Goal: Task Accomplishment & Management: Use online tool/utility

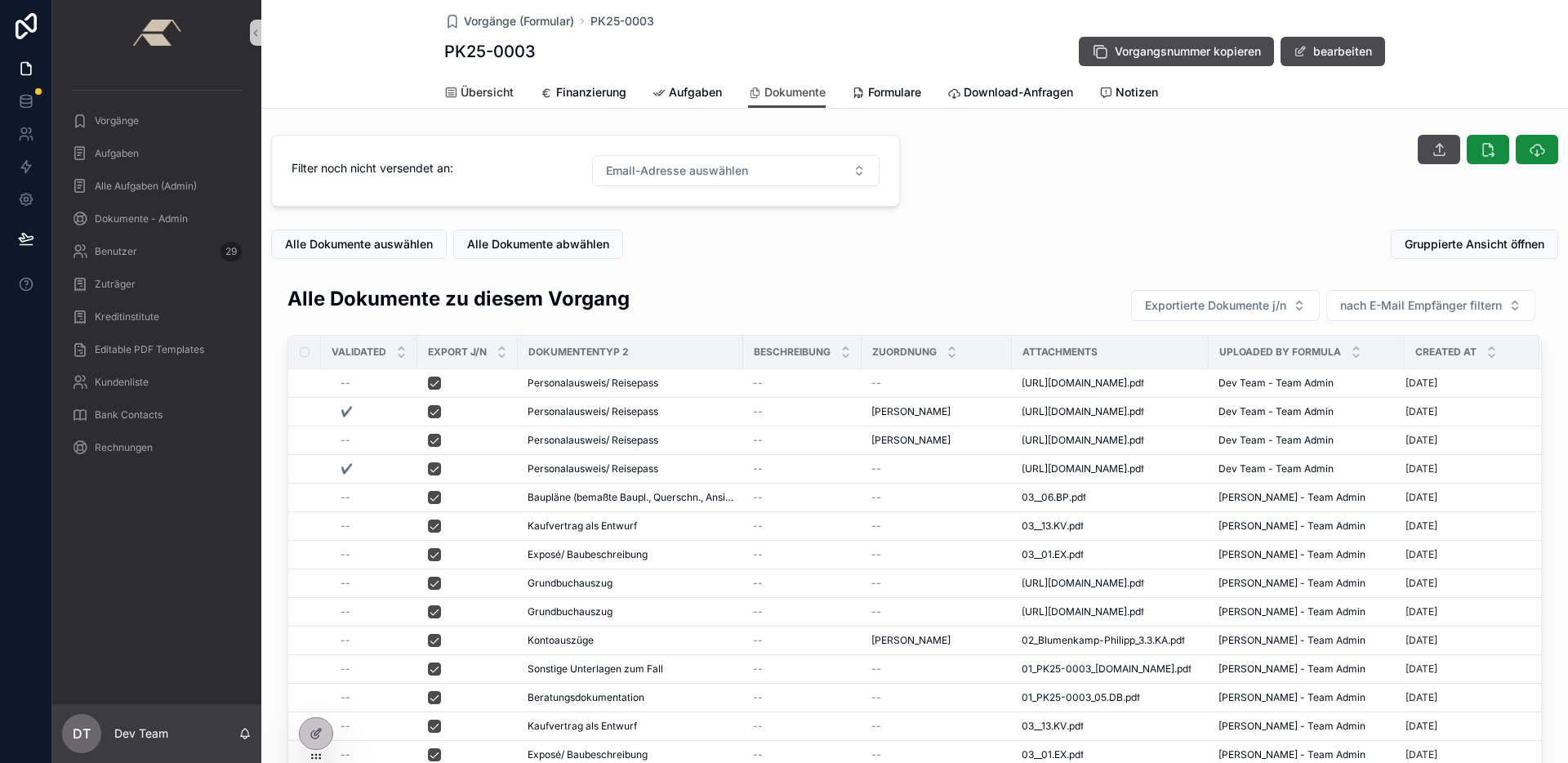
click at [499, 93] on span "Übersicht" at bounding box center [487, 92] width 53 height 16
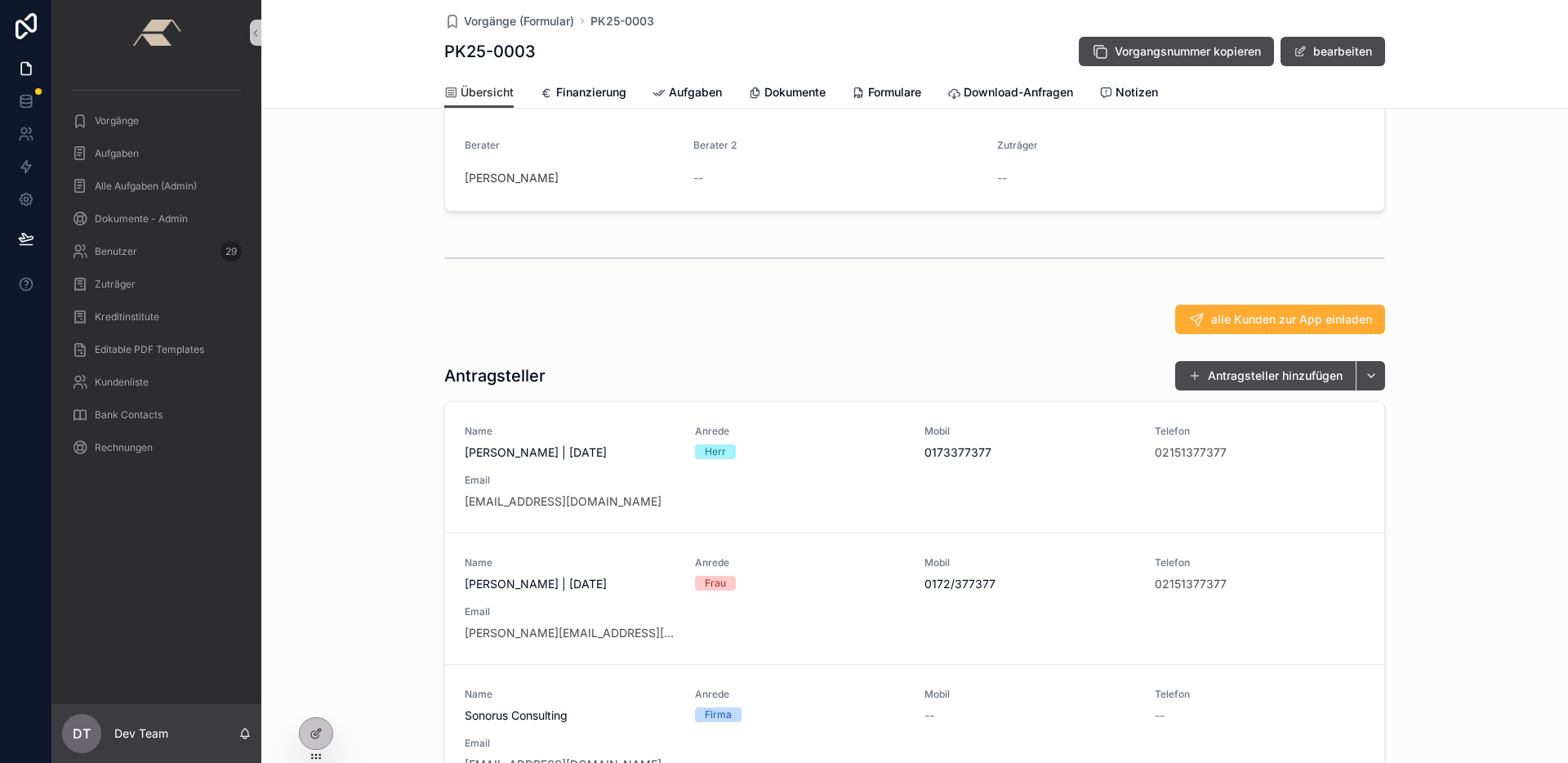
scroll to position [191, 0]
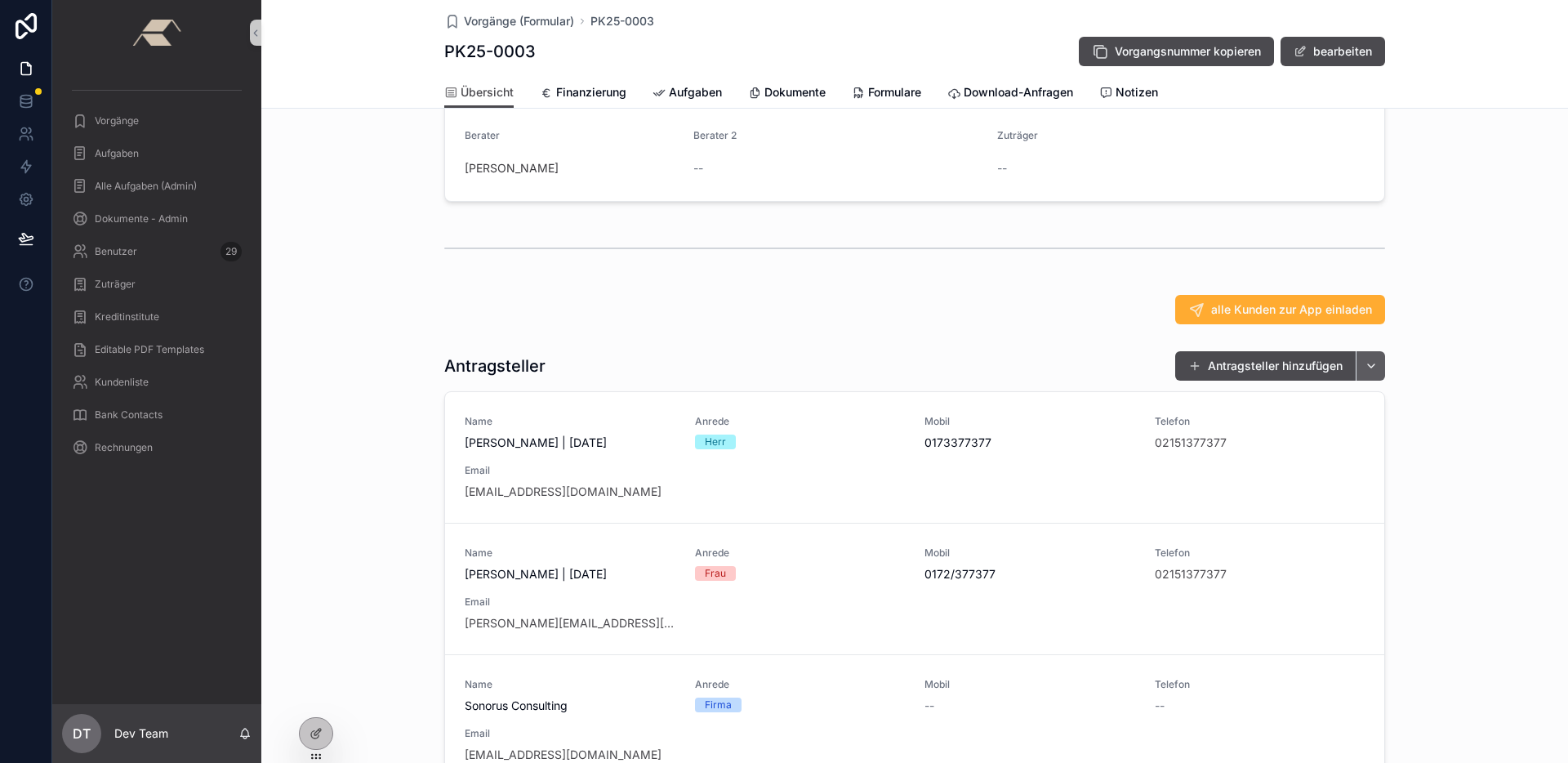
click at [1364, 380] on button "scrollable content" at bounding box center [1369, 366] width 30 height 30
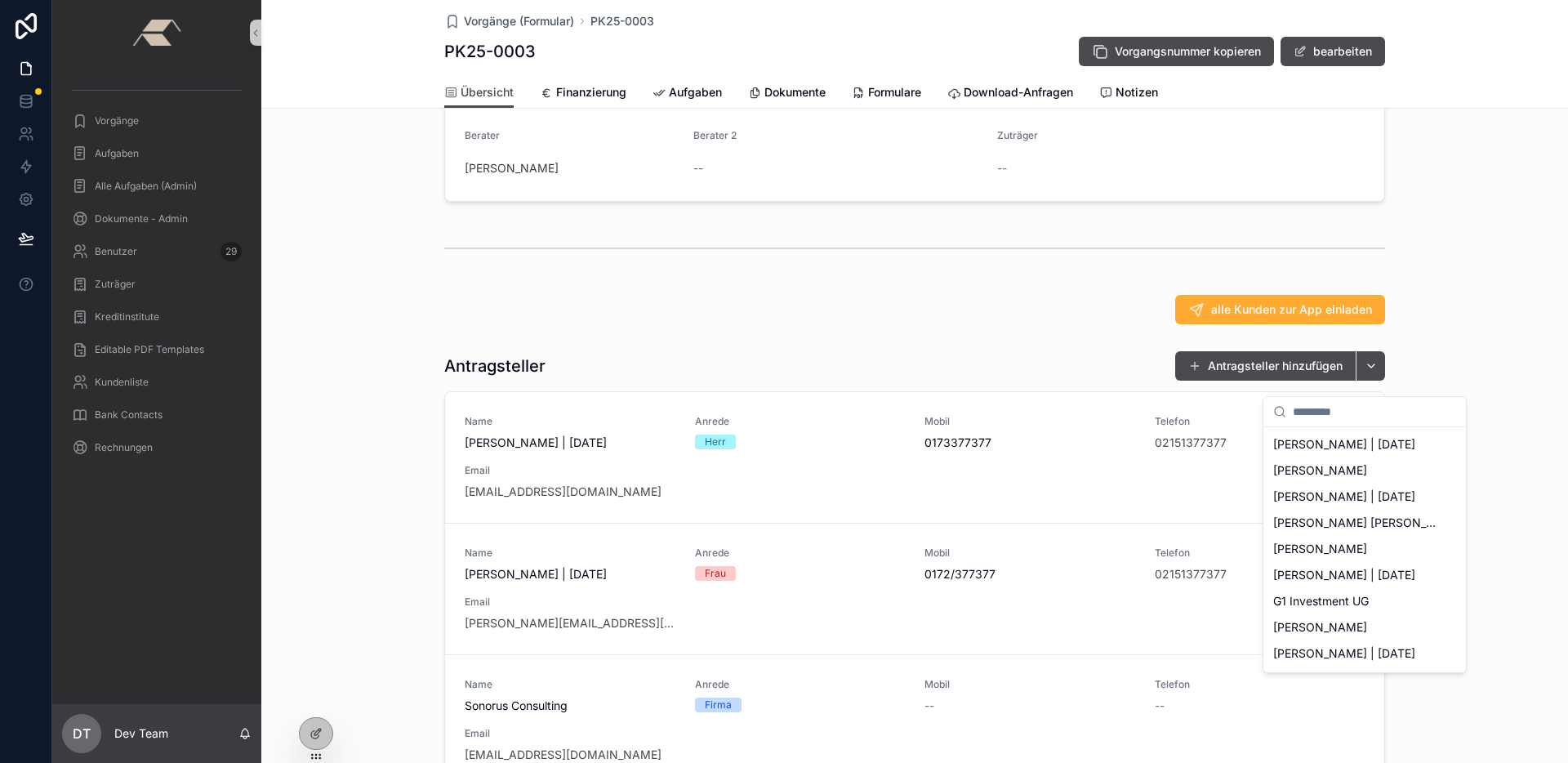
scroll to position [0, 0]
click at [986, 331] on div "alle Kunden zur App einladen" at bounding box center [914, 309] width 1307 height 42
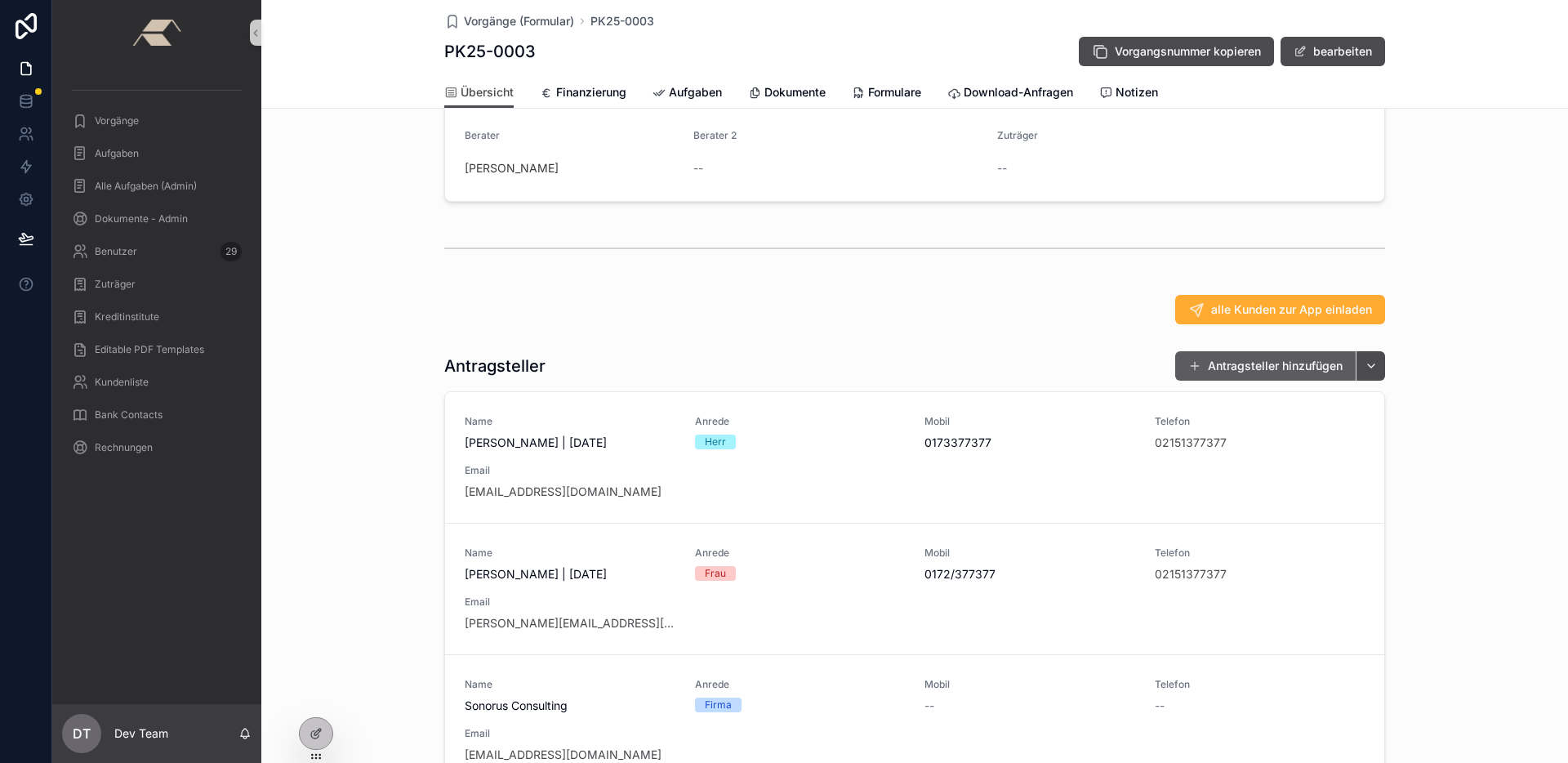
click at [1250, 376] on button "Antragsteller hinzufügen" at bounding box center [1266, 366] width 181 height 30
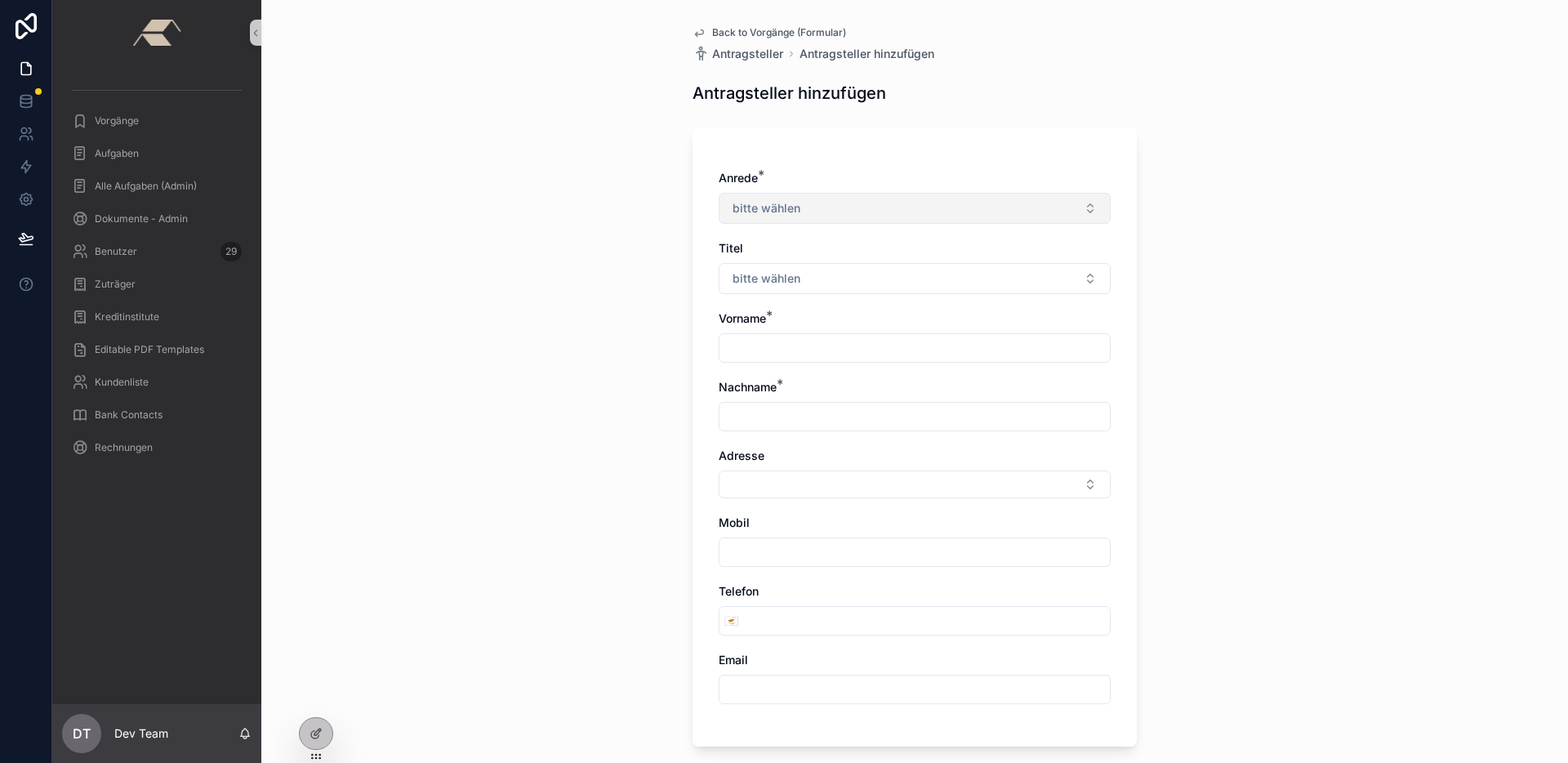
click at [786, 200] on span "bitte wählen" at bounding box center [767, 208] width 68 height 16
click at [722, 34] on span "Back to Vorgänge (Formular)" at bounding box center [779, 32] width 134 height 13
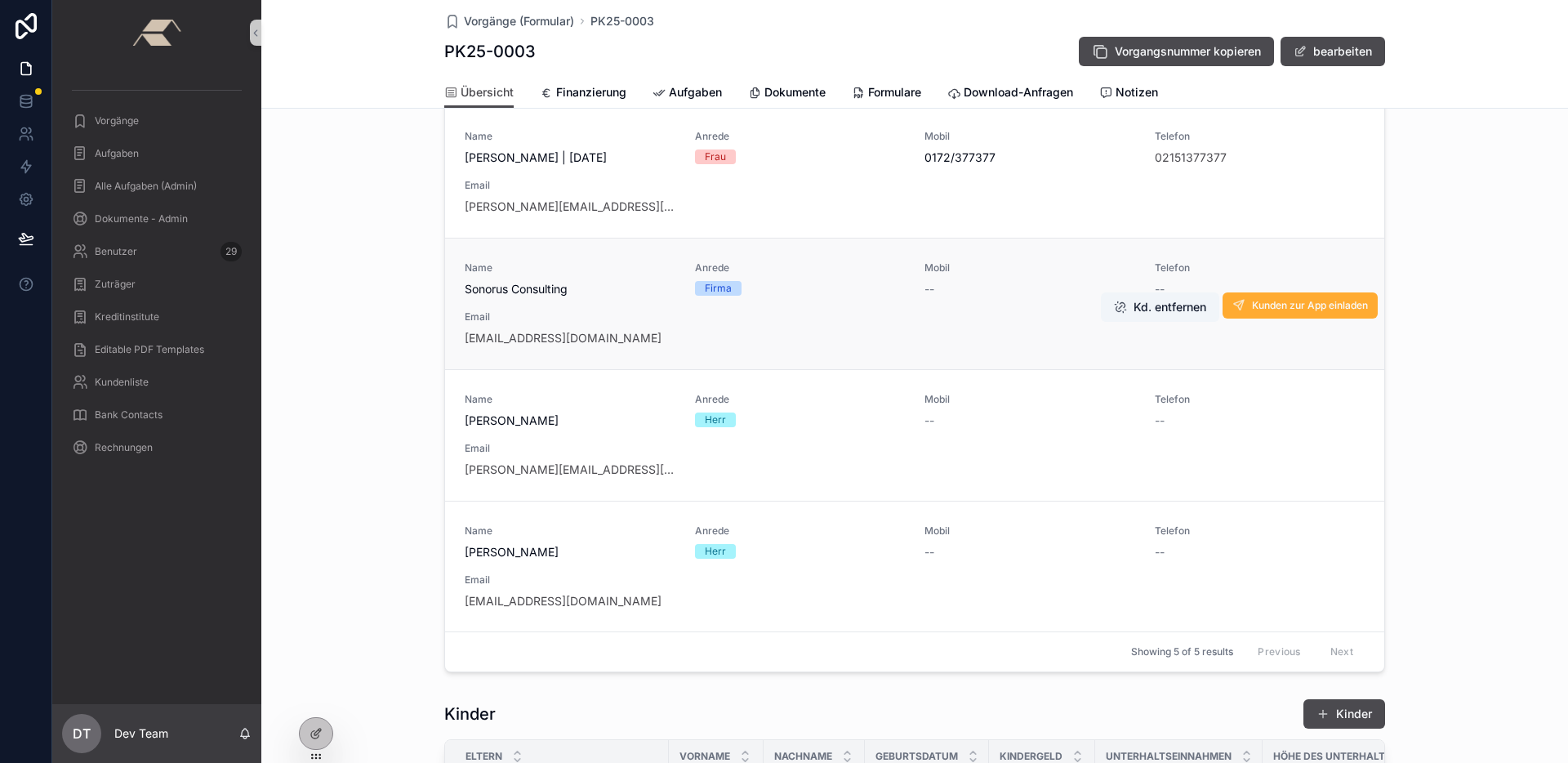
scroll to position [378, 0]
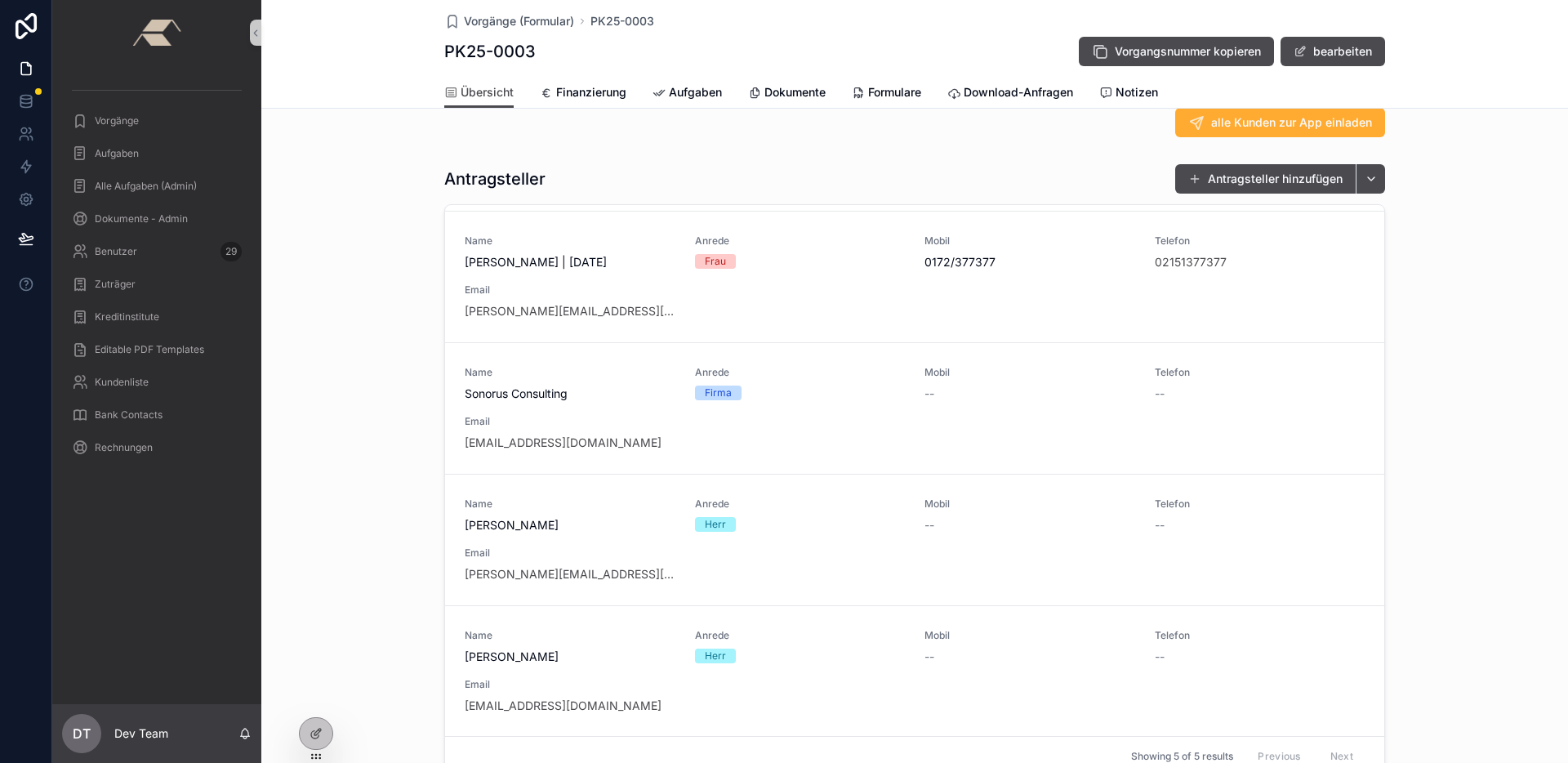
drag, startPoint x: 309, startPoint y: 732, endPoint x: 366, endPoint y: 704, distance: 63.5
click at [309, 732] on icon at bounding box center [316, 733] width 13 height 13
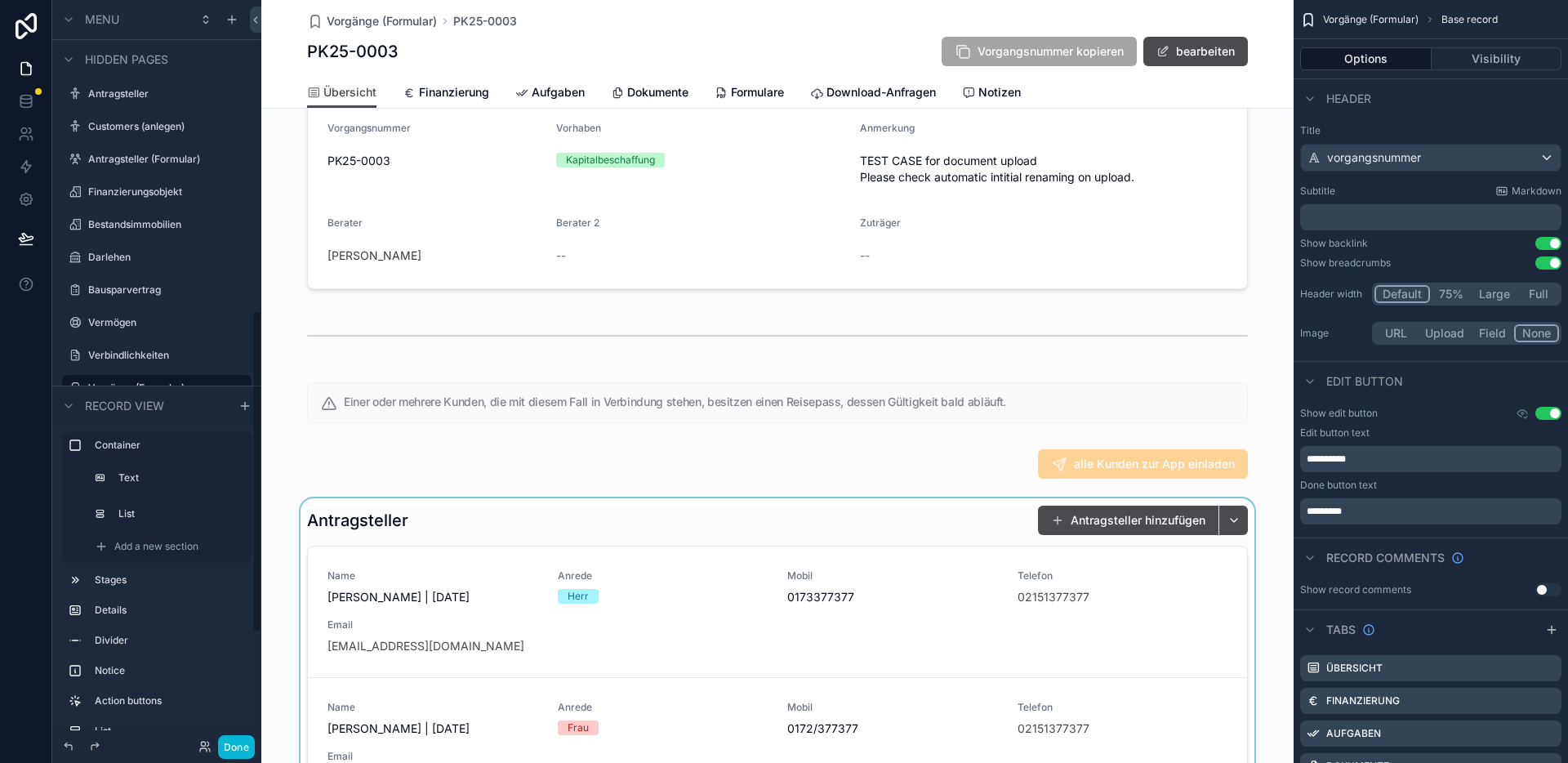
scroll to position [650, 0]
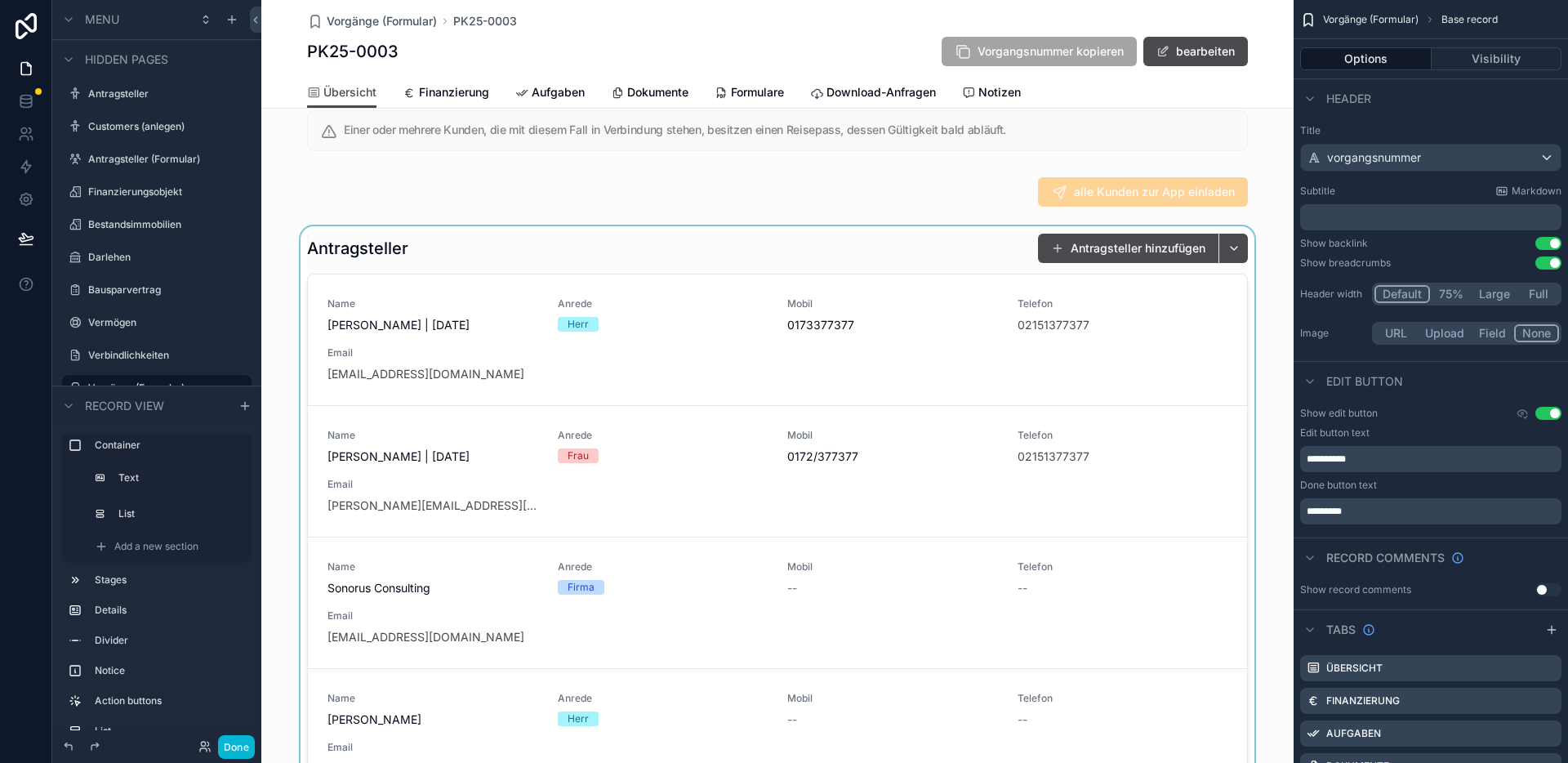
click at [1017, 259] on div "scrollable content" at bounding box center [777, 539] width 1032 height 626
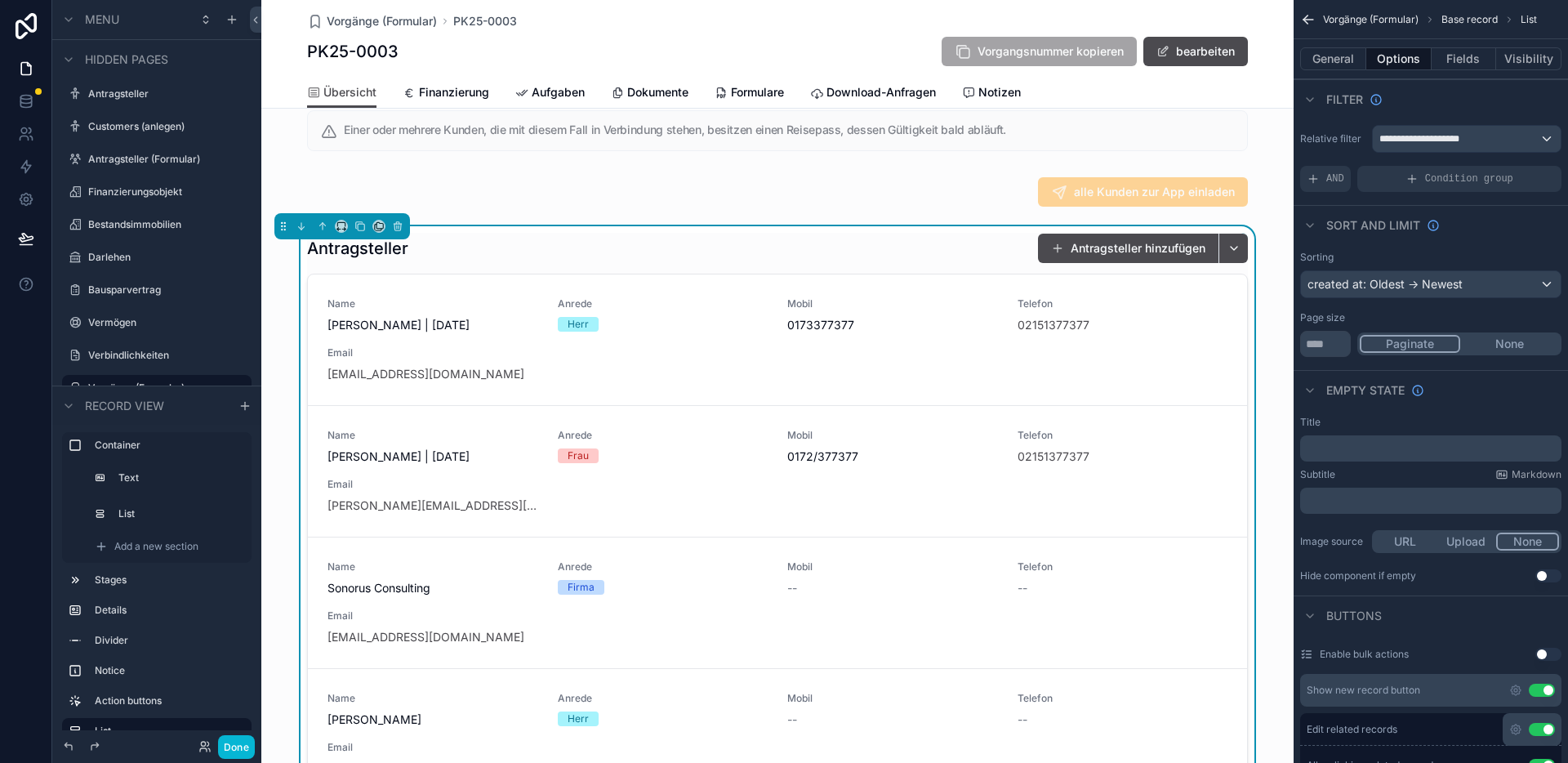
click at [983, 259] on div "Antragsteller Antragsteller hinzufügen" at bounding box center [777, 248] width 941 height 31
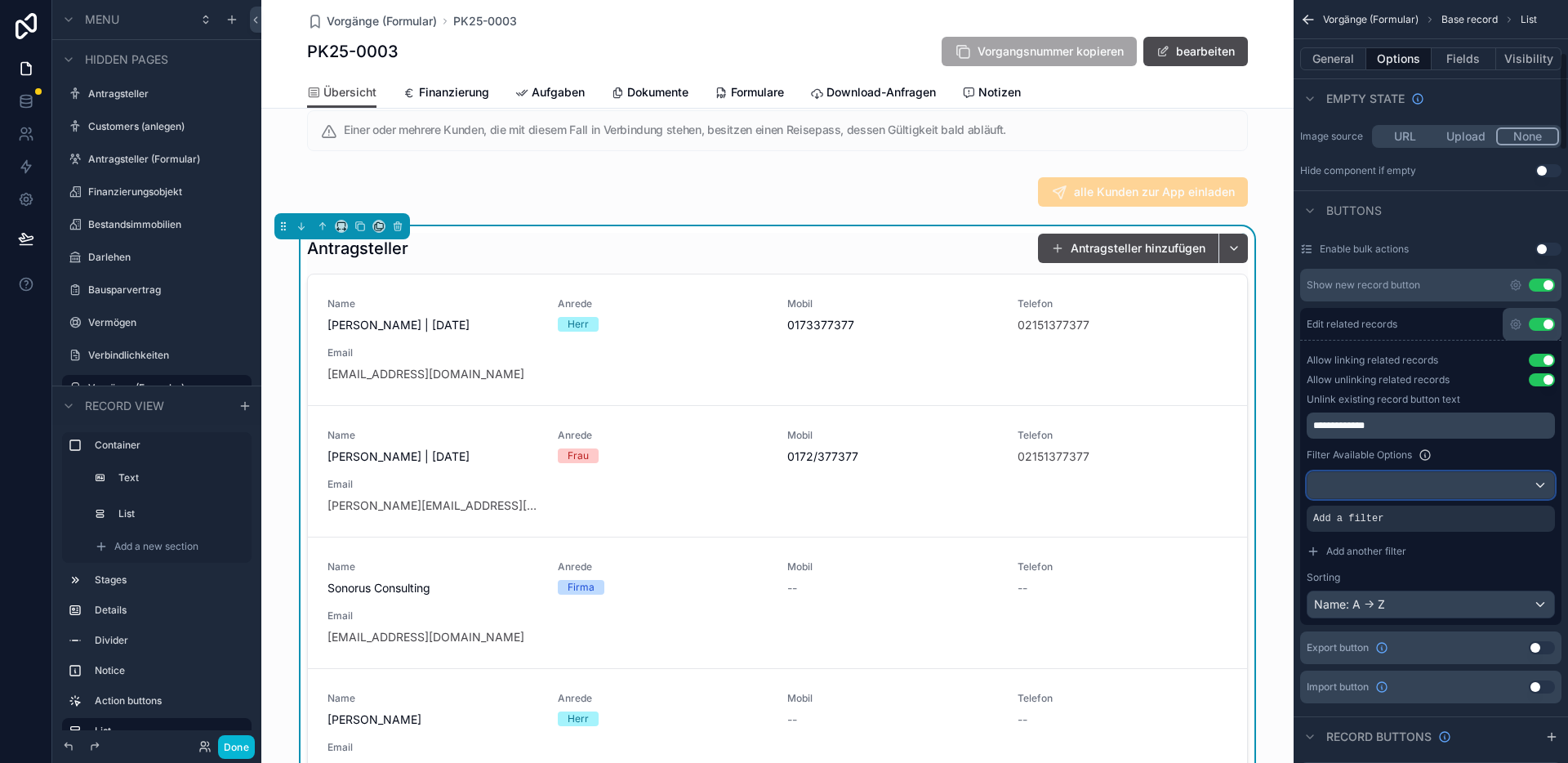
click at [1403, 479] on div "scrollable content" at bounding box center [1430, 485] width 247 height 26
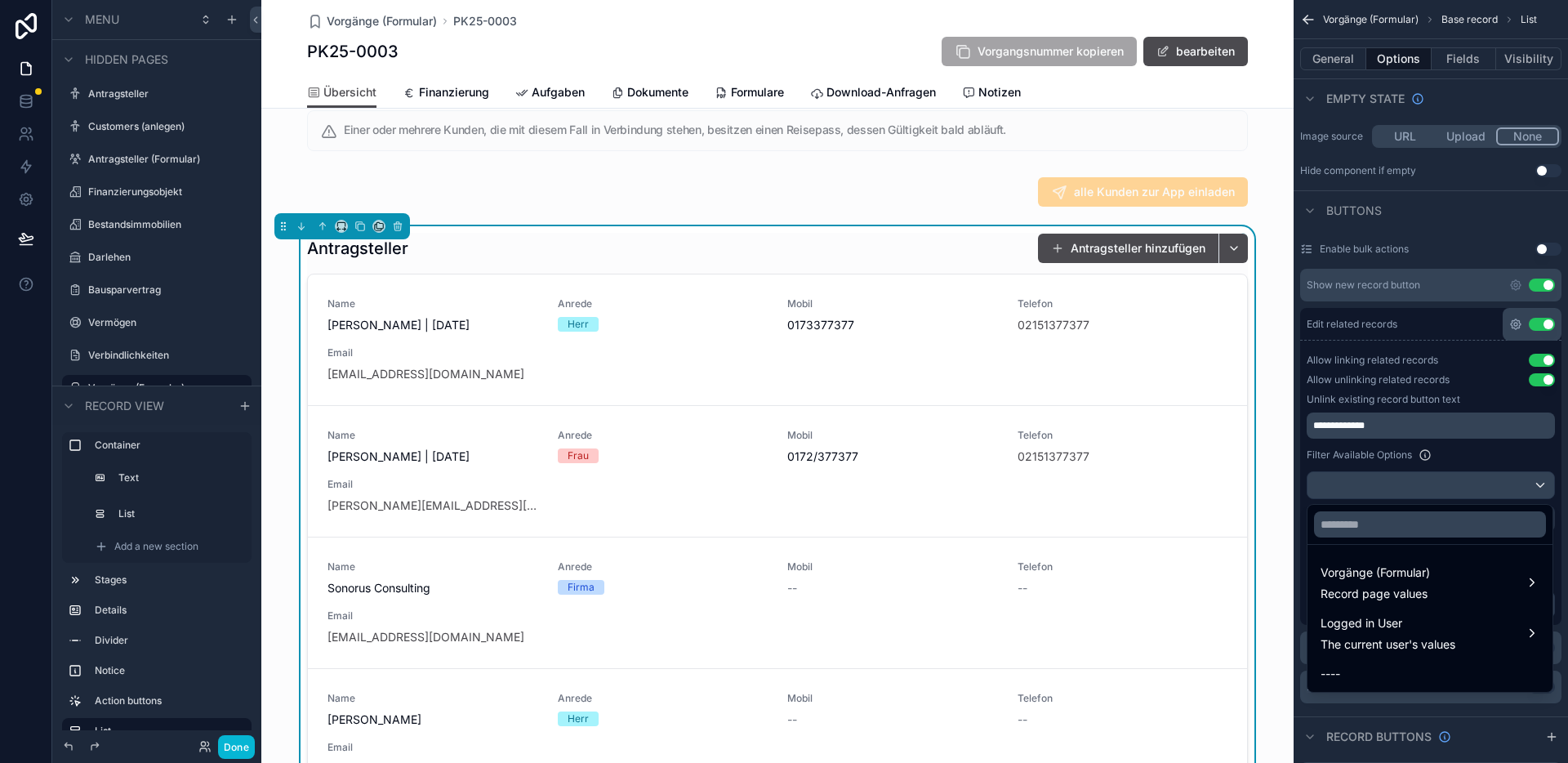
click at [1516, 328] on div "scrollable content" at bounding box center [784, 381] width 1568 height 763
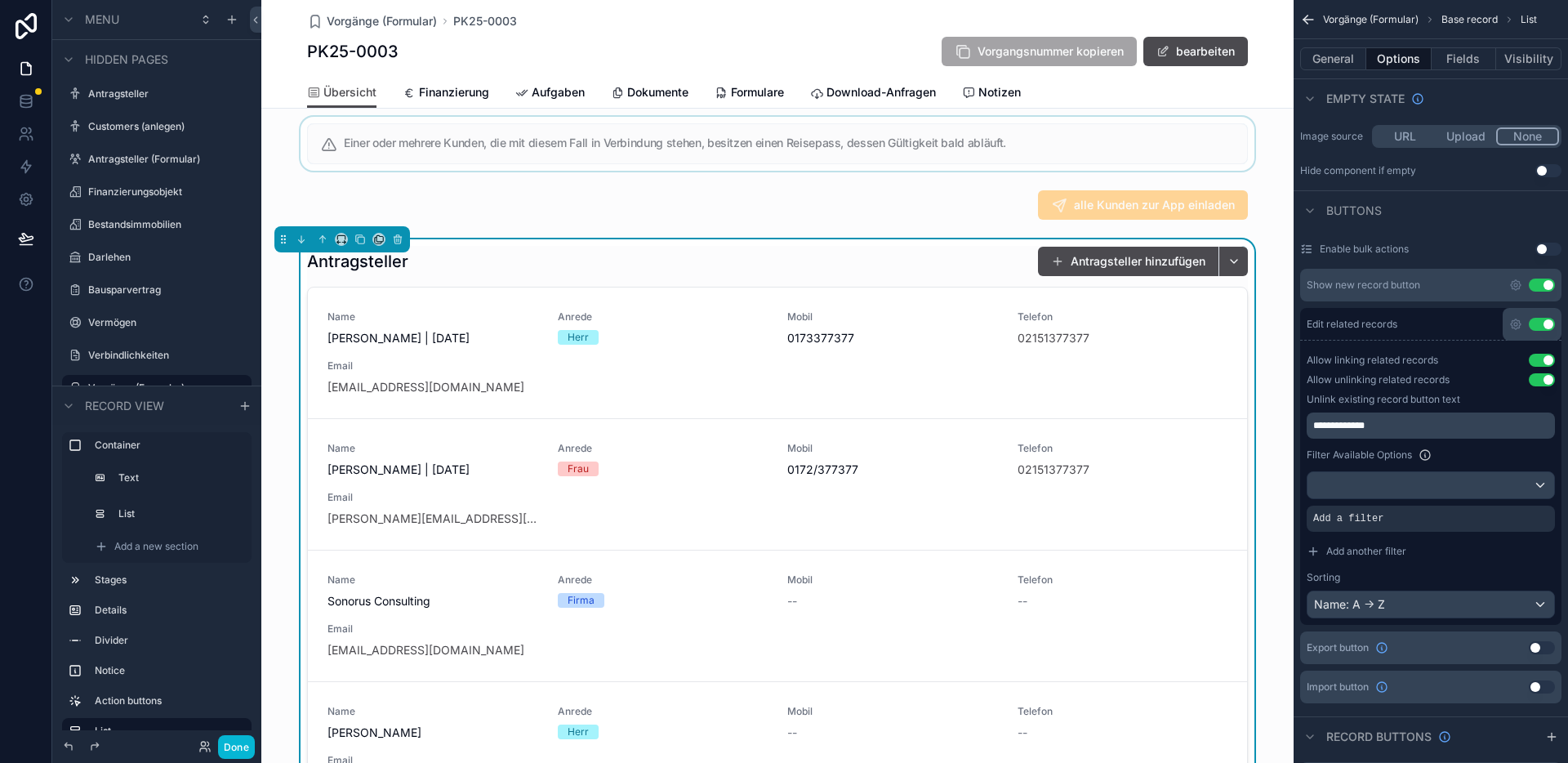
scroll to position [553, 0]
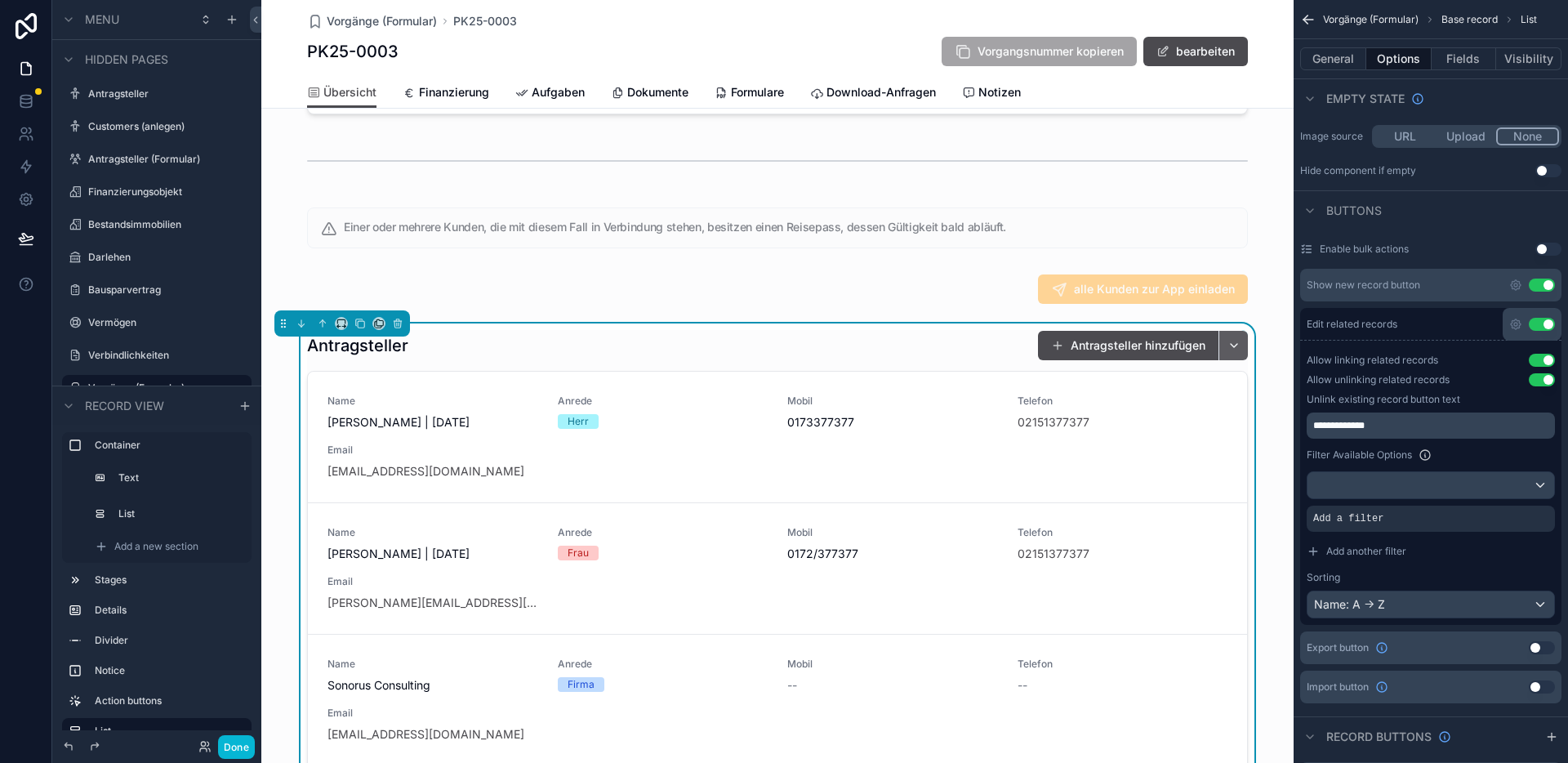
click at [1227, 352] on button "scrollable content" at bounding box center [1233, 345] width 30 height 30
type input "*"
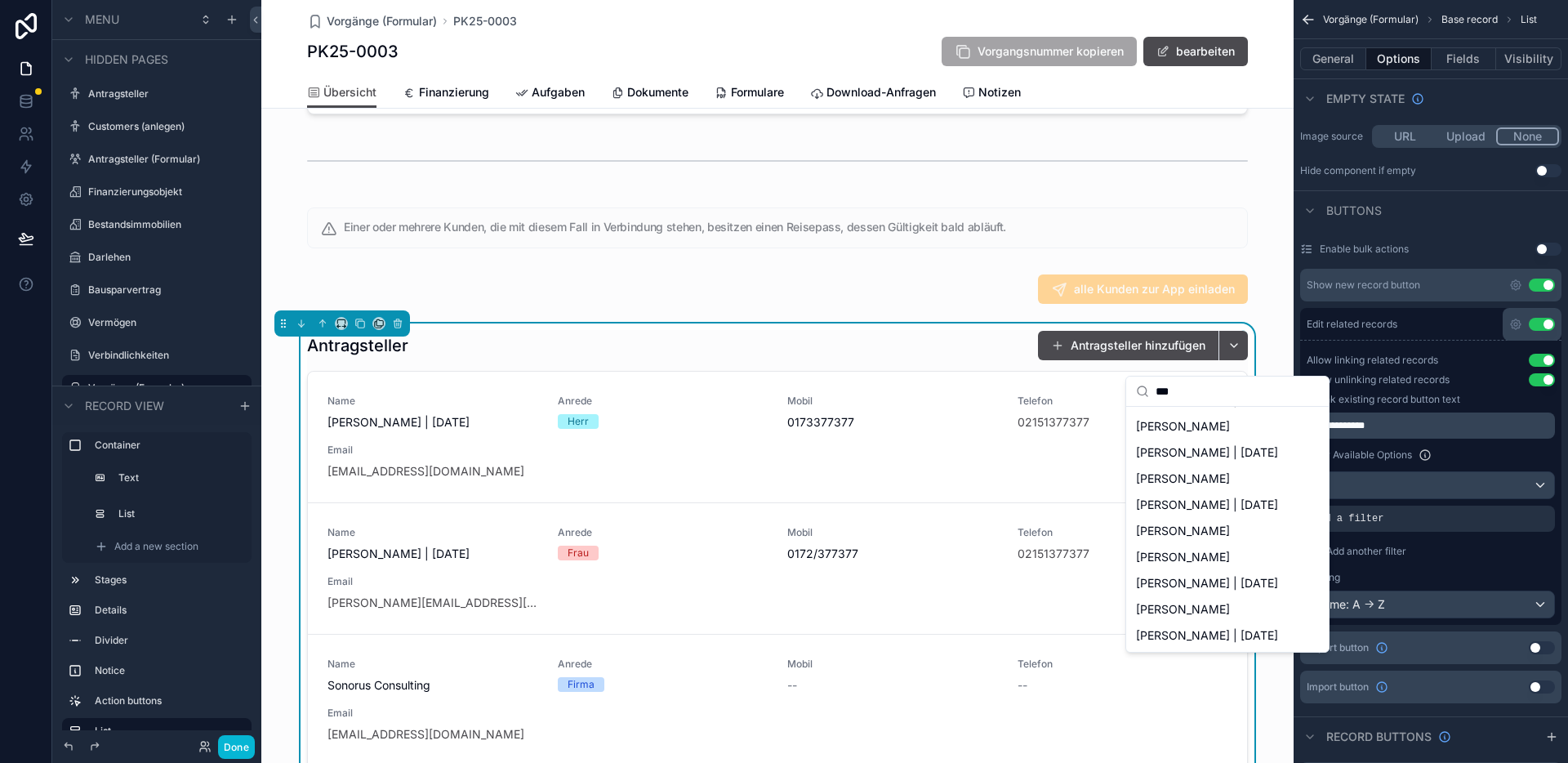
scroll to position [0, 0]
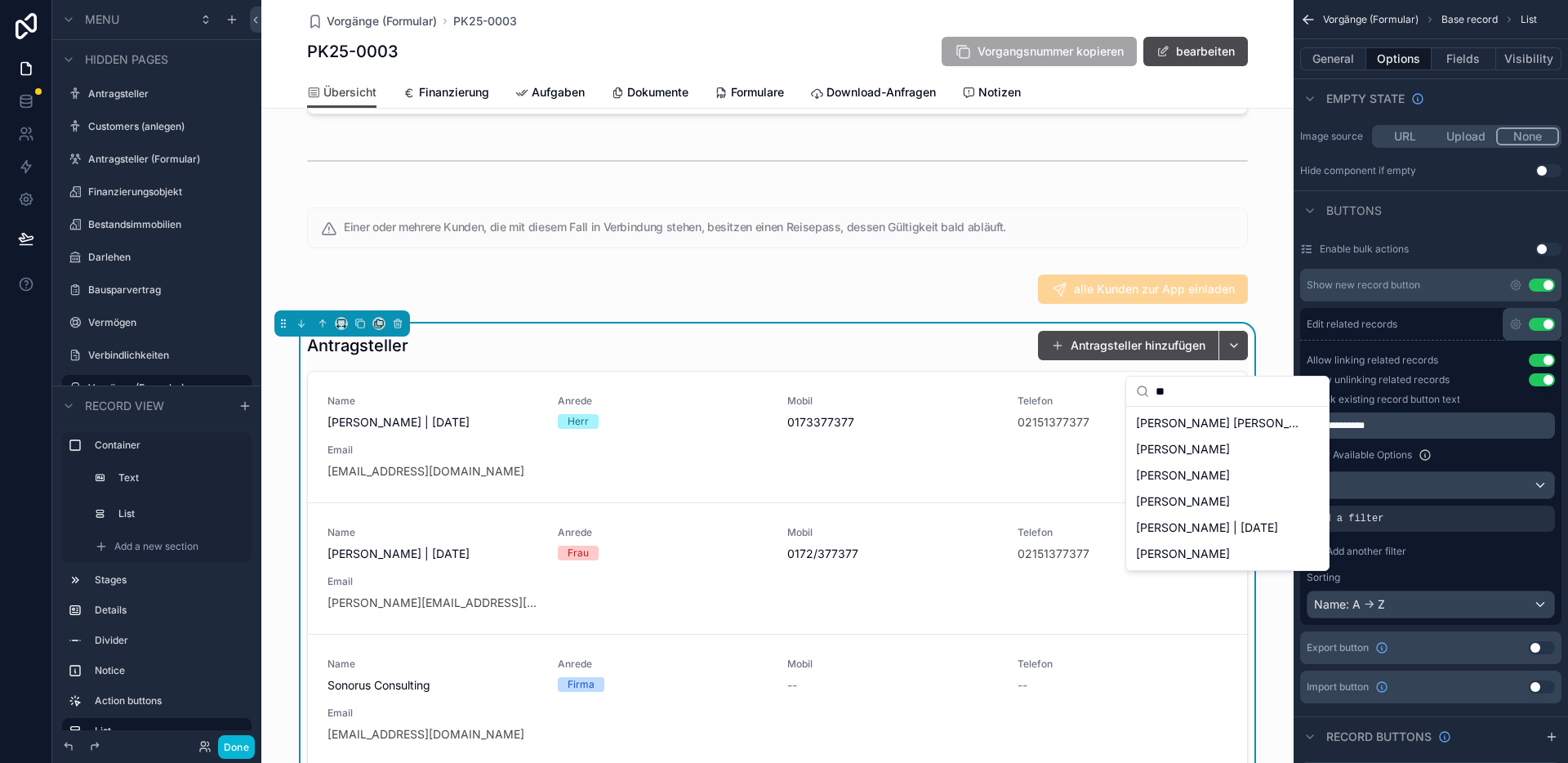
type input "*"
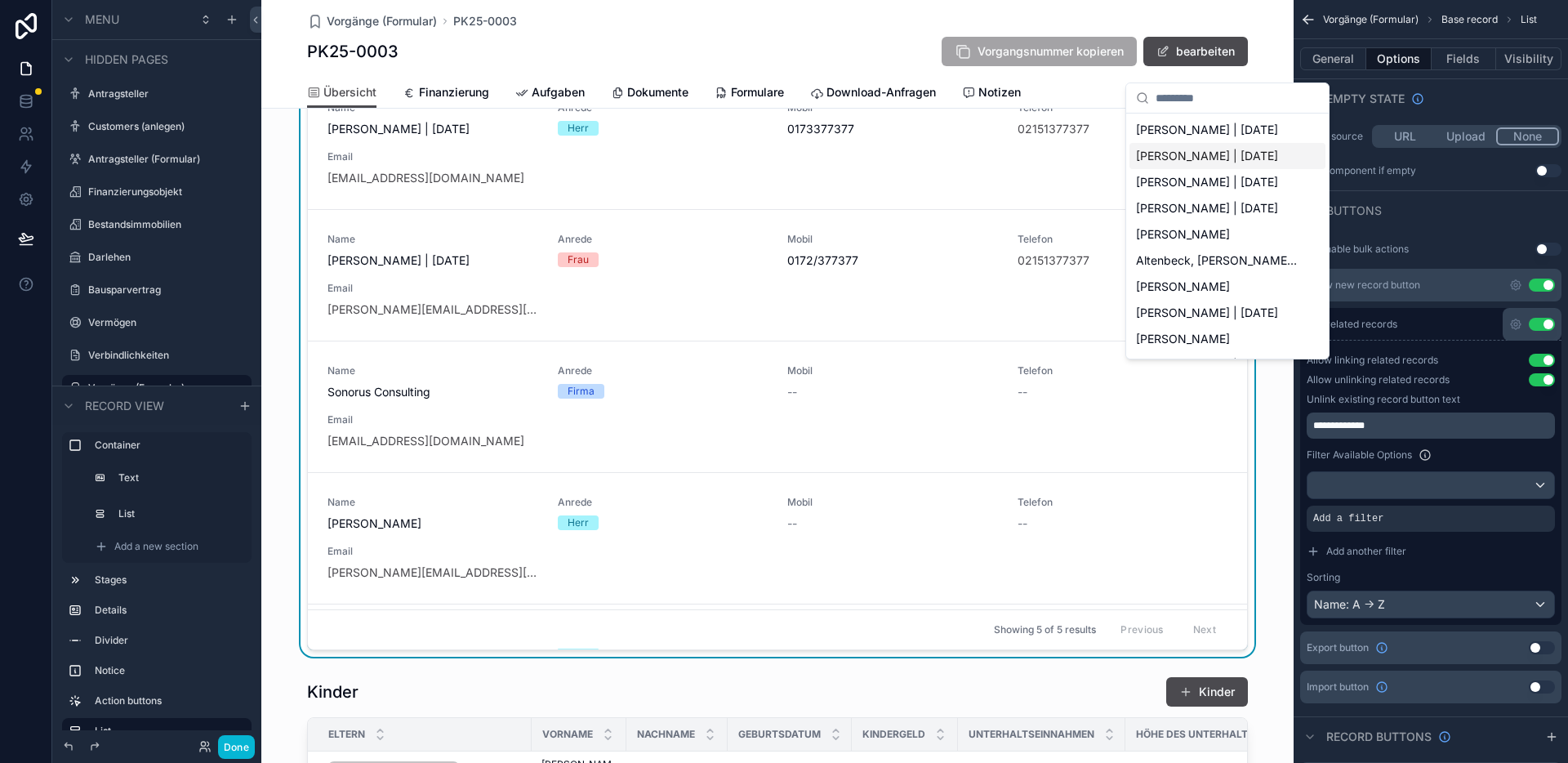
scroll to position [489, 0]
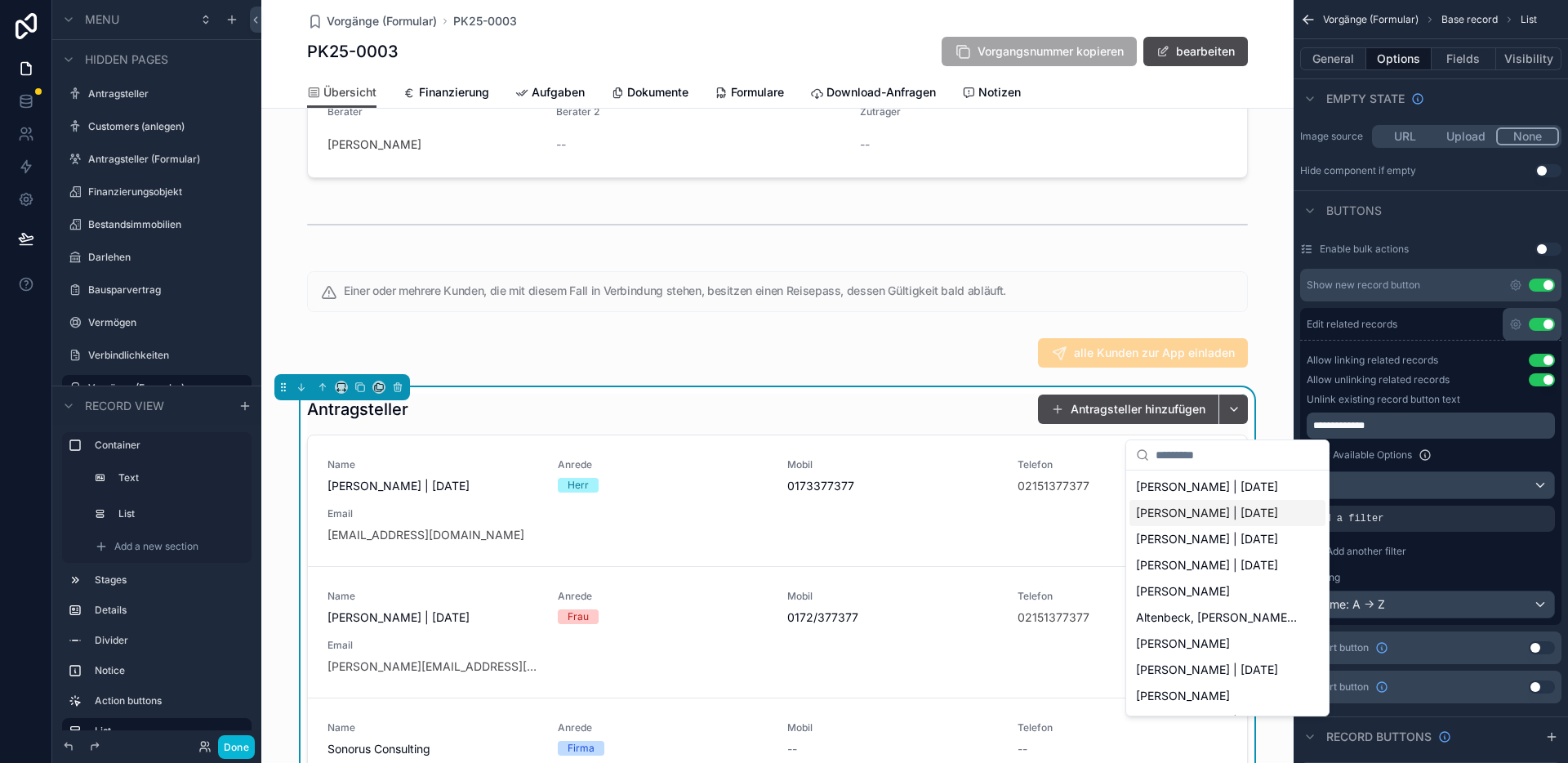
click at [936, 420] on div "Antragsteller Antragsteller hinzufügen" at bounding box center [777, 409] width 941 height 31
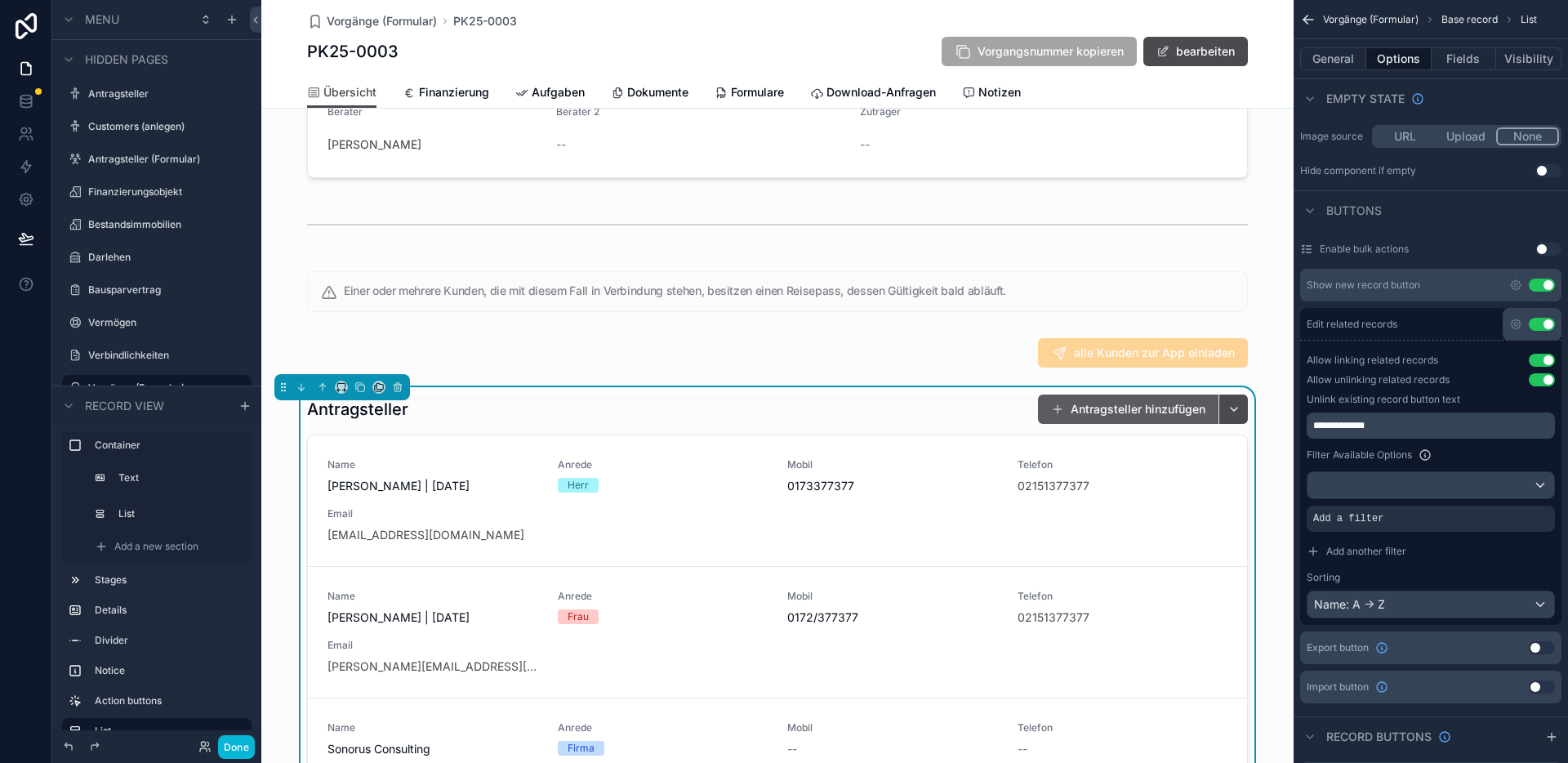
click at [1091, 424] on button "Antragsteller hinzufügen" at bounding box center [1128, 409] width 181 height 30
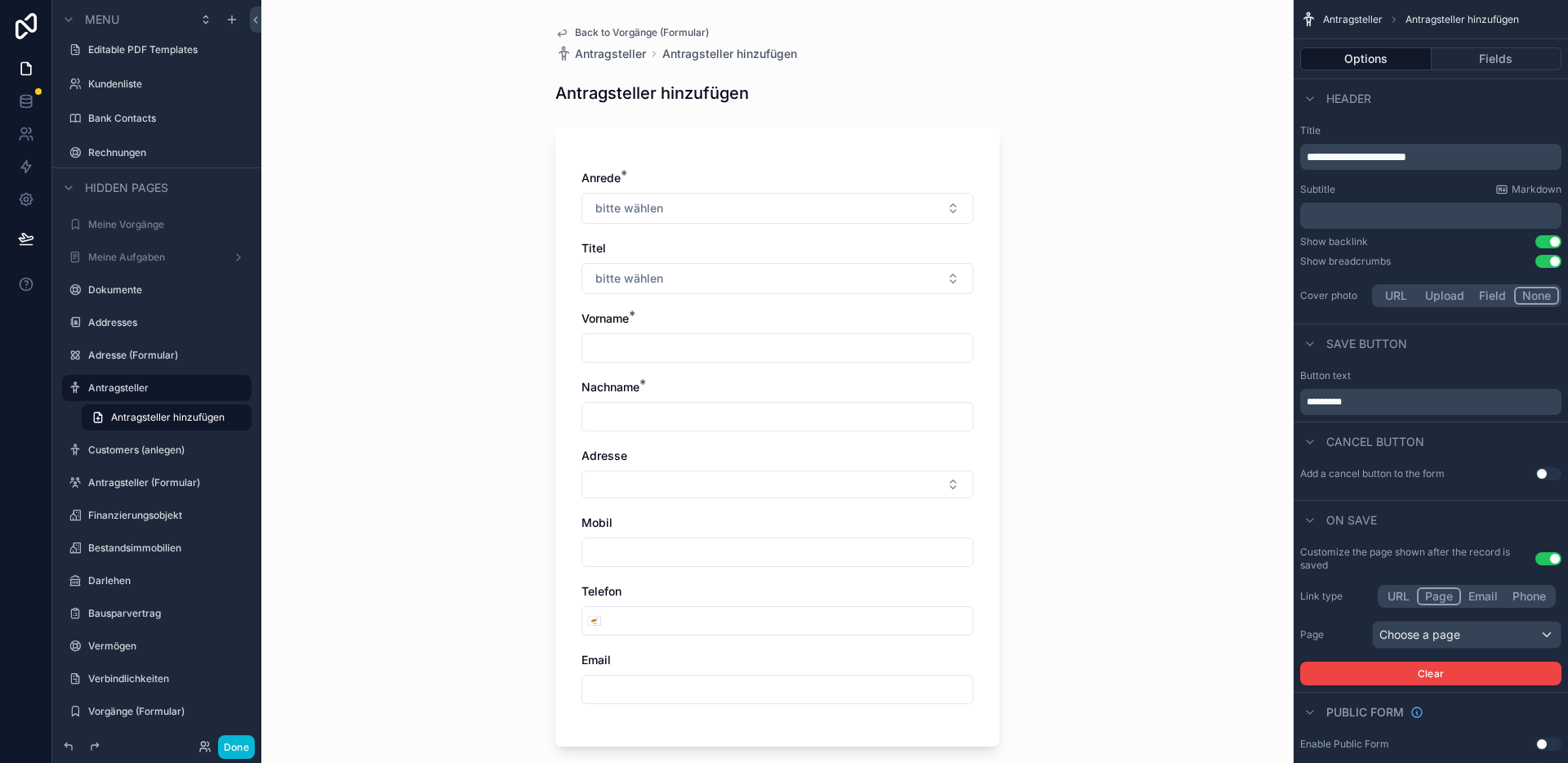
click at [613, 27] on span "Back to Vorgänge (Formular)" at bounding box center [642, 32] width 134 height 13
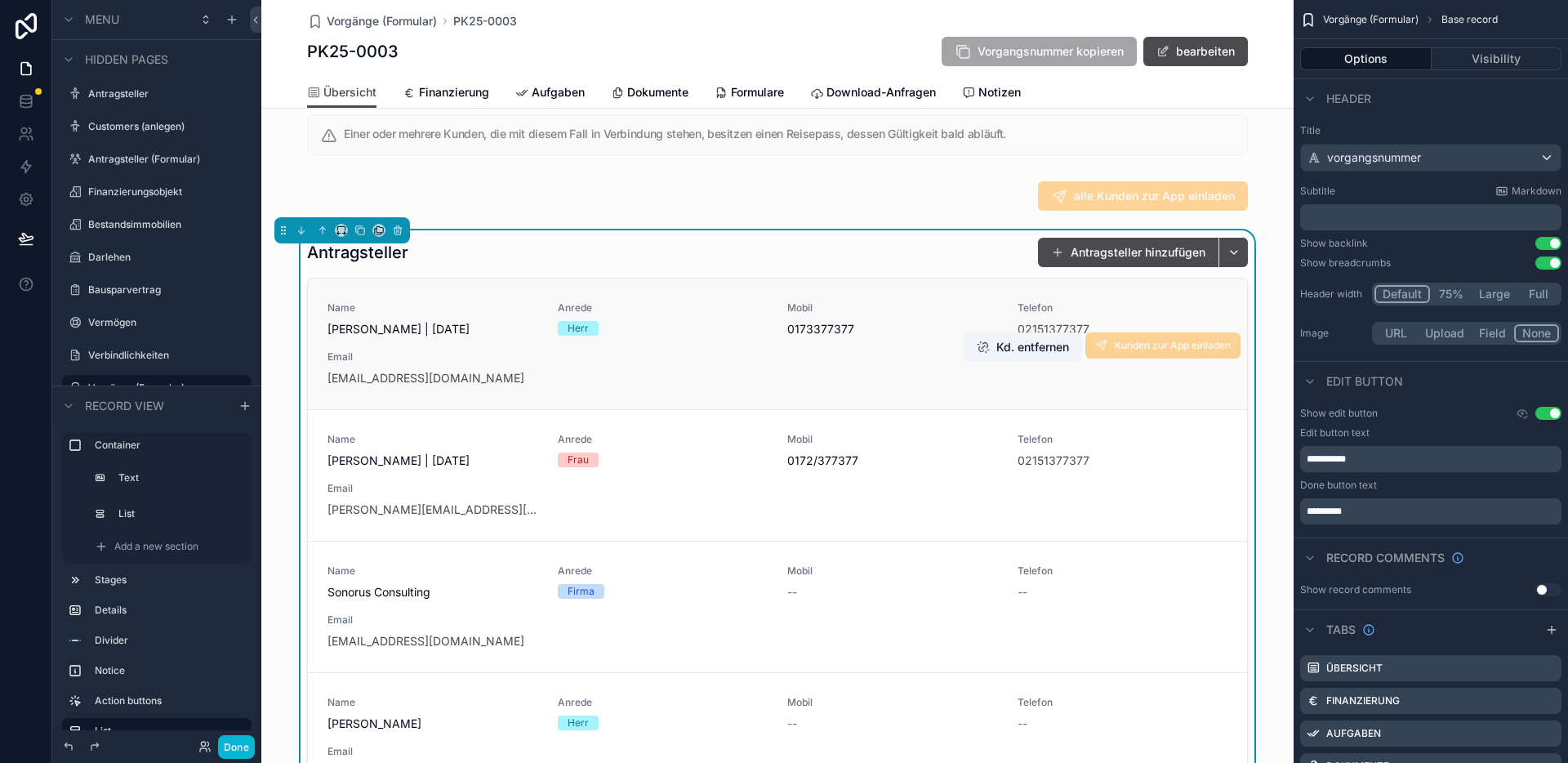
scroll to position [656, 0]
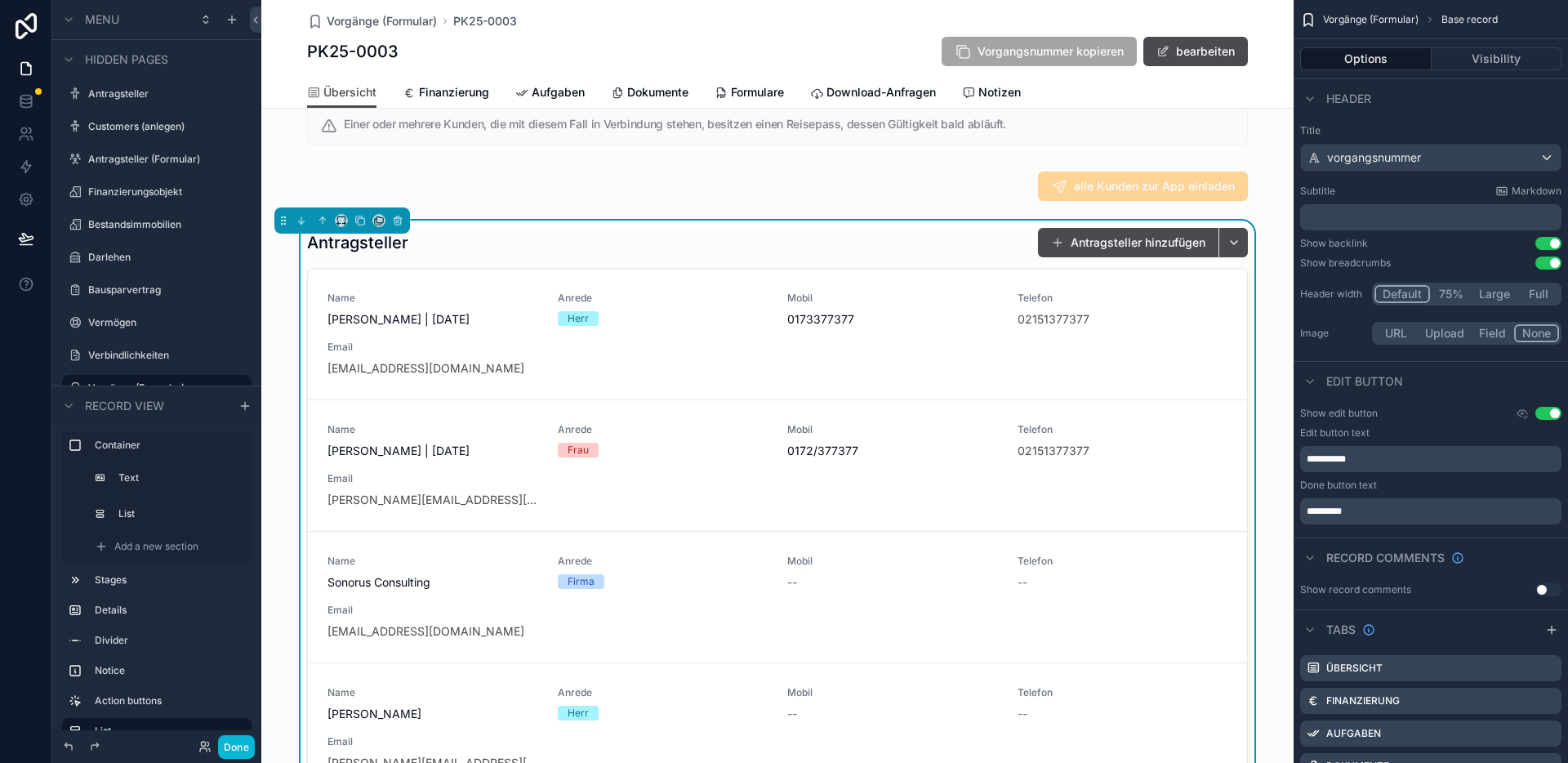
click at [941, 258] on div "Antragsteller Antragsteller hinzufügen" at bounding box center [777, 242] width 941 height 31
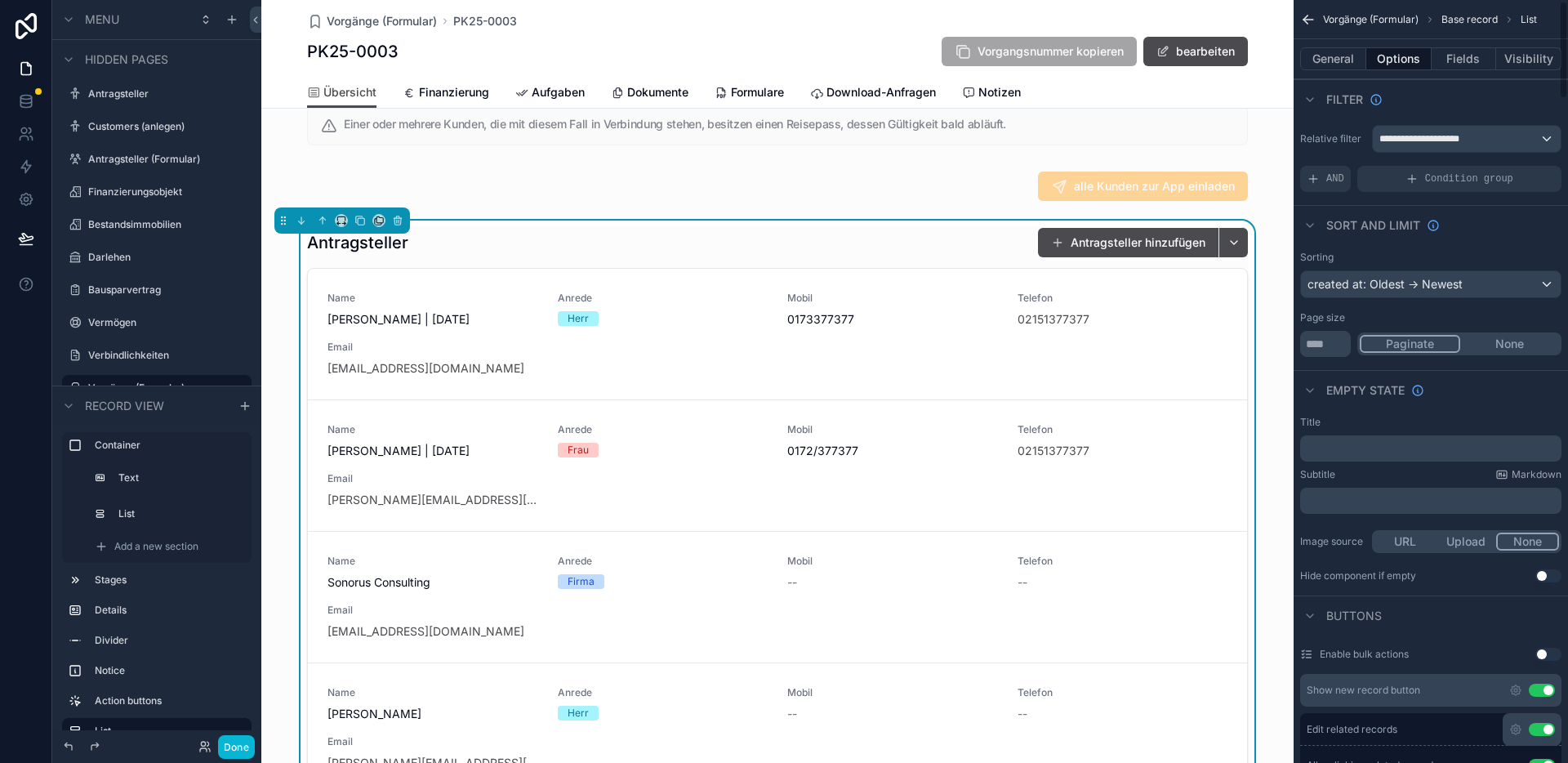
scroll to position [190, 0]
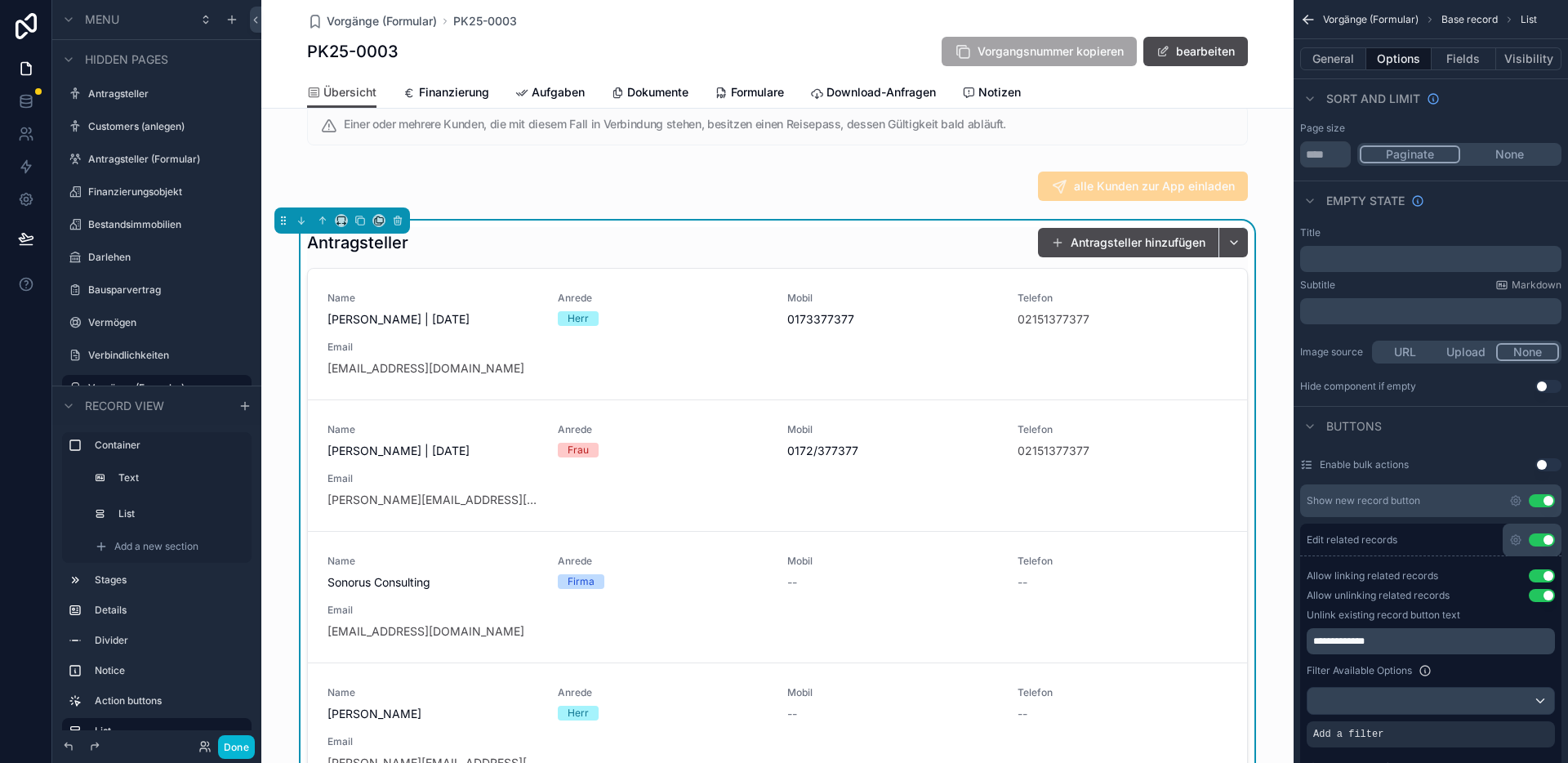
click at [1549, 538] on button "Use setting" at bounding box center [1541, 539] width 26 height 13
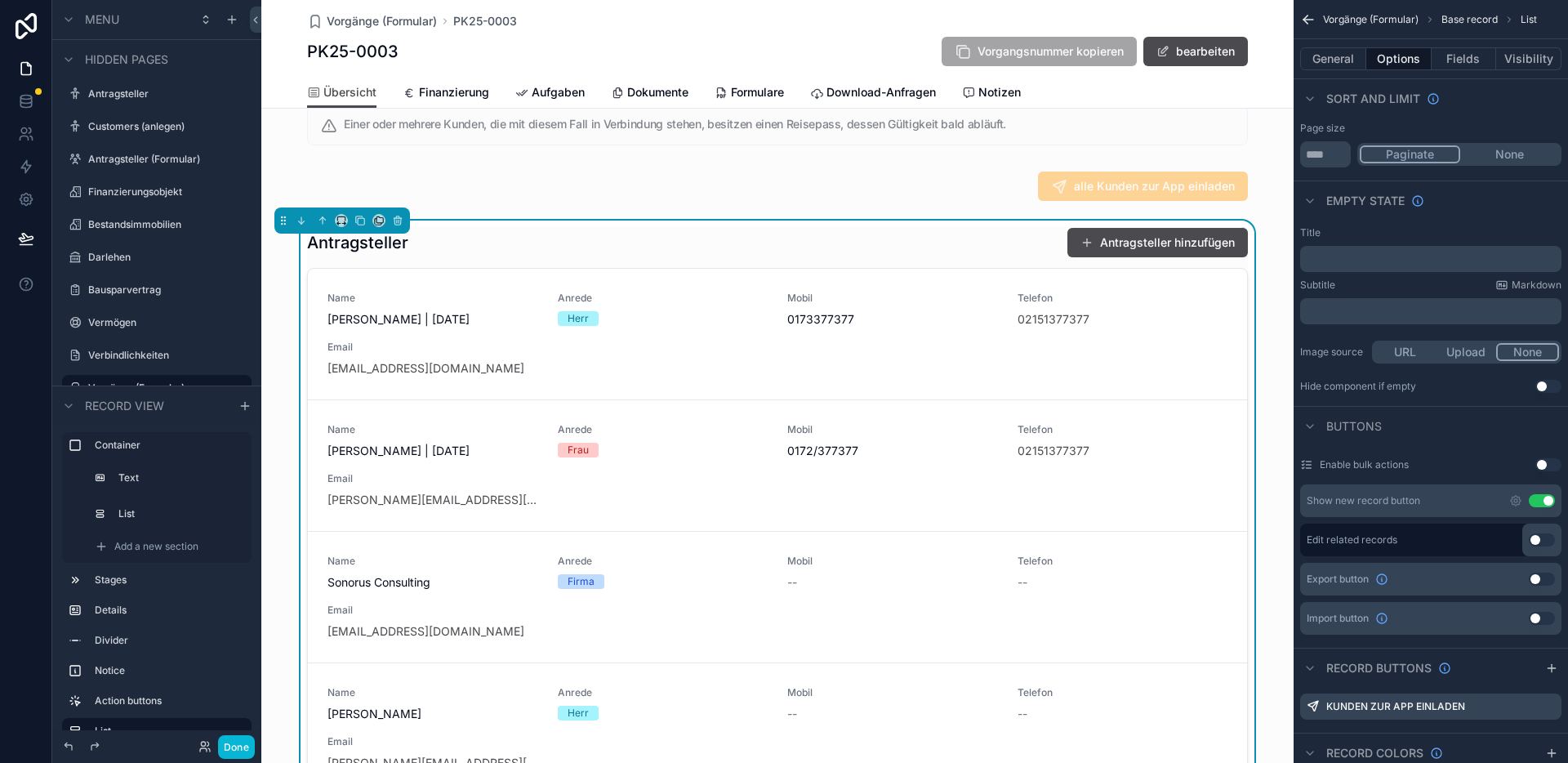
click at [1538, 538] on button "Use setting" at bounding box center [1541, 539] width 26 height 13
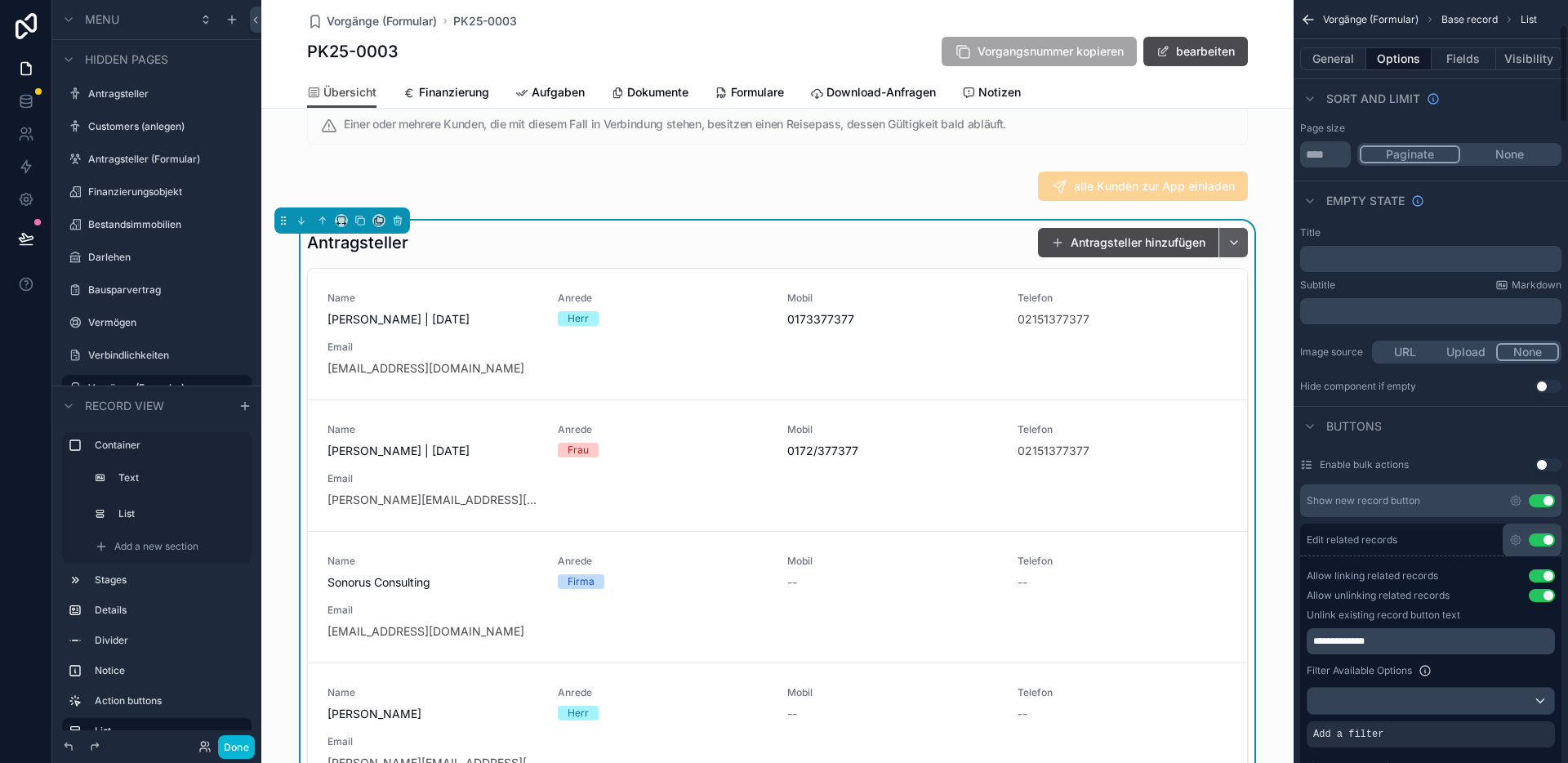
click at [1229, 258] on button "scrollable content" at bounding box center [1233, 242] width 30 height 30
type input "****"
click at [965, 258] on div "Antragsteller Antragsteller hinzufügen" at bounding box center [777, 242] width 941 height 31
click at [1227, 258] on button "scrollable content" at bounding box center [1233, 242] width 30 height 30
click at [983, 254] on div "Antragsteller Antragsteller hinzufügen" at bounding box center [777, 242] width 941 height 31
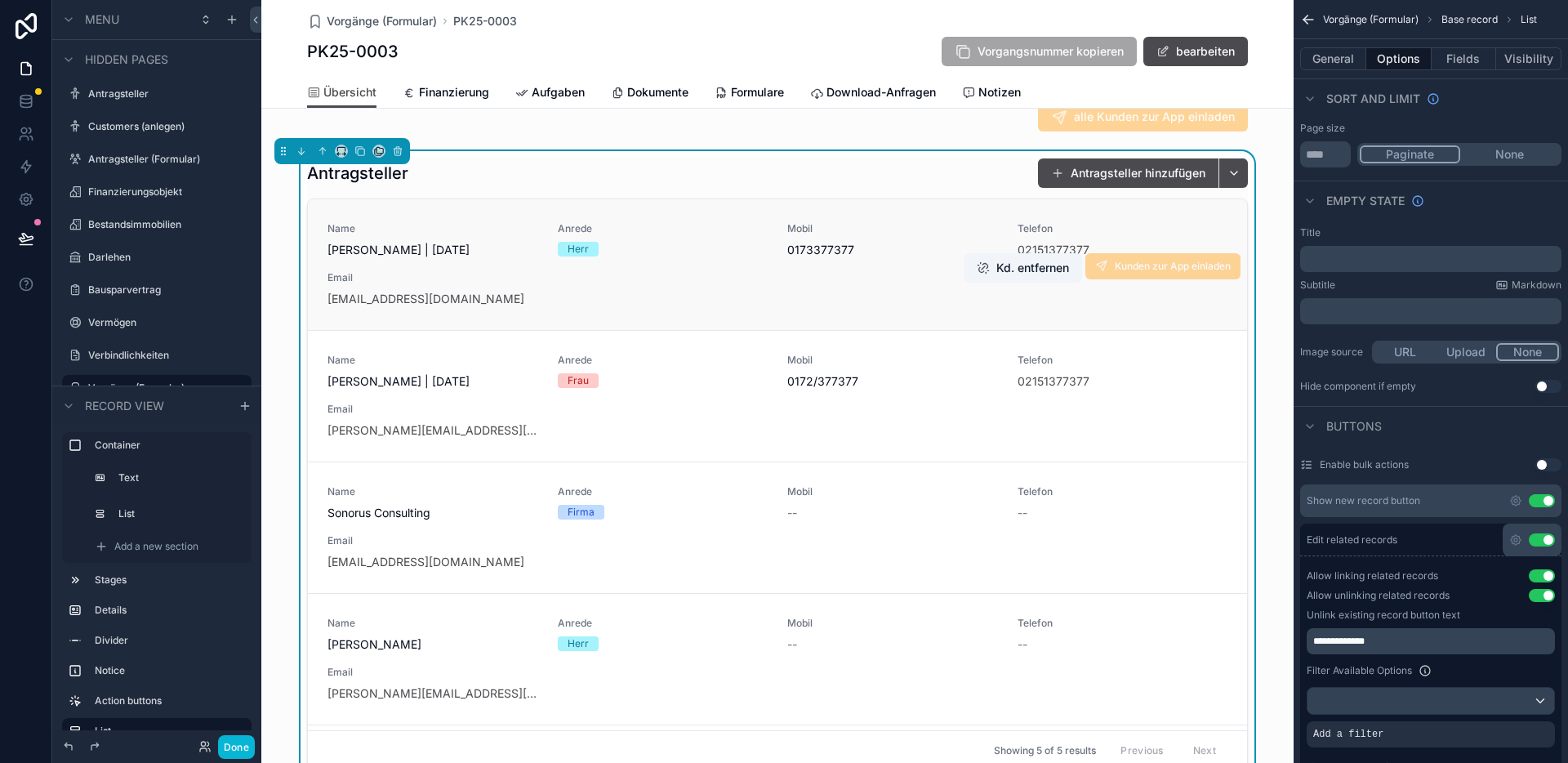
scroll to position [735, 0]
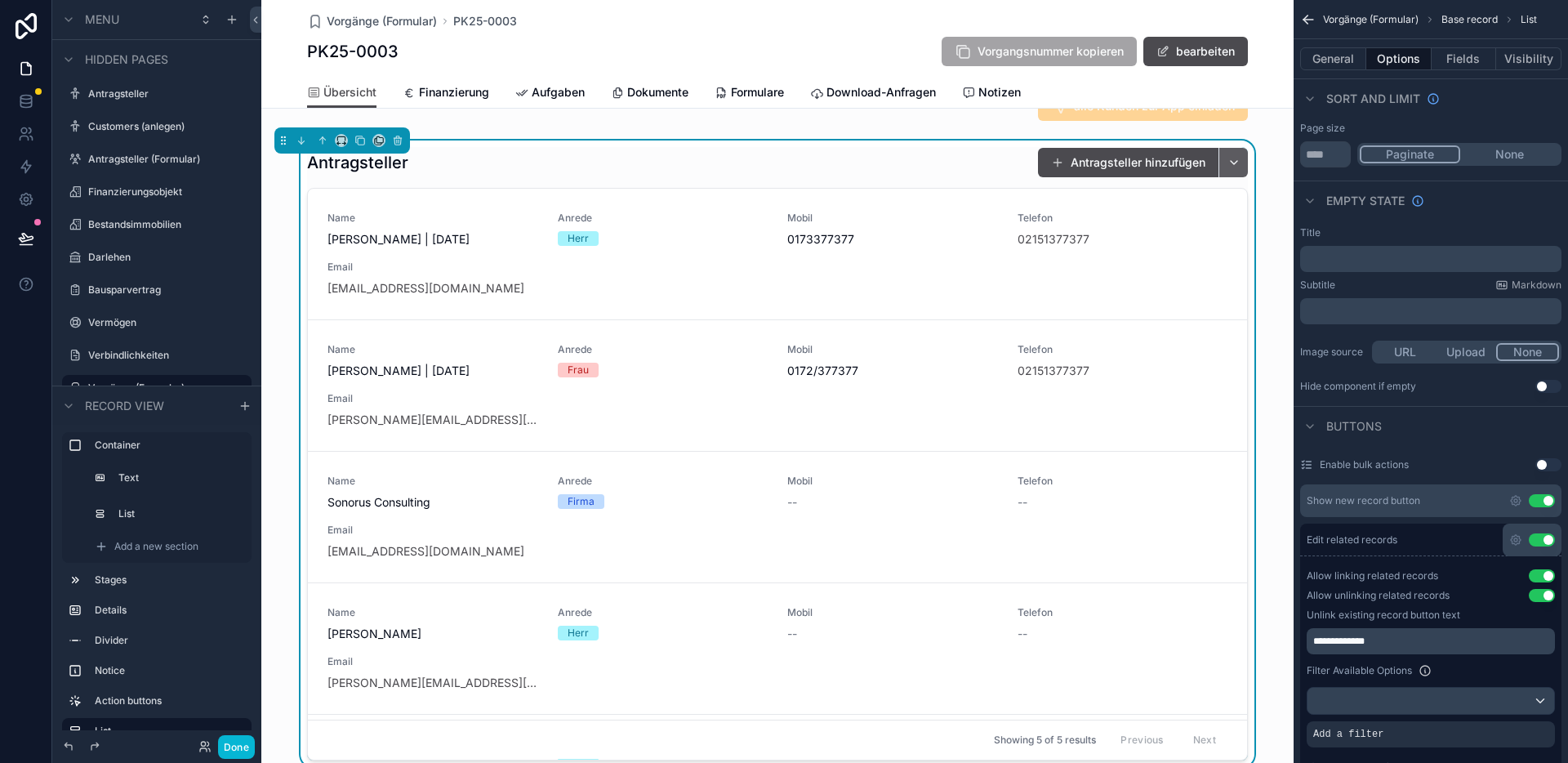
click at [1229, 177] on button "scrollable content" at bounding box center [1233, 162] width 30 height 30
click at [239, 749] on button "Done" at bounding box center [236, 747] width 37 height 23
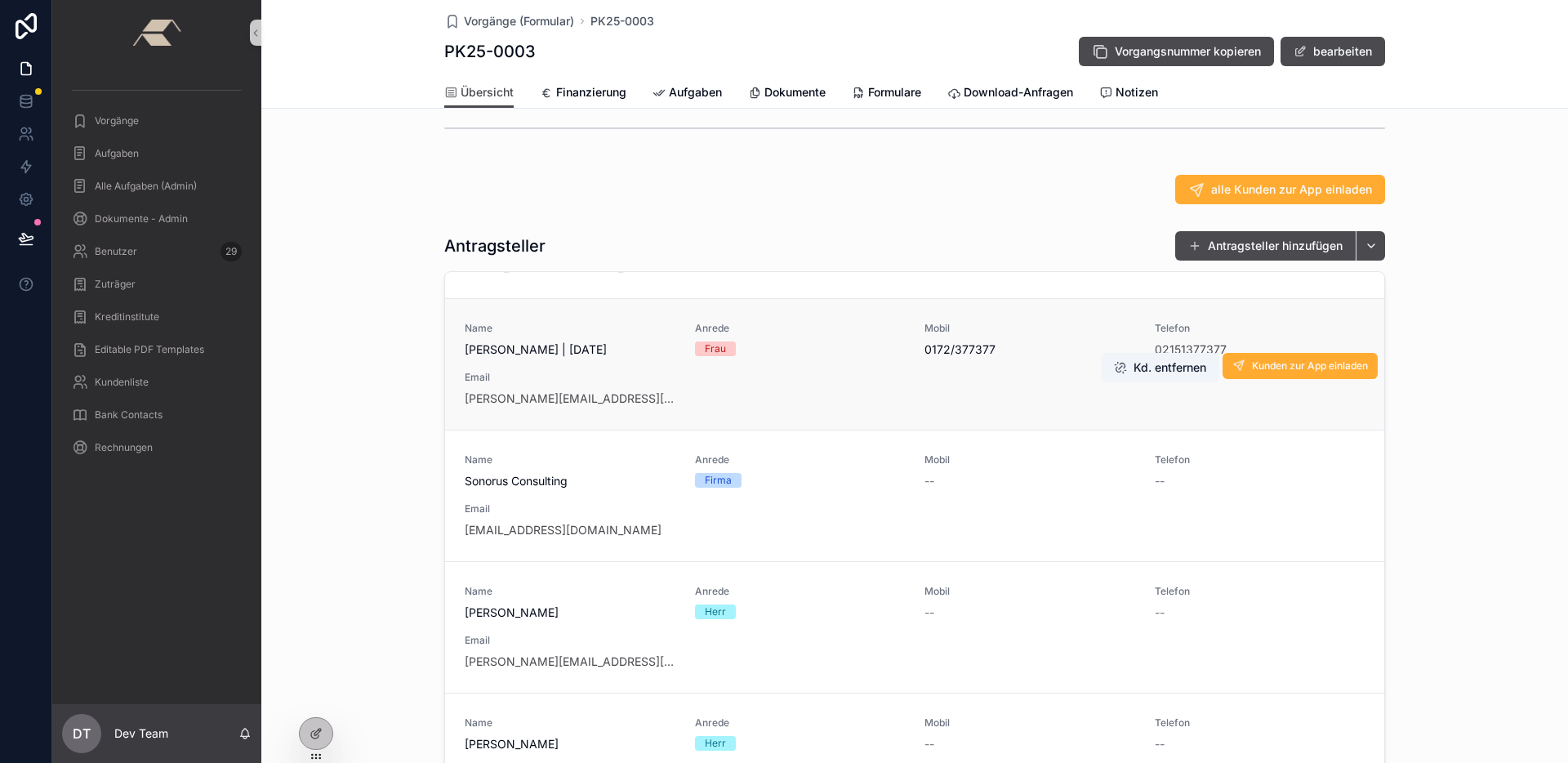
scroll to position [94, 0]
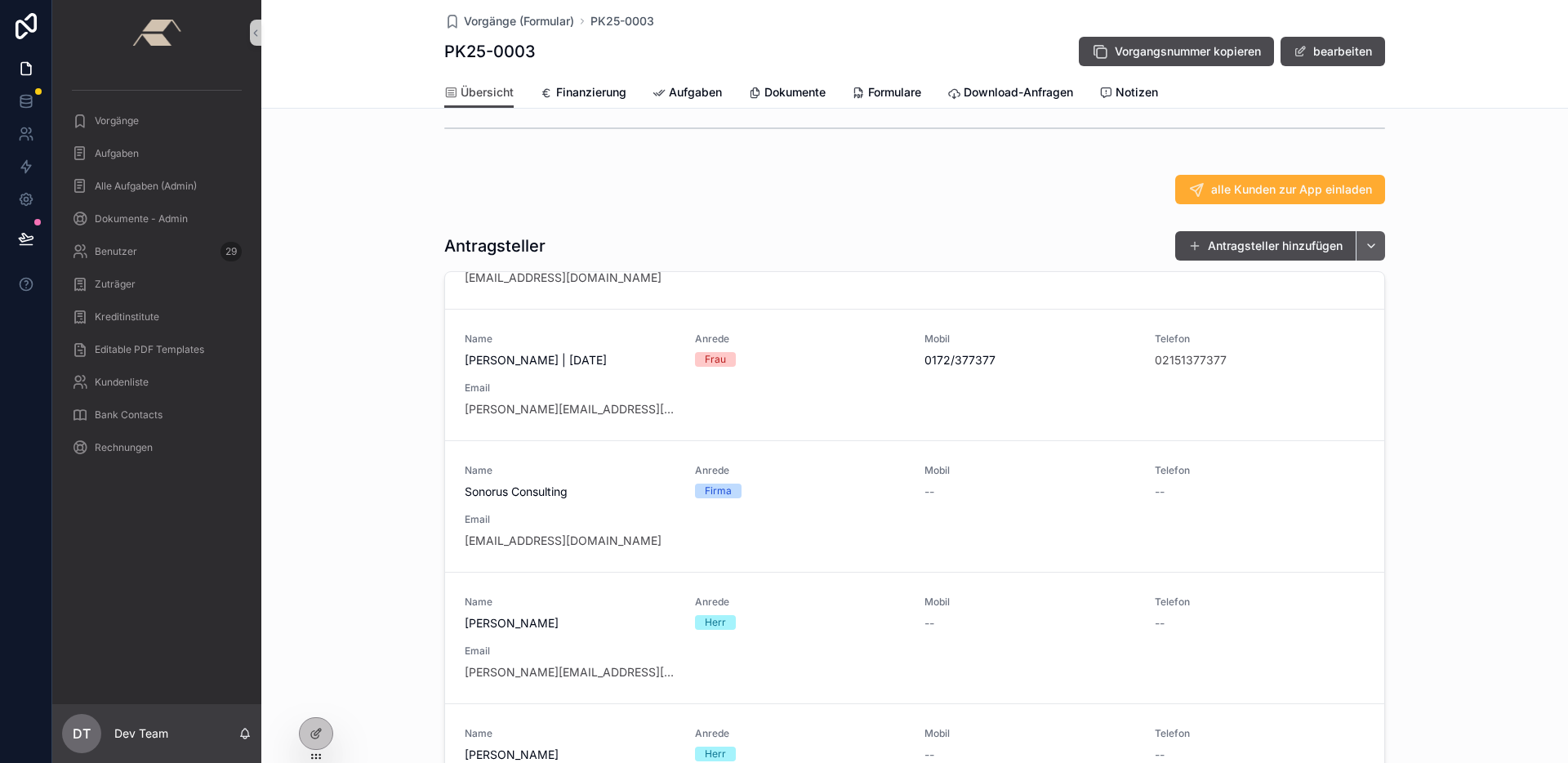
click at [1367, 259] on button "scrollable content" at bounding box center [1369, 245] width 30 height 30
type input "****"
click at [1352, 323] on div "Sonorus Tes" at bounding box center [1364, 323] width 196 height 26
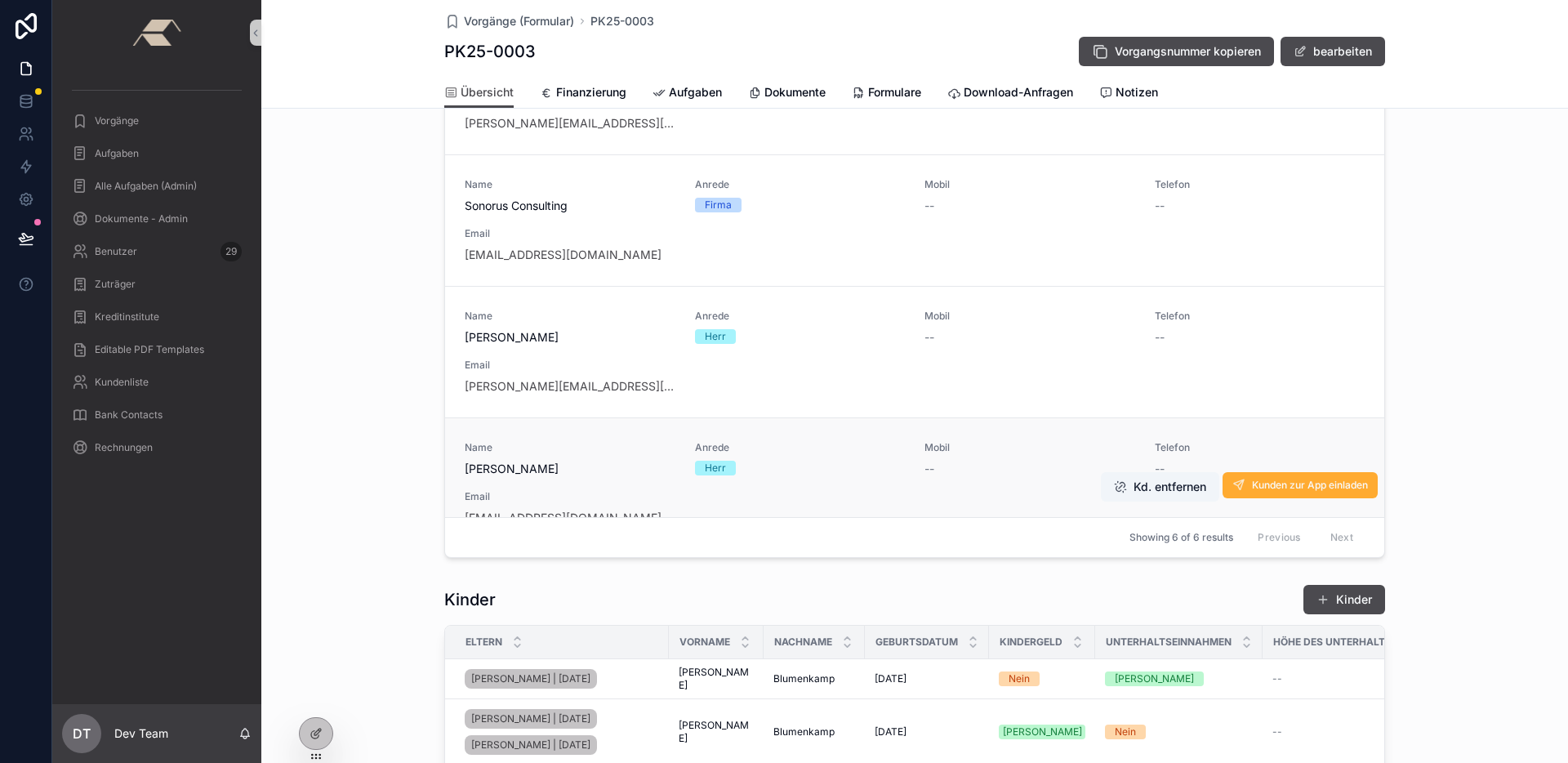
scroll to position [257, 0]
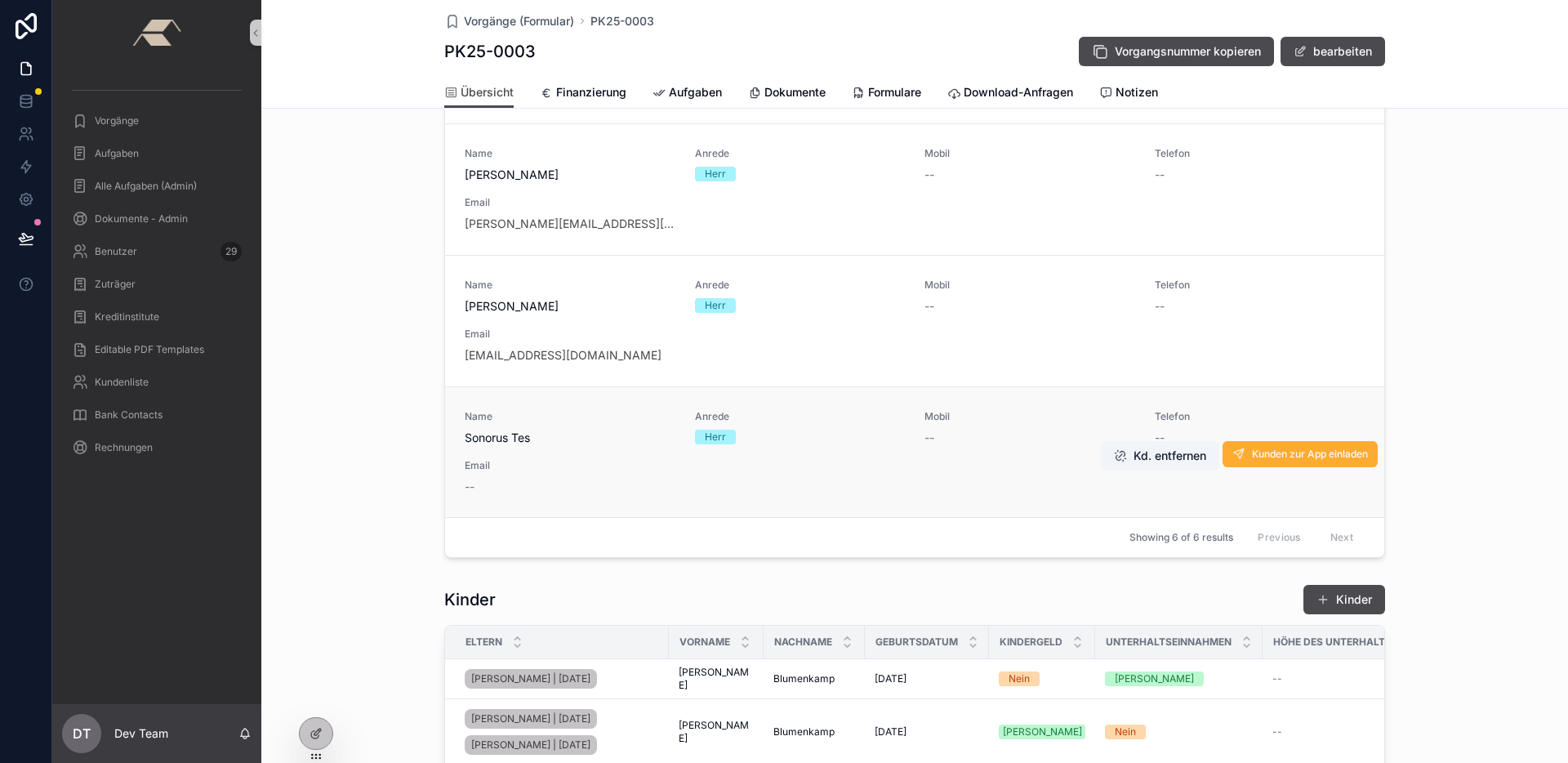
click at [776, 495] on div "Name Sonorus Tes Anrede Herr Mobil -- Telefon -- Email --" at bounding box center [914, 452] width 900 height 85
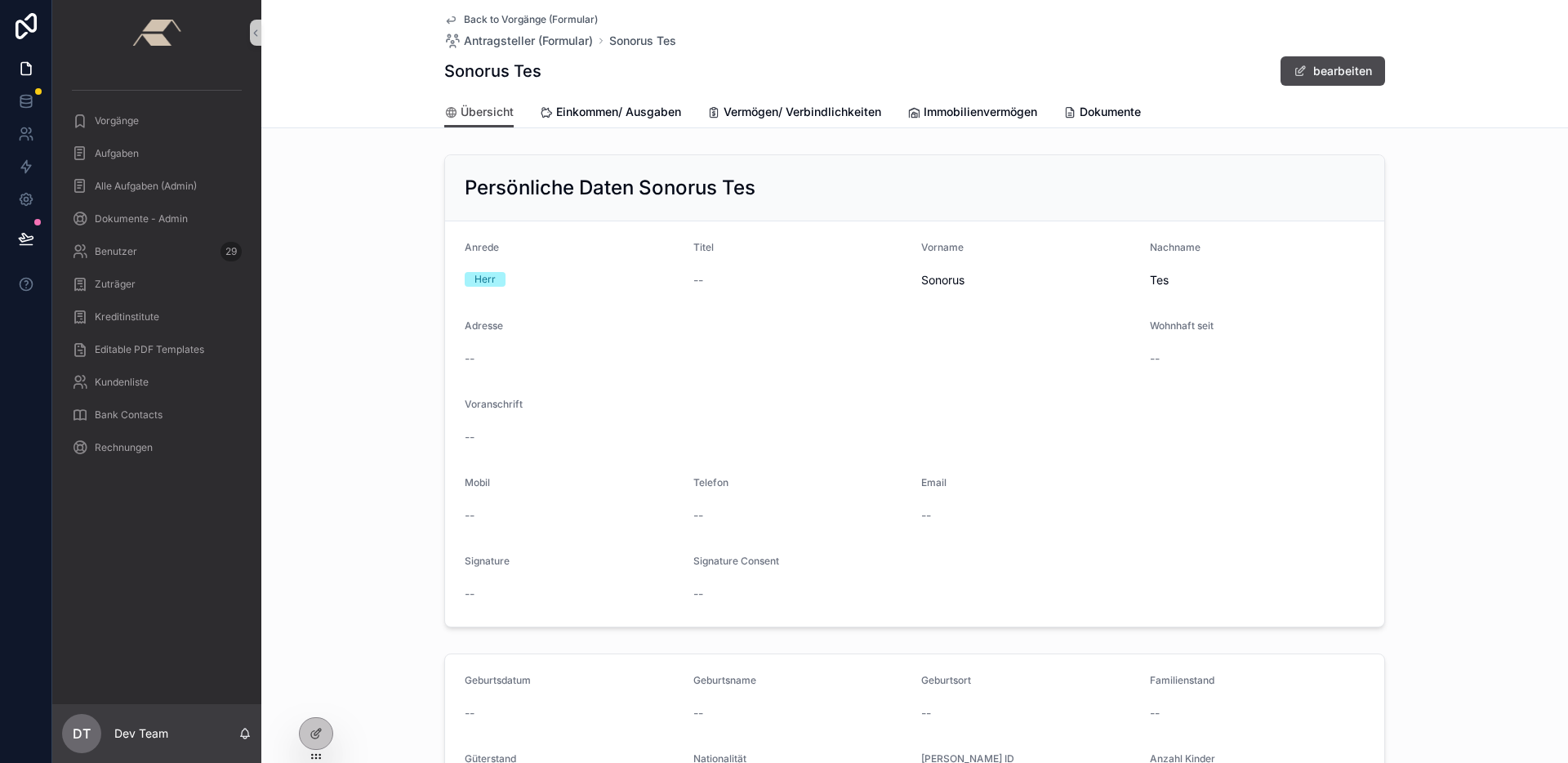
click at [512, 20] on span "Back to Vorgänge (Formular)" at bounding box center [531, 20] width 134 height 13
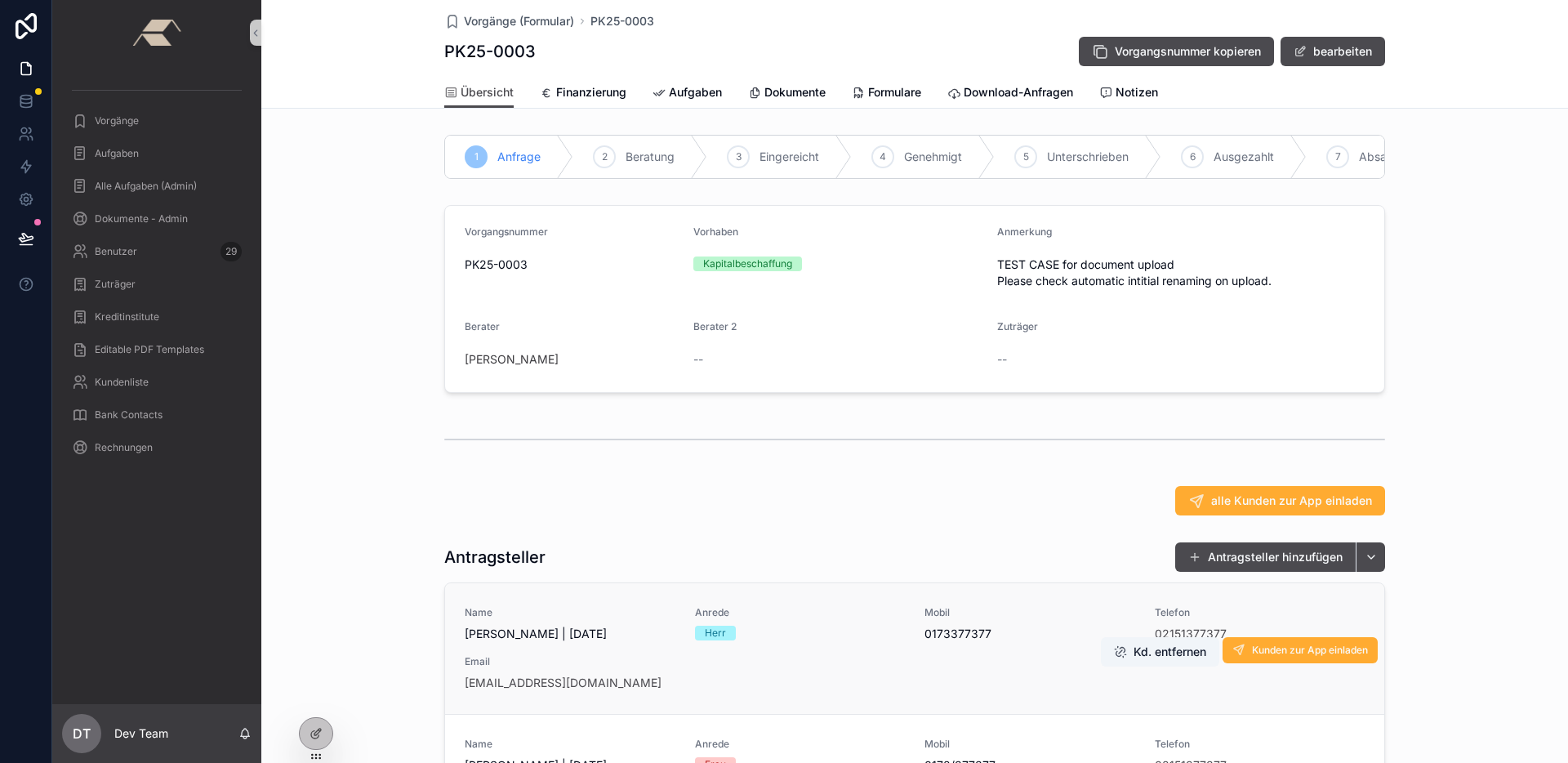
scroll to position [284, 0]
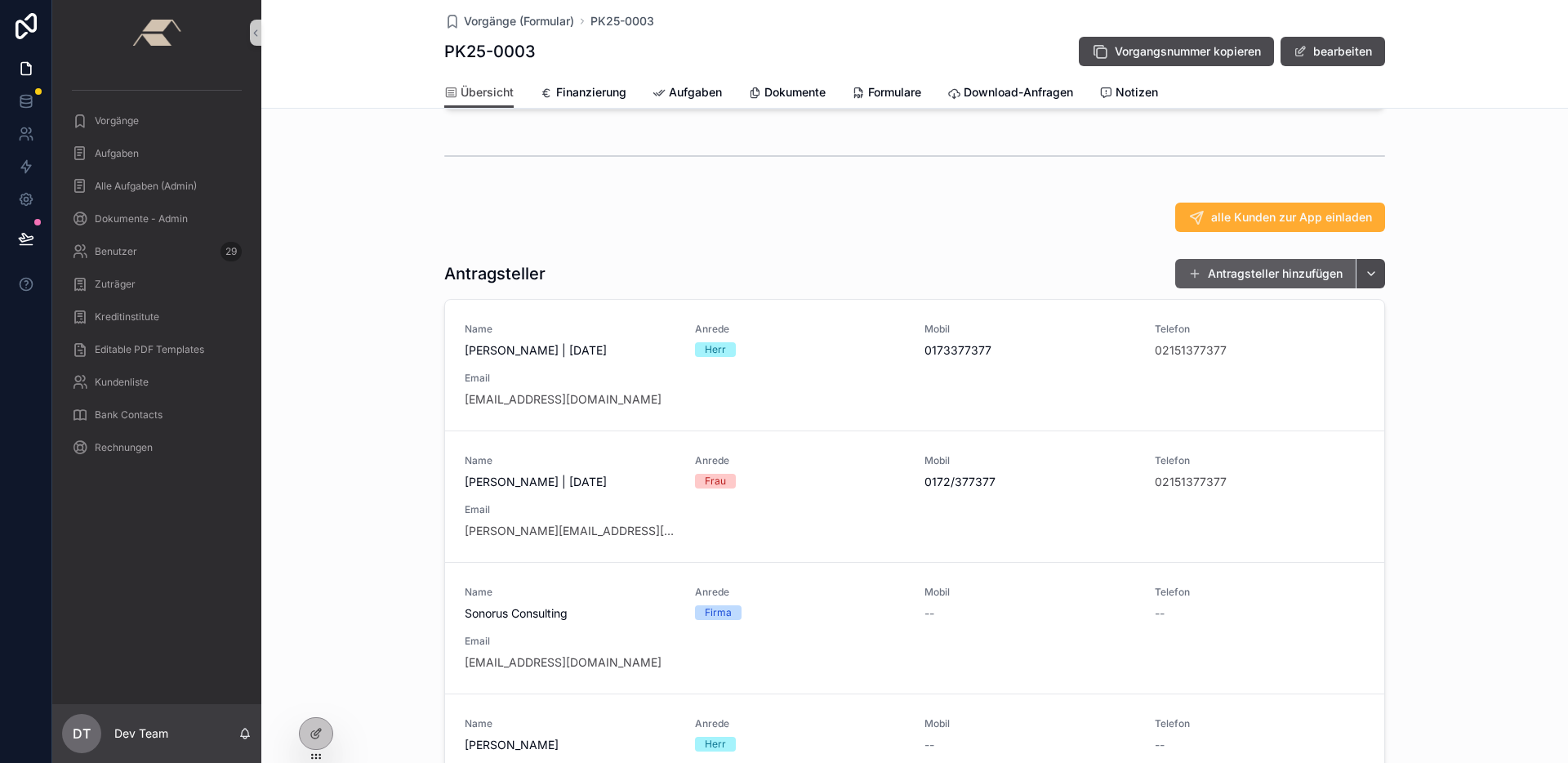
click at [1192, 280] on span "scrollable content" at bounding box center [1194, 274] width 13 height 13
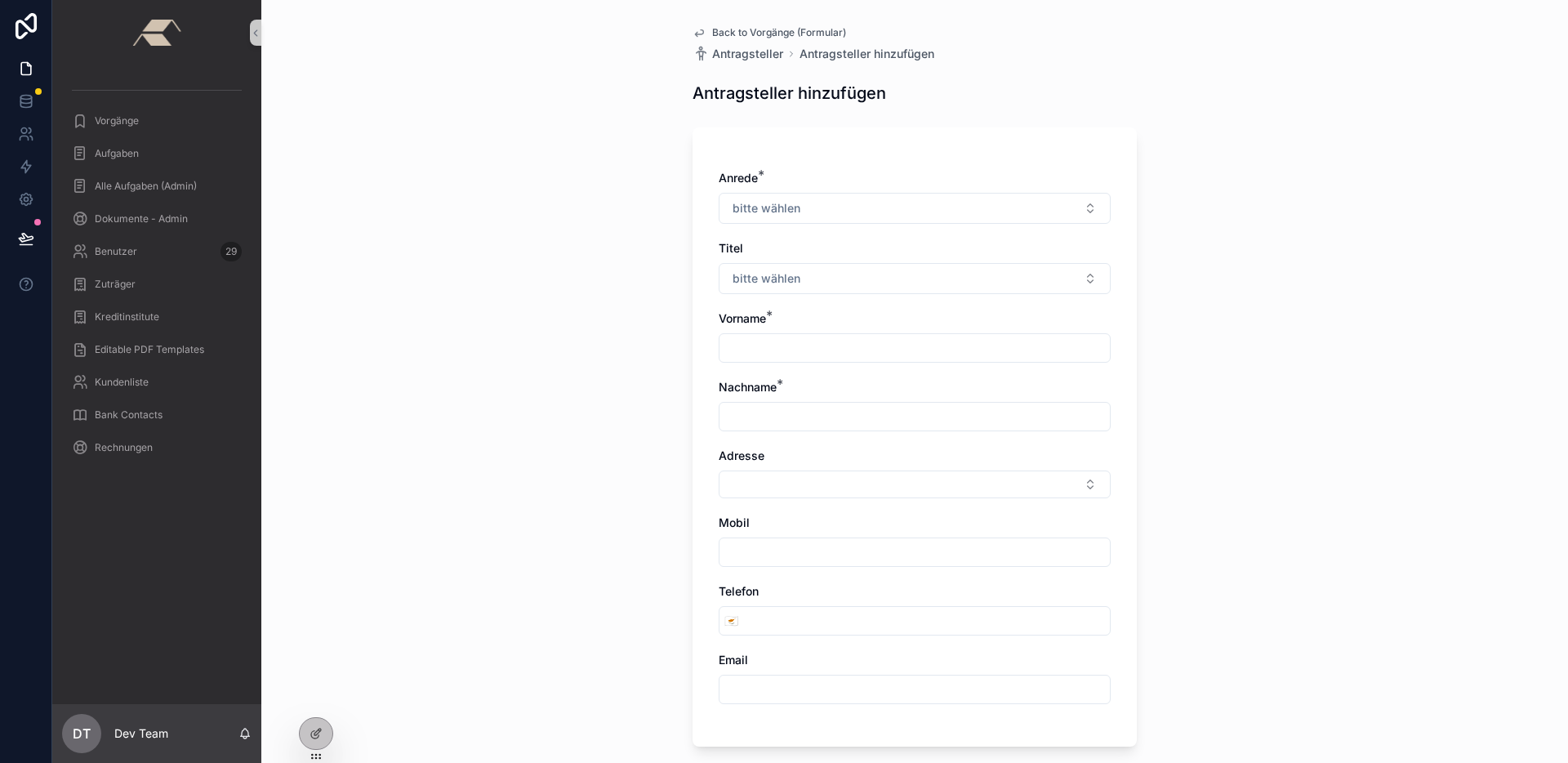
click at [725, 27] on span "Back to Vorgänge (Formular)" at bounding box center [779, 32] width 134 height 13
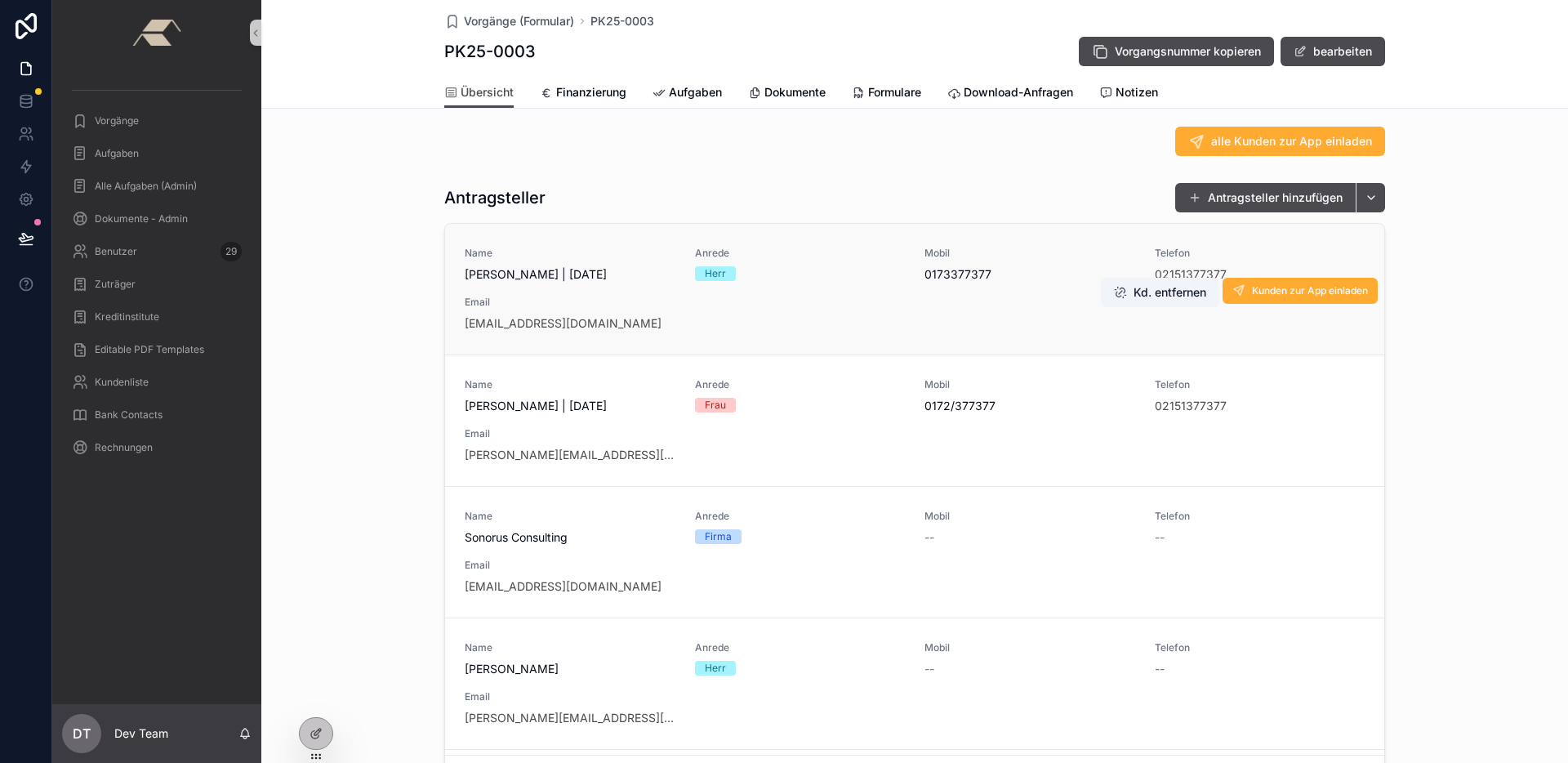
scroll to position [370, 0]
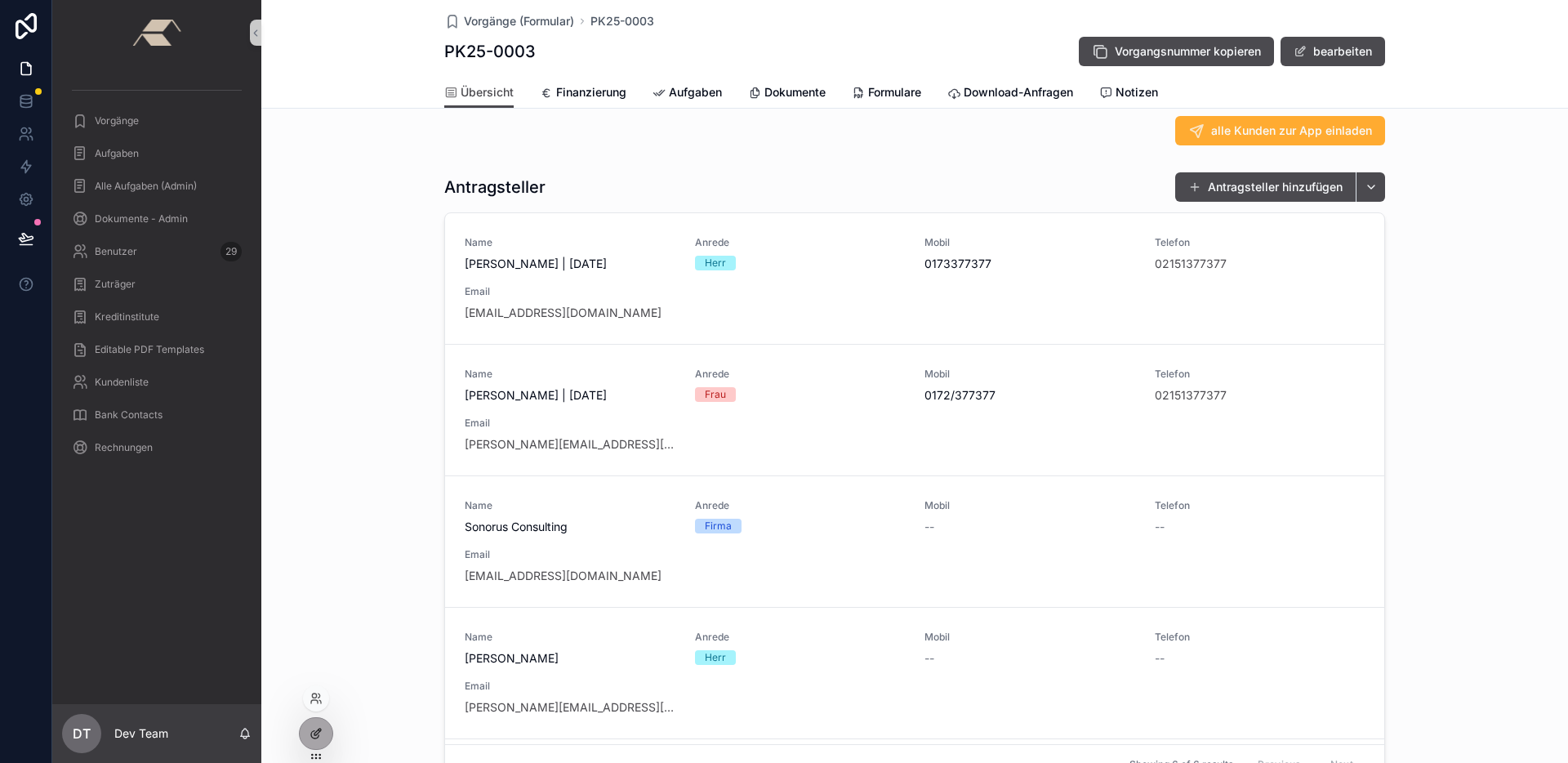
click at [313, 735] on icon at bounding box center [316, 733] width 13 height 13
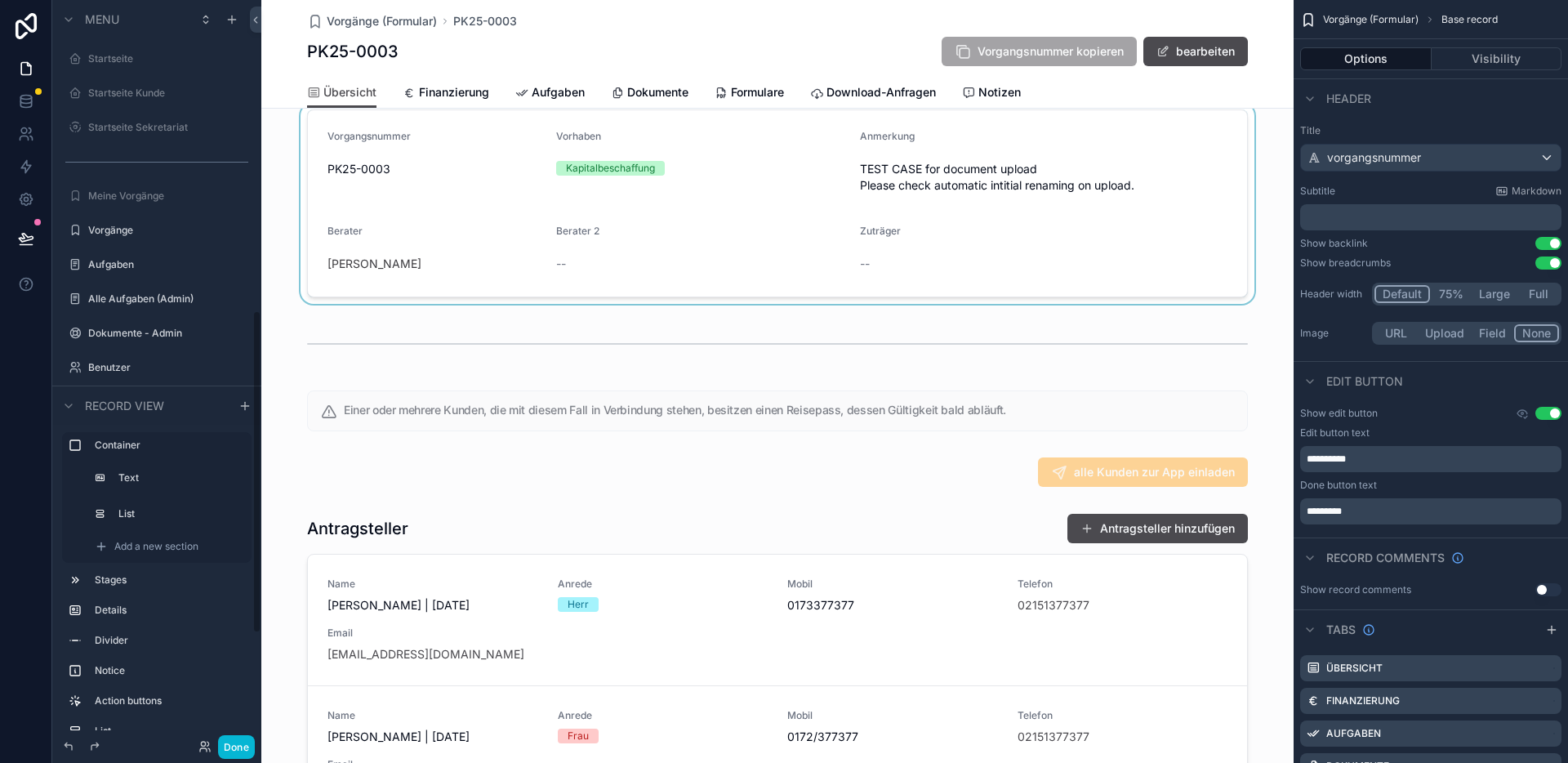
scroll to position [715, 0]
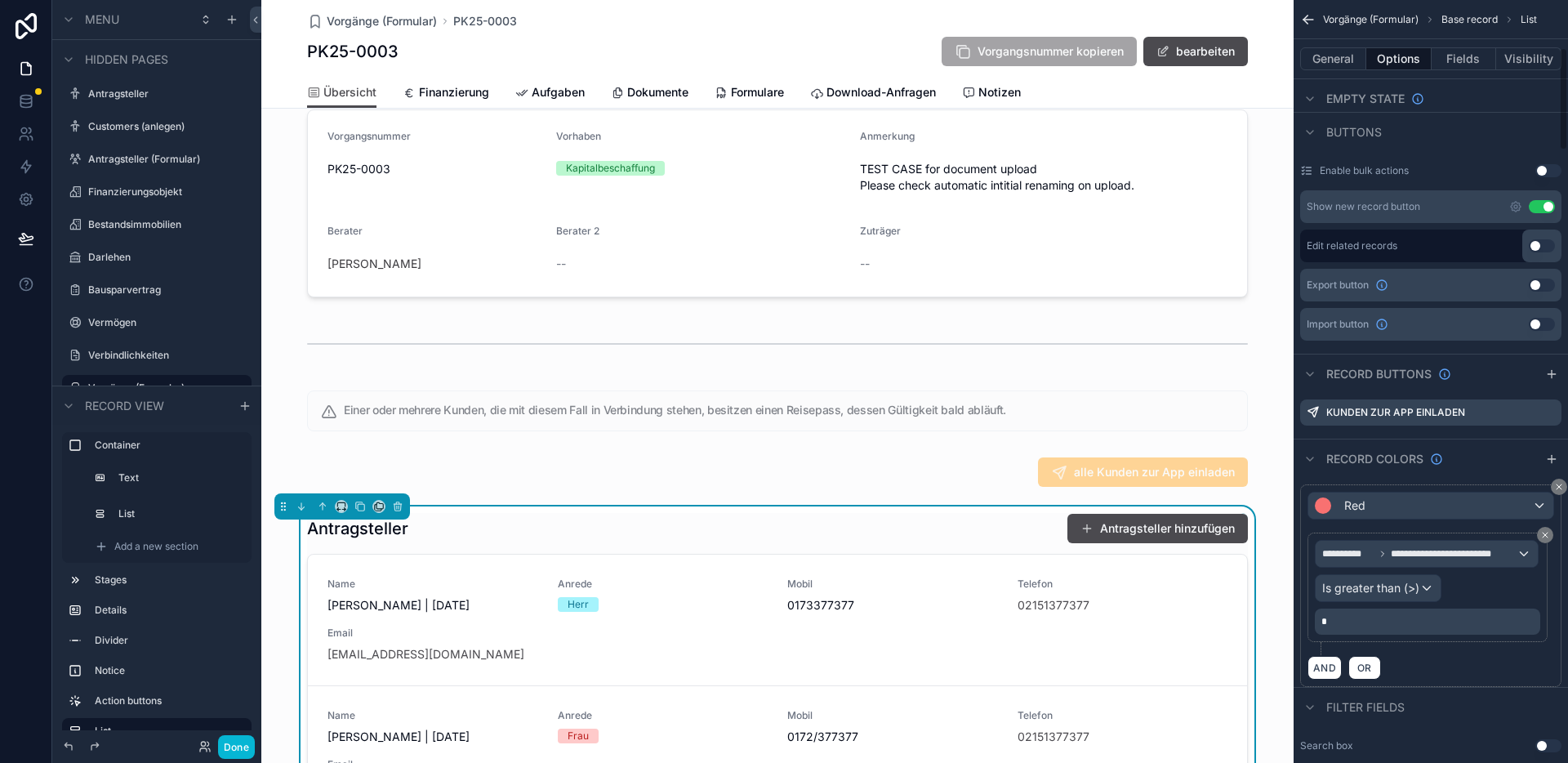
scroll to position [349, 0]
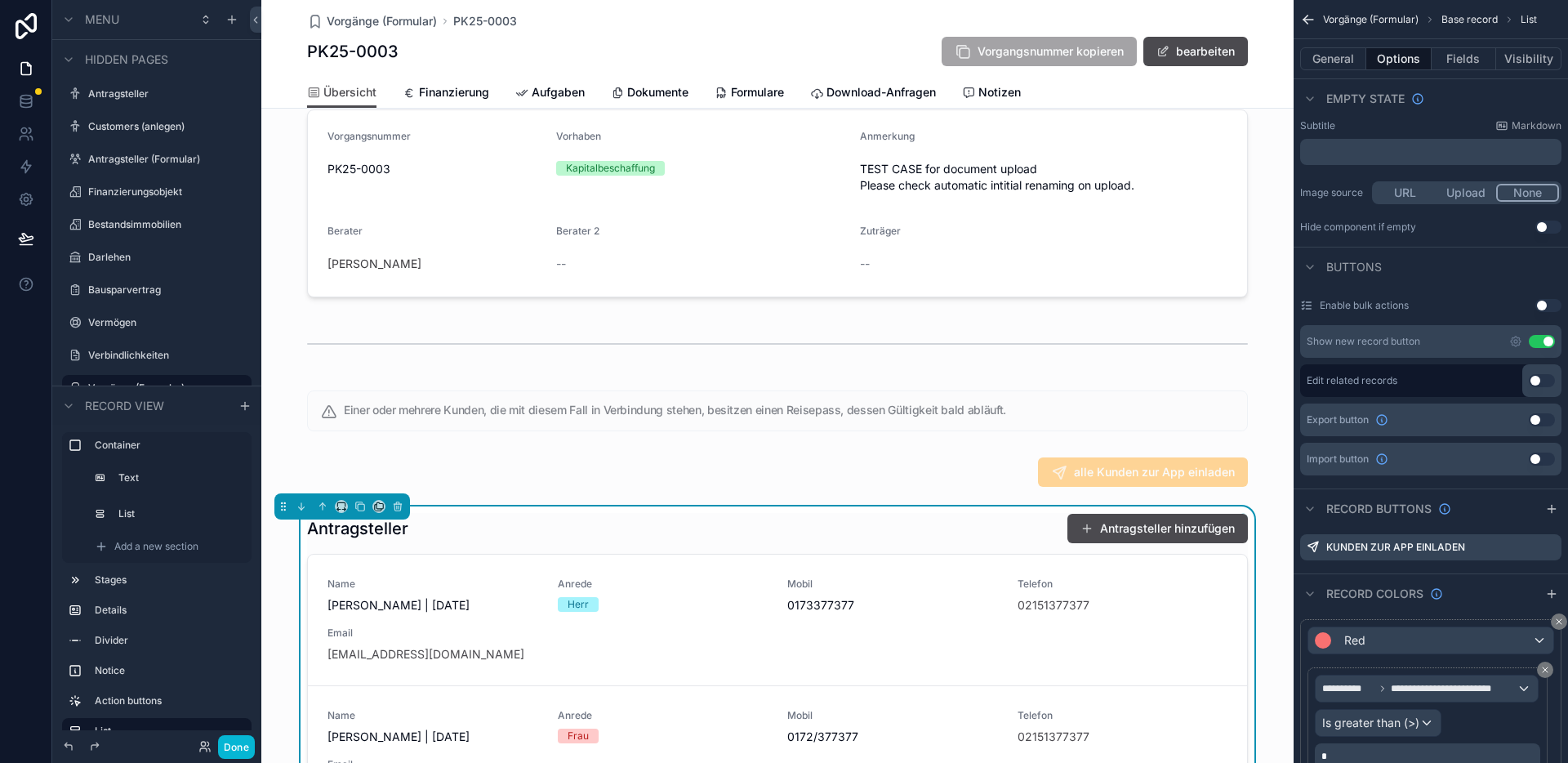
click at [1023, 544] on div "Antragsteller Antragsteller hinzufügen" at bounding box center [777, 528] width 941 height 31
click at [1343, 61] on button "General" at bounding box center [1333, 59] width 66 height 23
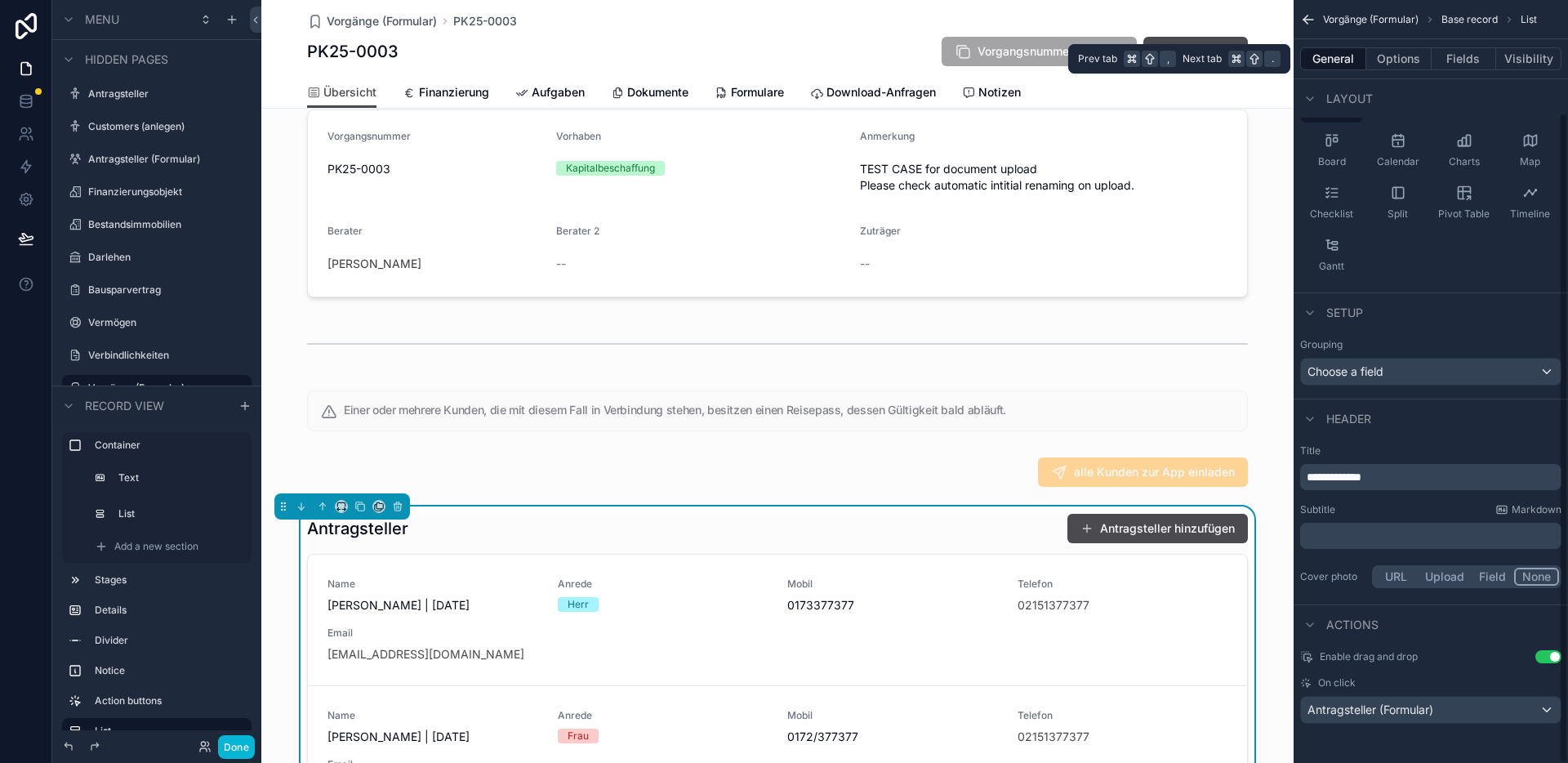
scroll to position [131, 0]
click at [1403, 64] on button "Options" at bounding box center [1398, 59] width 65 height 23
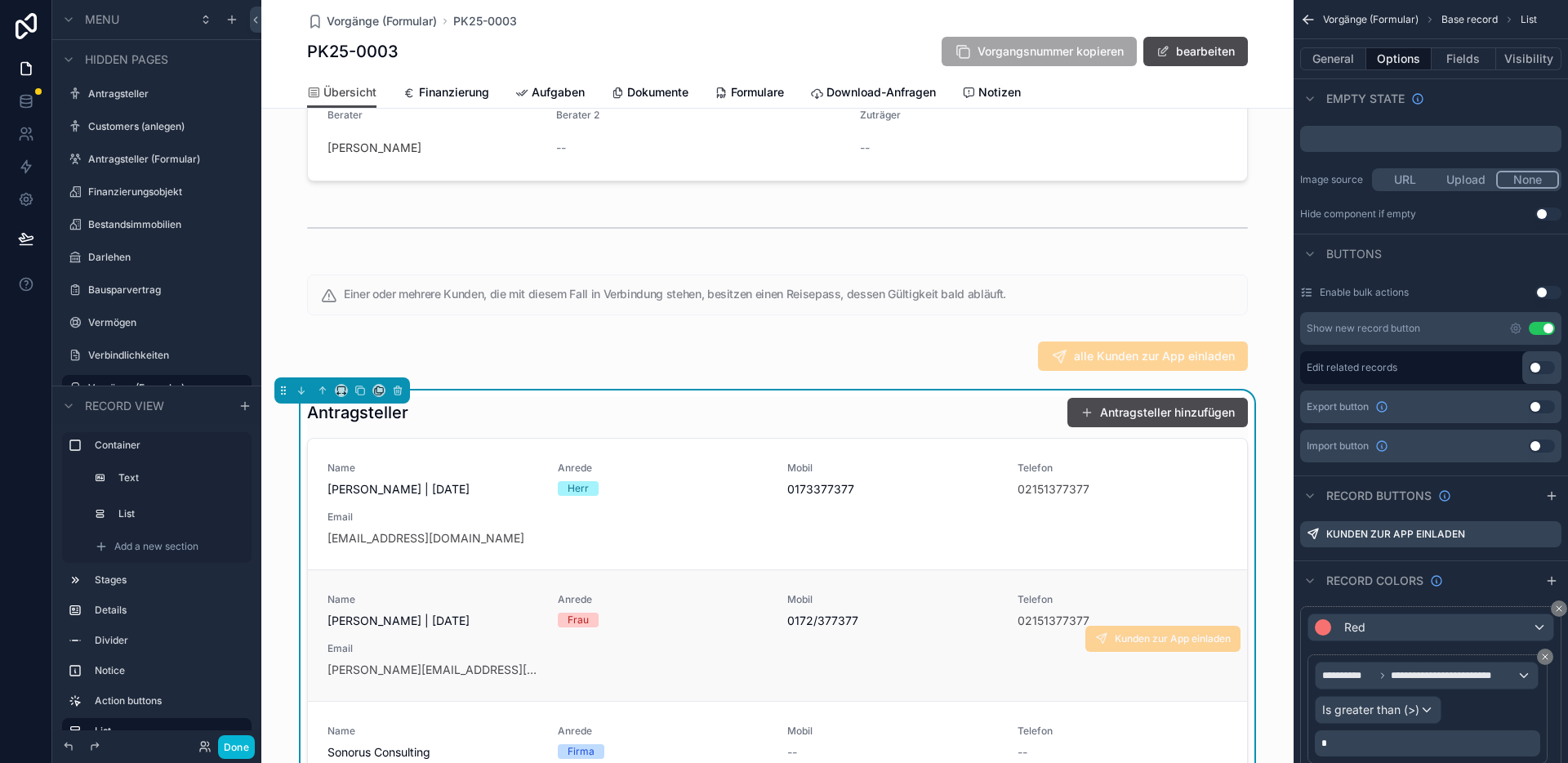
scroll to position [570, 0]
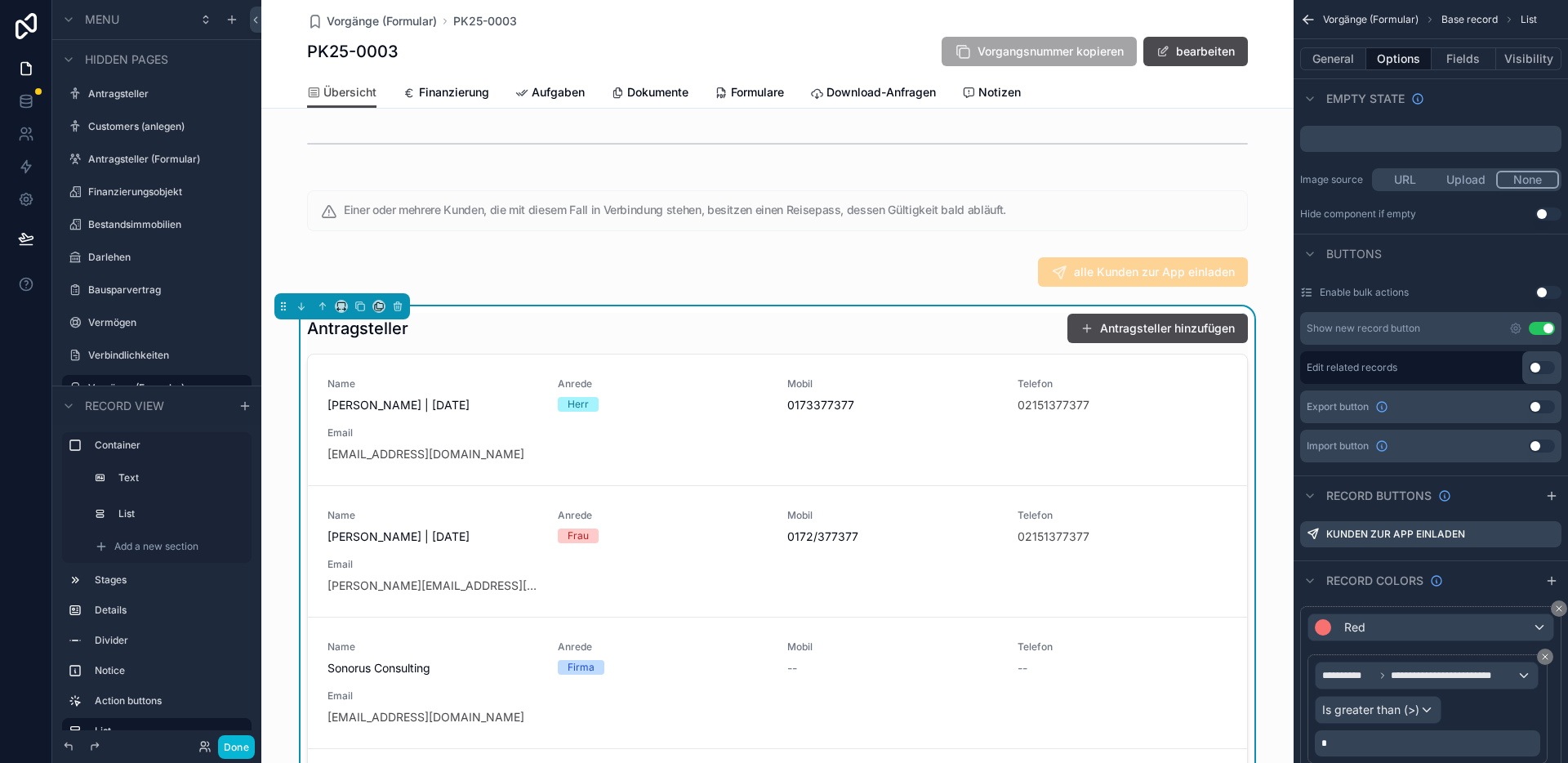
click at [957, 339] on div "Antragsteller Antragsteller hinzufügen" at bounding box center [777, 328] width 941 height 31
click at [1536, 366] on button "Use setting" at bounding box center [1541, 367] width 26 height 13
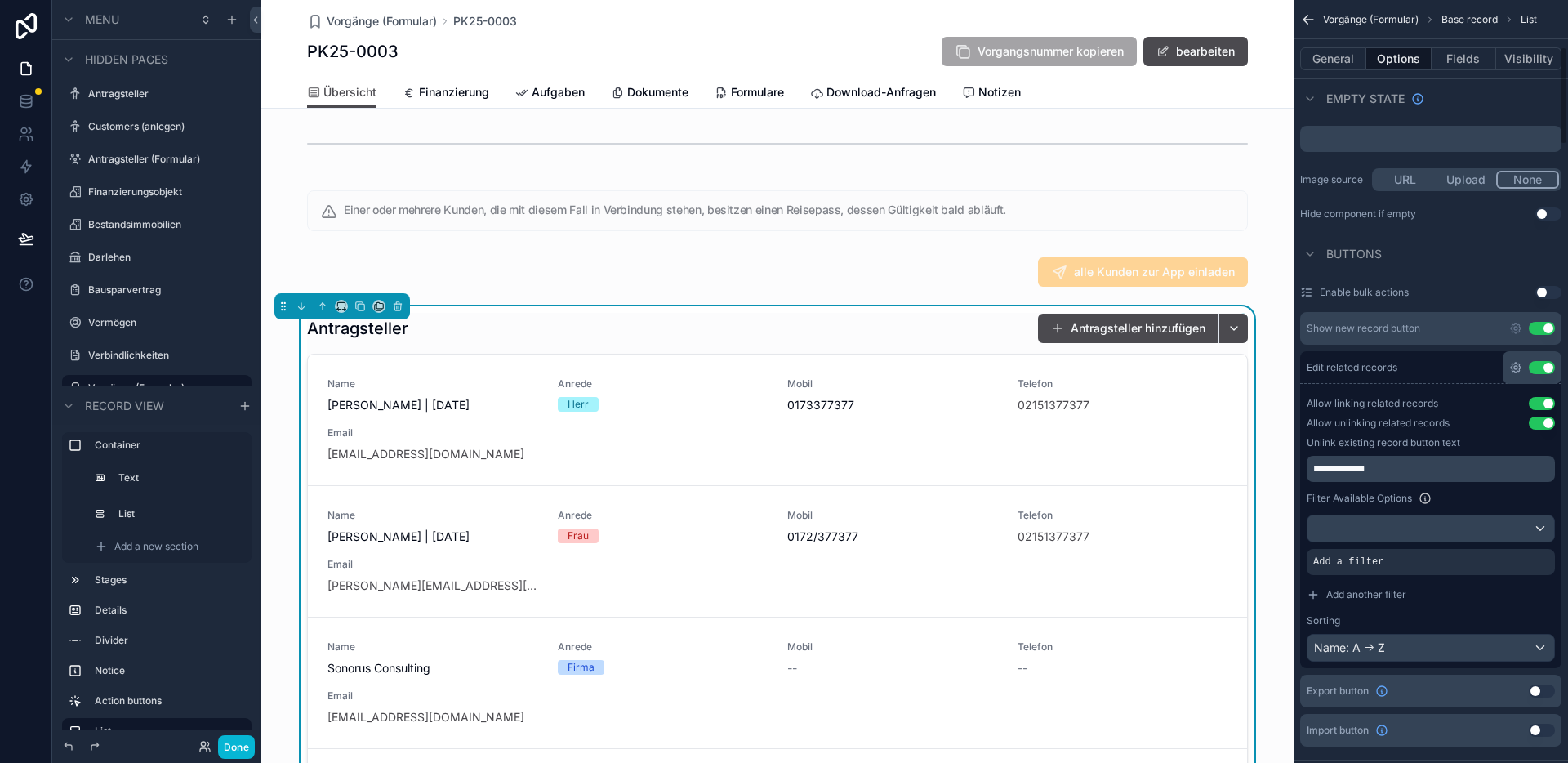
click at [1516, 373] on icon "scrollable content" at bounding box center [1515, 367] width 13 height 13
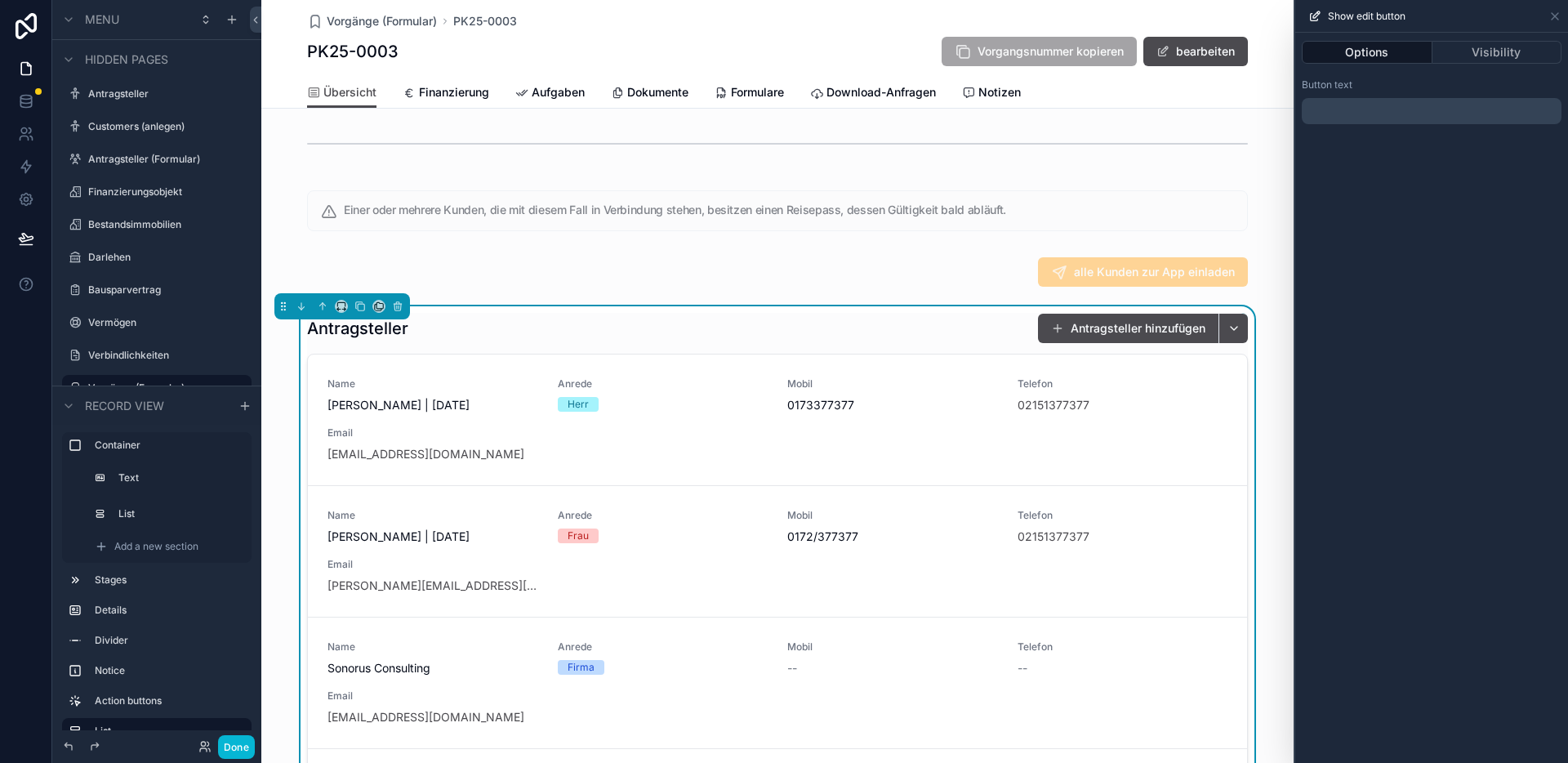
click at [1383, 51] on button "Options" at bounding box center [1367, 53] width 131 height 23
click at [1456, 49] on button "Visibility" at bounding box center [1496, 53] width 130 height 23
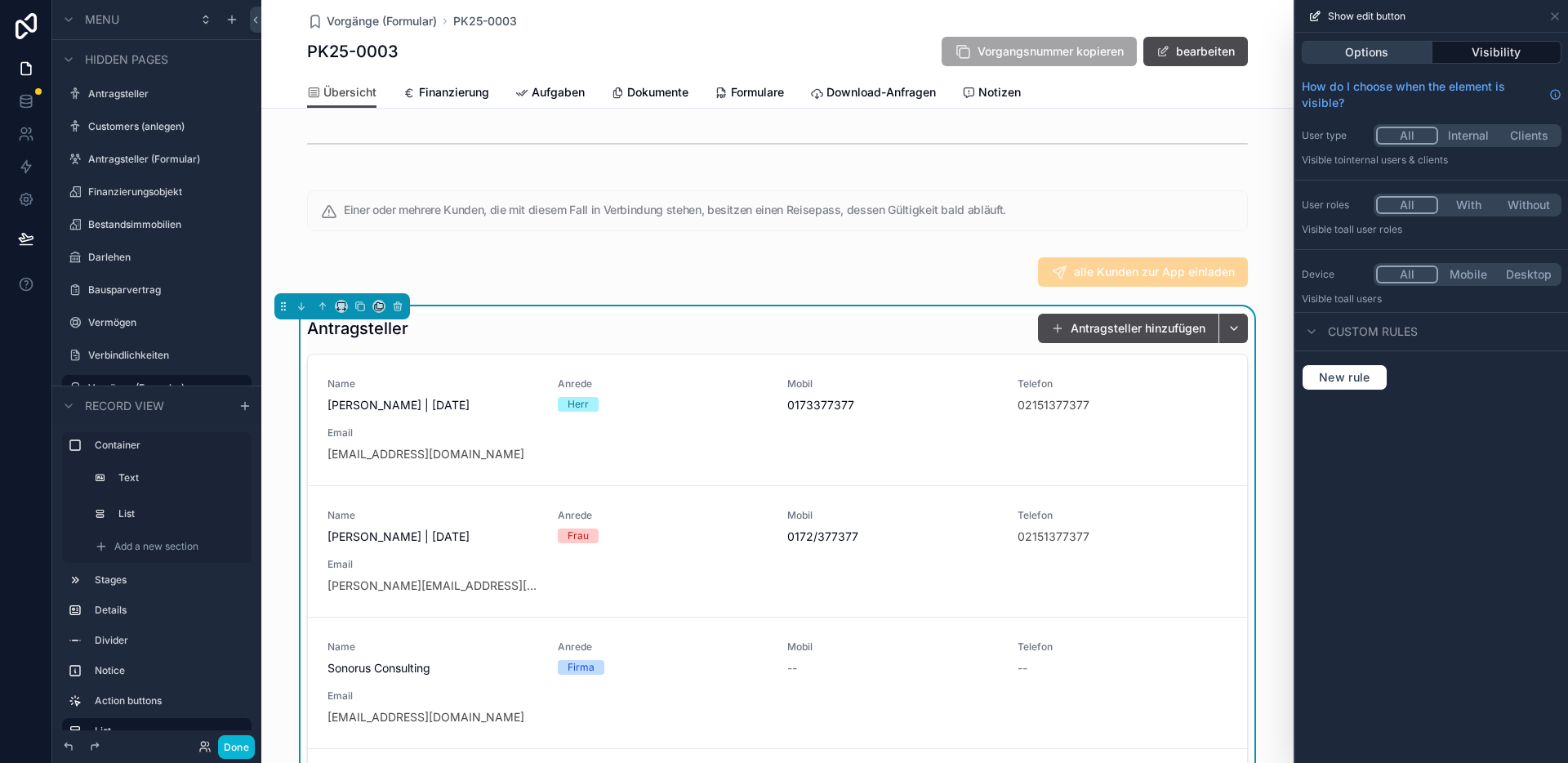
click at [1386, 52] on button "Options" at bounding box center [1367, 53] width 131 height 23
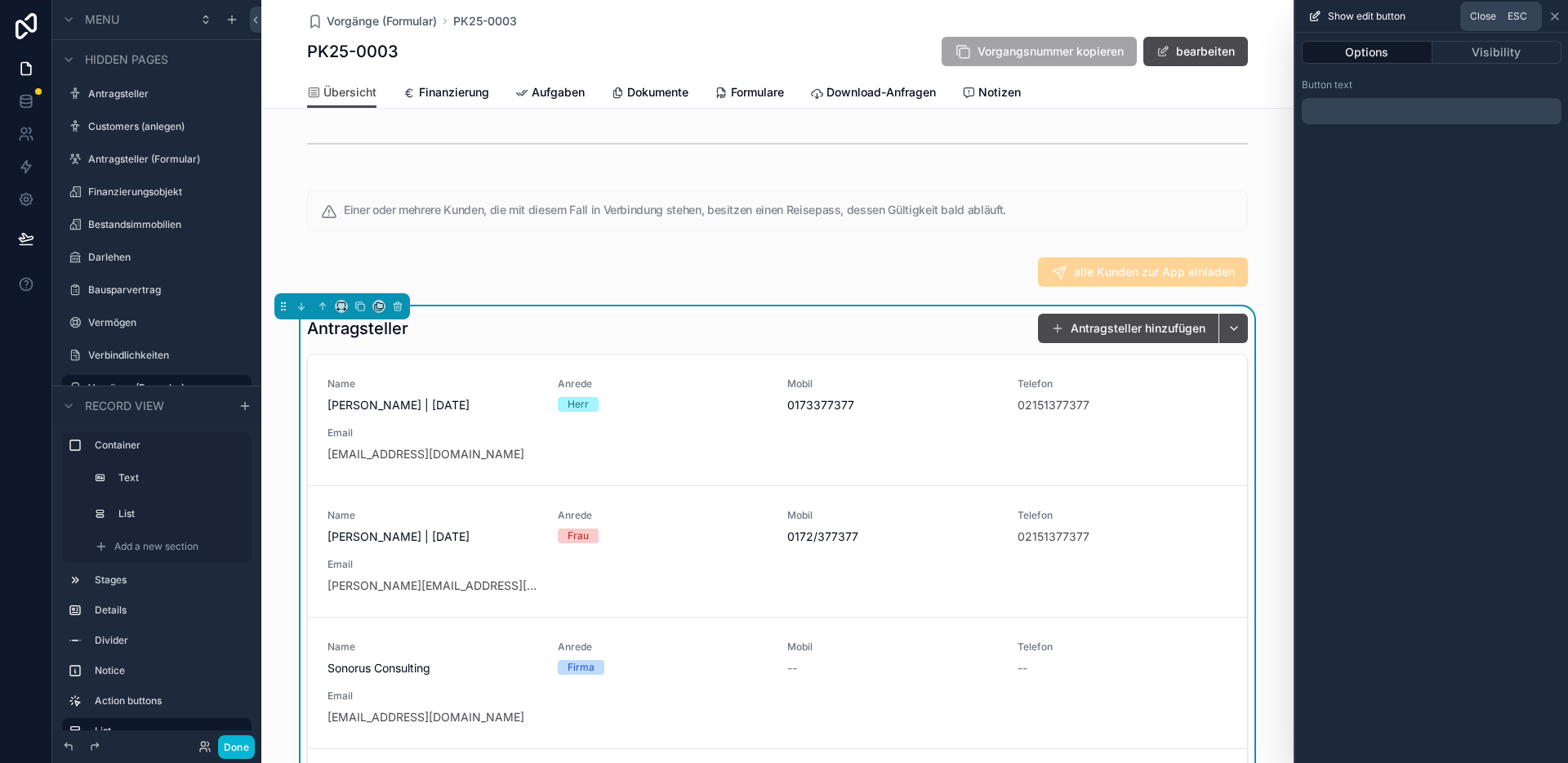
click at [1555, 16] on icon at bounding box center [1554, 16] width 6 height 6
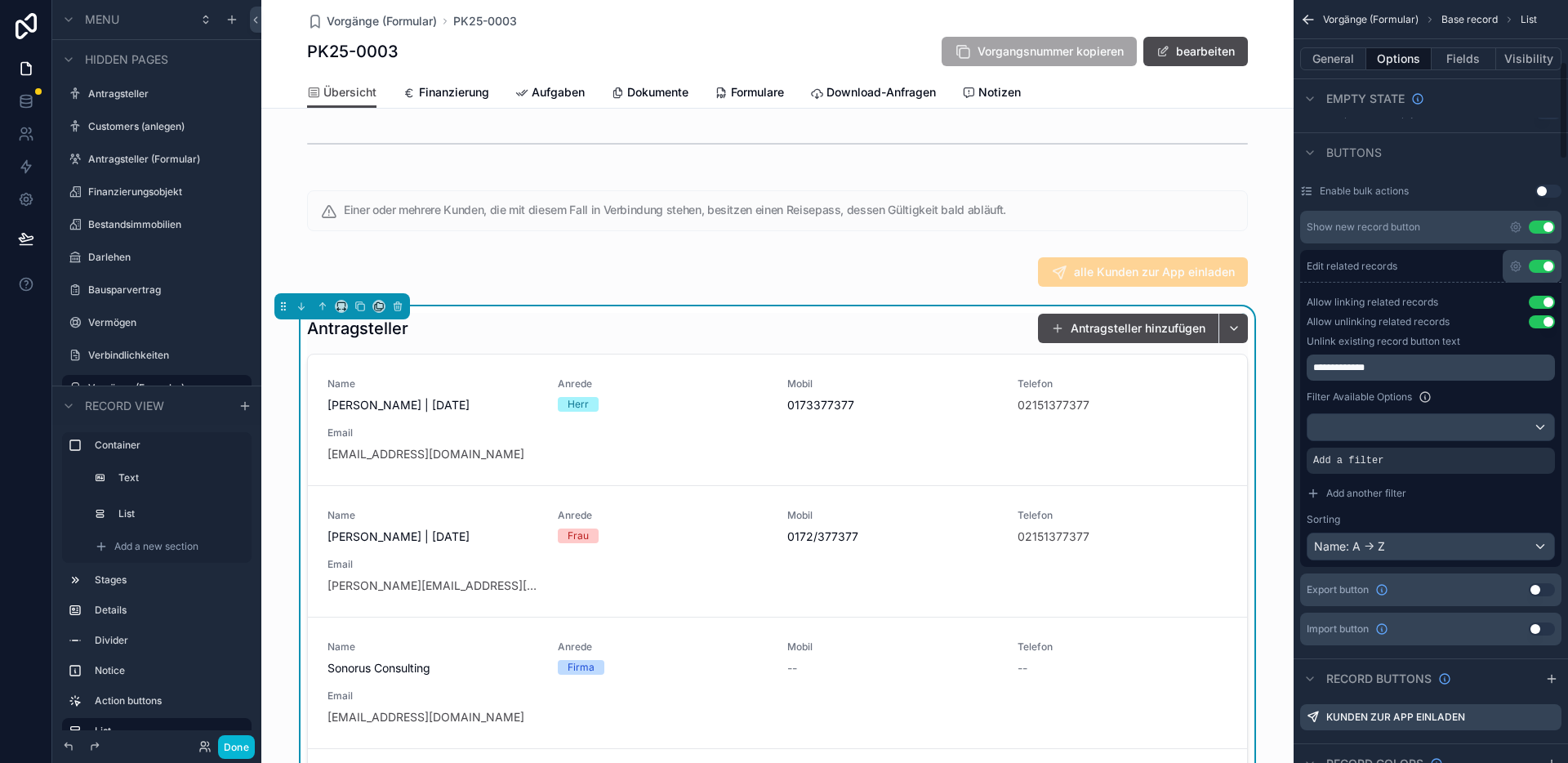
scroll to position [473, 0]
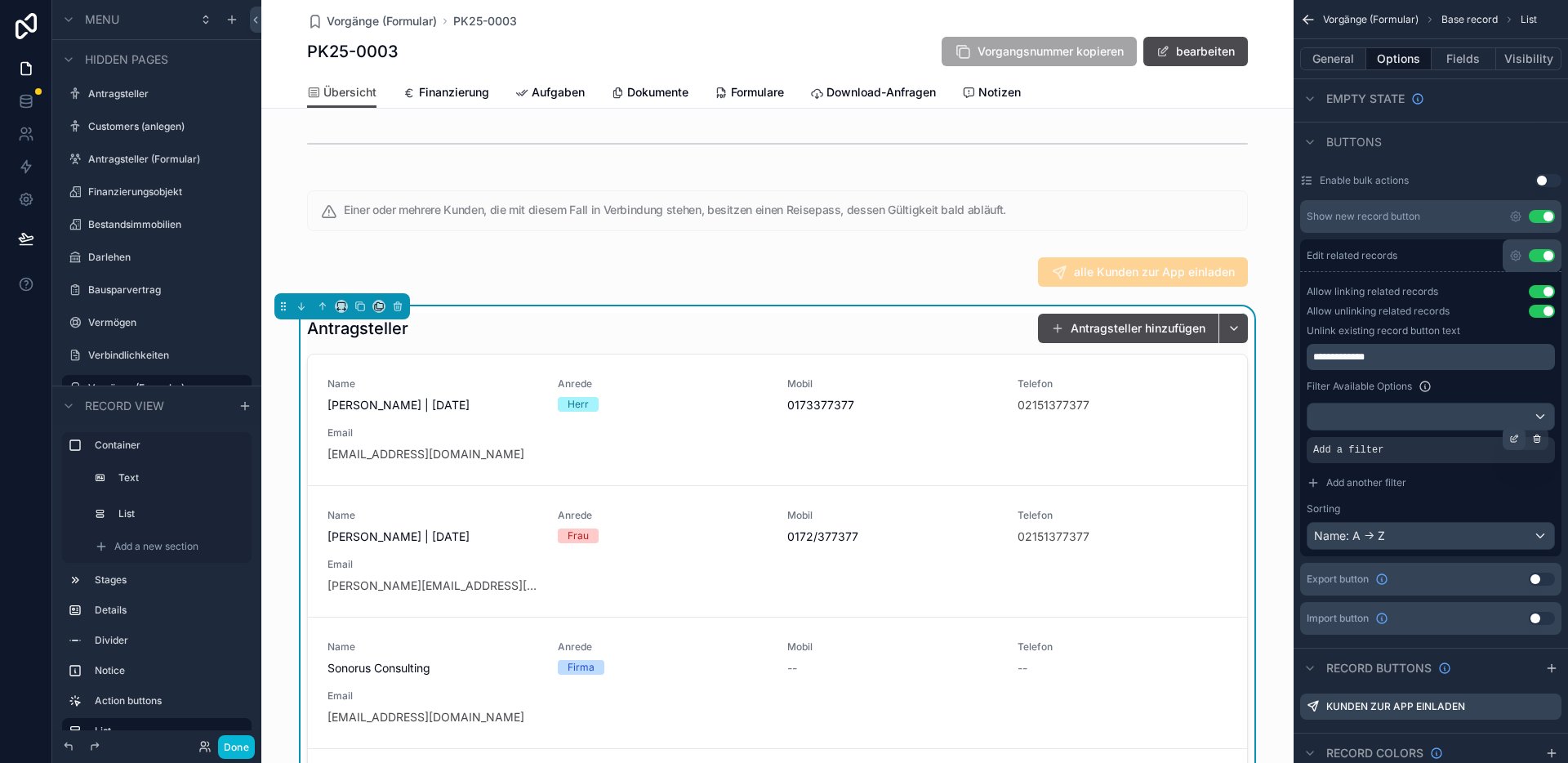
click at [1515, 438] on icon "scrollable content" at bounding box center [1513, 438] width 10 height 10
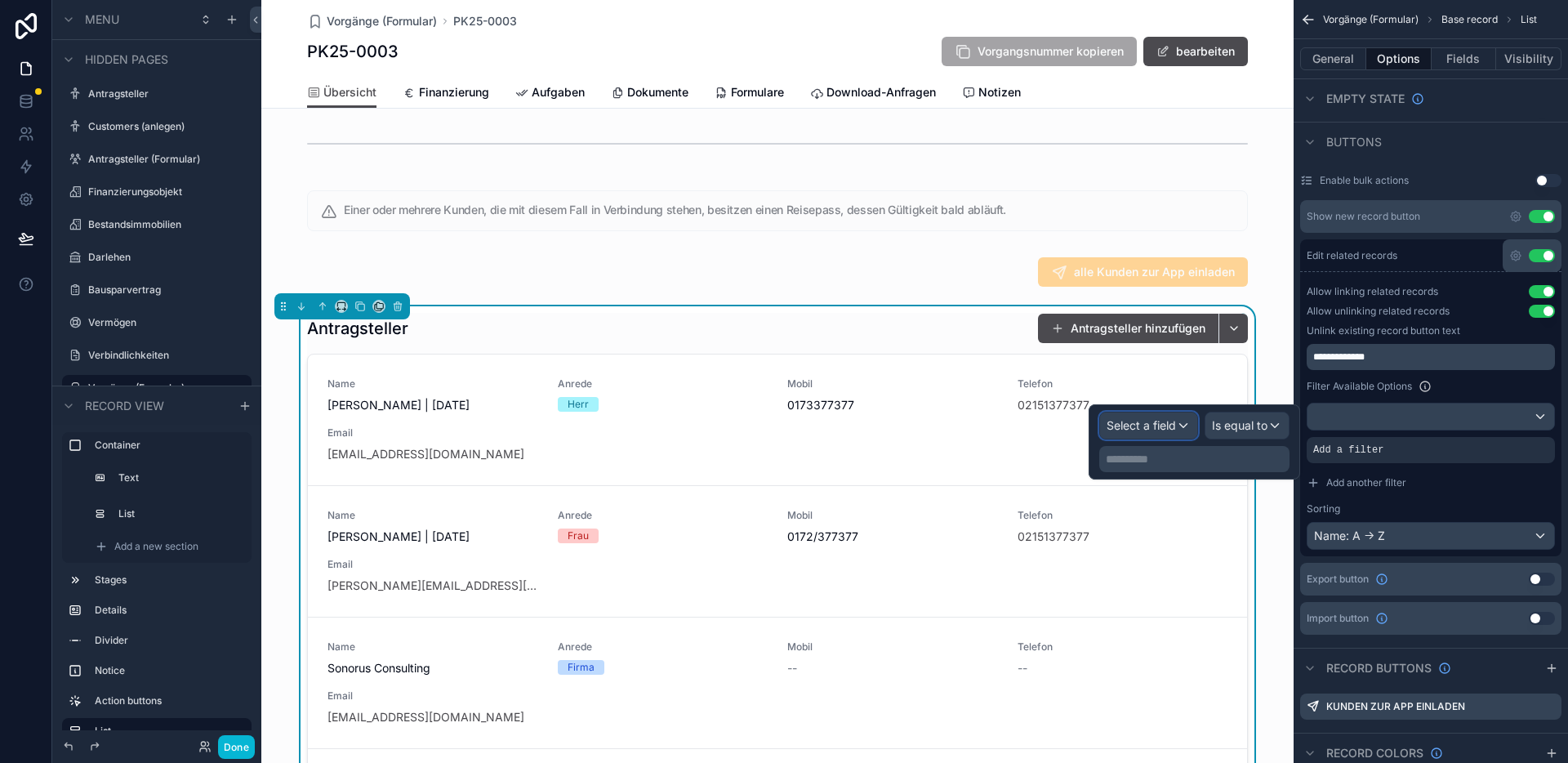
click at [1170, 429] on span "Select a field" at bounding box center [1141, 425] width 70 height 14
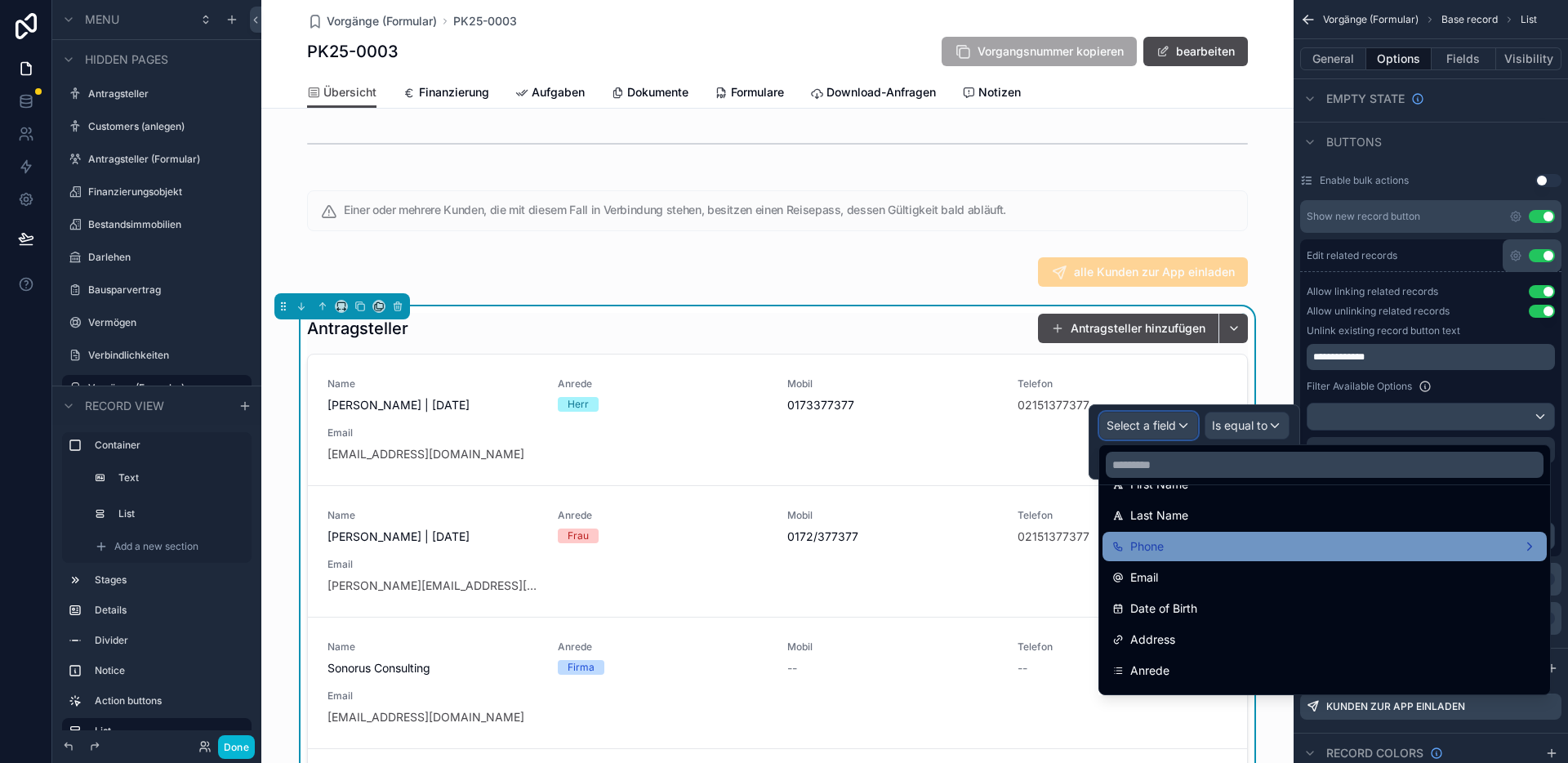
scroll to position [193, 0]
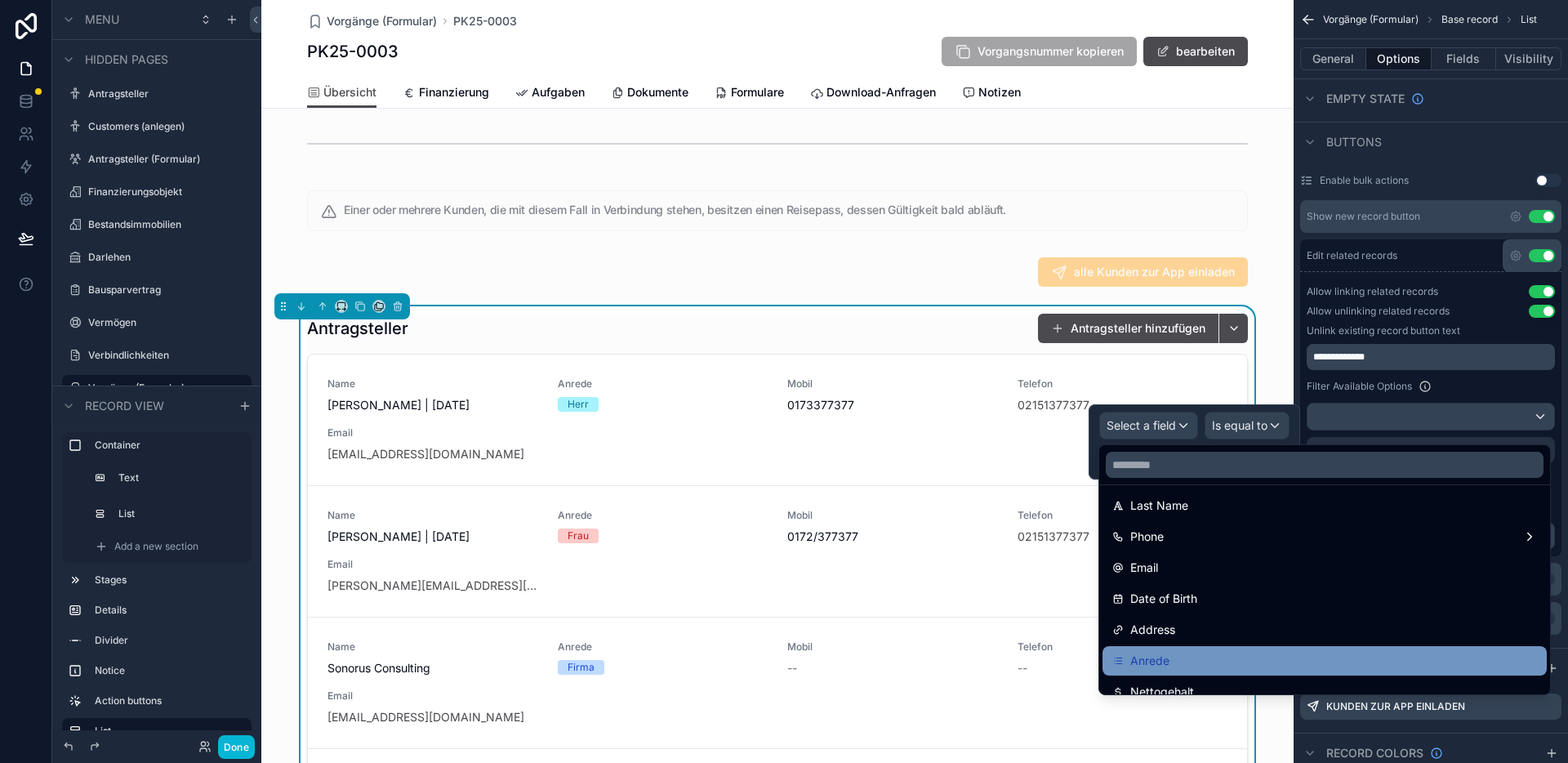
click at [1166, 657] on span "Anrede" at bounding box center [1149, 661] width 39 height 20
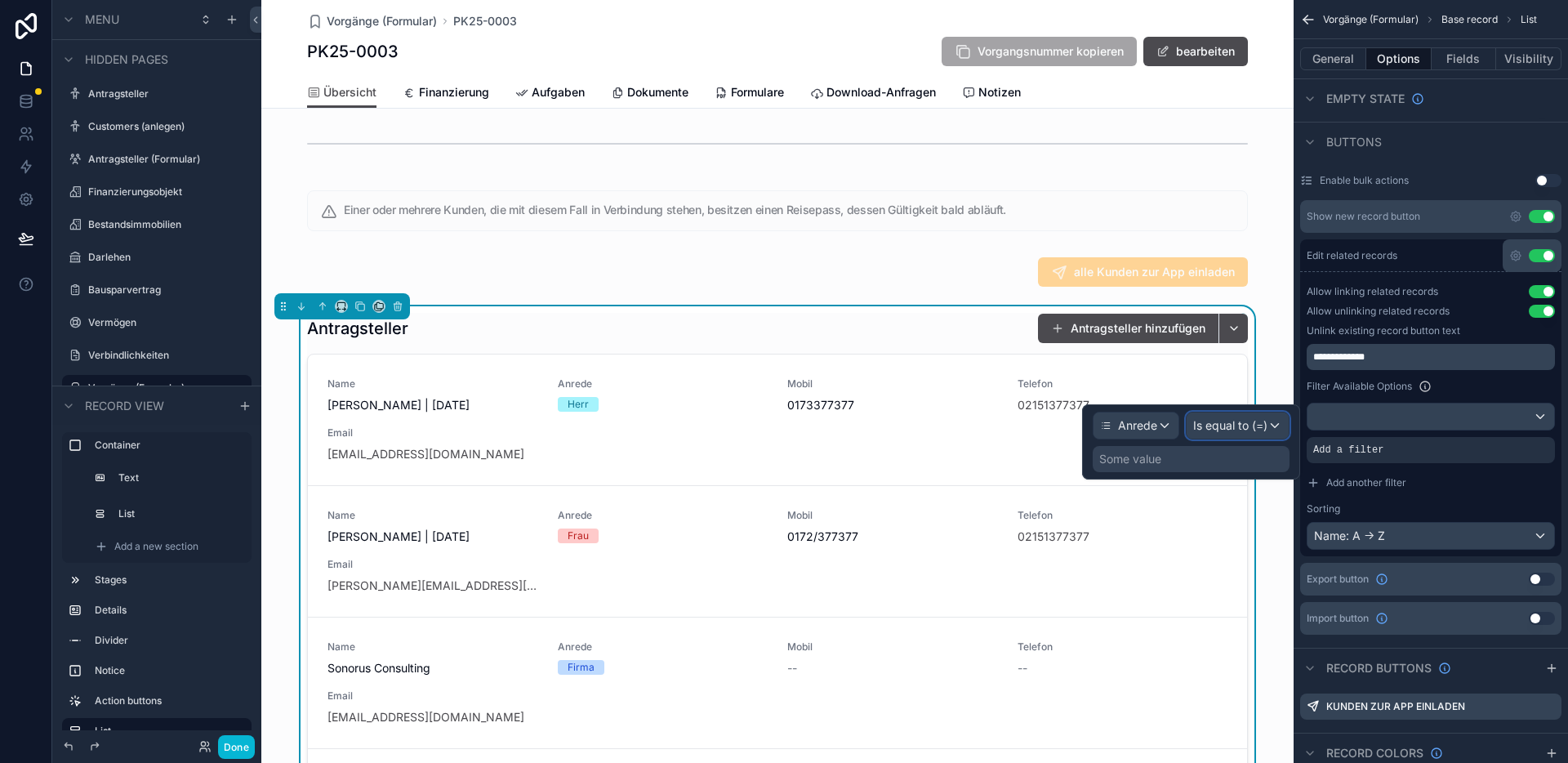
click at [1235, 428] on span "Is equal to (=)" at bounding box center [1230, 425] width 74 height 16
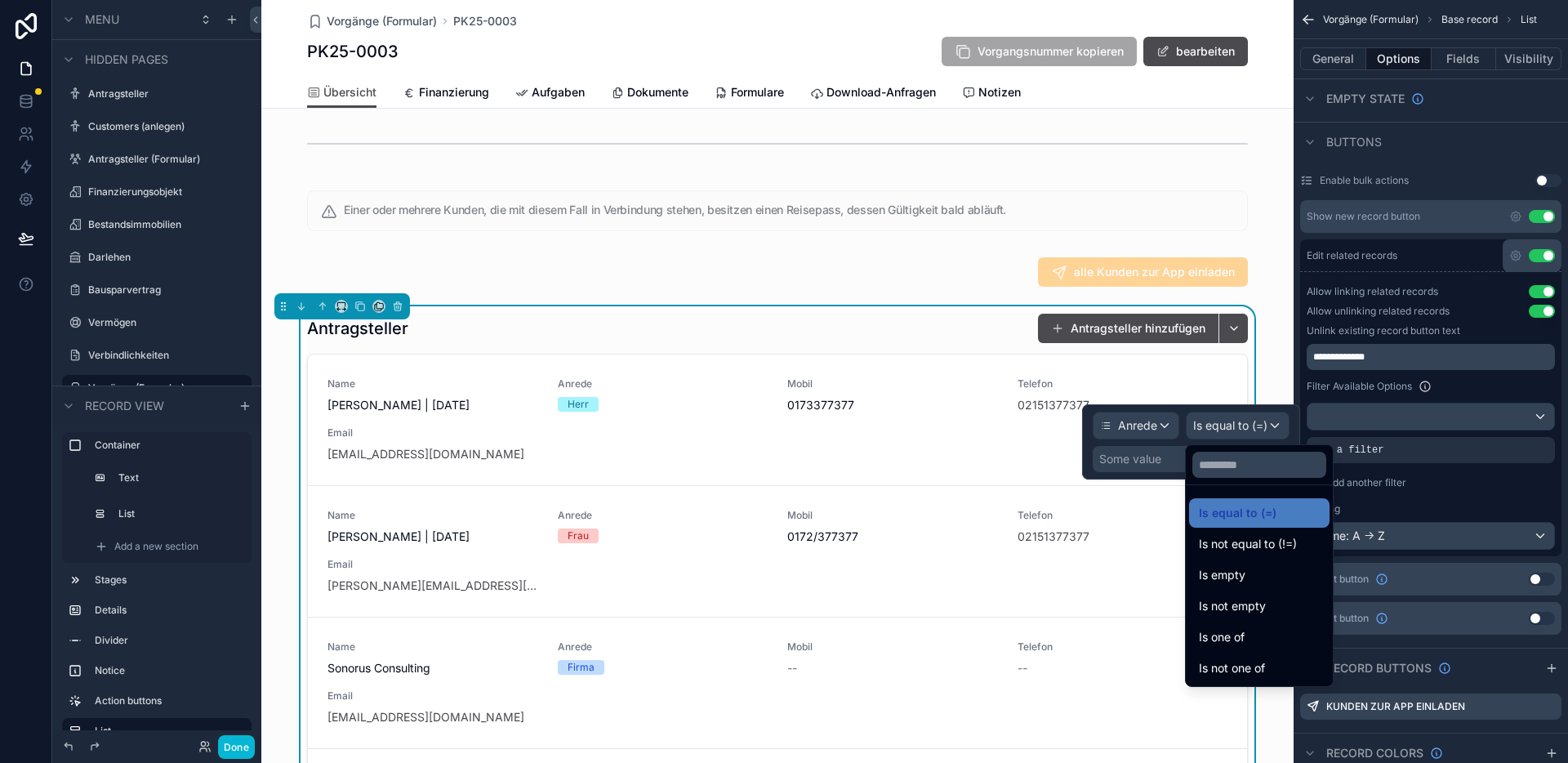
drag, startPoint x: 1252, startPoint y: 629, endPoint x: 1181, endPoint y: 430, distance: 211.3
click at [1253, 629] on div "Is one of" at bounding box center [1259, 637] width 121 height 20
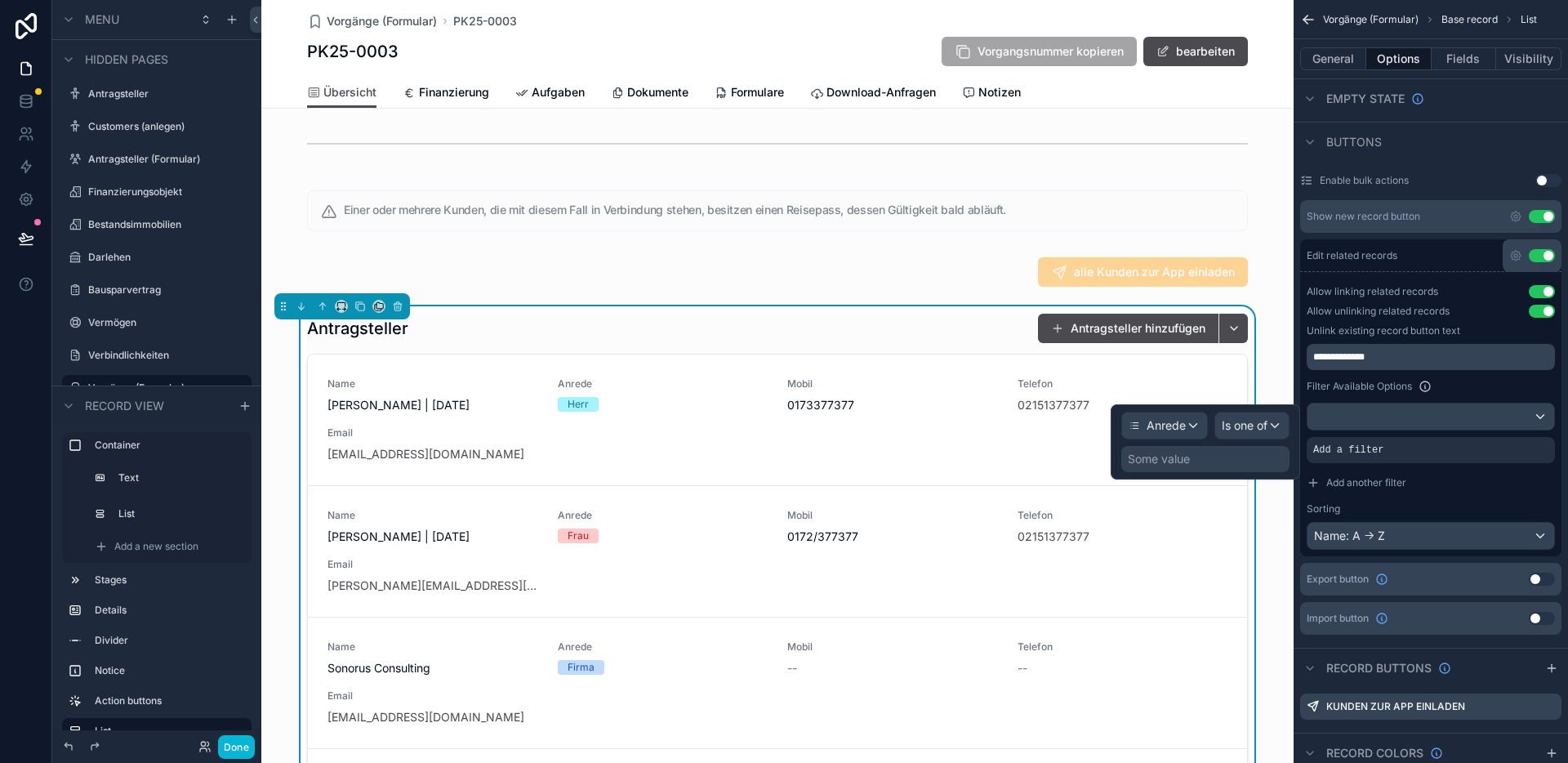
click at [1185, 461] on div "Some value" at bounding box center [1158, 459] width 62 height 16
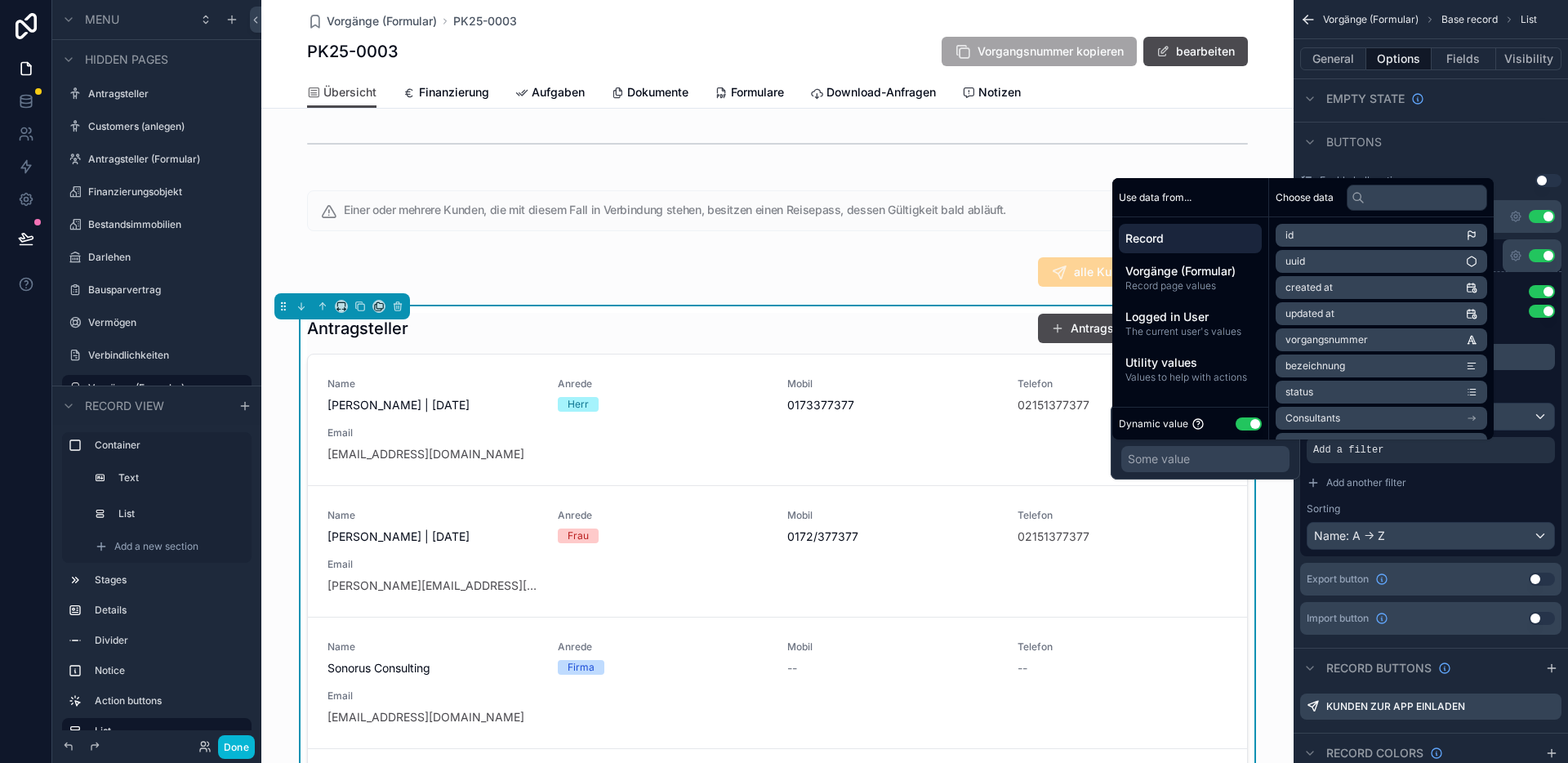
click at [1251, 420] on button "Use setting" at bounding box center [1248, 423] width 26 height 13
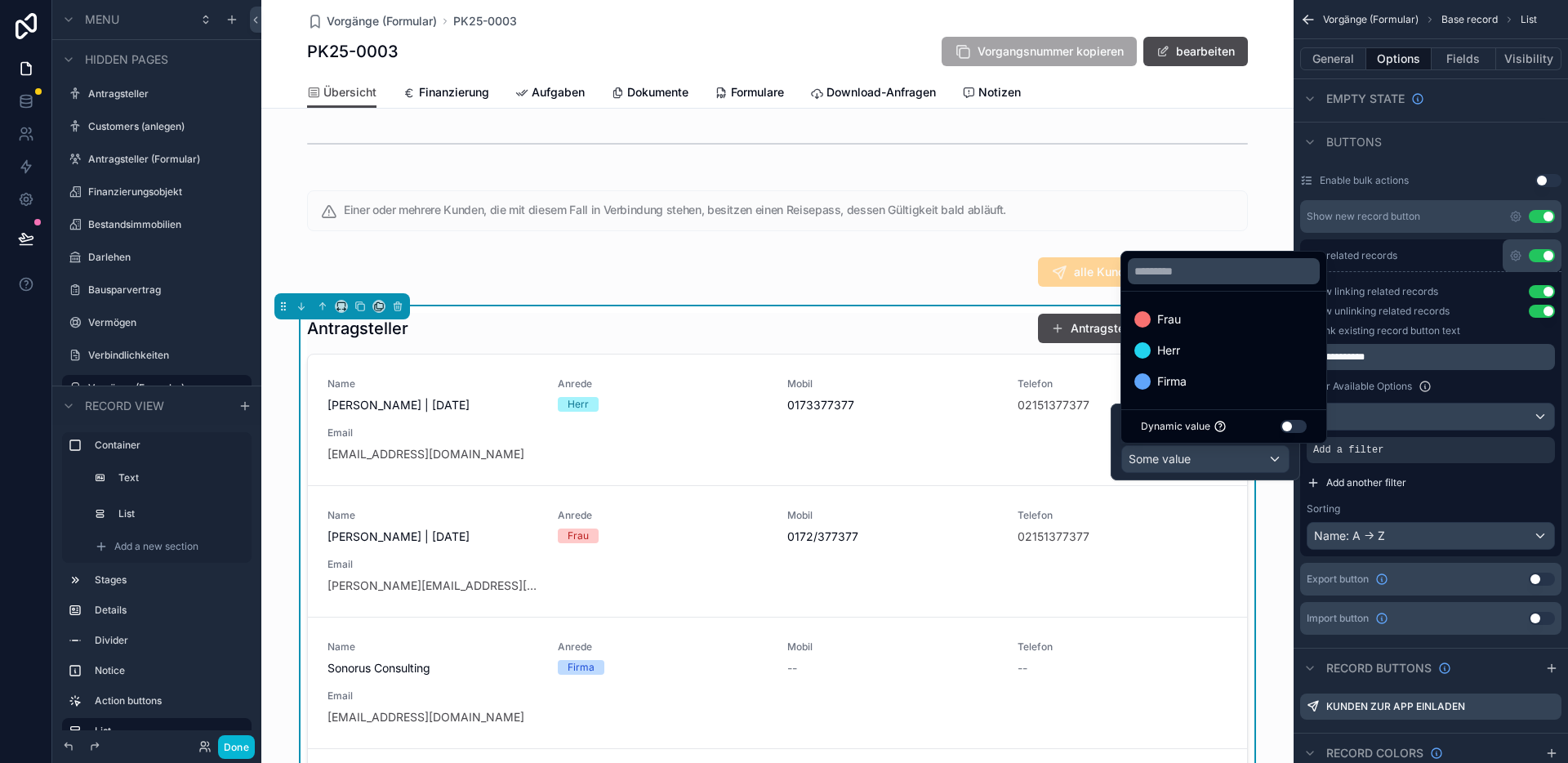
click at [1196, 373] on div "Firma" at bounding box center [1224, 381] width 179 height 20
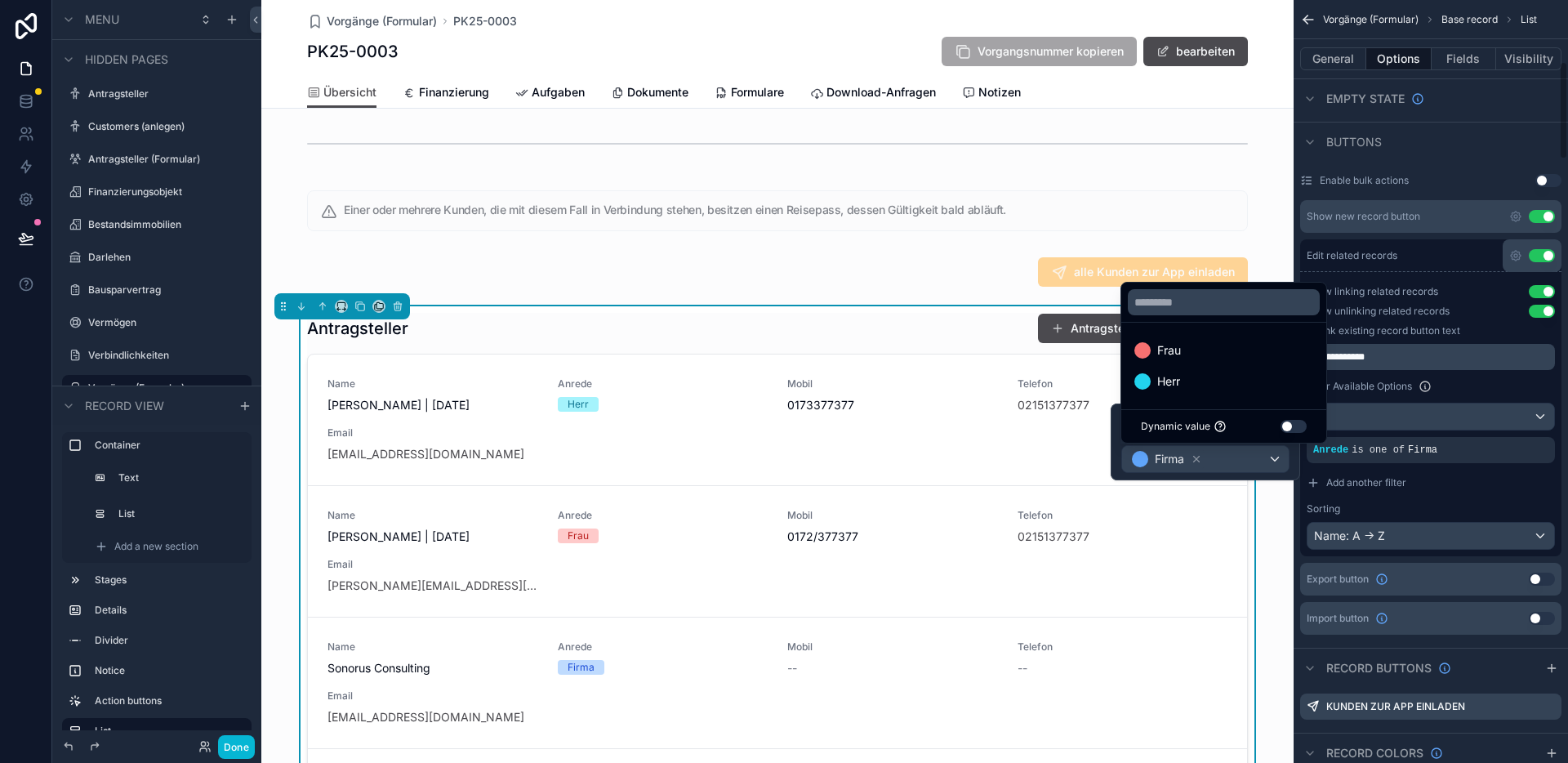
click at [1456, 507] on div "Sorting" at bounding box center [1431, 508] width 249 height 13
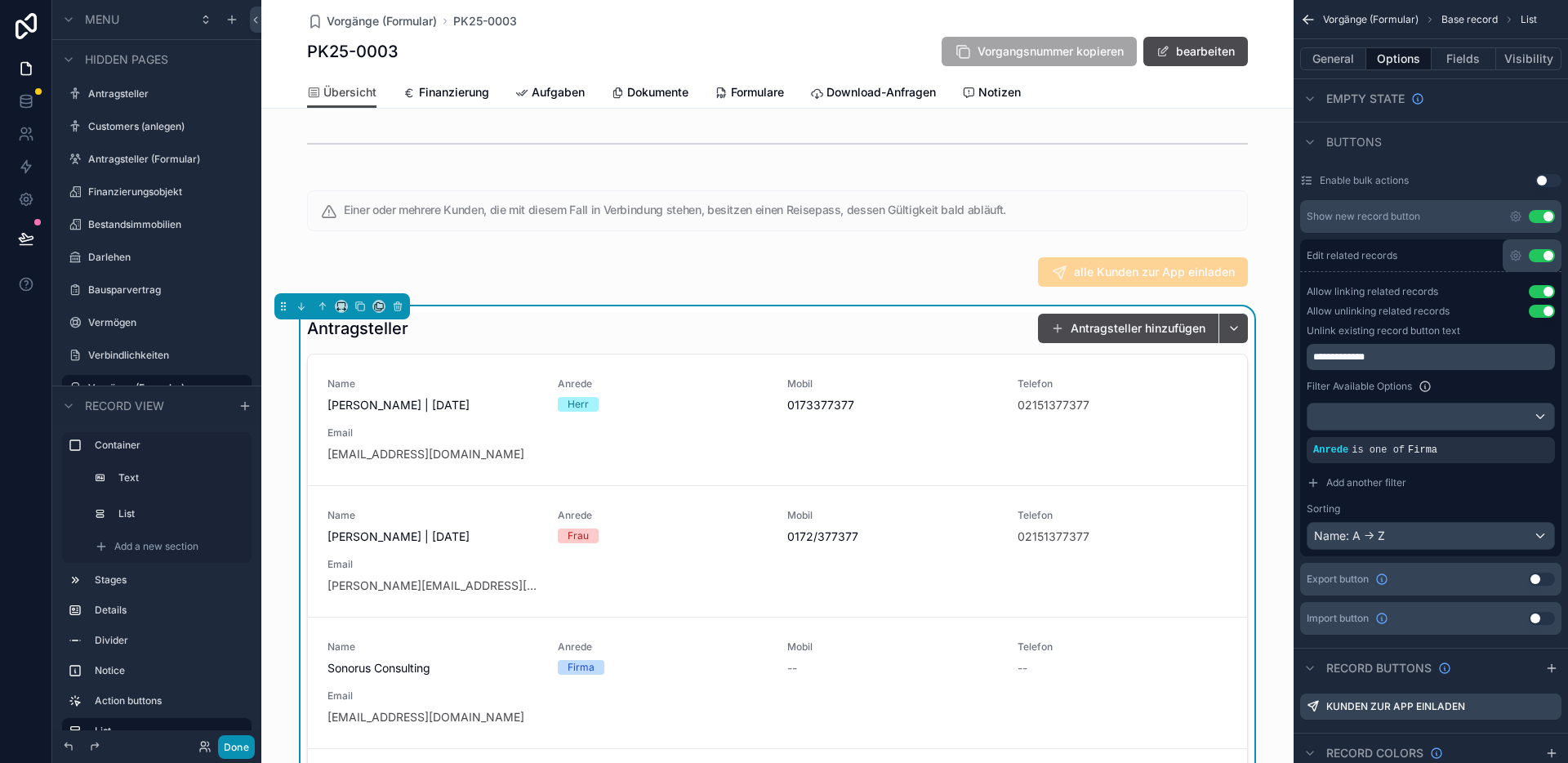
click at [236, 745] on button "Done" at bounding box center [236, 747] width 37 height 23
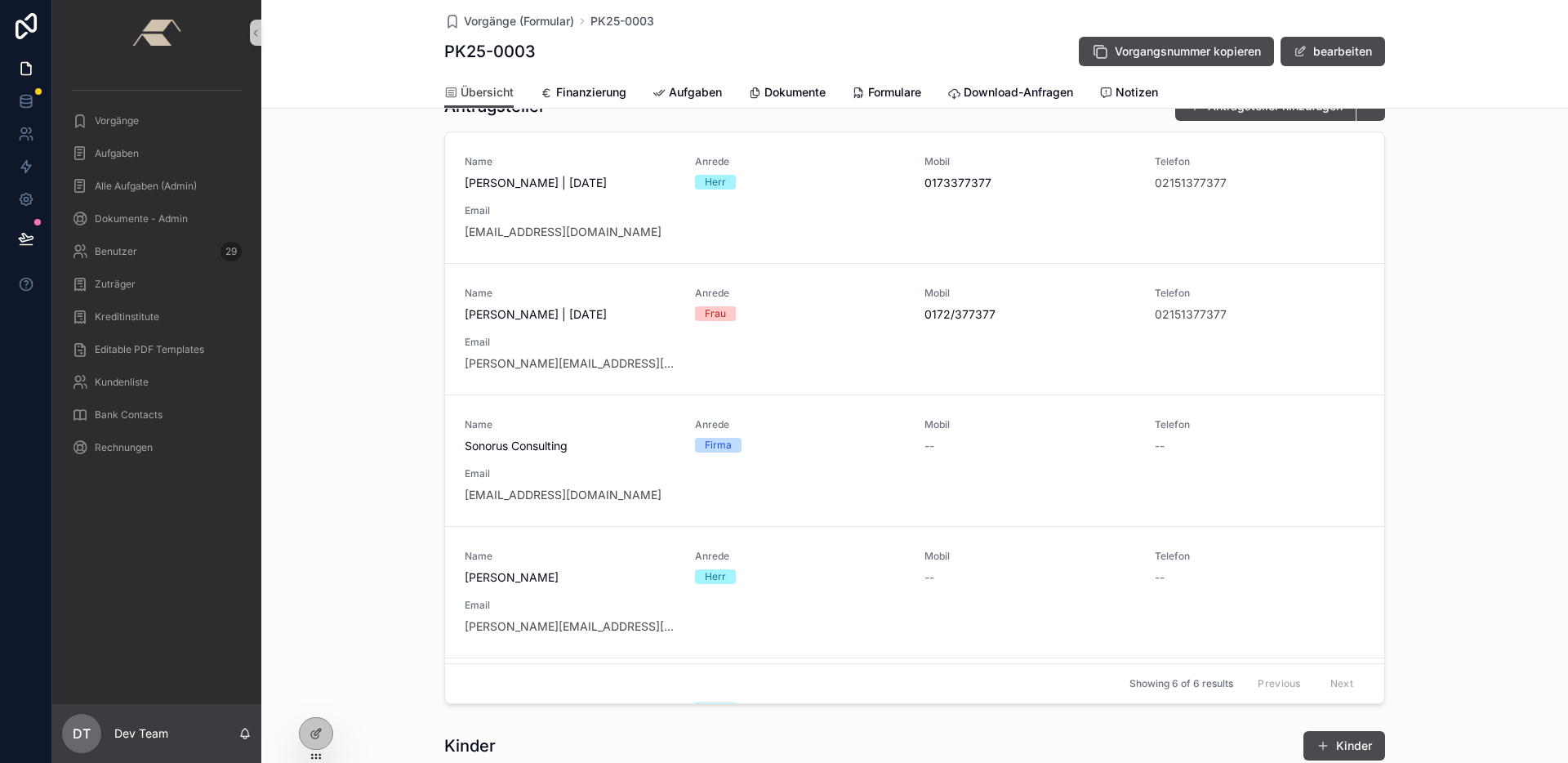
scroll to position [273, 0]
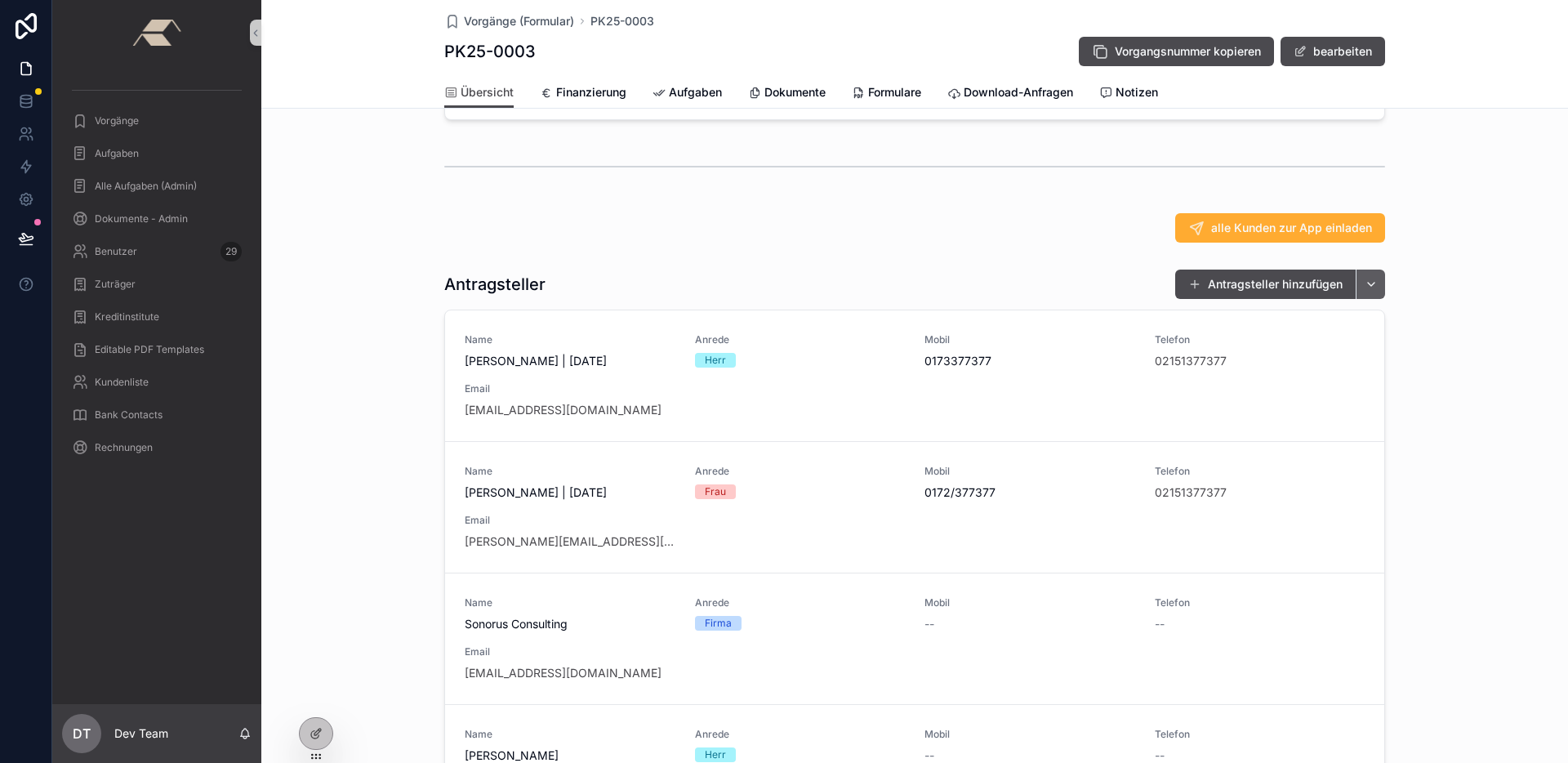
click at [1371, 299] on button "scrollable content" at bounding box center [1369, 284] width 30 height 30
drag, startPoint x: 307, startPoint y: 732, endPoint x: 349, endPoint y: 702, distance: 51.6
click at [308, 732] on div at bounding box center [316, 733] width 33 height 31
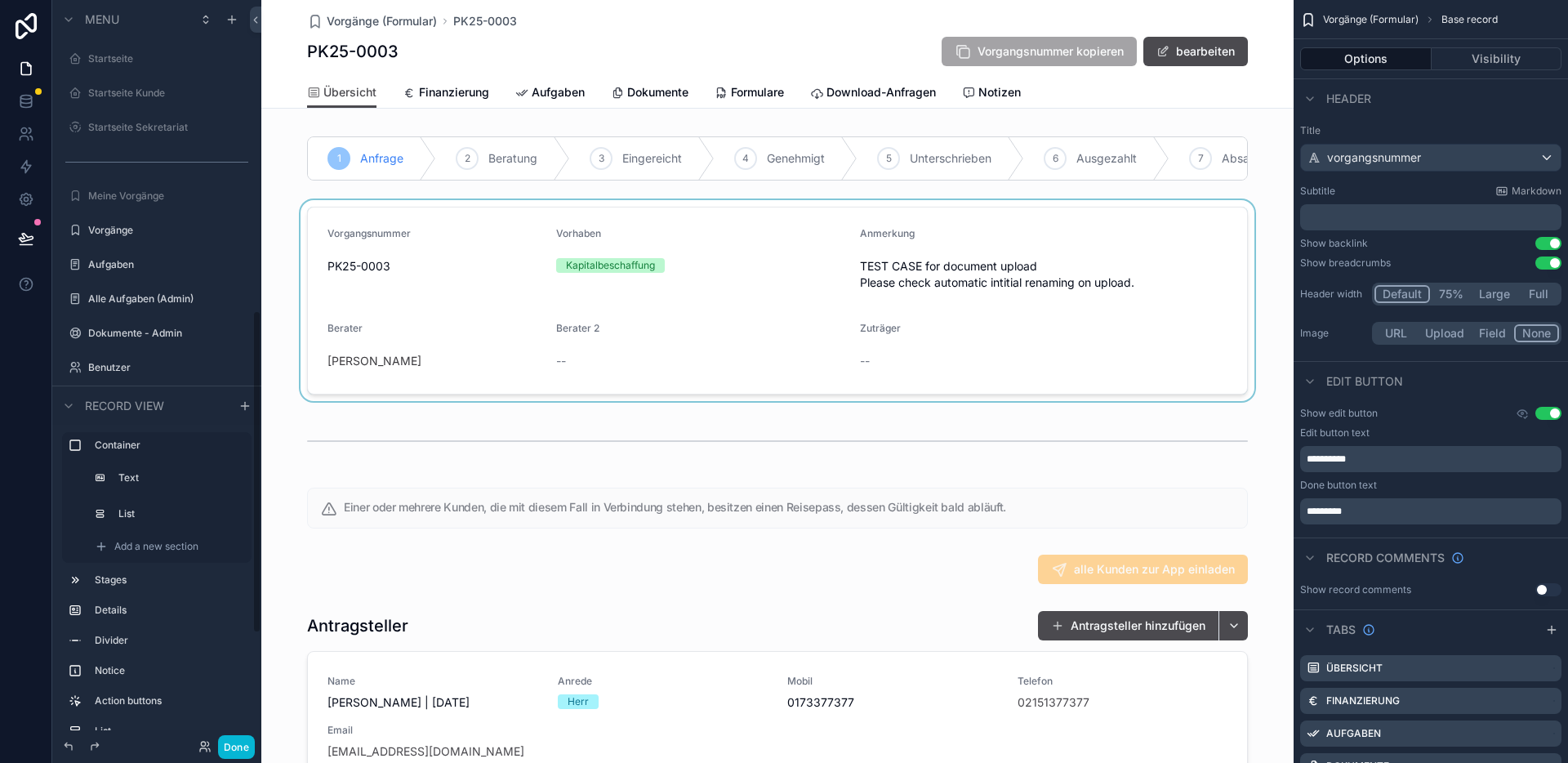
scroll to position [715, 0]
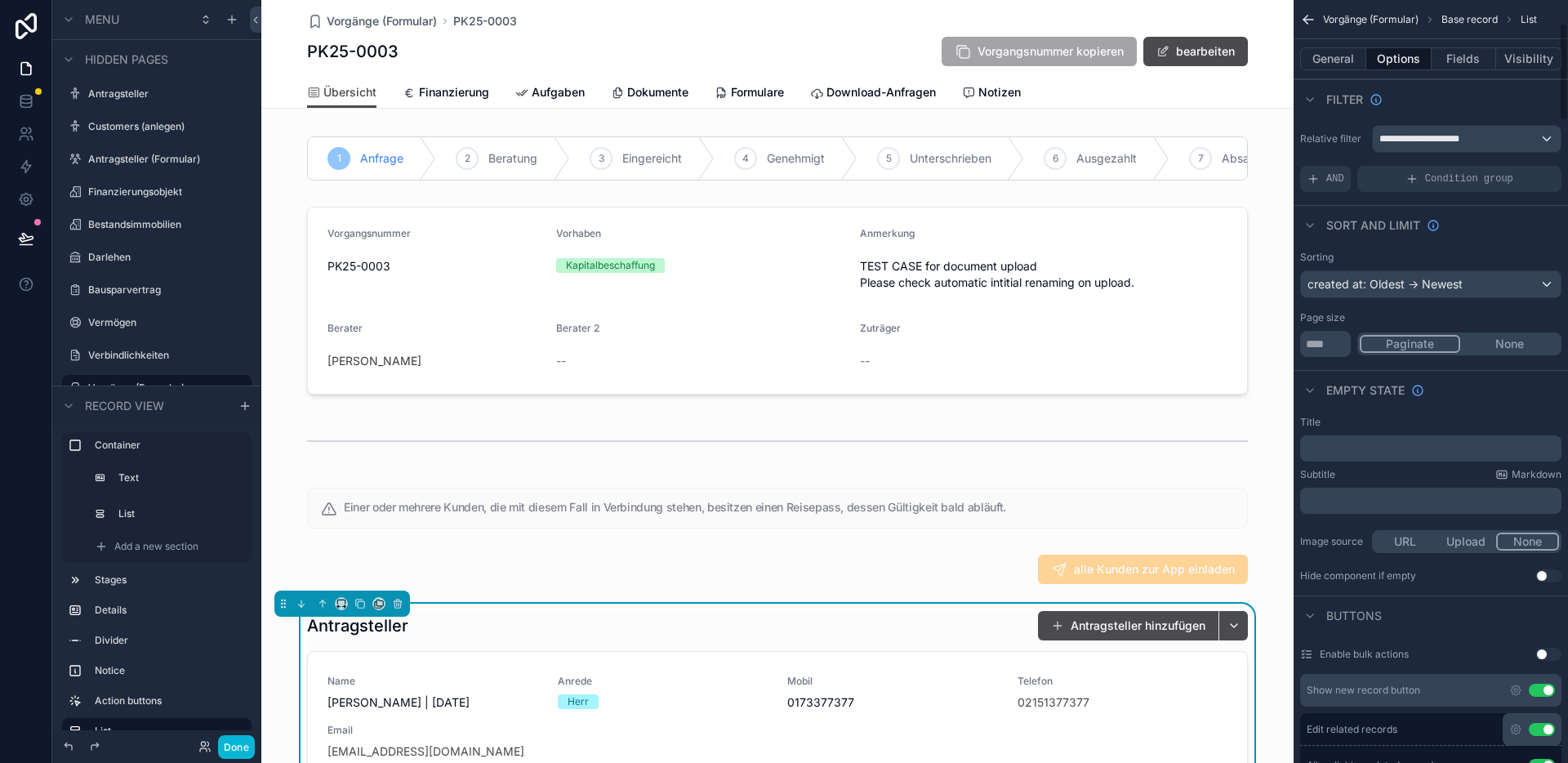
scroll to position [261, 0]
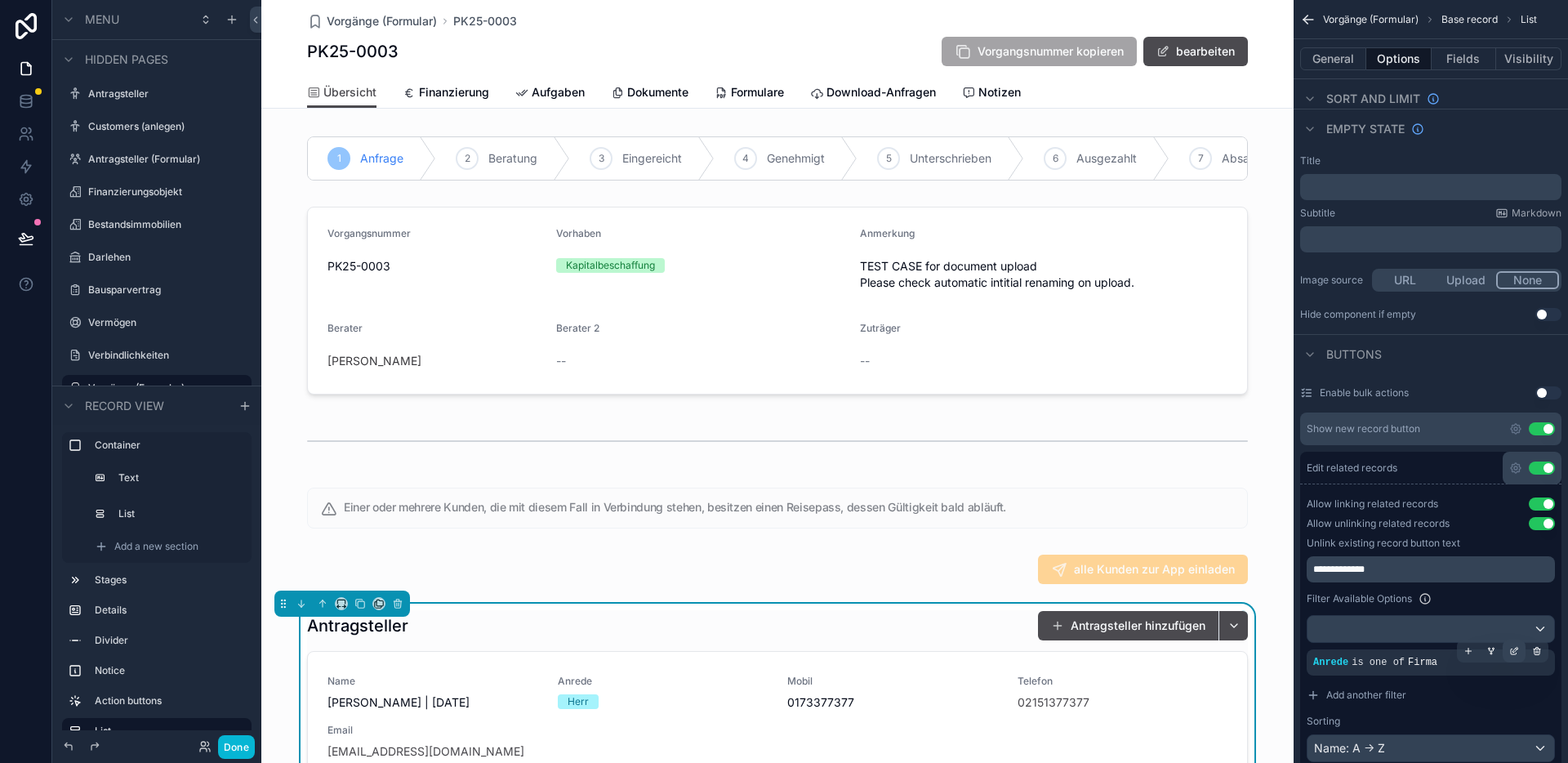
click at [1517, 648] on icon "scrollable content" at bounding box center [1515, 649] width 4 height 4
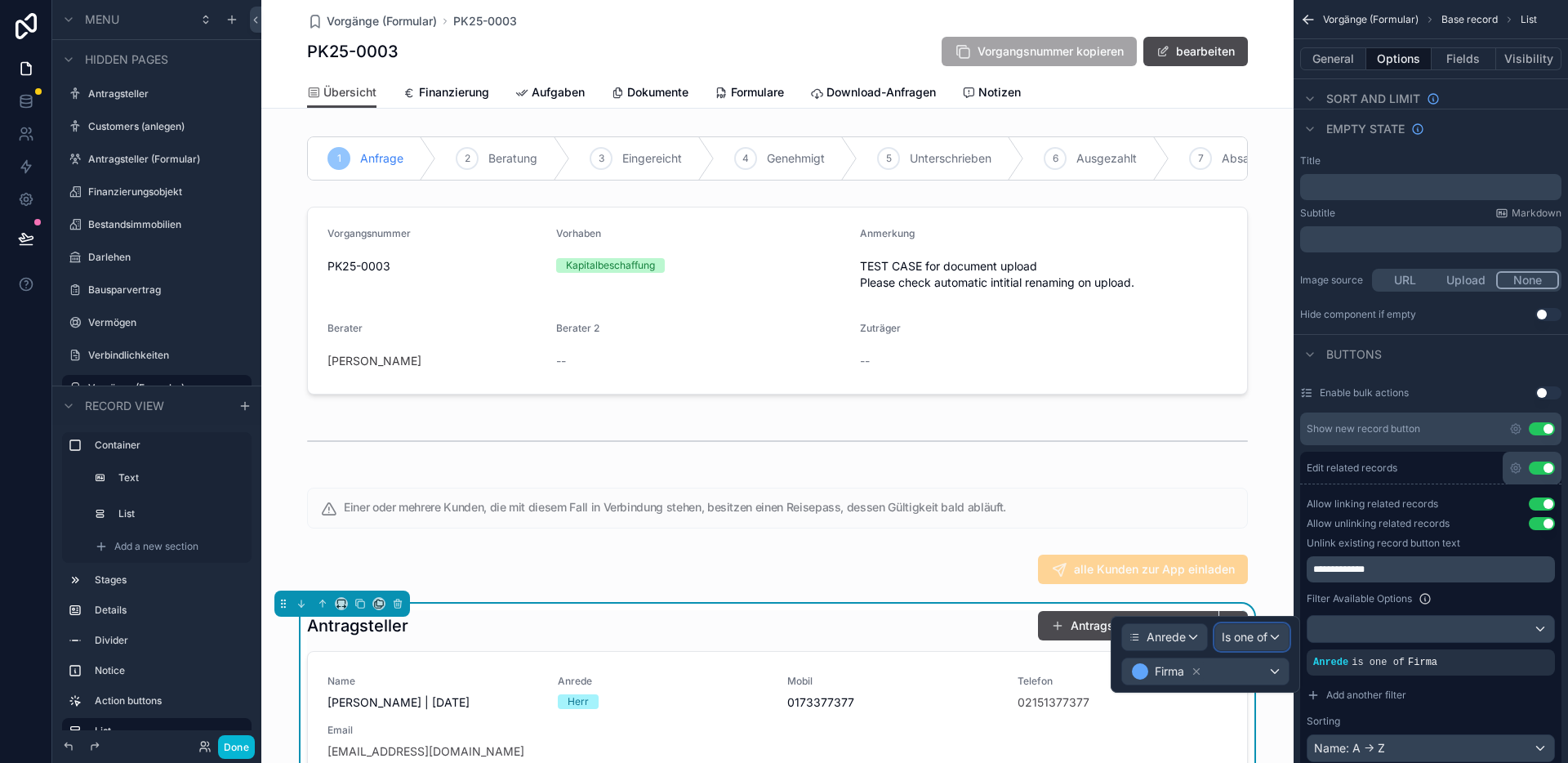
click at [1251, 637] on span "Is one of" at bounding box center [1244, 637] width 46 height 16
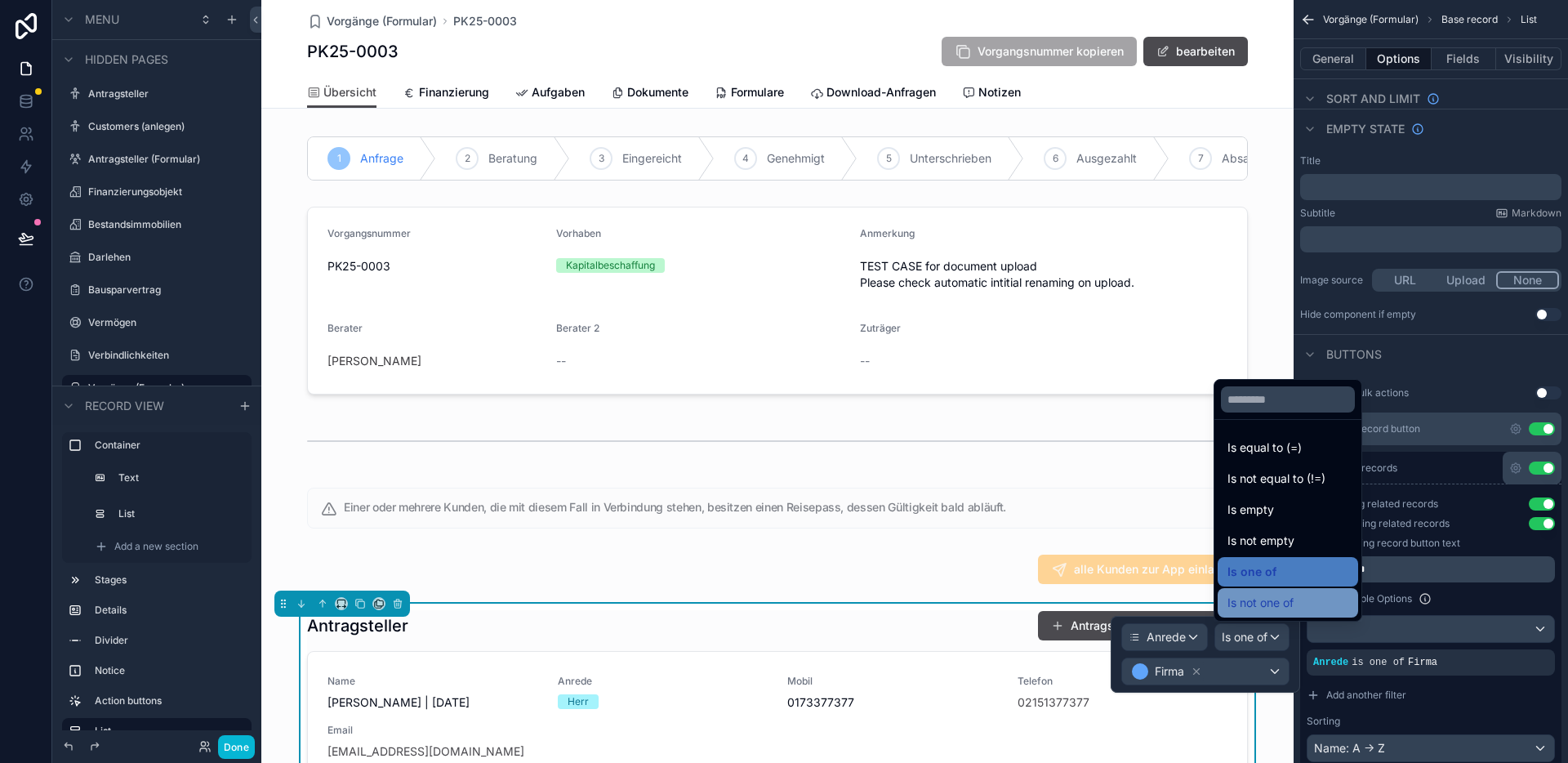
click at [1273, 598] on span "Is not one of" at bounding box center [1260, 603] width 66 height 20
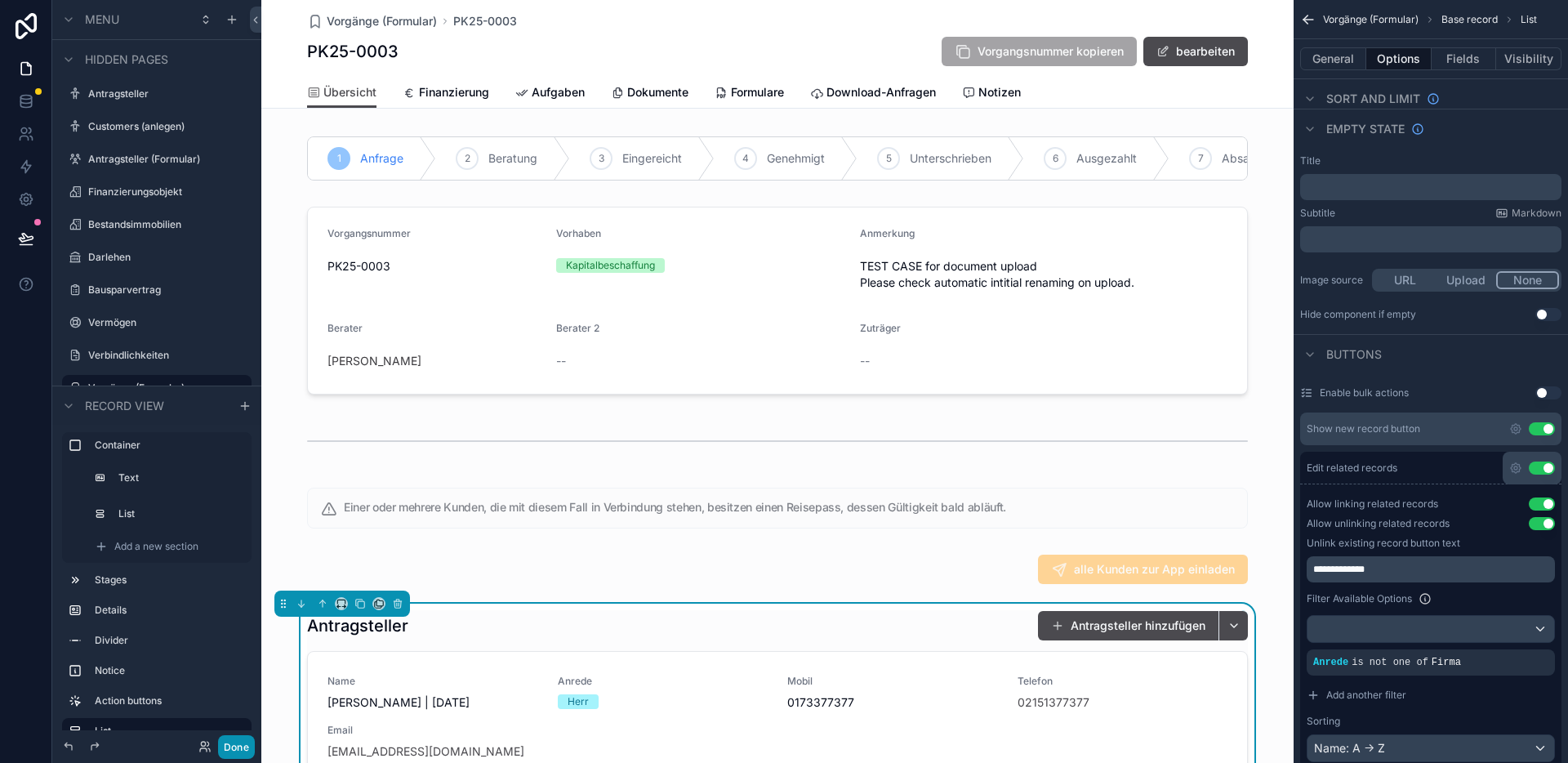
click at [239, 752] on button "Done" at bounding box center [236, 747] width 37 height 23
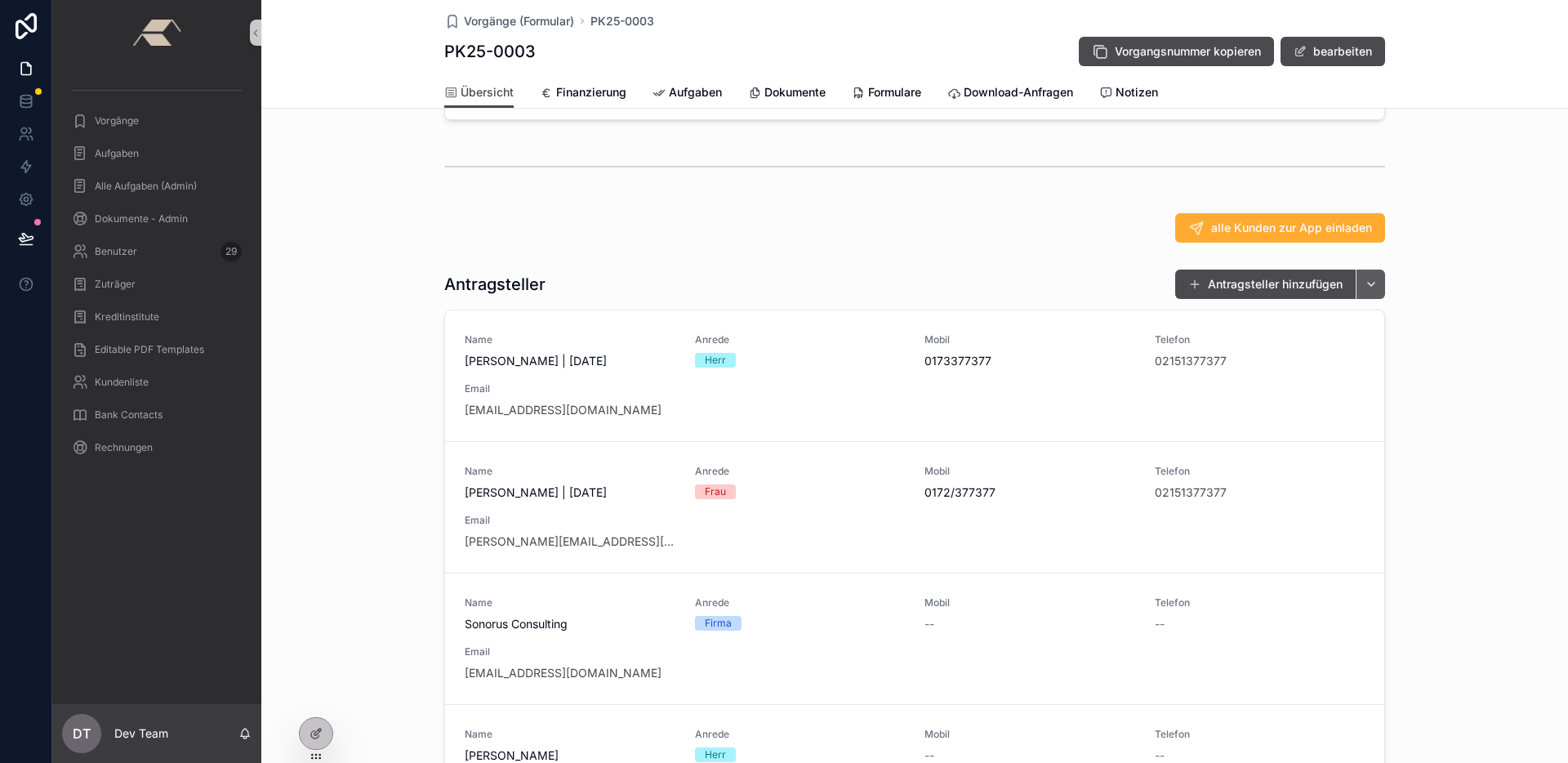
click at [1361, 294] on button "scrollable content" at bounding box center [1369, 284] width 30 height 30
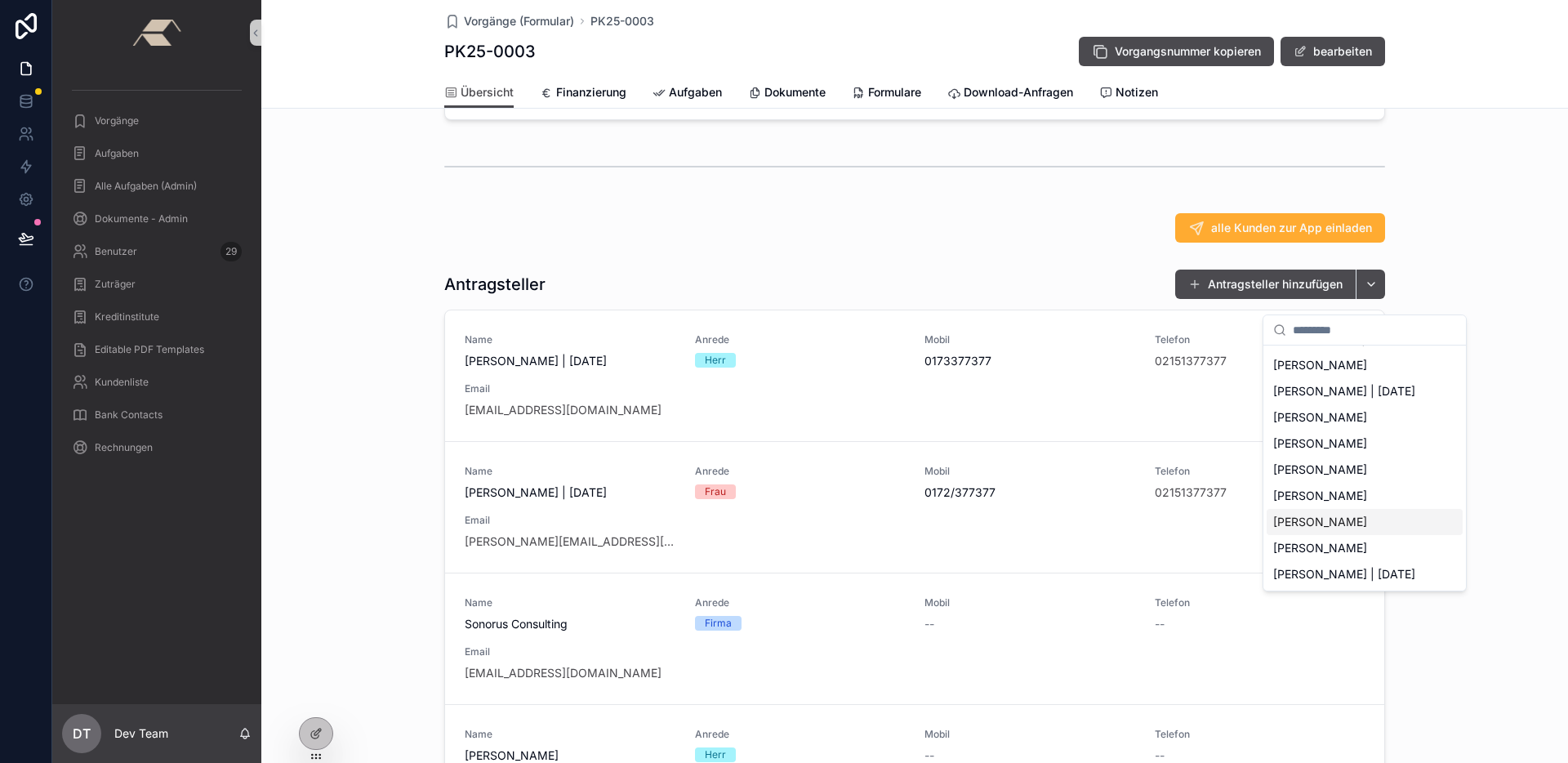
scroll to position [0, 0]
click at [380, 622] on div "Antragsteller Antragsteller hinzufügen Name Philipp Blumenkamp | 25.08.1993 Anr…" at bounding box center [914, 575] width 1307 height 626
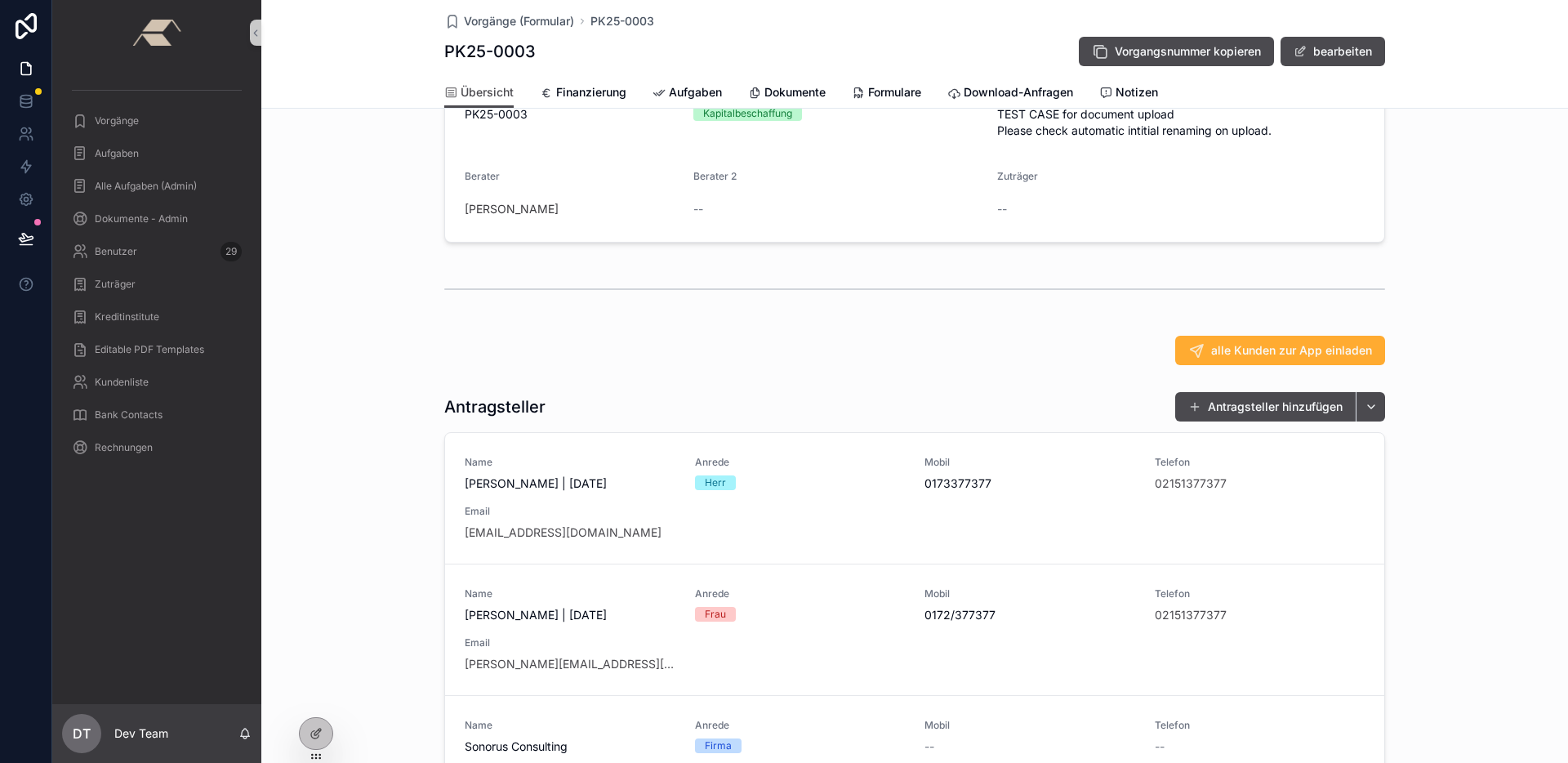
scroll to position [161, 0]
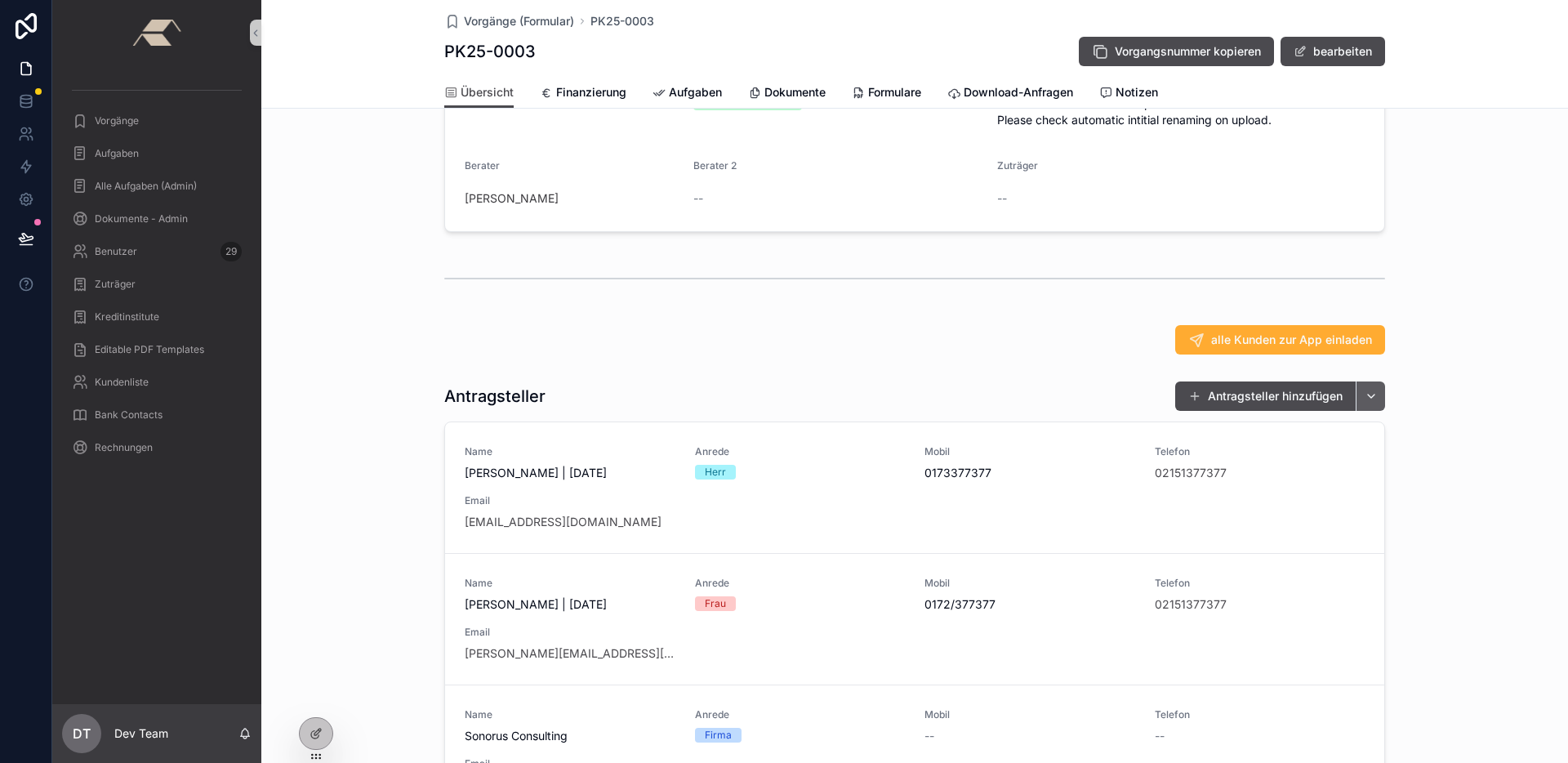
click at [1370, 408] on button "scrollable content" at bounding box center [1369, 395] width 30 height 30
drag, startPoint x: 972, startPoint y: 389, endPoint x: 924, endPoint y: 399, distance: 49.0
click at [972, 389] on div "Antragsteller Antragsteller hinzufügen Name Philipp Blumenkamp | 25.08.1993 Anr…" at bounding box center [914, 687] width 1307 height 626
click at [320, 731] on icon at bounding box center [316, 733] width 13 height 13
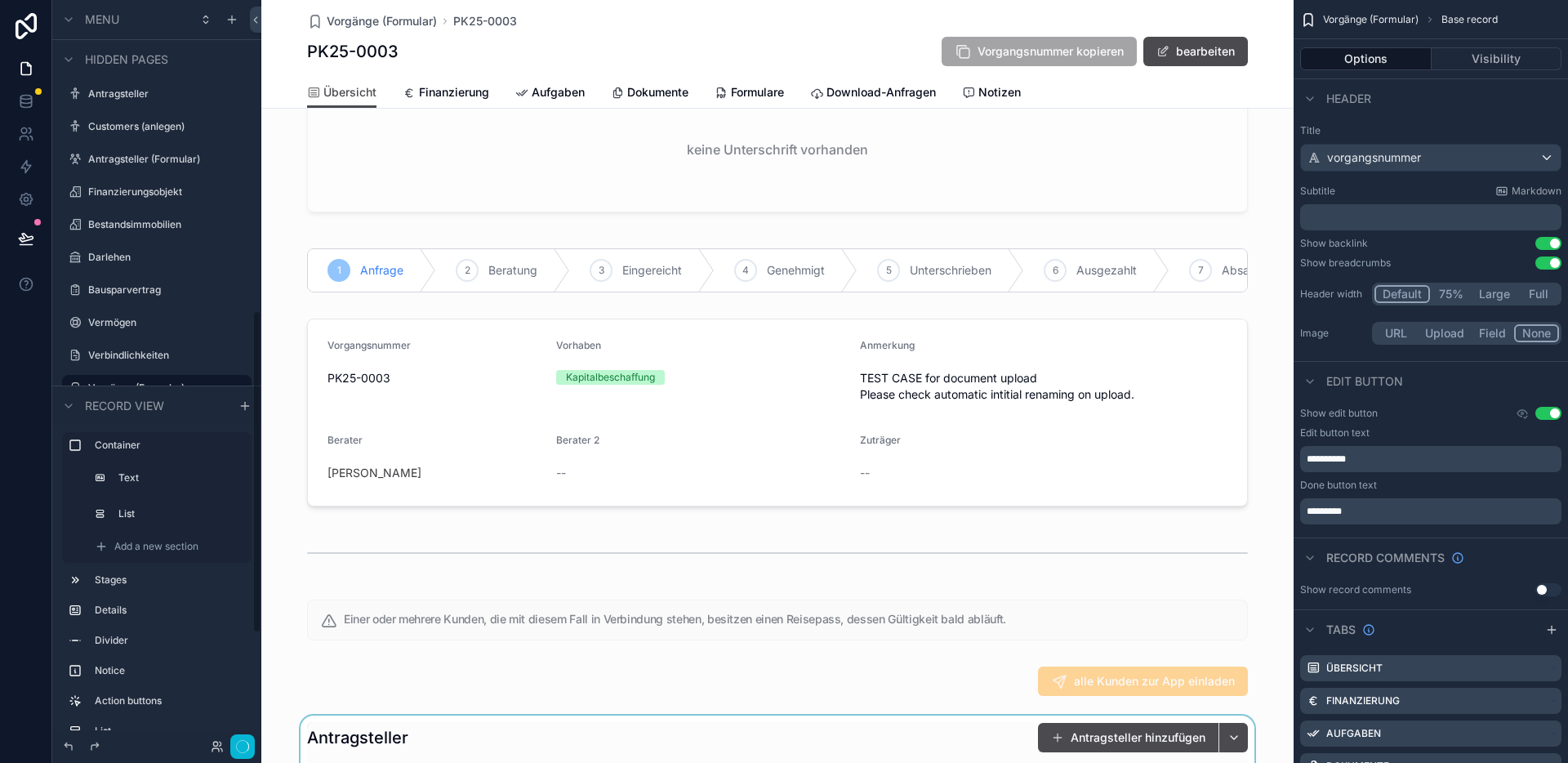
scroll to position [530, 0]
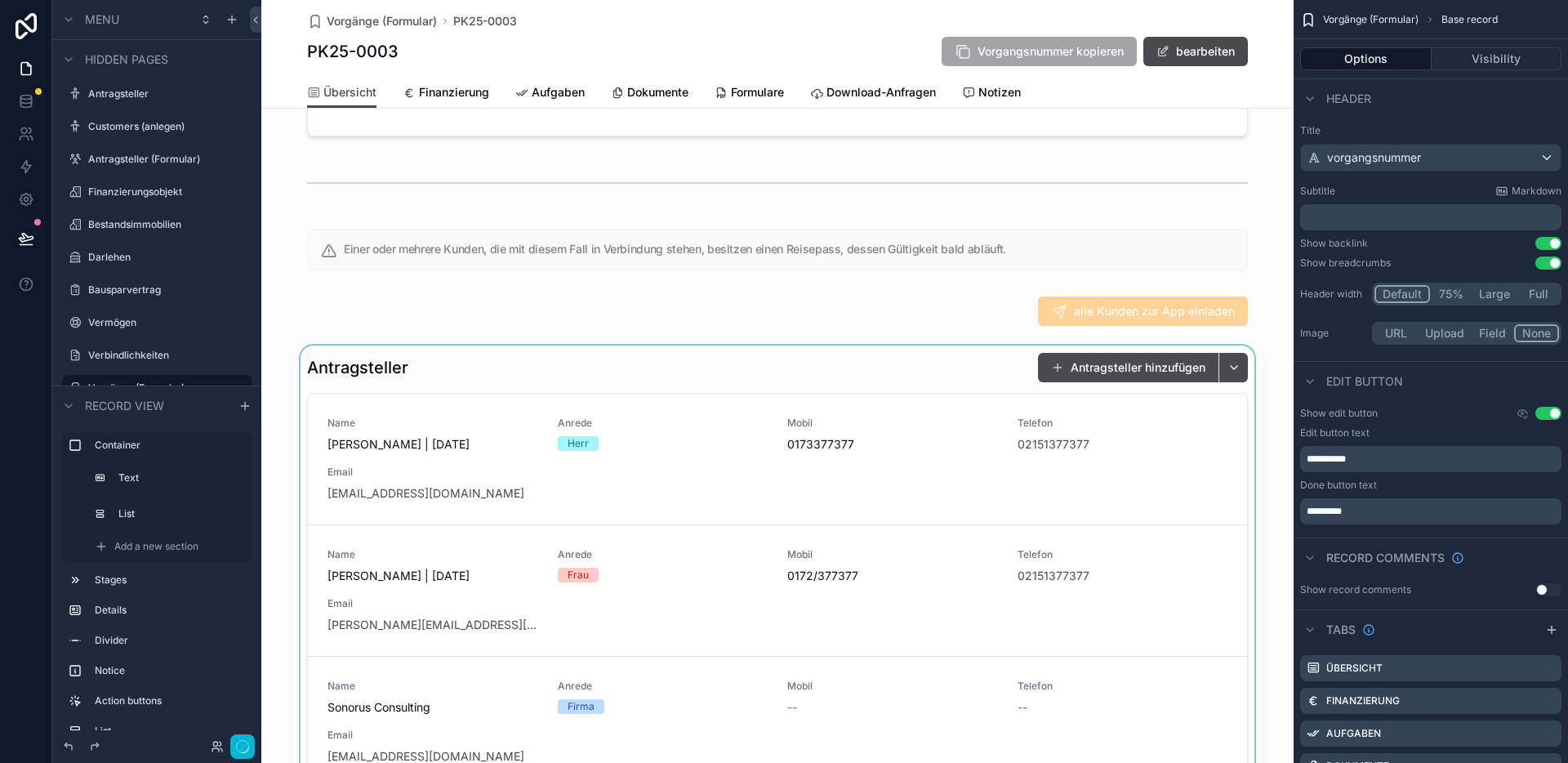
click at [942, 379] on div "scrollable content" at bounding box center [777, 658] width 1032 height 626
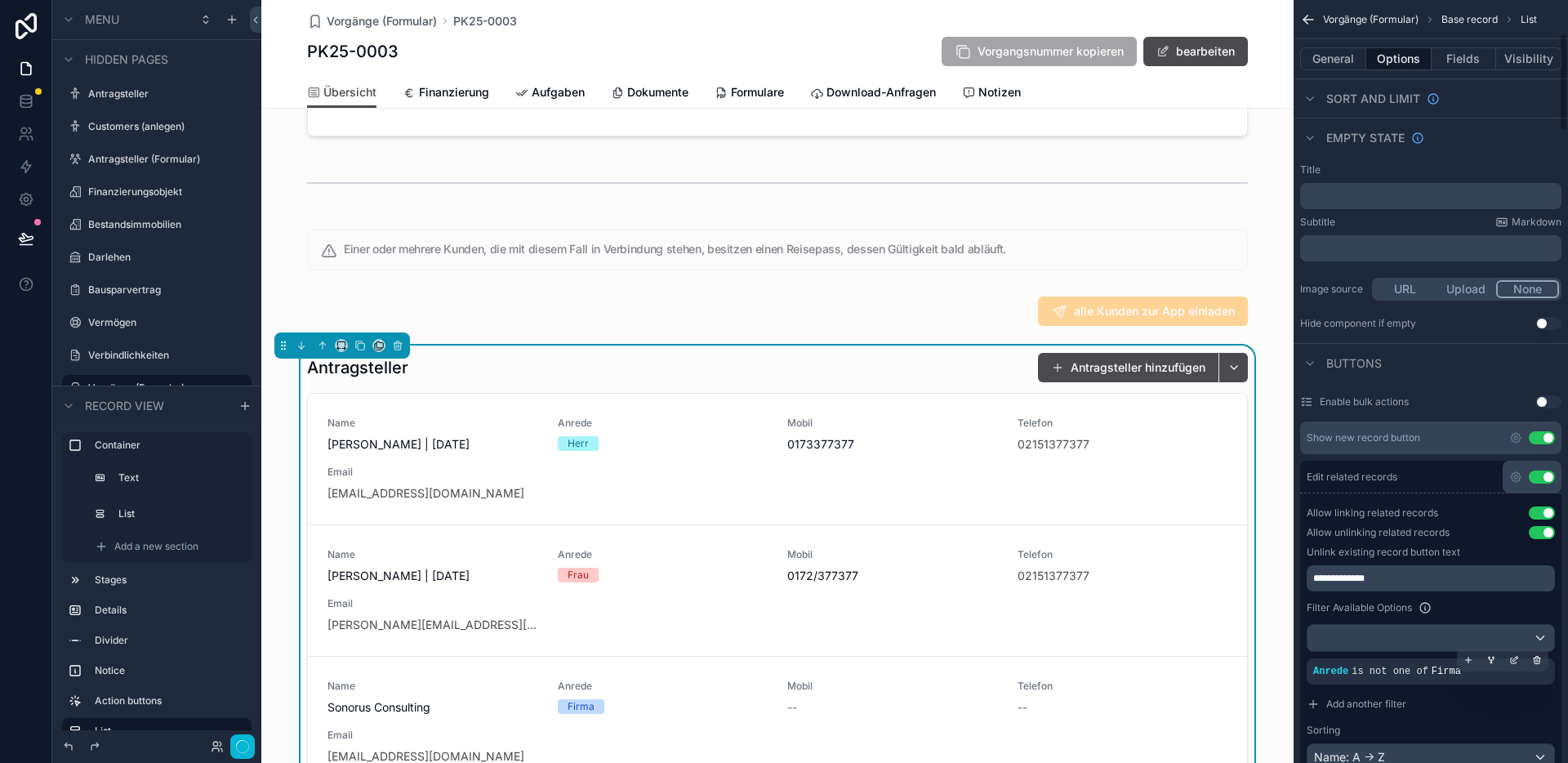
scroll to position [263, 0]
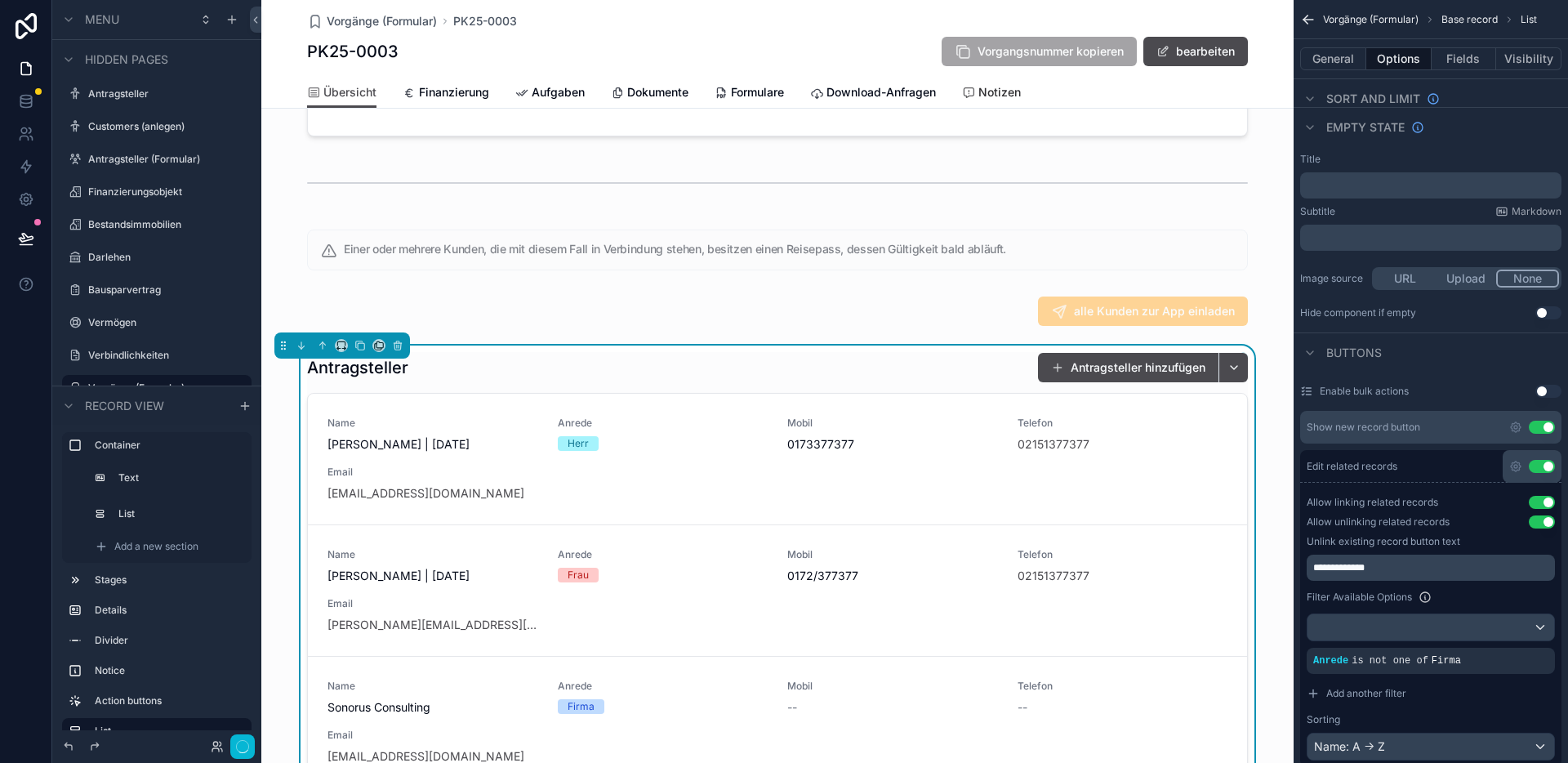
drag, startPoint x: 1004, startPoint y: 94, endPoint x: 971, endPoint y: 99, distance: 33.4
click at [1004, 93] on span "Notizen" at bounding box center [999, 92] width 42 height 16
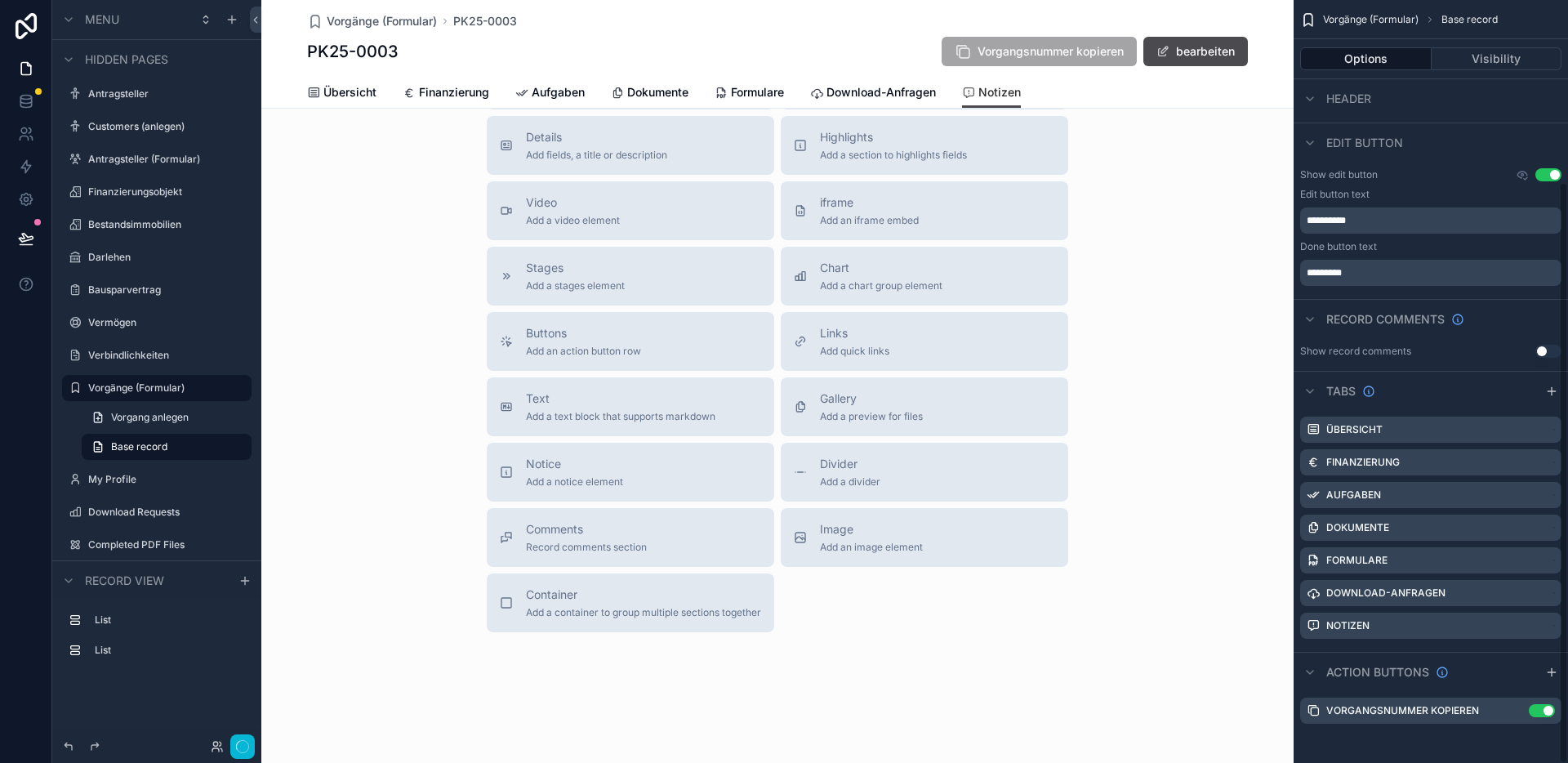
scroll to position [239, 0]
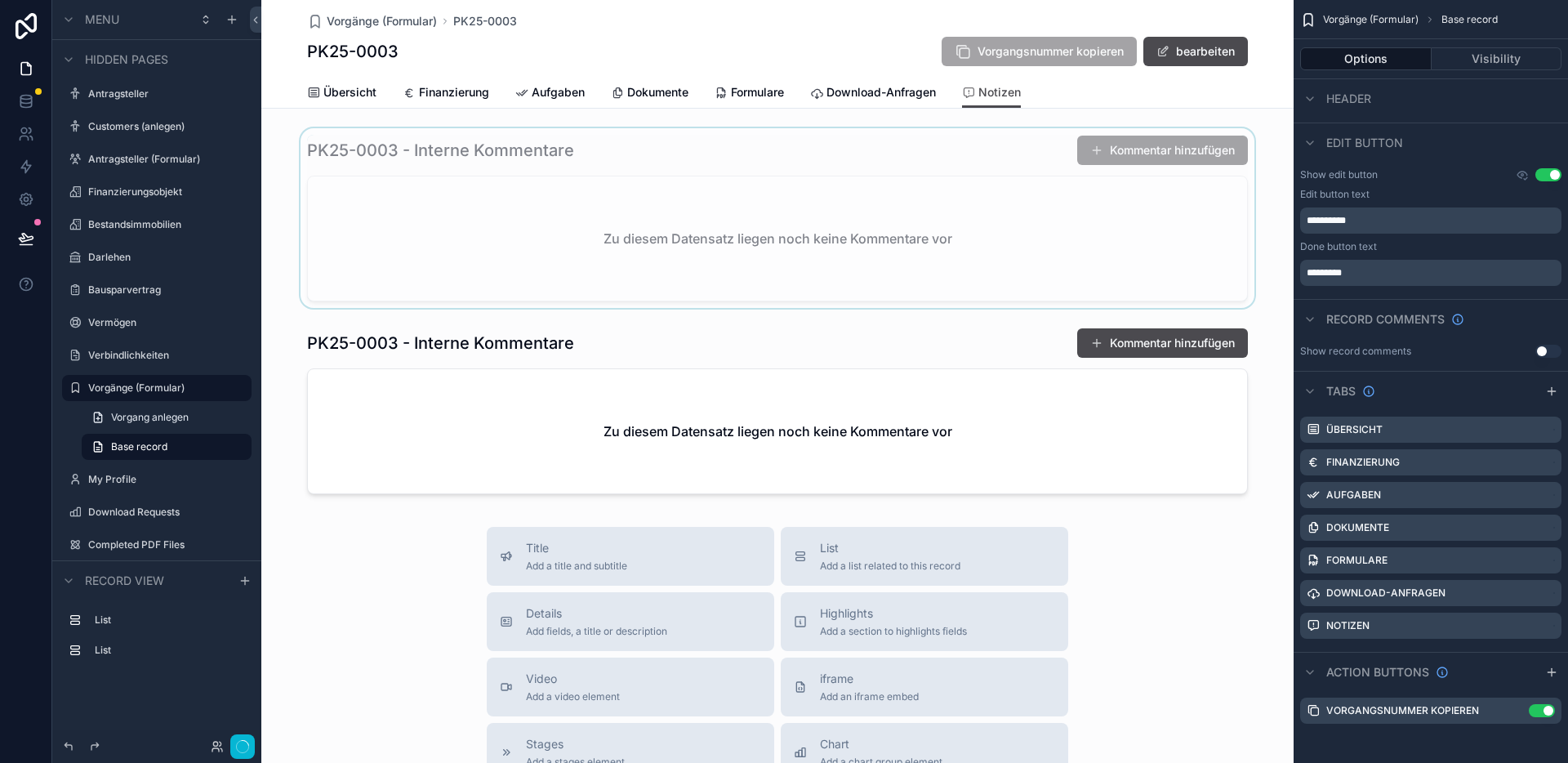
click at [793, 149] on div "scrollable content" at bounding box center [777, 217] width 1032 height 180
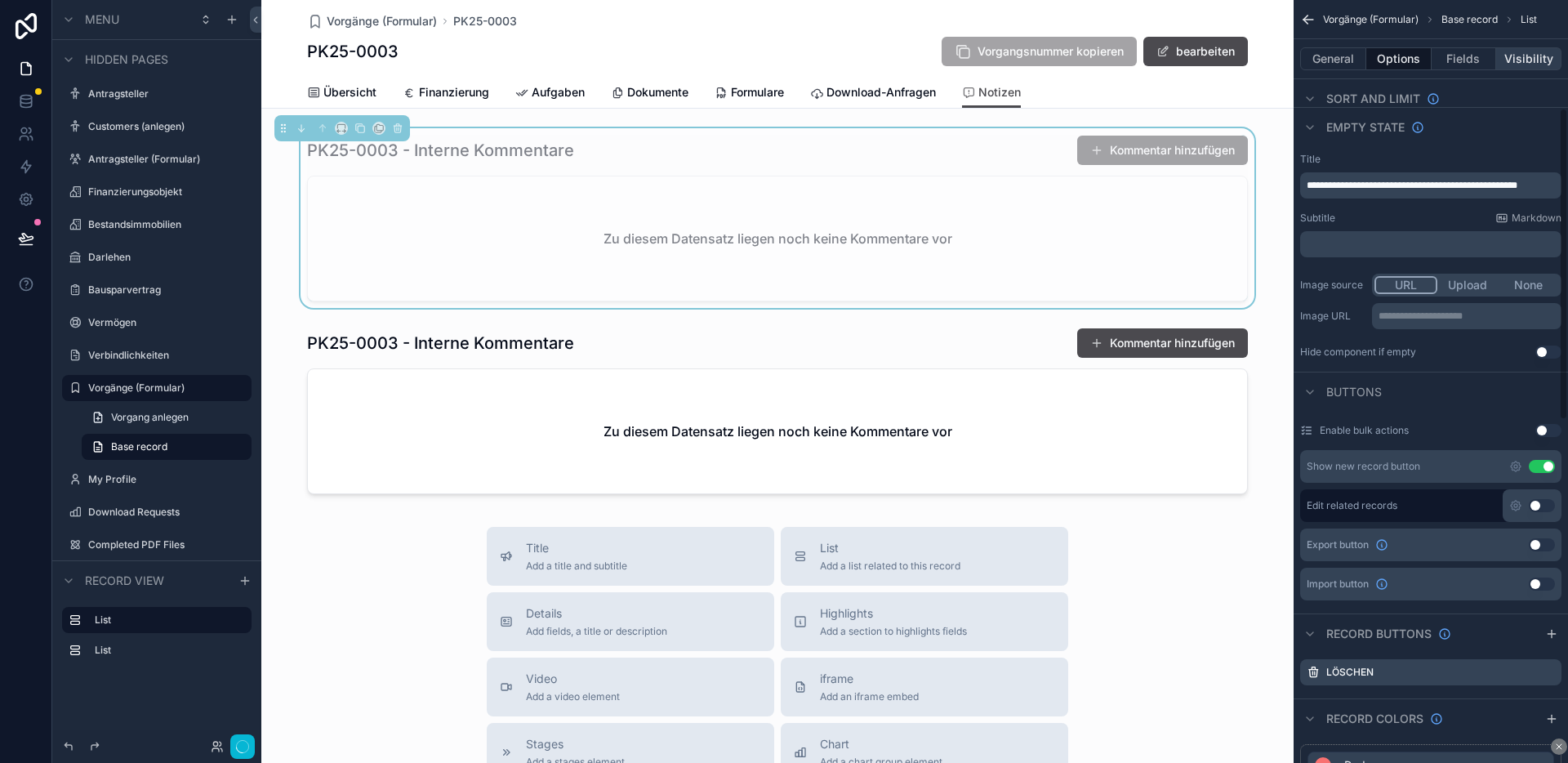
click at [1533, 58] on button "Visibility" at bounding box center [1528, 59] width 65 height 23
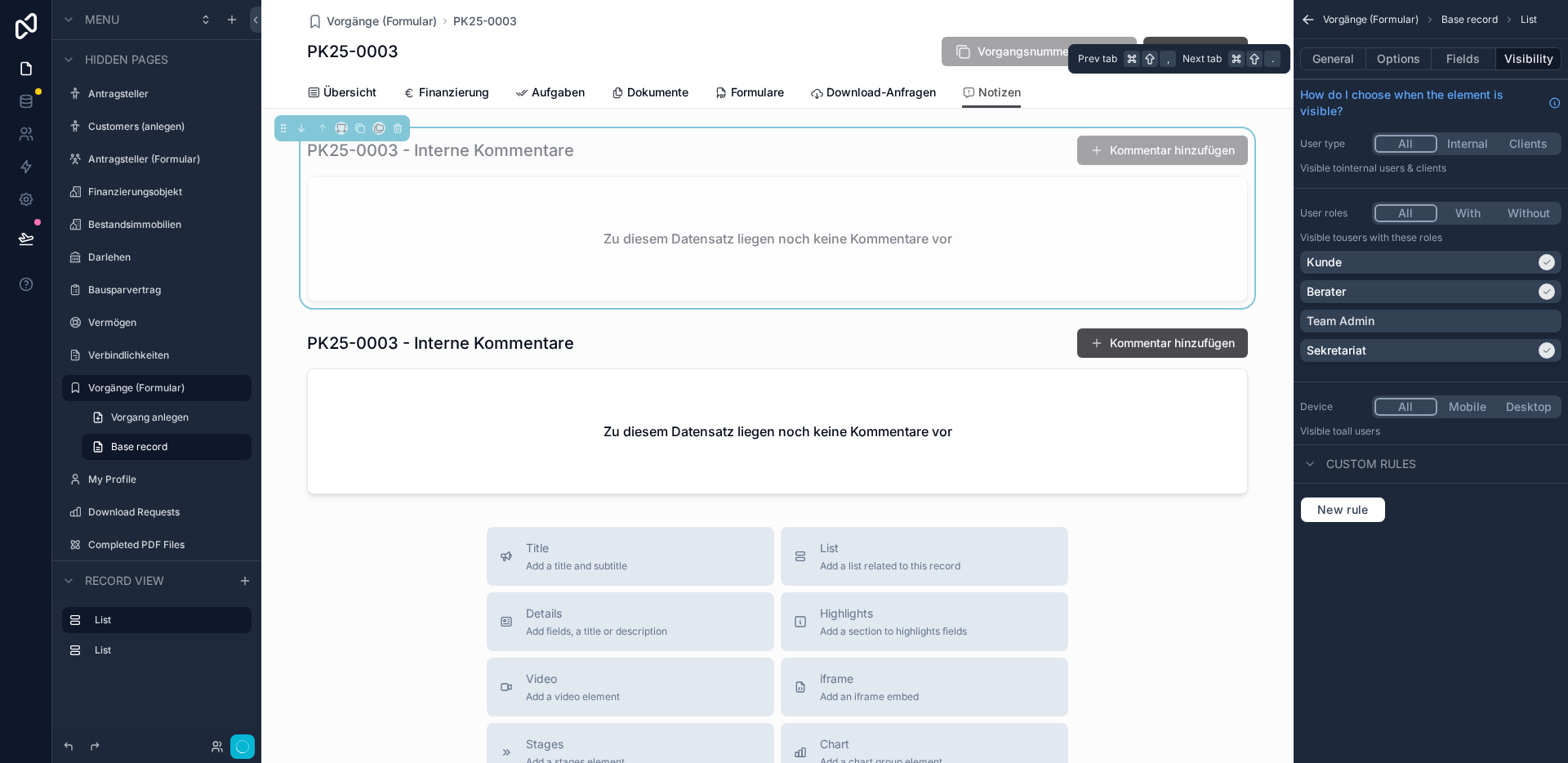
scroll to position [0, 0]
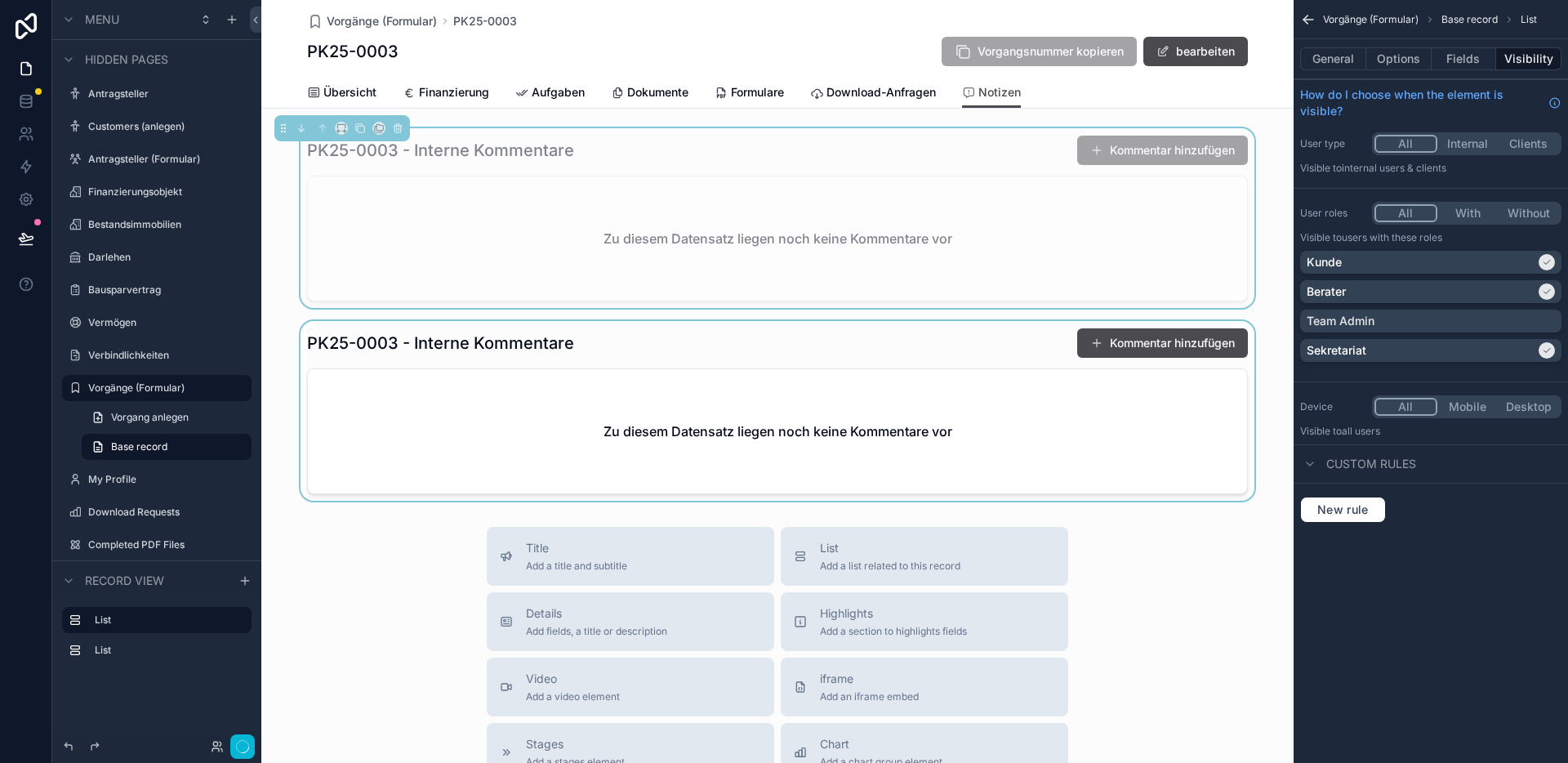
click at [1002, 359] on div "scrollable content" at bounding box center [777, 411] width 1032 height 180
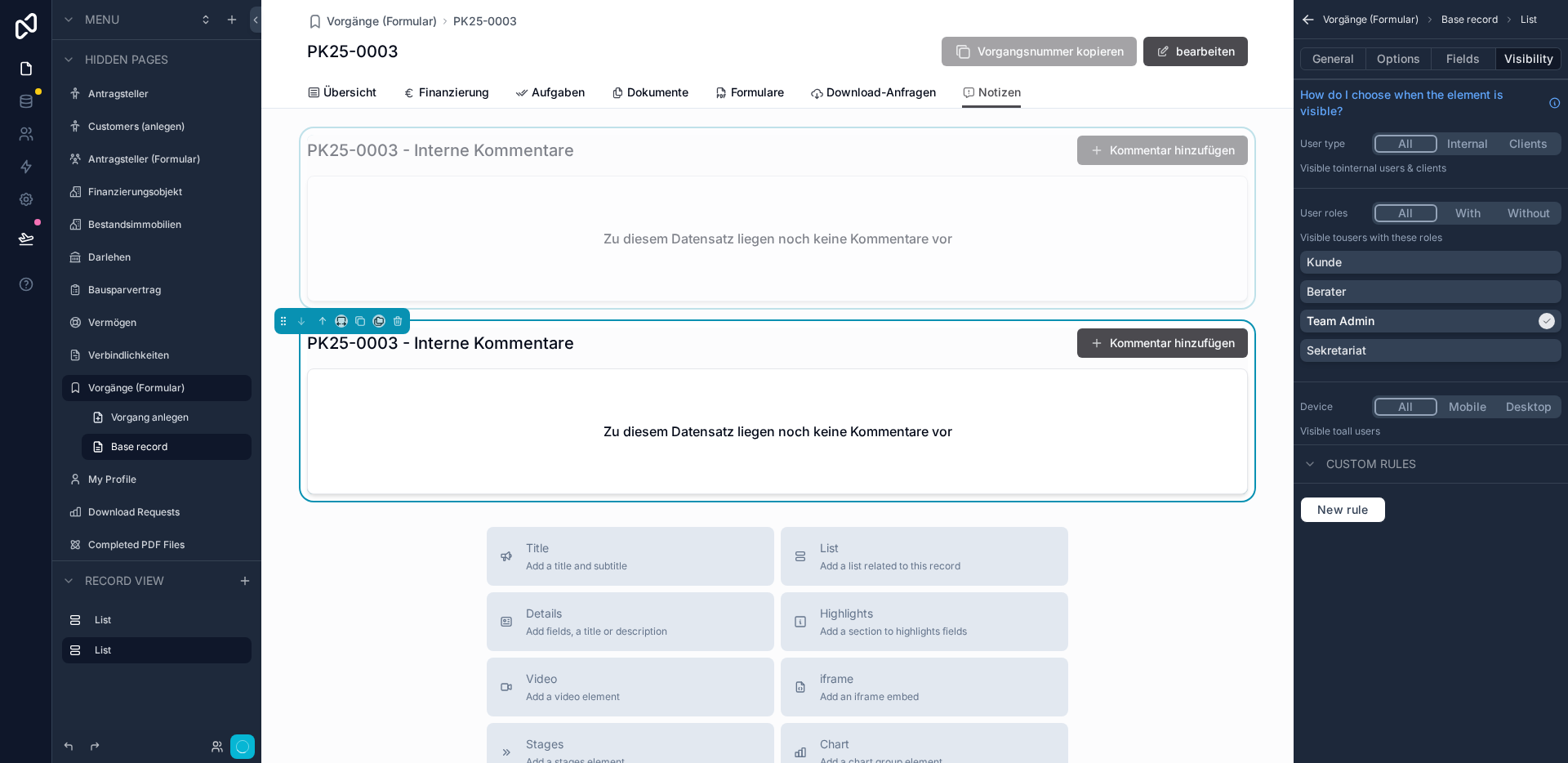
click at [948, 164] on div "scrollable content" at bounding box center [777, 217] width 1032 height 180
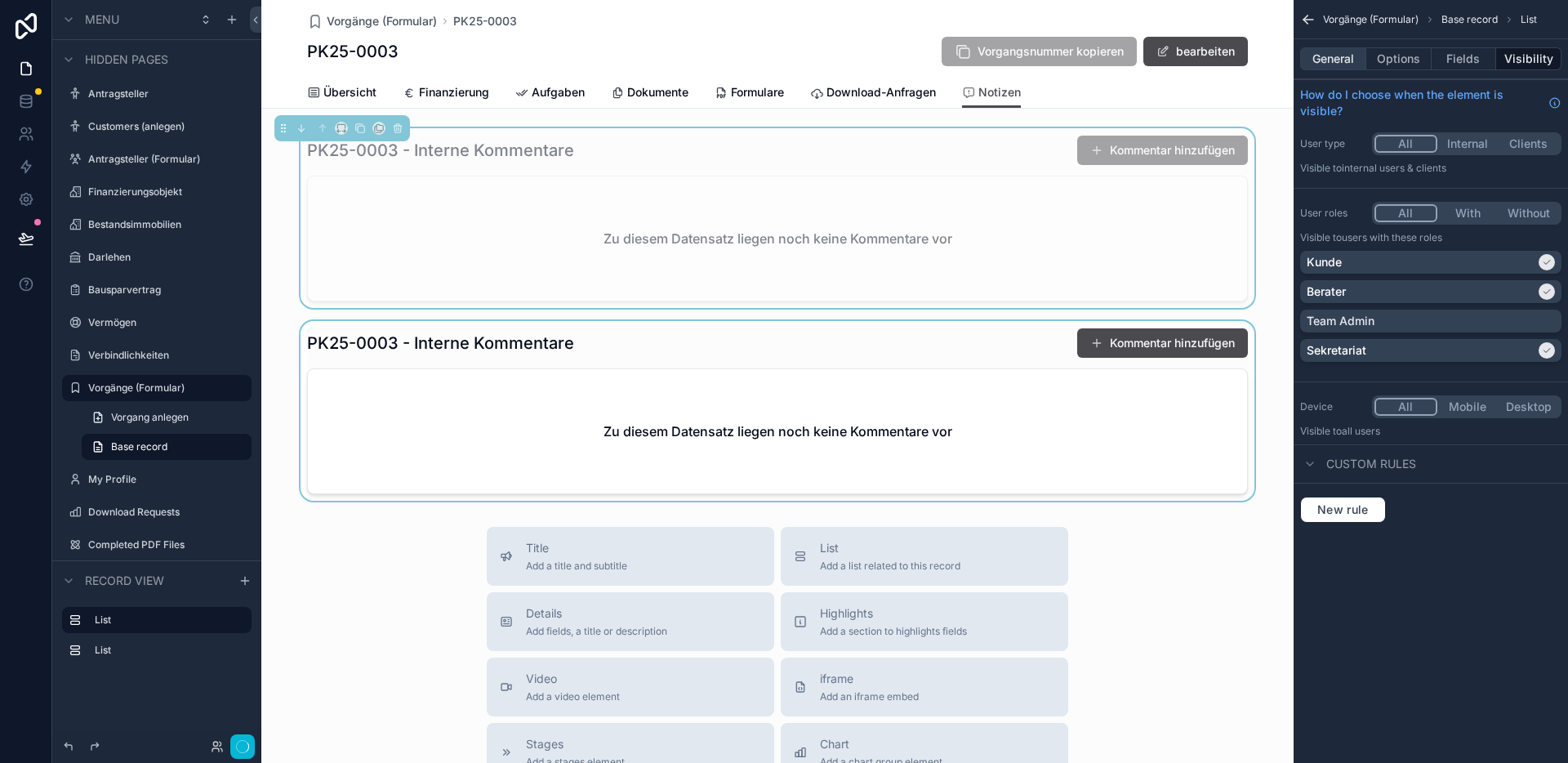
click at [1338, 61] on button "General" at bounding box center [1333, 59] width 66 height 23
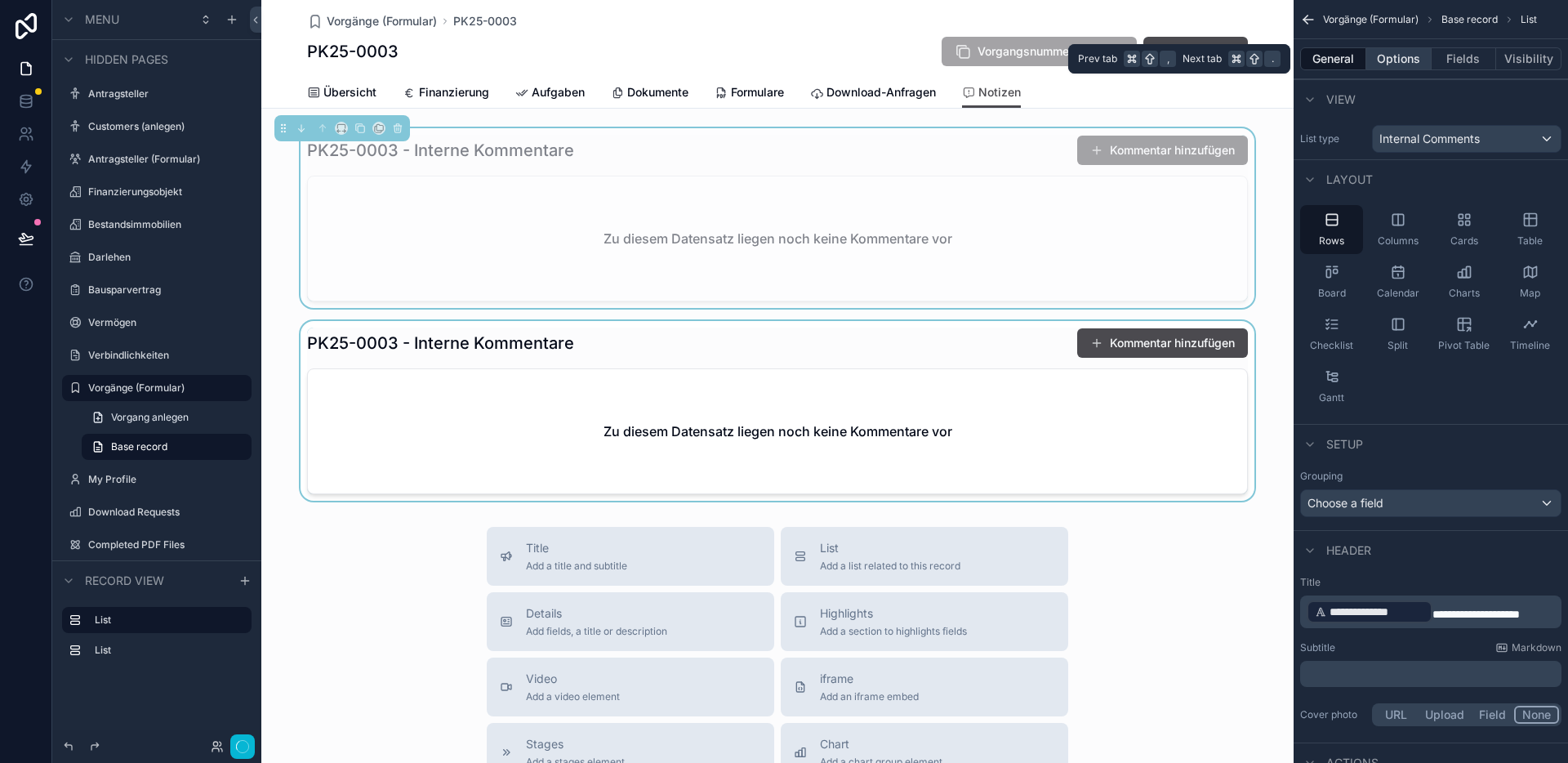
click at [1388, 58] on button "Options" at bounding box center [1398, 59] width 65 height 23
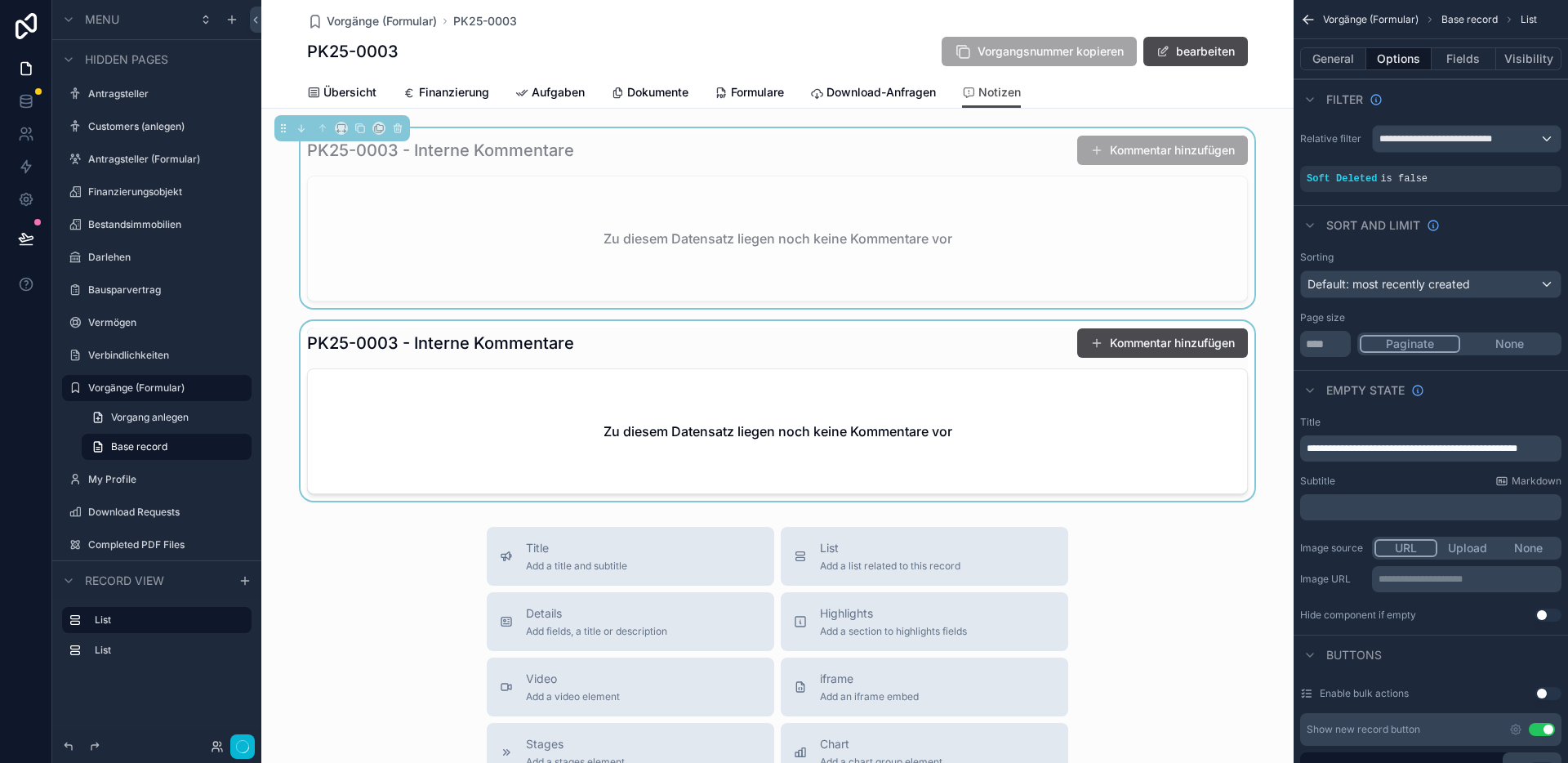
click at [1003, 343] on div "scrollable content" at bounding box center [777, 411] width 1032 height 180
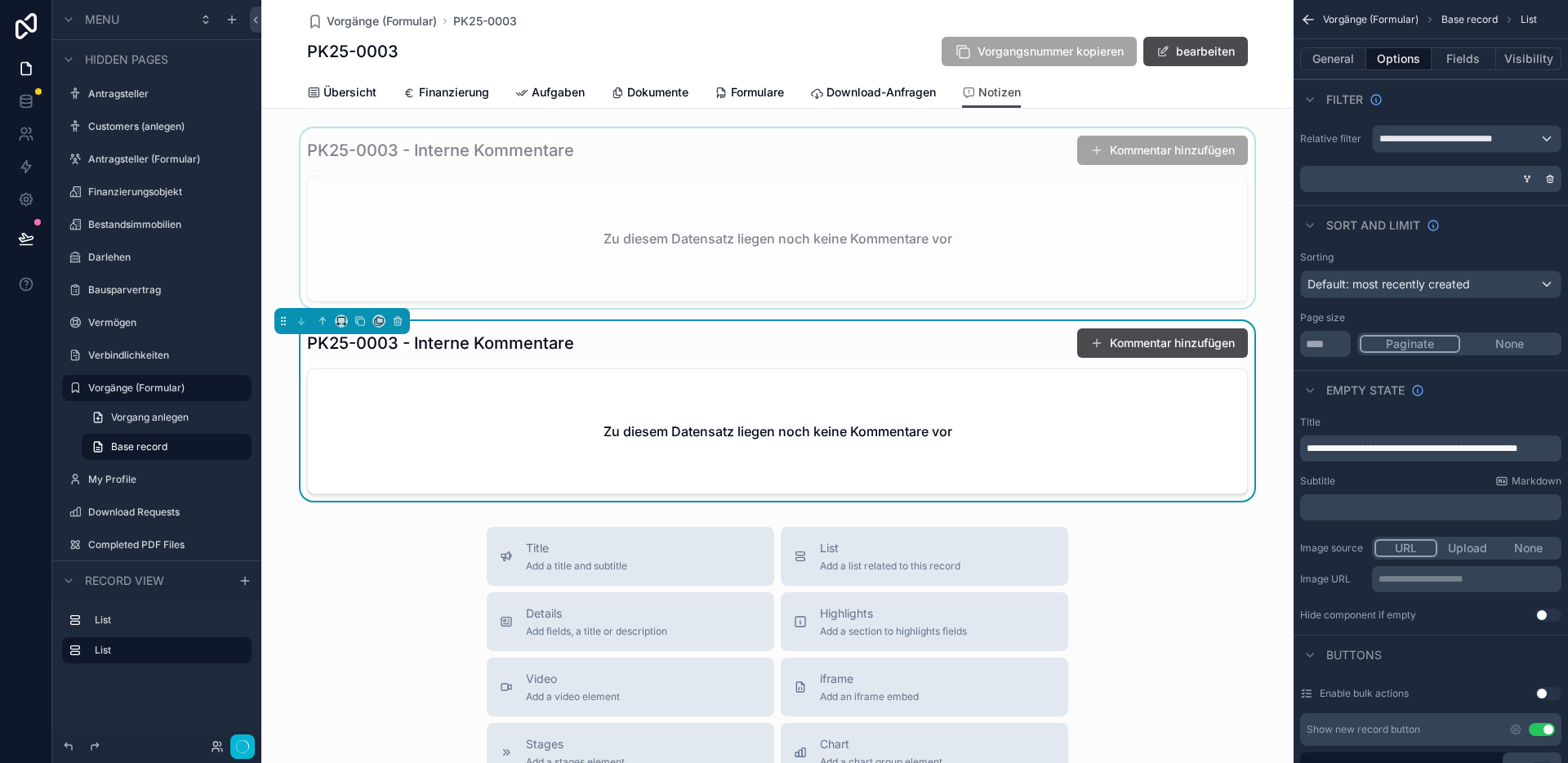
click at [952, 154] on div "scrollable content" at bounding box center [777, 217] width 1032 height 180
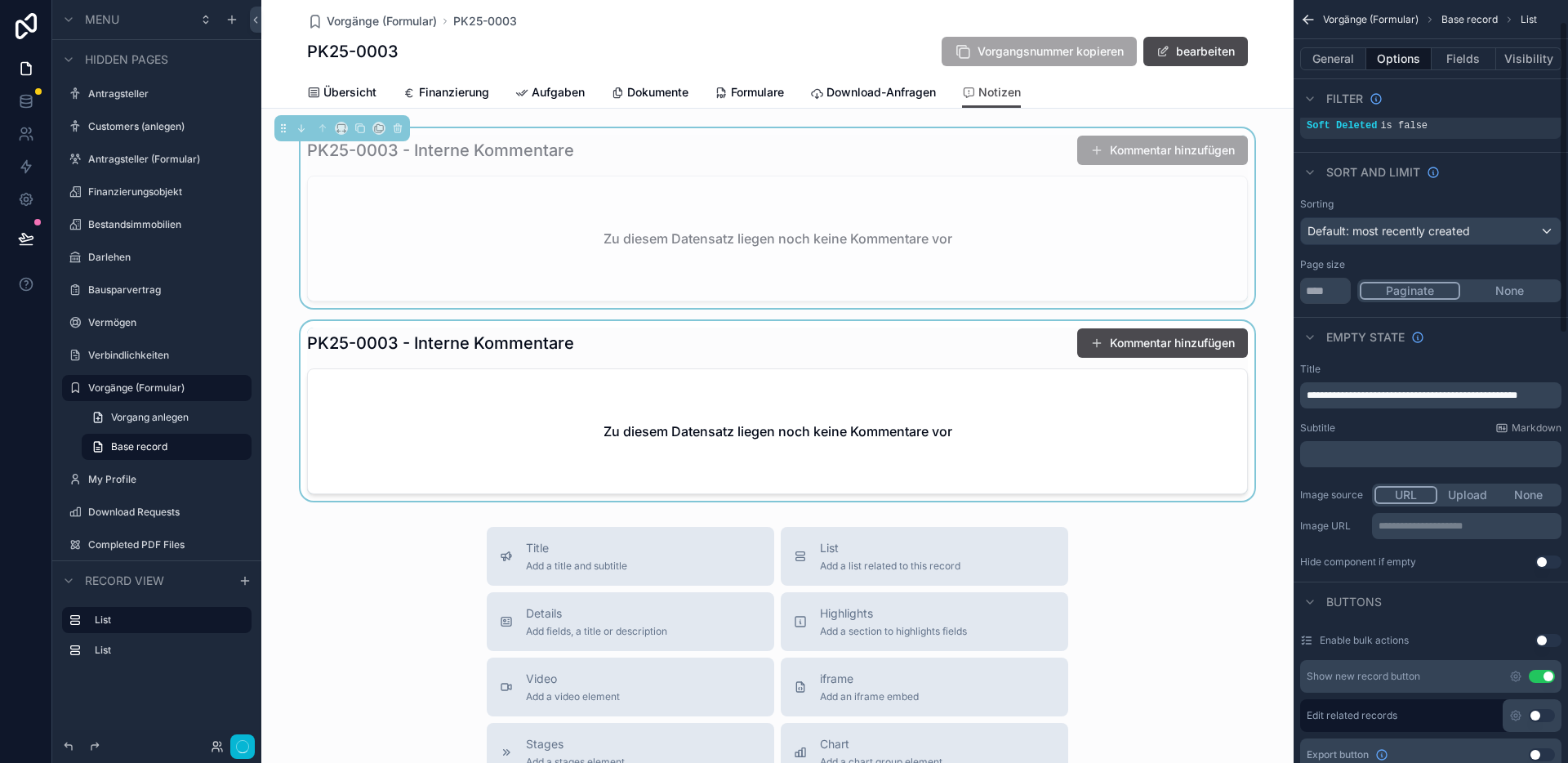
scroll to position [11, 0]
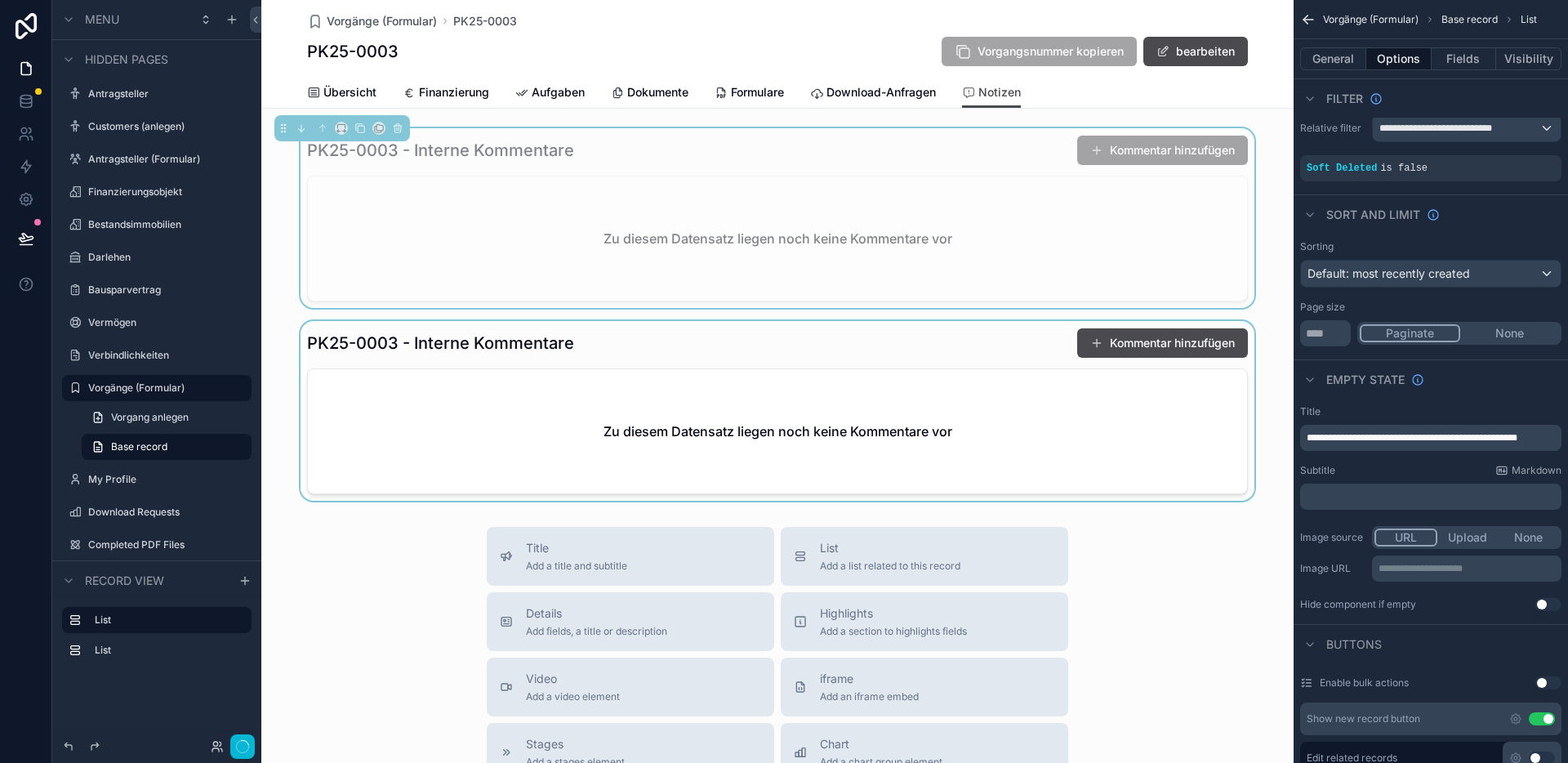
click at [942, 348] on div "scrollable content" at bounding box center [777, 411] width 1032 height 180
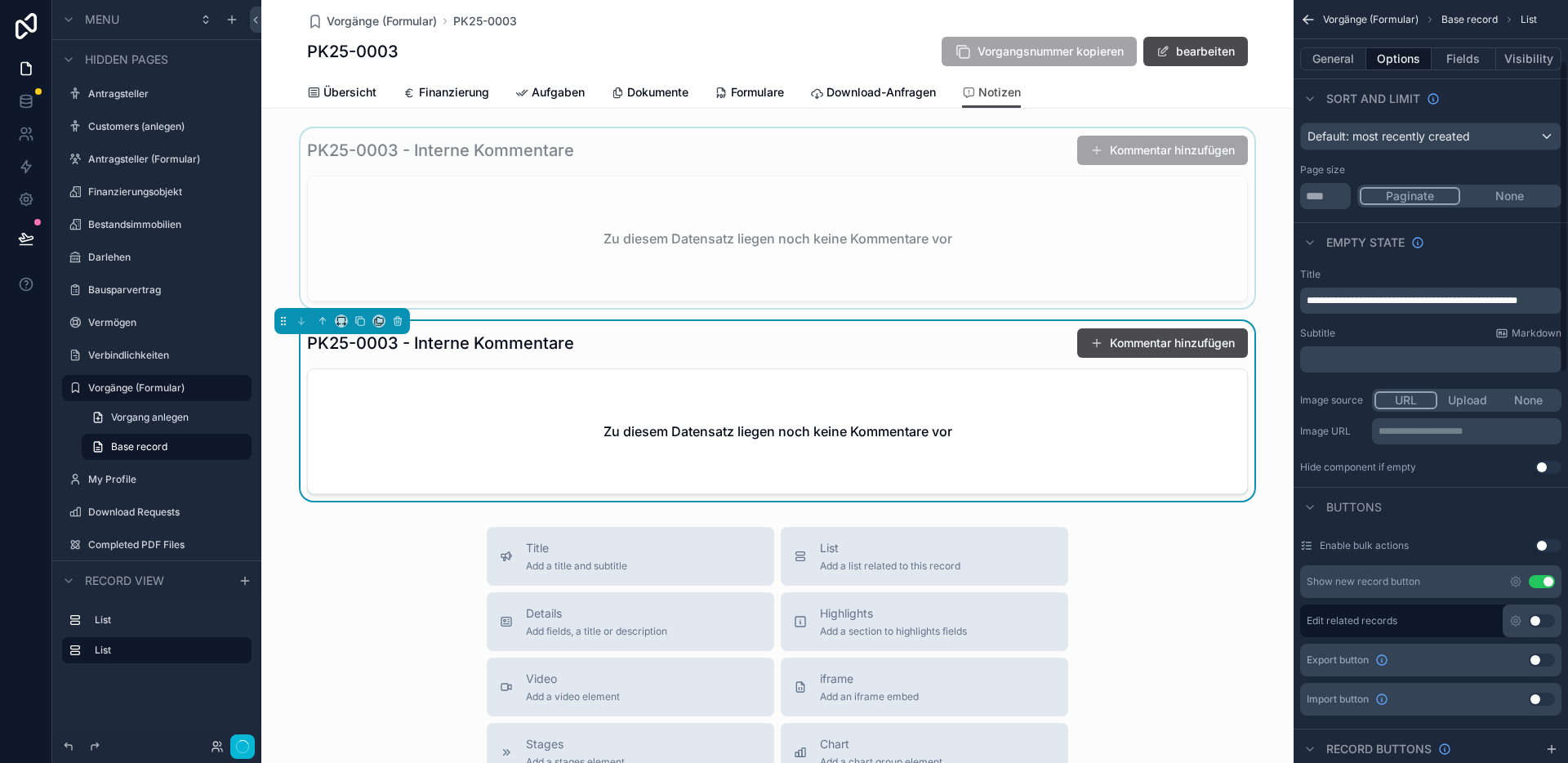
scroll to position [0, 0]
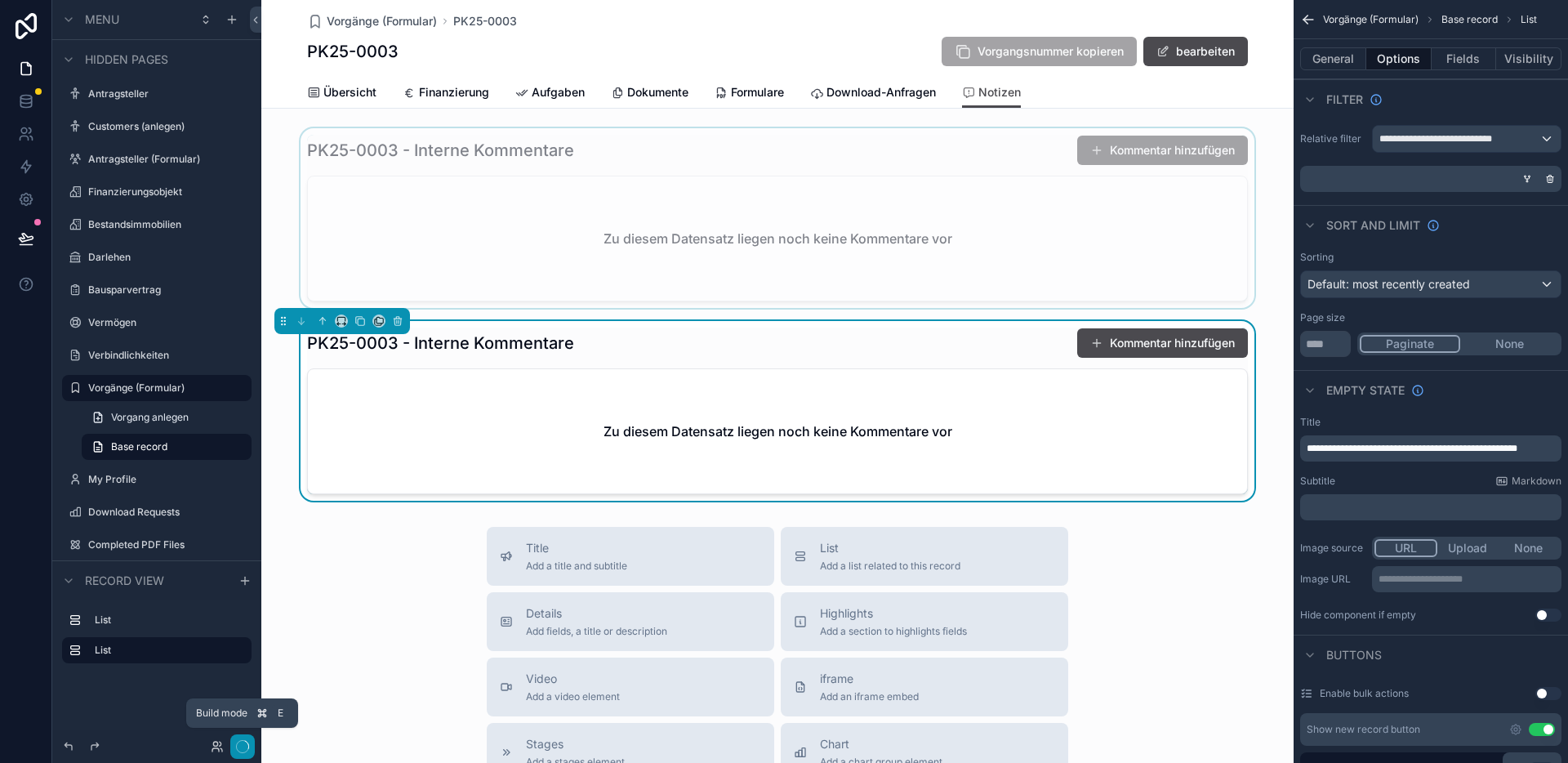
click at [242, 747] on icon "button" at bounding box center [242, 746] width 13 height 13
click at [973, 151] on div "scrollable content" at bounding box center [777, 217] width 1032 height 180
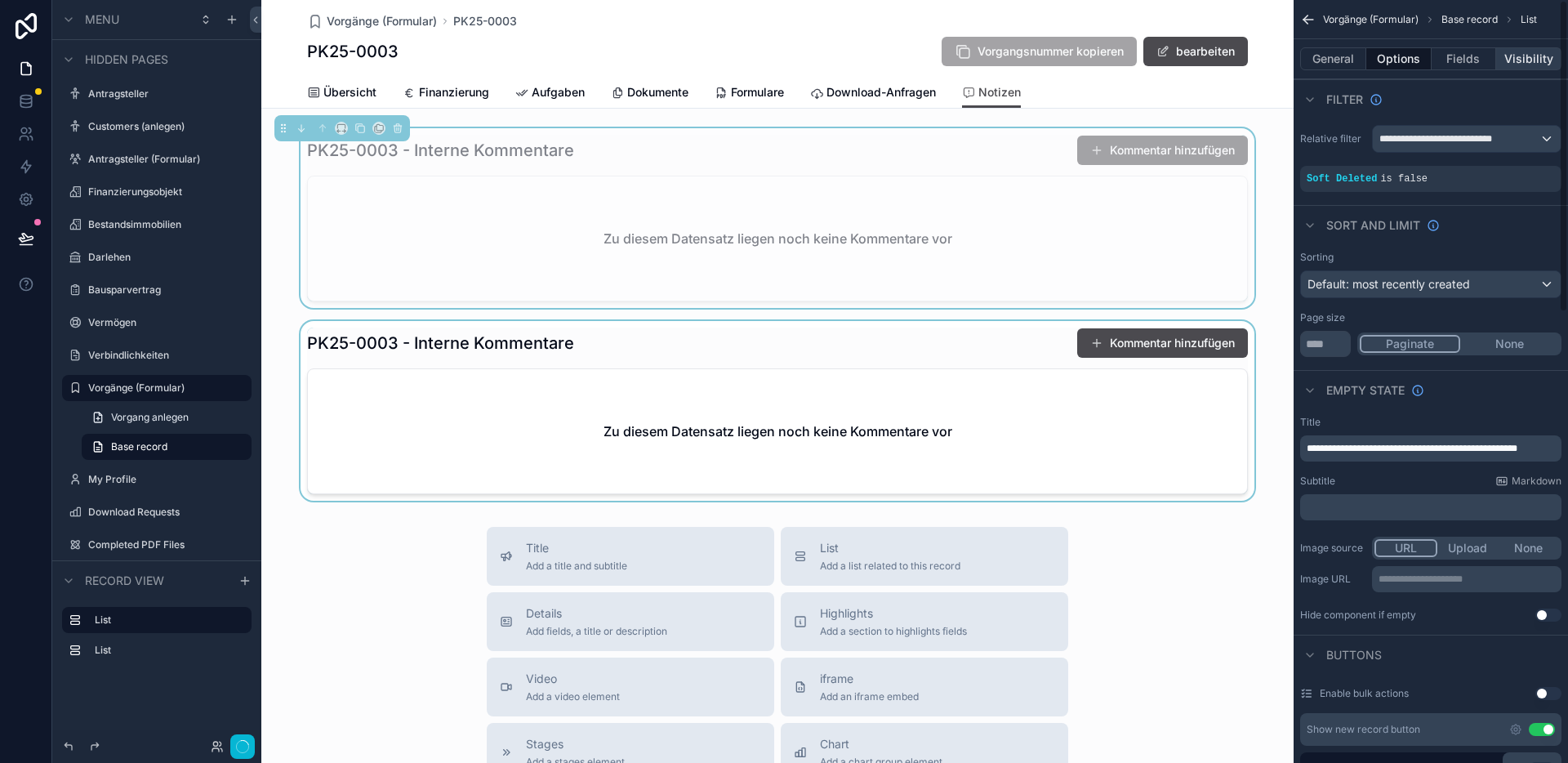
click at [1500, 53] on button "Visibility" at bounding box center [1528, 59] width 65 height 23
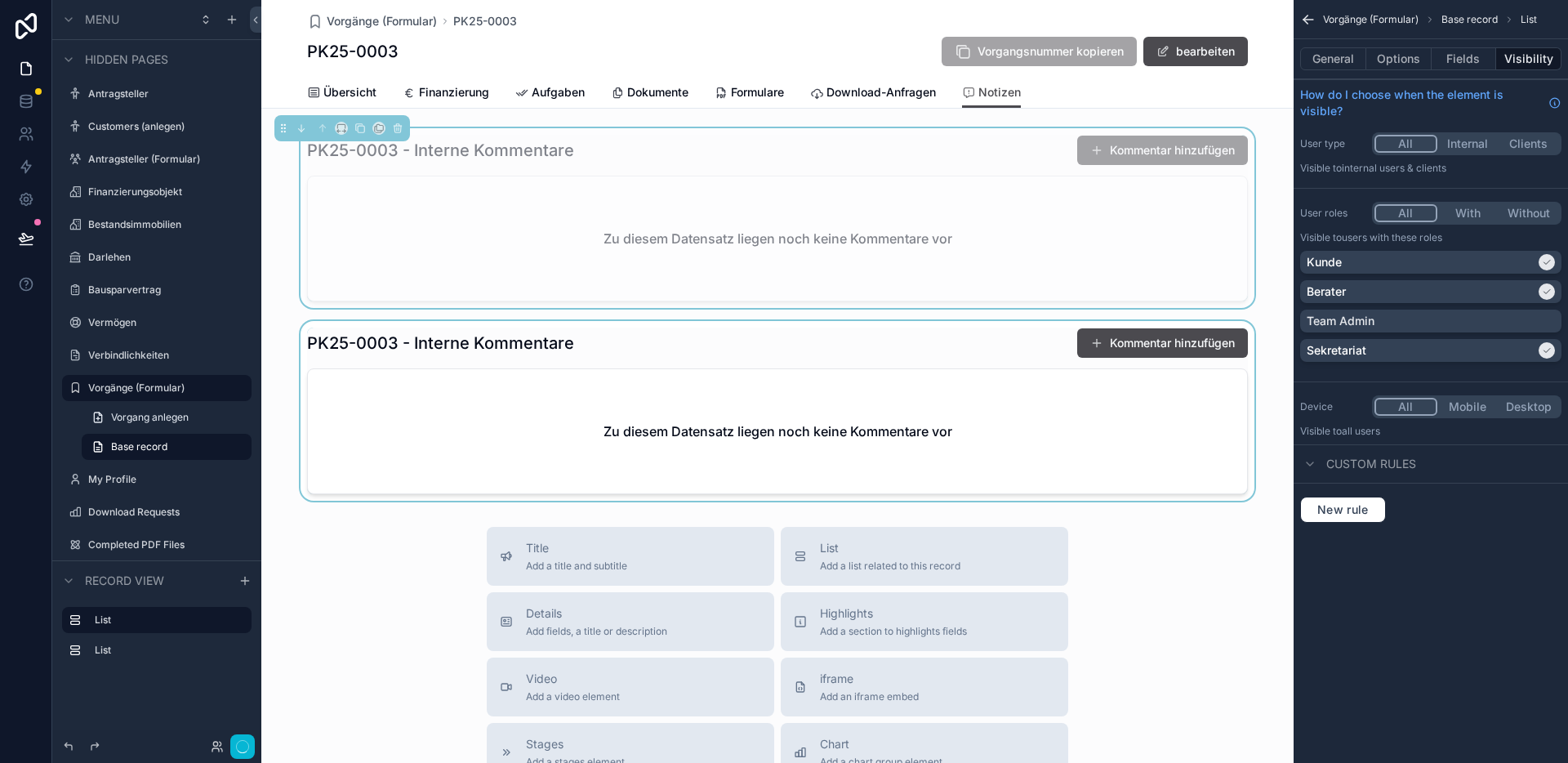
click at [810, 354] on div "scrollable content" at bounding box center [777, 411] width 1032 height 180
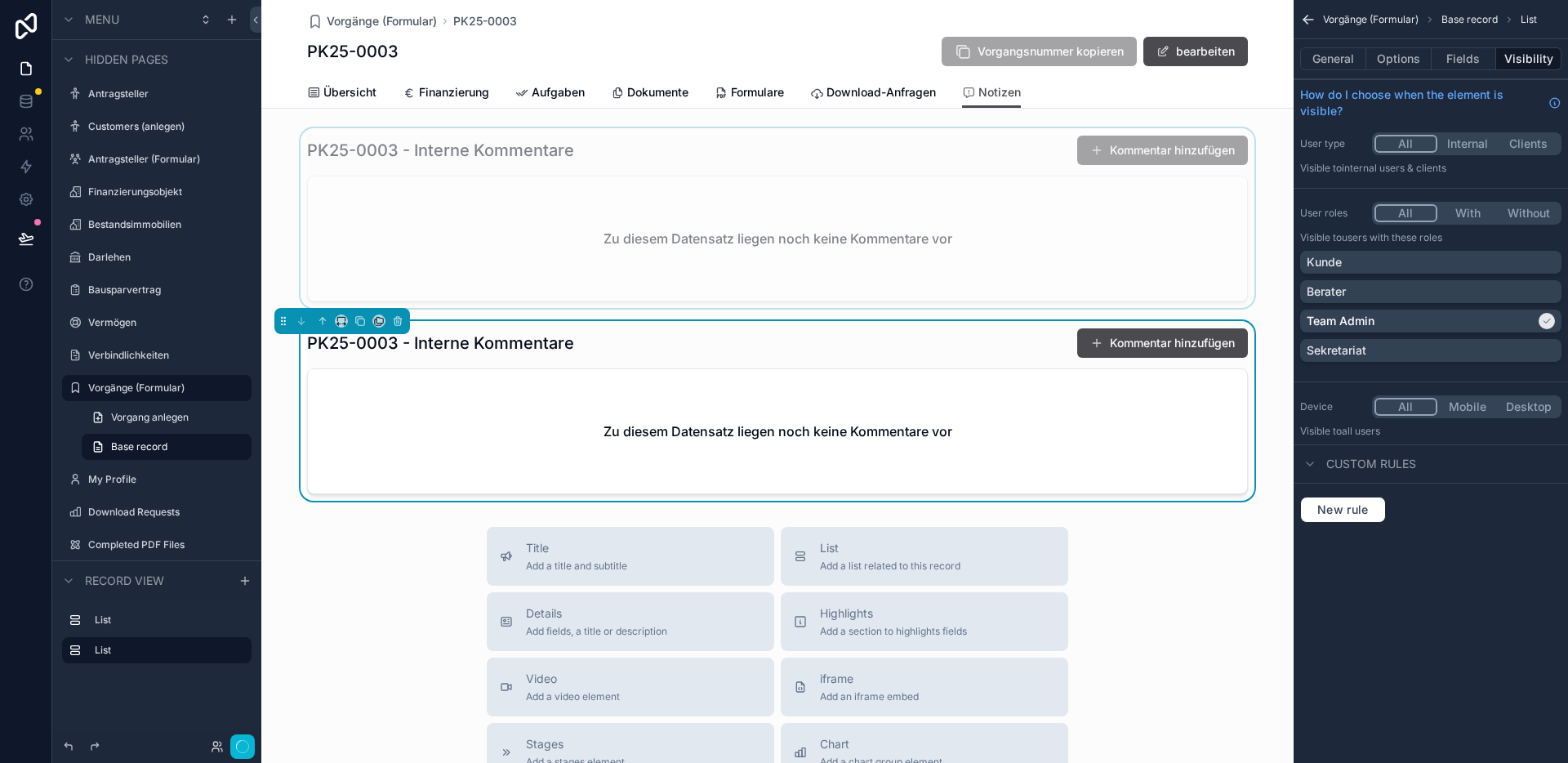
click at [840, 140] on div "scrollable content" at bounding box center [777, 217] width 1032 height 180
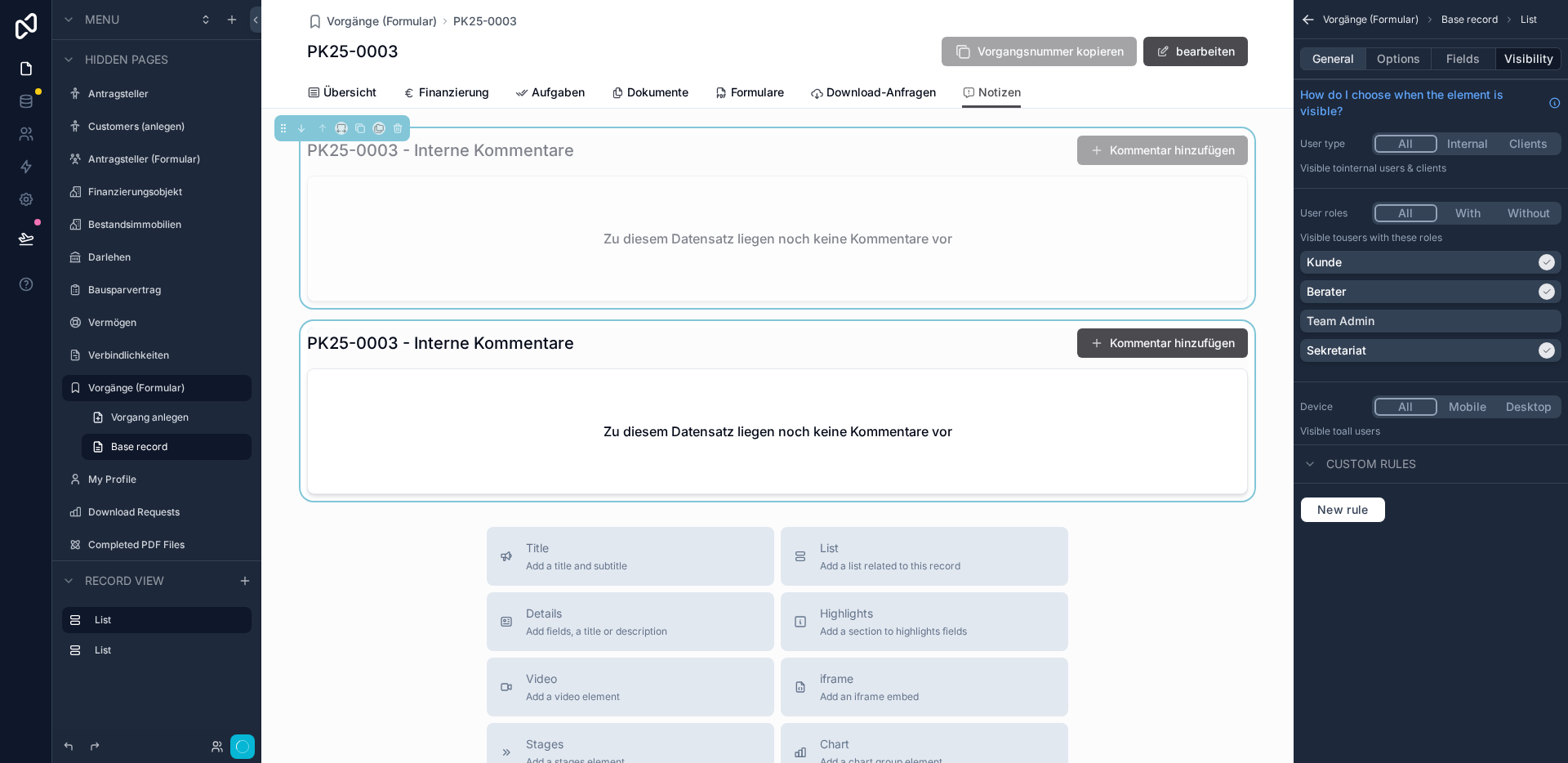
click at [1335, 59] on button "General" at bounding box center [1333, 59] width 66 height 23
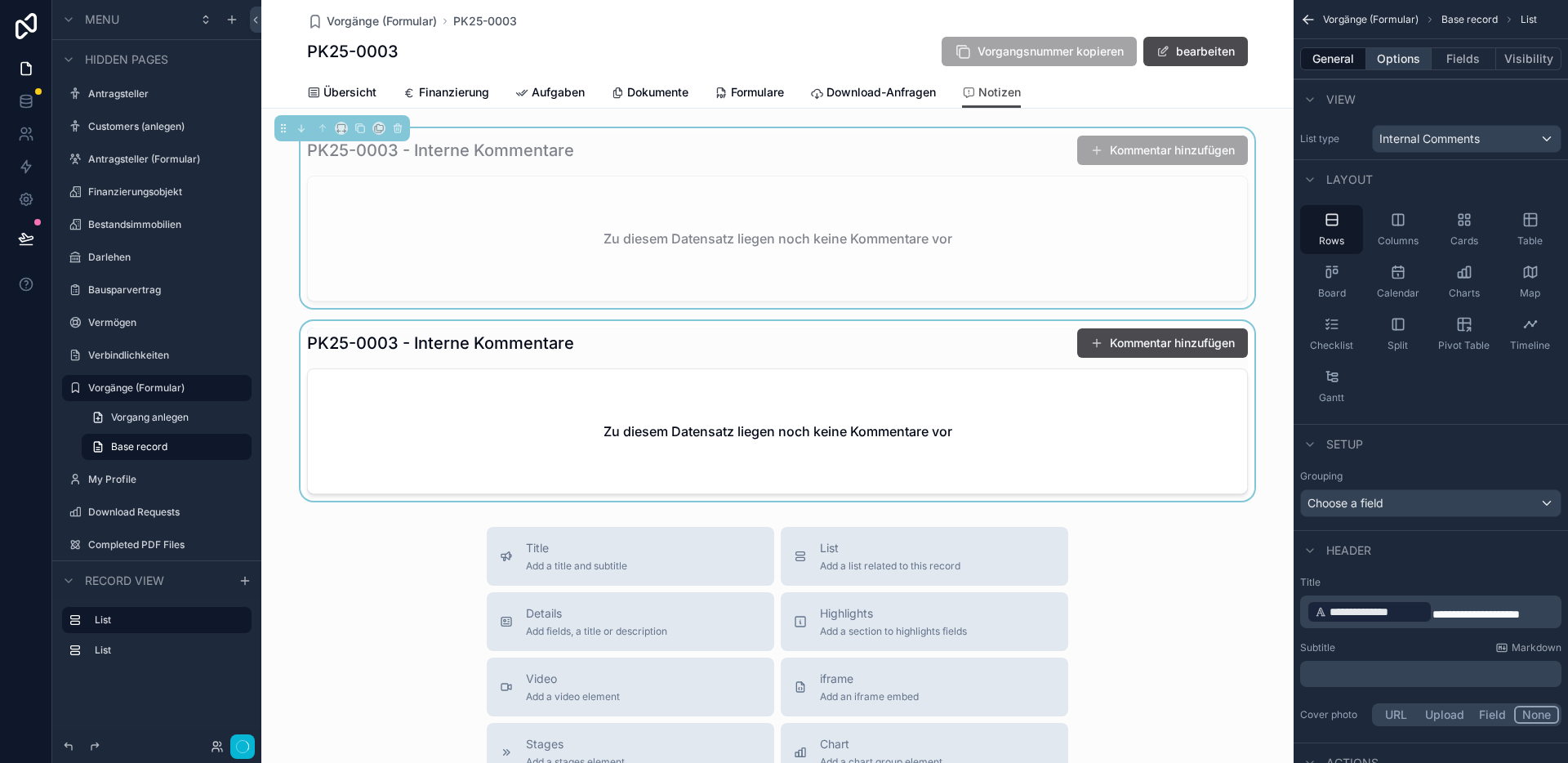
click at [1409, 61] on button "Options" at bounding box center [1398, 59] width 65 height 23
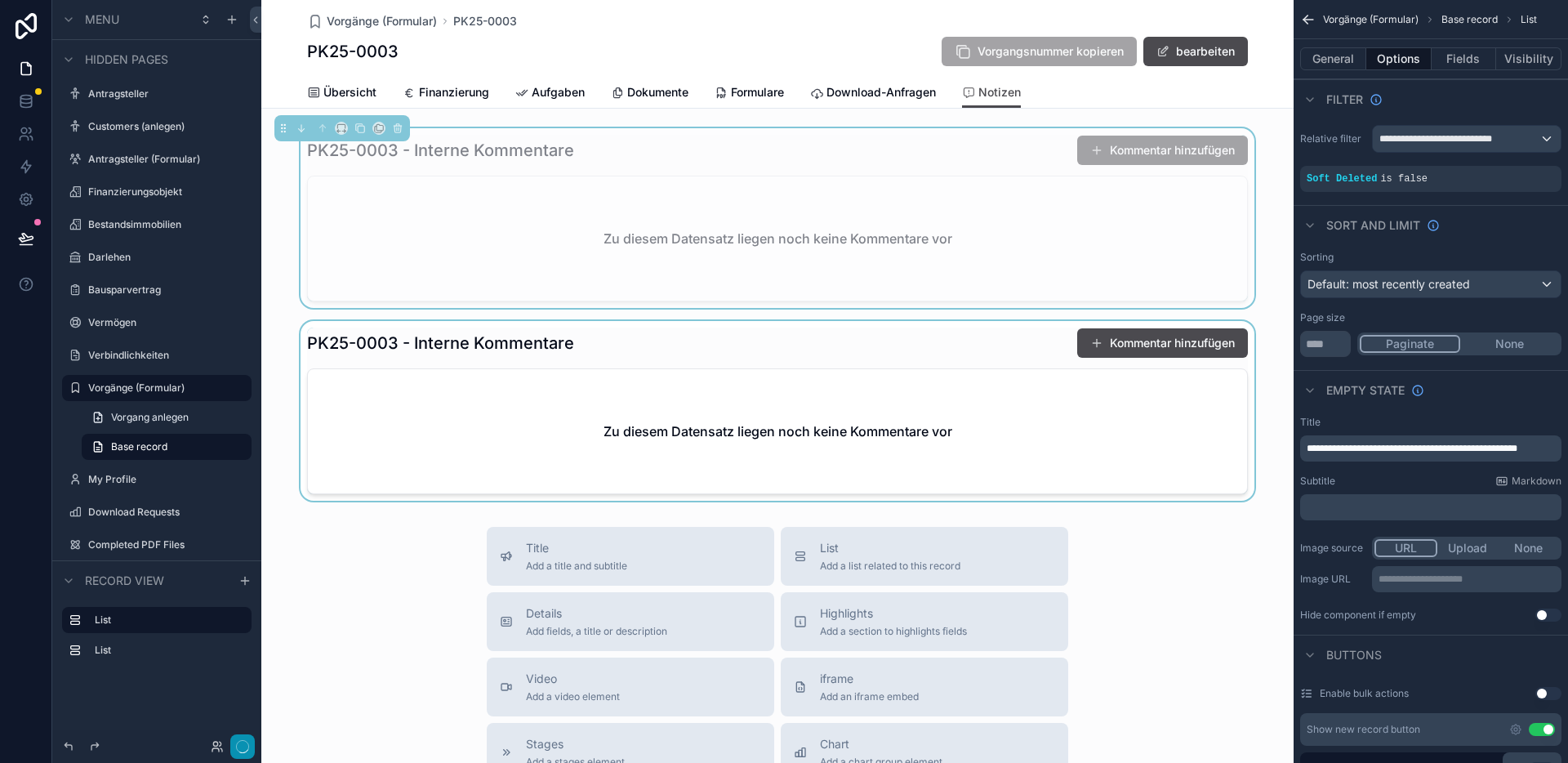
click at [247, 744] on icon "button" at bounding box center [242, 746] width 13 height 13
click at [23, 233] on icon at bounding box center [26, 237] width 14 height 8
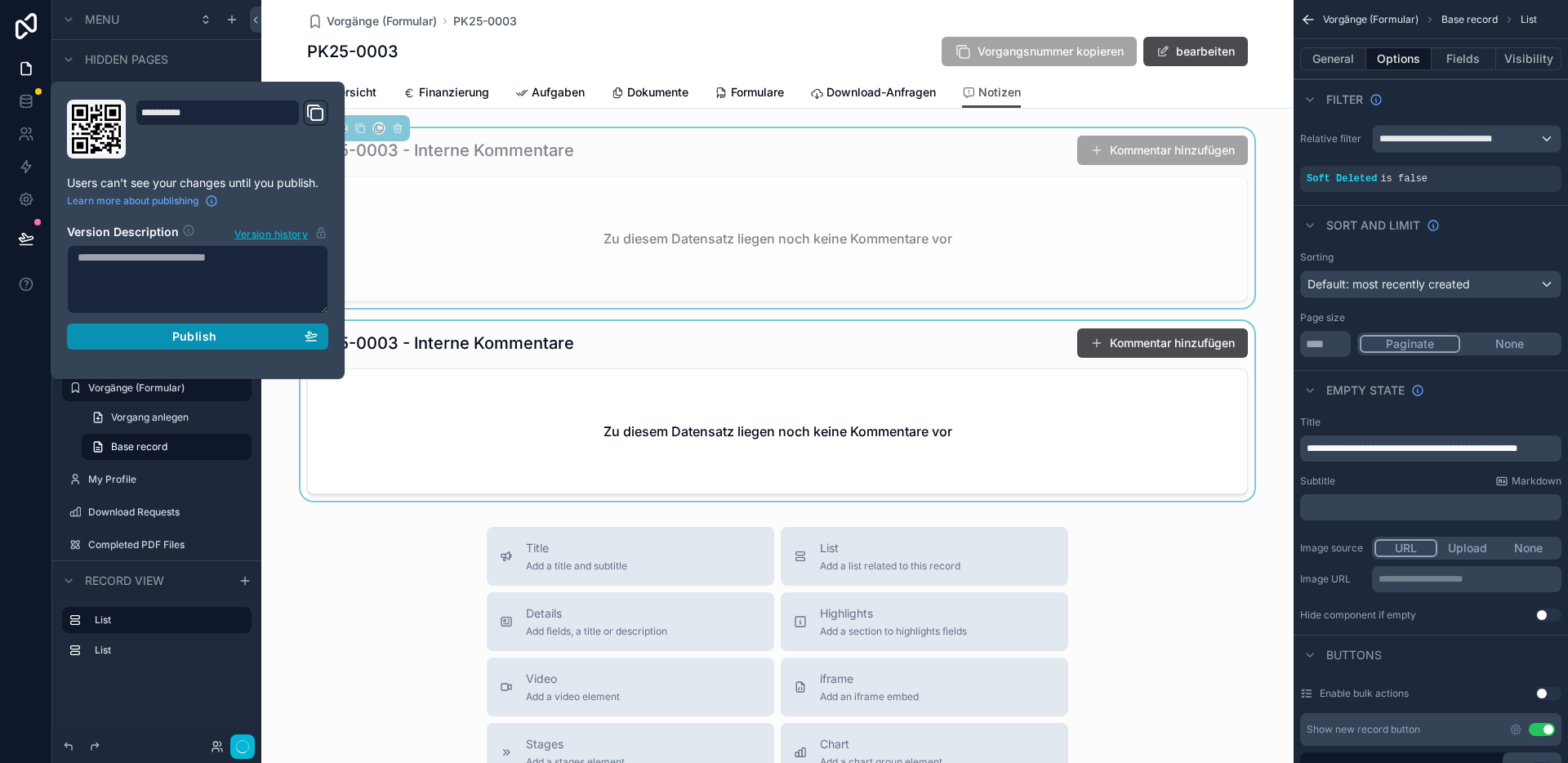
click at [233, 341] on div "Publish" at bounding box center [198, 336] width 240 height 14
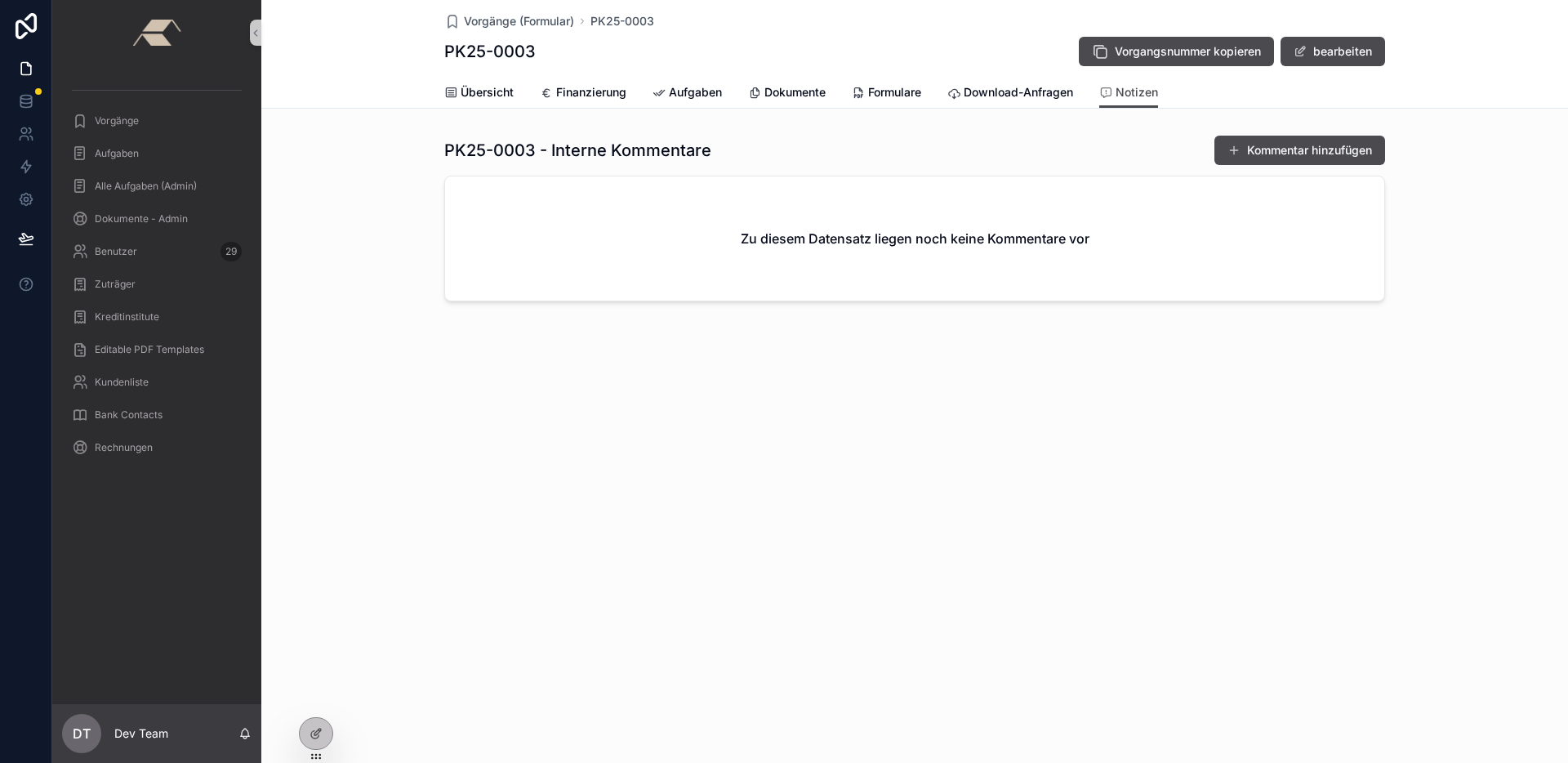
click at [1473, 162] on div "PK25-0003 - Interne Kommentare Kommentar hinzufügen Zu diesem Datensatz liegen …" at bounding box center [914, 217] width 1307 height 180
click at [319, 738] on icon at bounding box center [316, 733] width 13 height 13
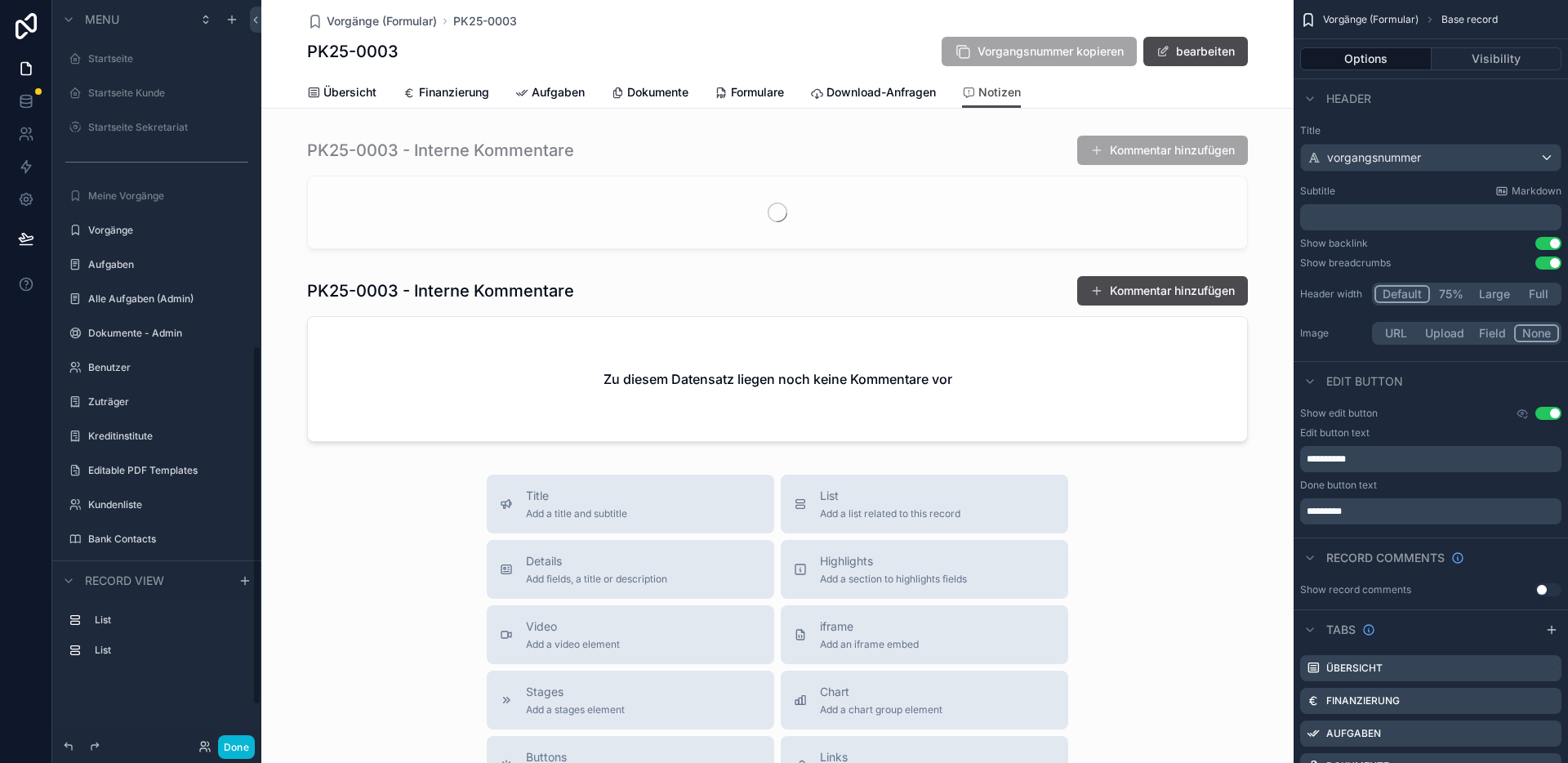
scroll to position [715, 0]
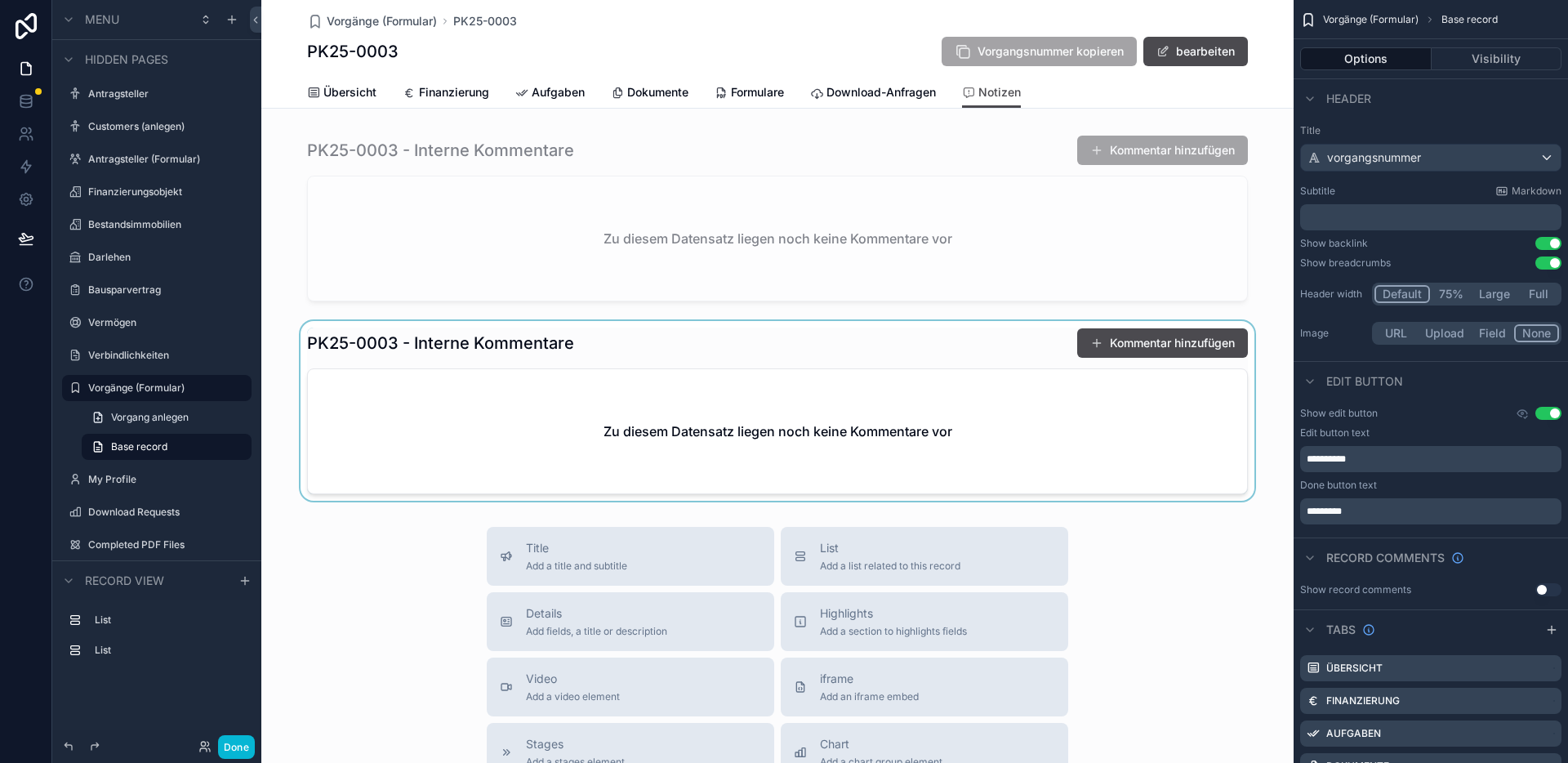
click at [911, 331] on div "scrollable content" at bounding box center [777, 411] width 1032 height 180
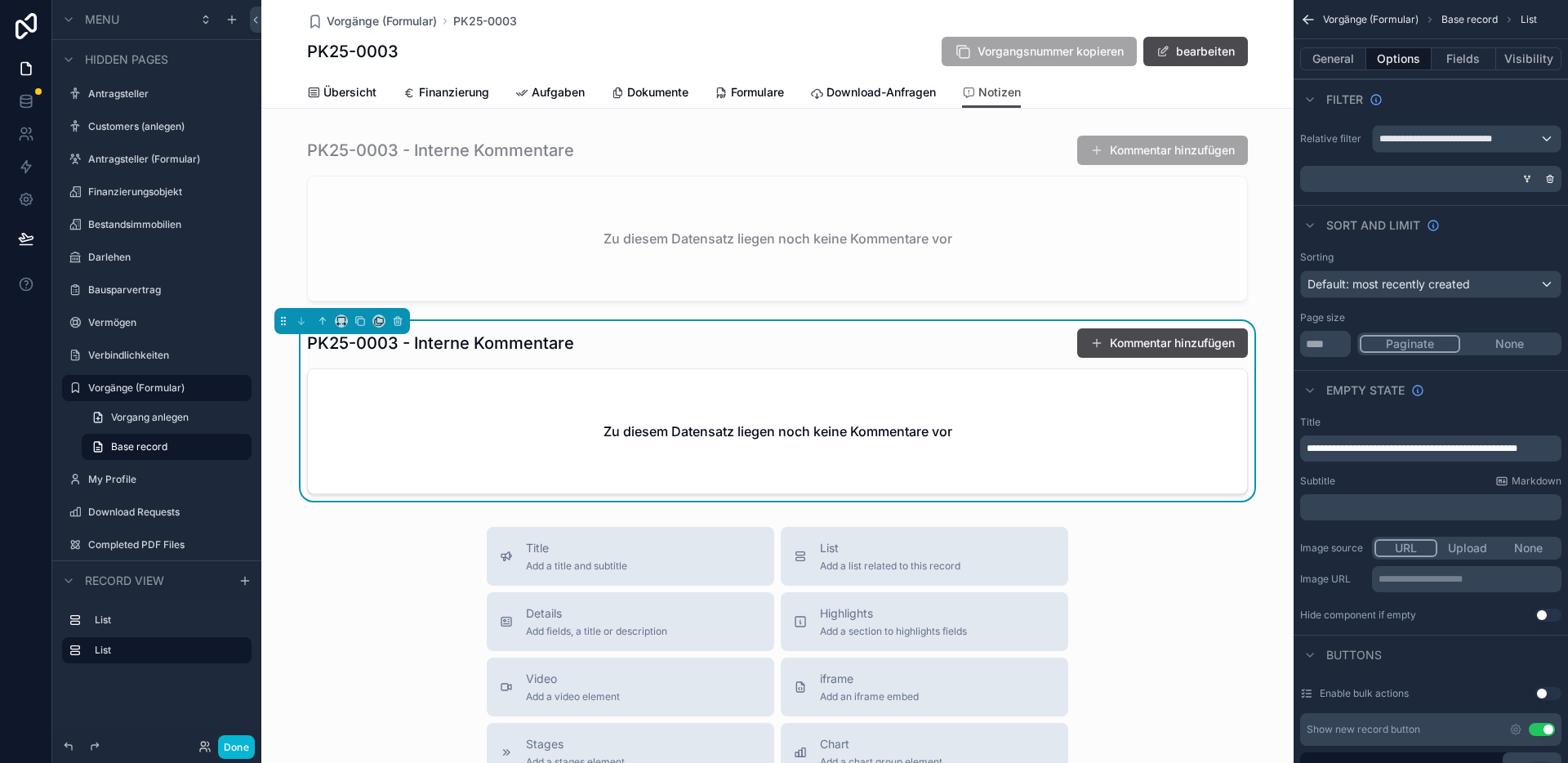
click at [1527, 179] on icon "scrollable content" at bounding box center [1527, 180] width 0 height 2
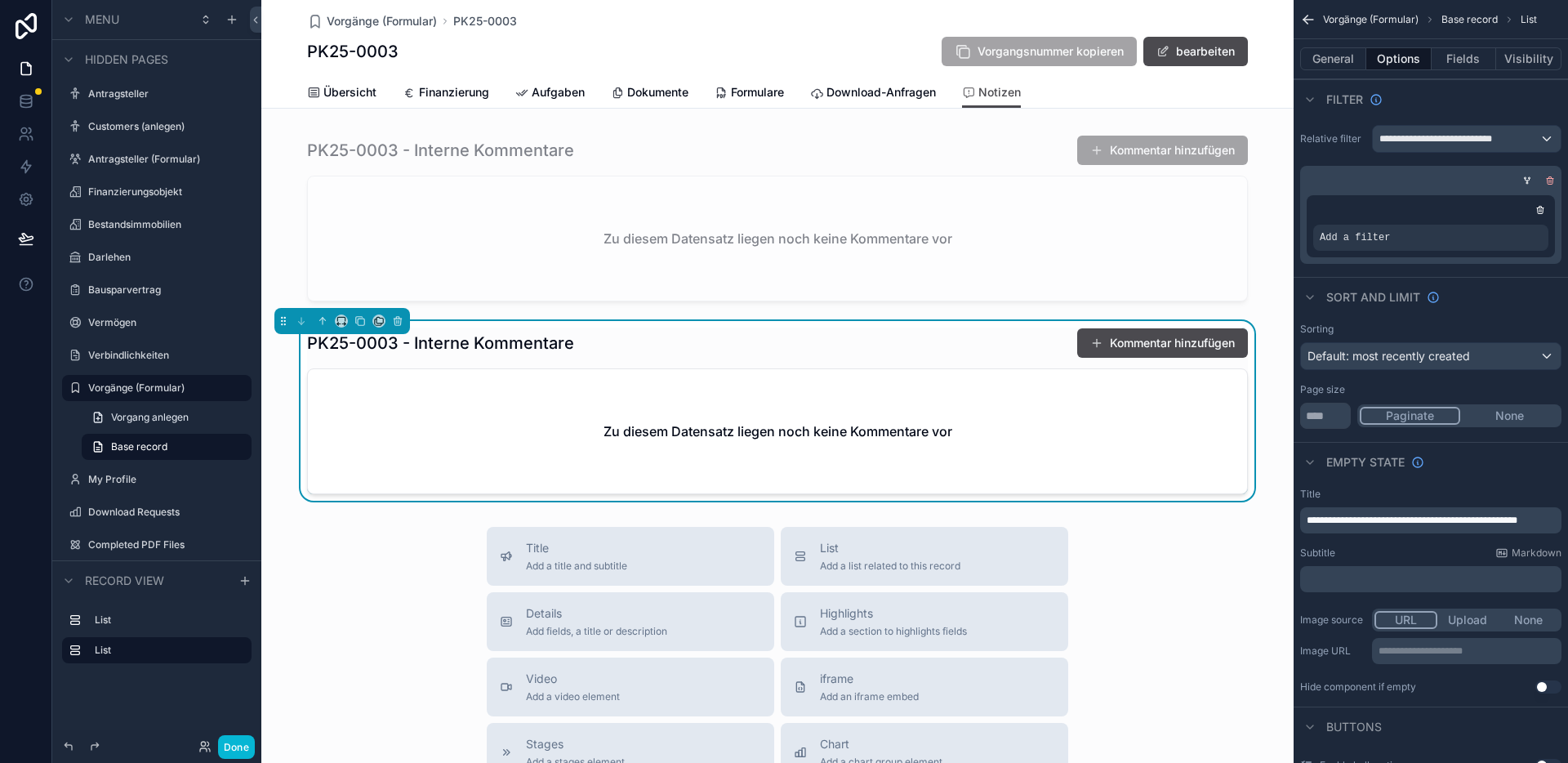
click at [1552, 179] on icon "scrollable content" at bounding box center [1550, 182] width 5 height 5
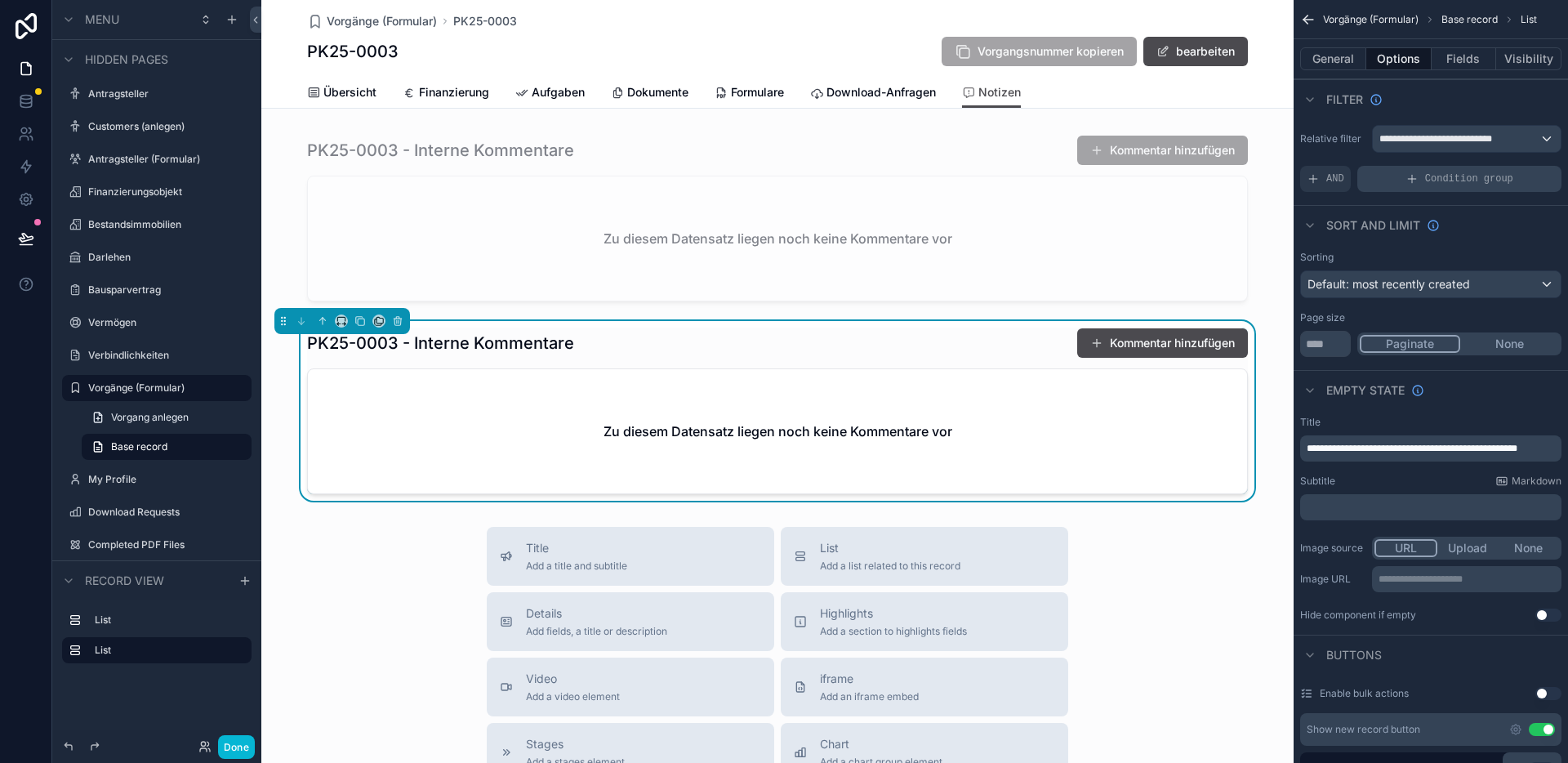
click at [1464, 175] on span "Condition group" at bounding box center [1469, 179] width 89 height 13
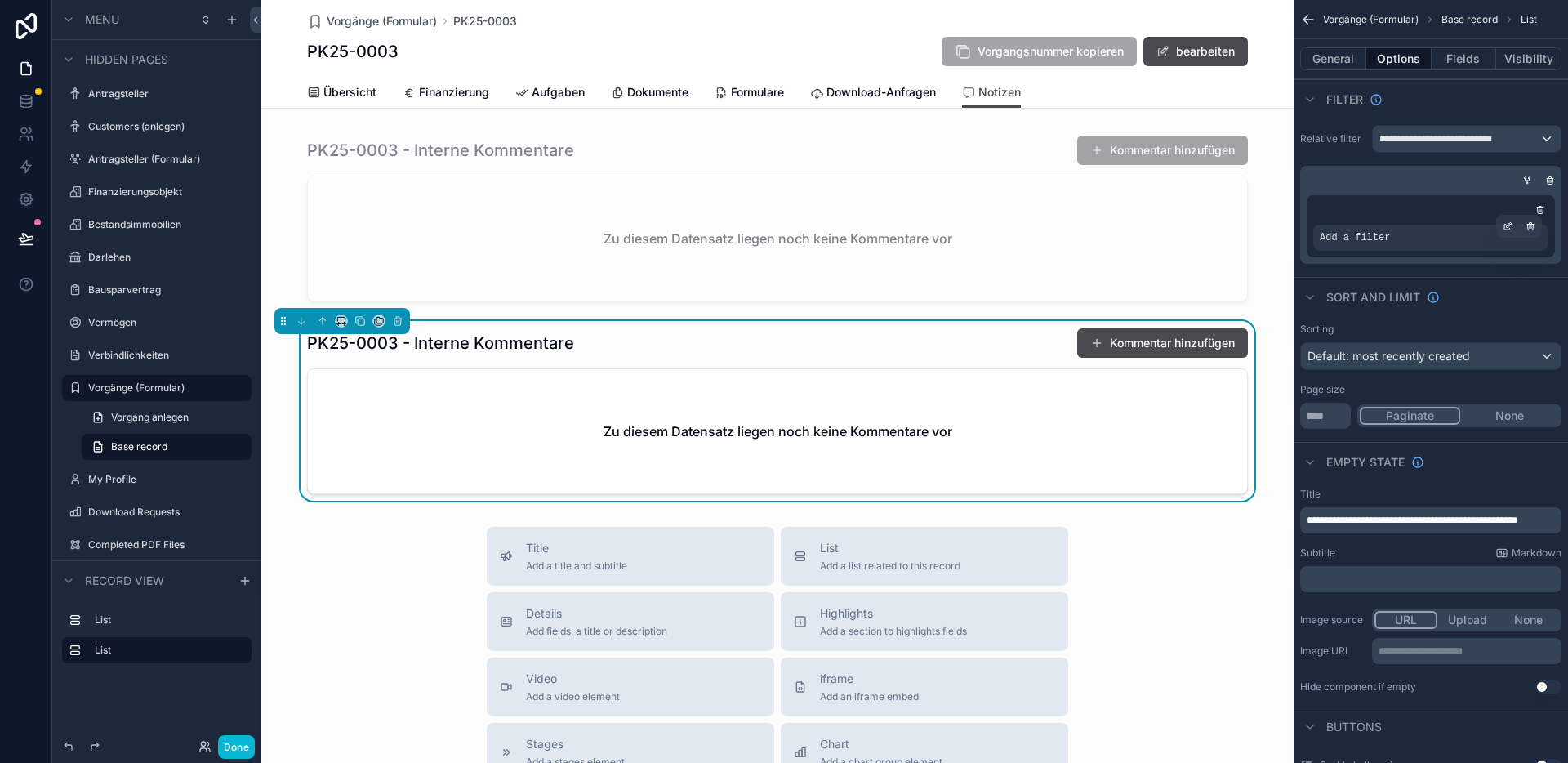
drag, startPoint x: 1448, startPoint y: 239, endPoint x: 1462, endPoint y: 237, distance: 14.1
click at [1448, 239] on div "Add a filter" at bounding box center [1430, 237] width 235 height 26
click at [1504, 227] on icon "scrollable content" at bounding box center [1507, 225] width 10 height 10
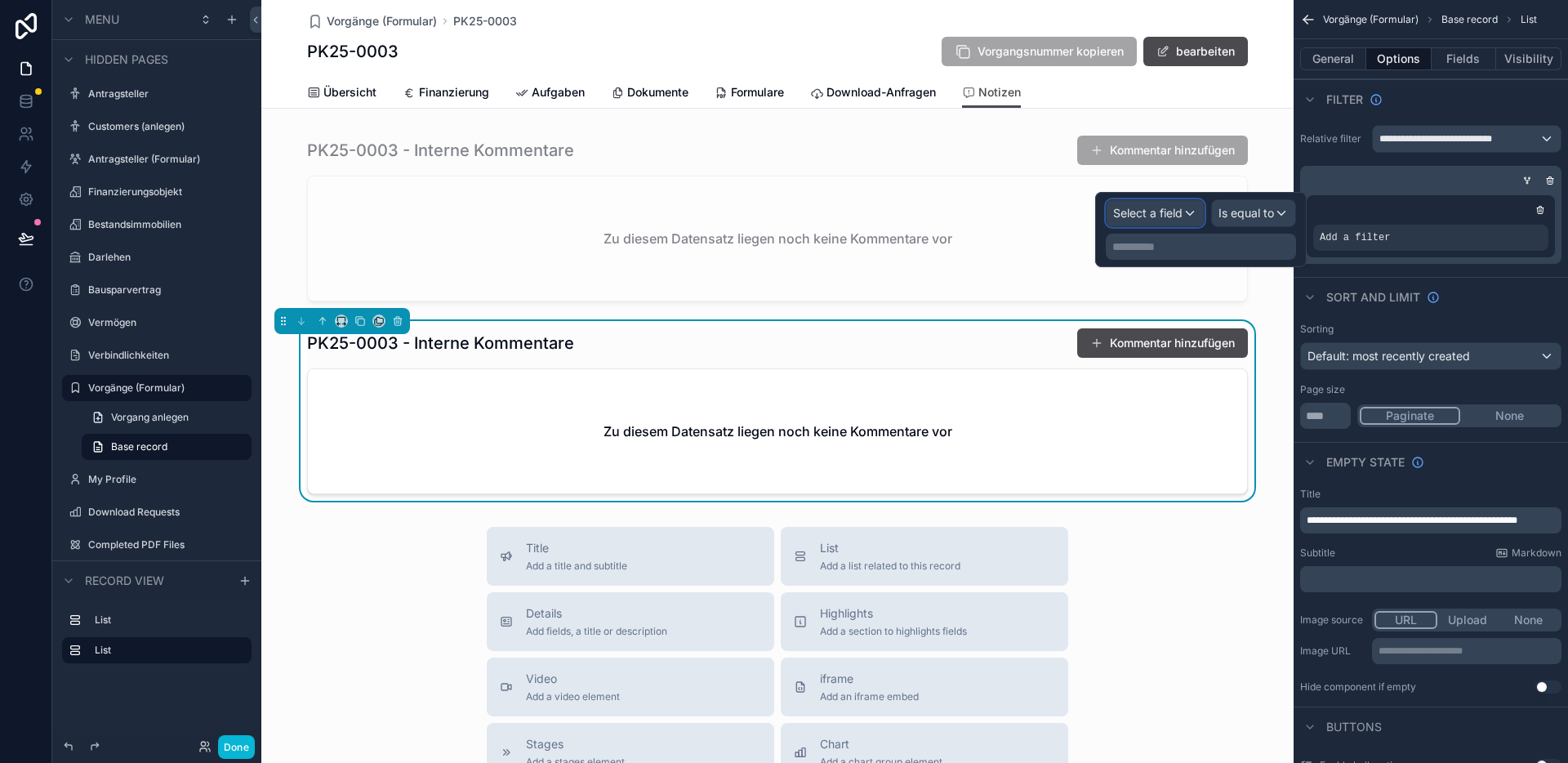
click at [1139, 211] on span "Select a field" at bounding box center [1148, 213] width 70 height 14
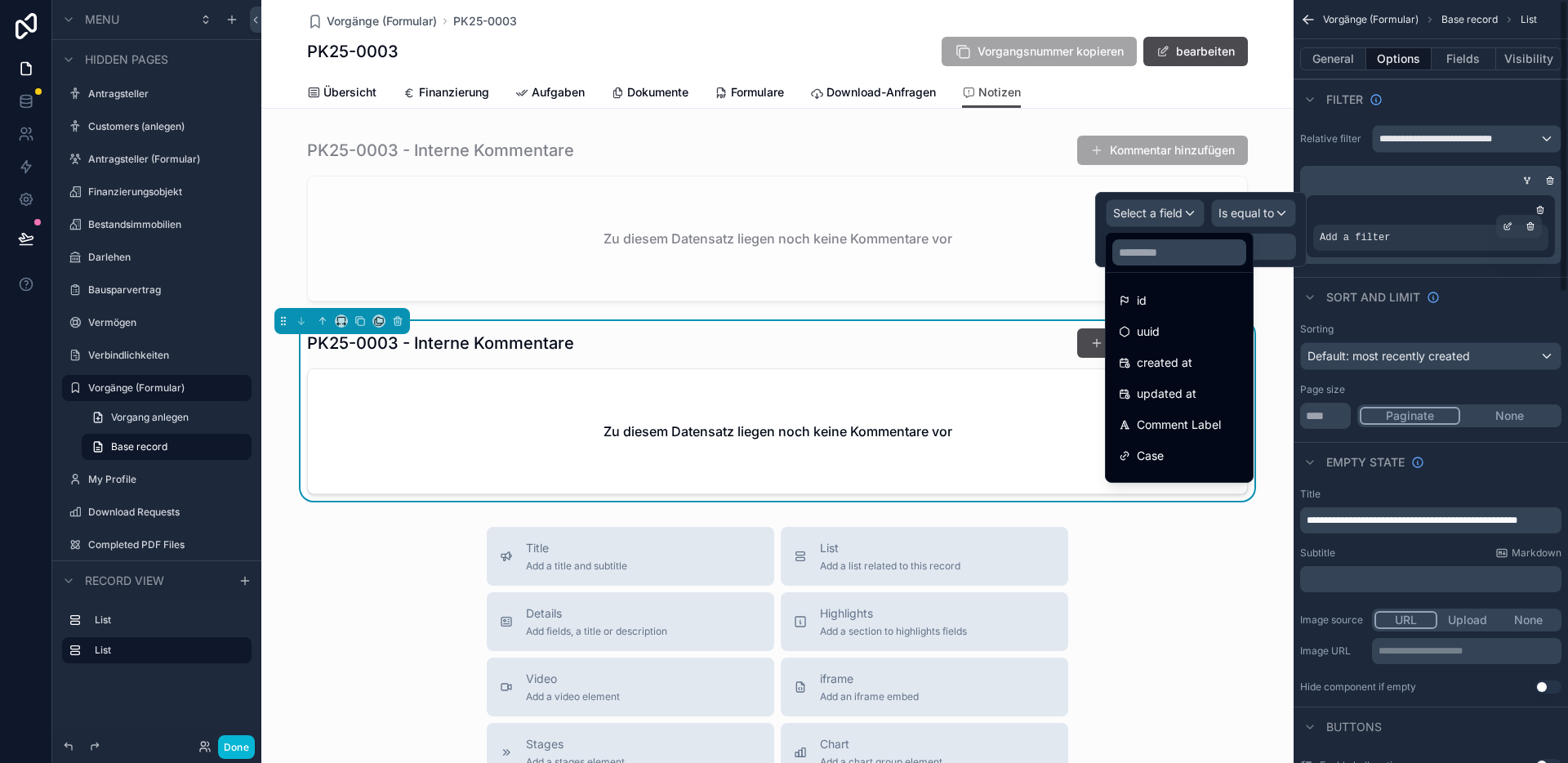
click at [1474, 238] on div "Add a filter" at bounding box center [1430, 237] width 235 height 26
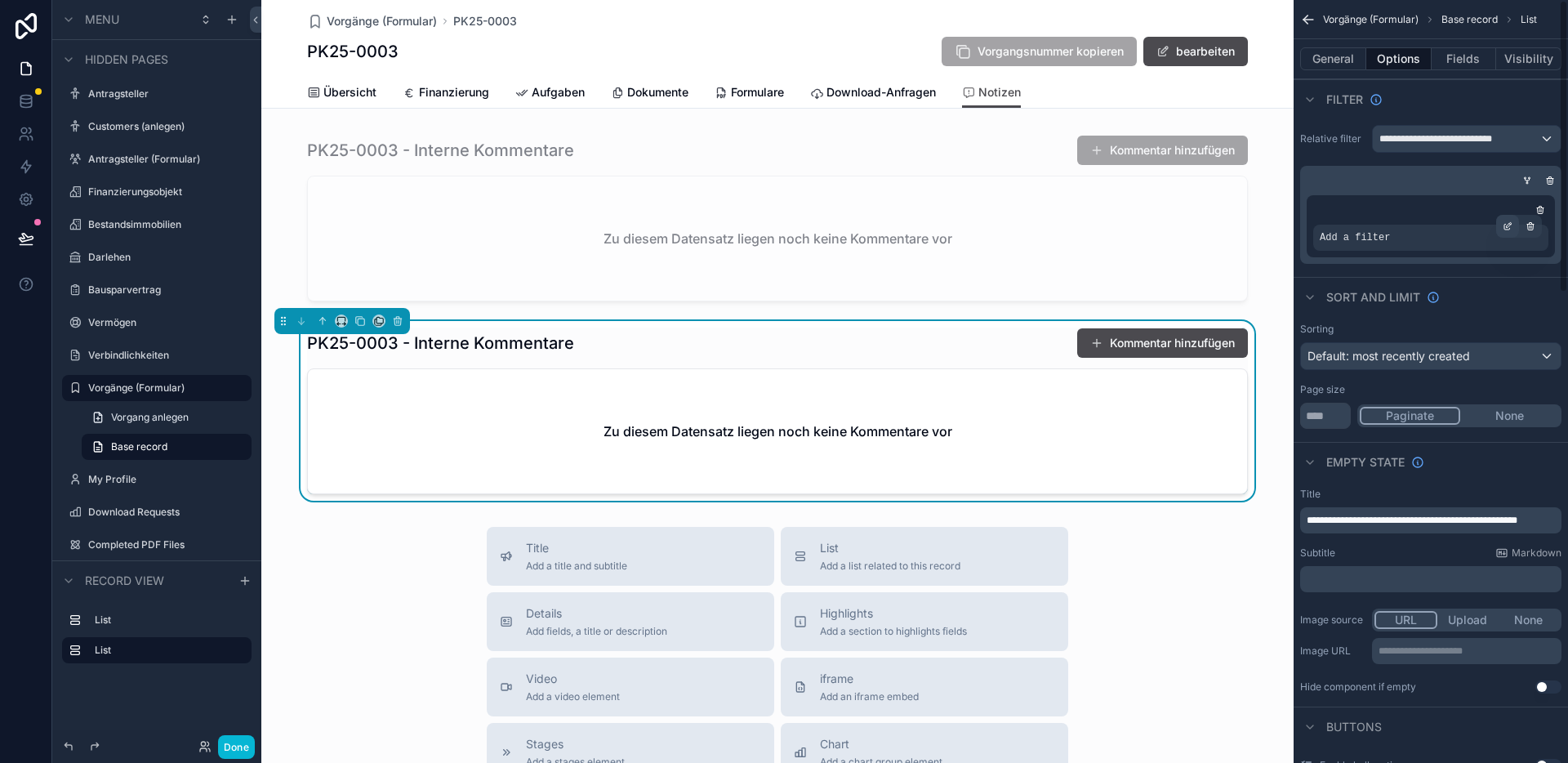
click at [1504, 225] on icon "scrollable content" at bounding box center [1506, 227] width 5 height 5
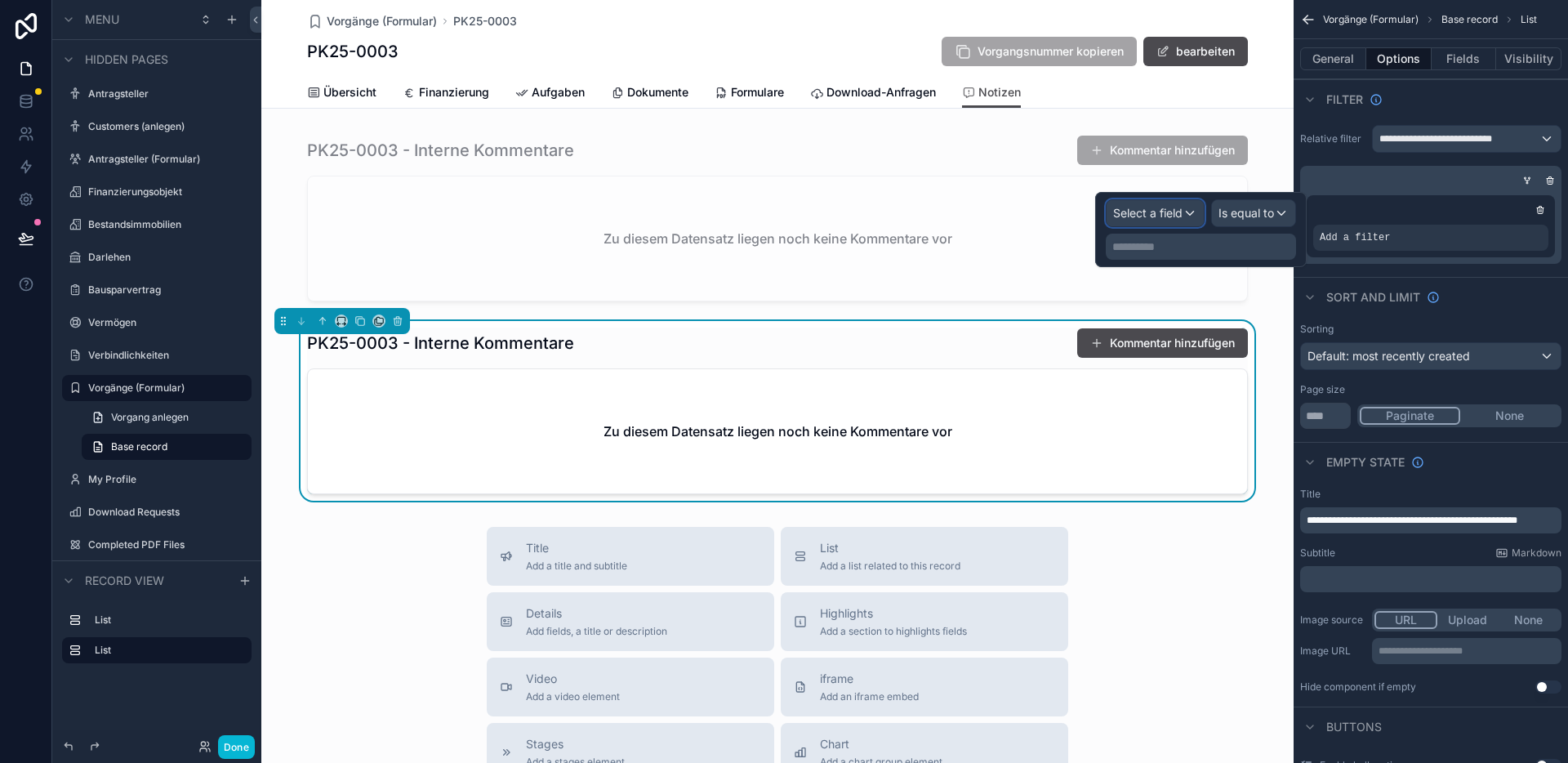
click at [1166, 216] on span "Select a field" at bounding box center [1148, 213] width 70 height 14
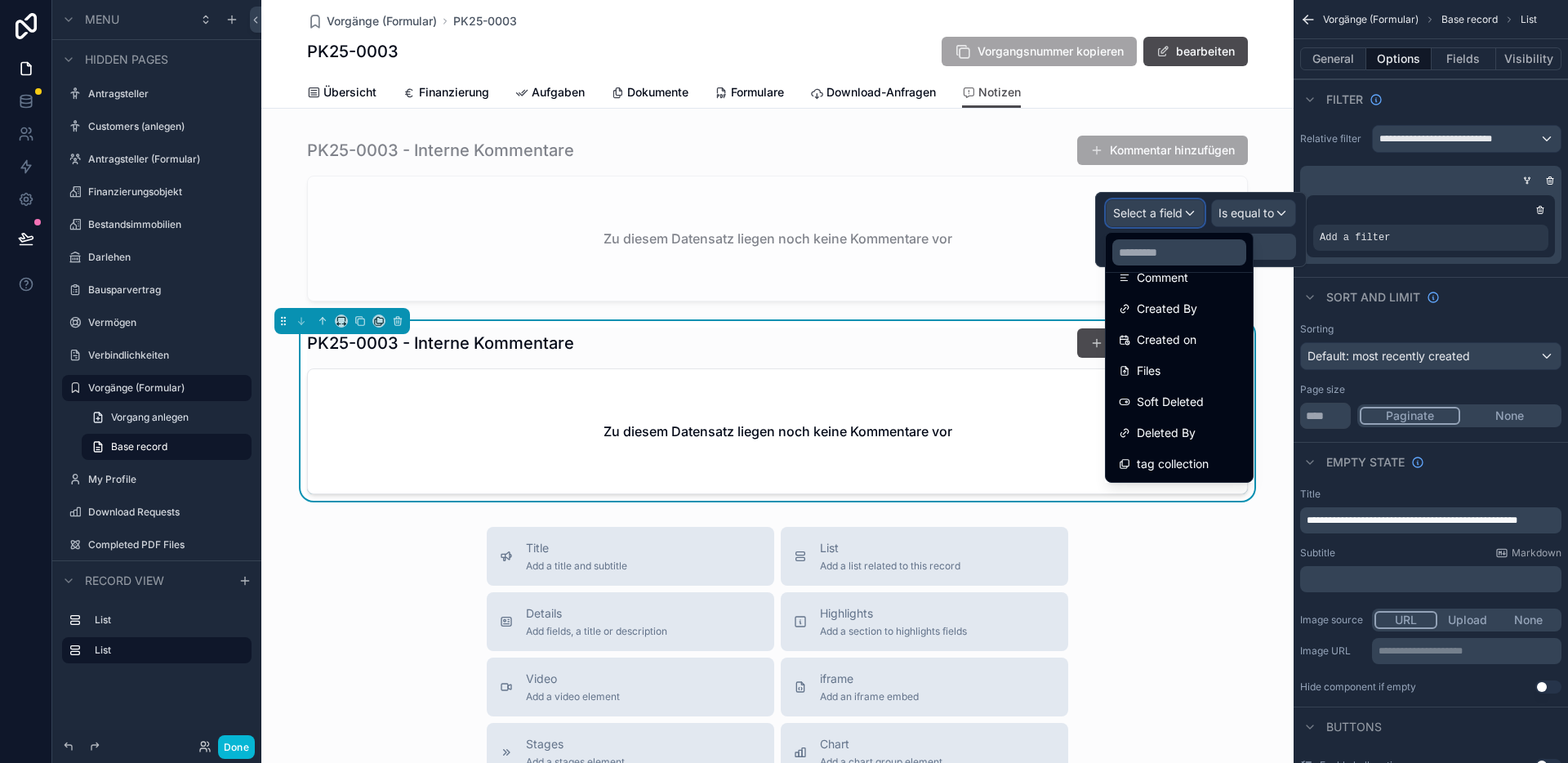
scroll to position [0, 0]
click at [1547, 179] on icon "scrollable content" at bounding box center [1549, 180] width 10 height 10
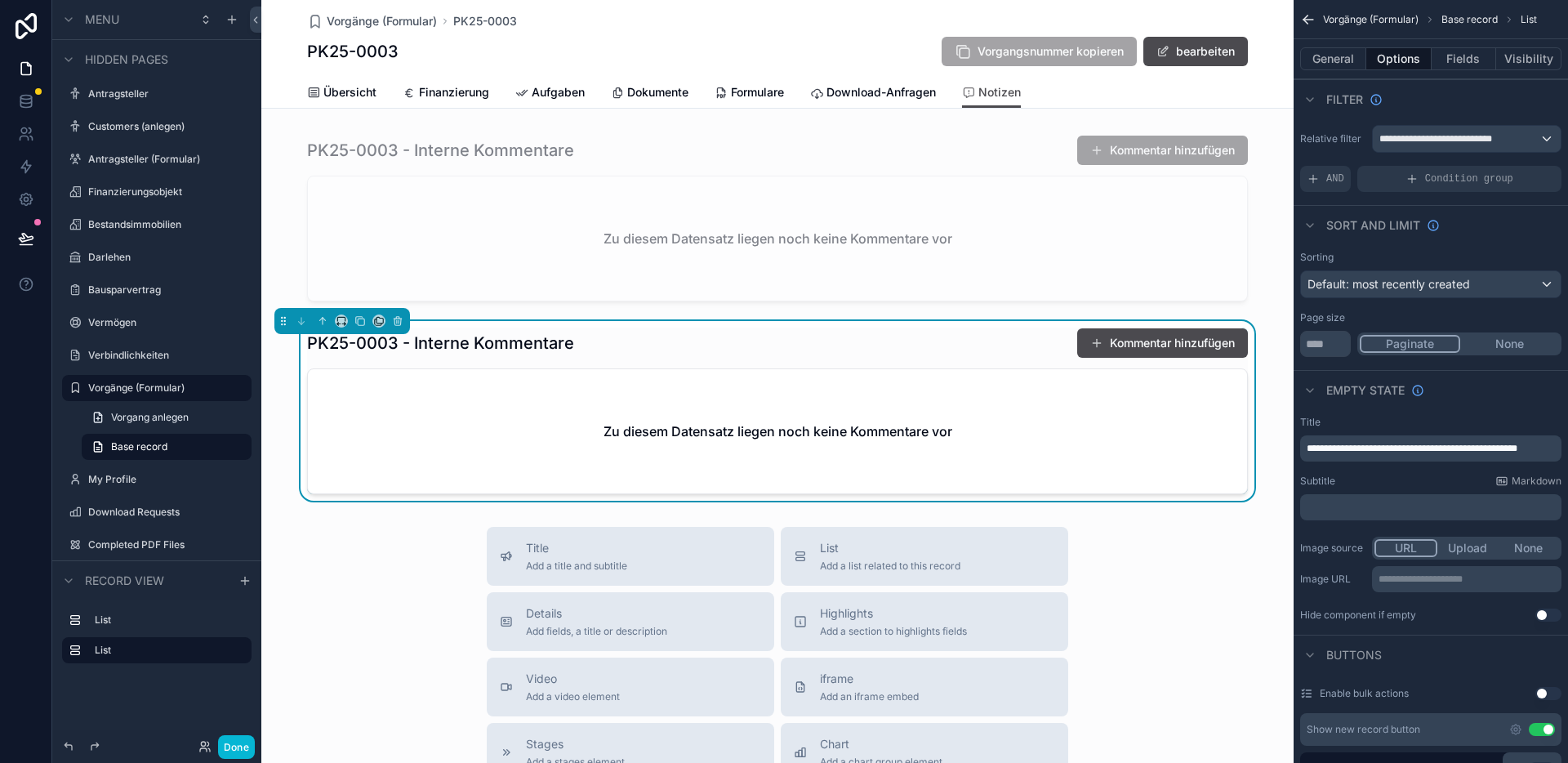
click at [857, 354] on div "PK25-0003 - Interne Kommentare Kommentar hinzufügen" at bounding box center [777, 343] width 941 height 31
click at [28, 104] on icon at bounding box center [26, 101] width 16 height 16
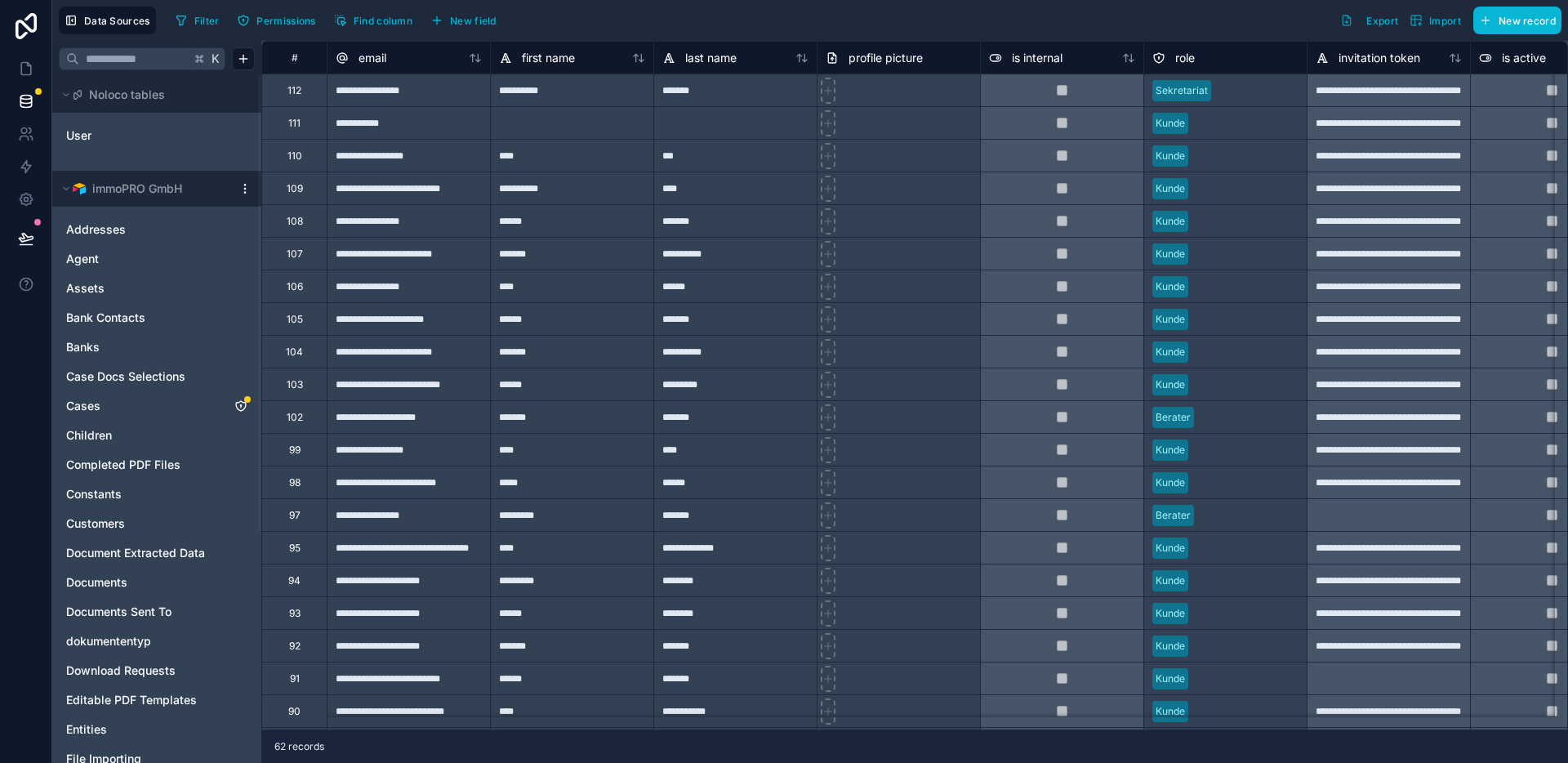
scroll to position [350, 0]
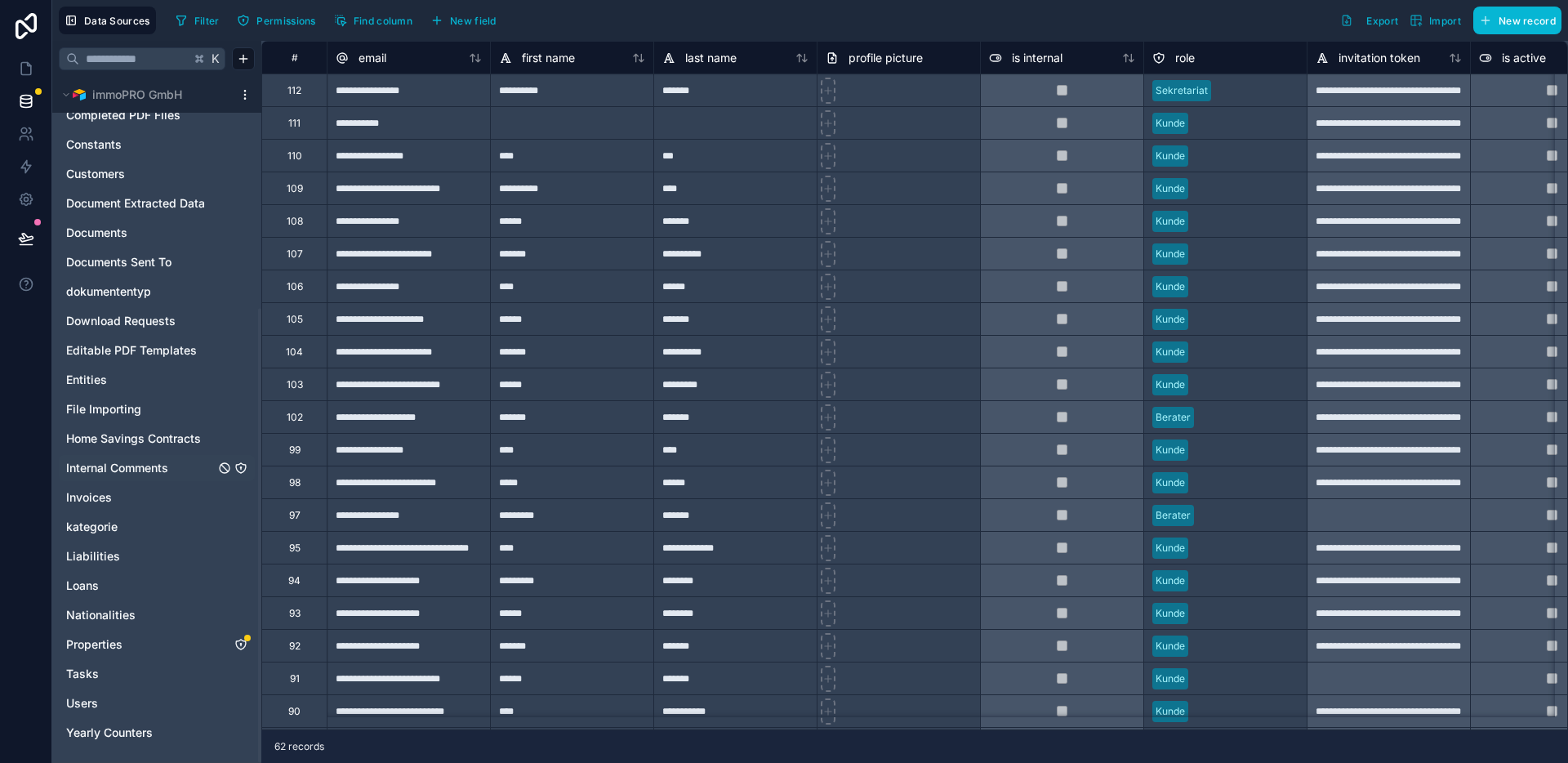
click at [147, 464] on span "Internal Comments" at bounding box center [117, 468] width 102 height 16
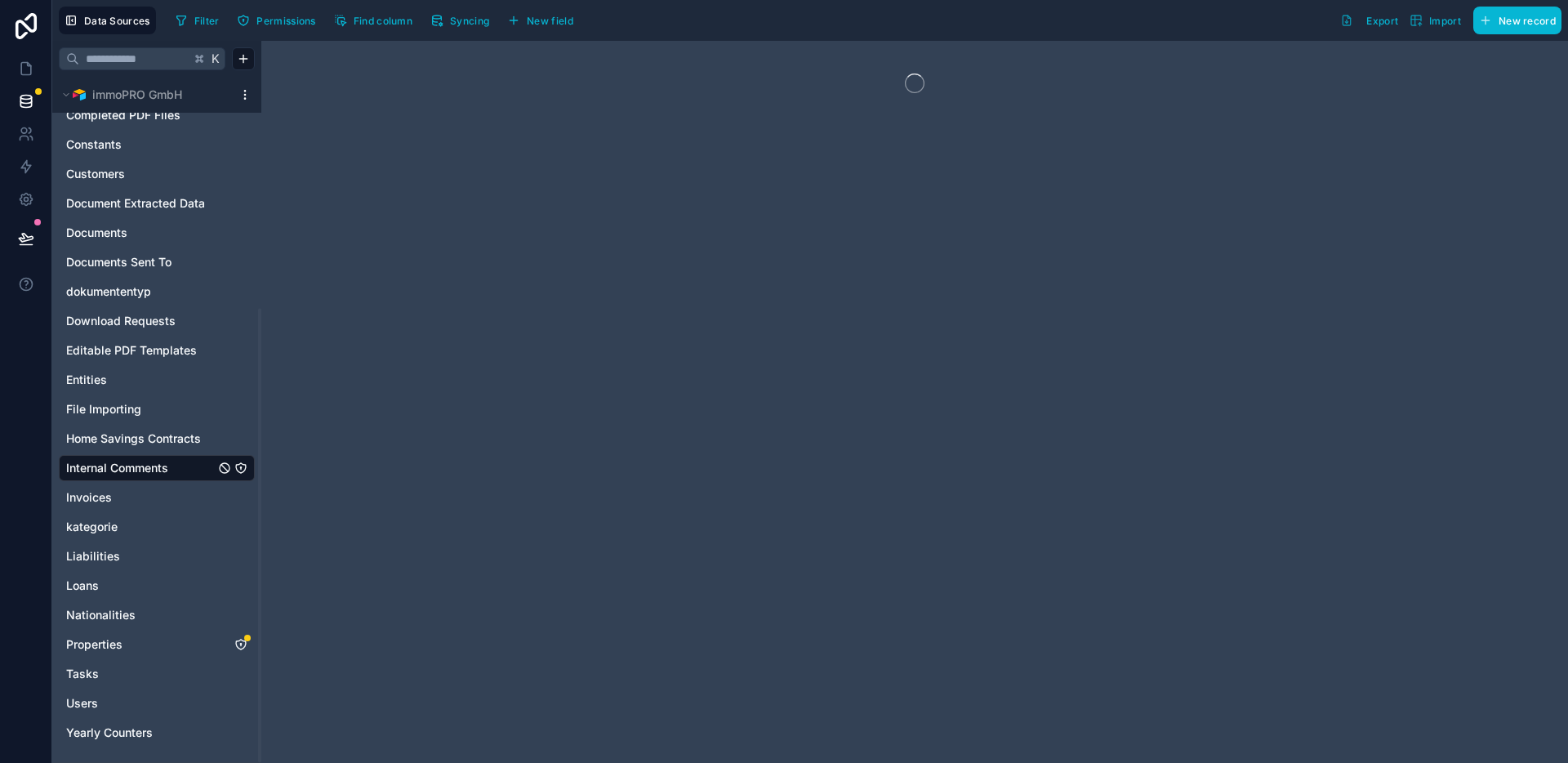
click at [242, 465] on icon "Internal Comments" at bounding box center [241, 468] width 13 height 13
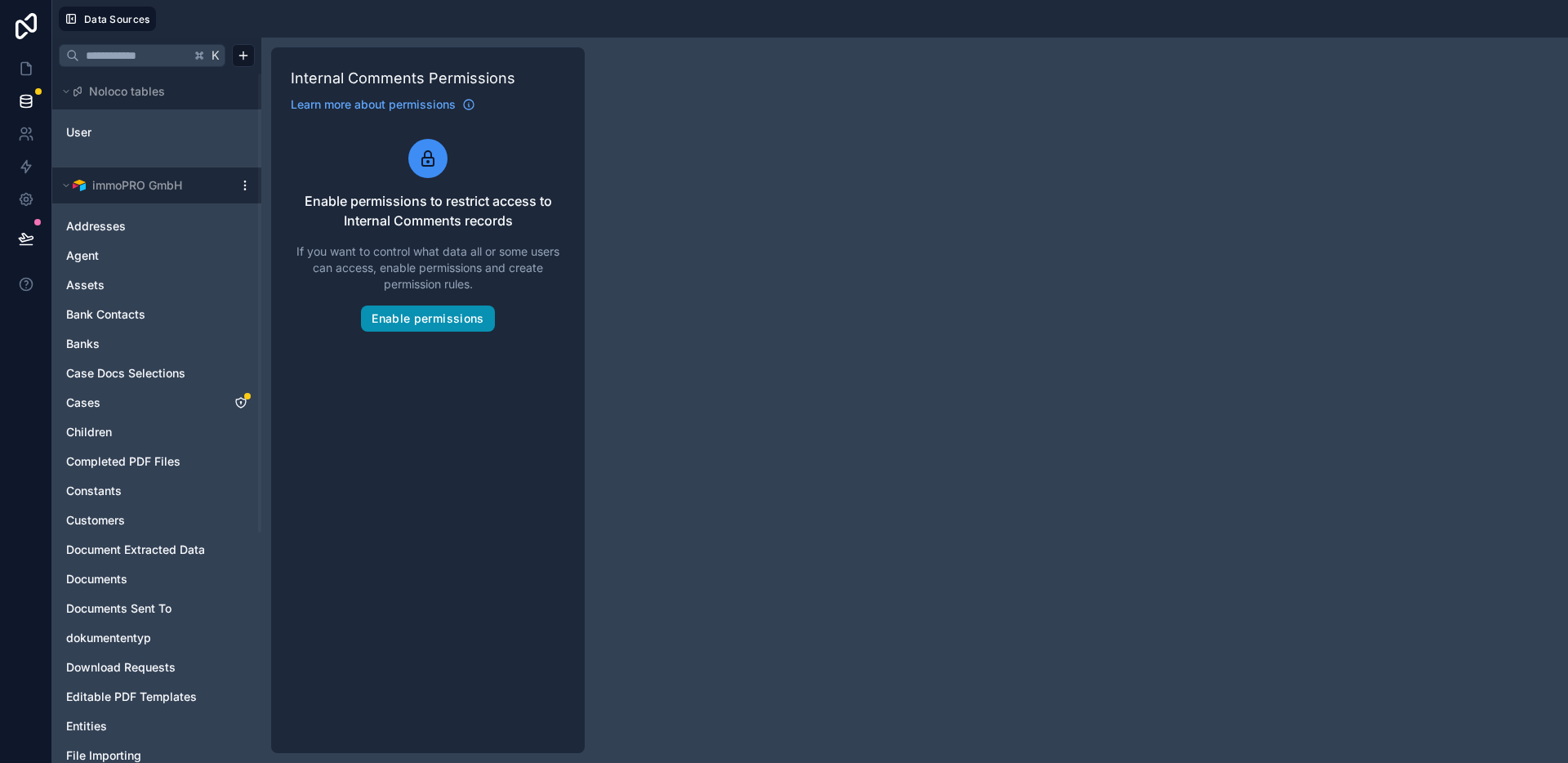
click at [436, 315] on button "Enable permissions" at bounding box center [427, 318] width 133 height 26
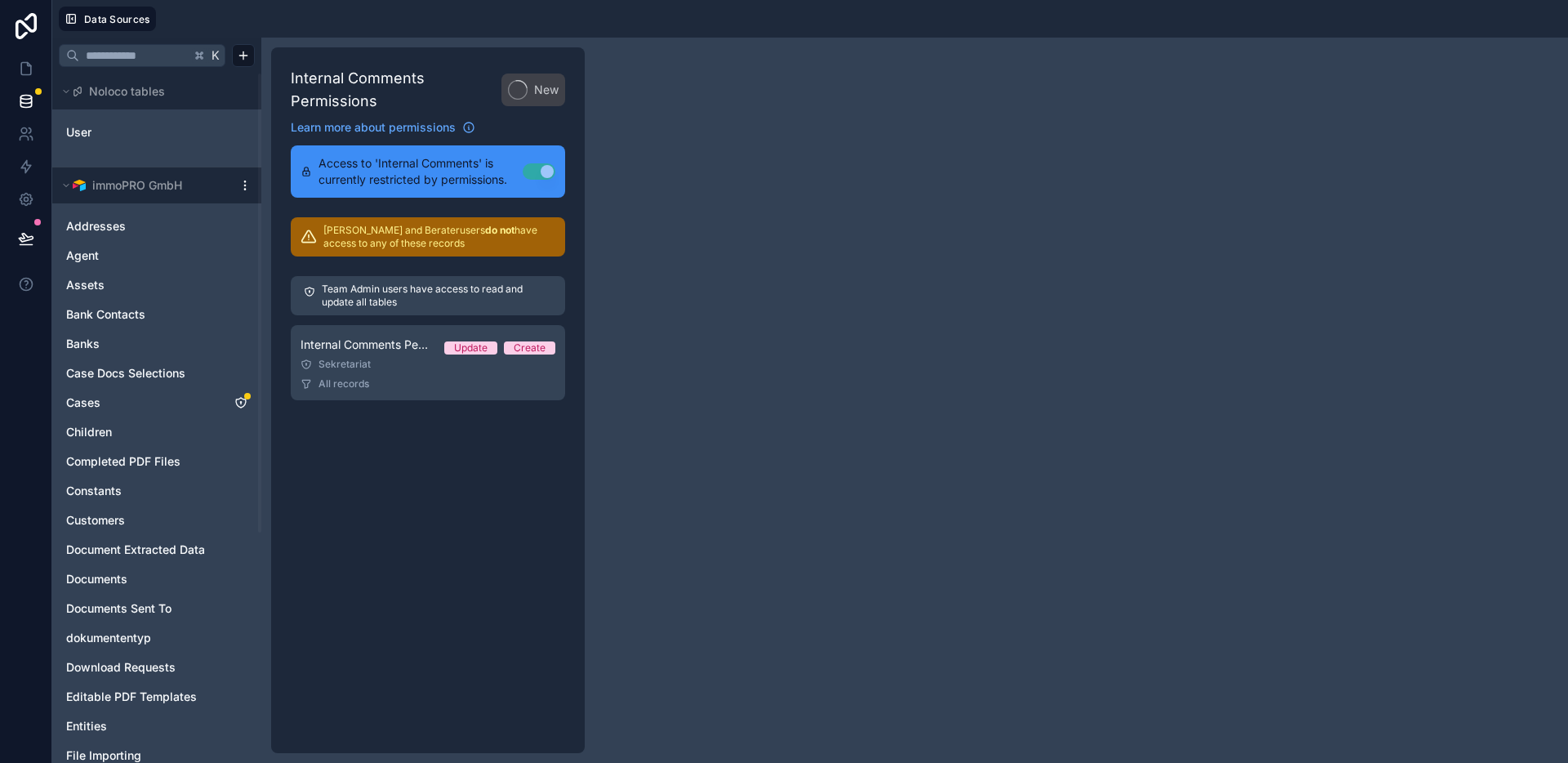
click at [423, 358] on div "Sekretariat" at bounding box center [428, 364] width 255 height 13
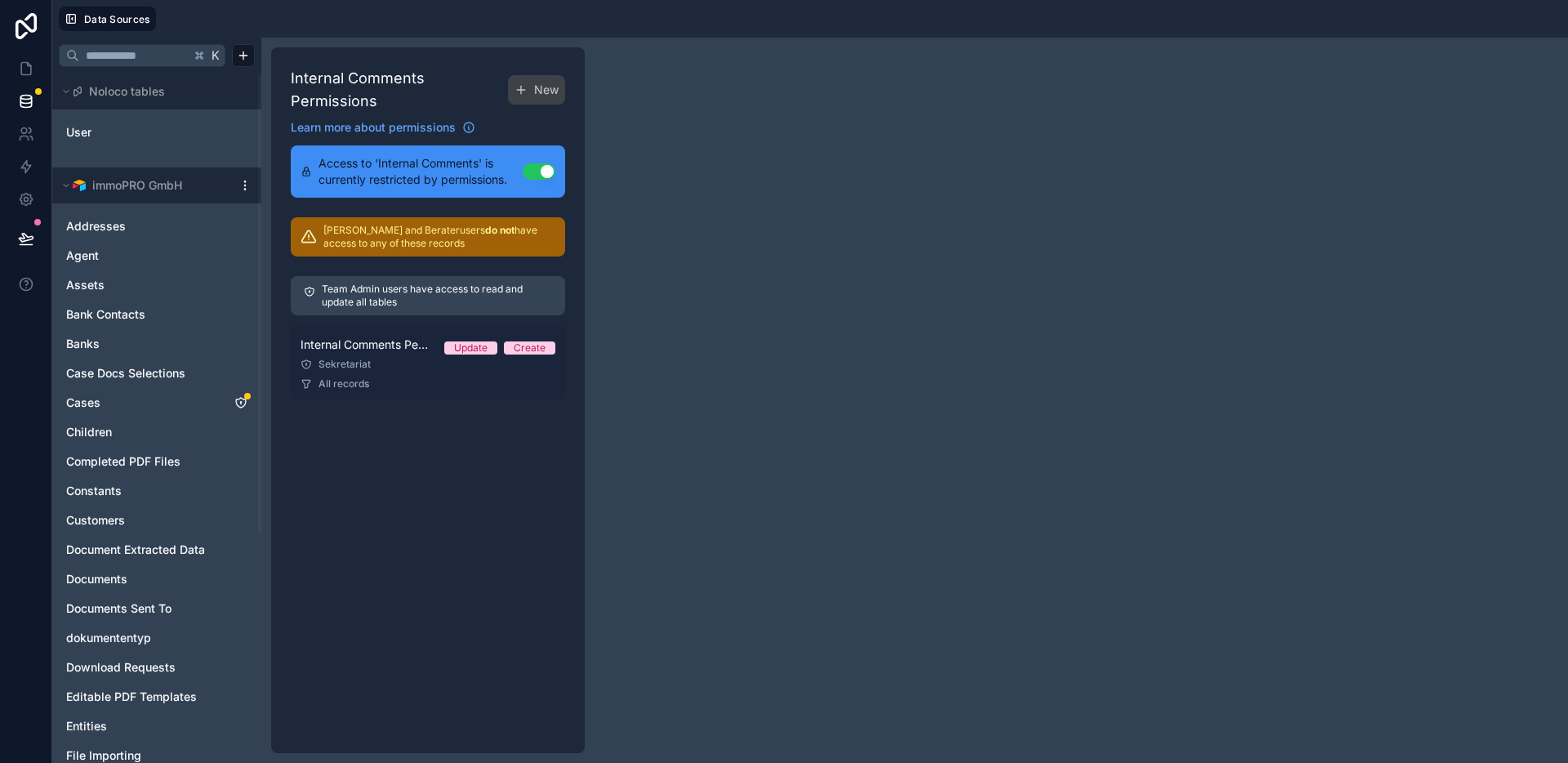
click at [412, 370] on link "Internal Comments Permission 1 Update Create Sekretariat All records" at bounding box center [428, 362] width 275 height 75
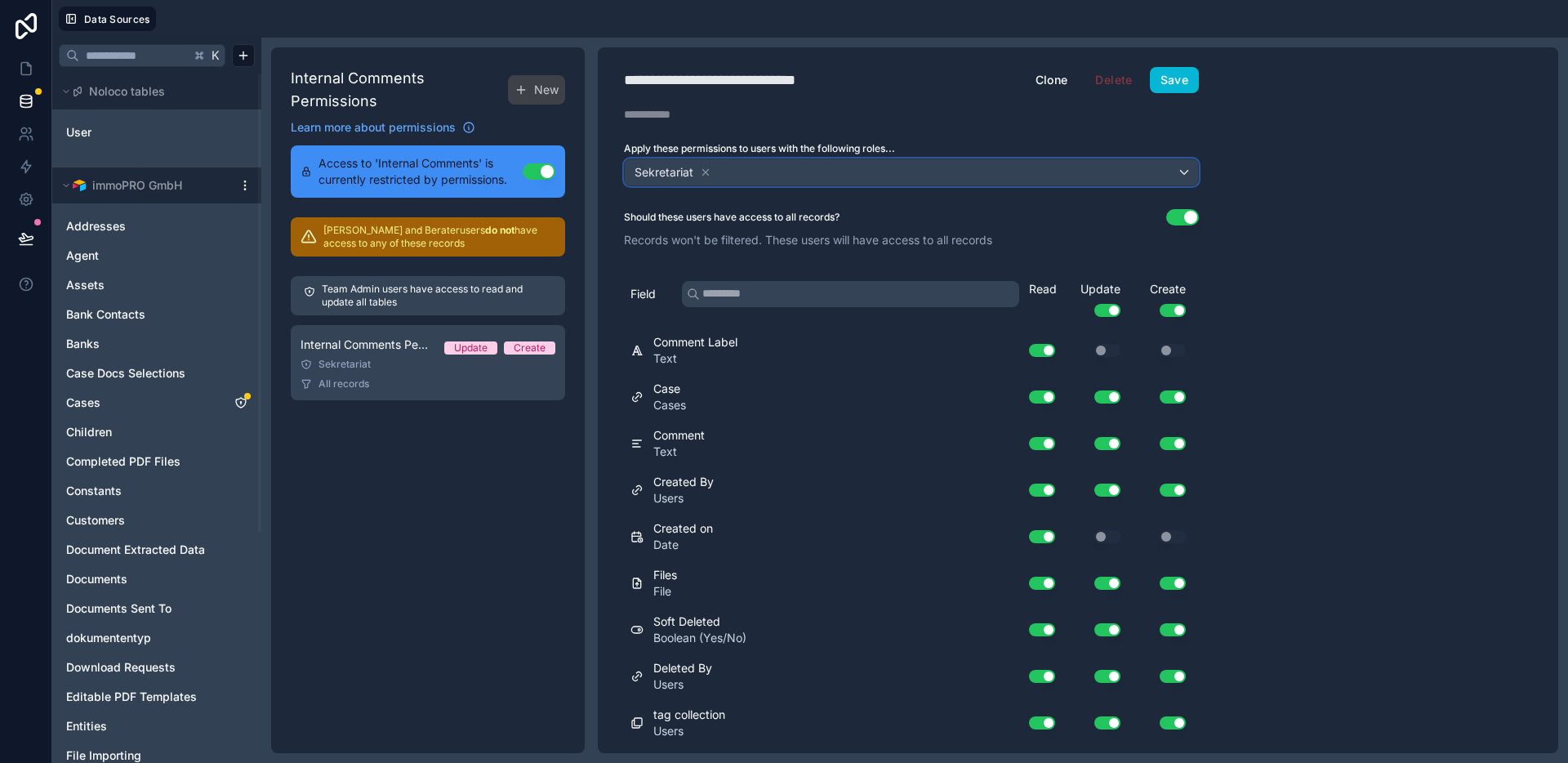
click at [766, 182] on div "Sekretariat" at bounding box center [911, 172] width 573 height 26
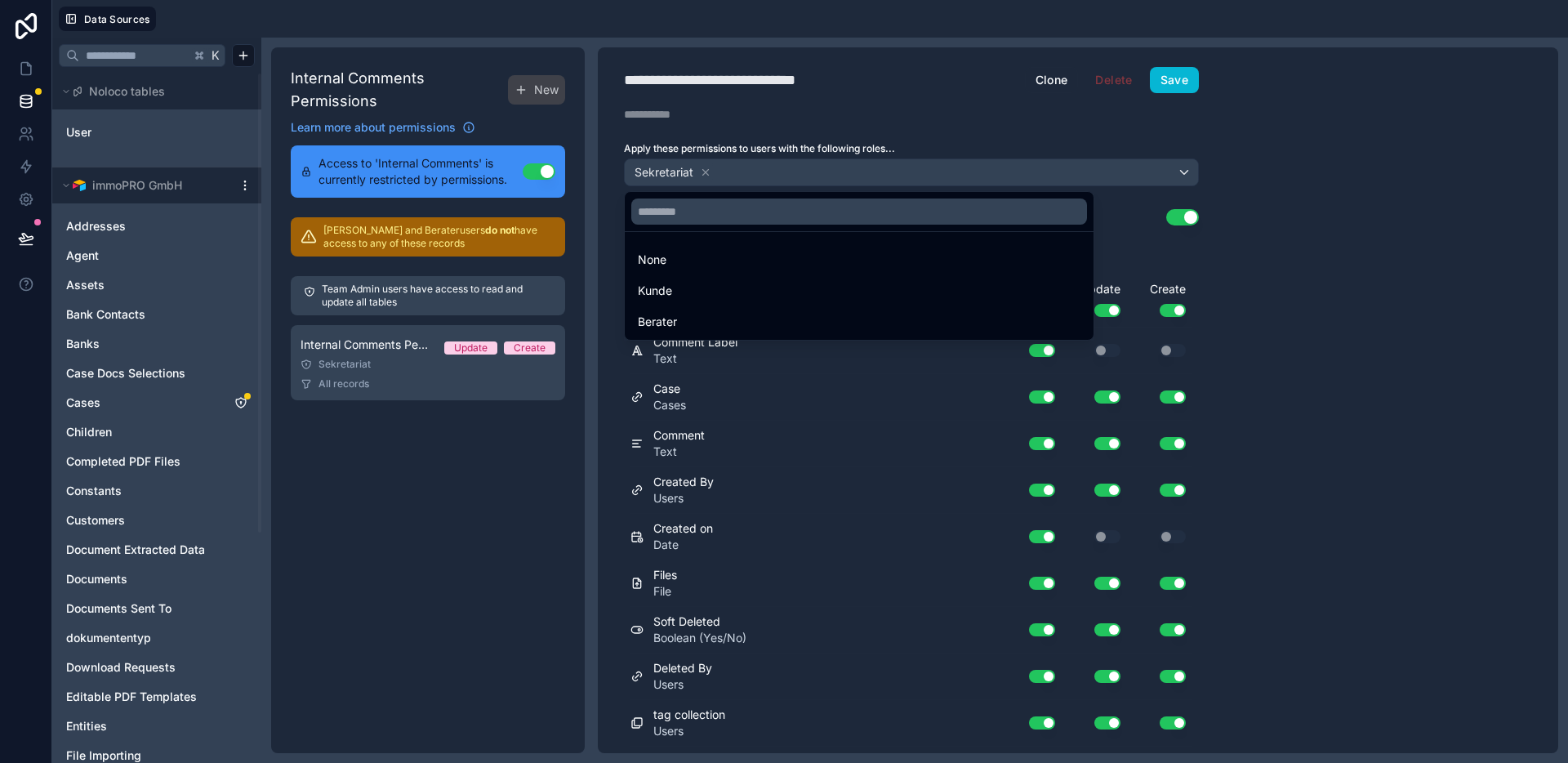
click at [722, 312] on div "Berater" at bounding box center [859, 322] width 443 height 20
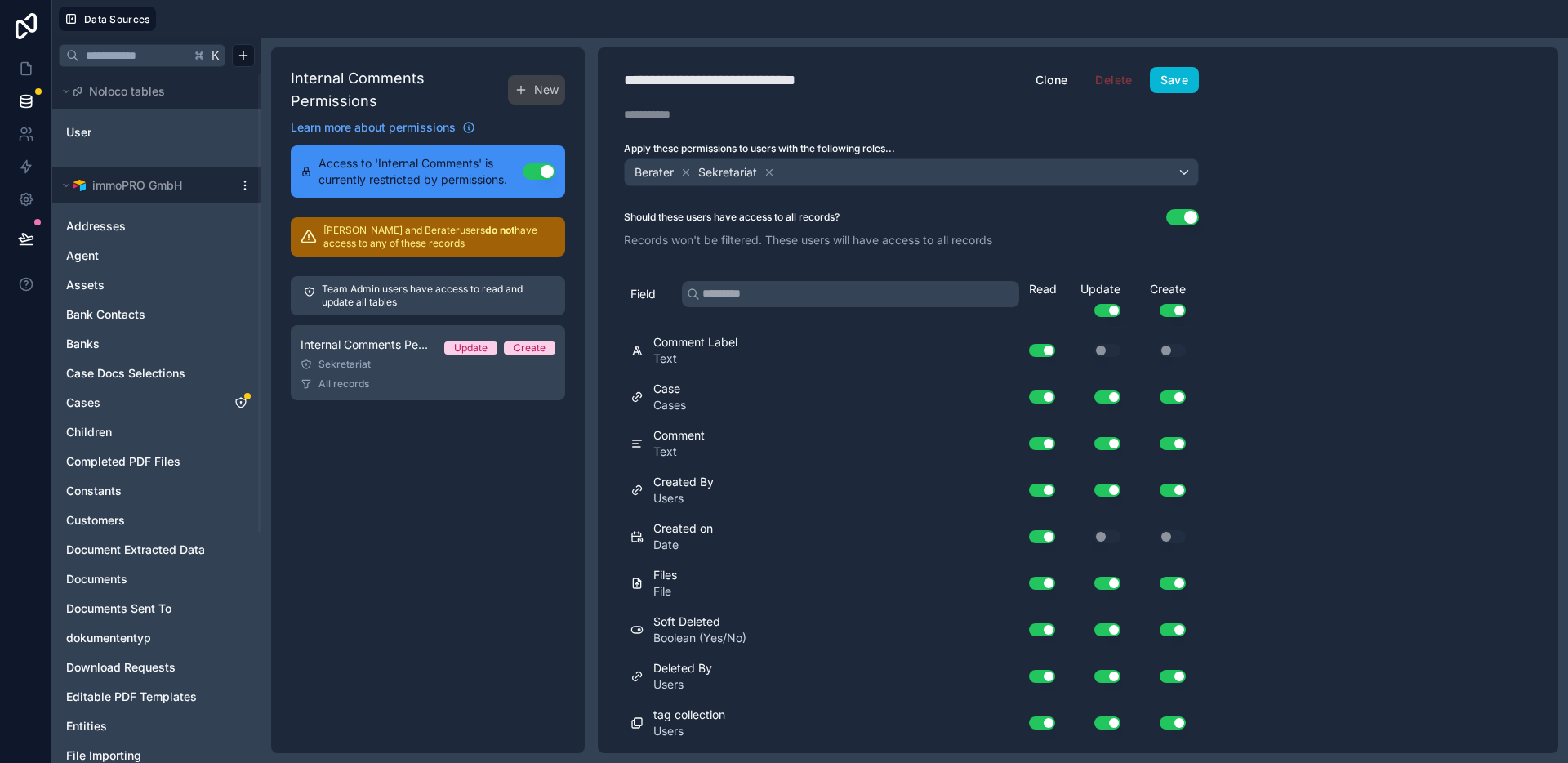
drag, startPoint x: 818, startPoint y: 77, endPoint x: 827, endPoint y: 80, distance: 9.5
click at [818, 78] on div "**********" at bounding box center [741, 81] width 235 height 23
type div "**********"
click at [1307, 201] on div "**********" at bounding box center [1078, 400] width 961 height 706
click at [1180, 222] on button "Use setting" at bounding box center [1182, 217] width 33 height 16
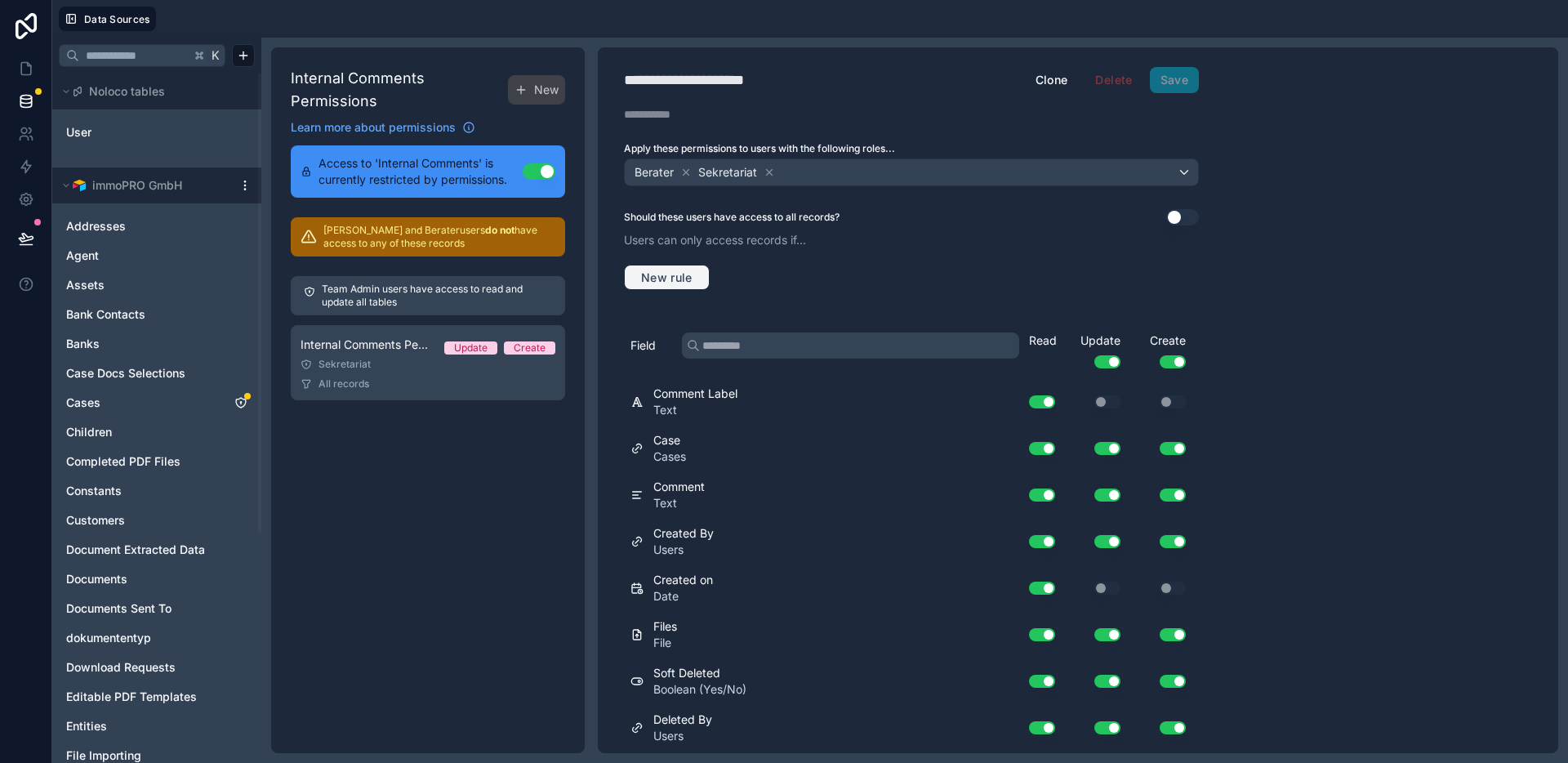
click at [669, 273] on span "New rule" at bounding box center [666, 277] width 64 height 14
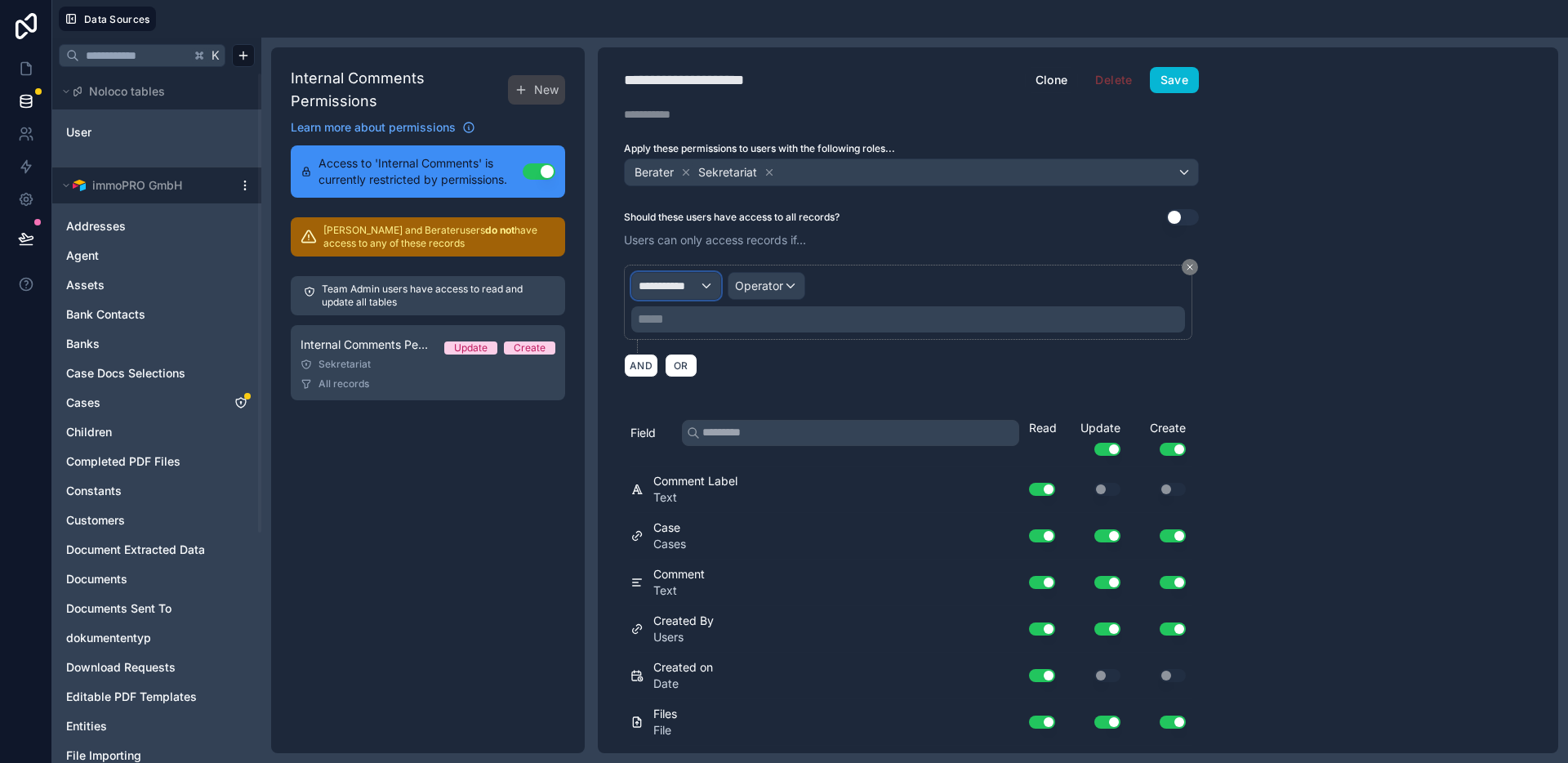
click at [708, 294] on div "**********" at bounding box center [676, 285] width 89 height 26
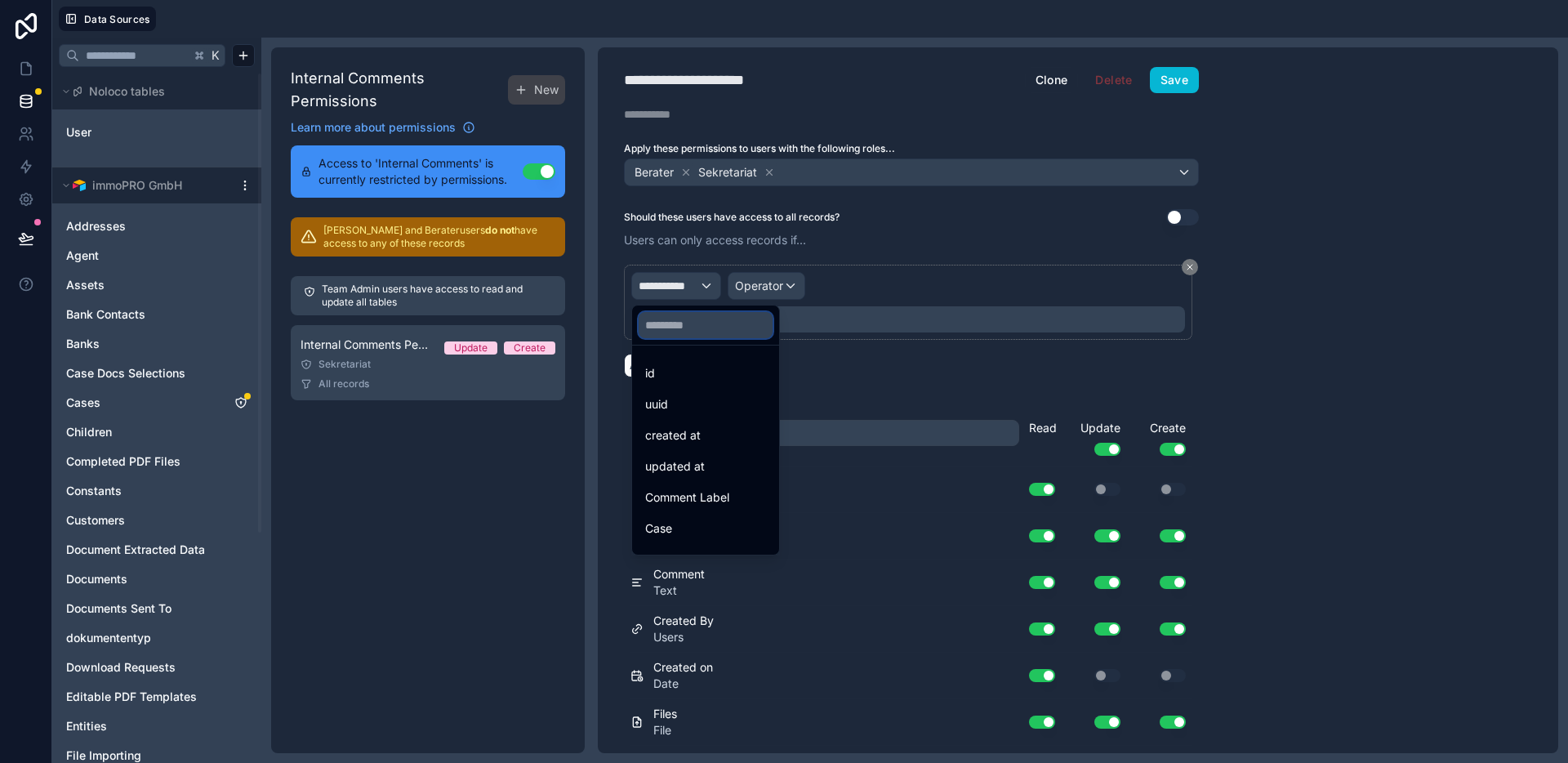
click at [716, 328] on input "text" at bounding box center [706, 325] width 134 height 26
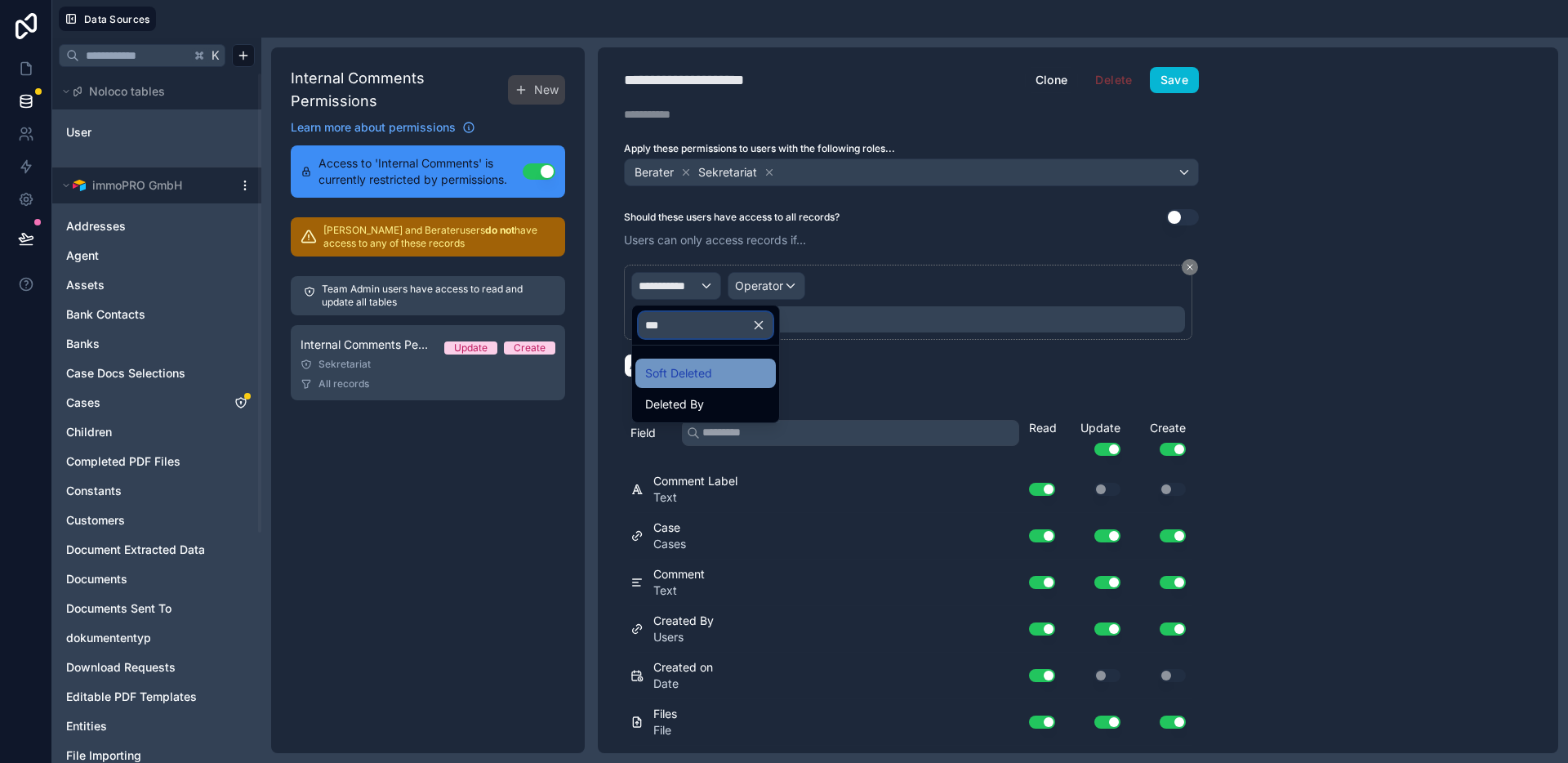
type input "***"
click at [732, 374] on div "Soft Deleted" at bounding box center [705, 373] width 121 height 20
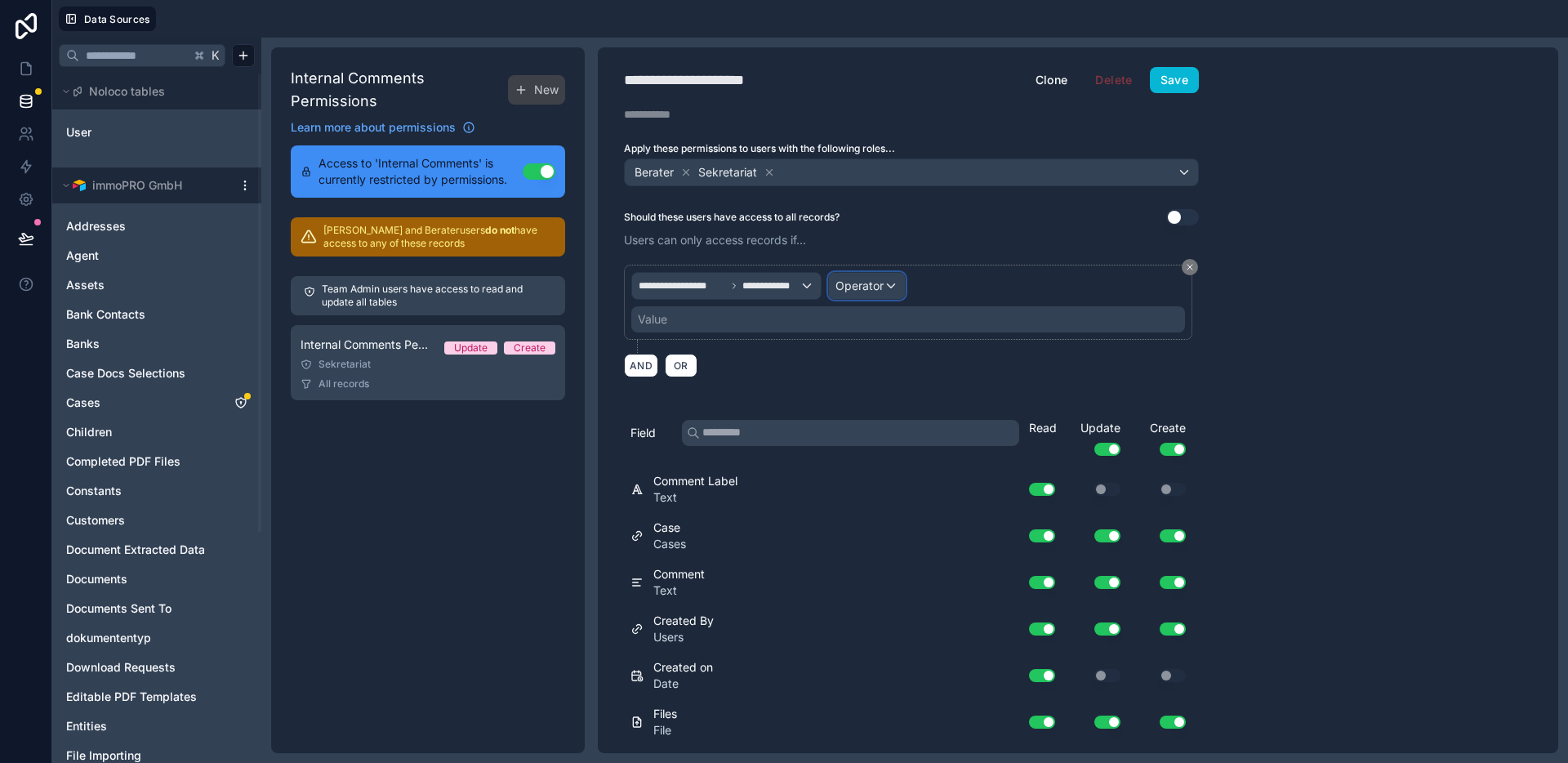
click at [878, 289] on span "Operator" at bounding box center [860, 285] width 48 height 14
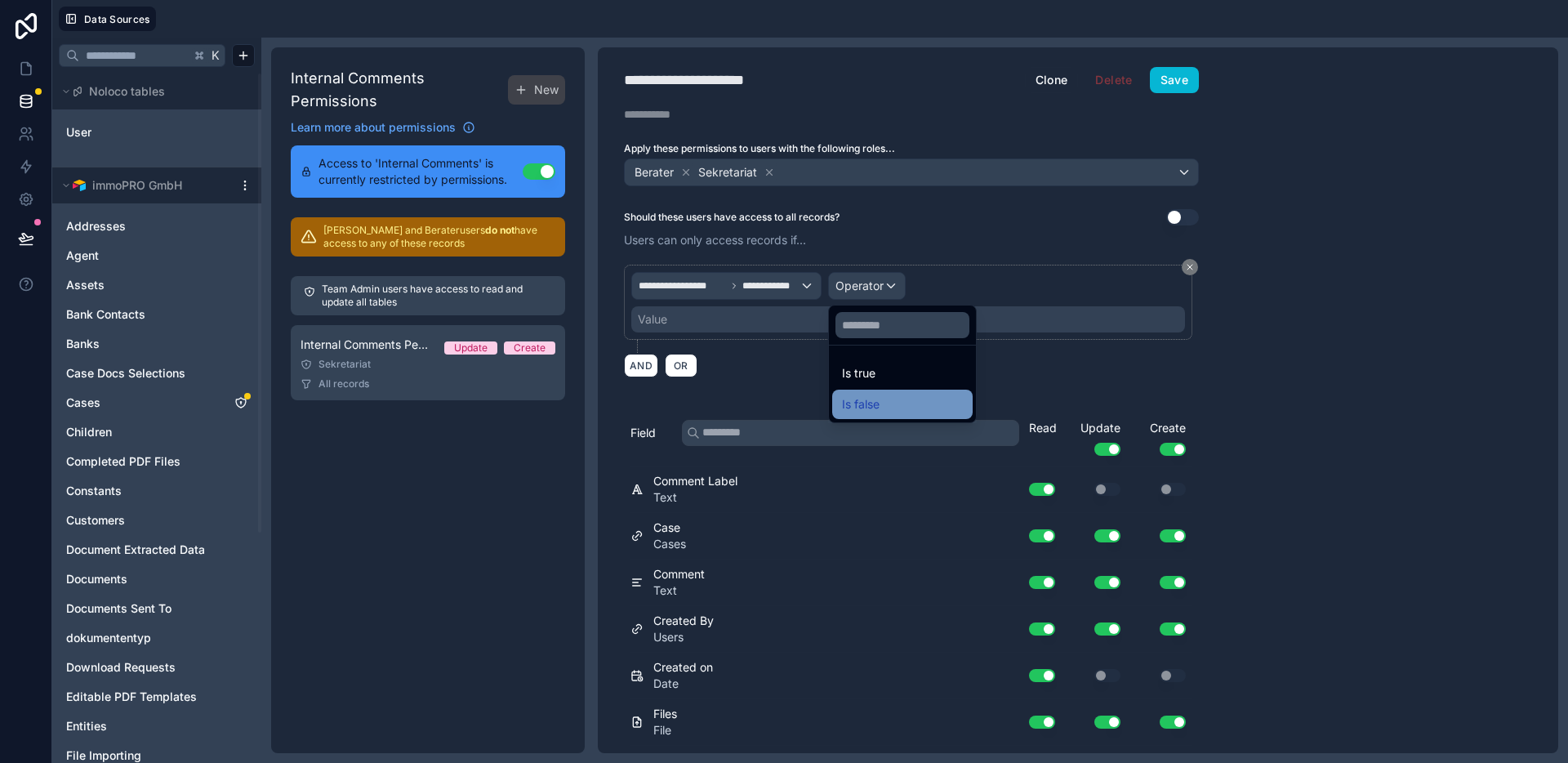
click at [894, 398] on div "Is false" at bounding box center [902, 404] width 121 height 20
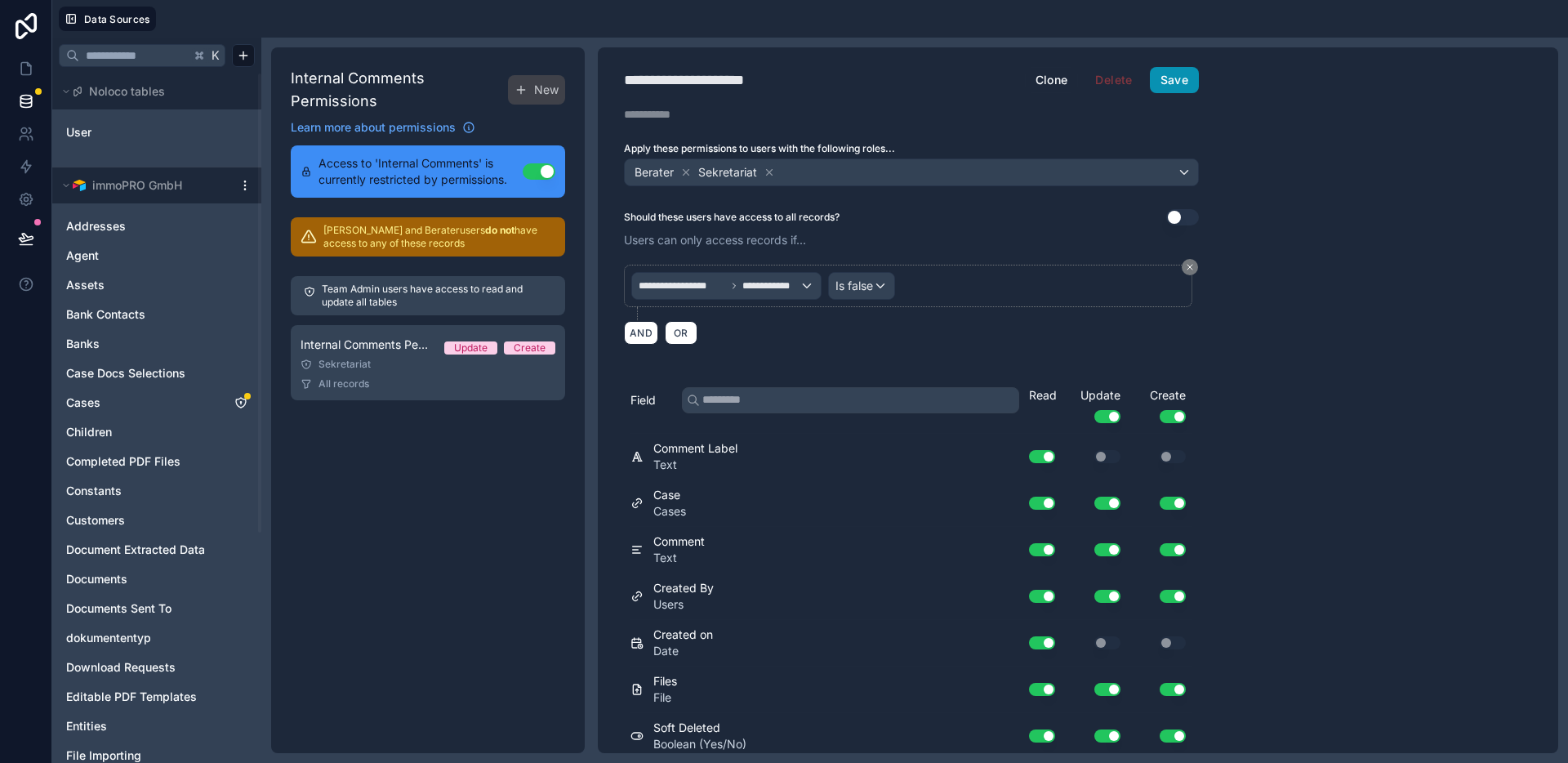
click at [1187, 81] on button "Save" at bounding box center [1174, 80] width 49 height 26
click at [23, 73] on icon at bounding box center [26, 69] width 16 height 16
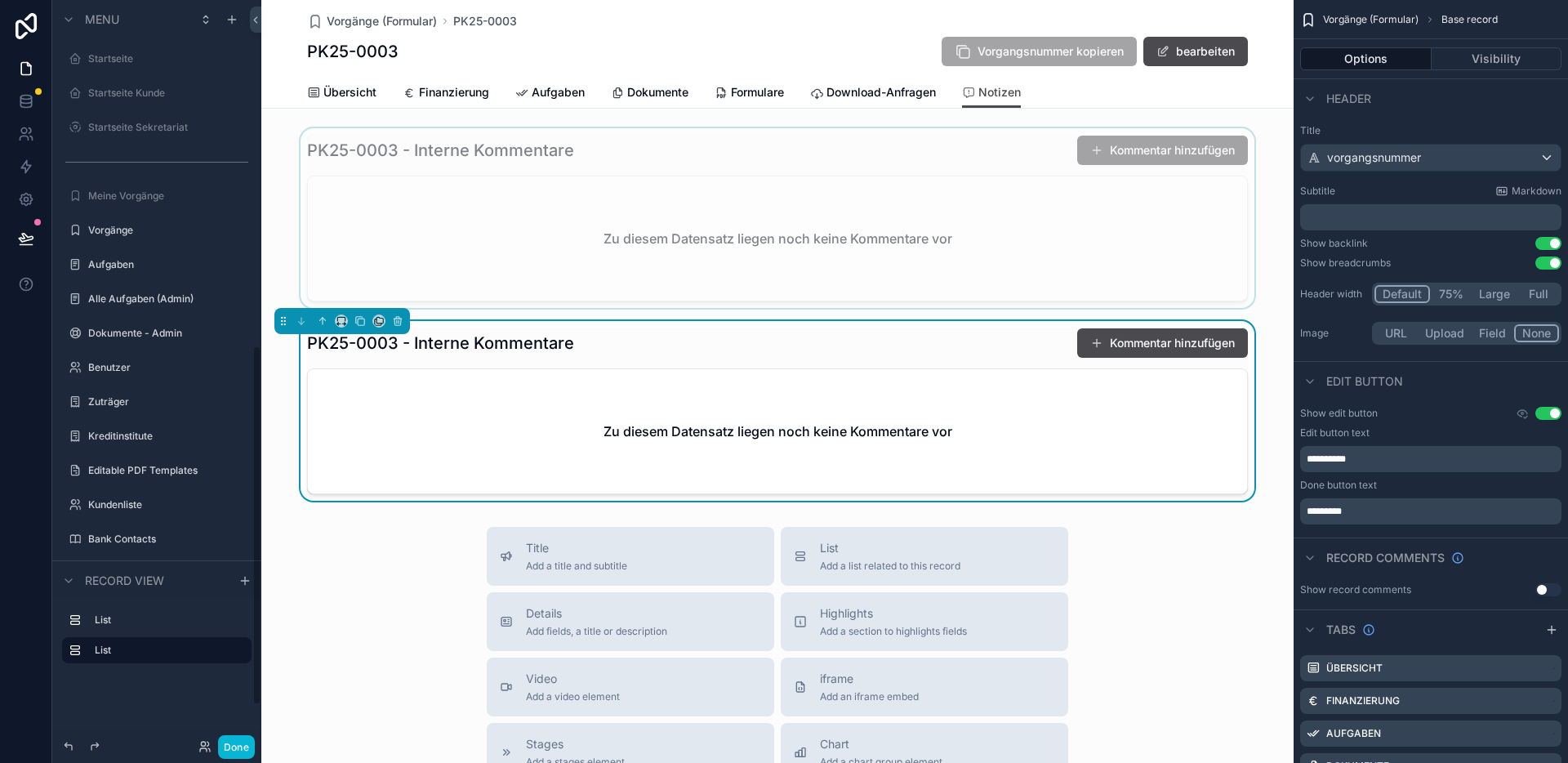
scroll to position [715, 0]
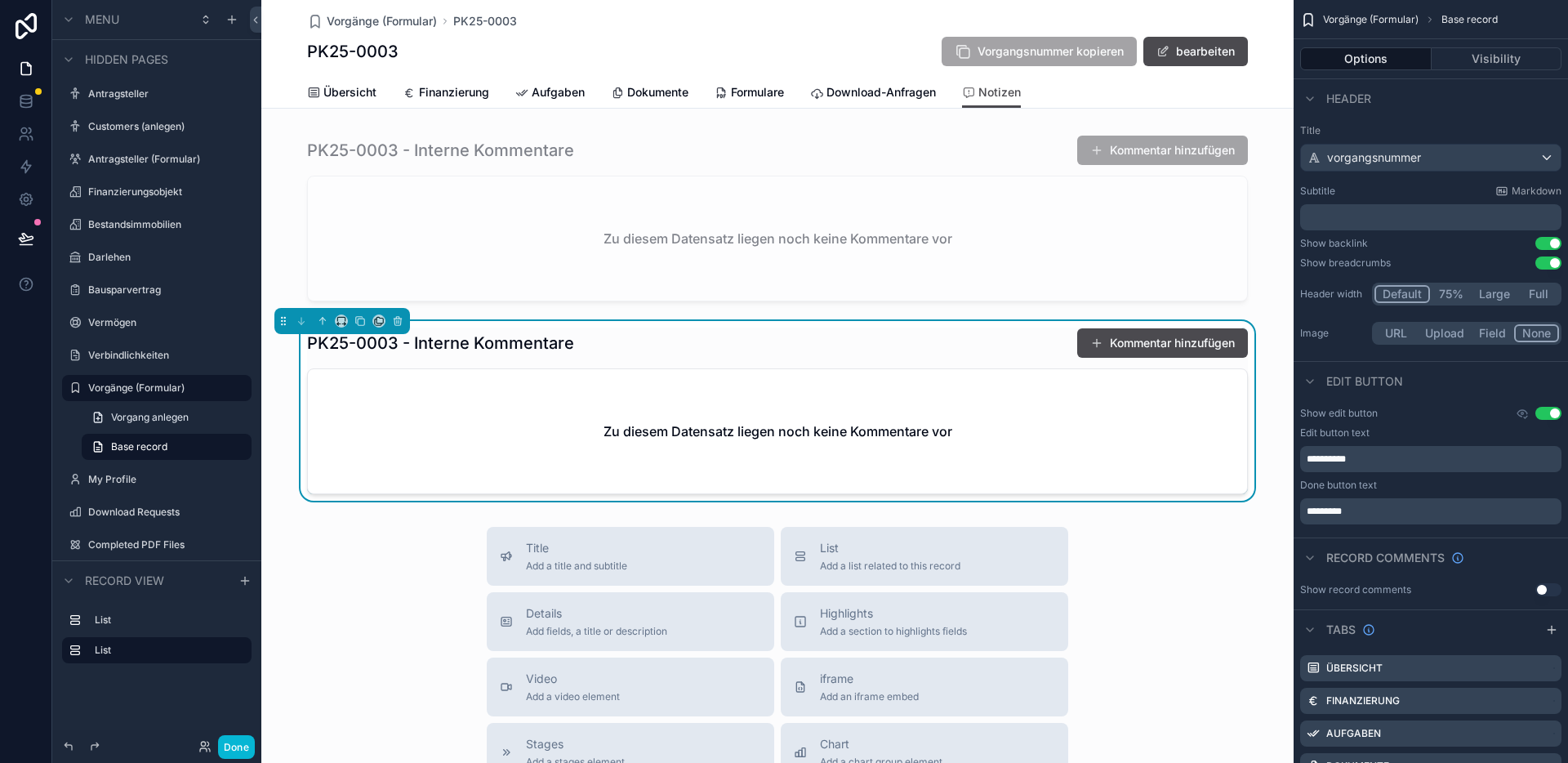
click at [812, 352] on div "PK25-0003 - Interne Kommentare Kommentar hinzufügen" at bounding box center [777, 343] width 941 height 31
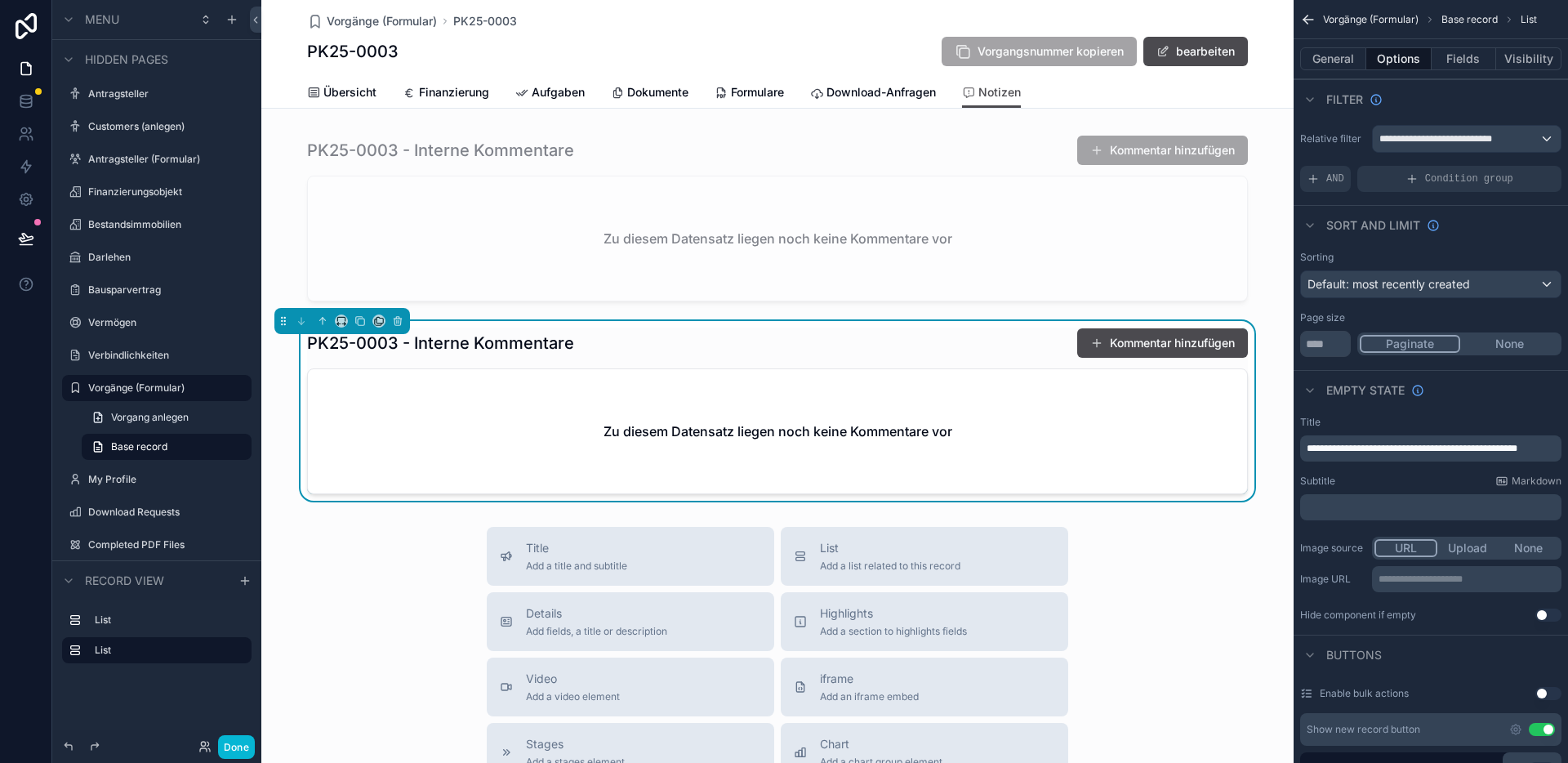
drag, startPoint x: 957, startPoint y: 359, endPoint x: 965, endPoint y: 353, distance: 10.0
click at [958, 359] on div "PK25-0003 - Interne Kommentare Kommentar hinzufügen Zu diesem Datensatz liegen …" at bounding box center [777, 411] width 941 height 166
click at [1538, 54] on button "Visibility" at bounding box center [1528, 59] width 65 height 23
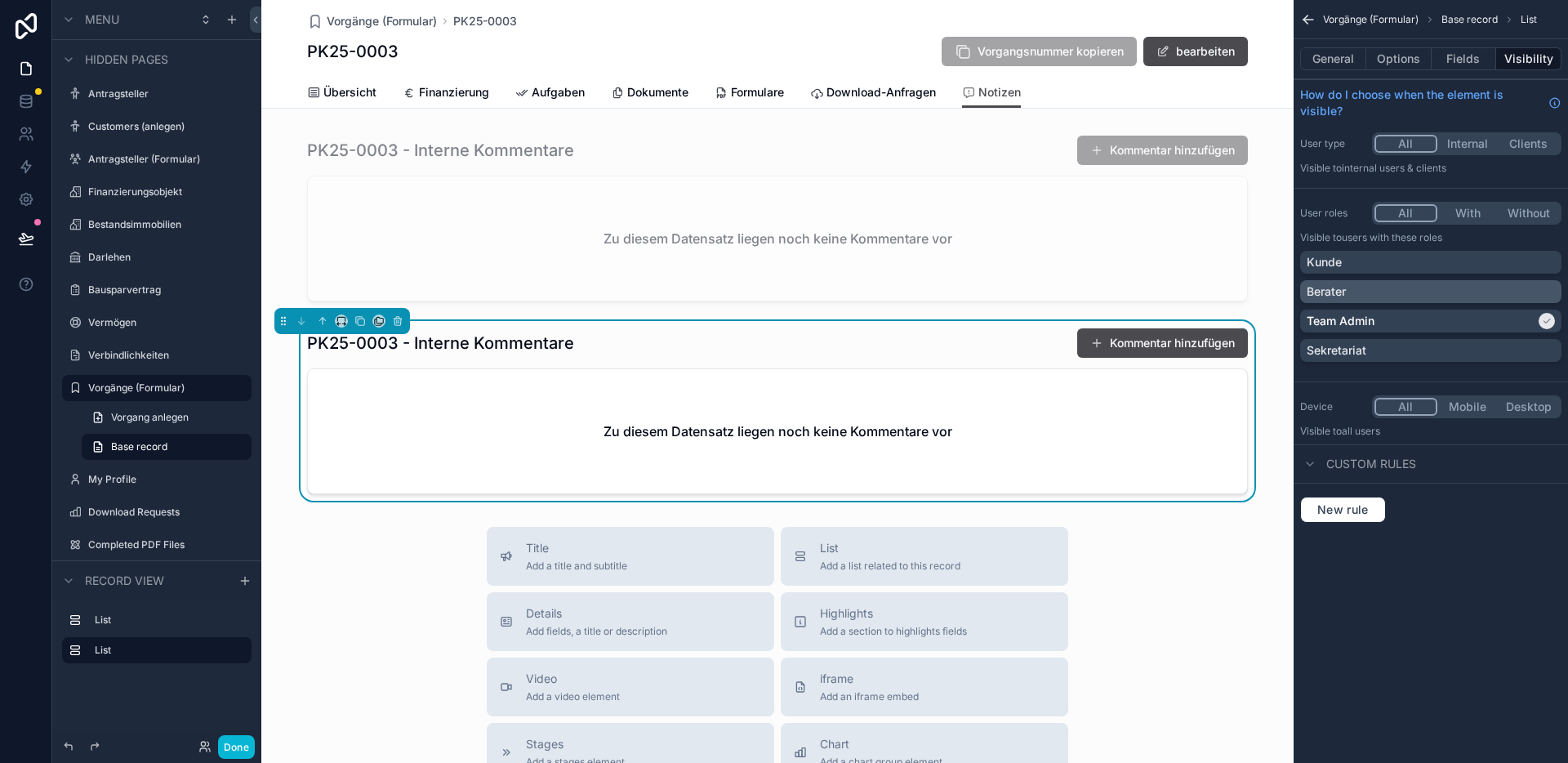
click at [1551, 289] on div "Berater" at bounding box center [1431, 292] width 249 height 16
click at [1526, 344] on div "Sekretariat" at bounding box center [1431, 350] width 249 height 16
drag, startPoint x: 244, startPoint y: 754, endPoint x: 281, endPoint y: 741, distance: 39.2
click at [246, 753] on button "Done" at bounding box center [236, 747] width 37 height 23
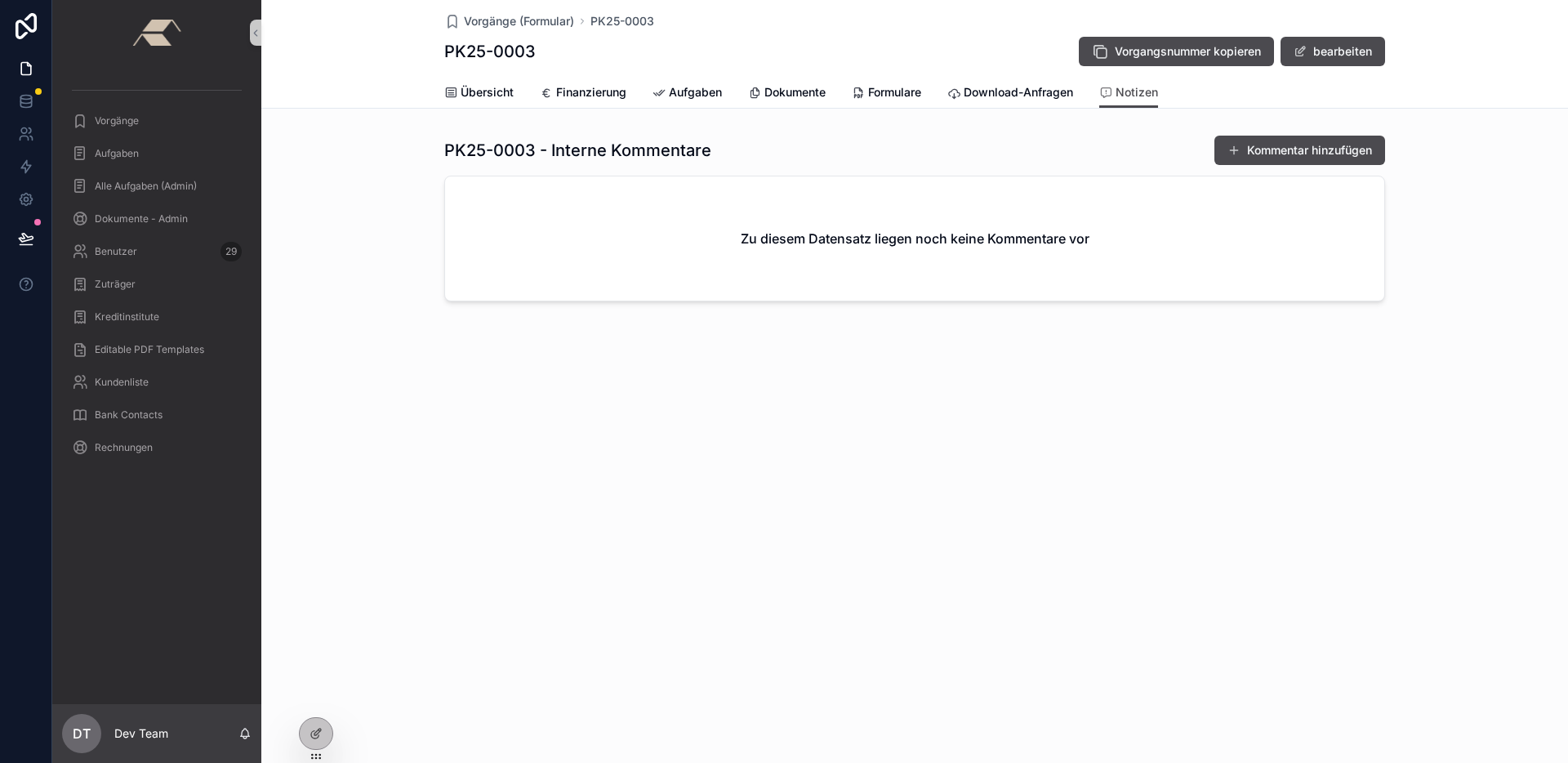
click at [547, 486] on div "Vorgänge (Formular) PK25-0003 PK25-0003 Vorgangsnummer kopieren bearbeiten Noti…" at bounding box center [914, 381] width 1307 height 763
click at [1286, 151] on button "Kommentar hinzufügen" at bounding box center [1299, 150] width 171 height 30
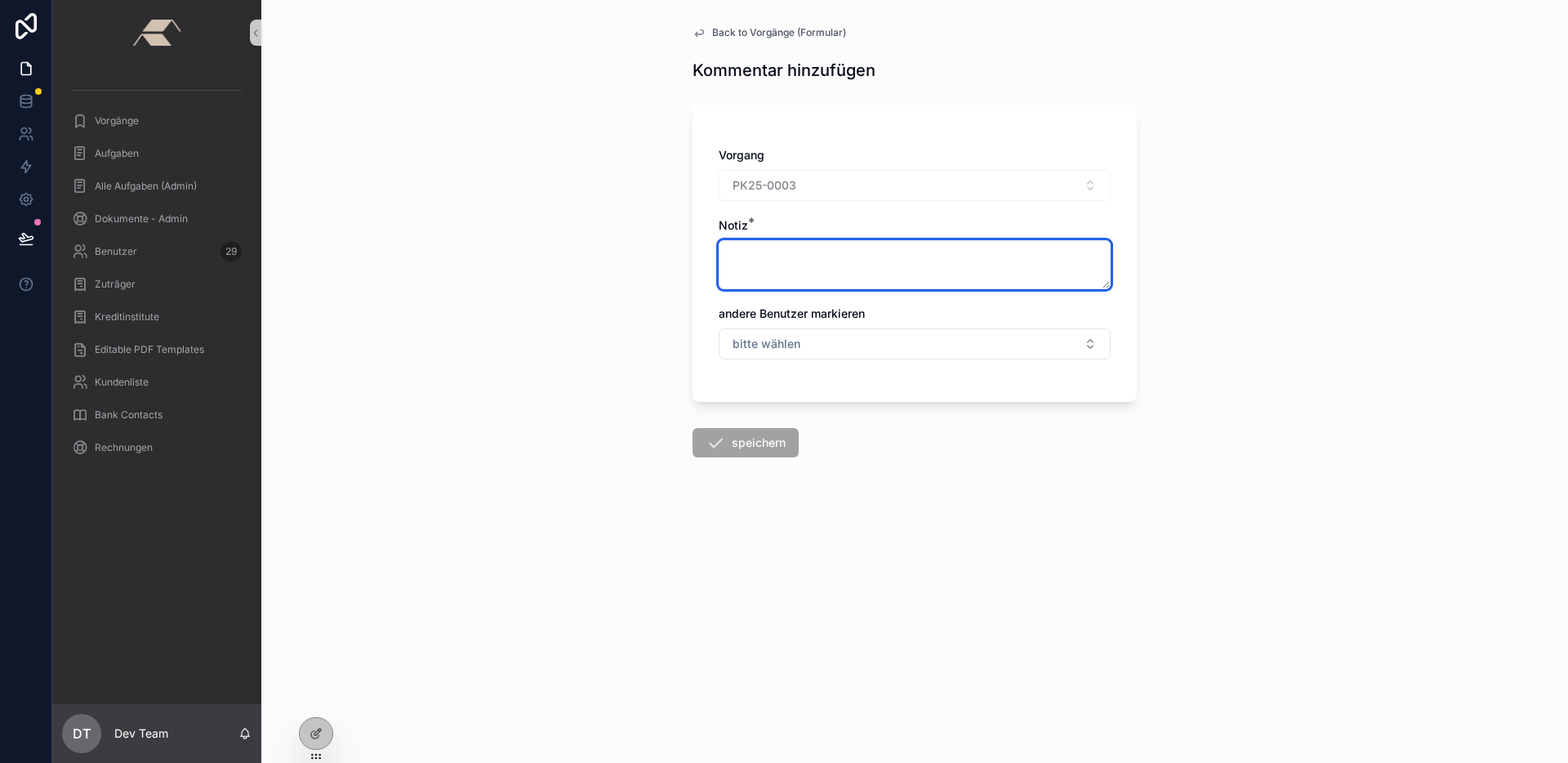
click at [817, 256] on textarea "scrollable content" at bounding box center [914, 264] width 392 height 49
type textarea "**********"
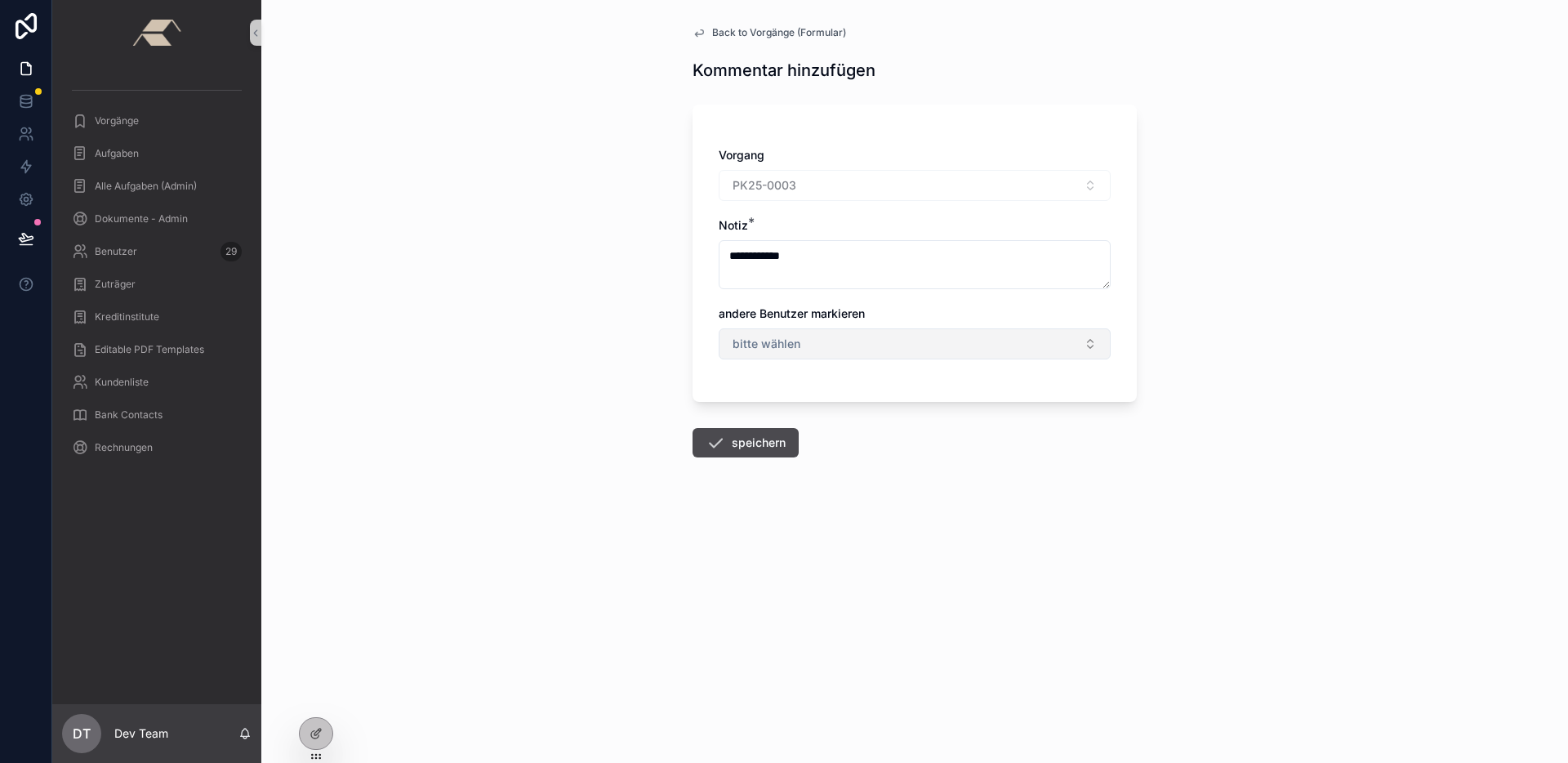
click at [877, 344] on button "bitte wählen" at bounding box center [914, 343] width 392 height 31
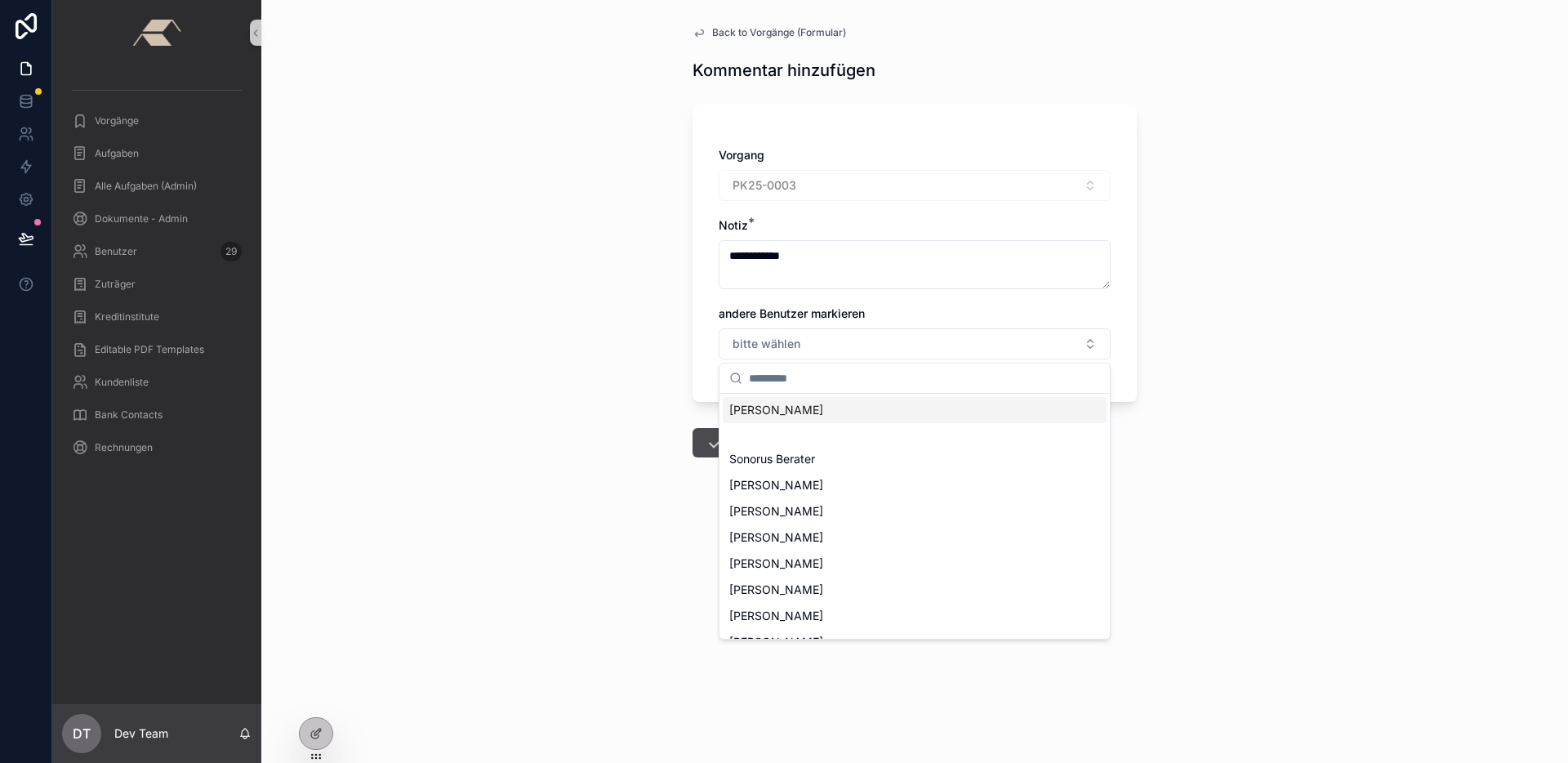
click at [598, 365] on div "**********" at bounding box center [914, 381] width 1307 height 763
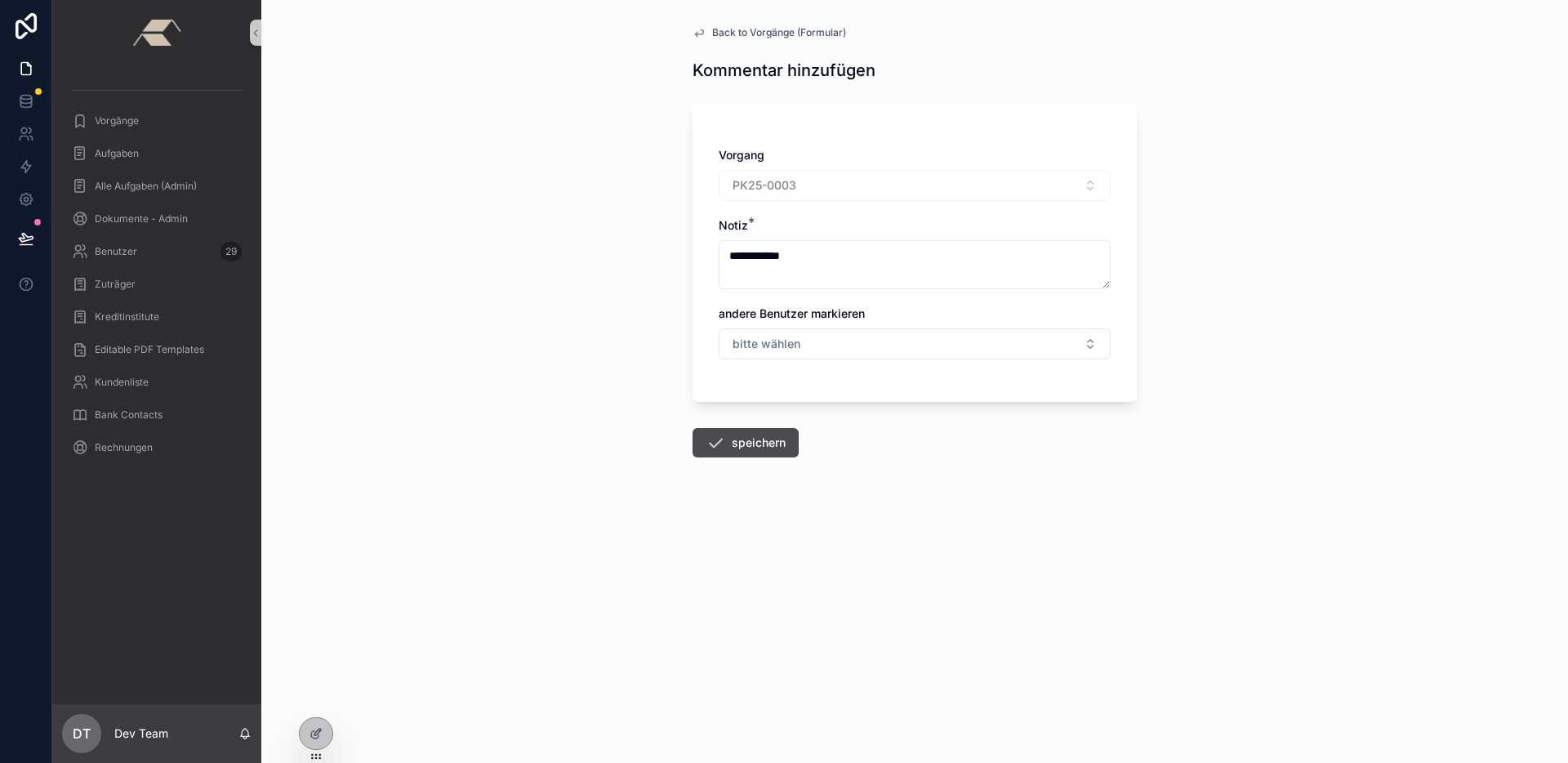
drag, startPoint x: 750, startPoint y: 437, endPoint x: 773, endPoint y: 445, distance: 24.4
click at [752, 438] on button "speichern" at bounding box center [745, 442] width 106 height 30
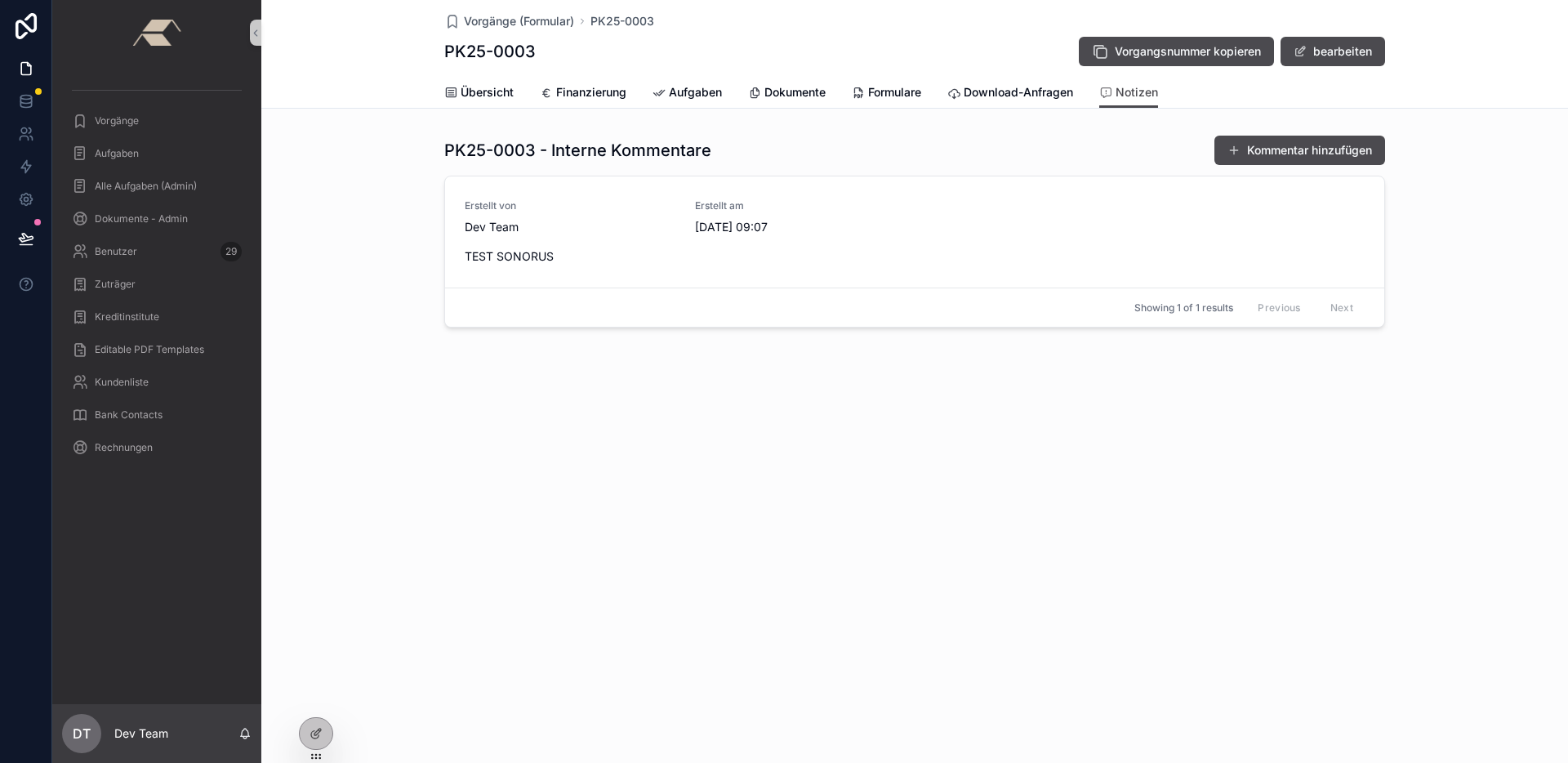
click at [875, 141] on div "PK25-0003 - Interne Kommentare Kommentar hinzufügen" at bounding box center [915, 150] width 941 height 31
click at [315, 699] on icon at bounding box center [314, 701] width 6 height 4
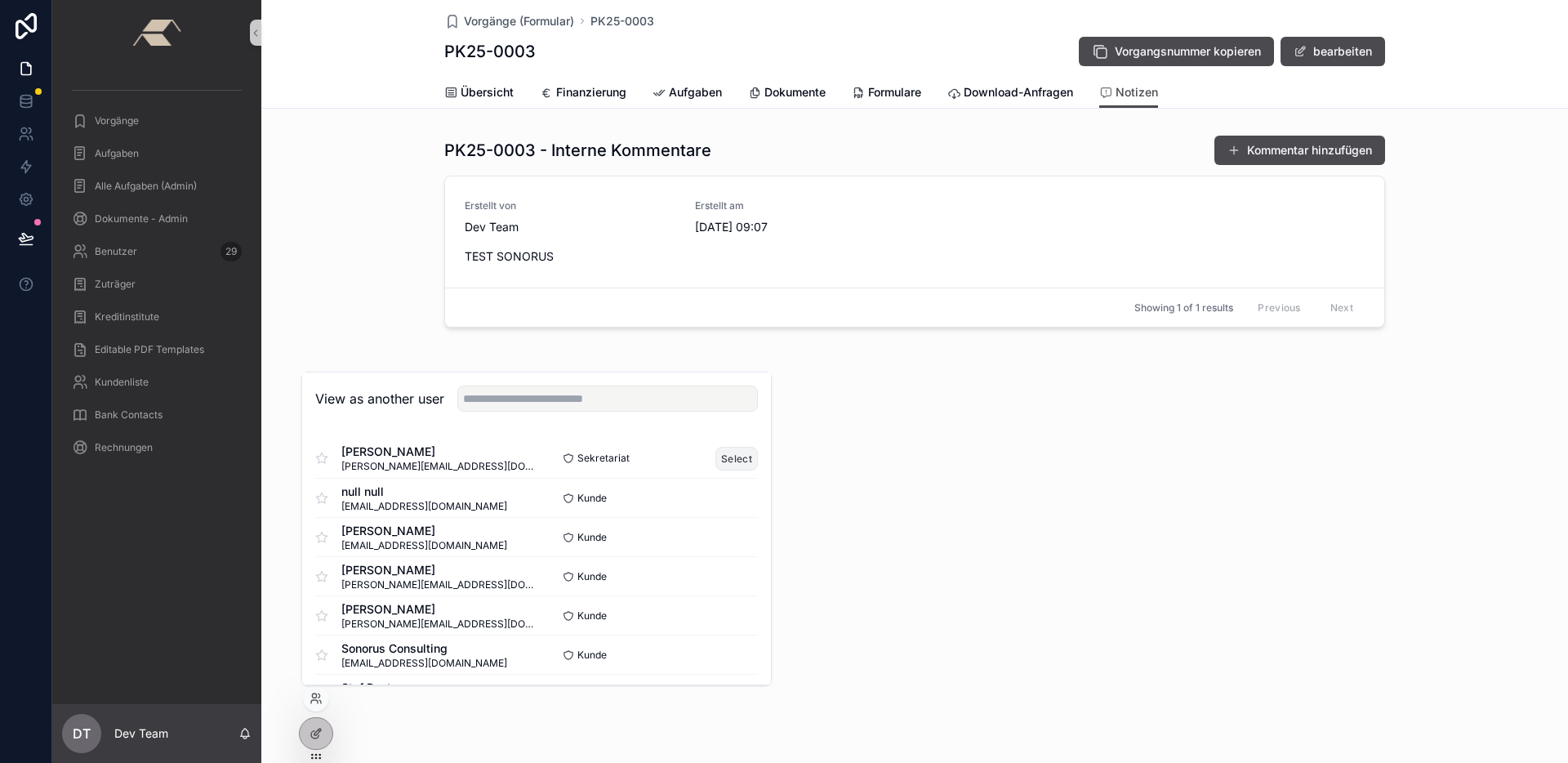
click at [732, 453] on button "Select" at bounding box center [736, 458] width 42 height 23
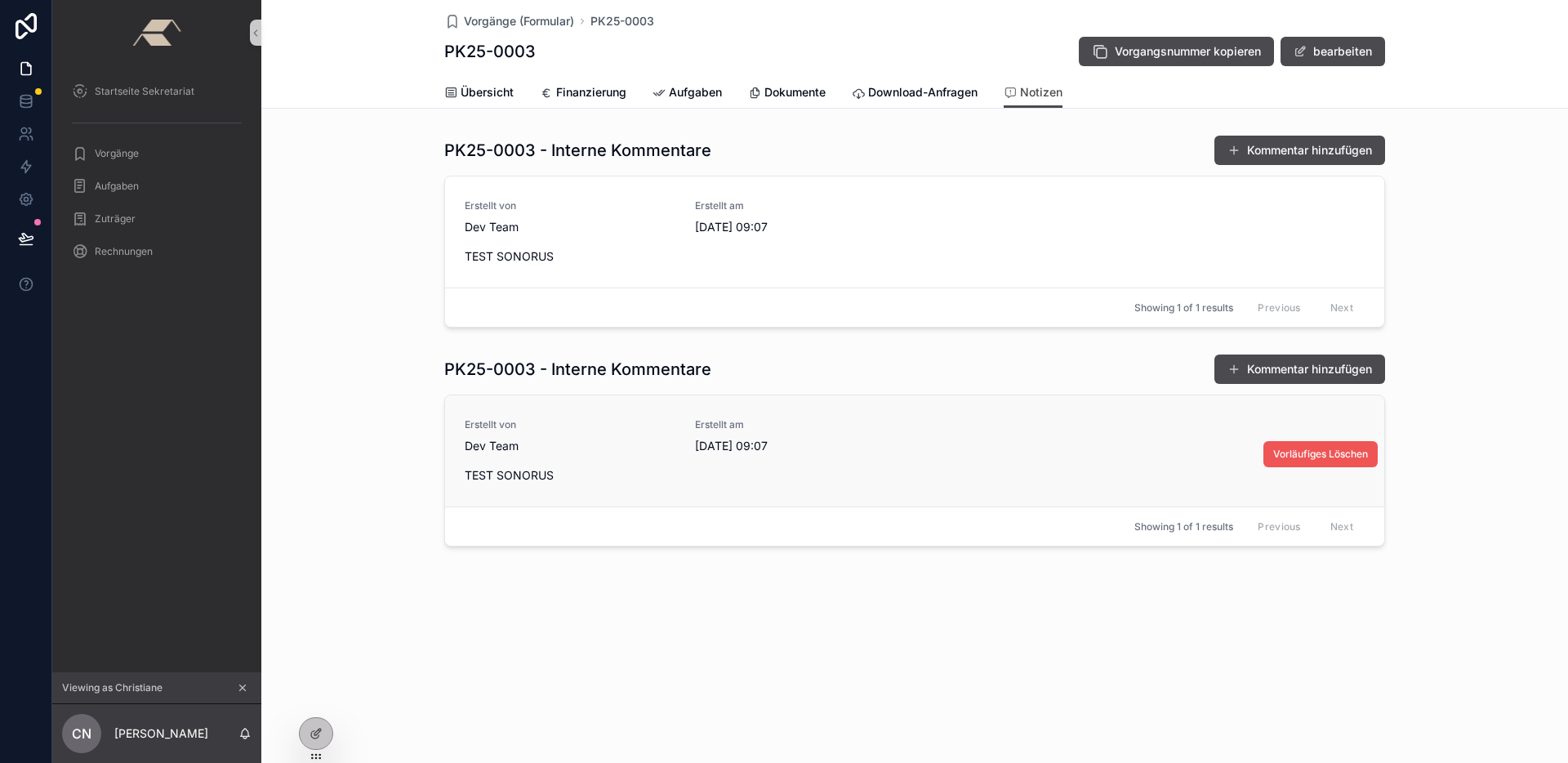
click at [1298, 457] on span "Vorläufiges Löschen" at bounding box center [1320, 454] width 95 height 13
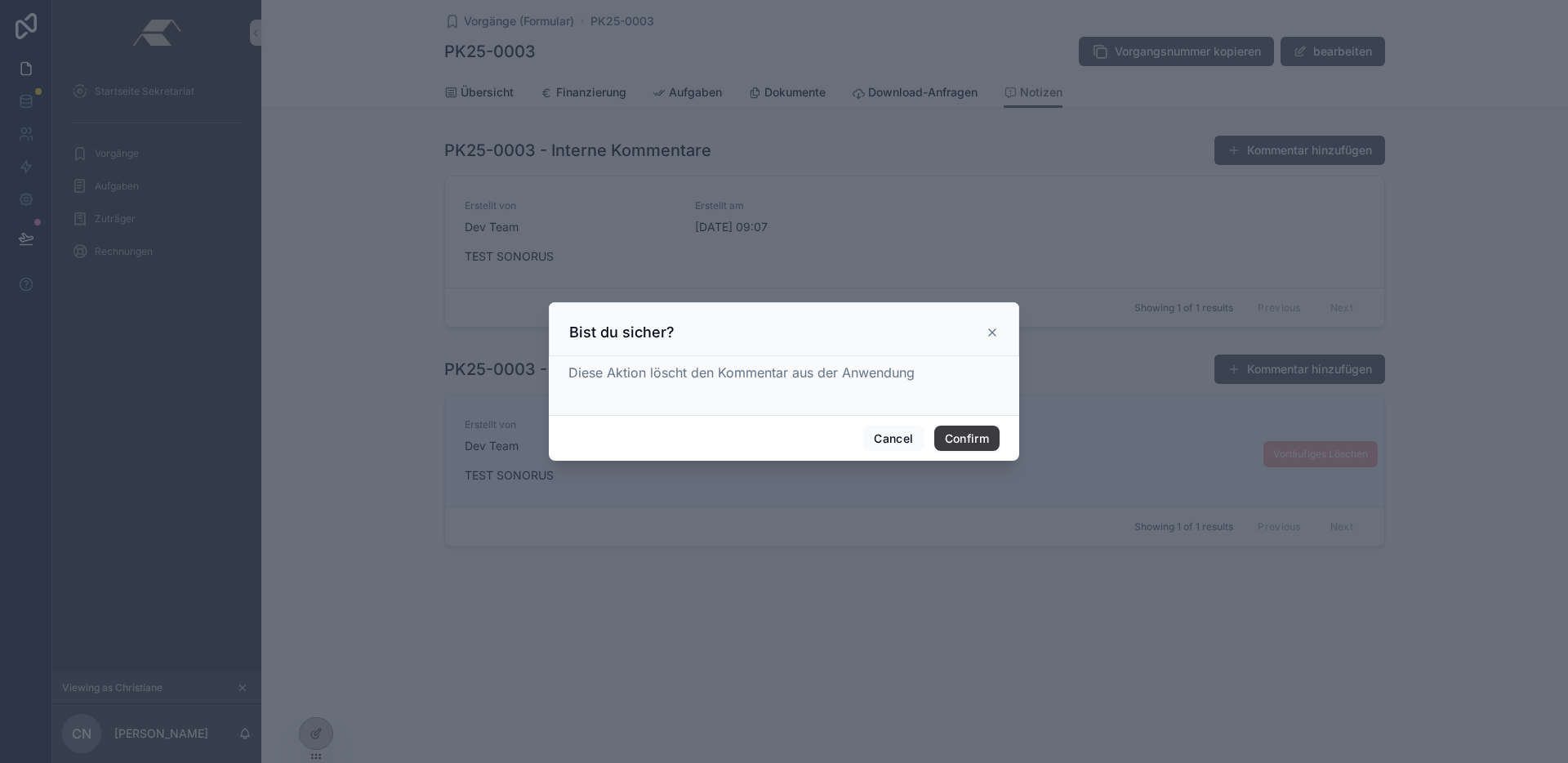
click at [968, 438] on button "Confirm" at bounding box center [966, 438] width 65 height 26
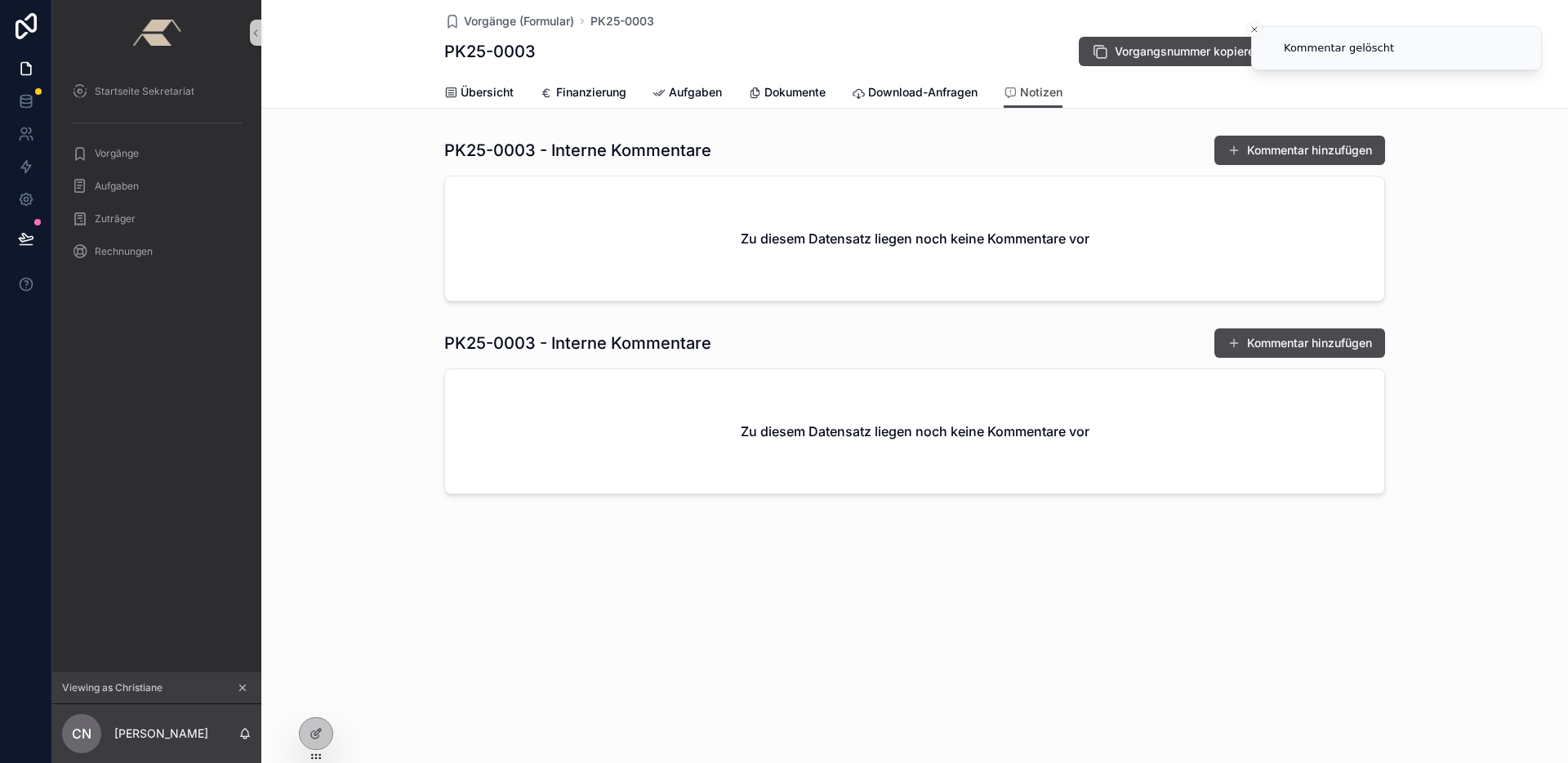
click at [244, 687] on icon "scrollable content" at bounding box center [242, 687] width 12 height 12
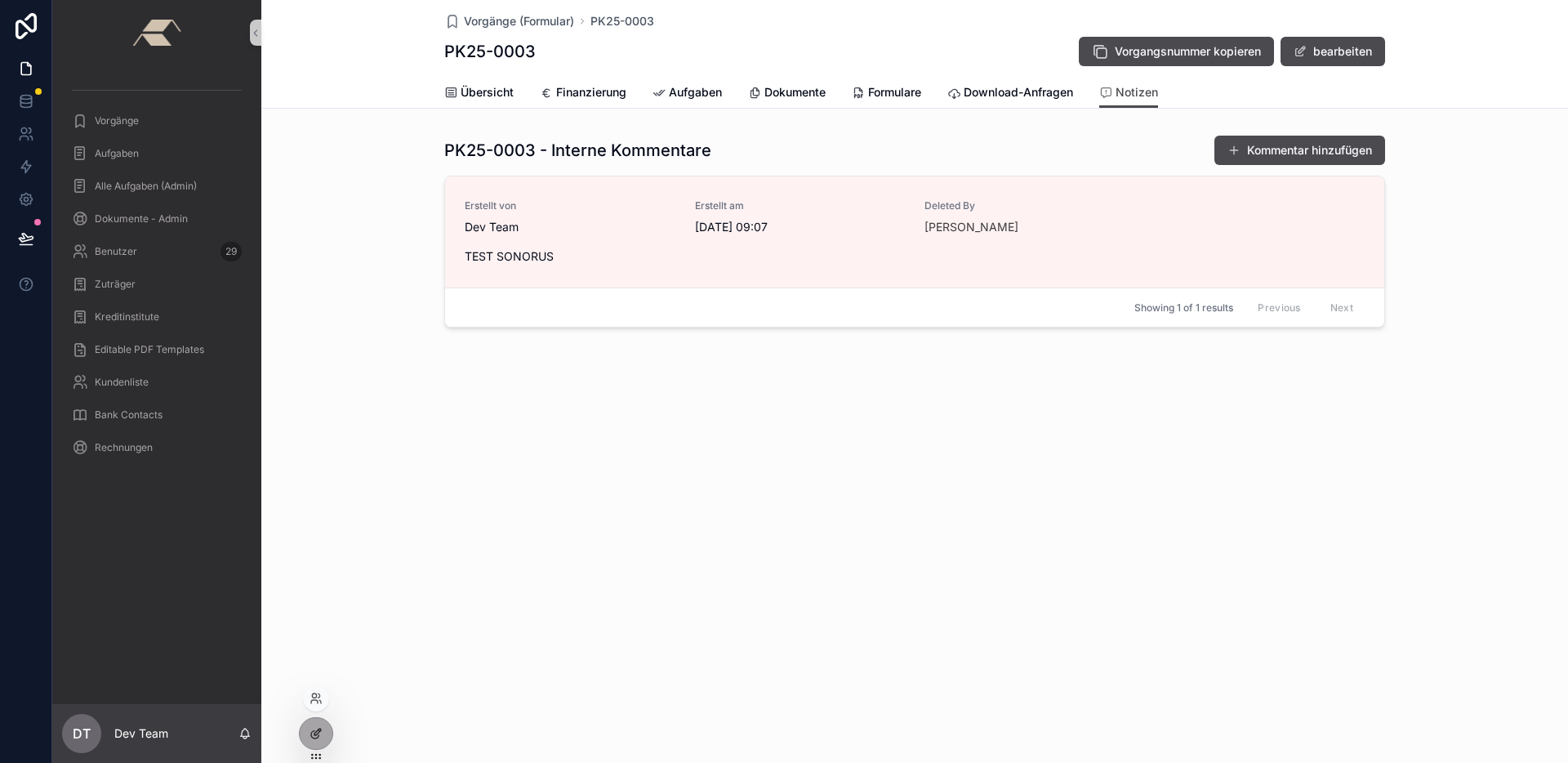
click at [314, 727] on icon at bounding box center [316, 733] width 13 height 13
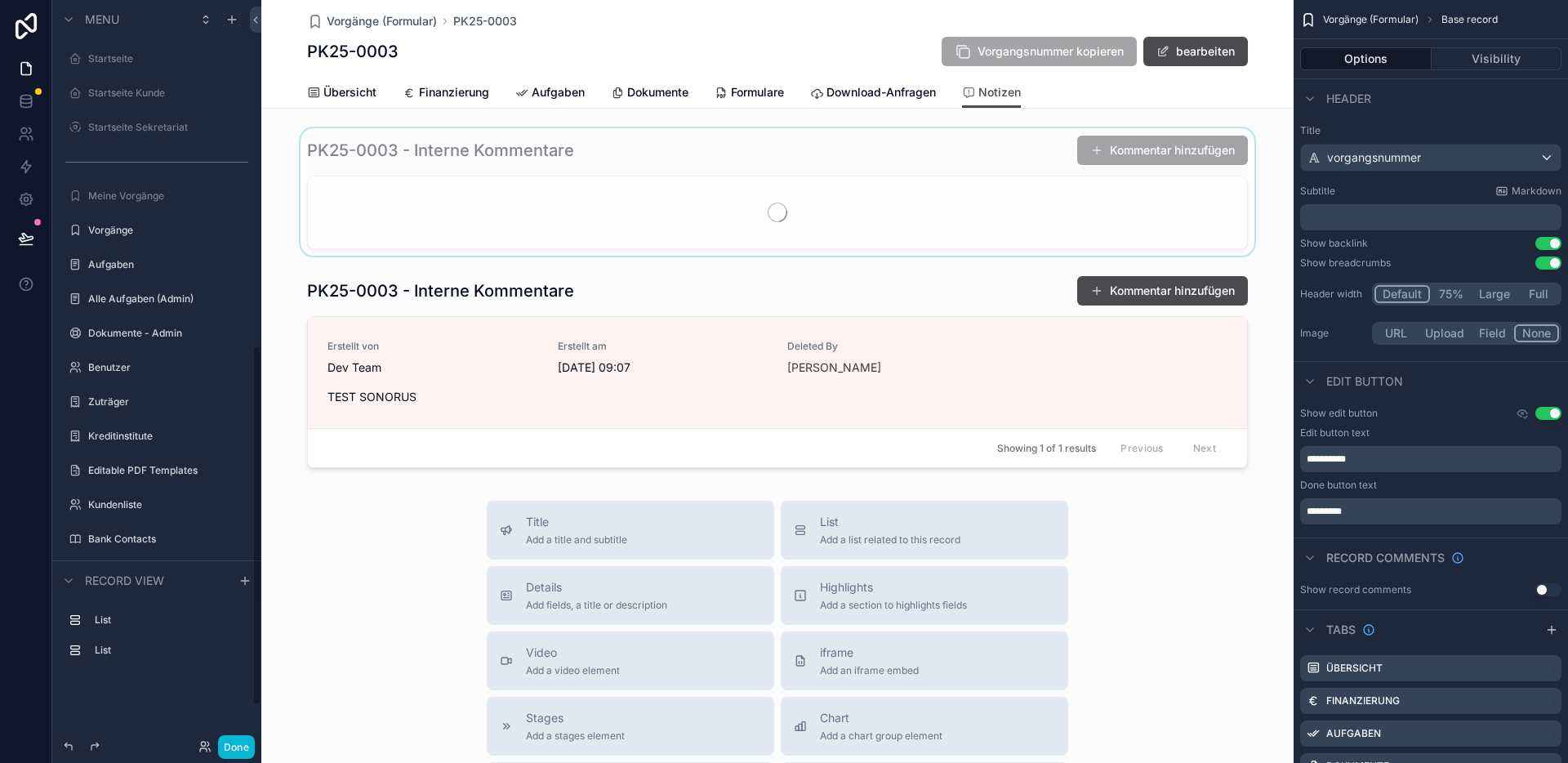
scroll to position [715, 0]
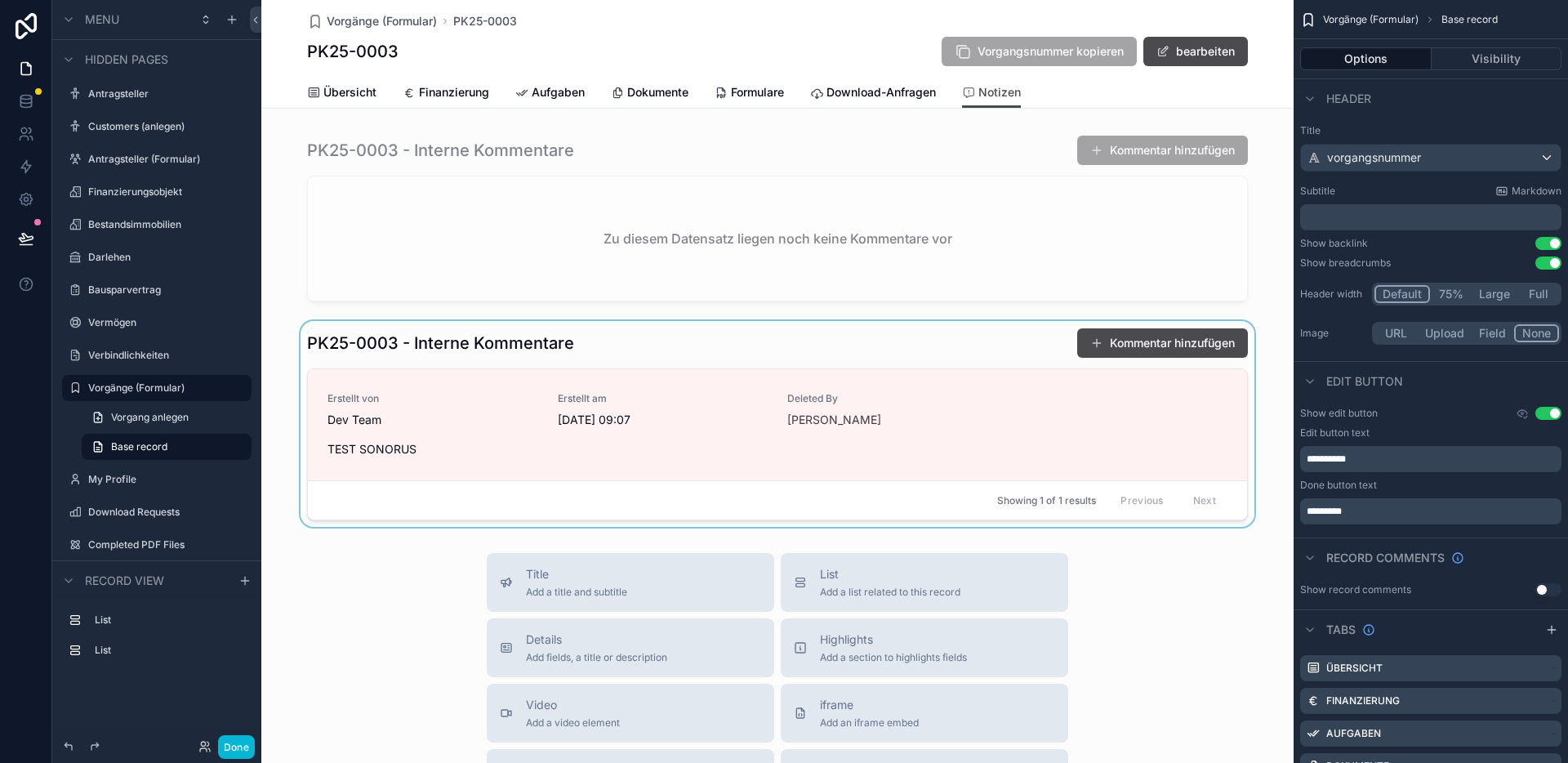
click at [1004, 341] on div "scrollable content" at bounding box center [777, 424] width 1032 height 206
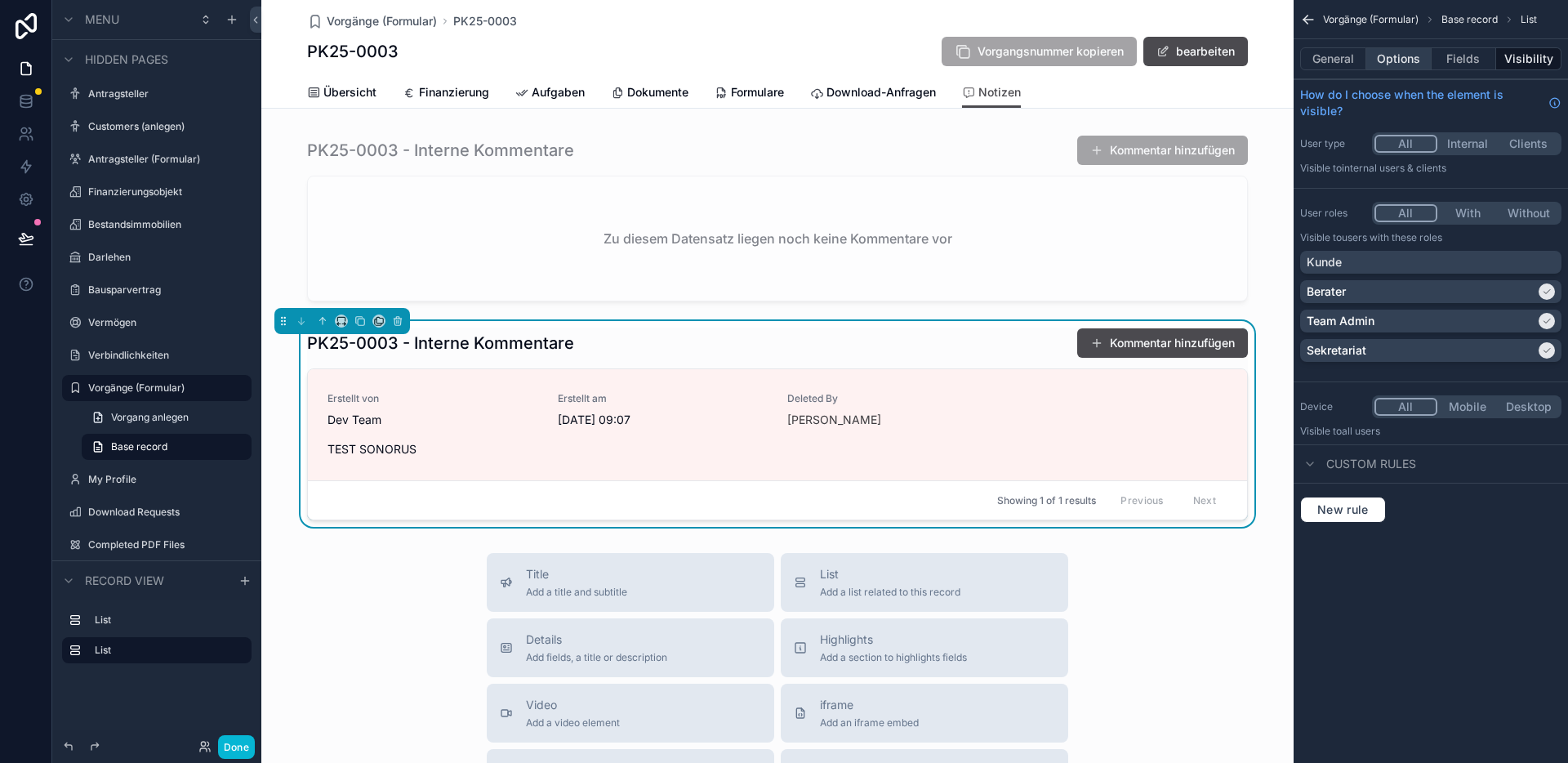
click at [1409, 60] on button "Options" at bounding box center [1398, 59] width 65 height 23
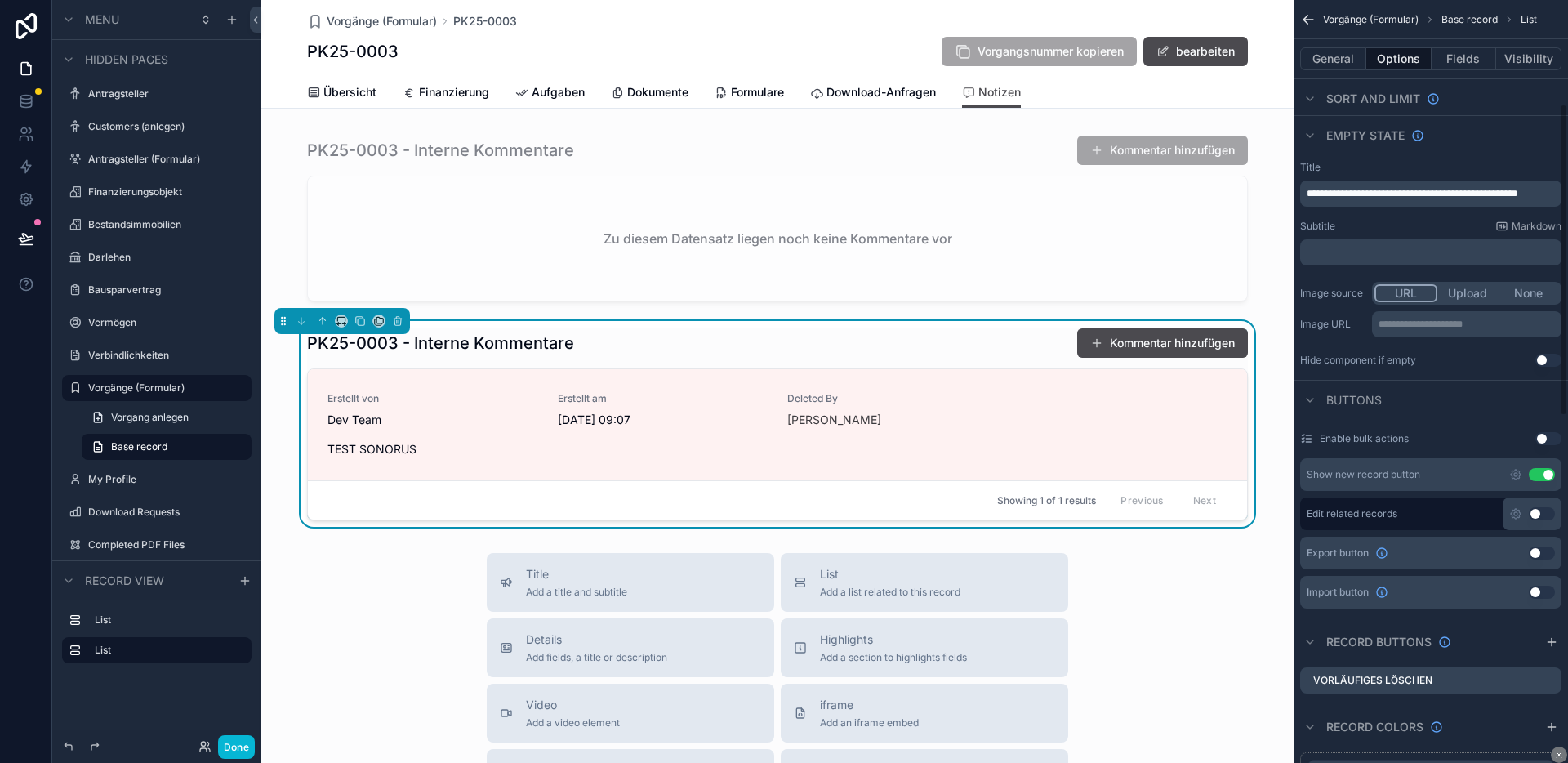
scroll to position [0, 0]
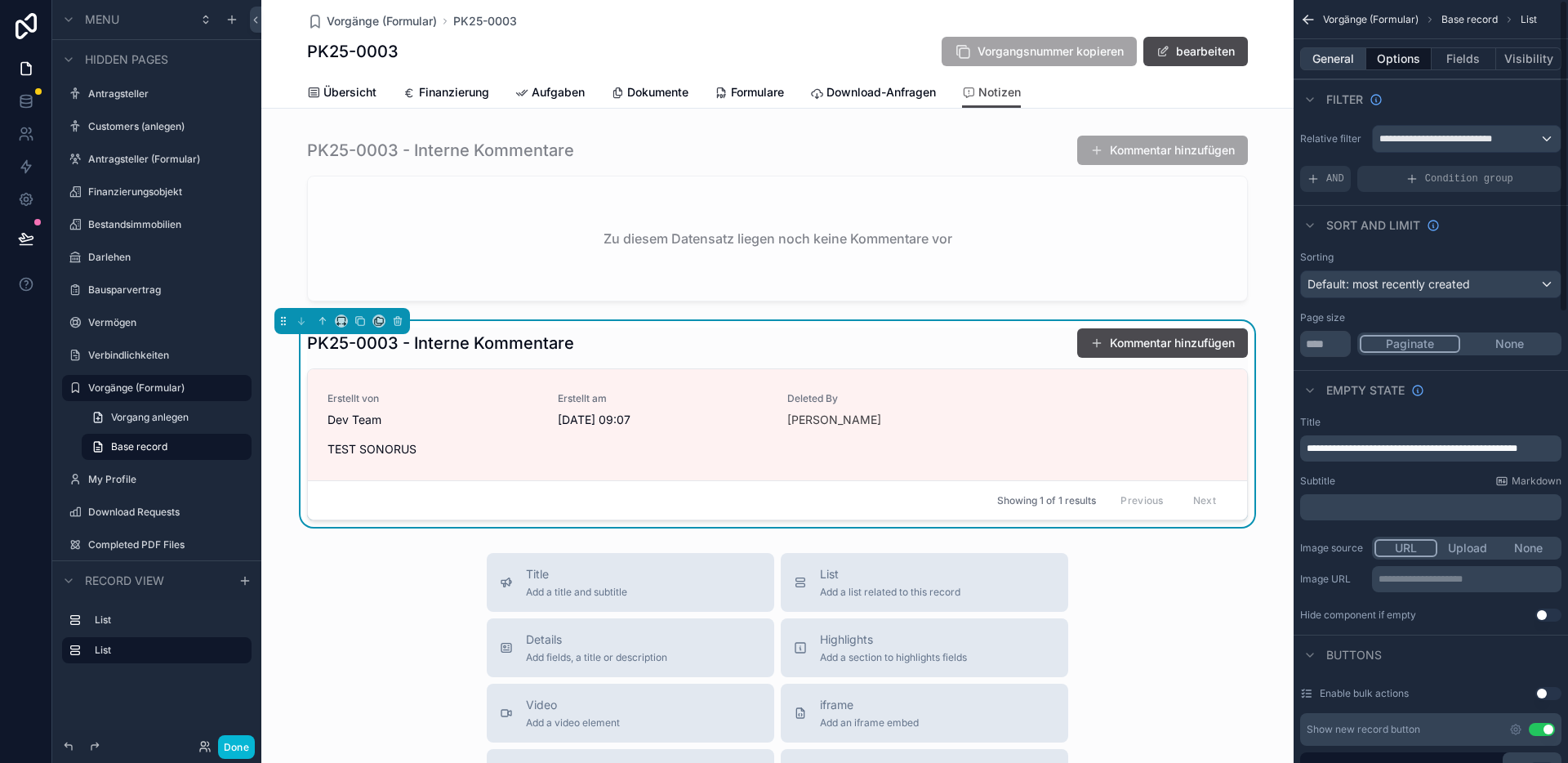
click at [1335, 50] on button "General" at bounding box center [1333, 59] width 66 height 23
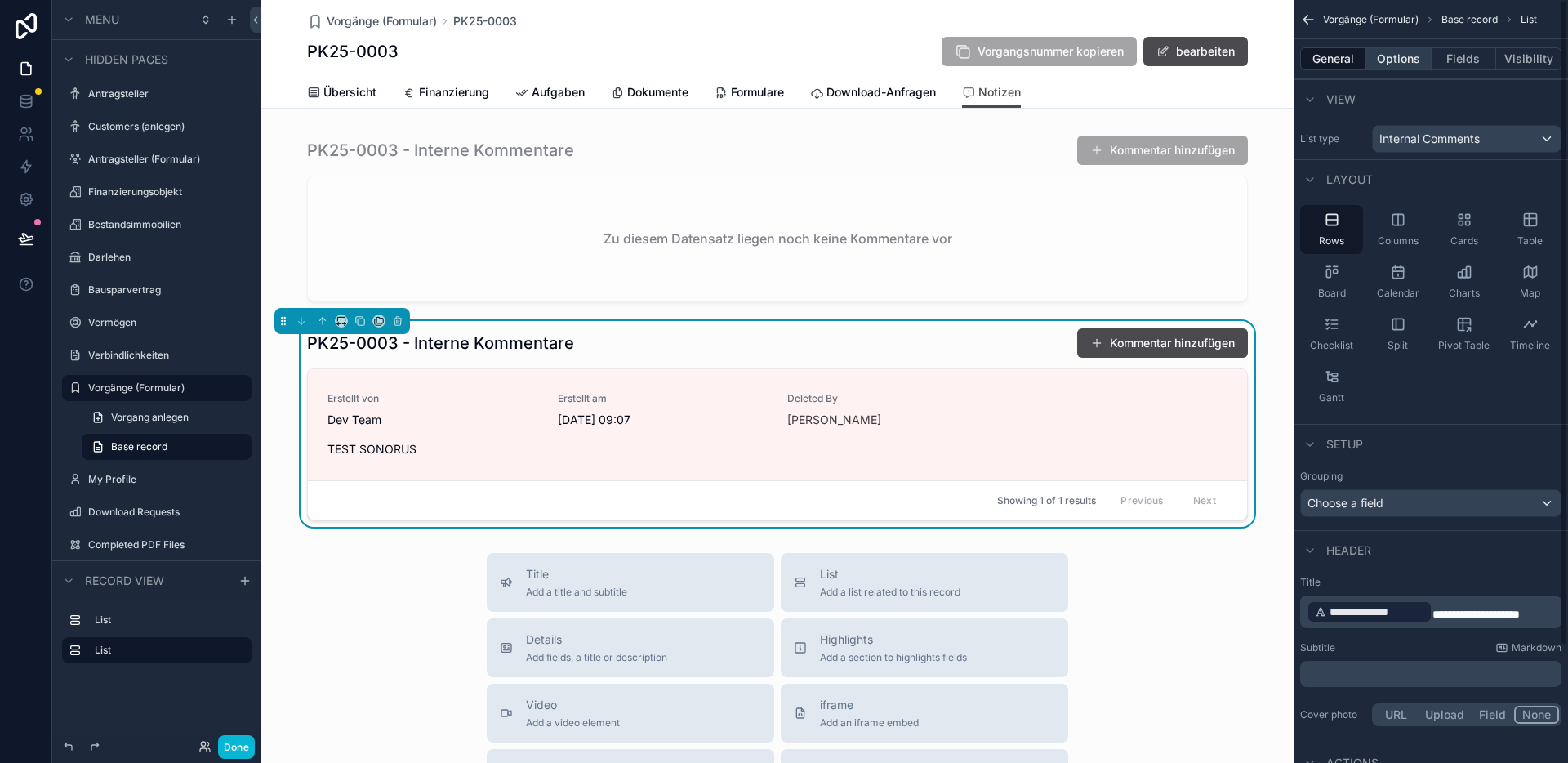
click at [1394, 59] on button "Options" at bounding box center [1398, 59] width 65 height 23
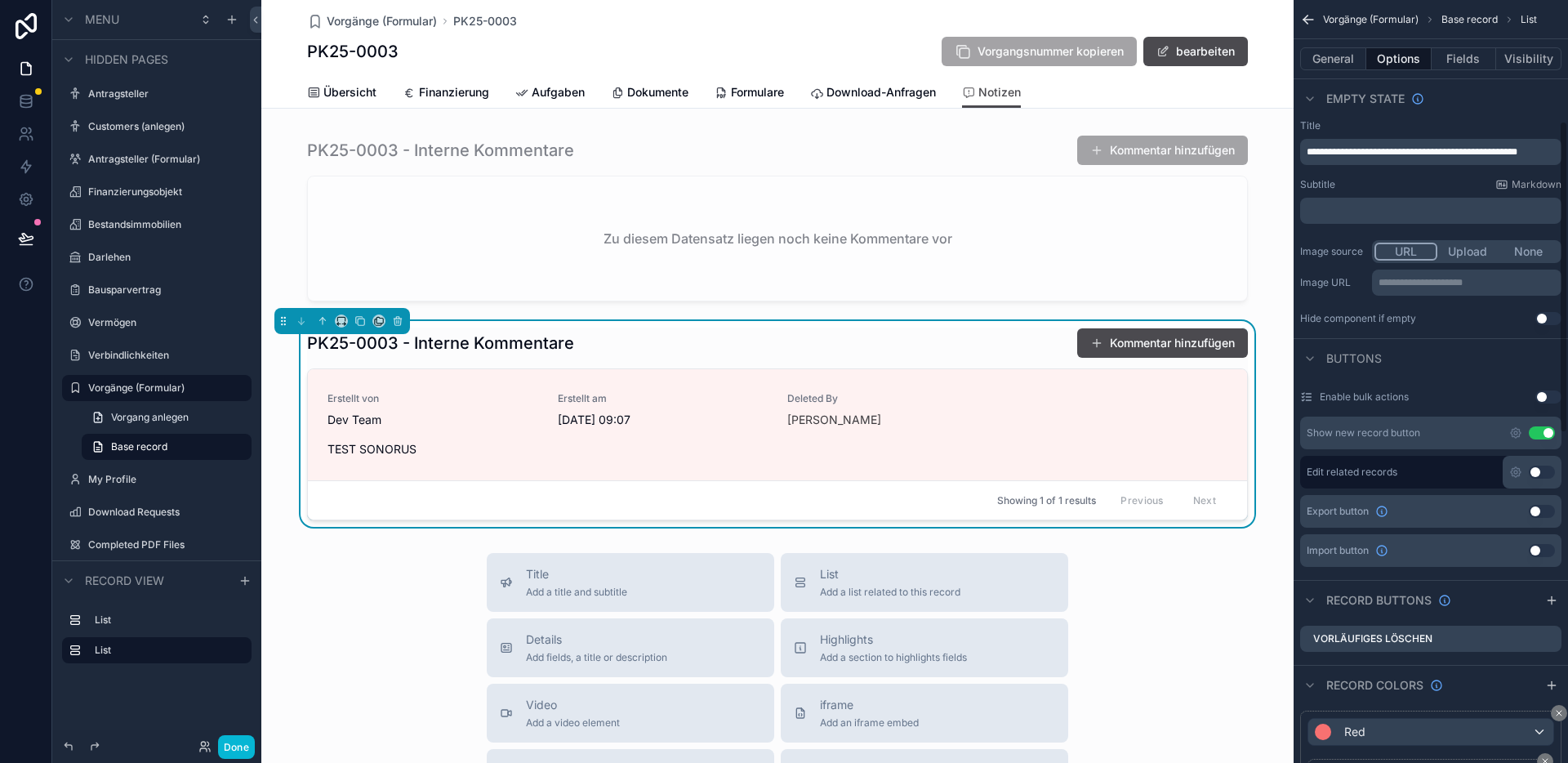
scroll to position [558, 0]
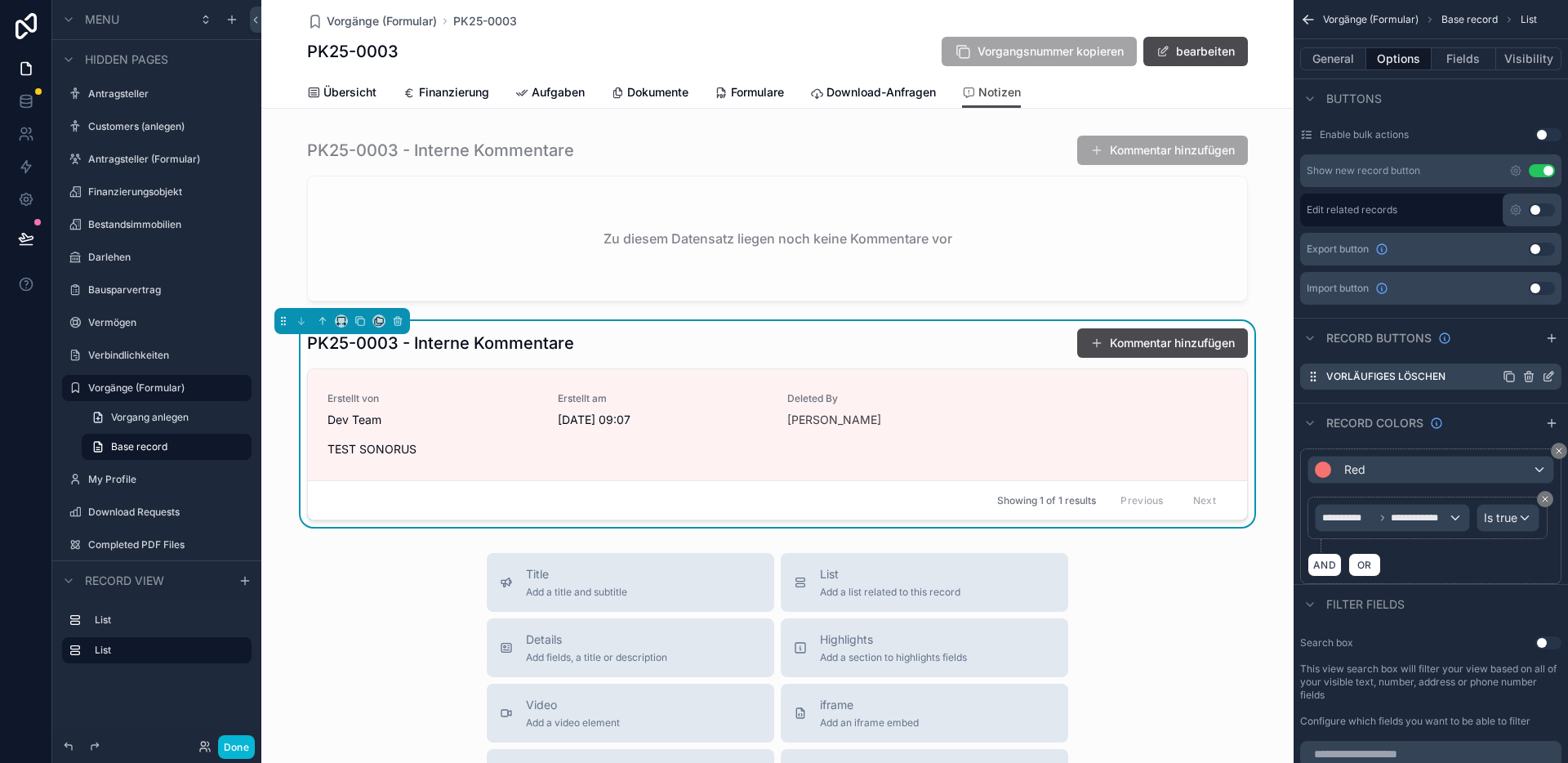
click at [1544, 377] on icon "scrollable content" at bounding box center [1547, 377] width 13 height 13
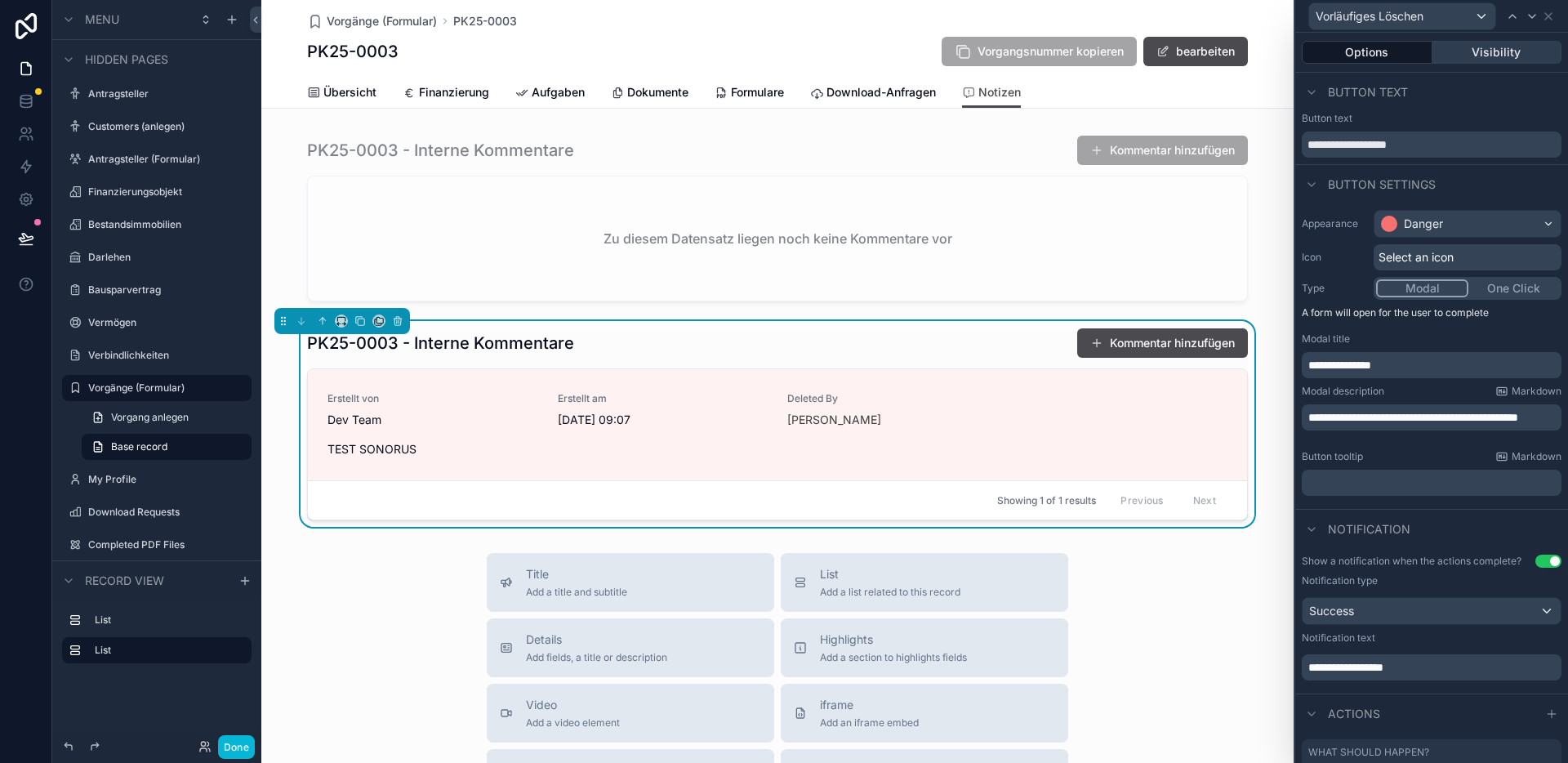
click at [1489, 43] on button "Visibility" at bounding box center [1496, 53] width 130 height 23
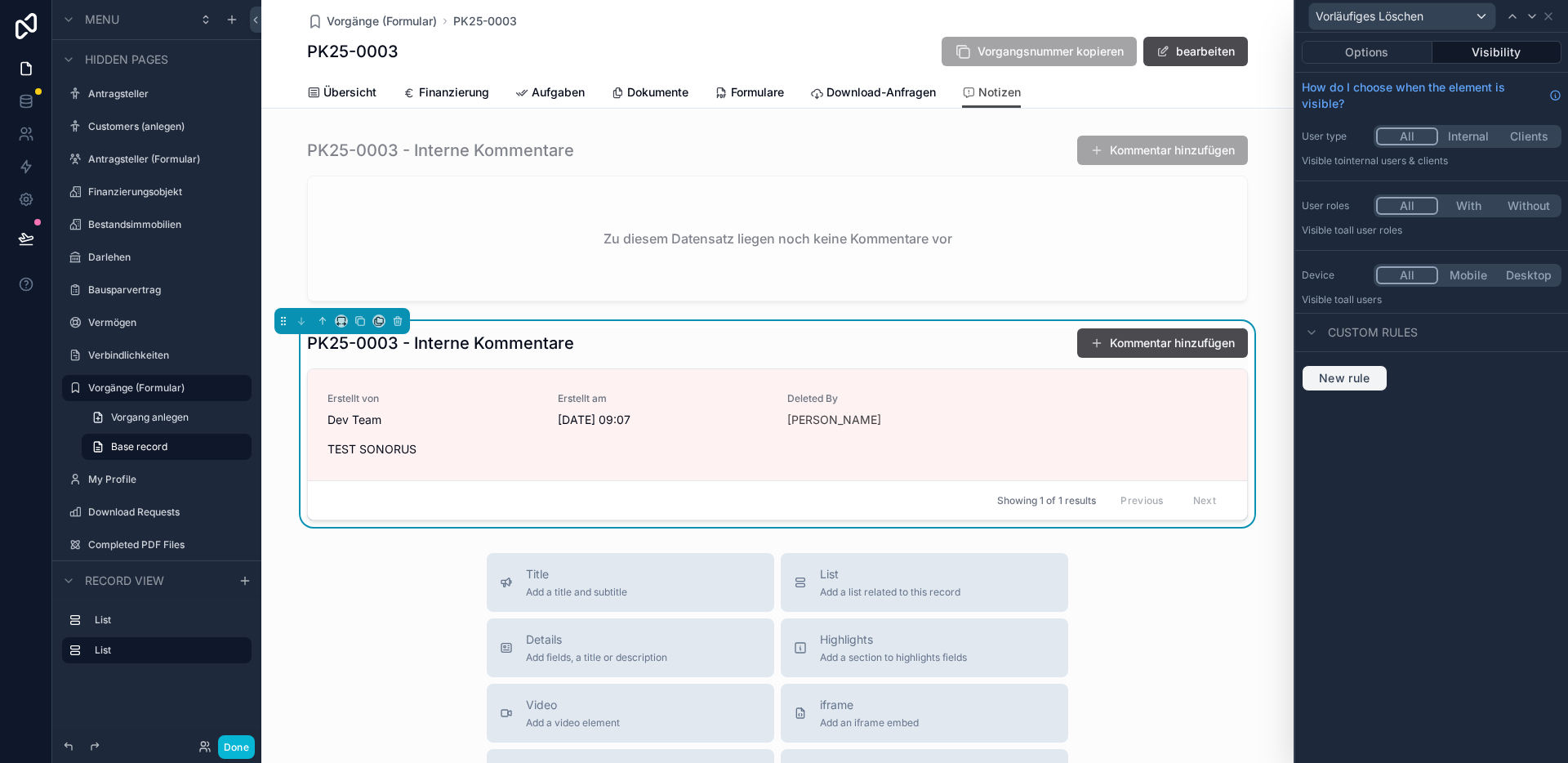
click at [1363, 379] on span "New rule" at bounding box center [1344, 377] width 64 height 14
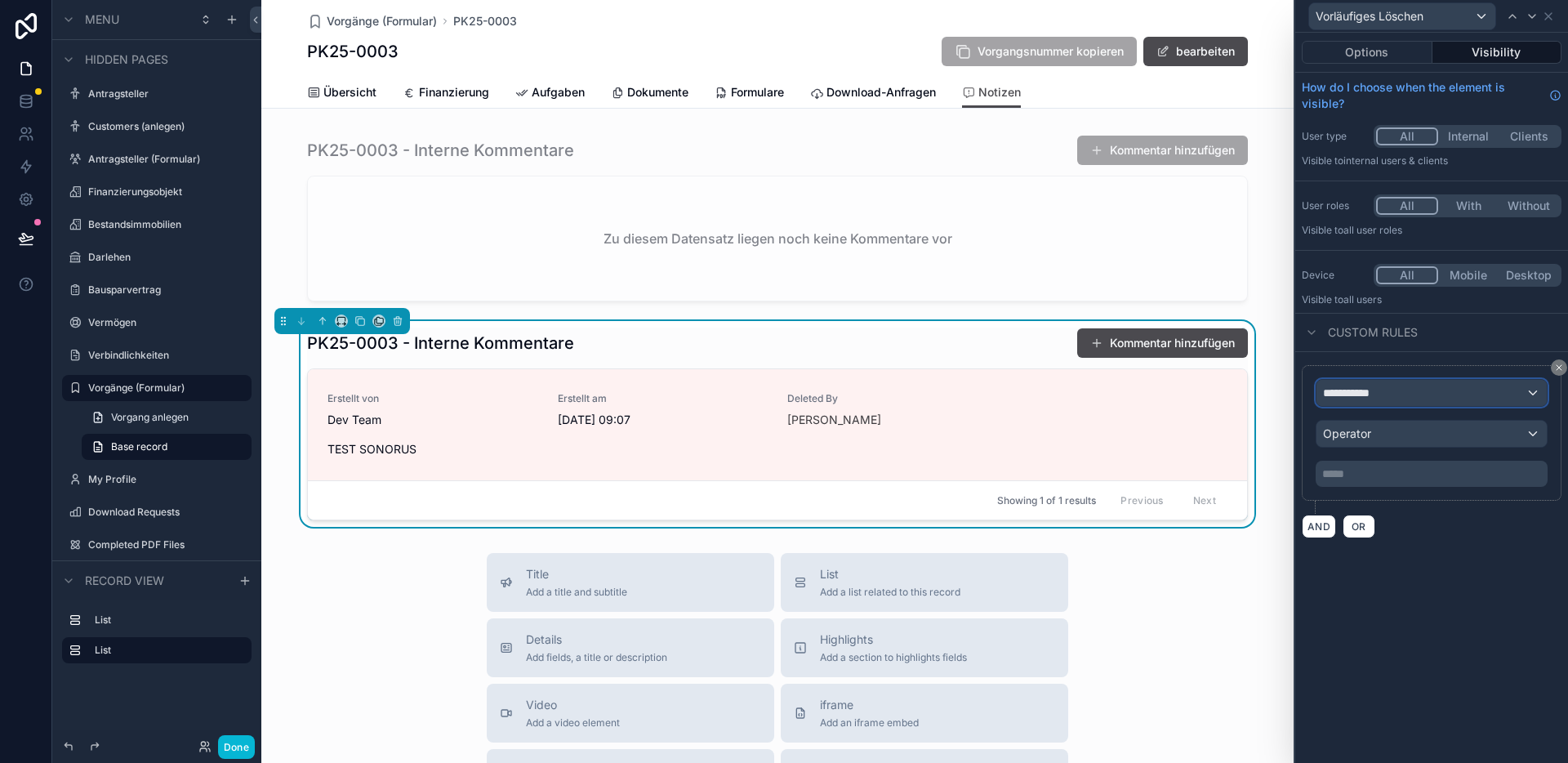
click at [1388, 398] on div "**********" at bounding box center [1431, 392] width 230 height 26
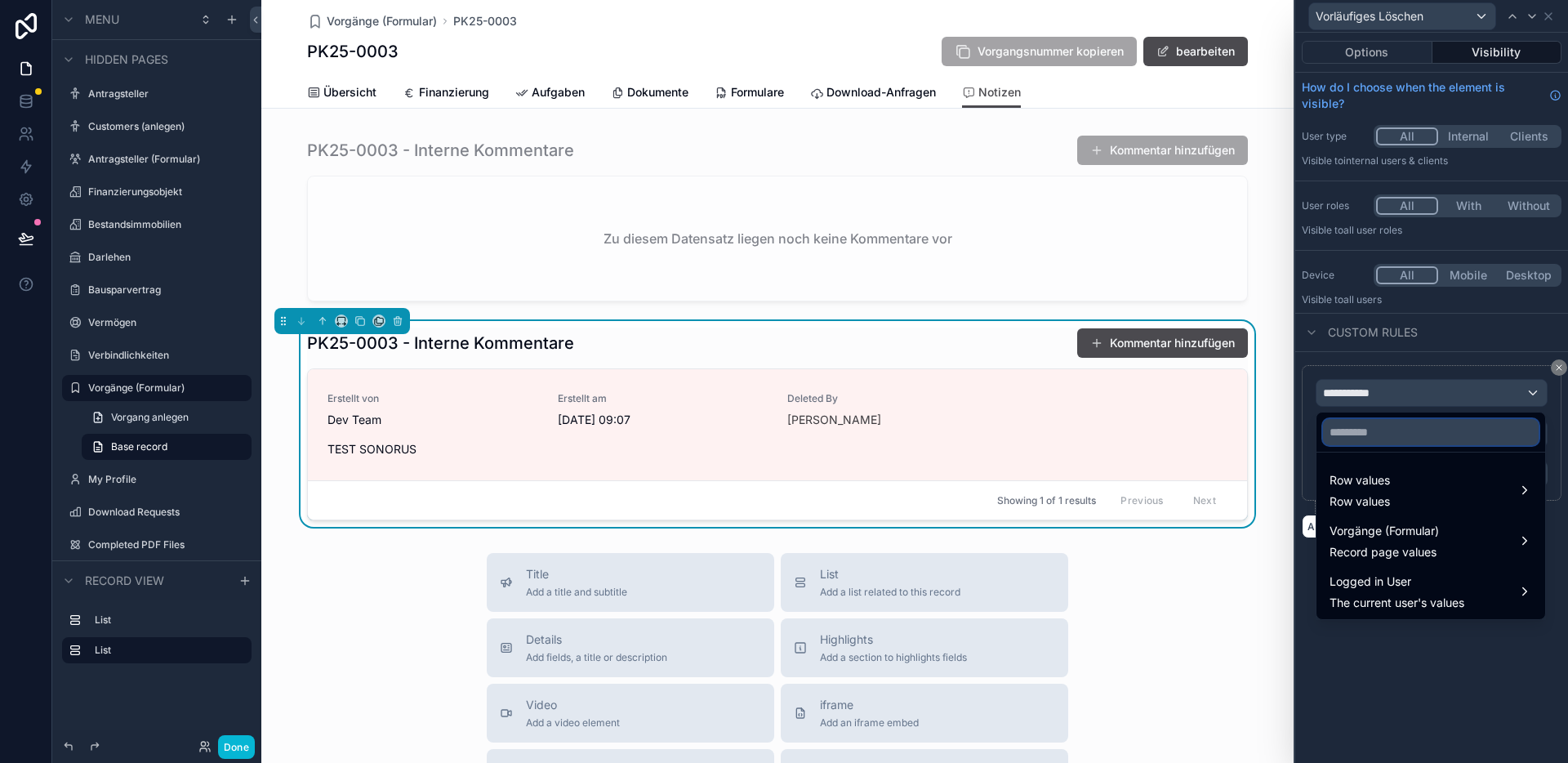
click at [1396, 436] on input "text" at bounding box center [1430, 431] width 216 height 26
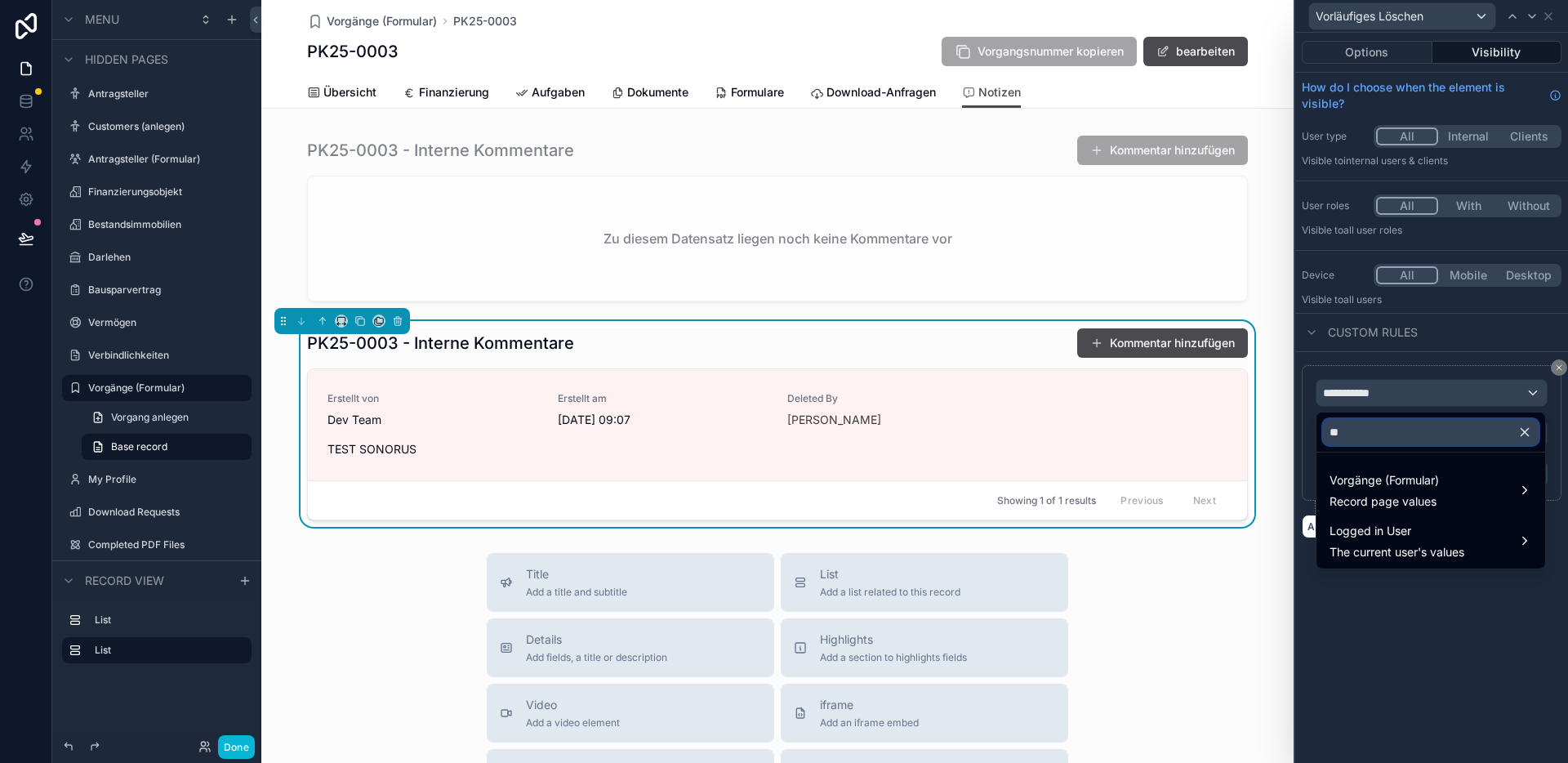
type input "*"
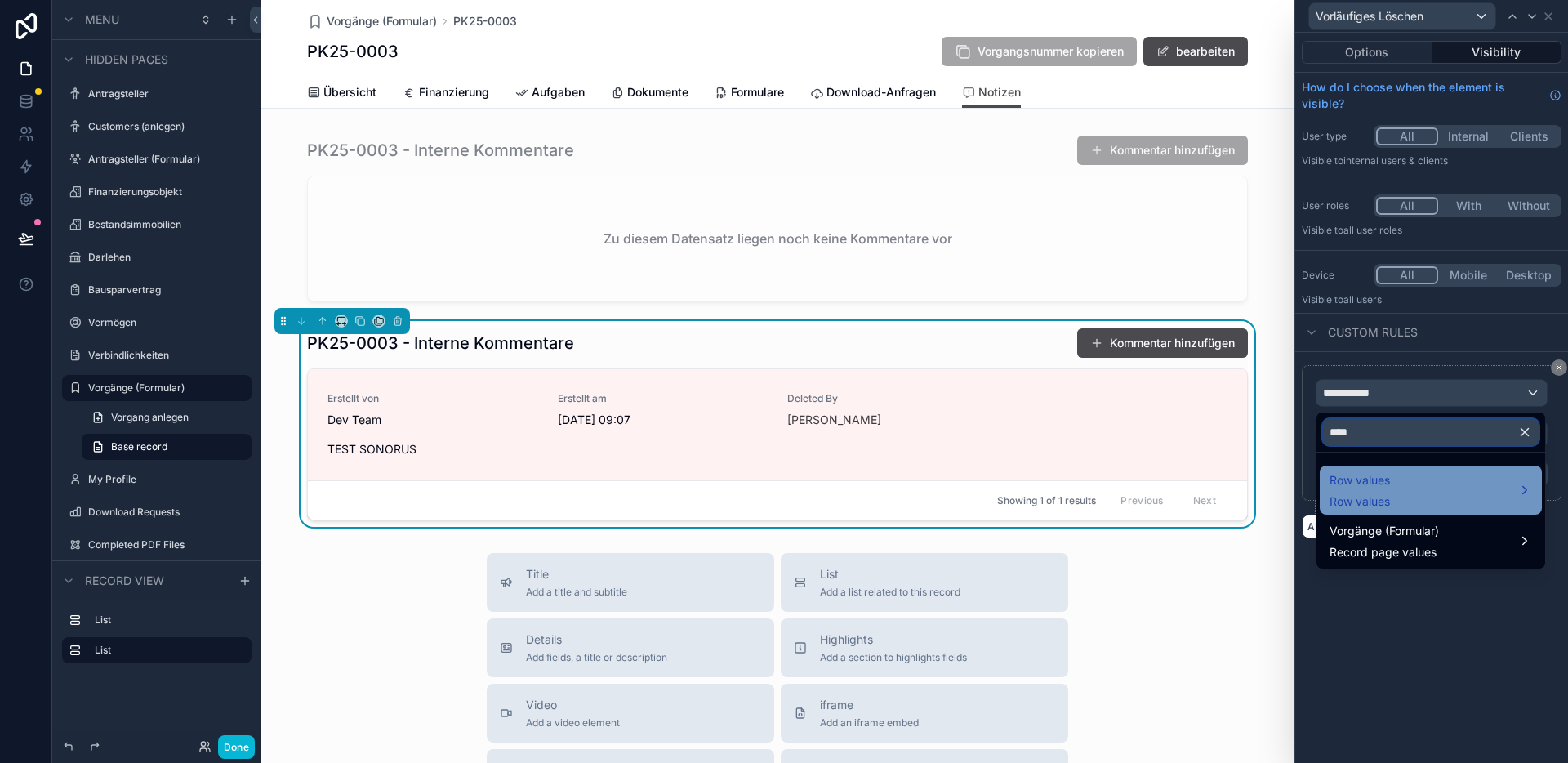
type input "****"
click at [1411, 487] on div "Row values Row values" at bounding box center [1430, 490] width 202 height 39
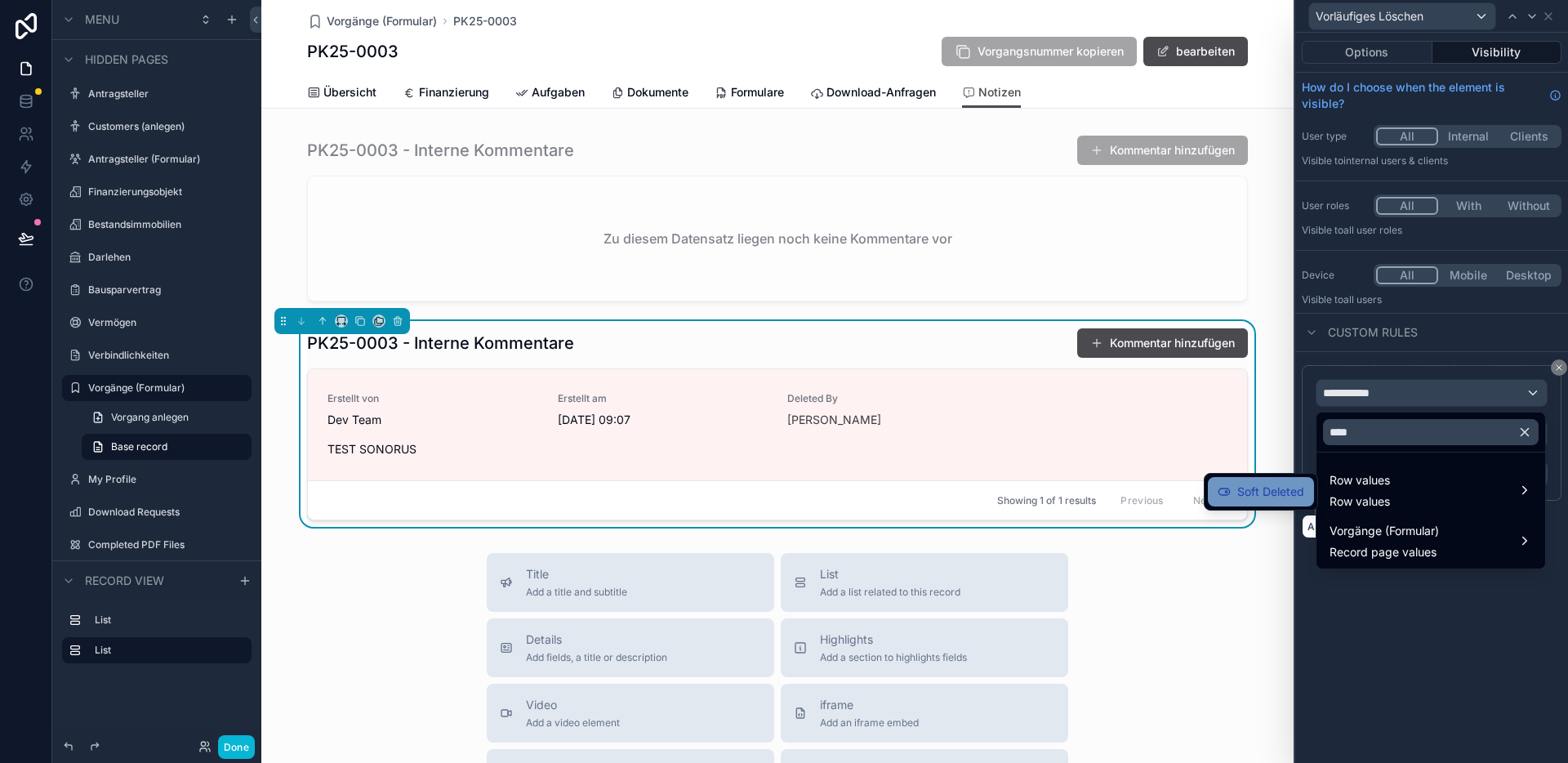
click at [1292, 490] on span "Soft Deleted" at bounding box center [1270, 492] width 67 height 20
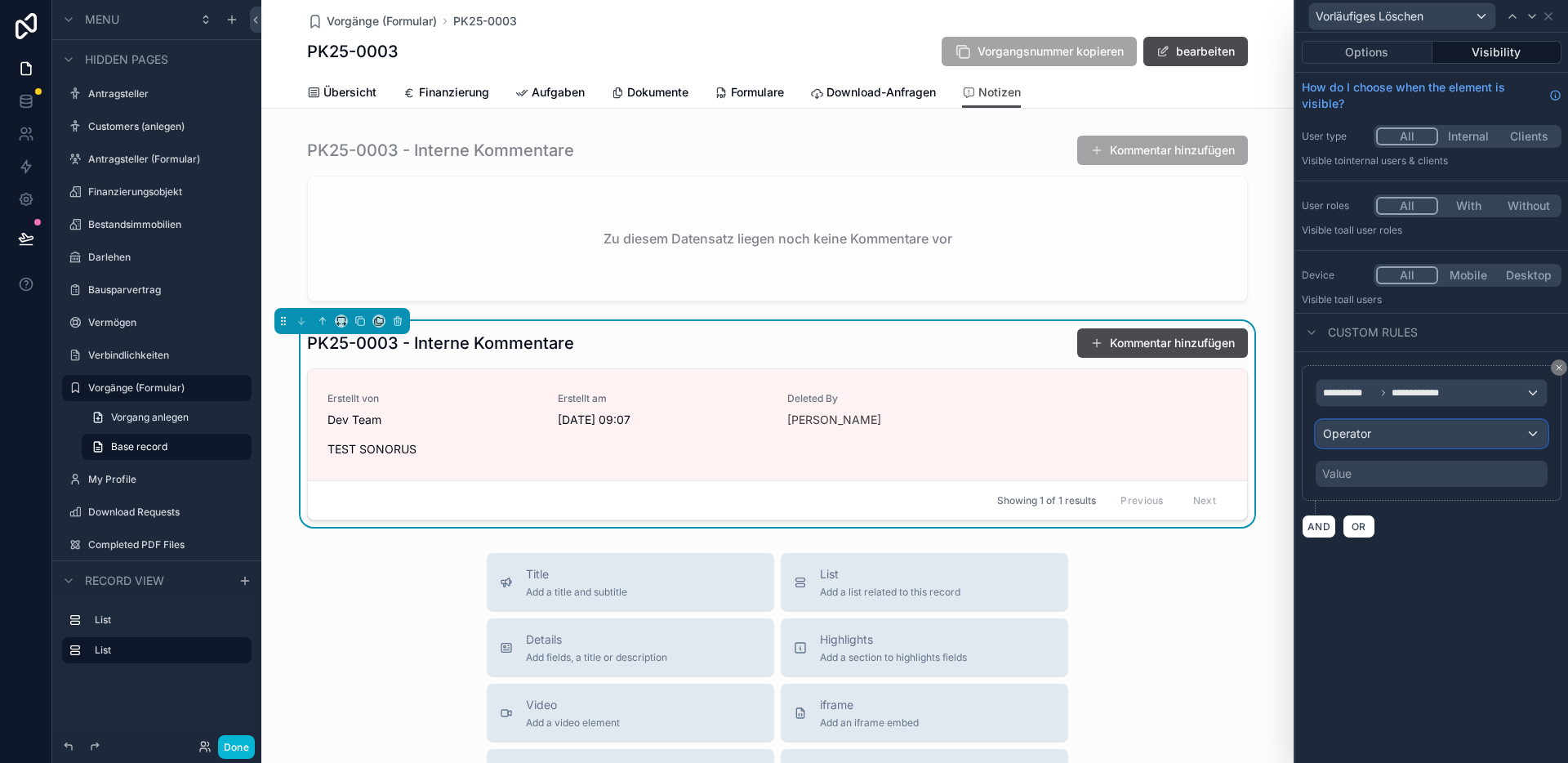
click at [1430, 439] on div "Operator" at bounding box center [1431, 433] width 230 height 26
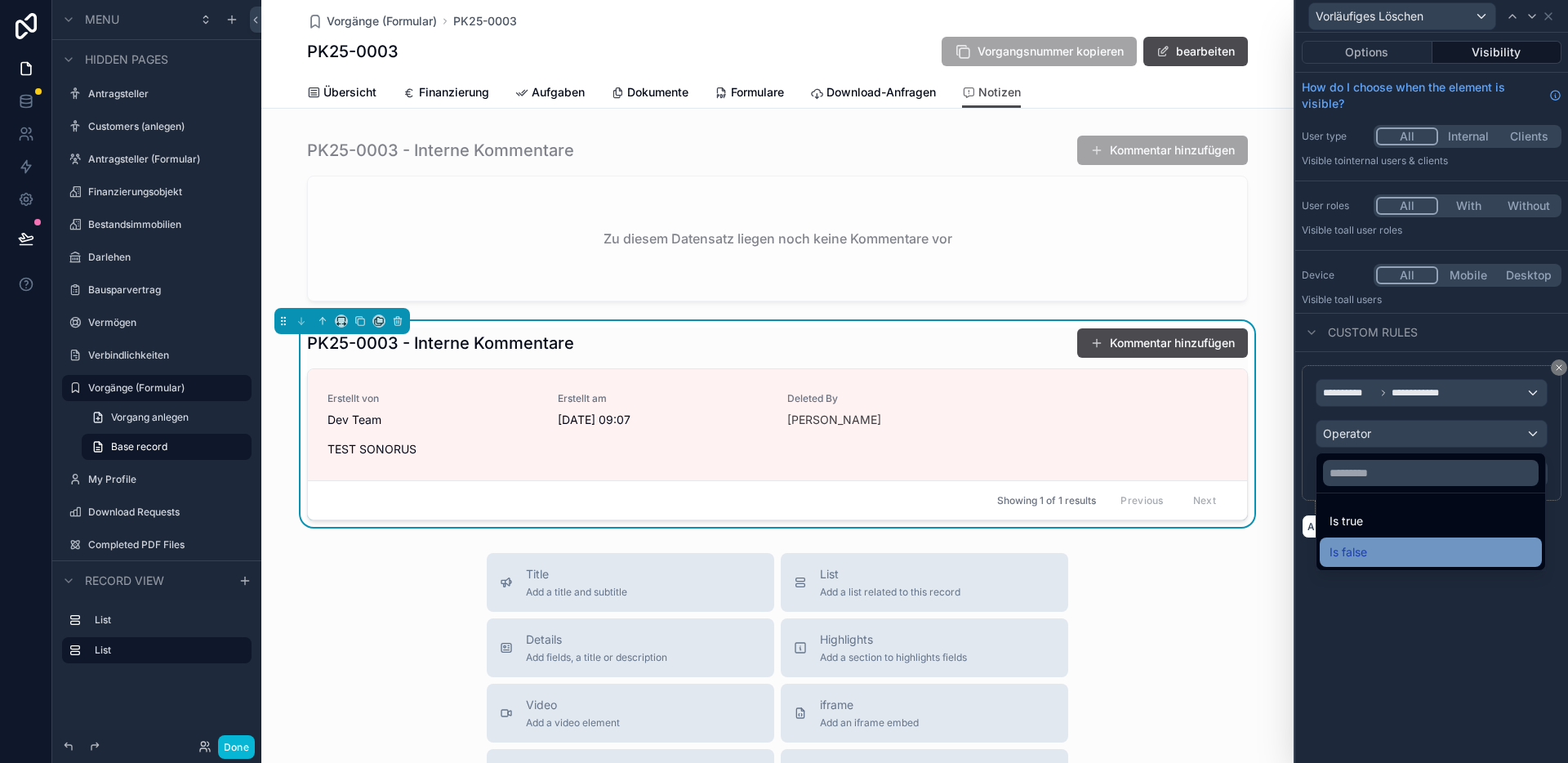
click at [1394, 546] on div "Is false" at bounding box center [1430, 552] width 202 height 20
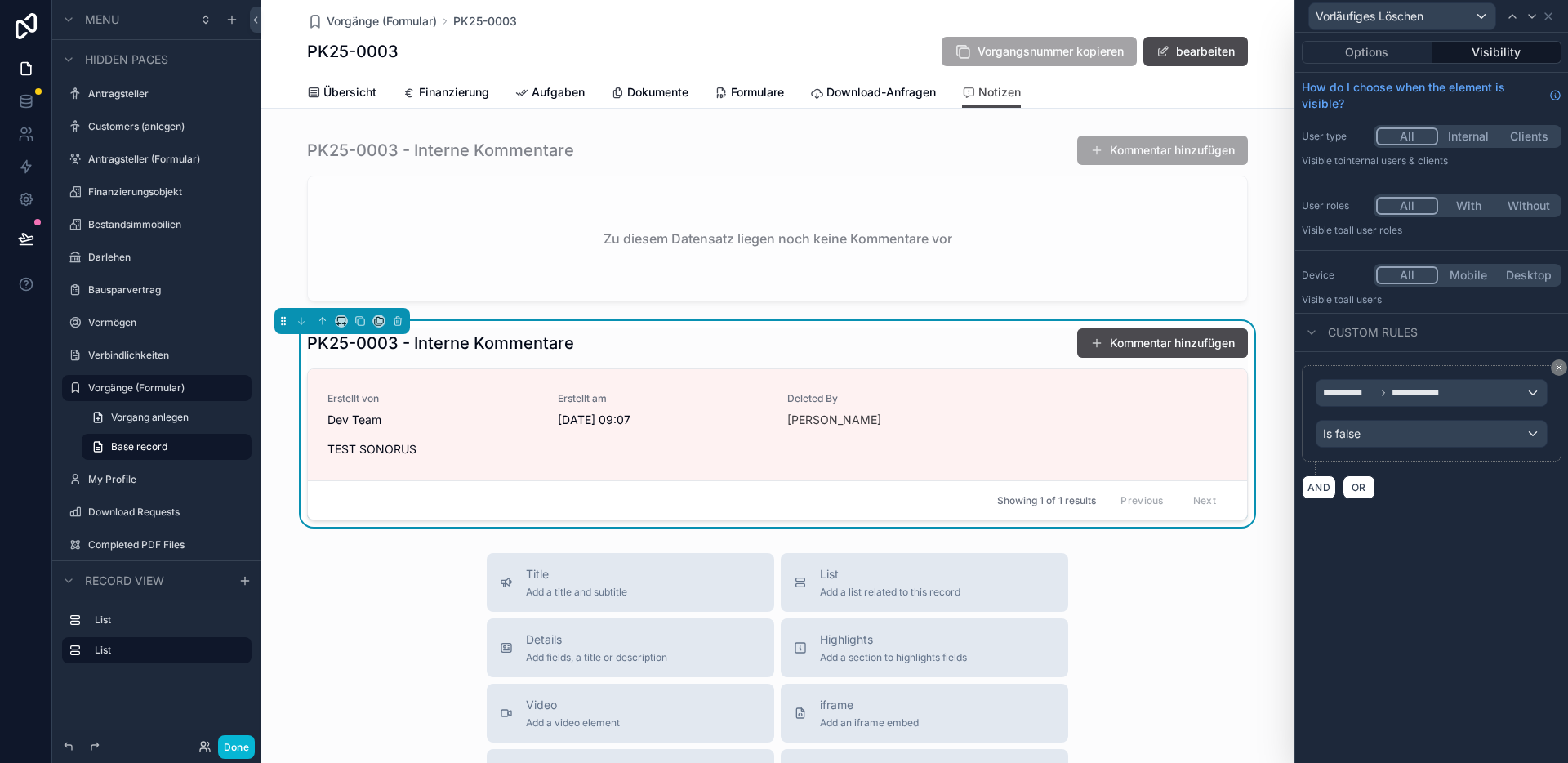
click at [1464, 600] on div "**********" at bounding box center [1431, 398] width 273 height 730
click at [235, 745] on button "Done" at bounding box center [236, 747] width 37 height 23
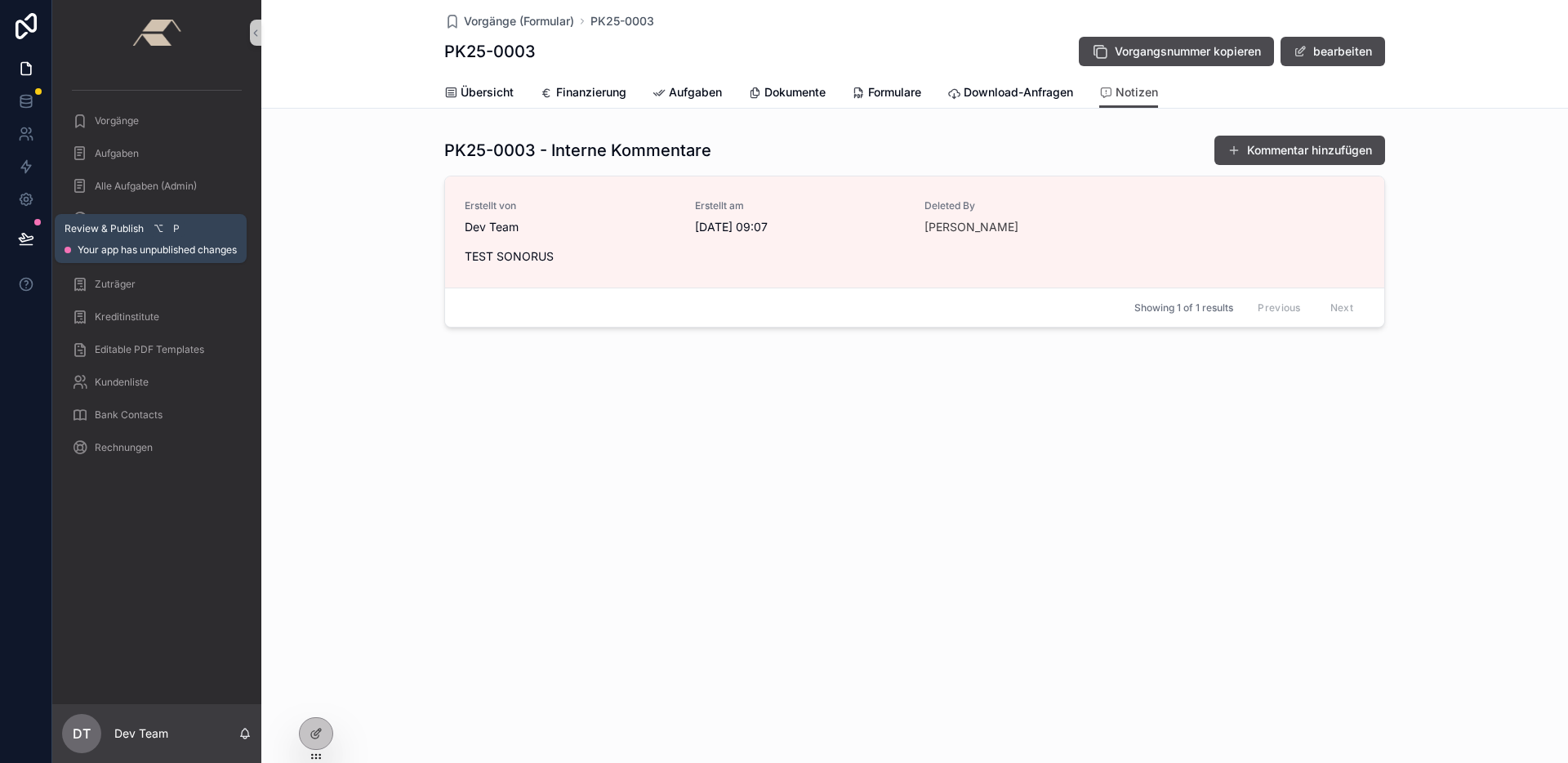
click at [30, 242] on icon at bounding box center [26, 238] width 16 height 16
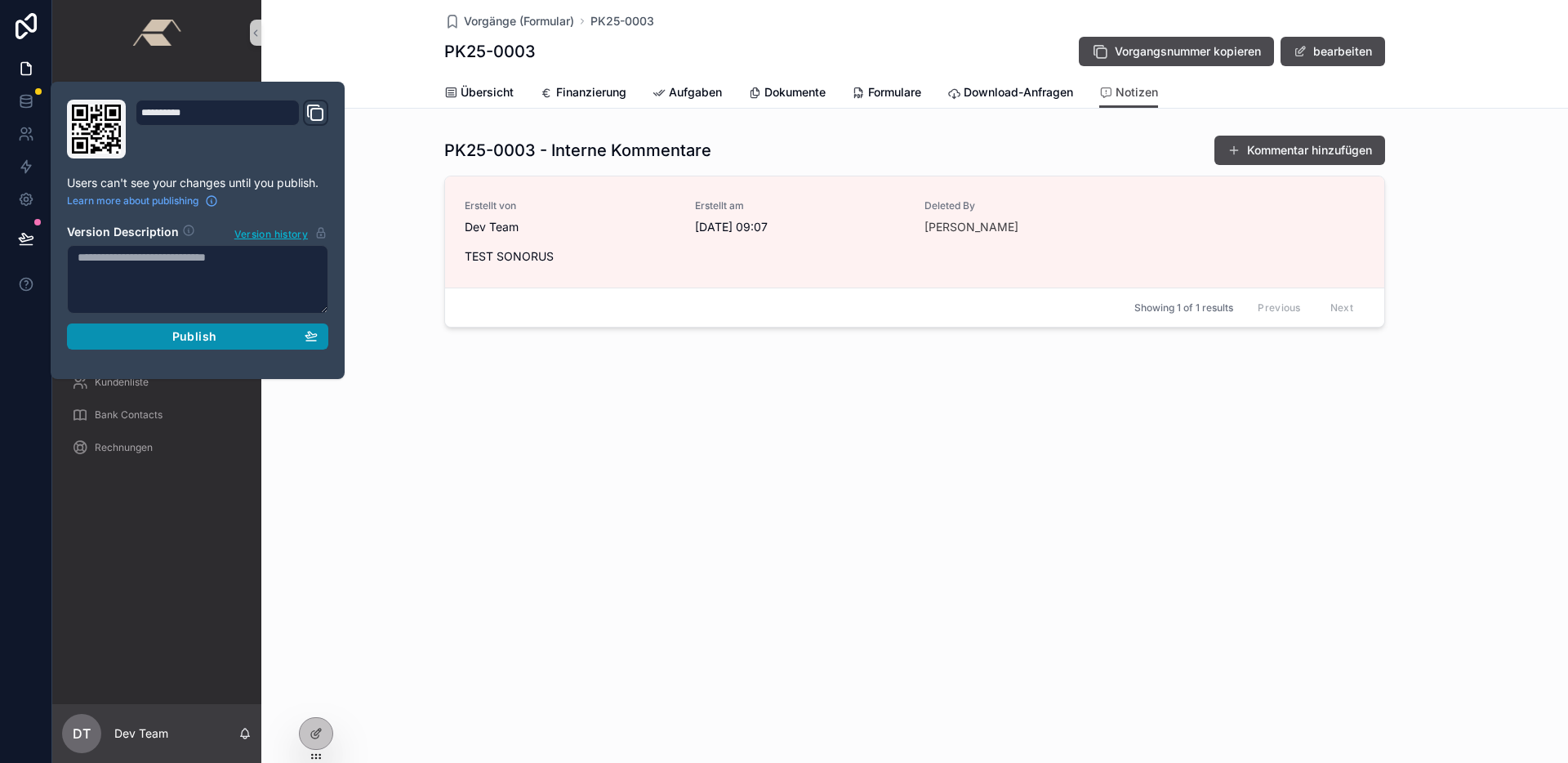
click at [178, 333] on span "Publish" at bounding box center [194, 336] width 44 height 14
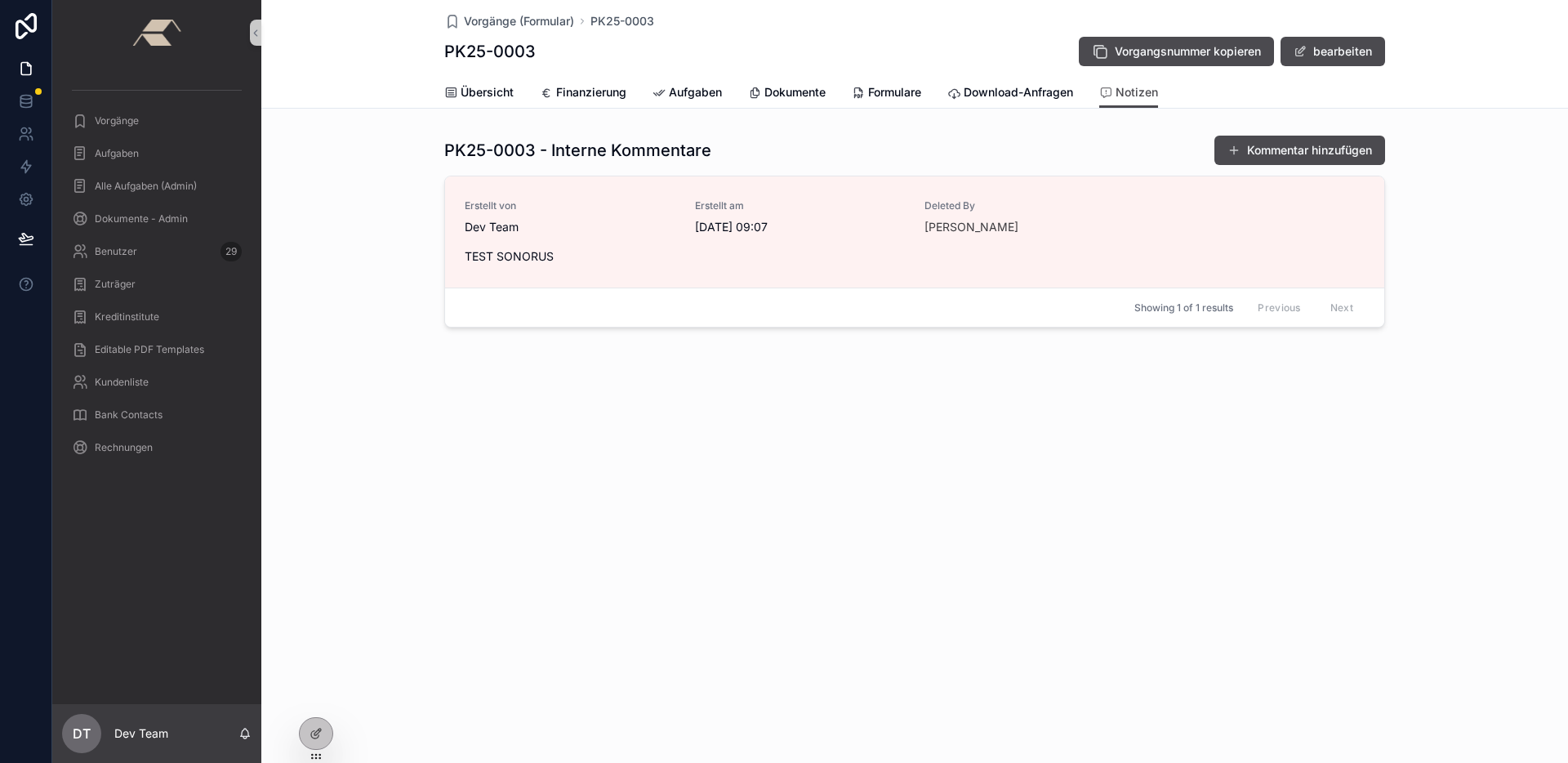
click at [1174, 539] on div "Vorgänge (Formular) PK25-0003 PK25-0003 Vorgangsnummer kopieren bearbeiten Noti…" at bounding box center [914, 381] width 1307 height 763
click at [1020, 147] on div "PK25-0003 - Interne Kommentare Kommentar hinzufügen" at bounding box center [915, 150] width 941 height 31
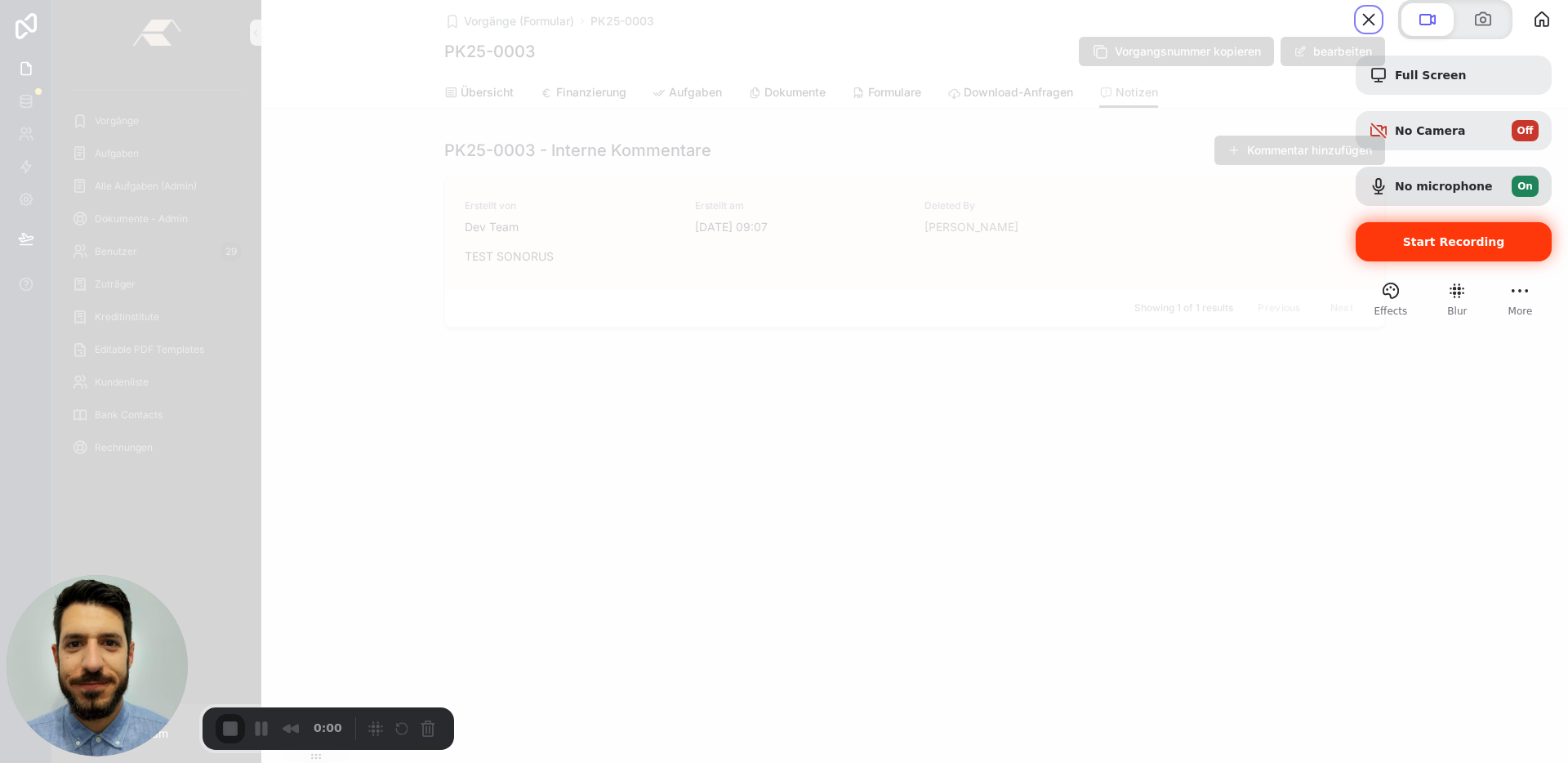
click at [1418, 249] on span "Start Recording" at bounding box center [1454, 242] width 102 height 13
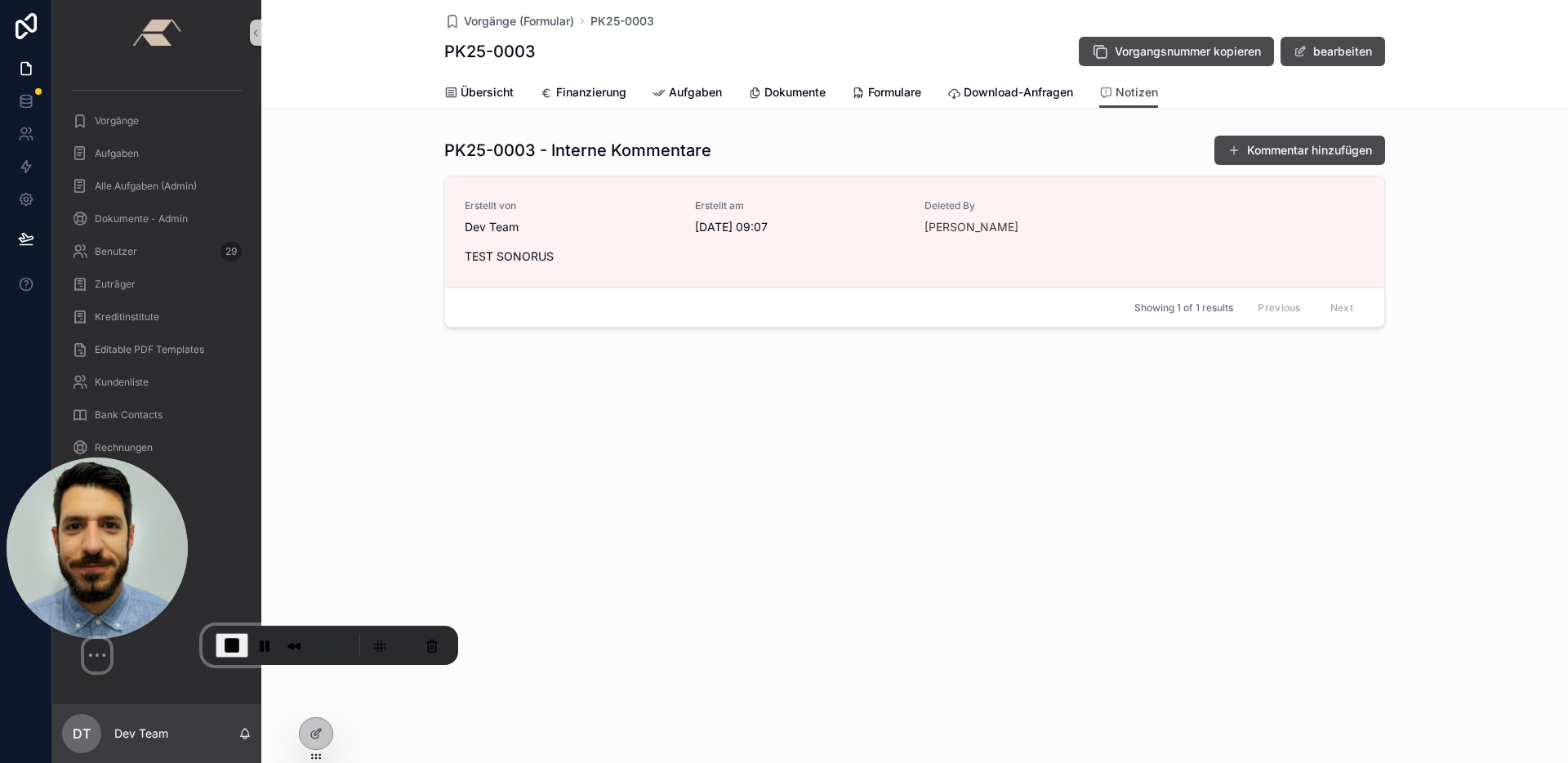
drag, startPoint x: 118, startPoint y: 575, endPoint x: 120, endPoint y: 546, distance: 29.1
click at [120, 546] on img at bounding box center [97, 547] width 182 height 182
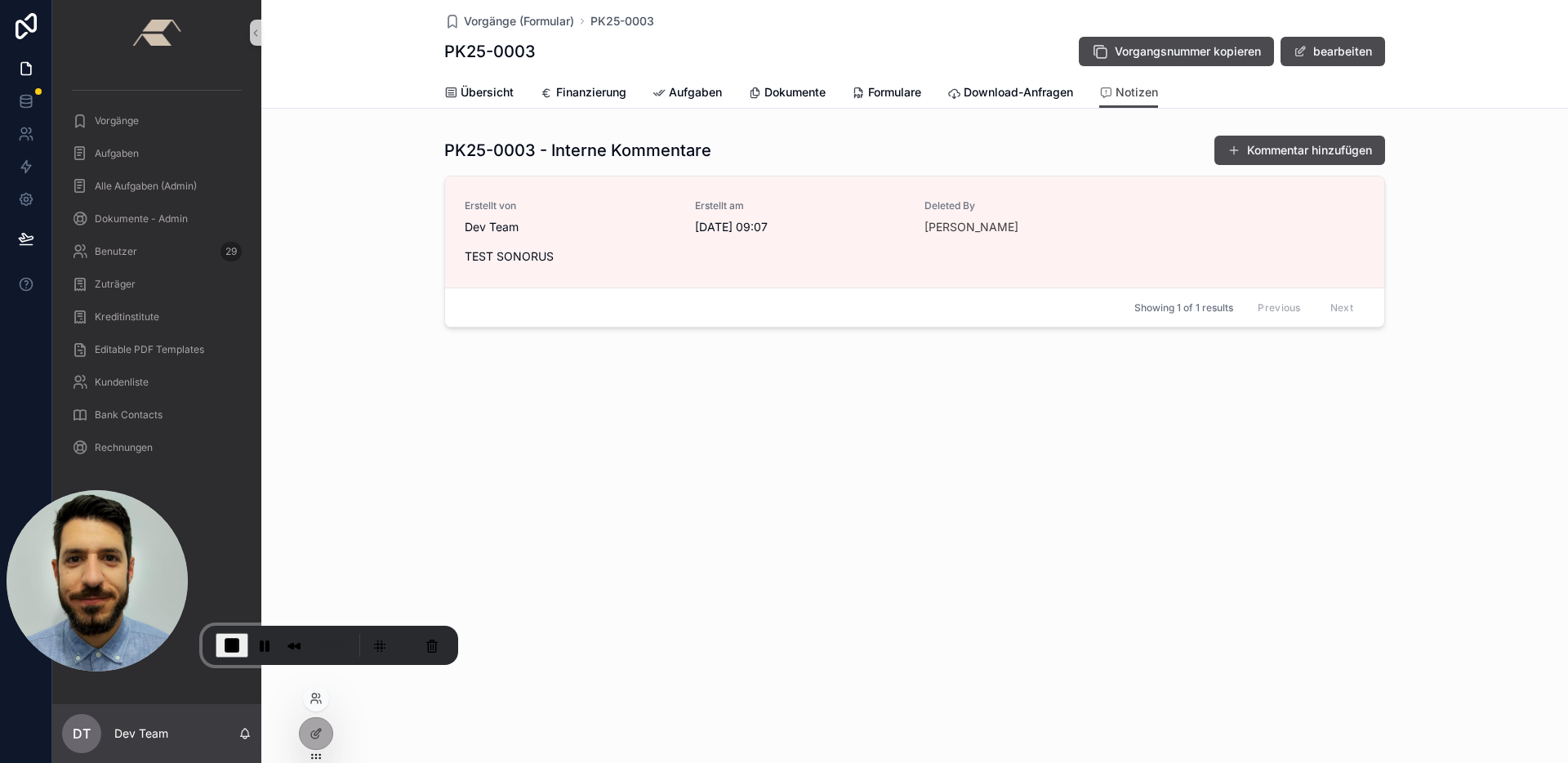
click at [323, 747] on div at bounding box center [316, 733] width 34 height 33
click at [315, 730] on icon at bounding box center [316, 733] width 13 height 13
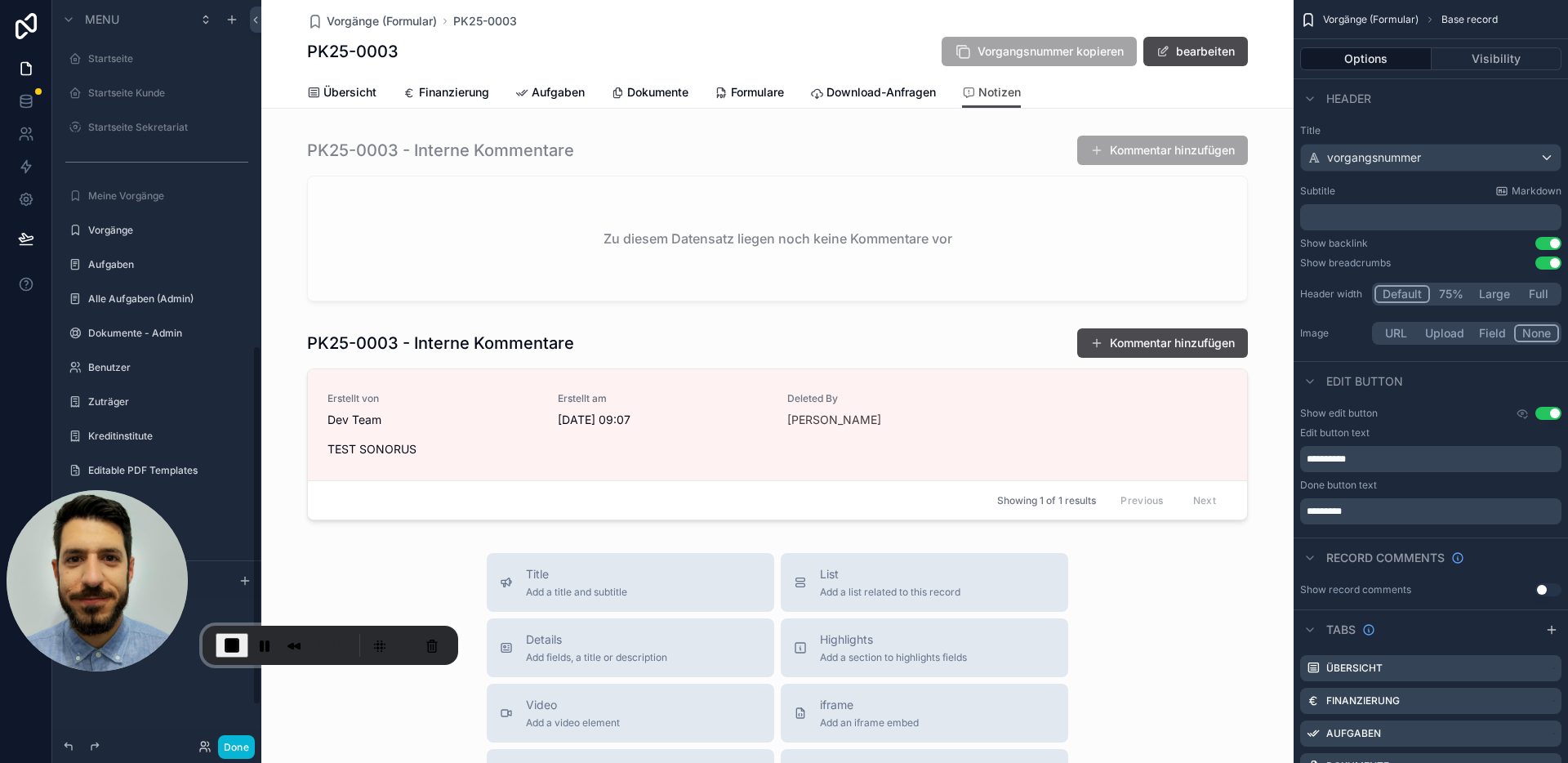
scroll to position [715, 0]
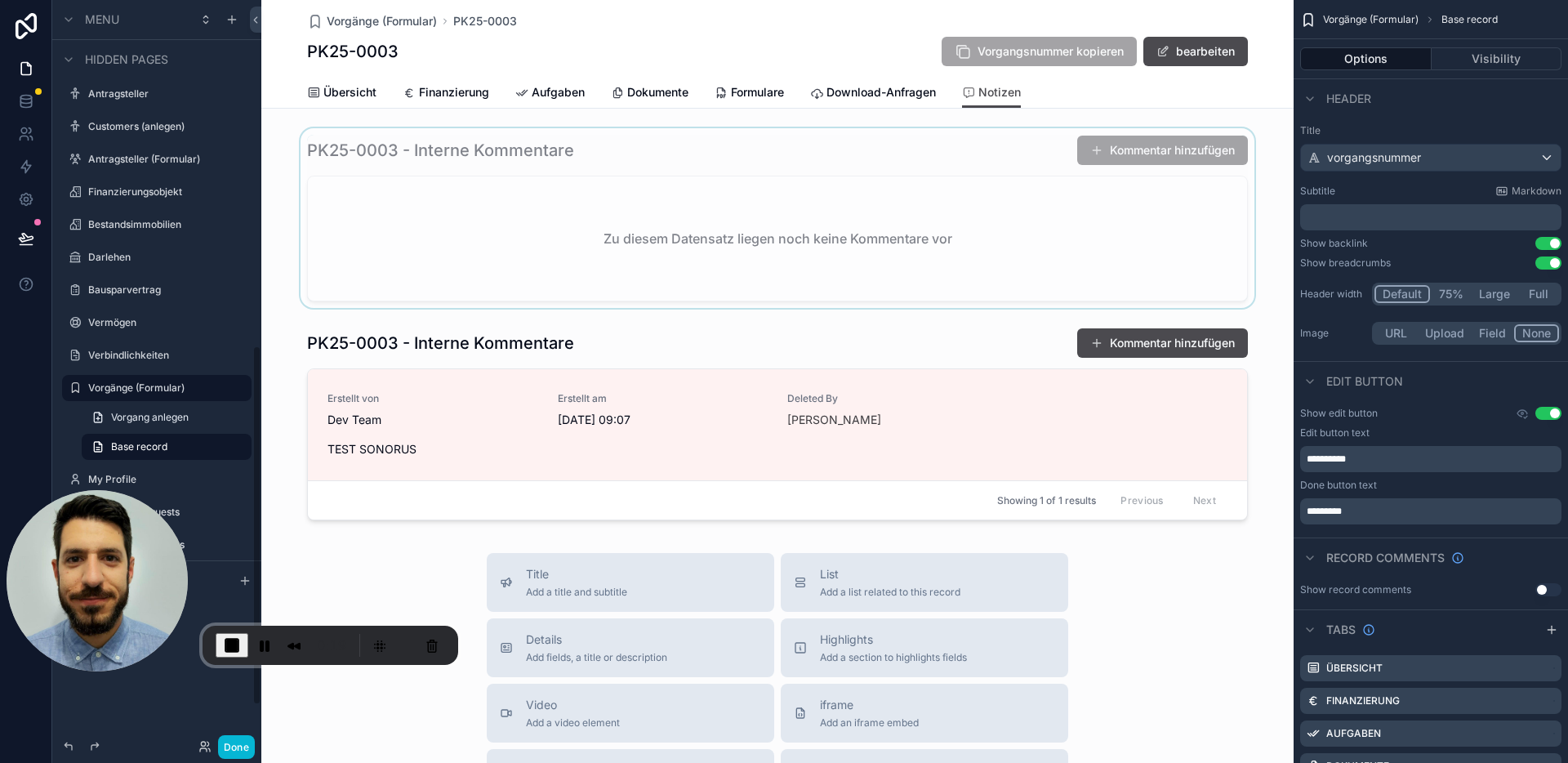
click at [814, 161] on div "scrollable content" at bounding box center [777, 217] width 1032 height 180
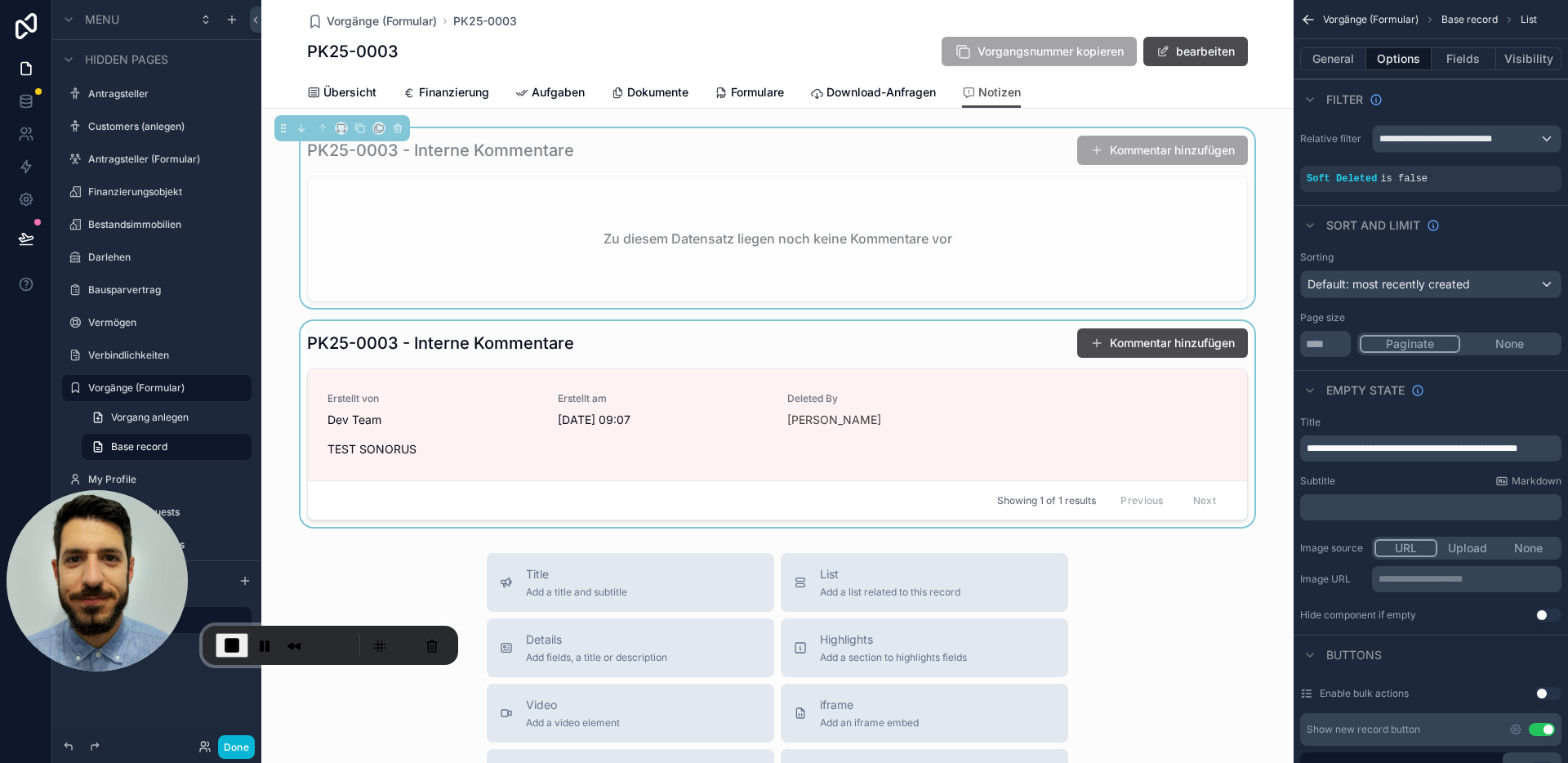
click at [832, 342] on div "scrollable content" at bounding box center [777, 424] width 1032 height 206
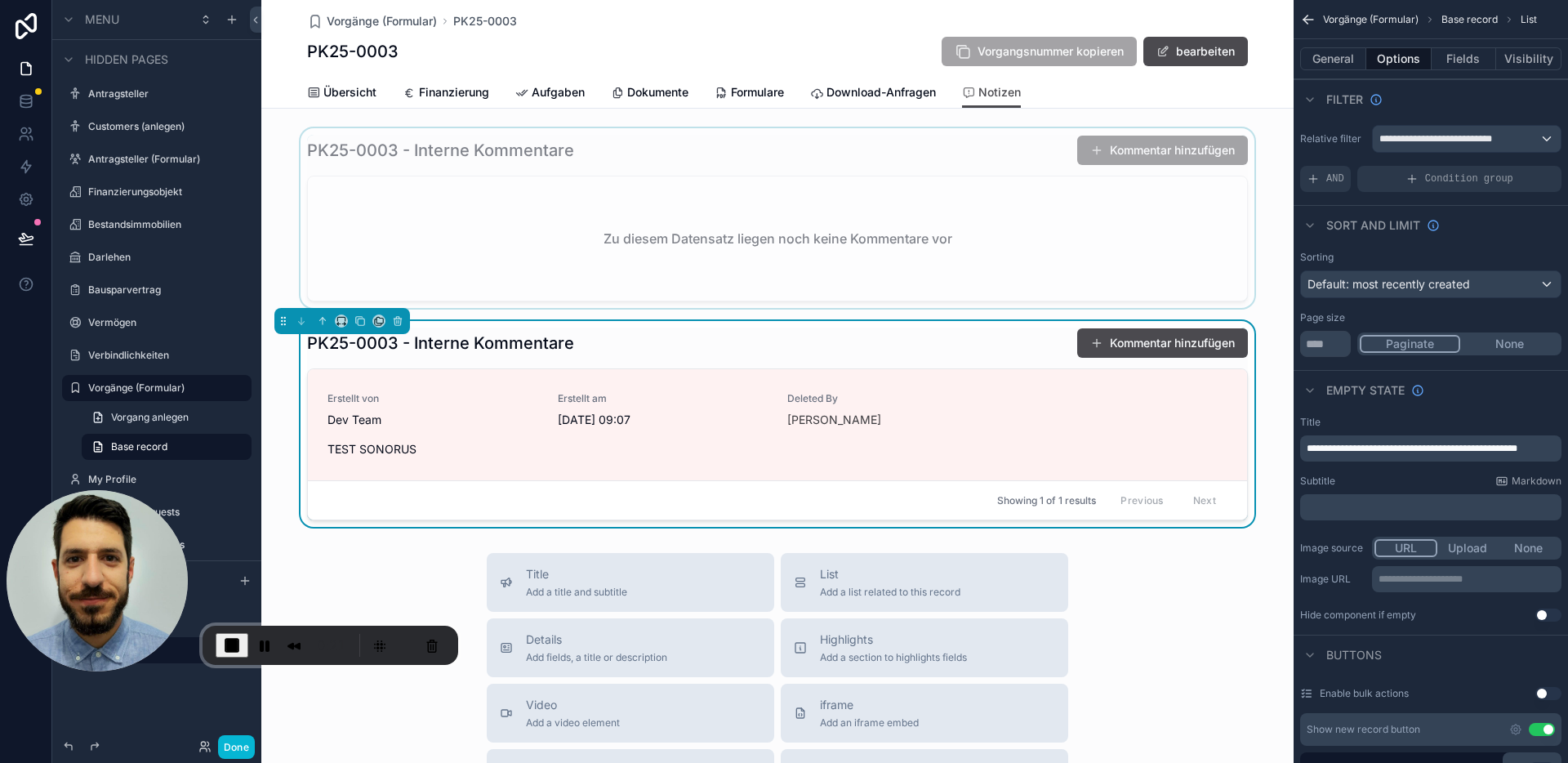
click at [905, 164] on div "scrollable content" at bounding box center [777, 217] width 1032 height 180
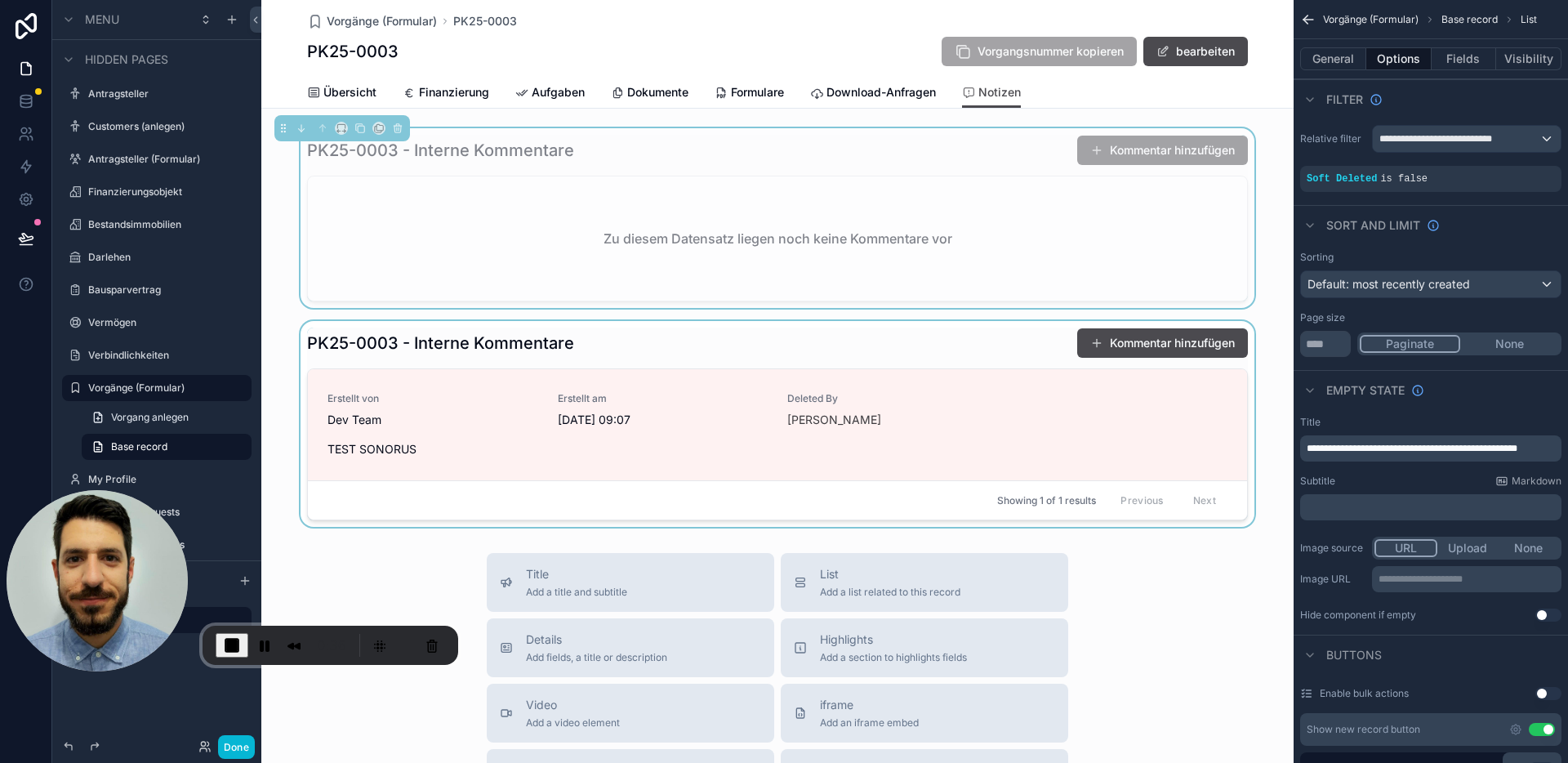
click at [813, 343] on div "scrollable content" at bounding box center [777, 424] width 1032 height 206
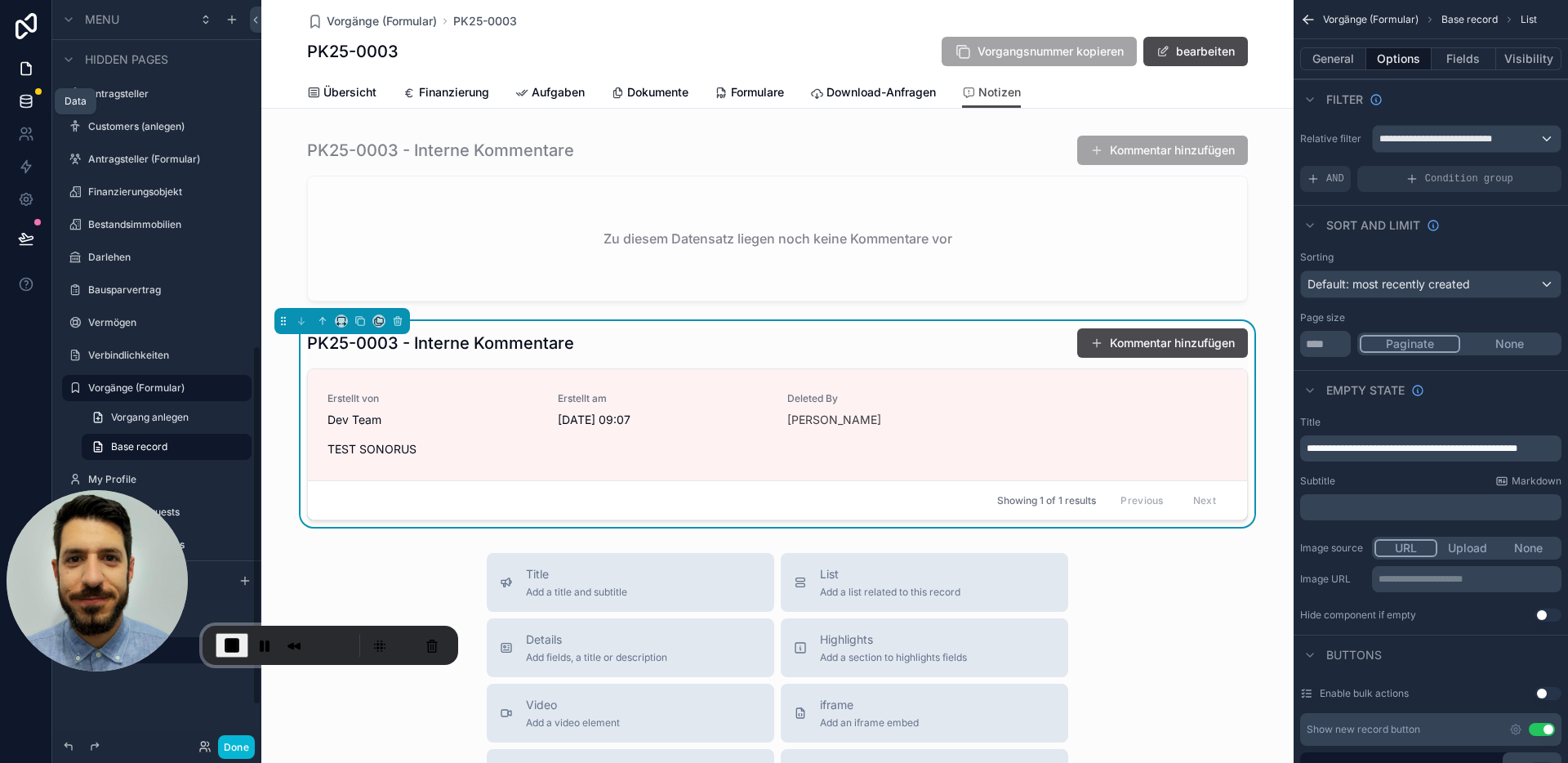
click at [22, 110] on link at bounding box center [26, 101] width 52 height 33
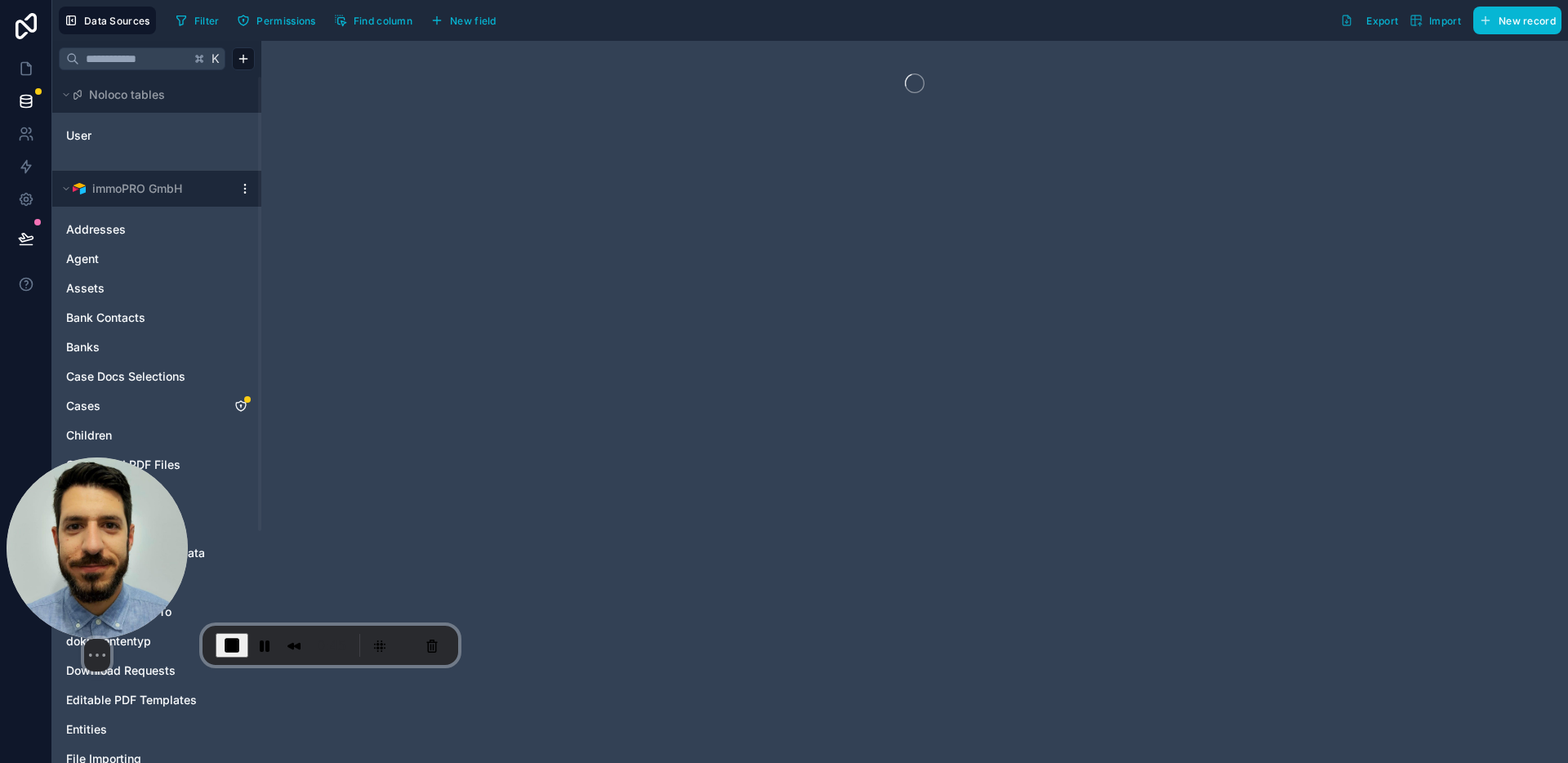
click at [792, 480] on body "Data Sources Filter Permissions Find column New field Export Import New record …" at bounding box center [784, 381] width 1568 height 763
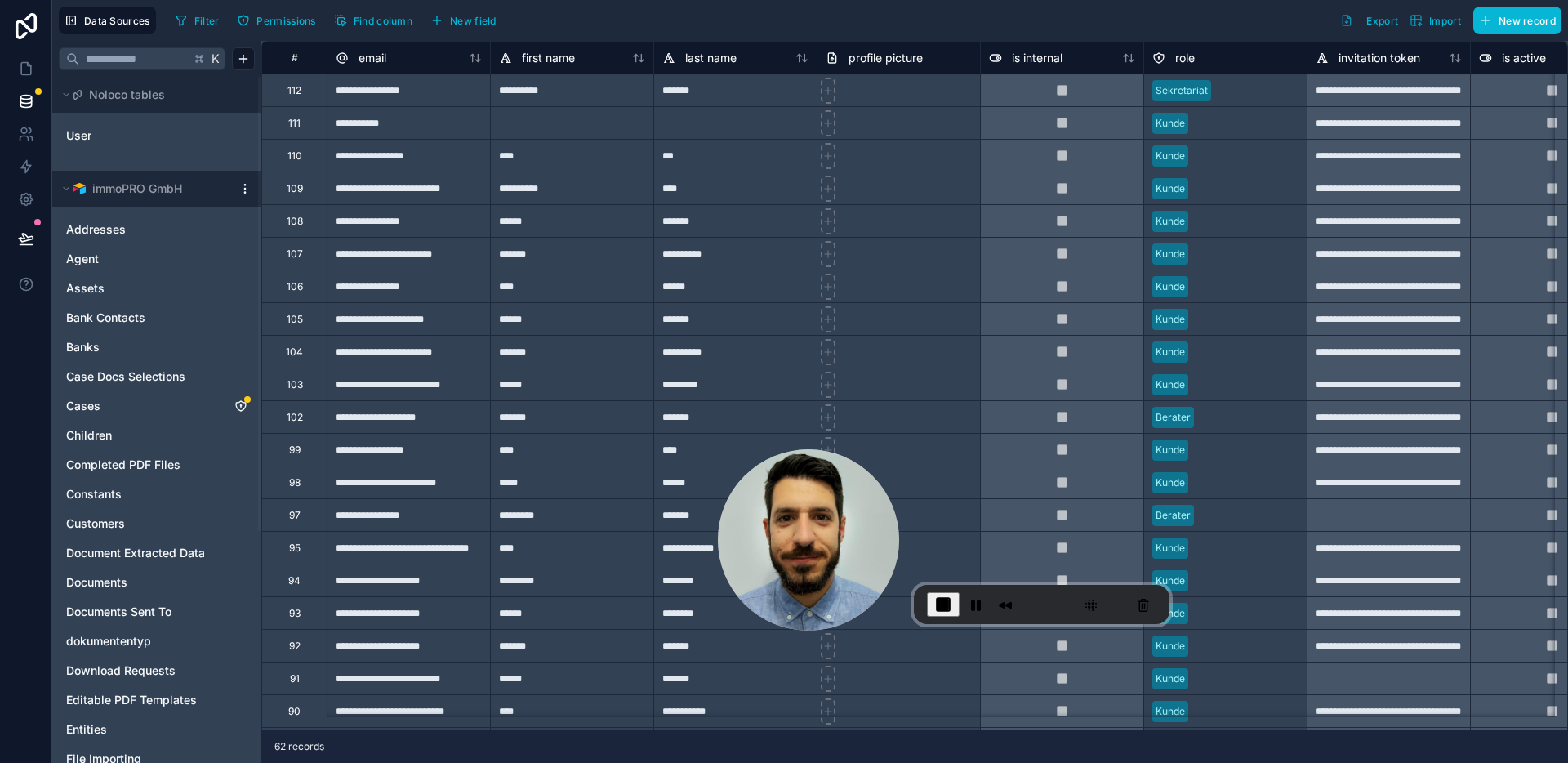
scroll to position [350, 0]
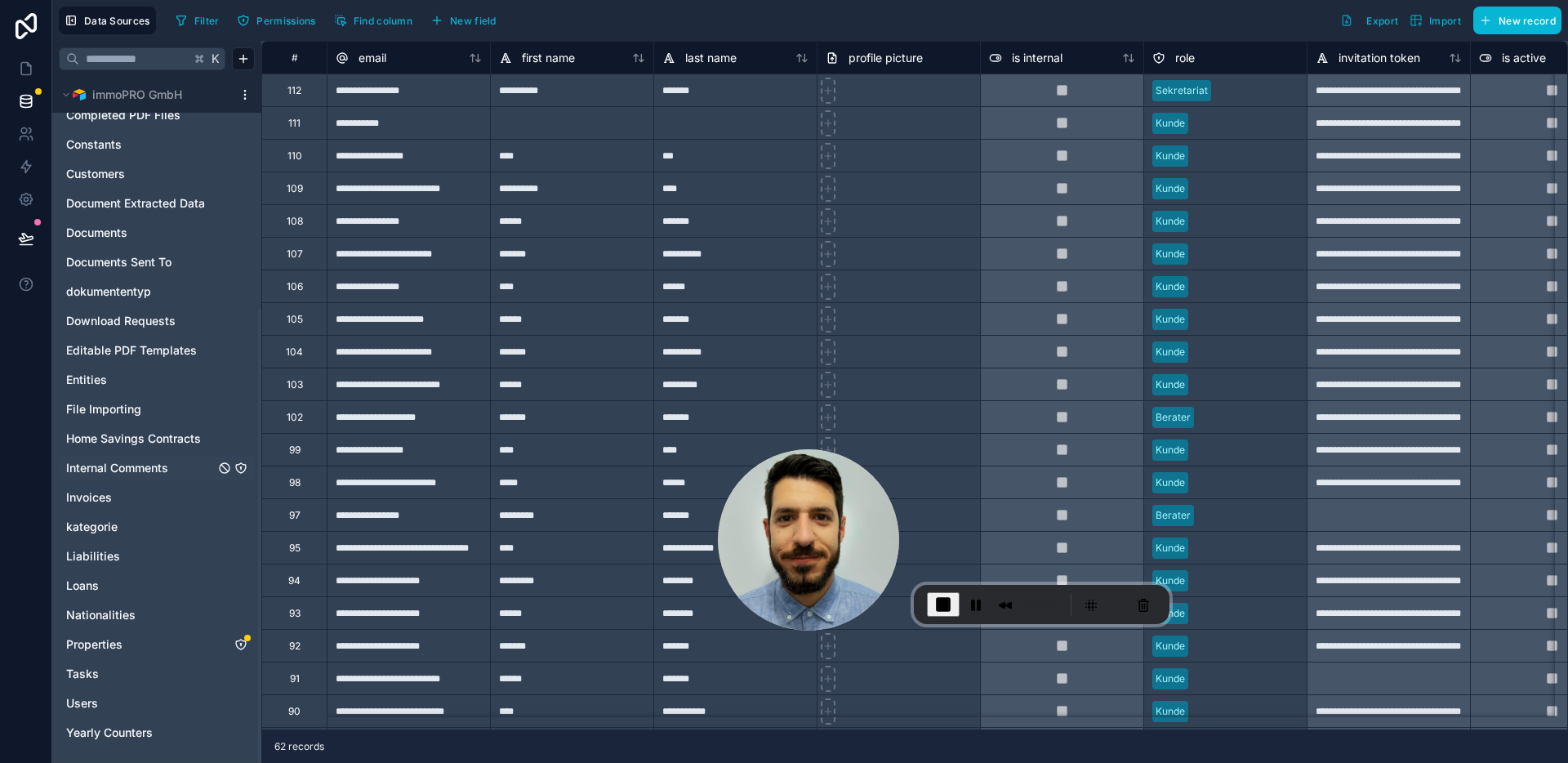
click at [239, 468] on icon "Internal Comments" at bounding box center [241, 468] width 13 height 13
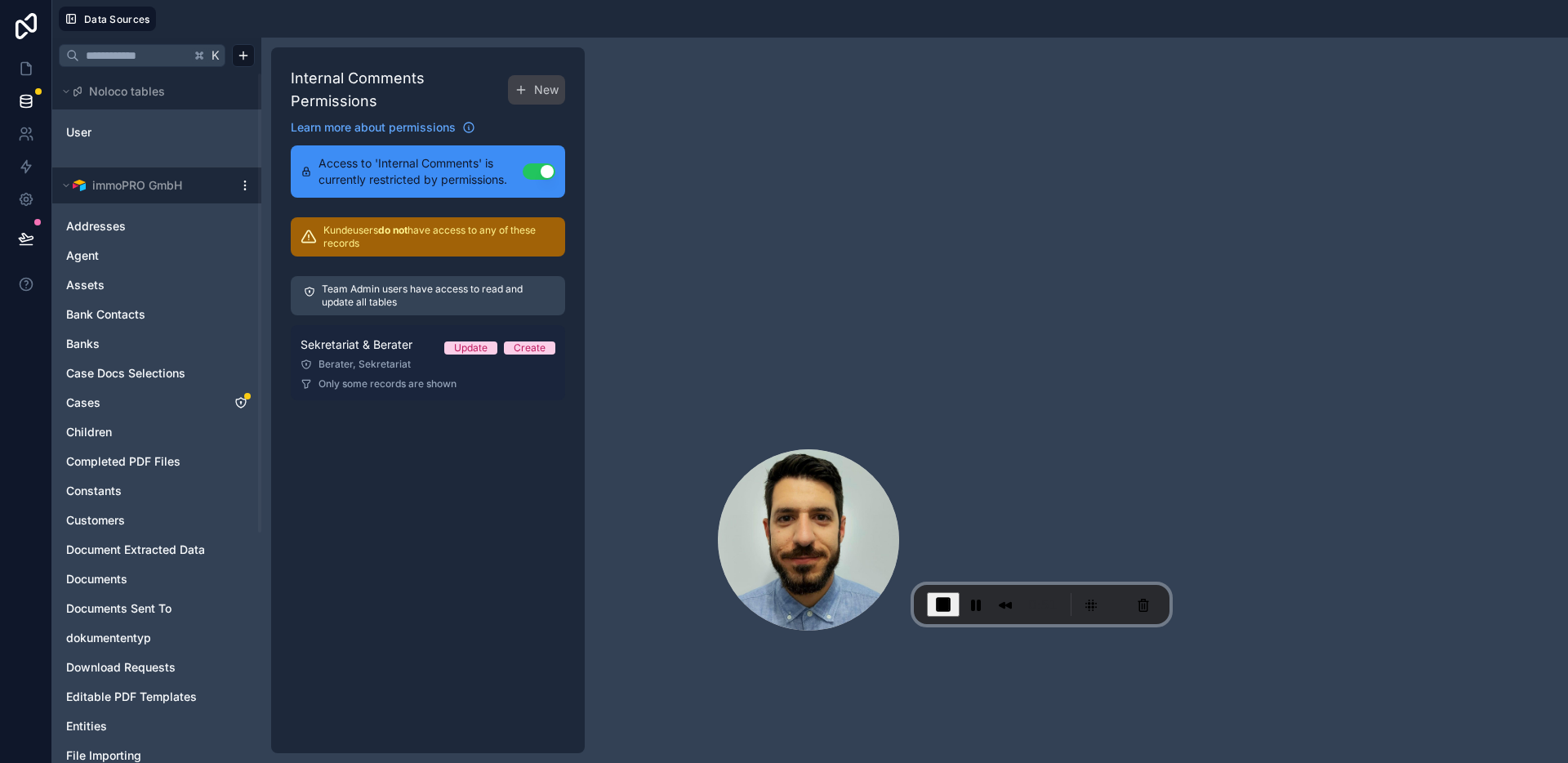
click at [384, 379] on span "Only some records are shown" at bounding box center [387, 384] width 138 height 13
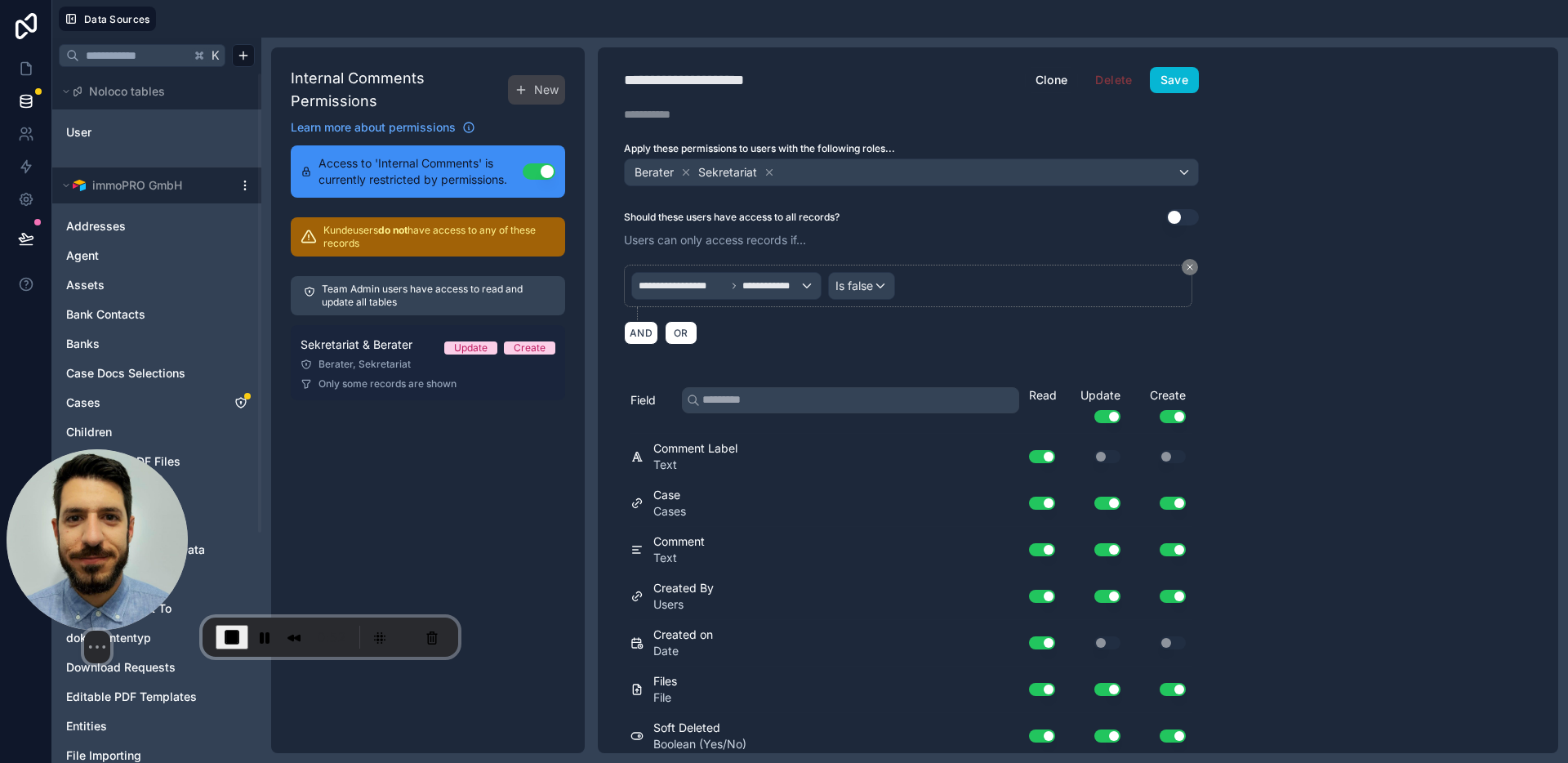
drag, startPoint x: 823, startPoint y: 473, endPoint x: 452, endPoint y: 327, distance: 398.7
click at [107, 505] on img at bounding box center [97, 539] width 182 height 182
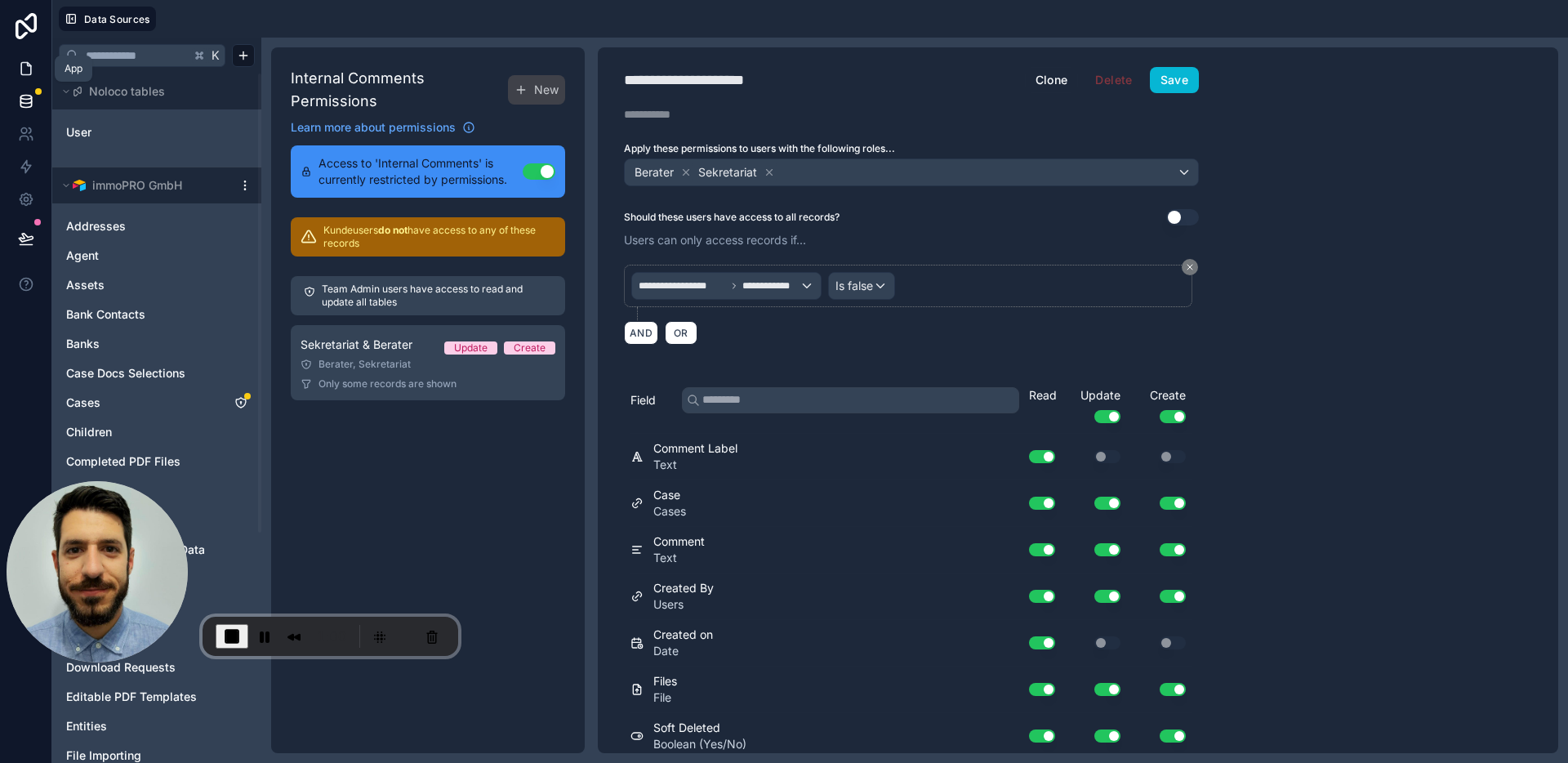
click at [21, 70] on icon at bounding box center [26, 69] width 10 height 13
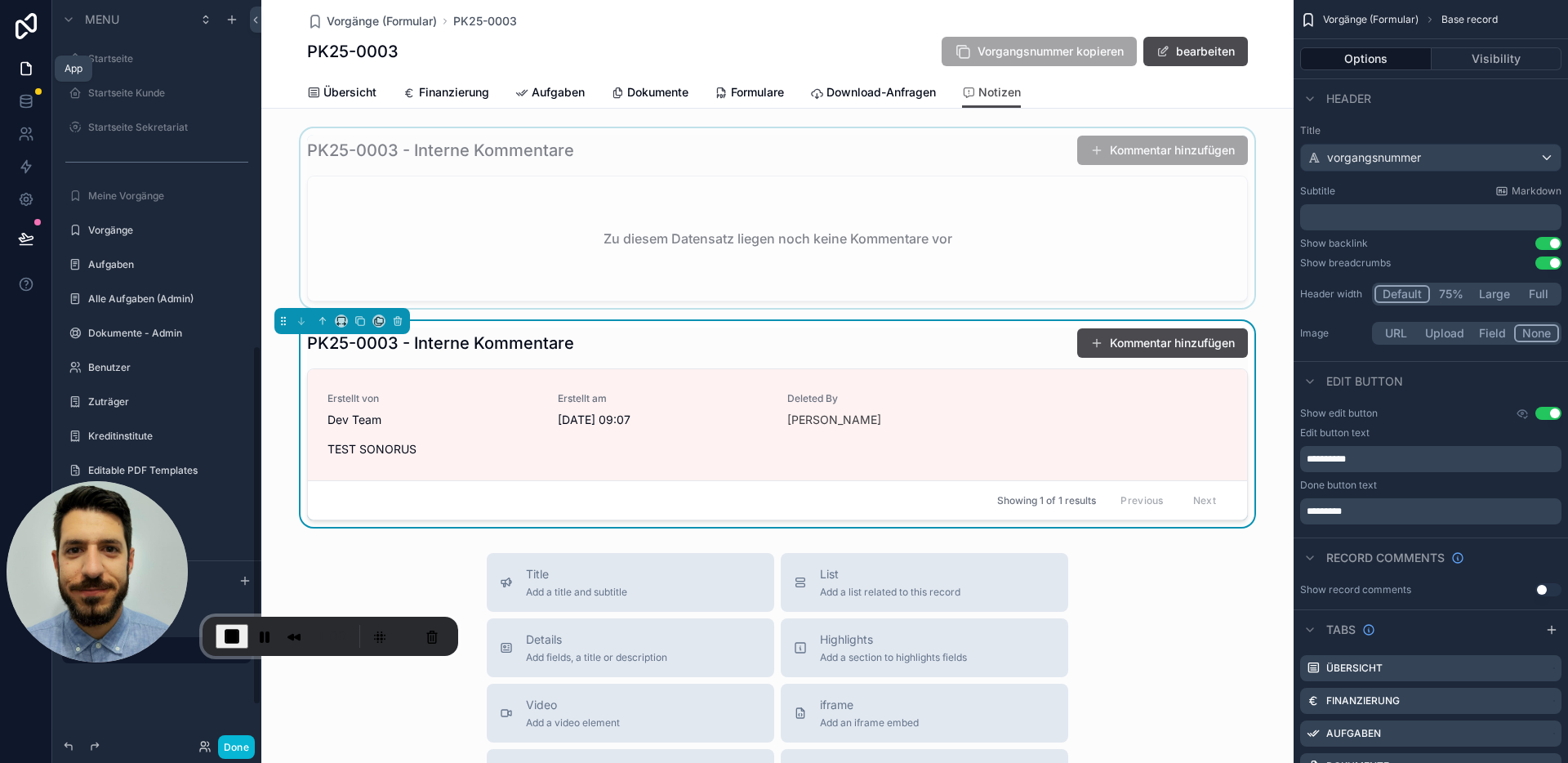
scroll to position [715, 0]
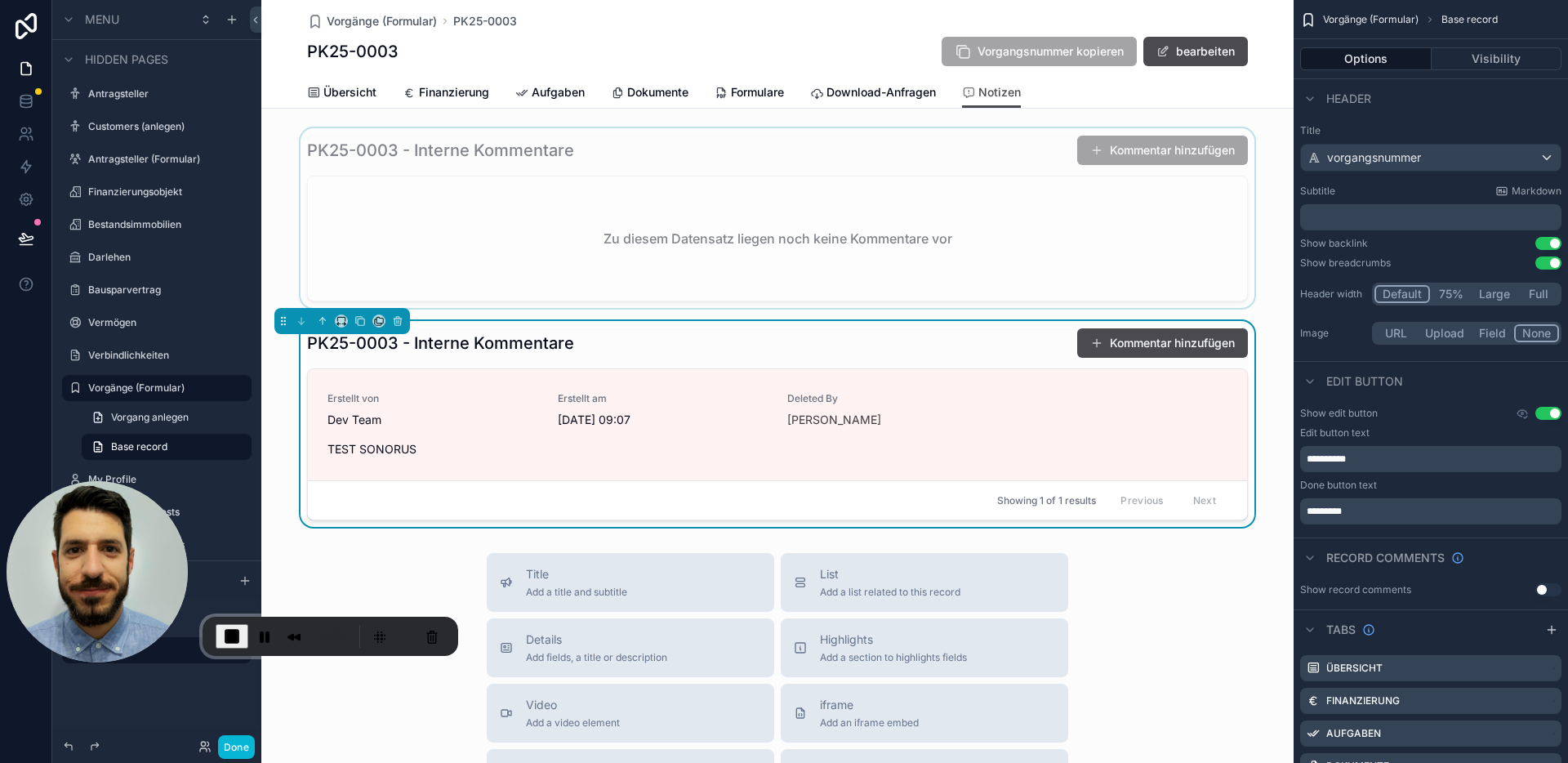
click at [866, 155] on div "scrollable content" at bounding box center [777, 217] width 1032 height 180
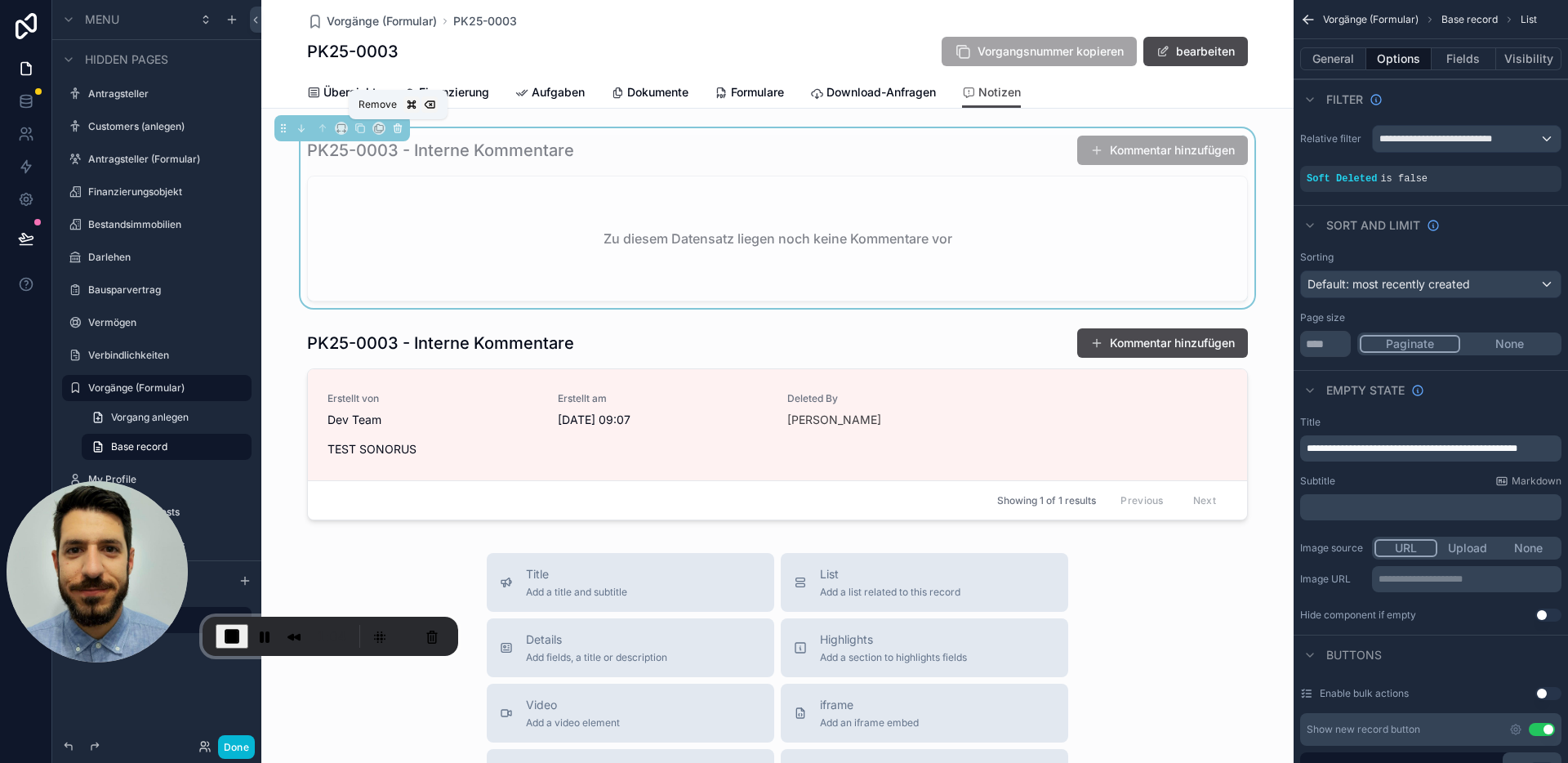
click at [398, 129] on icon "scrollable content" at bounding box center [397, 128] width 12 height 12
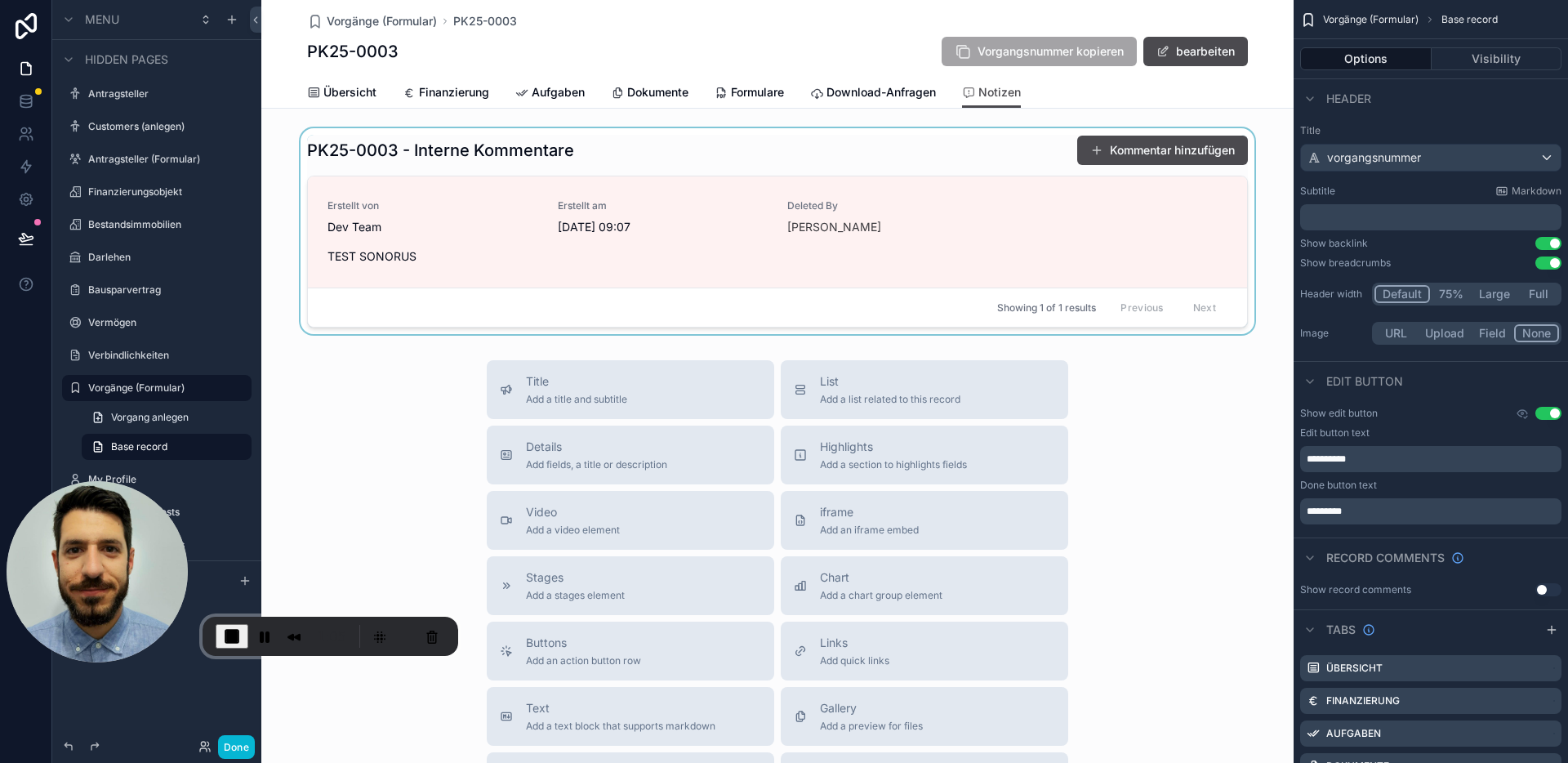
click at [808, 162] on div "scrollable content" at bounding box center [777, 231] width 1032 height 206
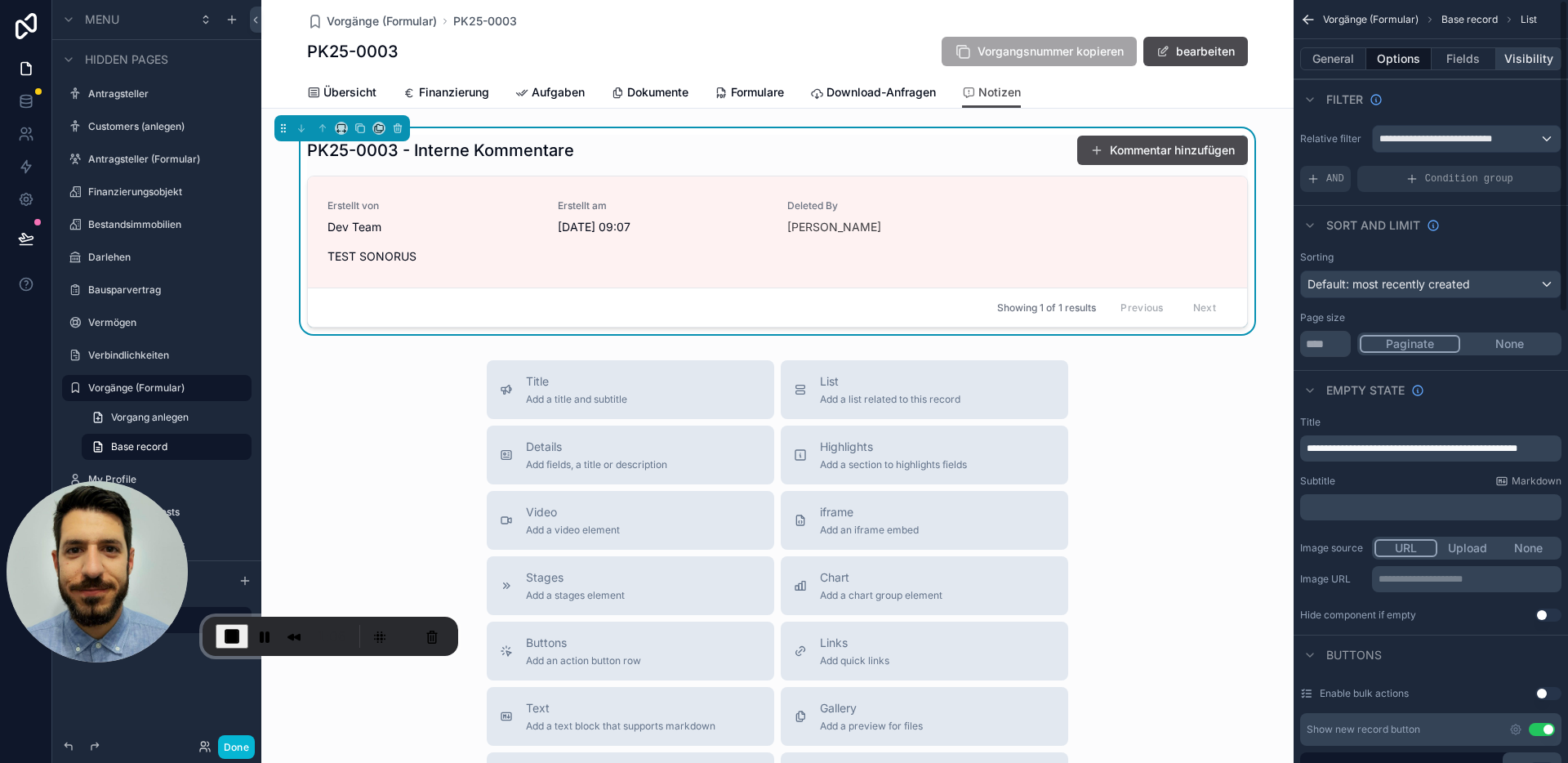
click at [1533, 50] on button "Visibility" at bounding box center [1528, 59] width 65 height 23
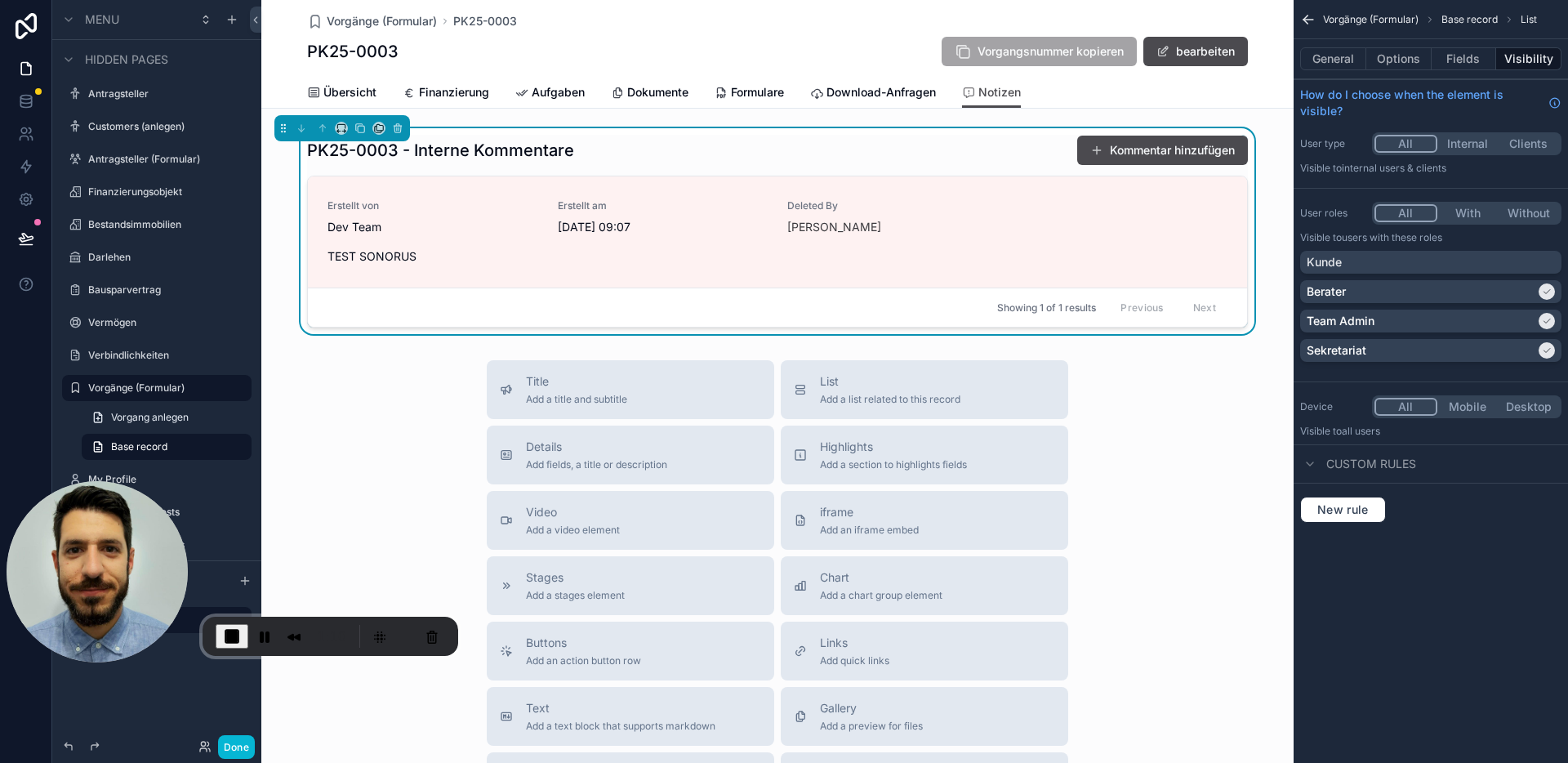
click at [864, 163] on div "PK25-0003 - Interne Kommentare Kommentar hinzufügen" at bounding box center [777, 150] width 941 height 31
click at [1335, 59] on button "General" at bounding box center [1333, 59] width 66 height 23
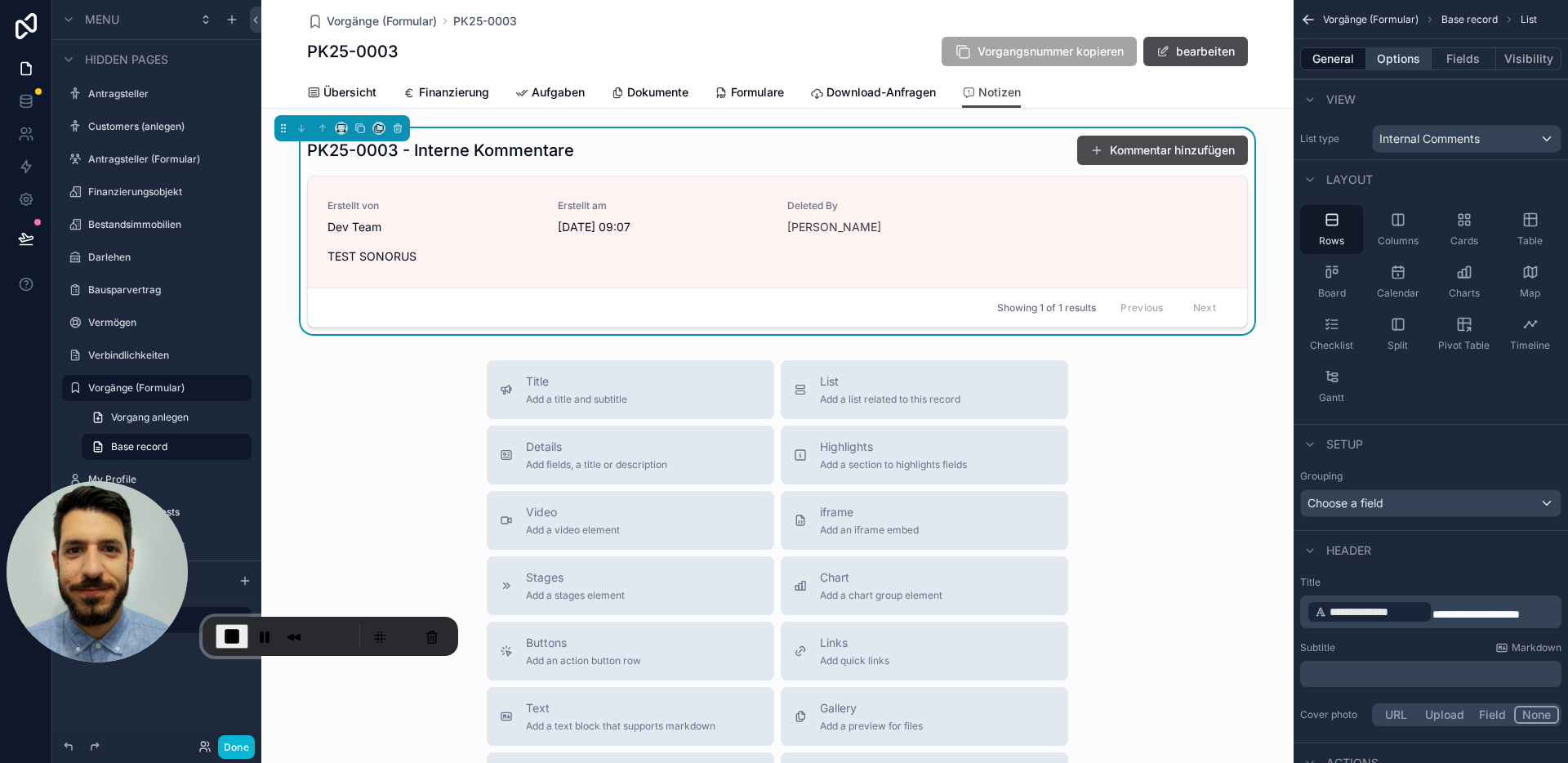
click at [1386, 51] on button "Options" at bounding box center [1398, 59] width 65 height 23
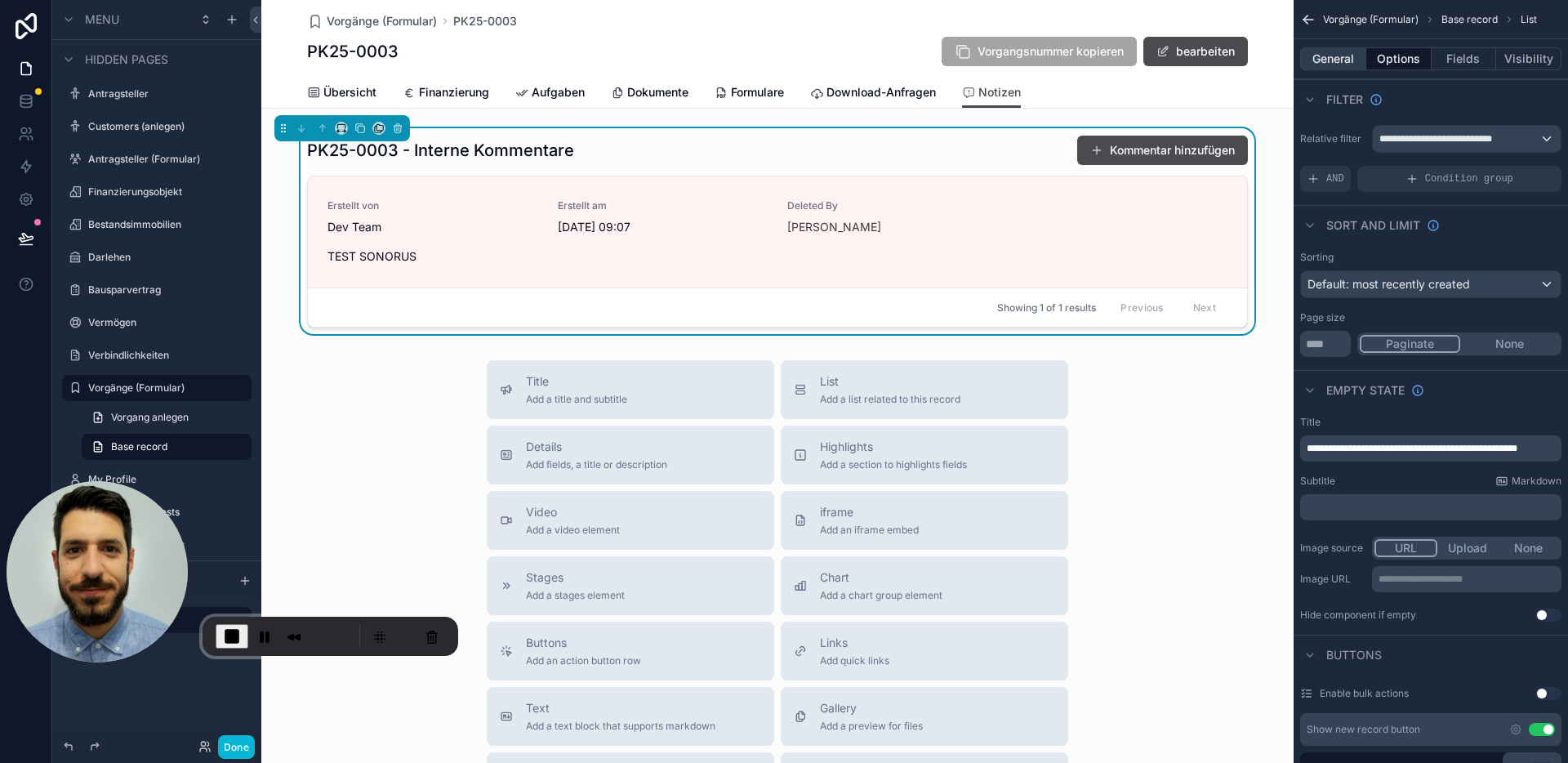
click at [1337, 56] on button "General" at bounding box center [1333, 59] width 66 height 23
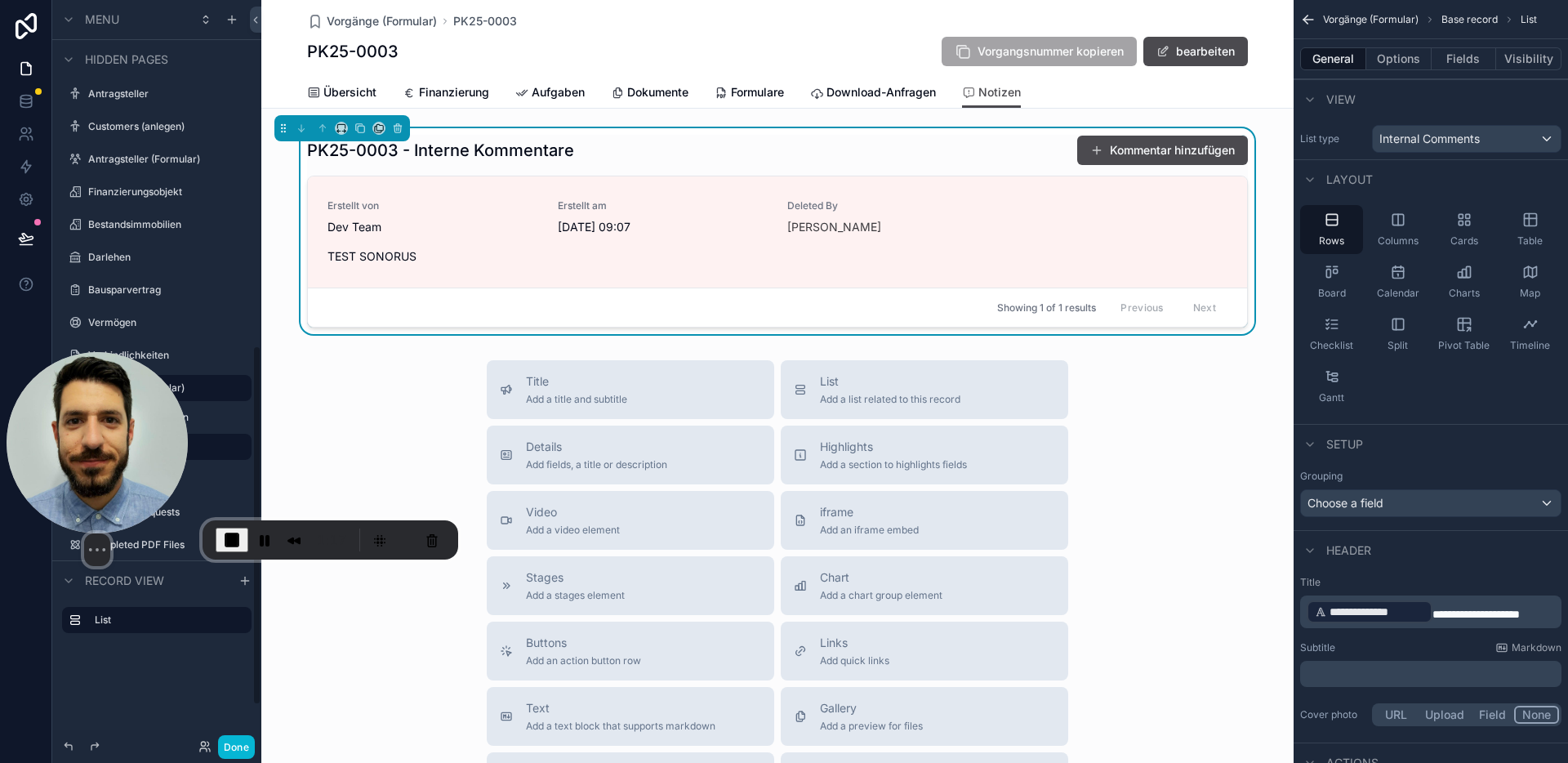
drag, startPoint x: 122, startPoint y: 548, endPoint x: 362, endPoint y: 341, distance: 316.9
click at [111, 447] on img at bounding box center [97, 442] width 182 height 182
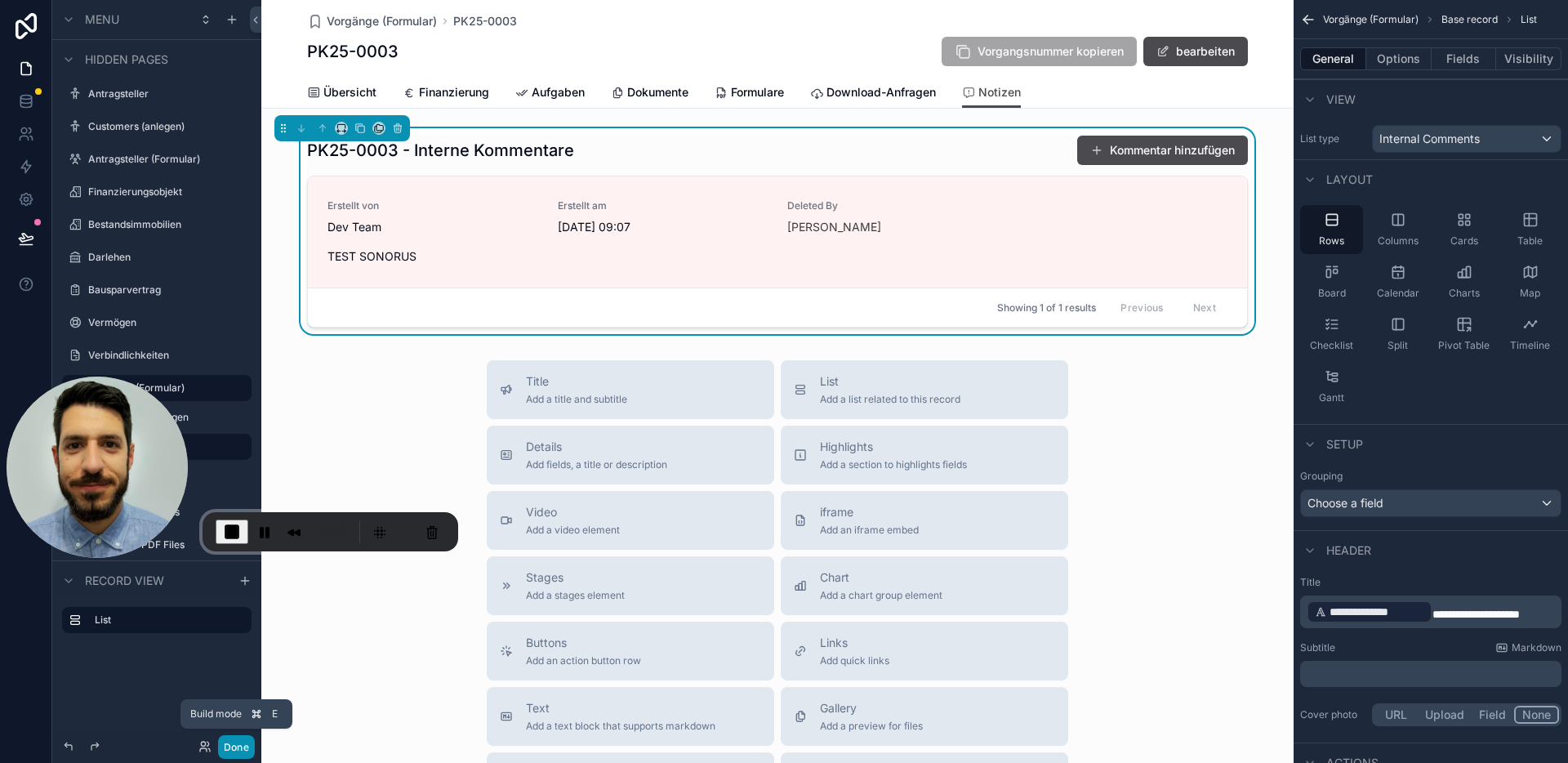
click at [242, 742] on button "Done" at bounding box center [236, 747] width 37 height 23
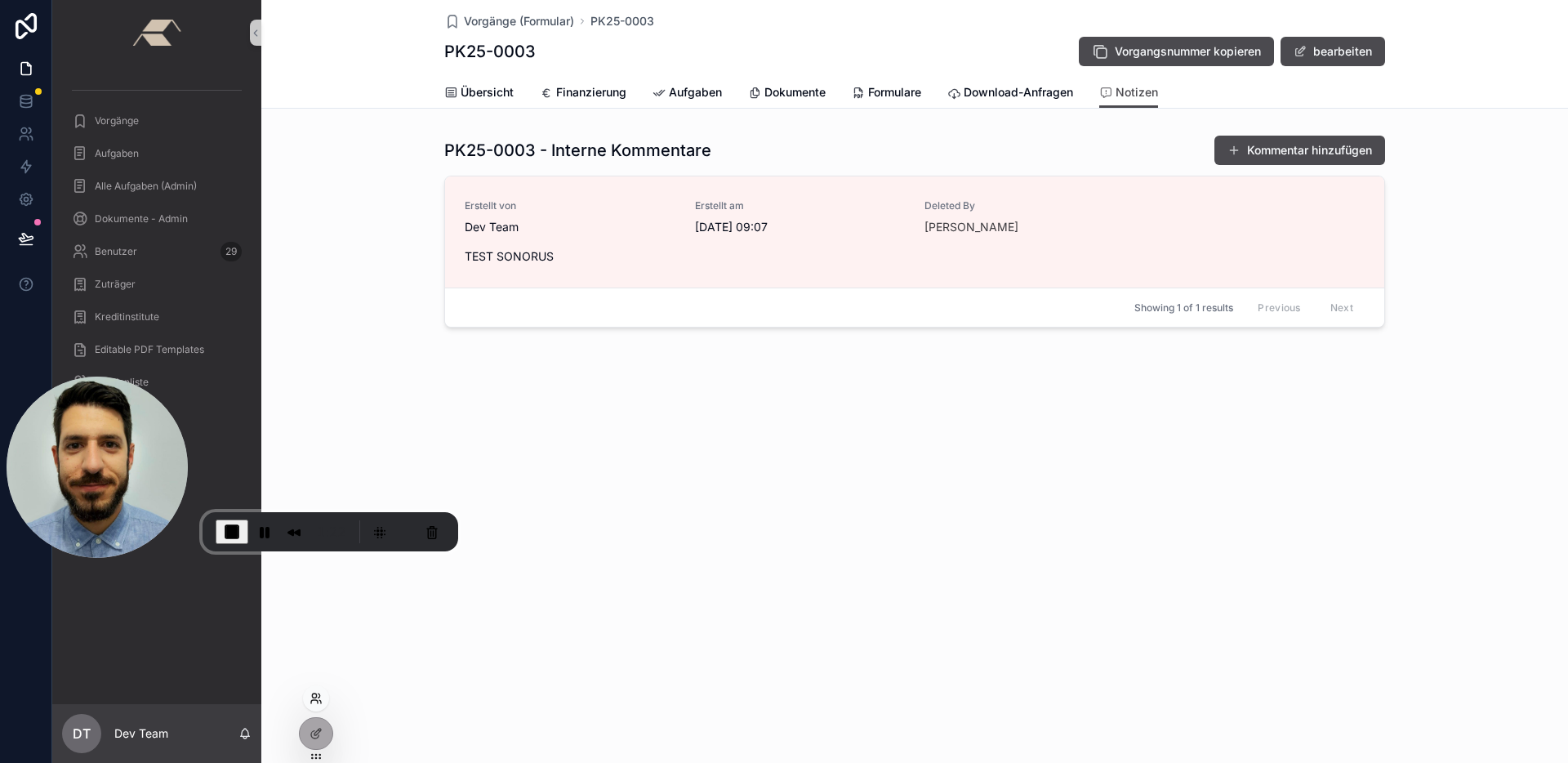
click at [320, 696] on icon at bounding box center [319, 695] width 2 height 4
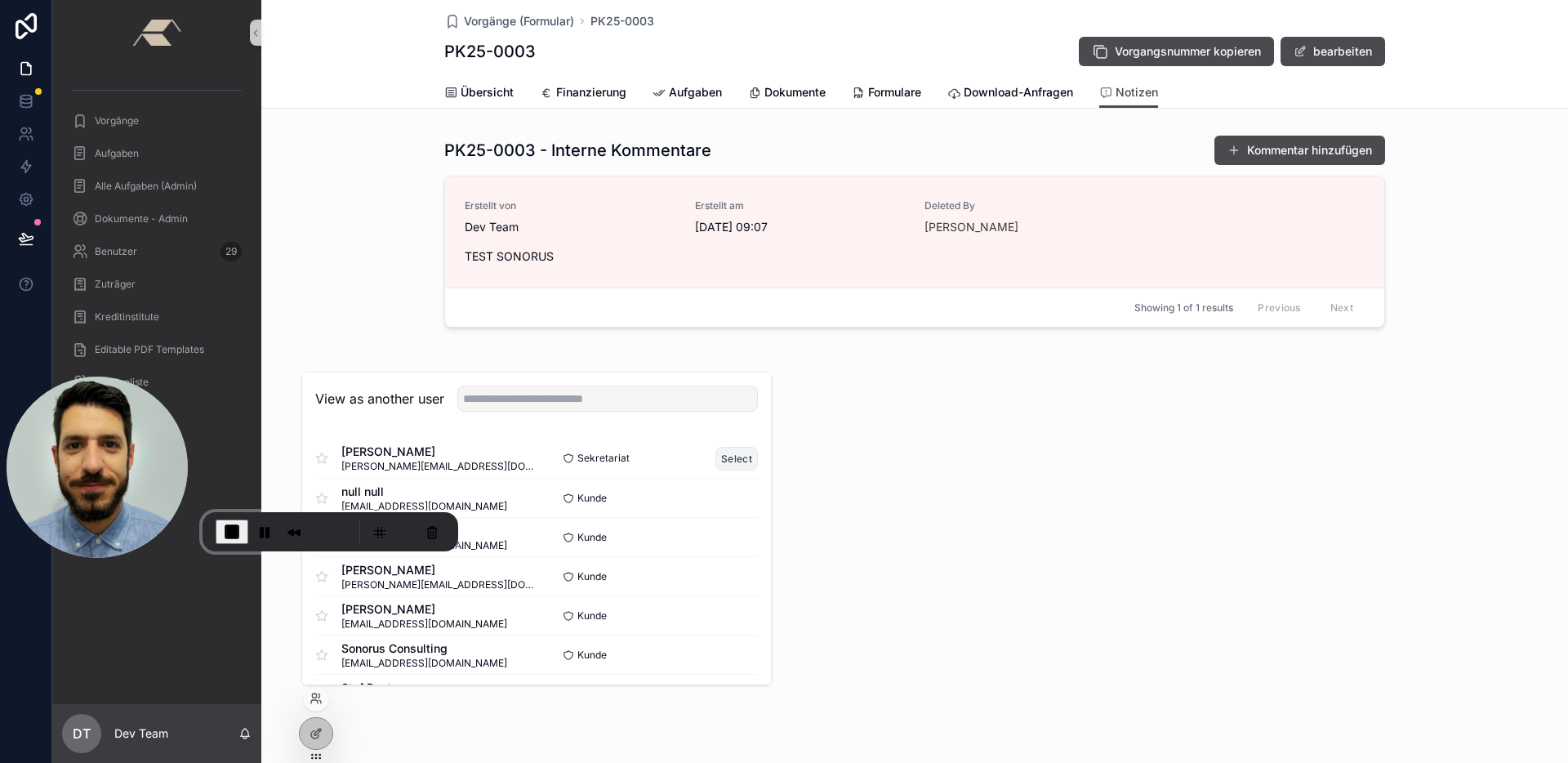
click at [728, 449] on button "Select" at bounding box center [736, 458] width 42 height 23
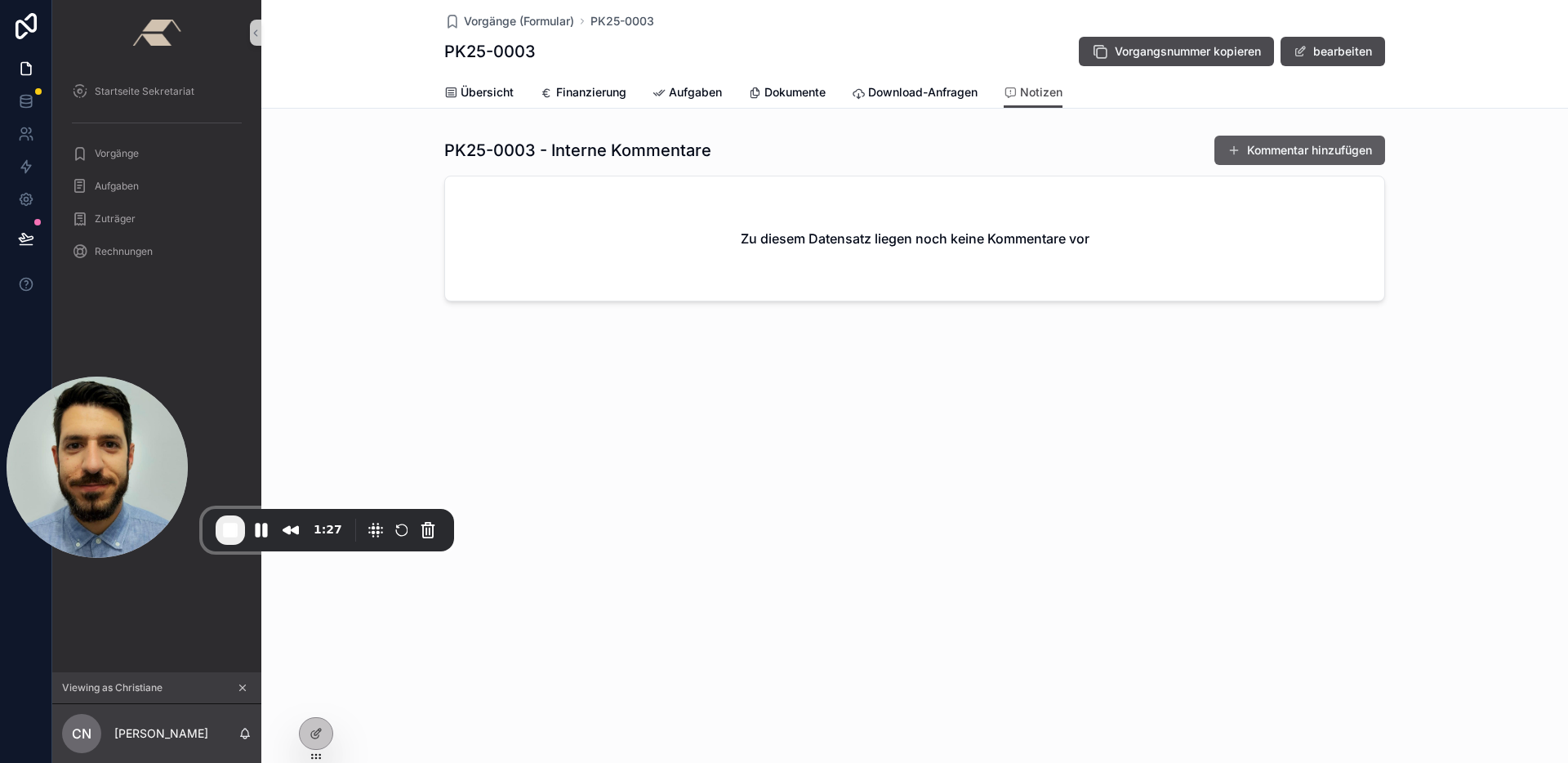
click at [1311, 140] on button "Kommentar hinzufügen" at bounding box center [1299, 150] width 171 height 30
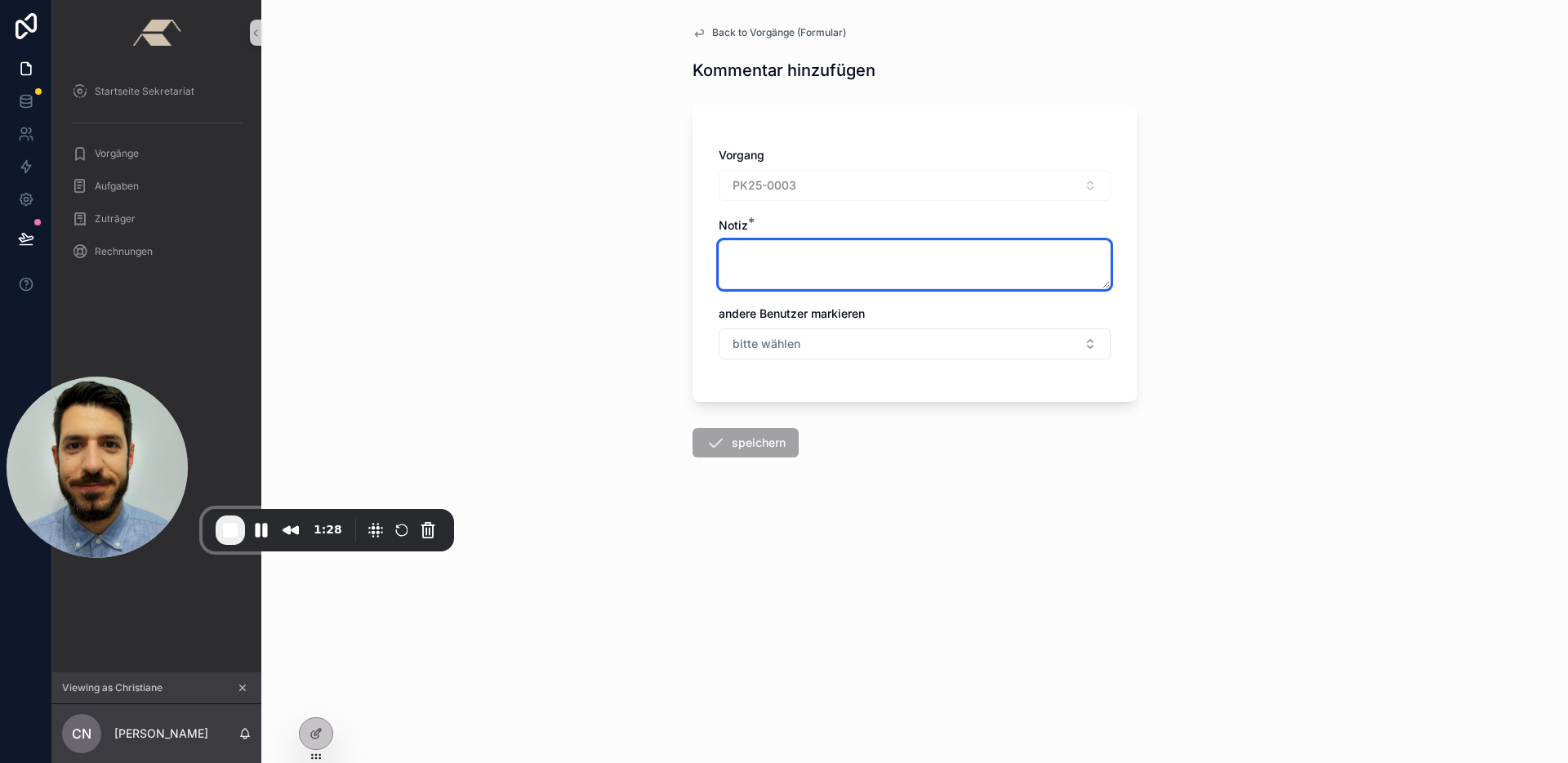
click at [798, 249] on textarea "scrollable content" at bounding box center [914, 264] width 392 height 49
type textarea "******"
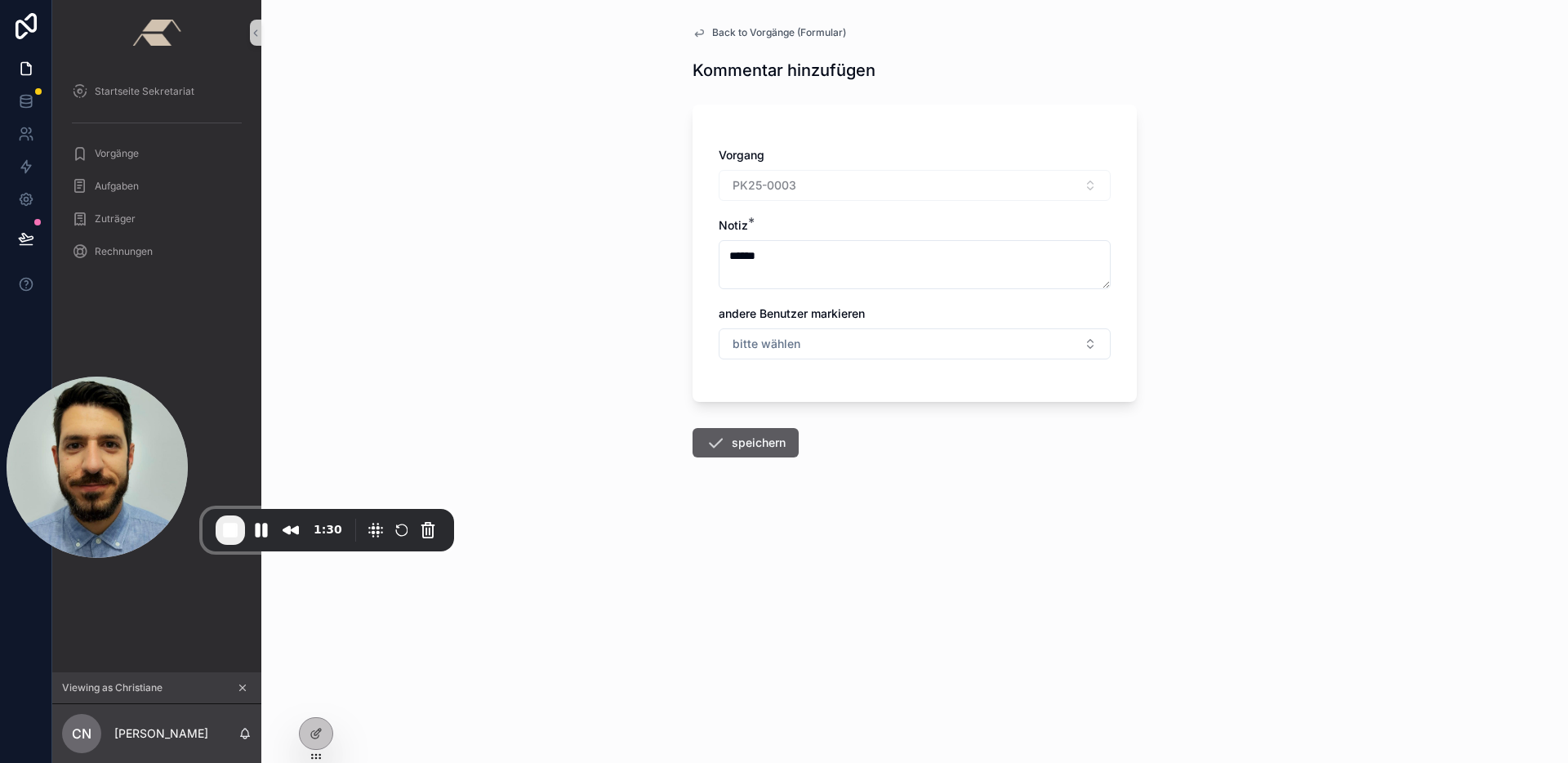
click at [773, 431] on button "speichern" at bounding box center [745, 442] width 106 height 30
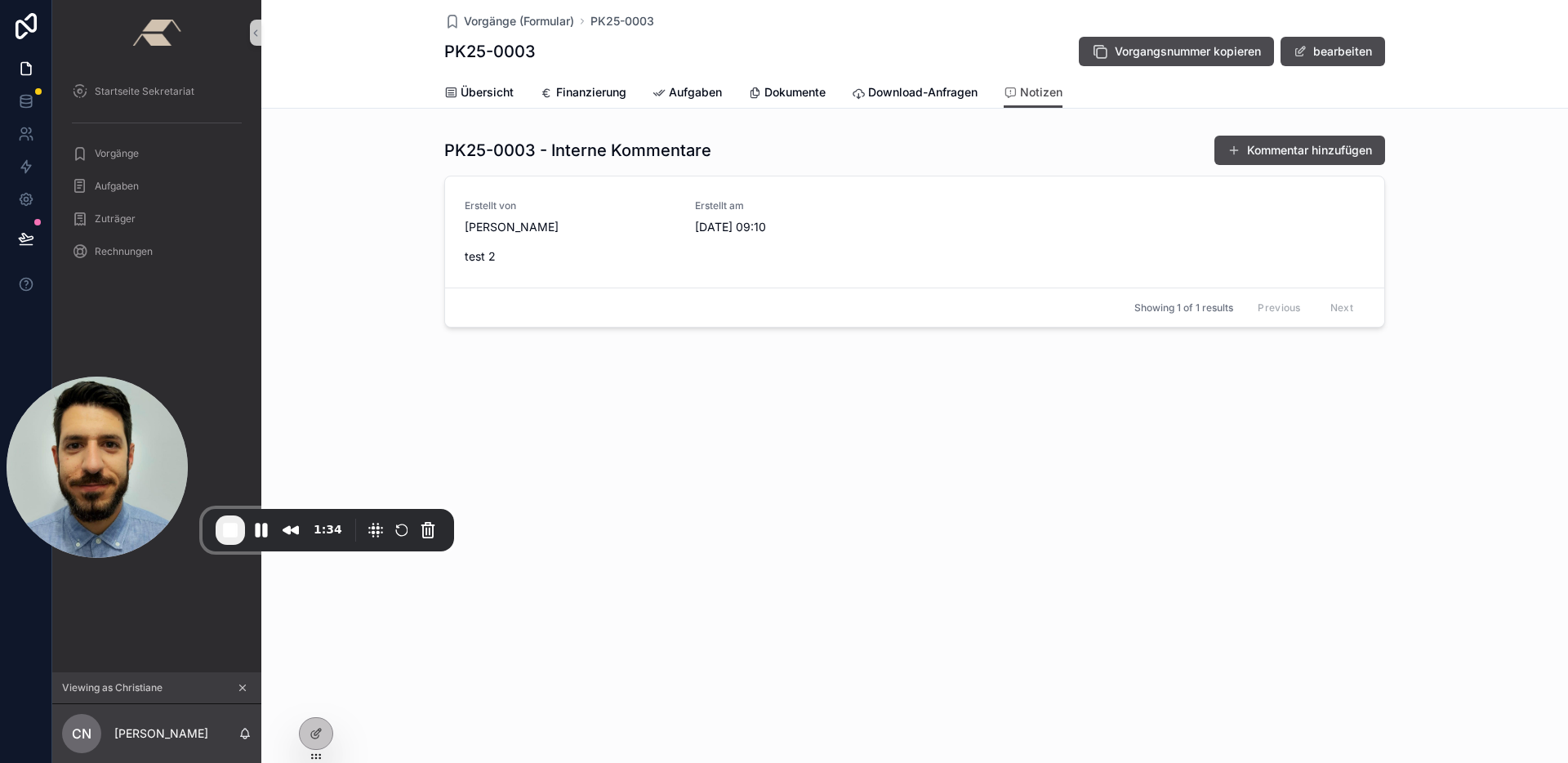
drag, startPoint x: 317, startPoint y: 699, endPoint x: 408, endPoint y: 669, distance: 95.8
click at [408, 669] on div "Startseite Sekretariat Vorgänge Aufgaben Zuträger Rechnungen Viewing as [PERSON…" at bounding box center [809, 381] width 1515 height 763
click at [1307, 230] on span "Vorläufiges Löschen" at bounding box center [1320, 235] width 95 height 13
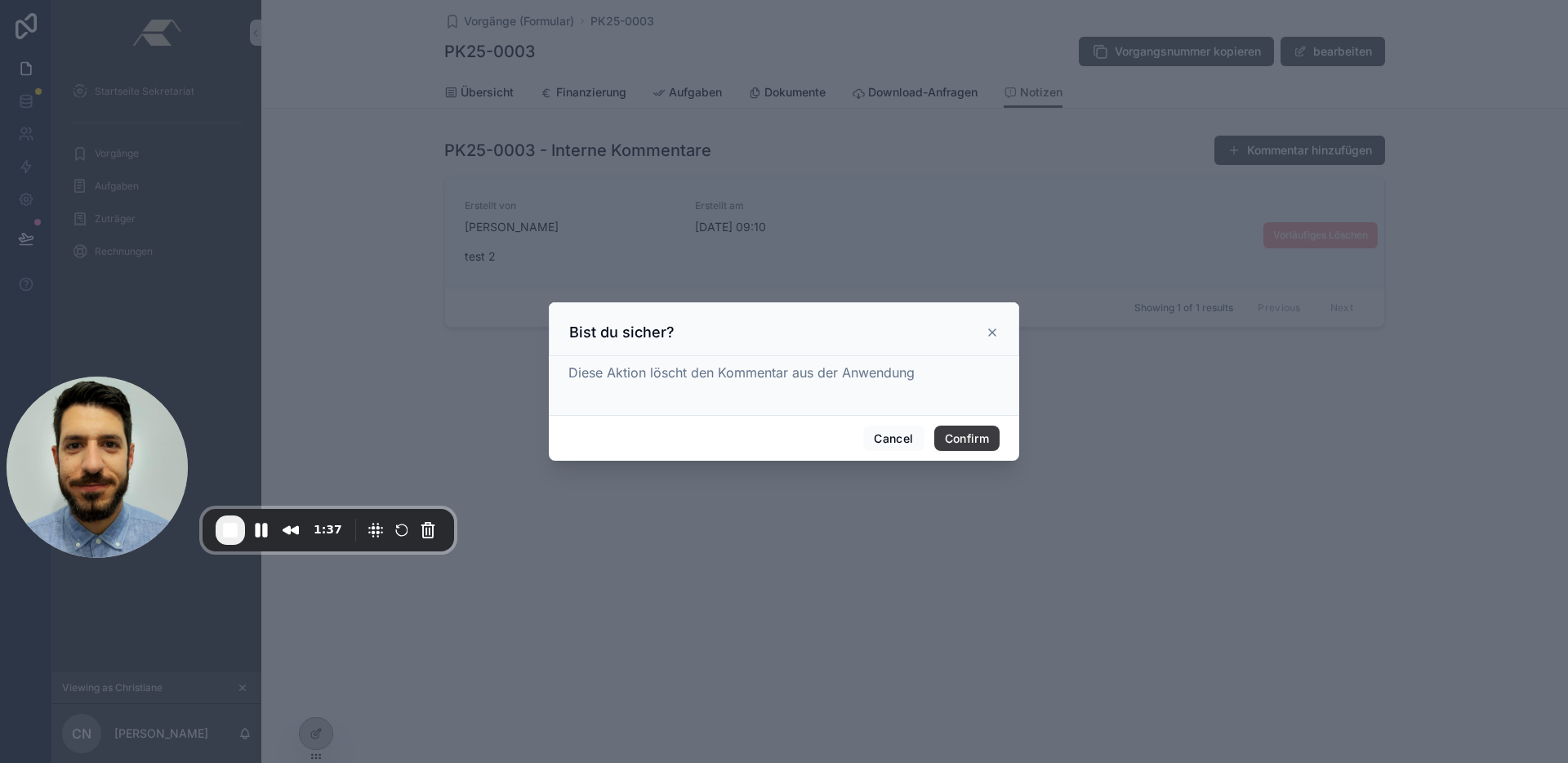
click at [974, 435] on button "Confirm" at bounding box center [966, 438] width 65 height 26
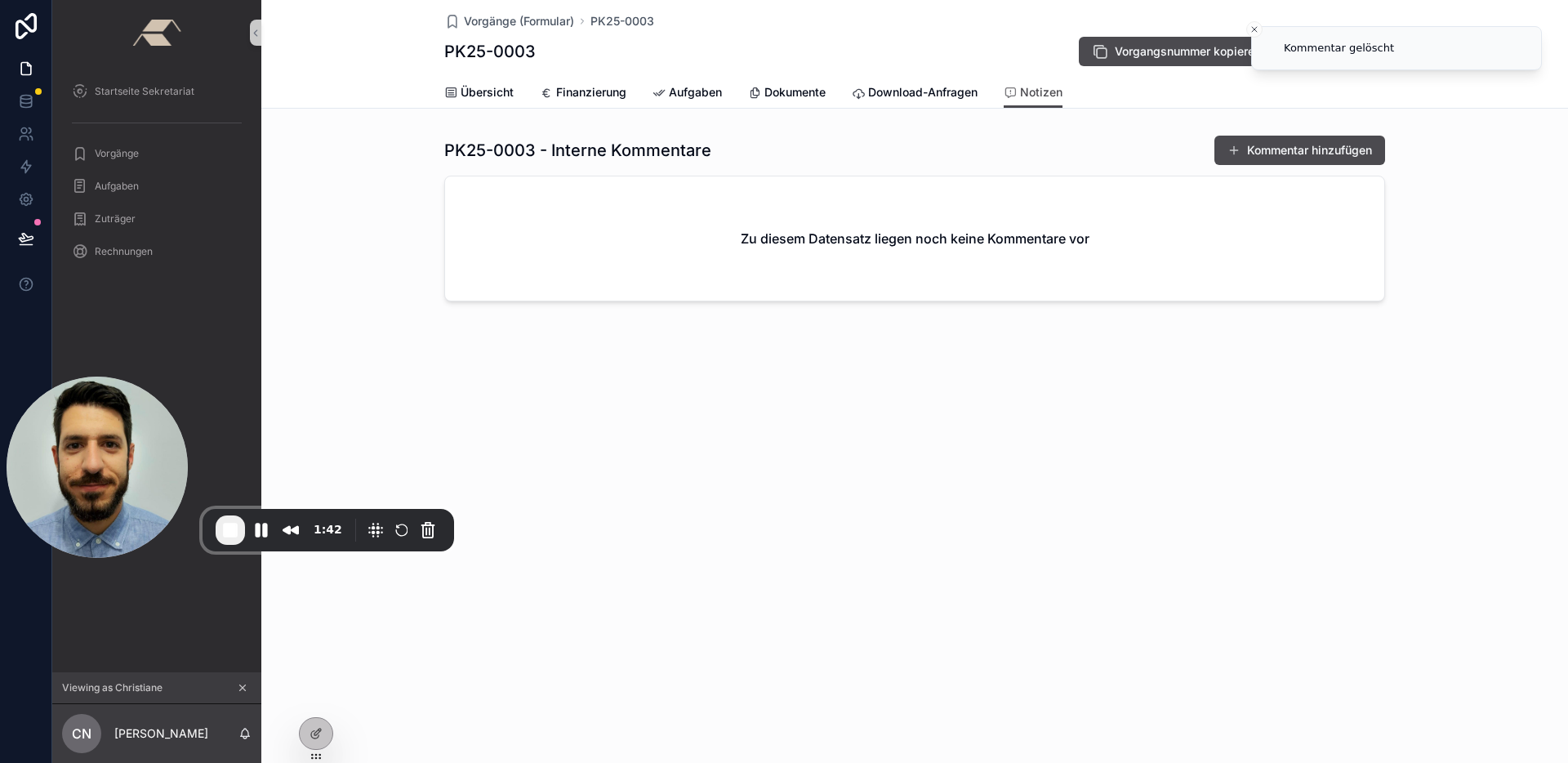
click at [240, 690] on icon "scrollable content" at bounding box center [242, 688] width 5 height 5
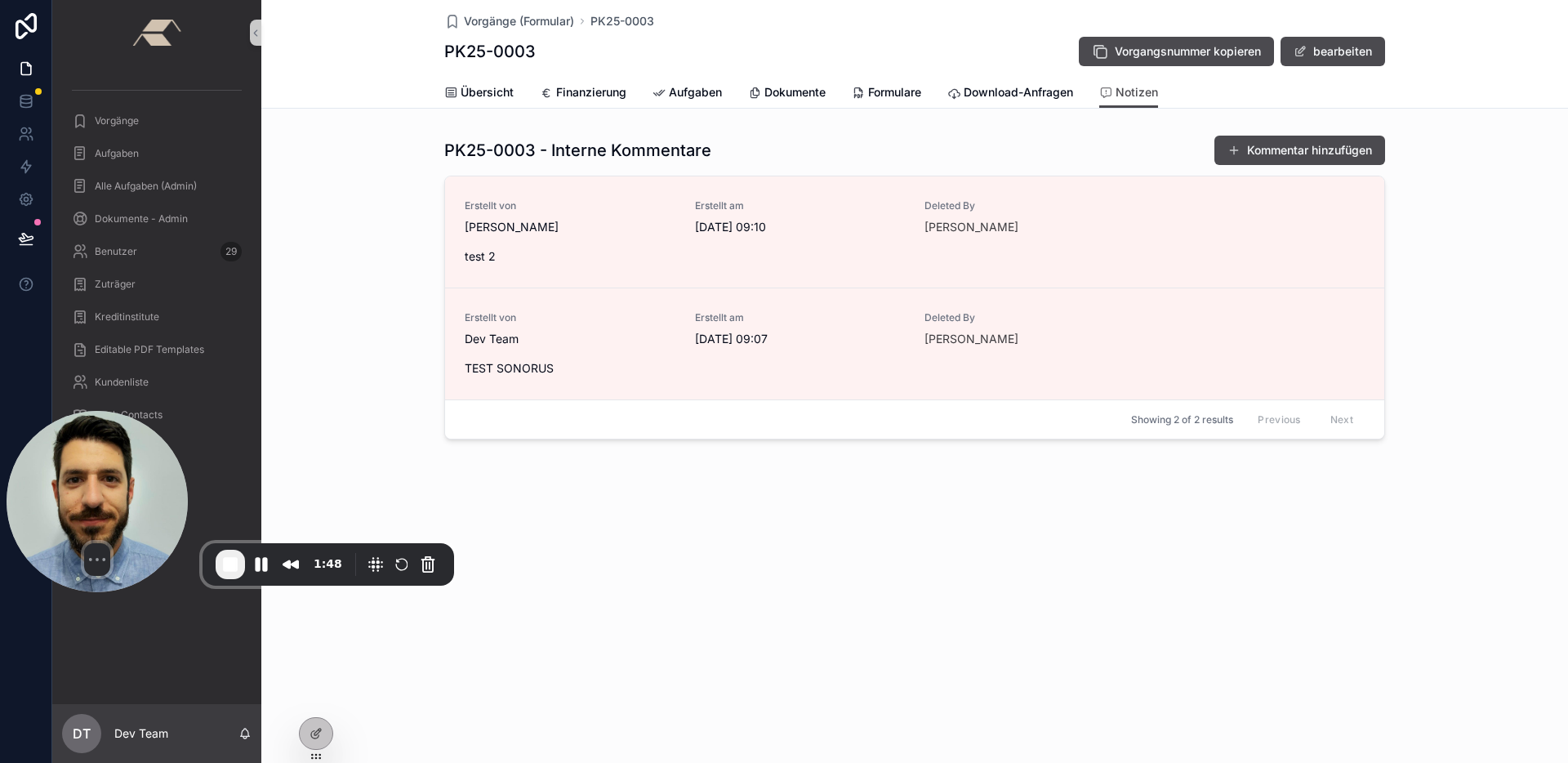
drag, startPoint x: 123, startPoint y: 462, endPoint x: 126, endPoint y: 500, distance: 38.1
click at [109, 496] on img at bounding box center [97, 501] width 182 height 182
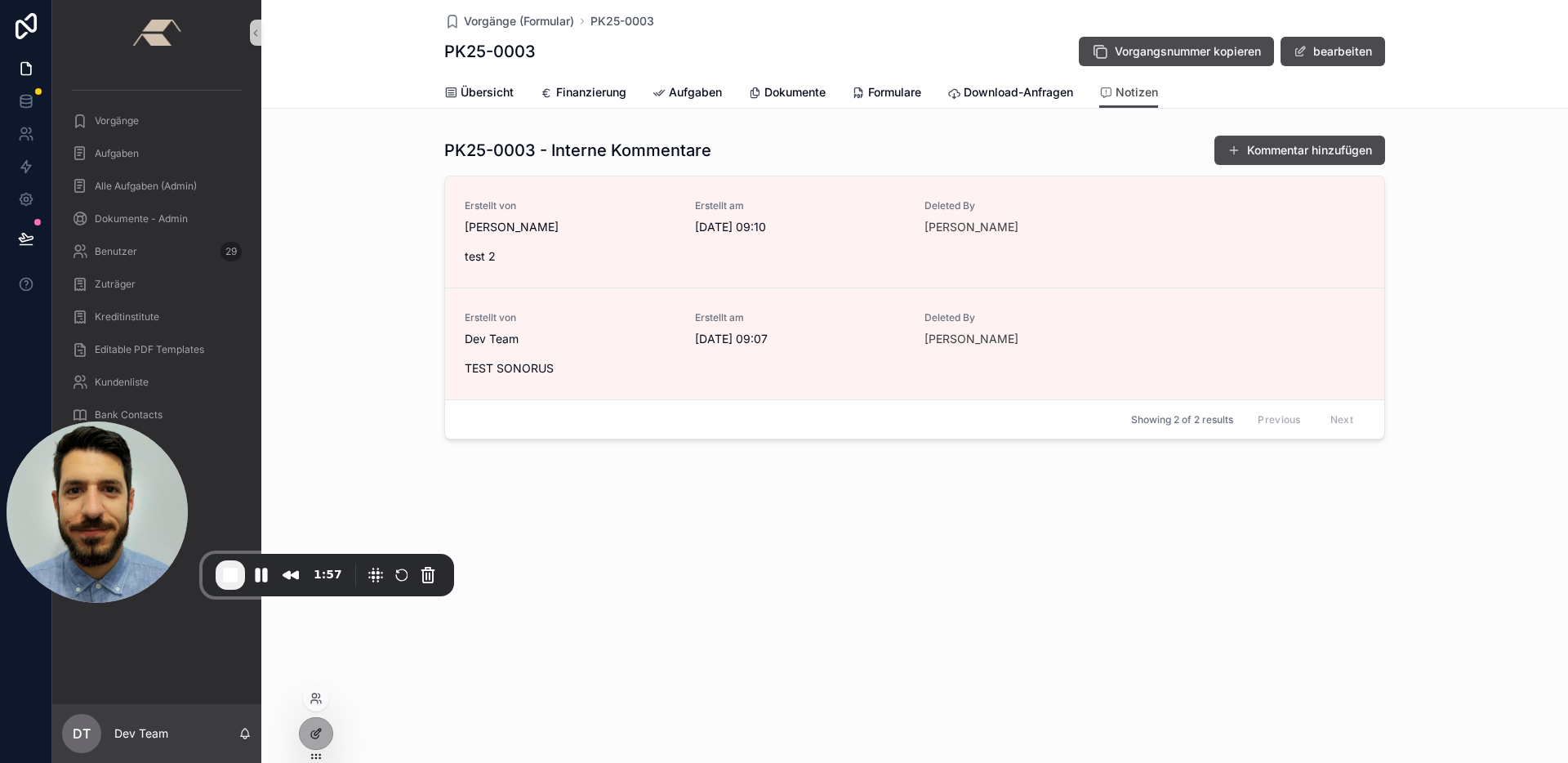
click at [318, 723] on div at bounding box center [316, 733] width 33 height 31
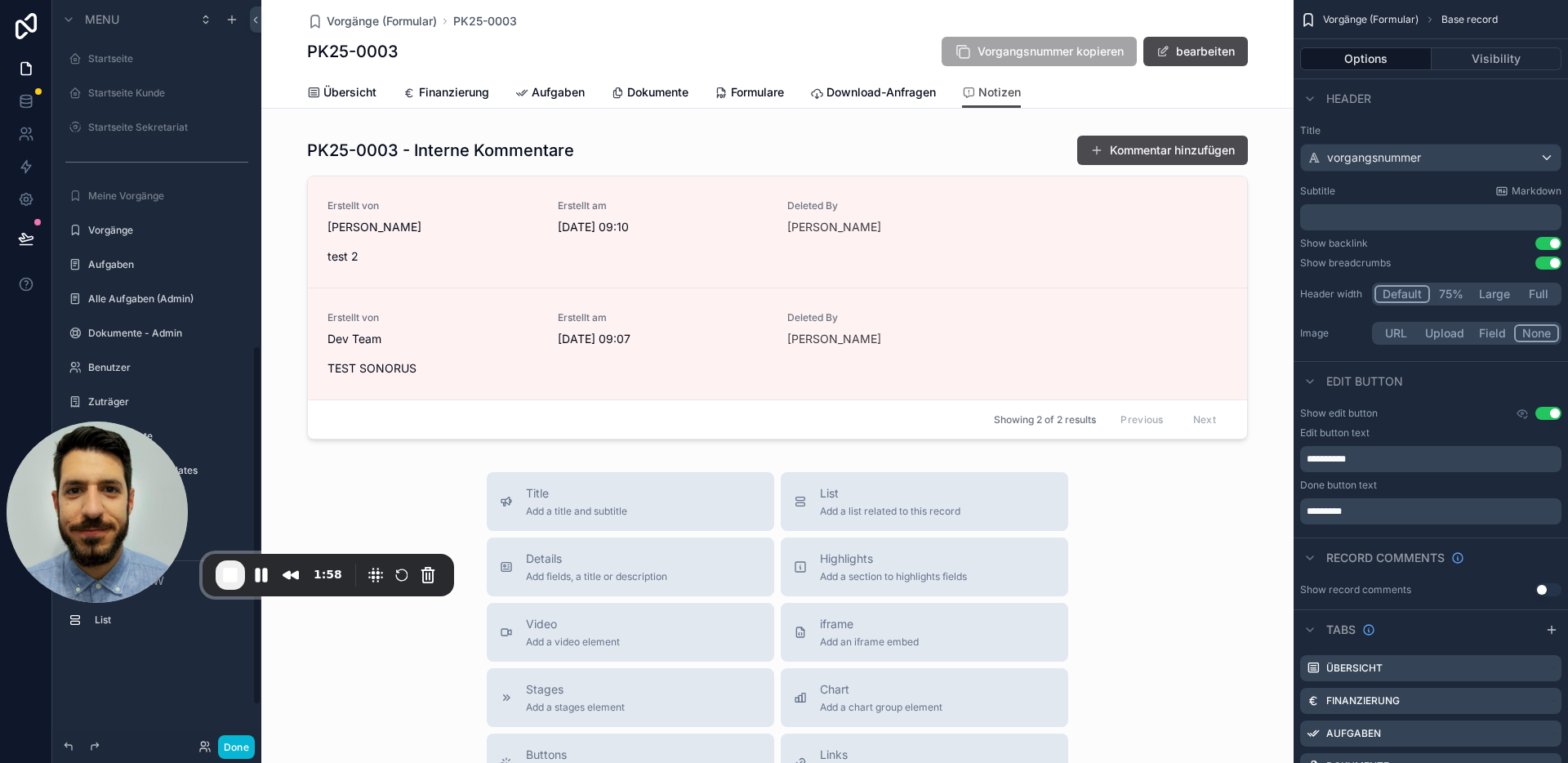
scroll to position [715, 0]
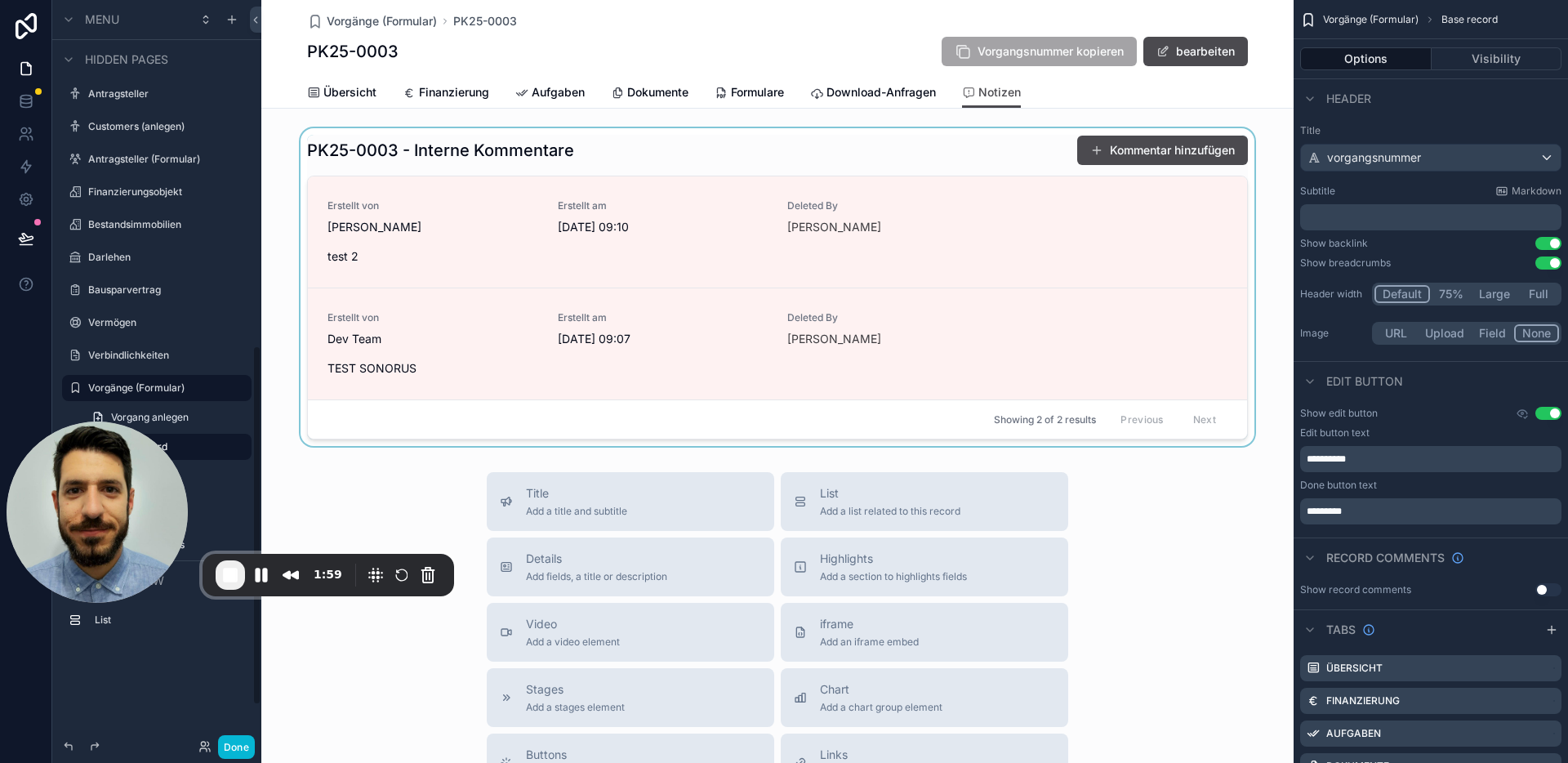
click at [985, 141] on div "scrollable content" at bounding box center [777, 286] width 1032 height 318
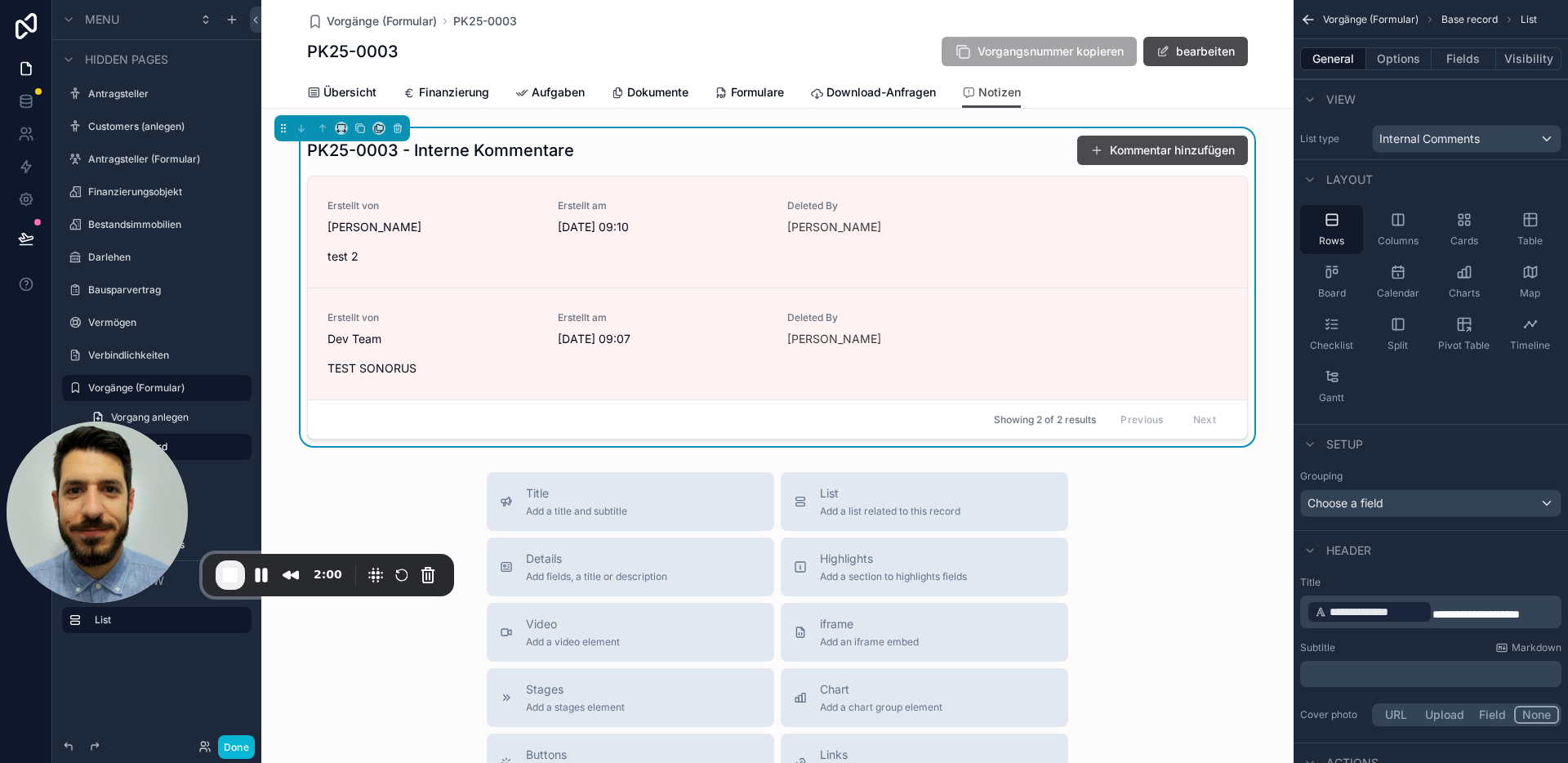
scroll to position [138, 0]
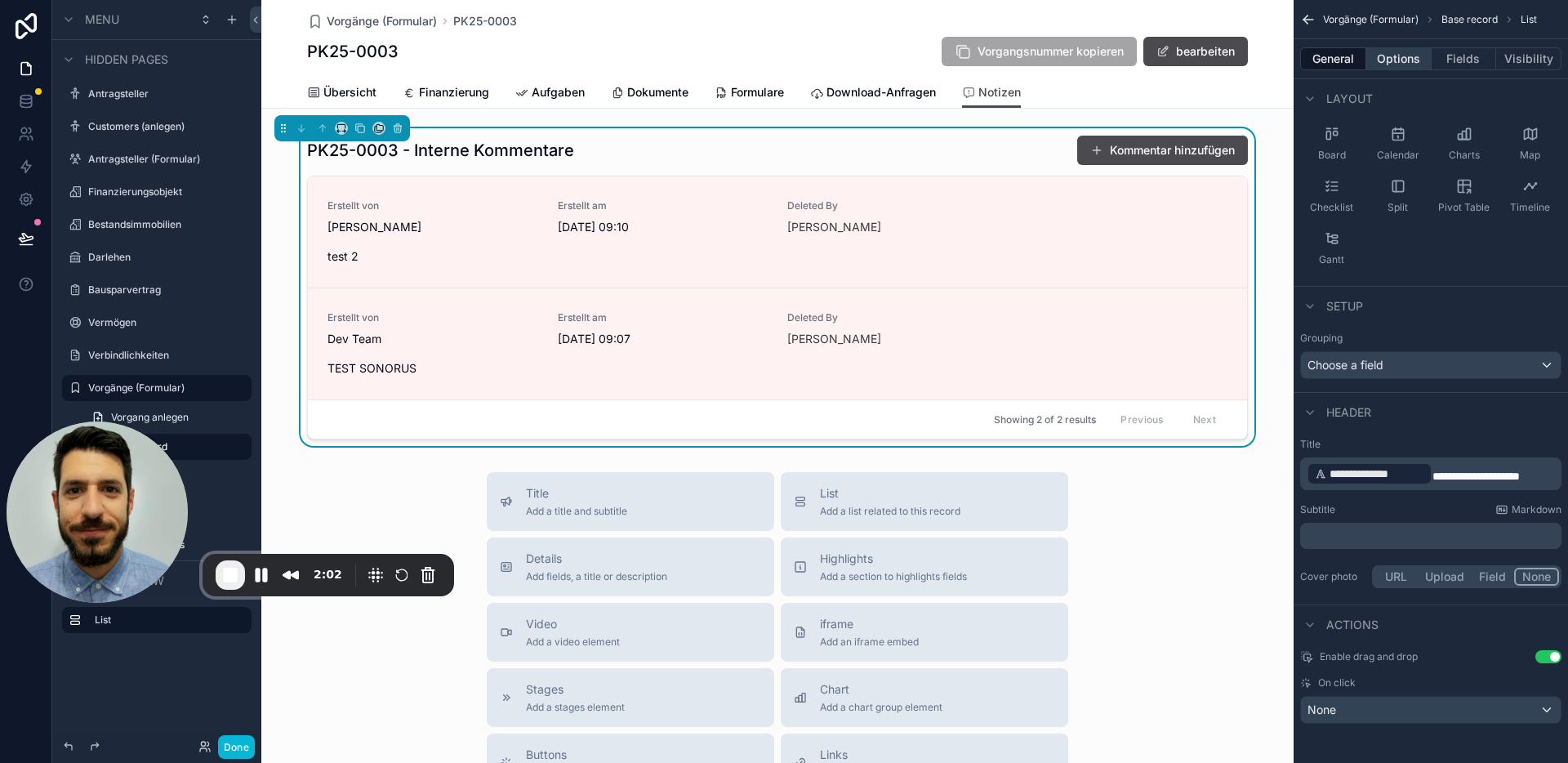
click at [1408, 55] on button "Options" at bounding box center [1398, 59] width 65 height 23
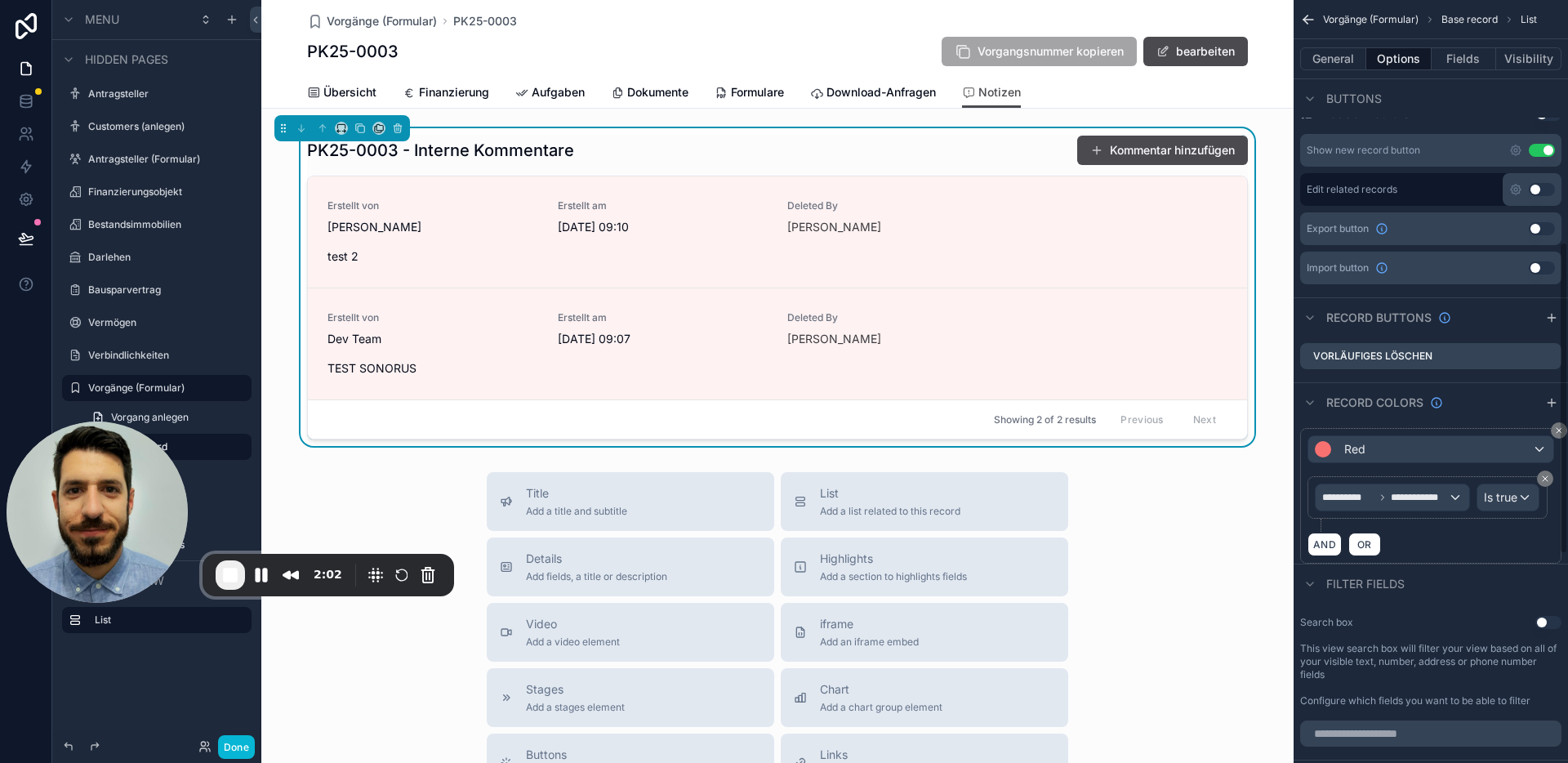
scroll to position [589, 0]
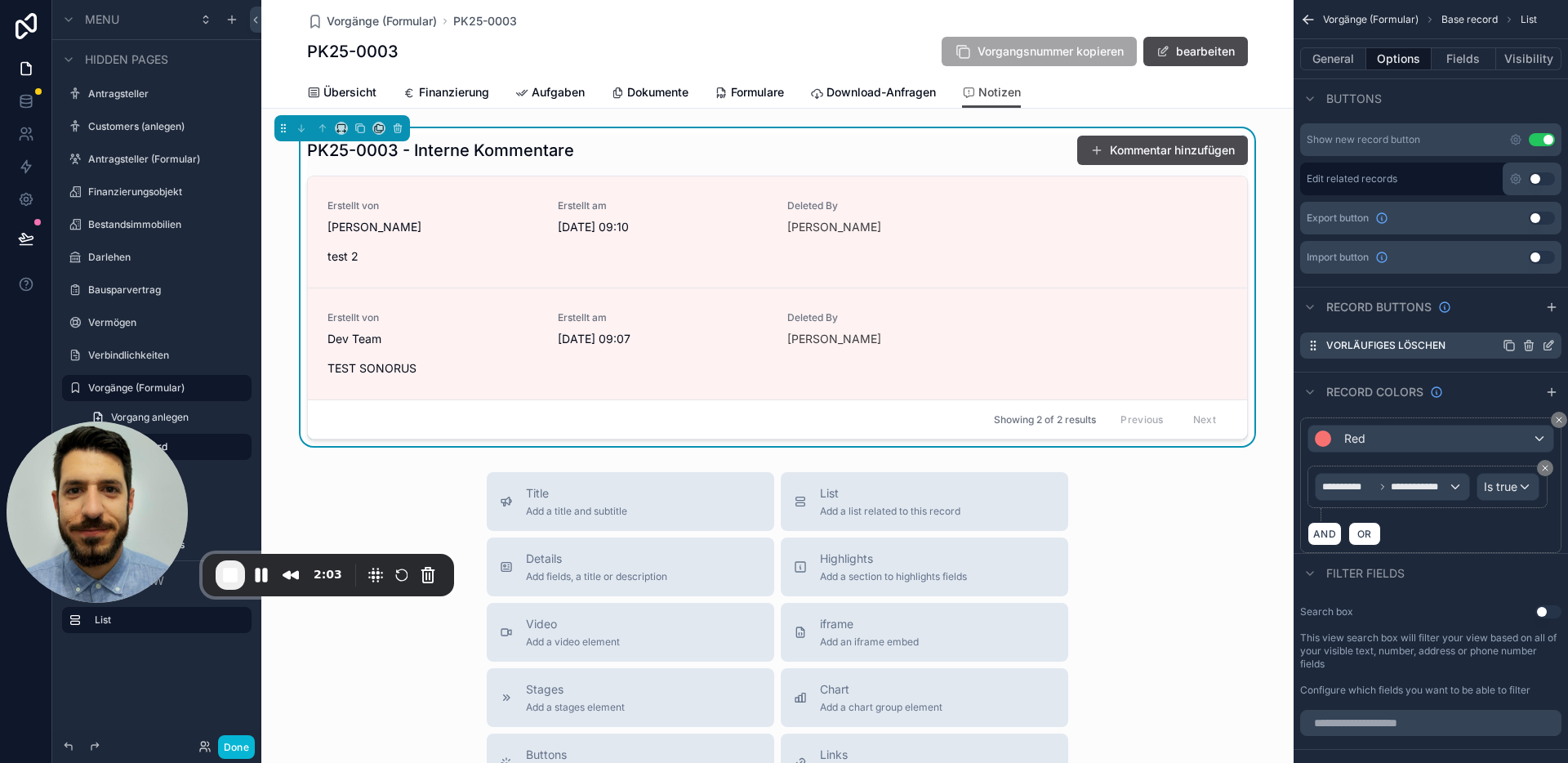
click at [1547, 350] on icon "scrollable content" at bounding box center [1547, 346] width 7 height 7
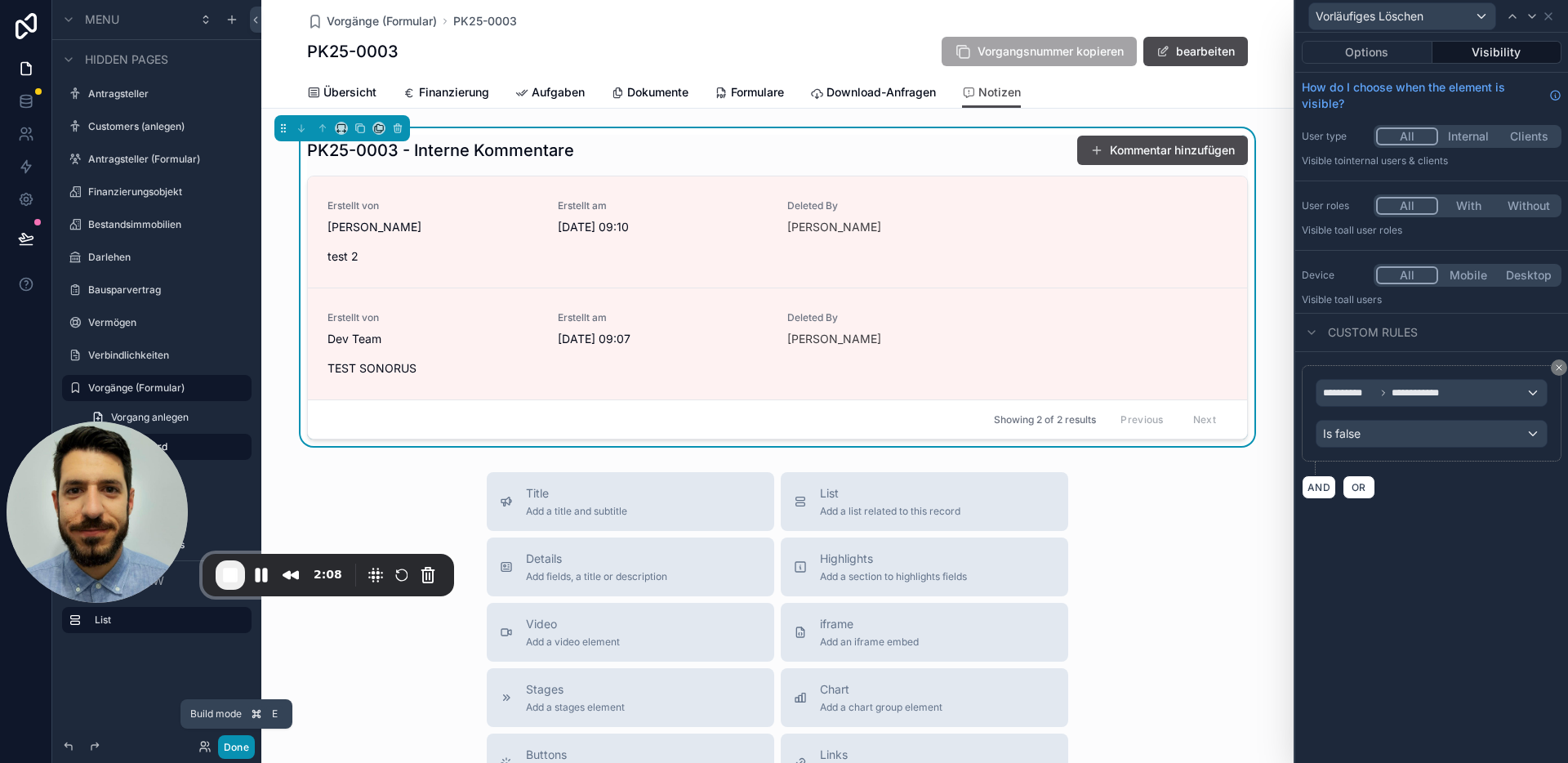
drag, startPoint x: 239, startPoint y: 745, endPoint x: 288, endPoint y: 729, distance: 51.5
click at [239, 745] on button "Done" at bounding box center [236, 747] width 37 height 23
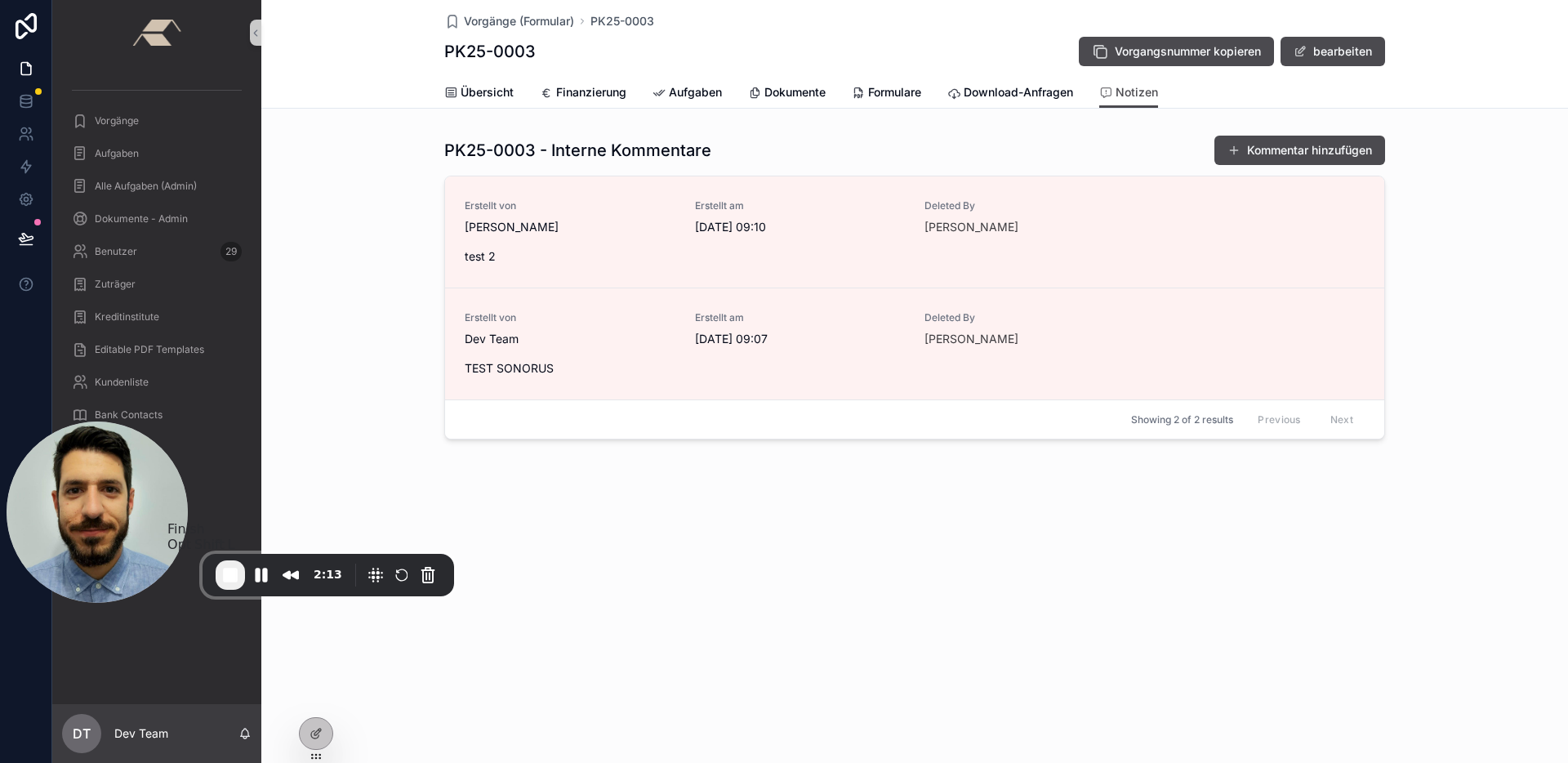
click at [233, 571] on span "End Recording" at bounding box center [230, 575] width 20 height 20
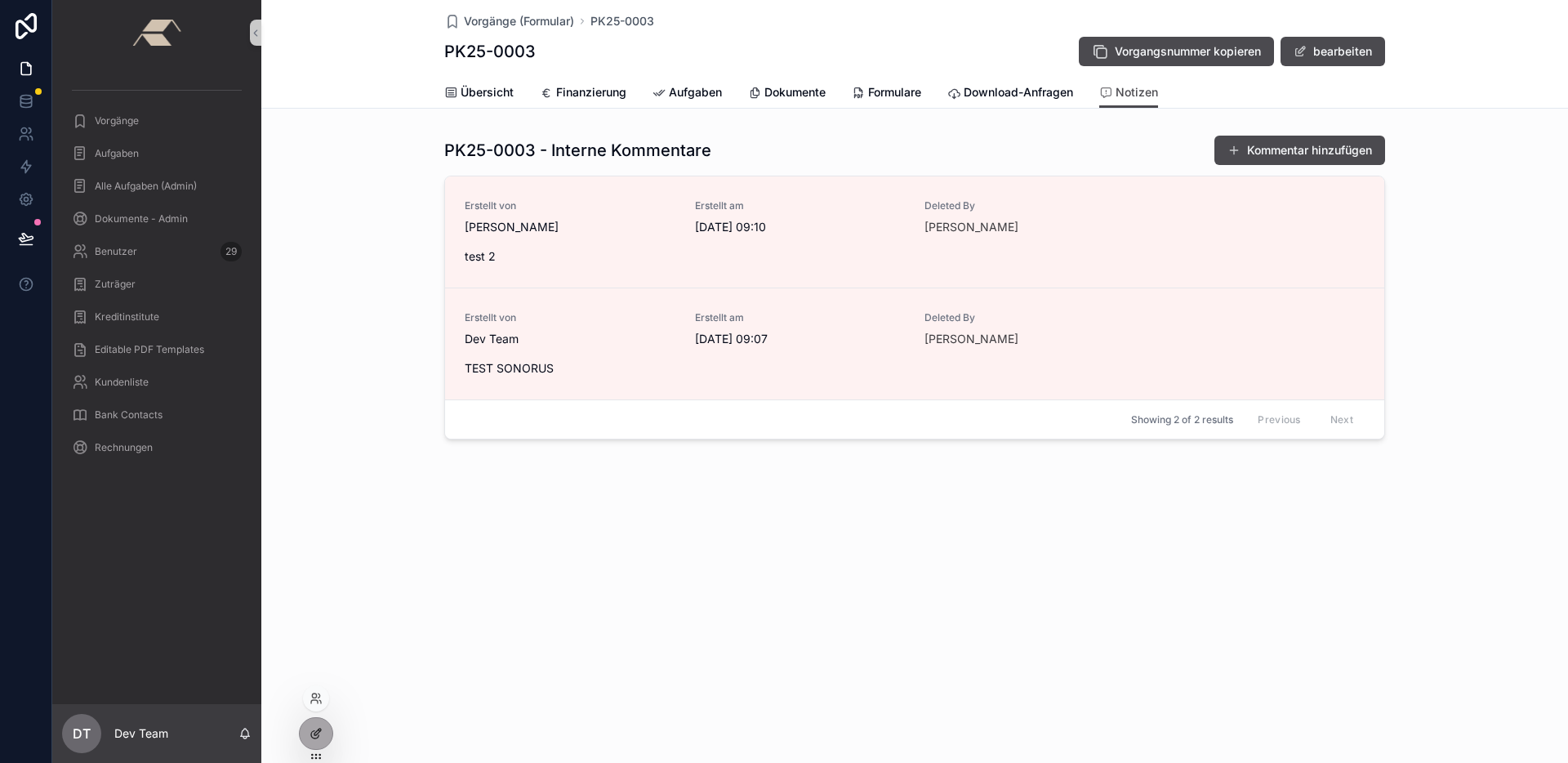
click at [316, 733] on icon at bounding box center [316, 733] width 13 height 13
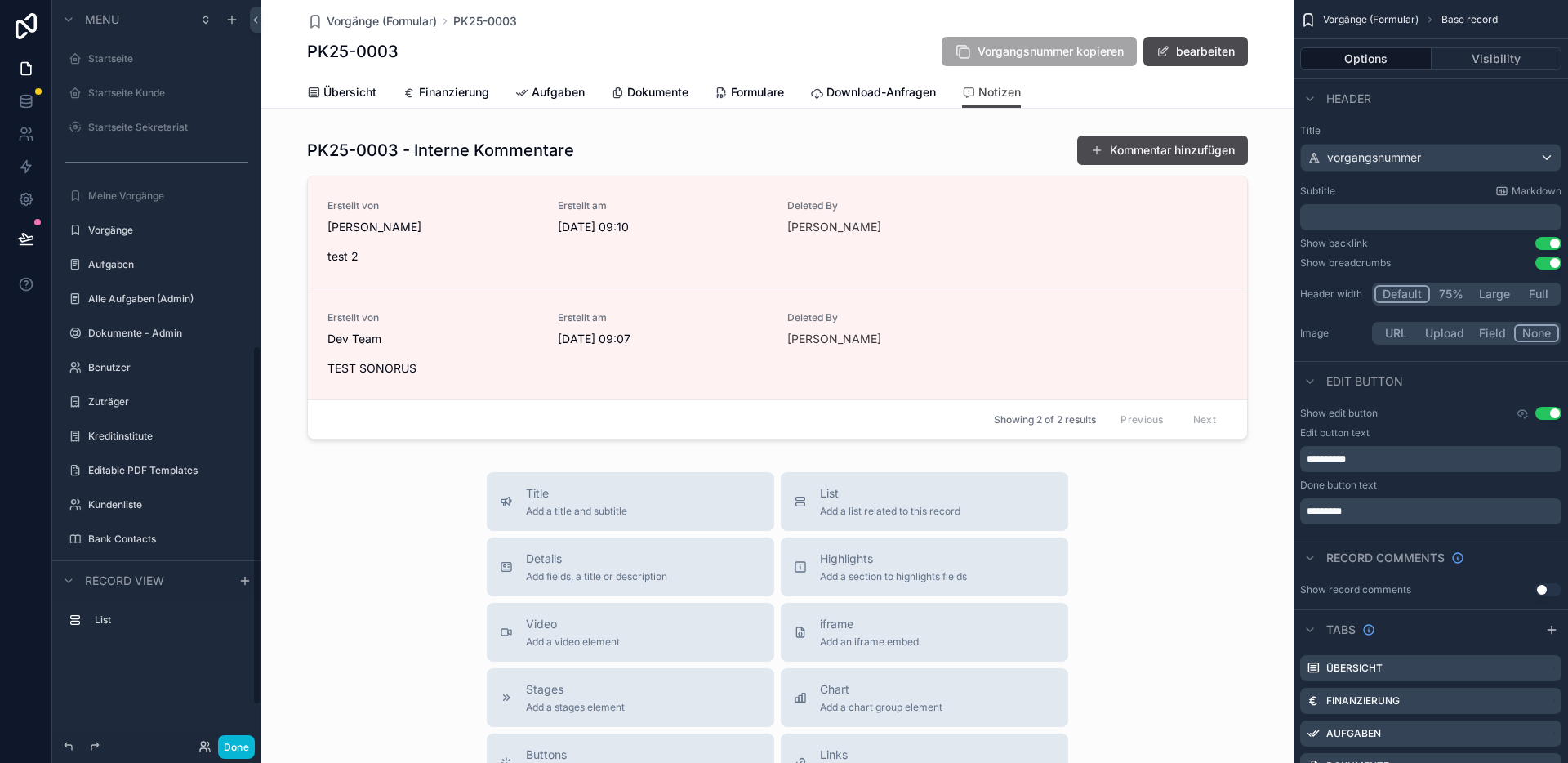
scroll to position [715, 0]
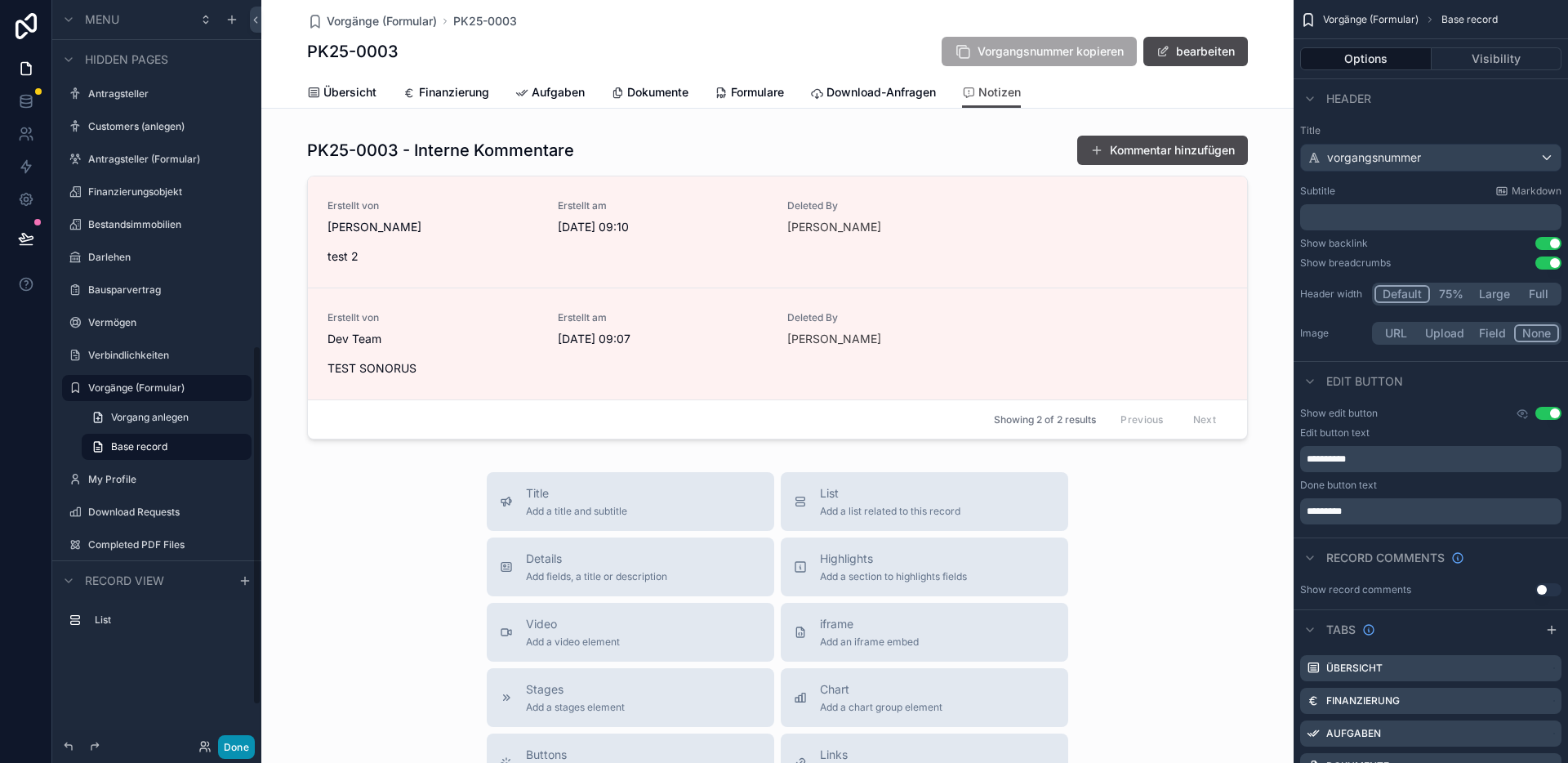
click at [233, 740] on button "Done" at bounding box center [236, 747] width 37 height 23
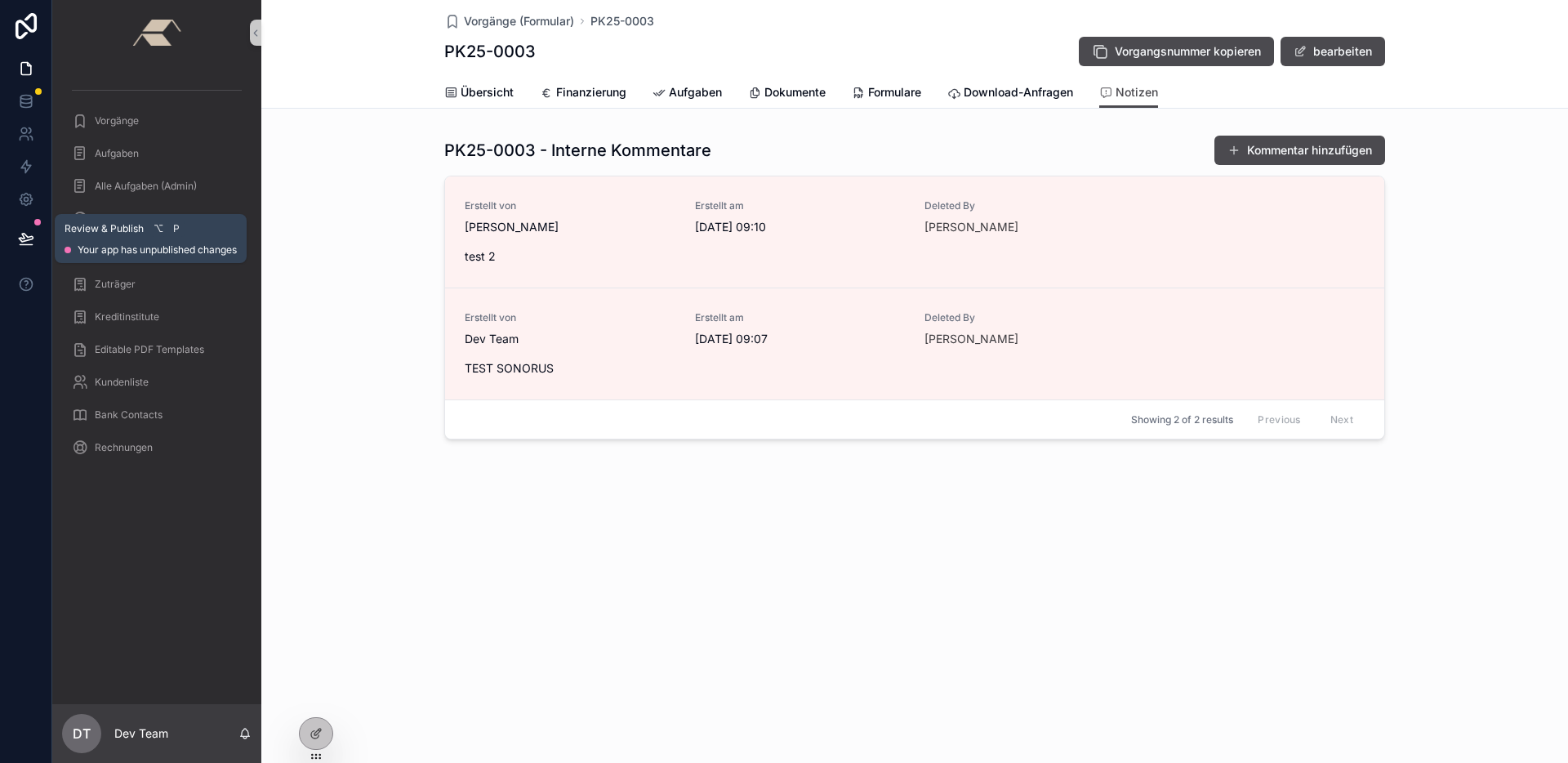
click at [26, 245] on icon at bounding box center [26, 238] width 16 height 16
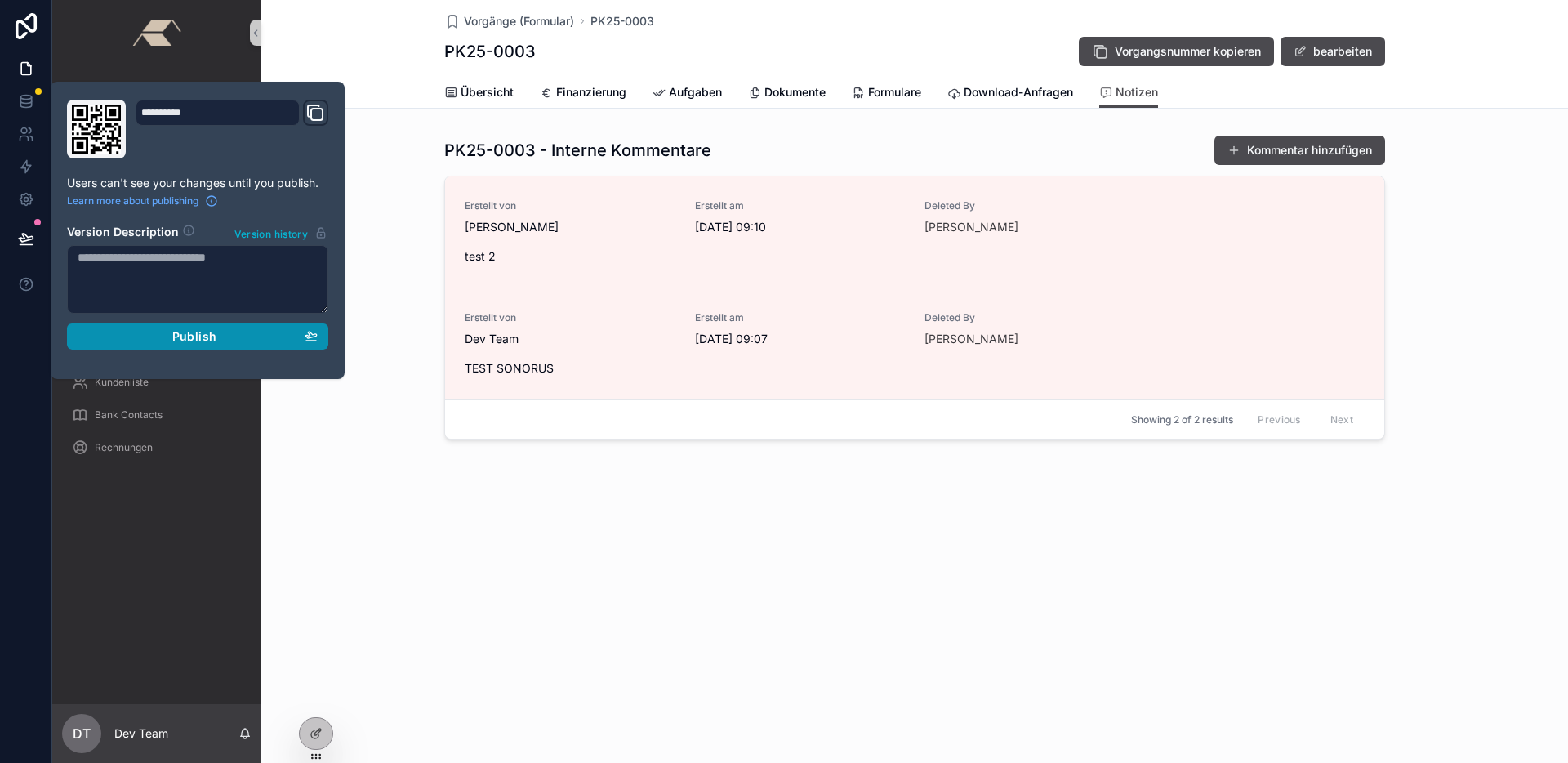
click at [321, 343] on button "Publish" at bounding box center [198, 335] width 261 height 26
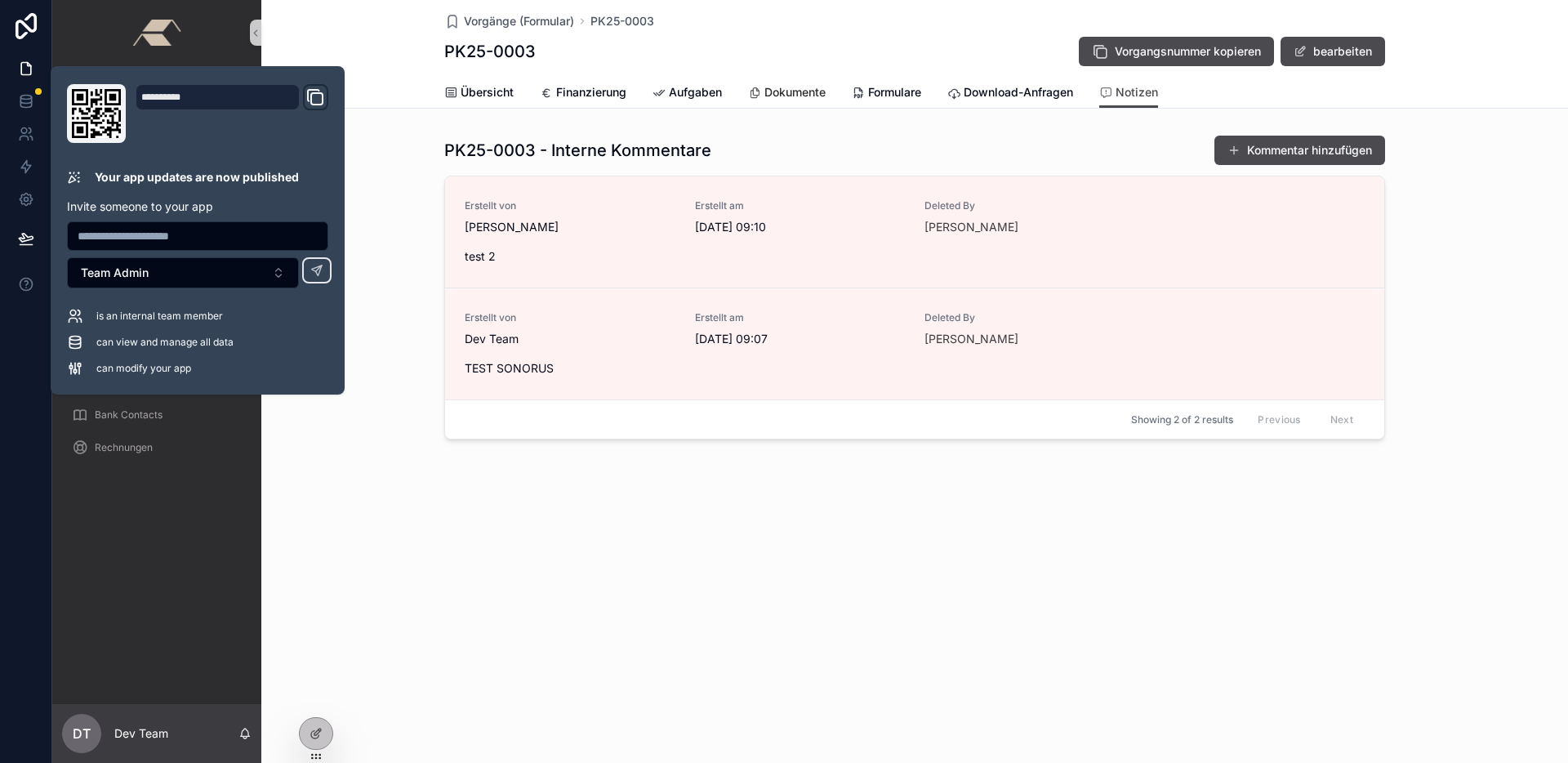
click at [780, 95] on span "Dokumente" at bounding box center [794, 92] width 61 height 16
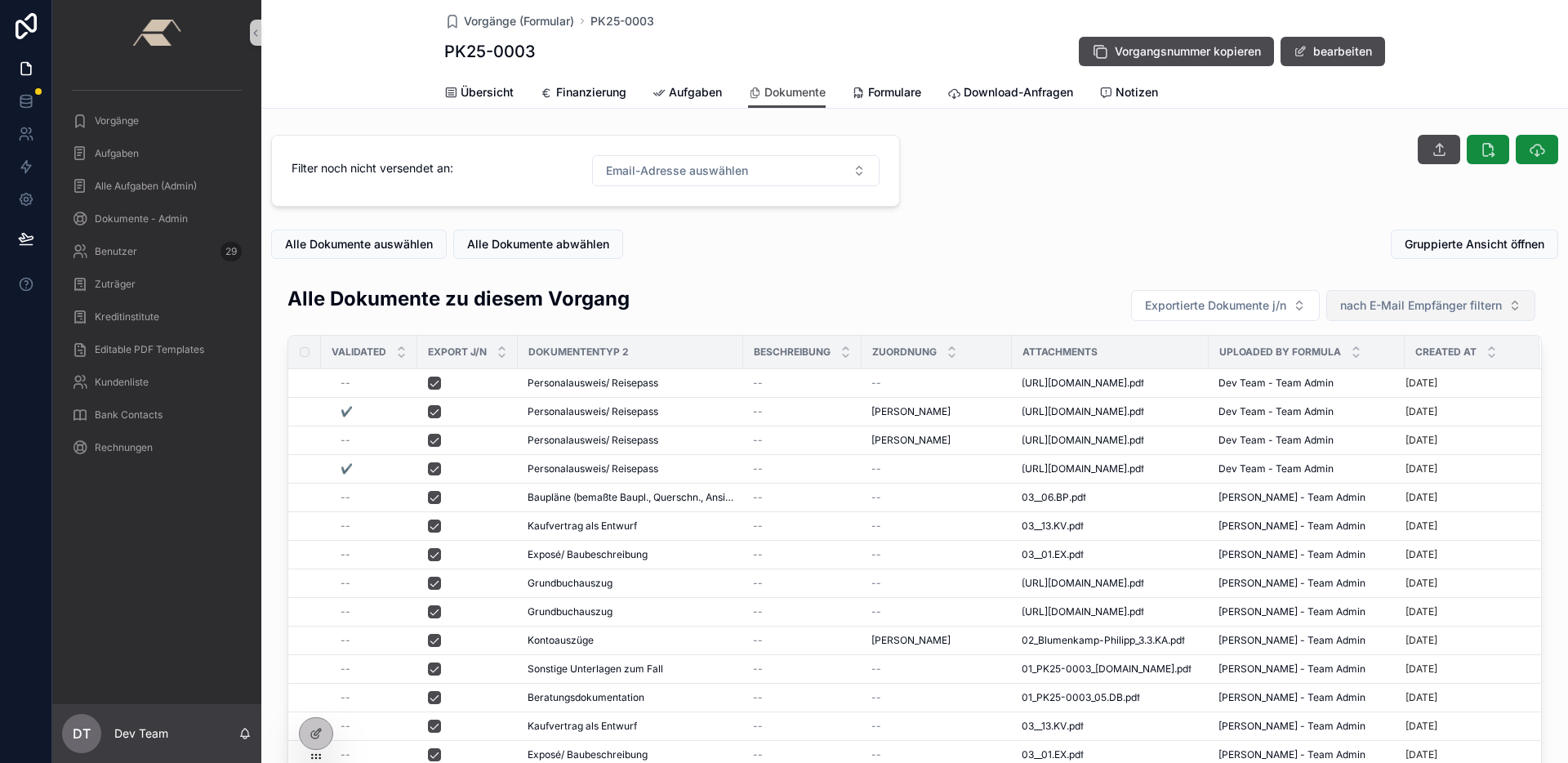
click at [1451, 302] on span "nach E-Mail Empfänger filtern" at bounding box center [1420, 305] width 162 height 16
click at [1221, 236] on div "Gruppierte Ansicht öffnen" at bounding box center [1243, 244] width 629 height 30
click at [960, 205] on div "scrollable content" at bounding box center [1243, 170] width 648 height 85
click at [324, 725] on div at bounding box center [316, 733] width 33 height 31
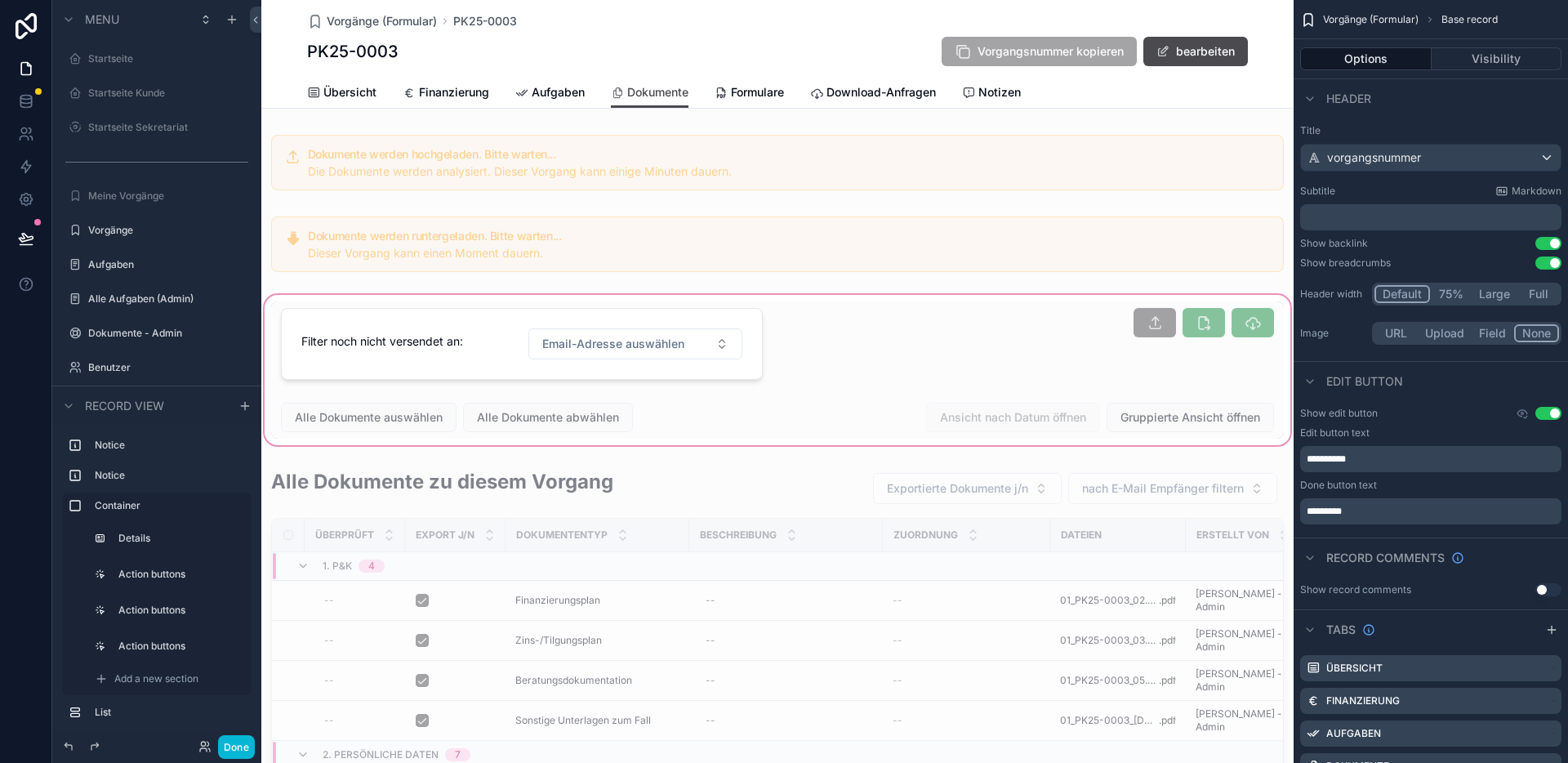
scroll to position [715, 0]
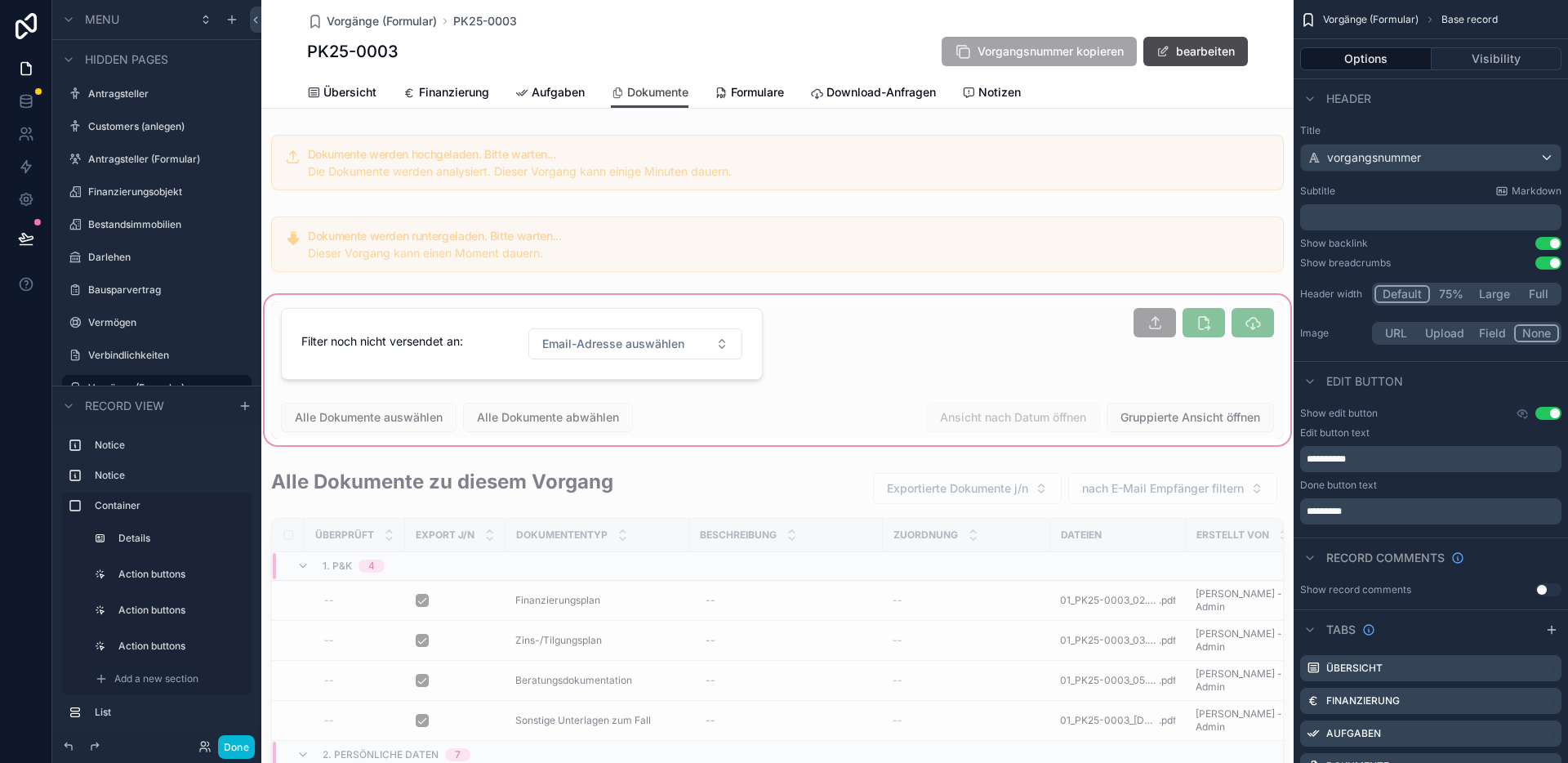
click at [803, 337] on div "scrollable content" at bounding box center [777, 369] width 1032 height 157
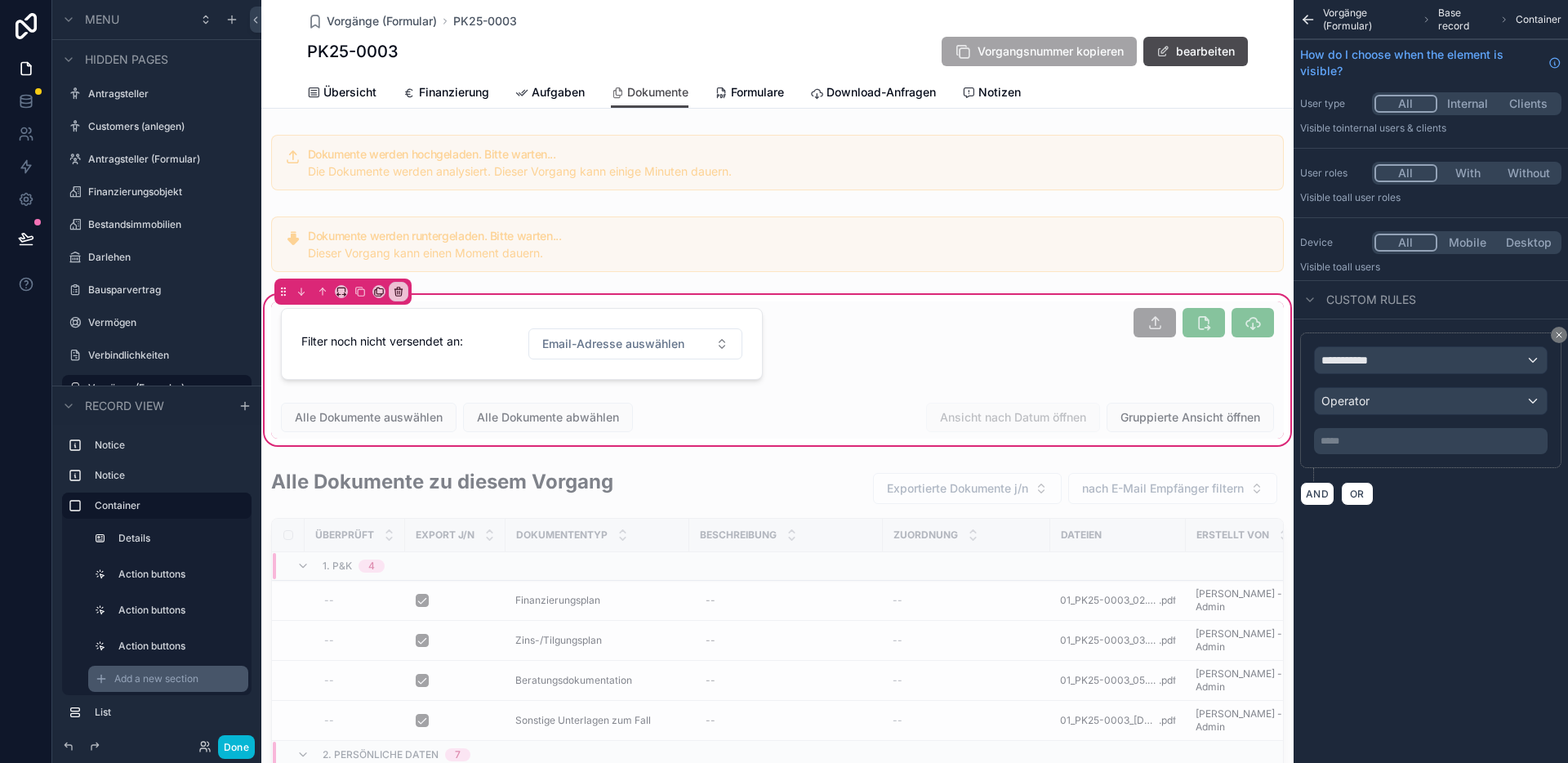
click at [129, 679] on span "Add a new section" at bounding box center [157, 678] width 84 height 13
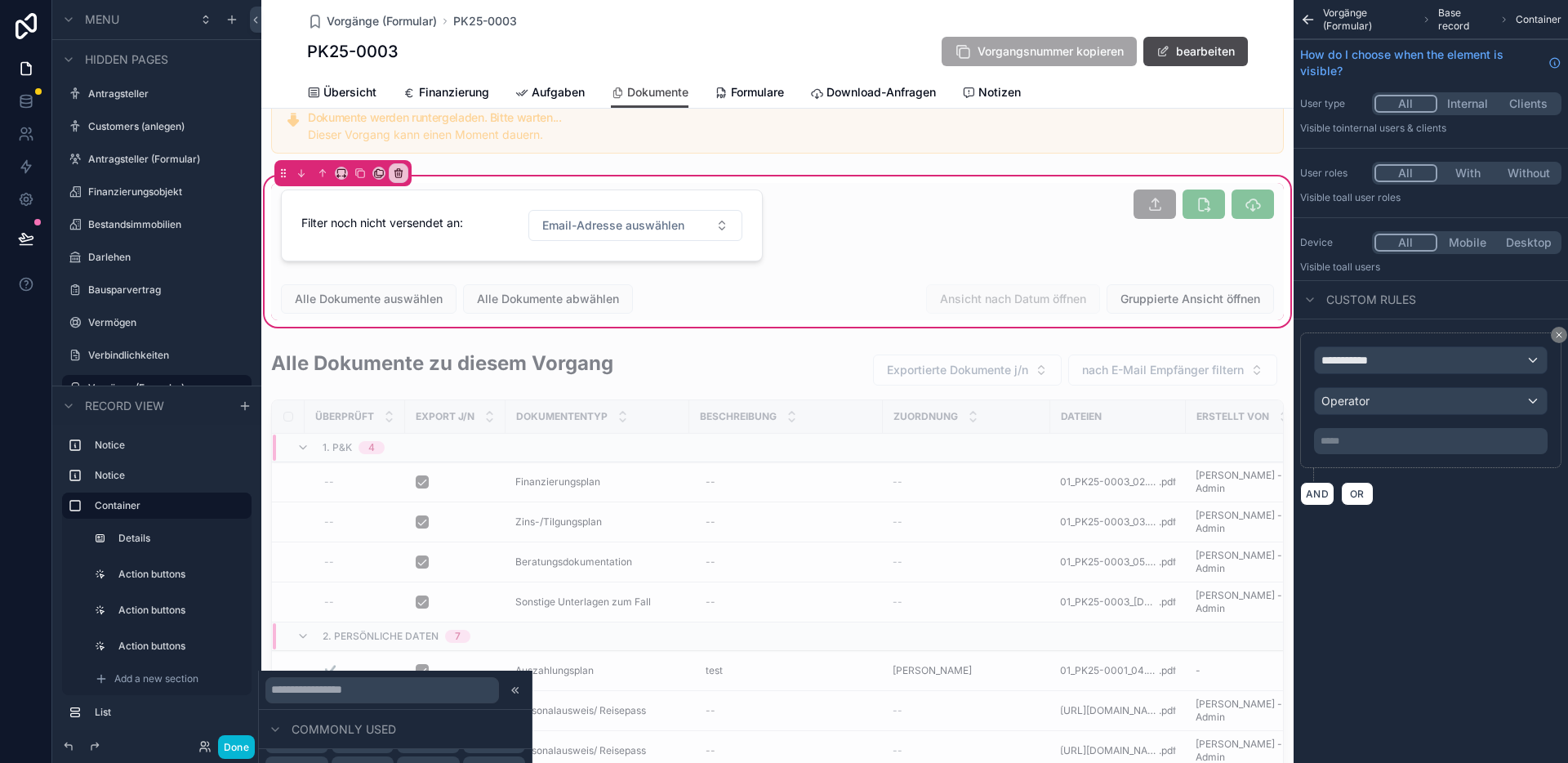
scroll to position [0, 0]
click at [417, 693] on input "text" at bounding box center [382, 690] width 233 height 26
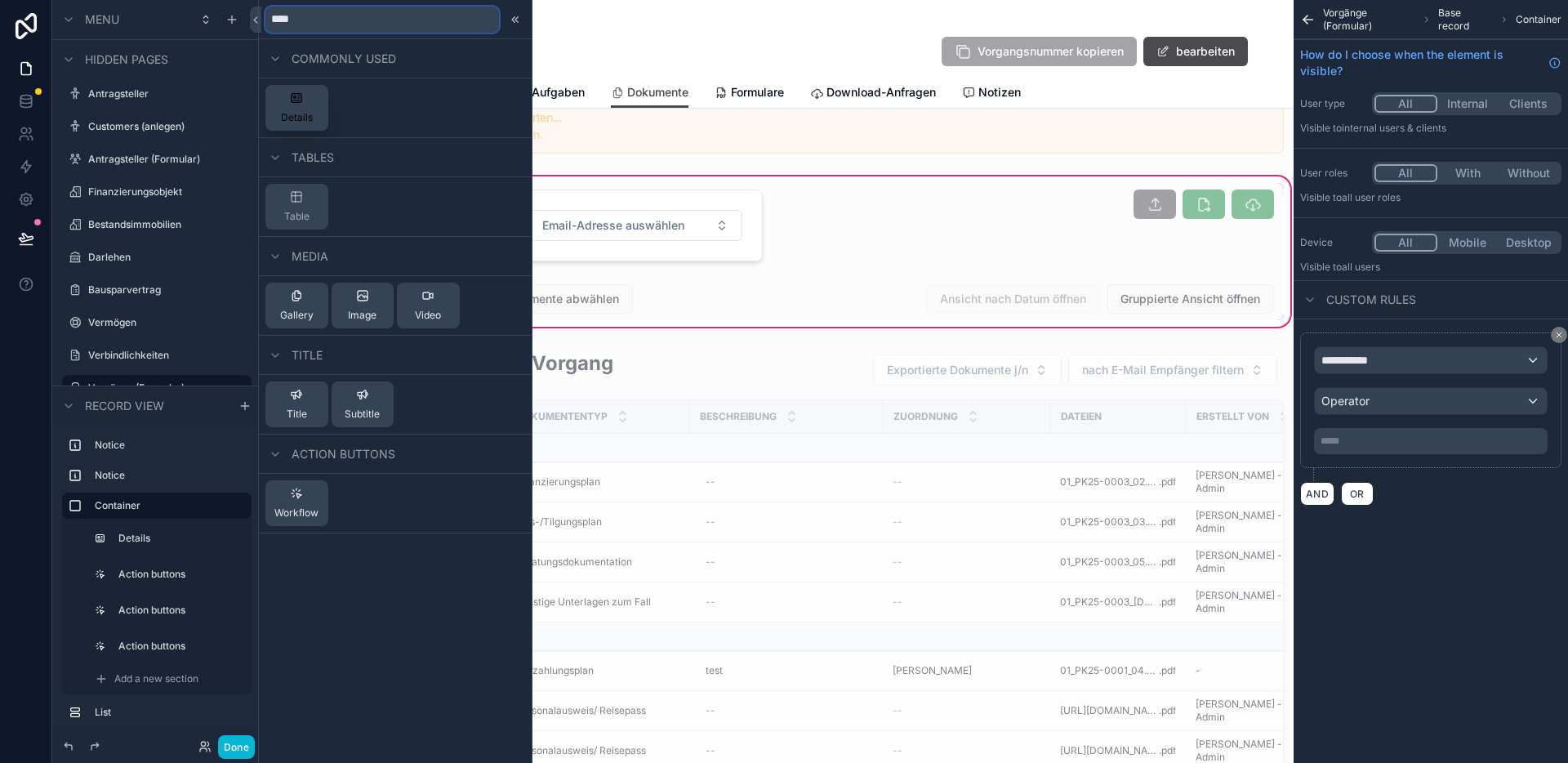
type input "****"
click at [311, 117] on span "Details" at bounding box center [297, 117] width 32 height 13
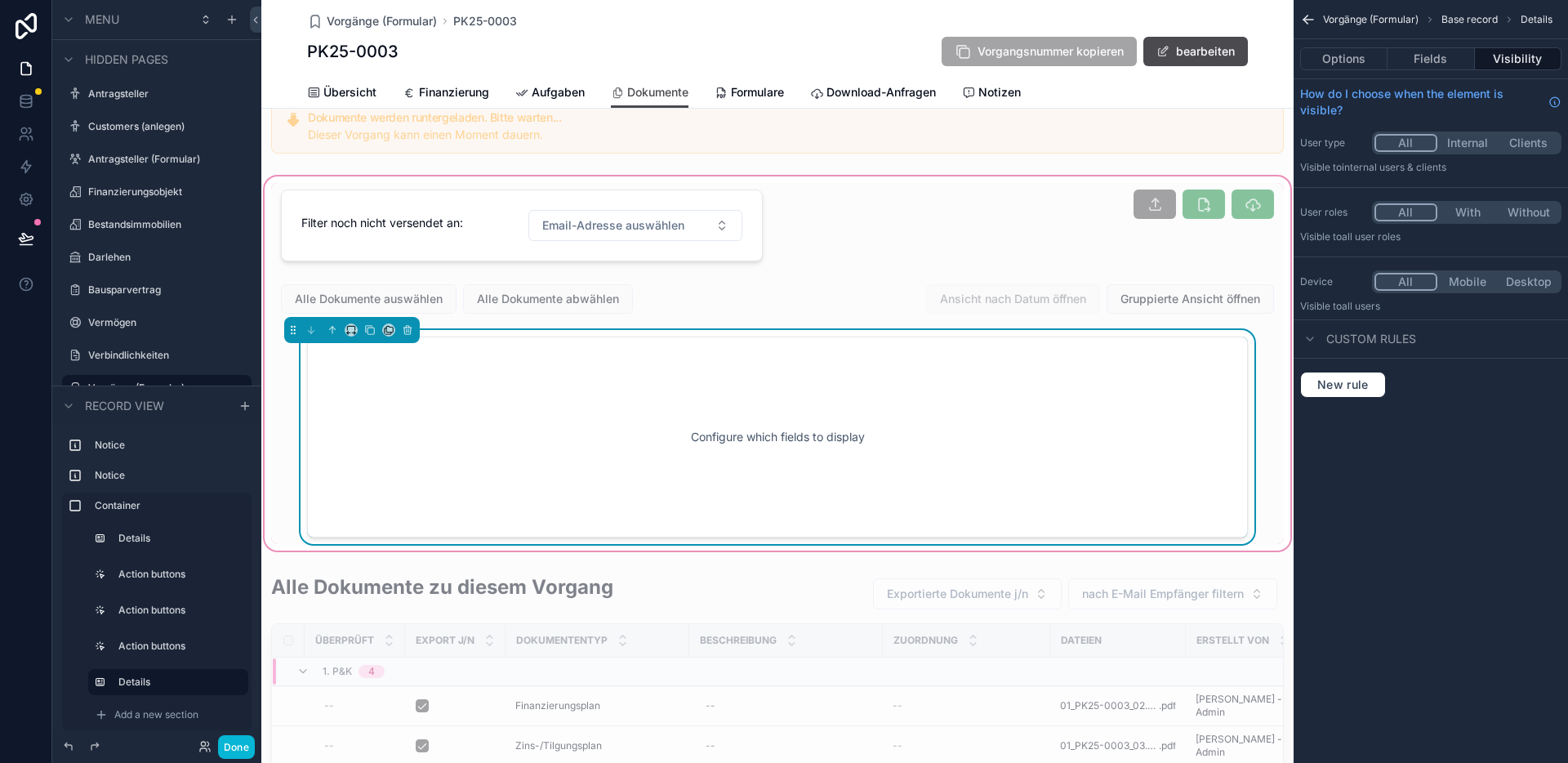
scroll to position [174, 0]
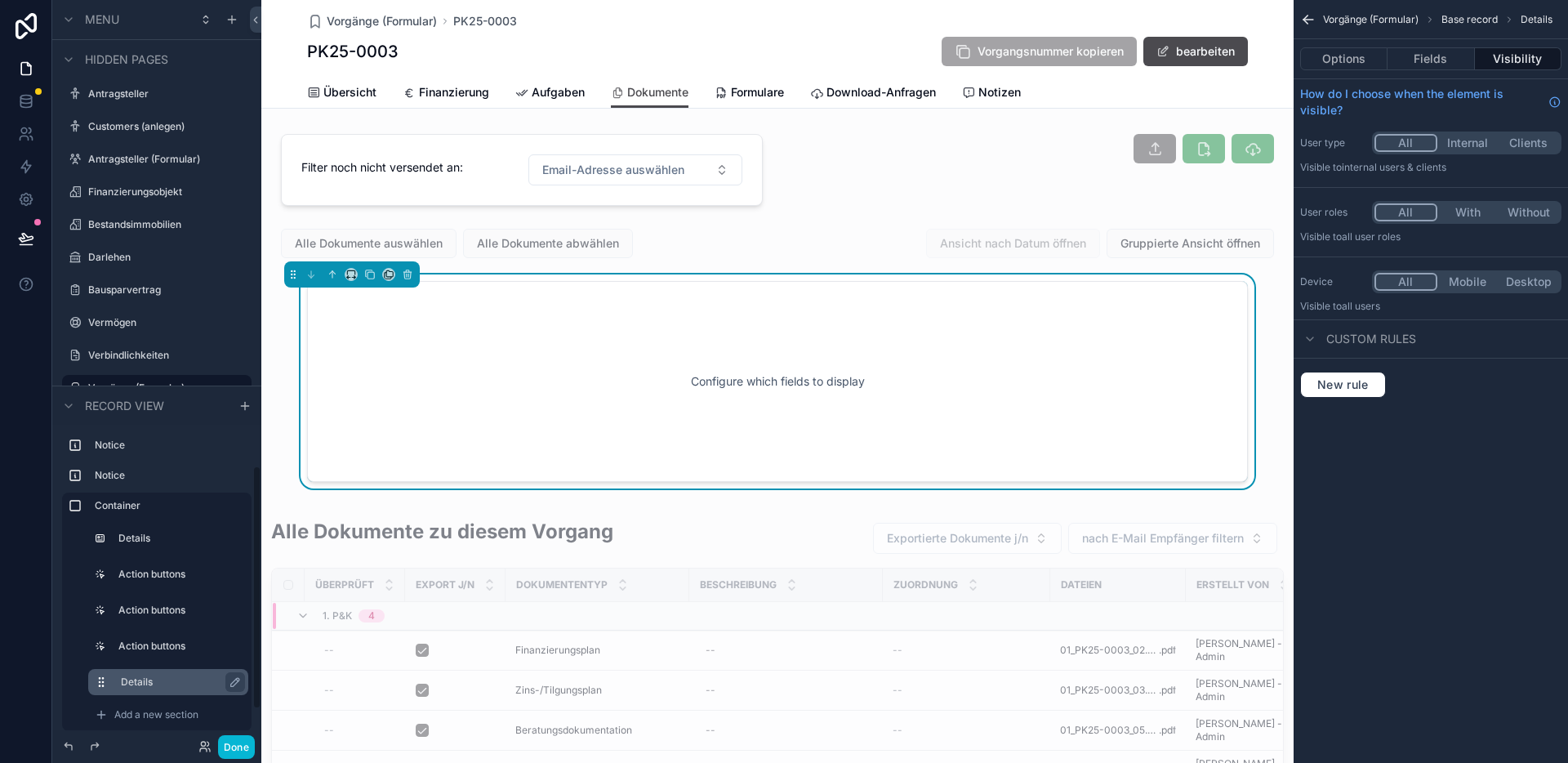
click at [131, 675] on label "Details" at bounding box center [178, 682] width 114 height 13
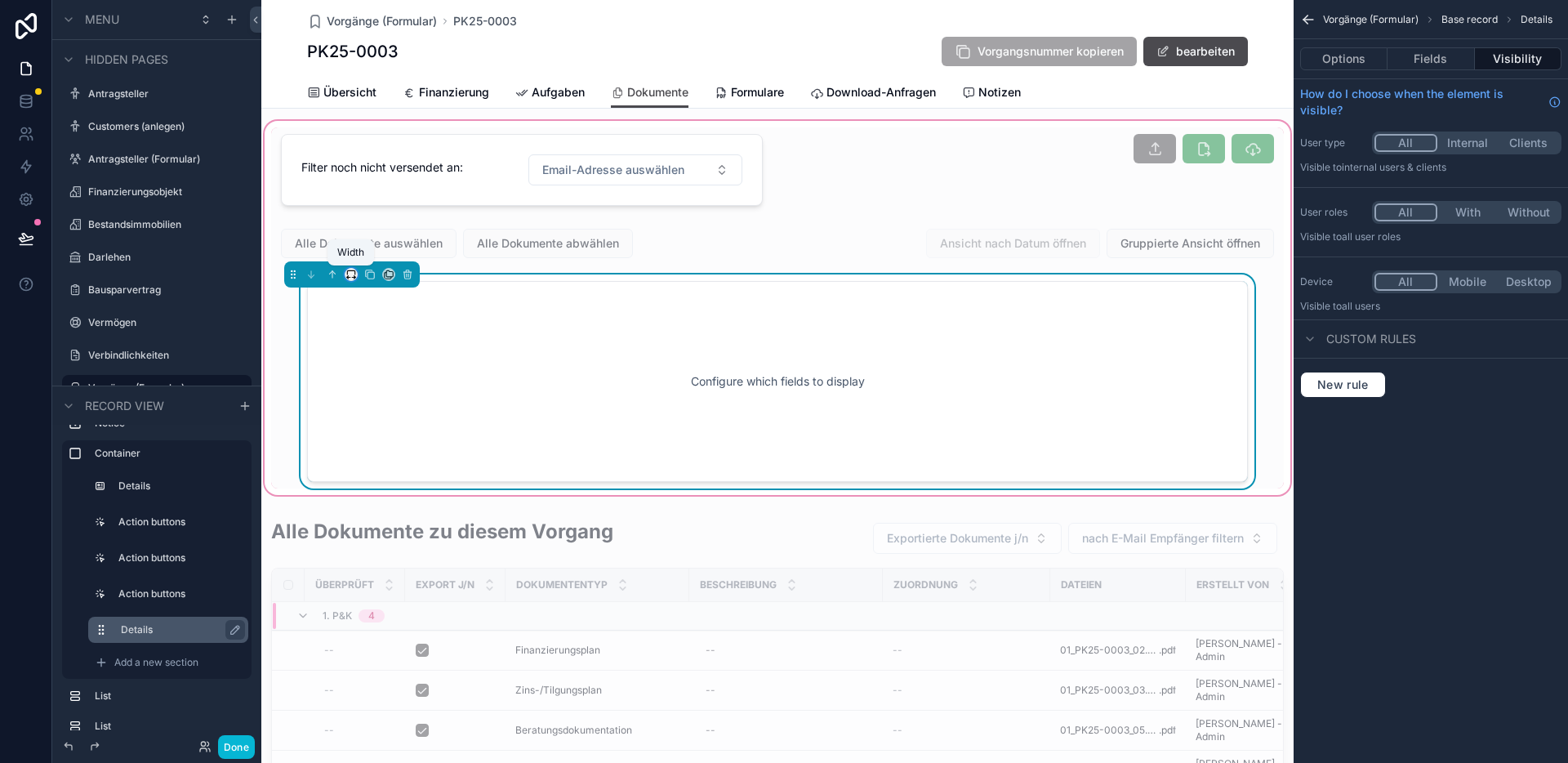
click at [346, 276] on icon "scrollable content" at bounding box center [351, 274] width 12 height 12
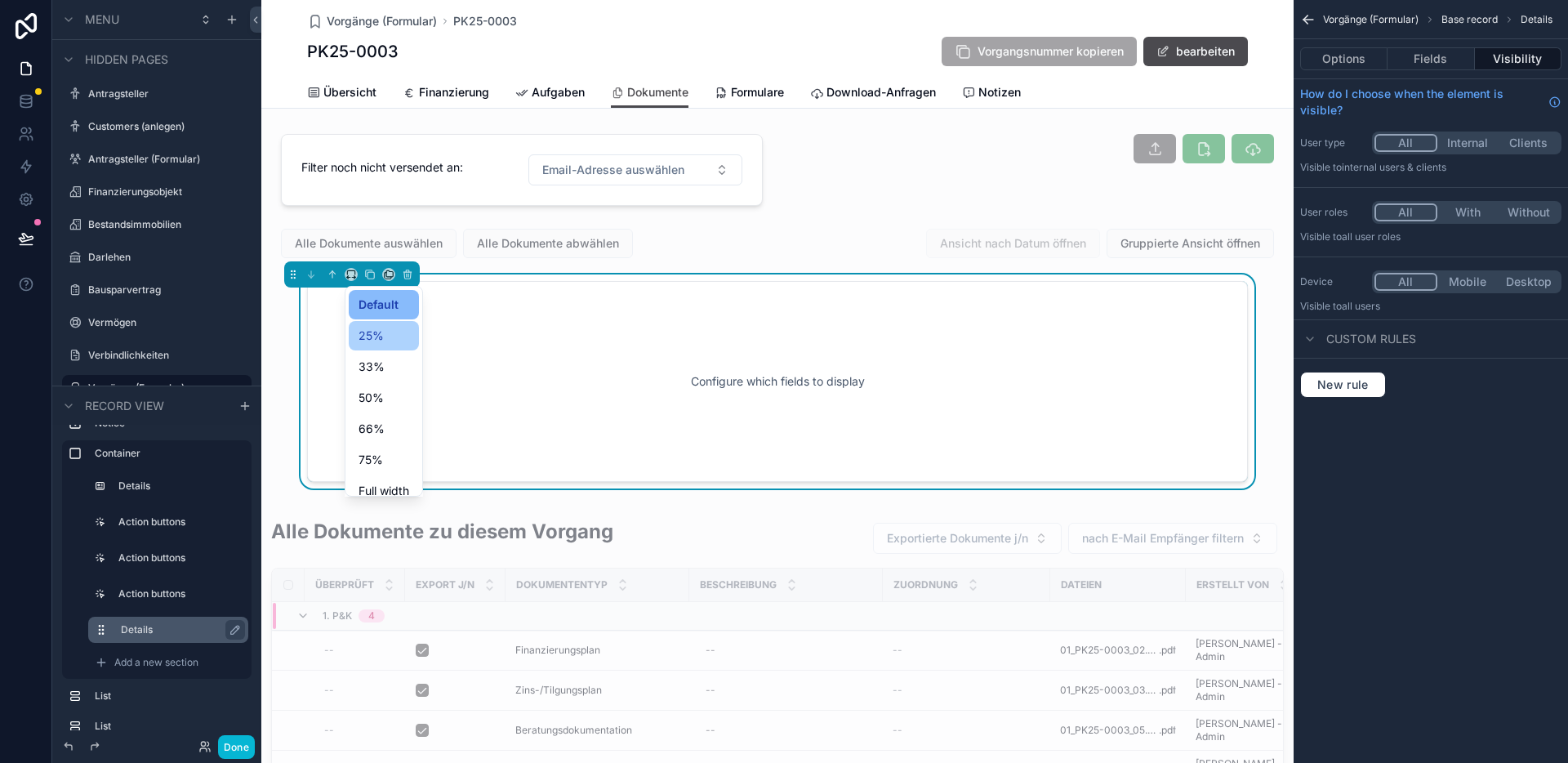
click at [383, 333] on div "25%" at bounding box center [384, 335] width 51 height 20
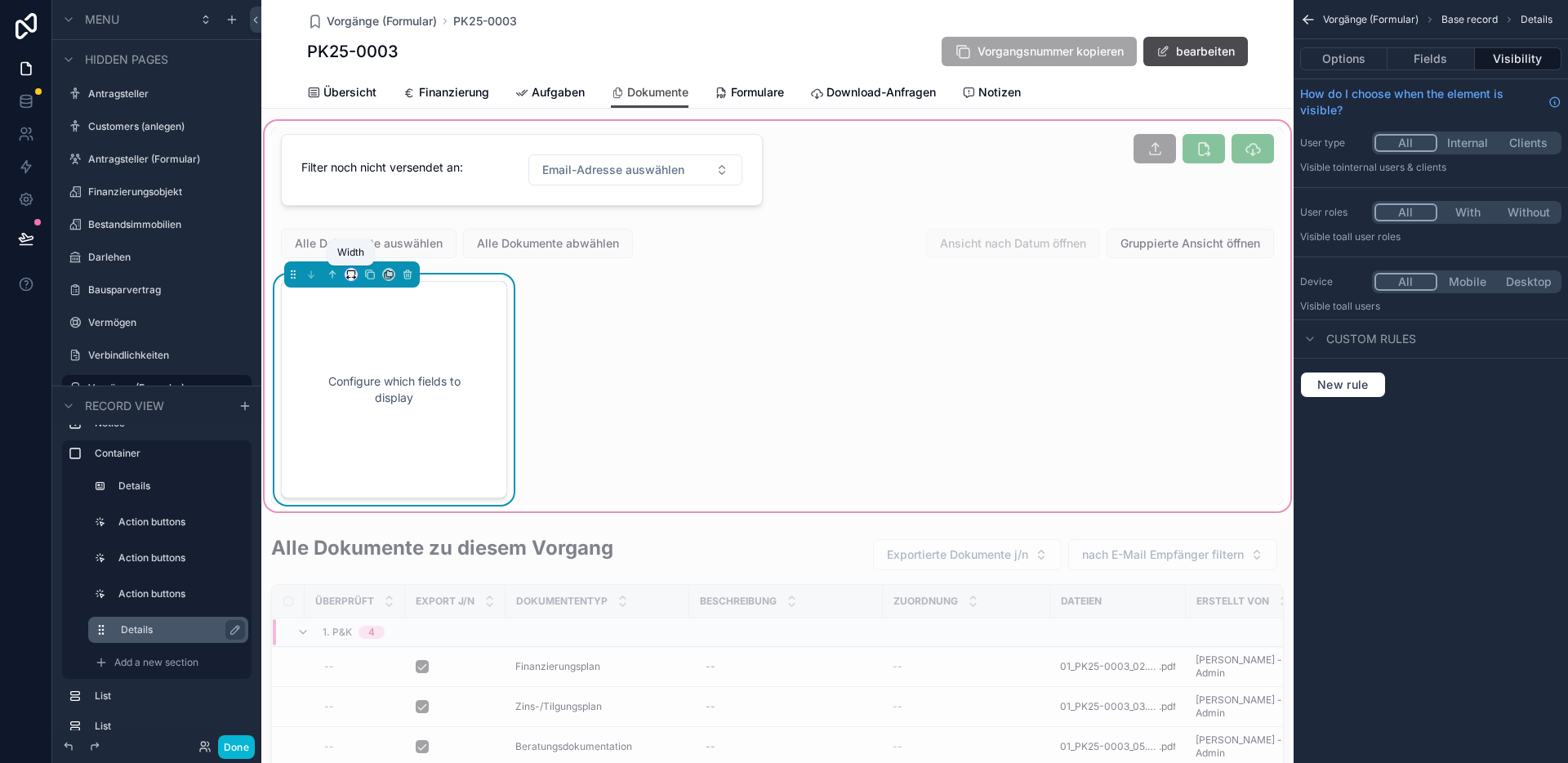
click at [351, 276] on icon "scrollable content" at bounding box center [351, 274] width 12 height 12
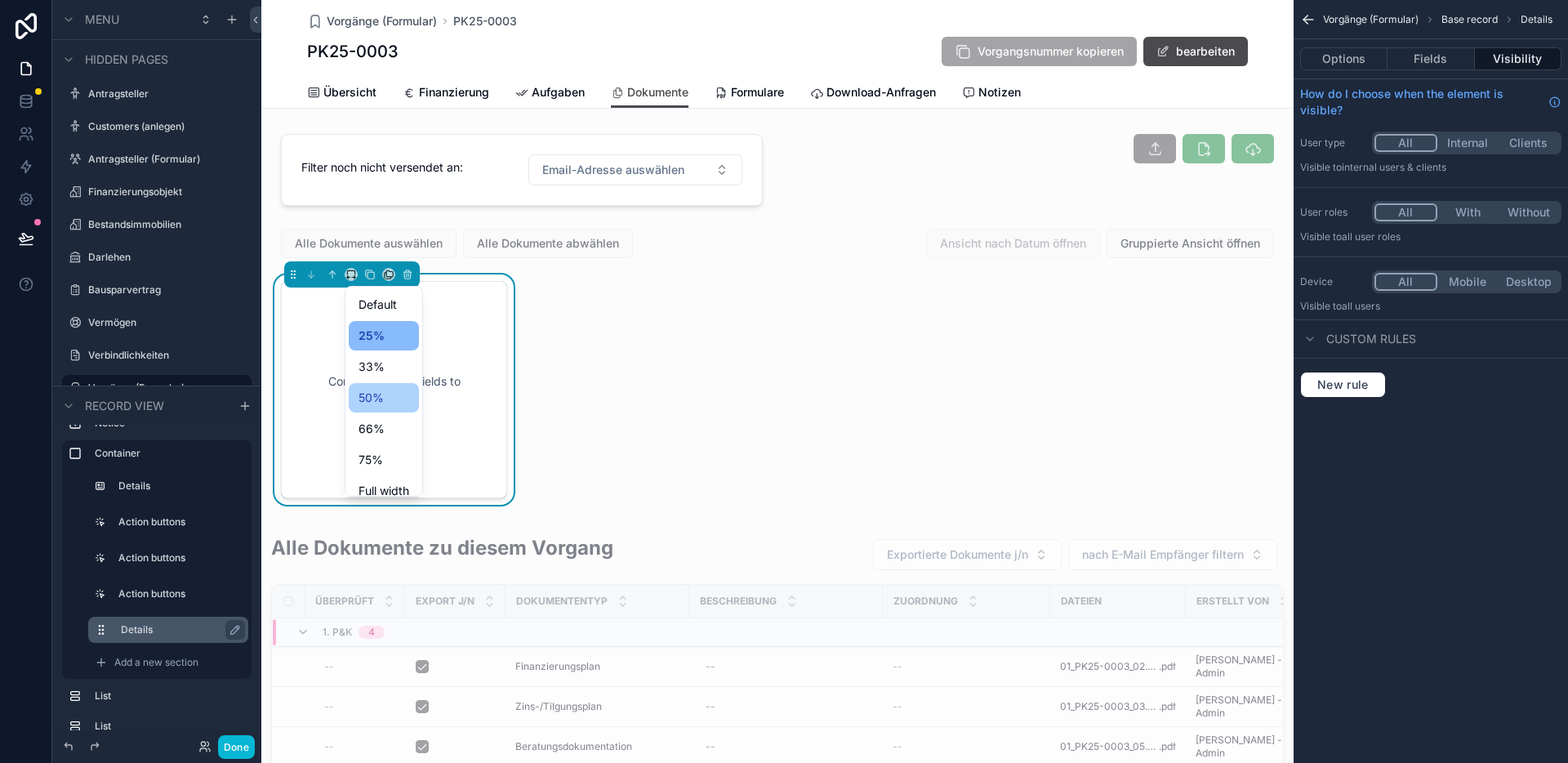
click at [378, 386] on div "50%" at bounding box center [384, 397] width 71 height 30
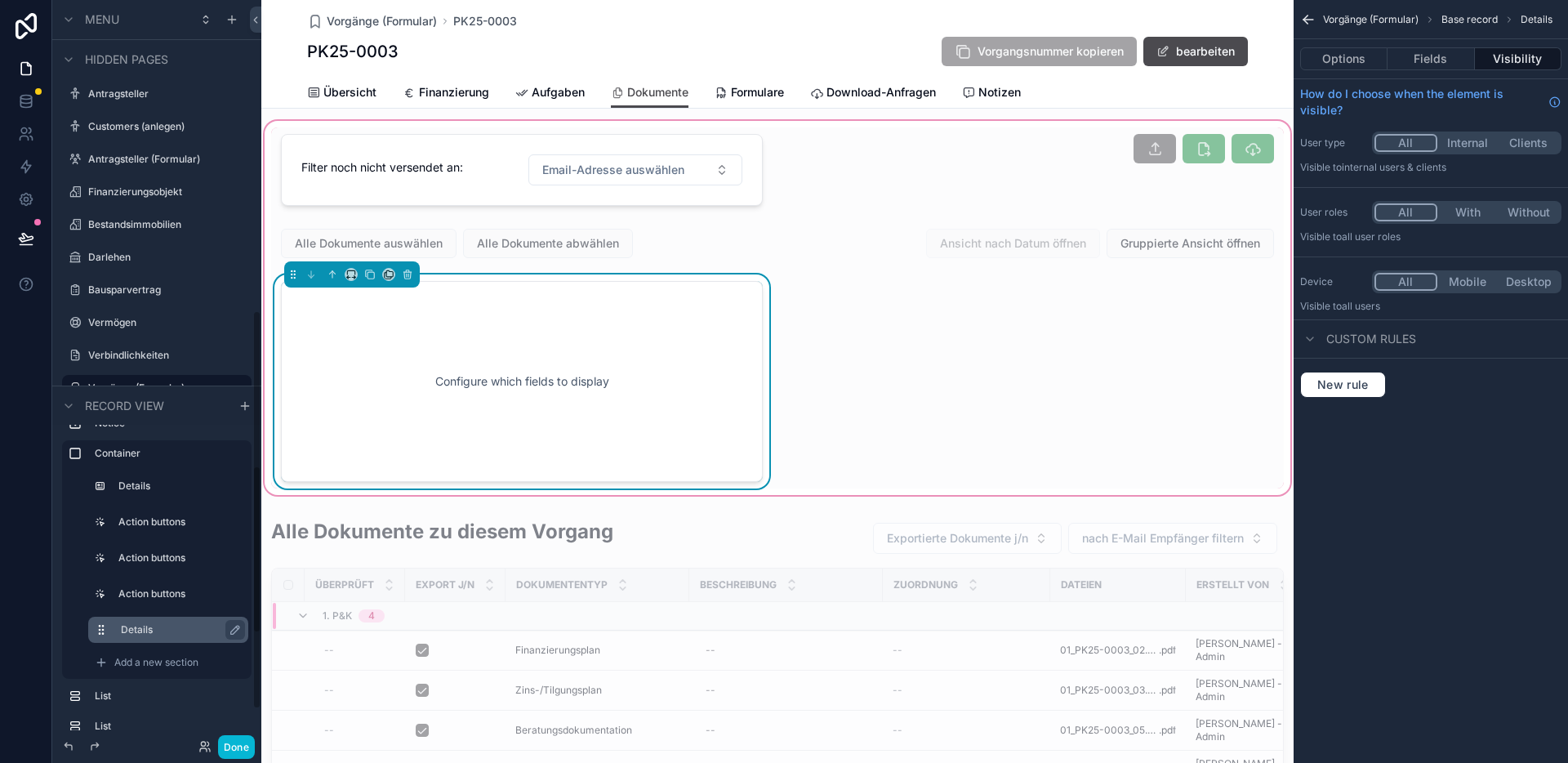
click at [481, 411] on div "Configure which fields to display" at bounding box center [521, 381] width 428 height 147
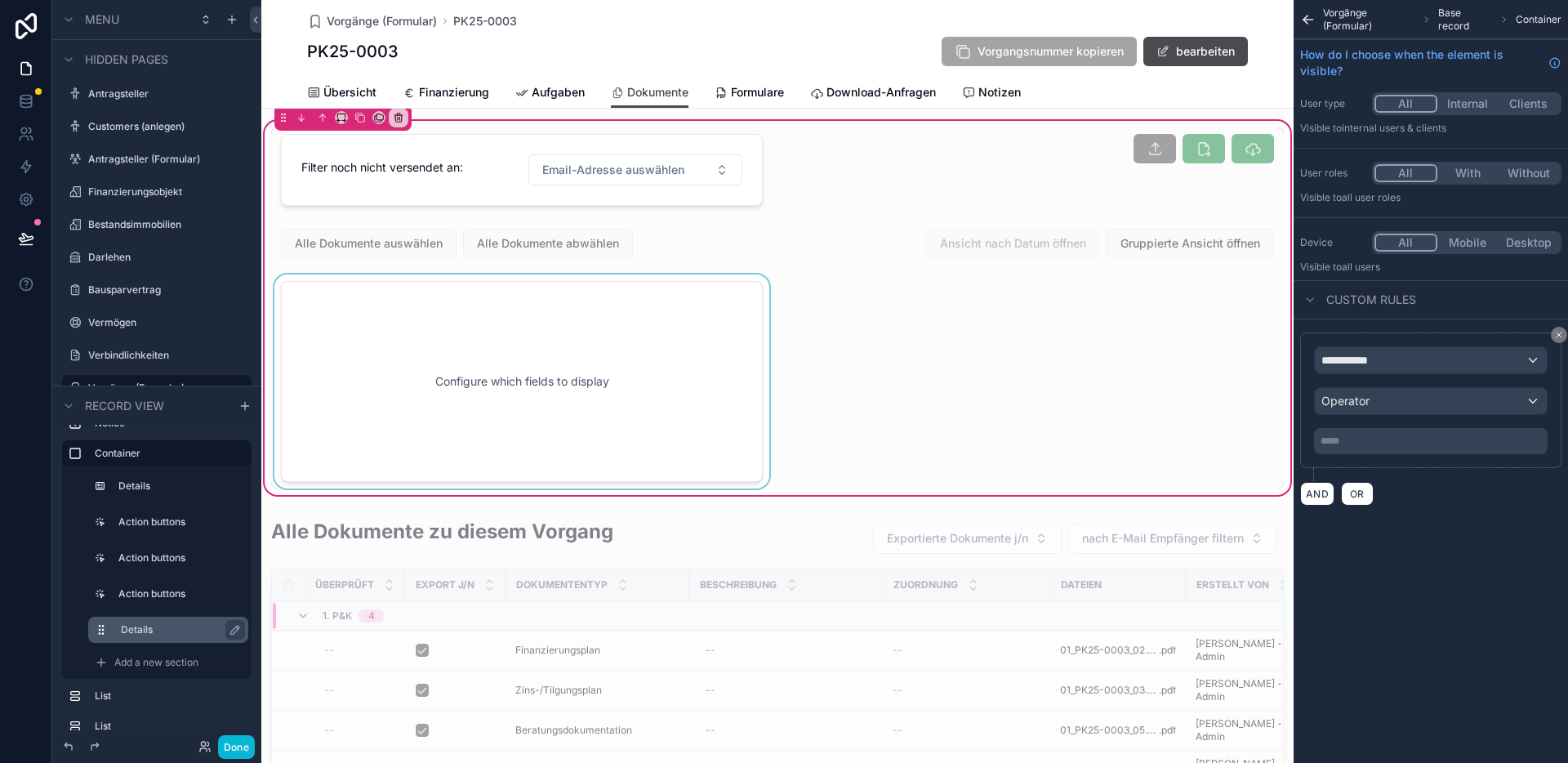
click at [694, 337] on div "scrollable content" at bounding box center [521, 381] width 501 height 214
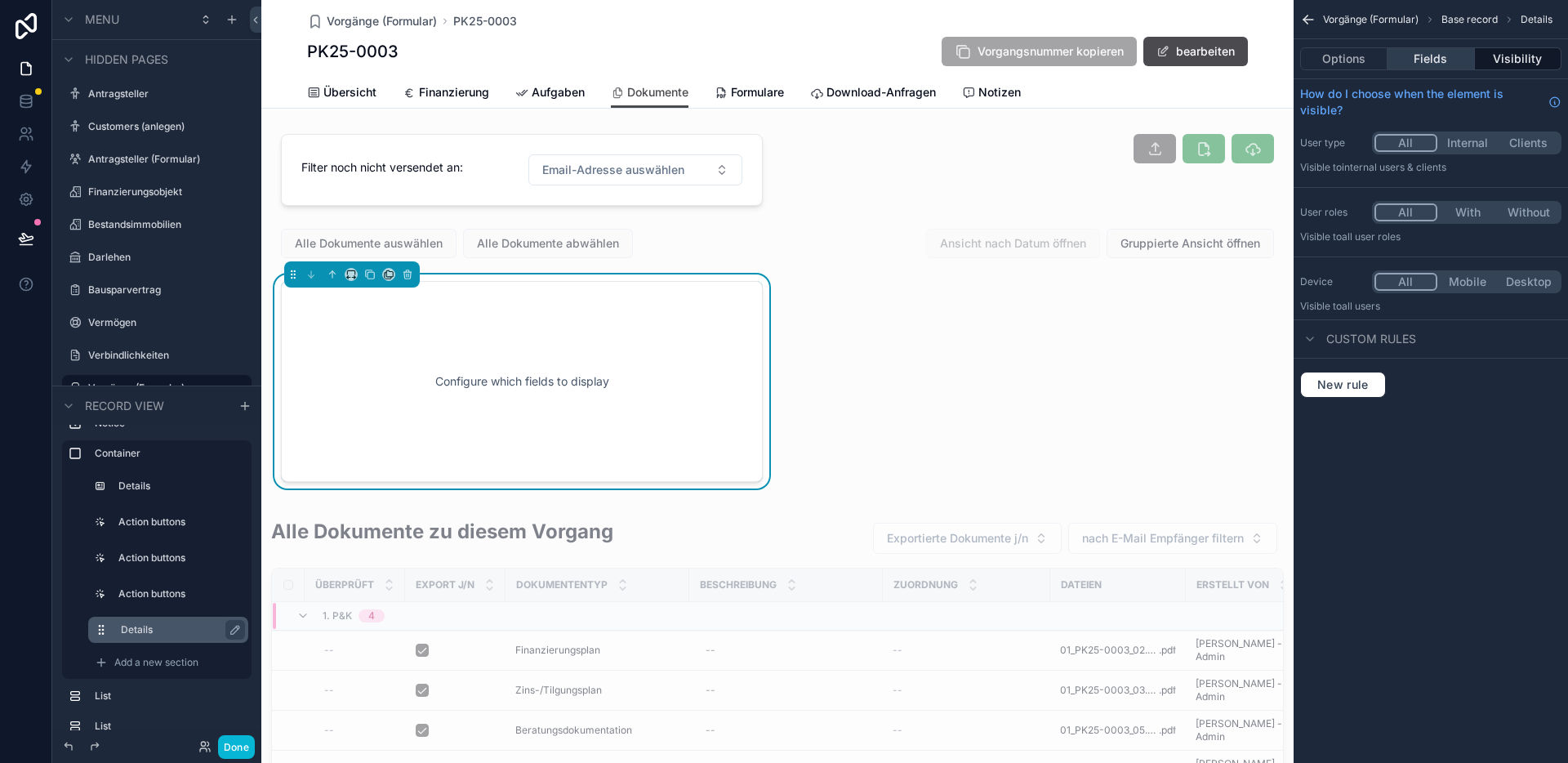
click at [1426, 57] on button "Fields" at bounding box center [1430, 59] width 87 height 23
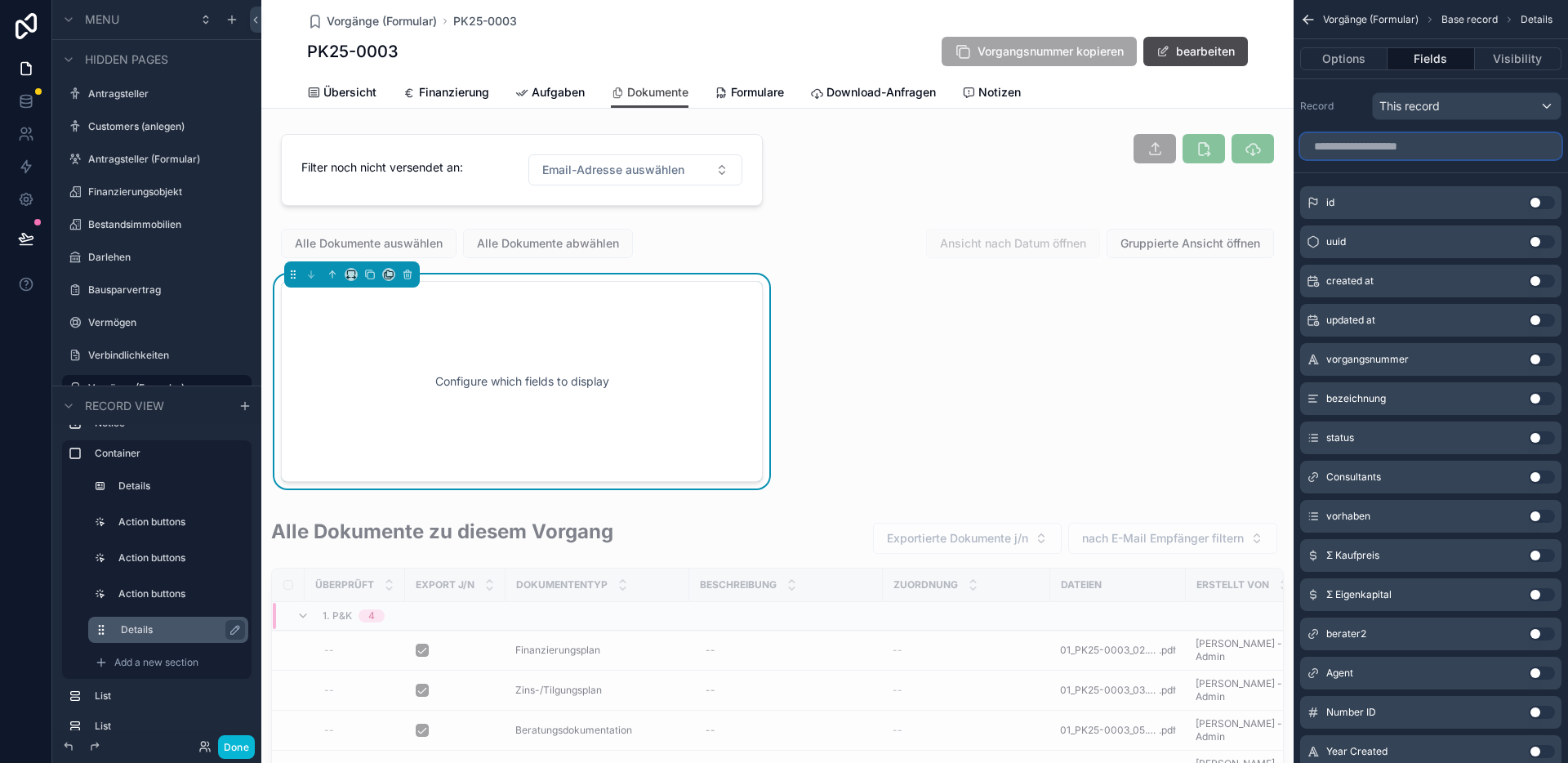
click at [1407, 148] on input "scrollable content" at bounding box center [1430, 146] width 261 height 26
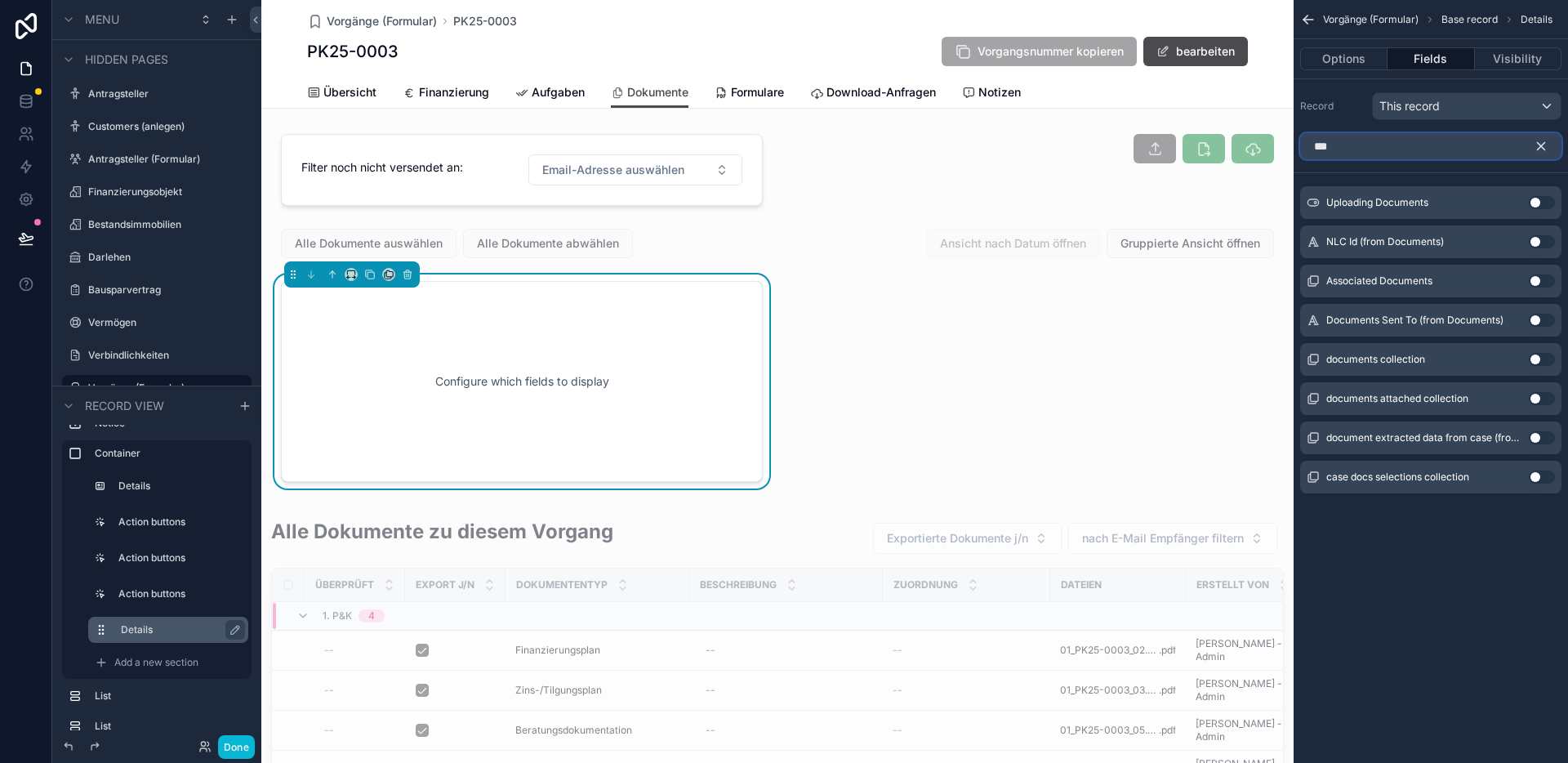
type input "***"
click at [1529, 318] on button "Use setting" at bounding box center [1541, 320] width 26 height 13
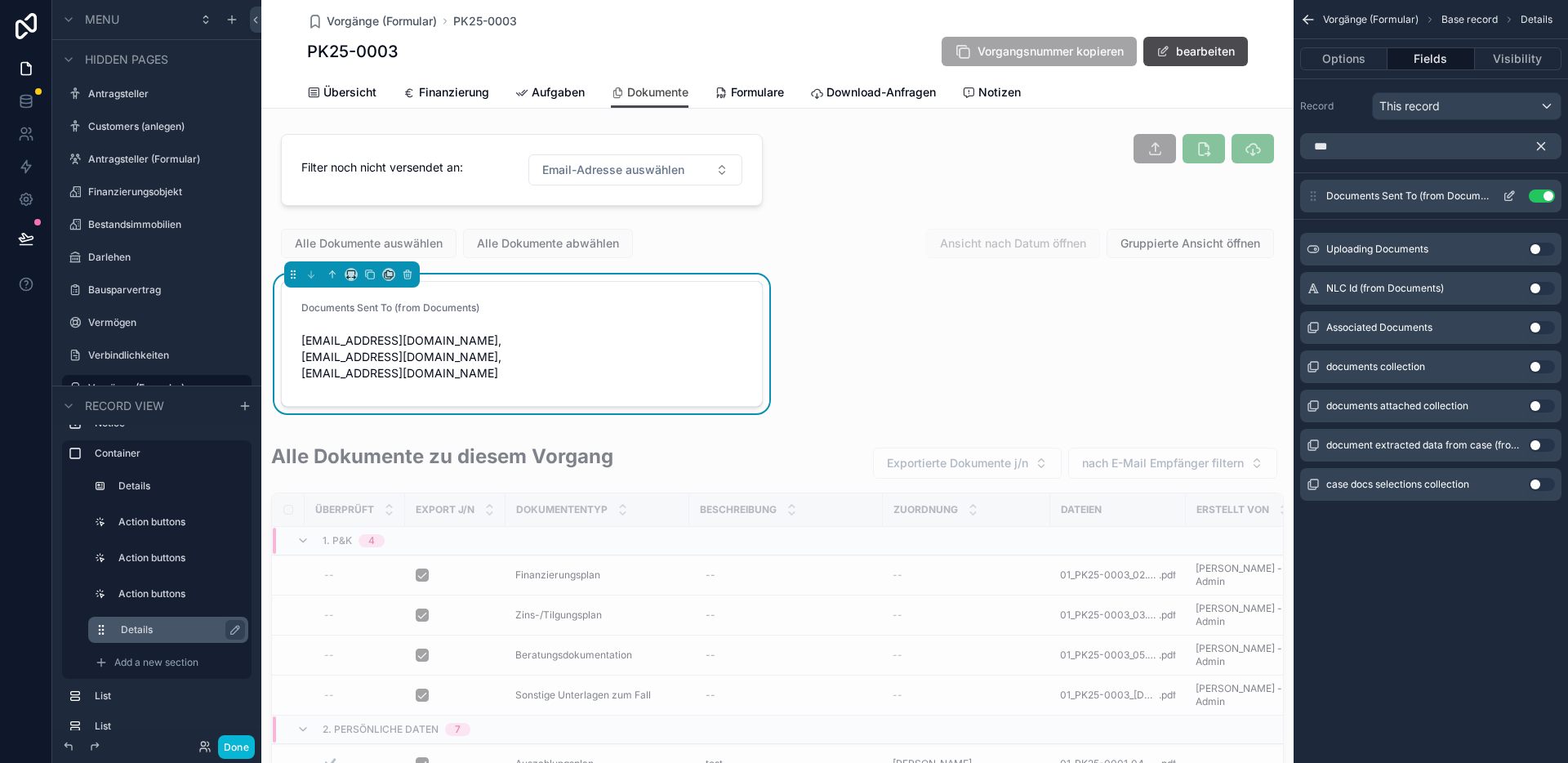
click at [1508, 191] on icon "scrollable content" at bounding box center [1509, 196] width 13 height 13
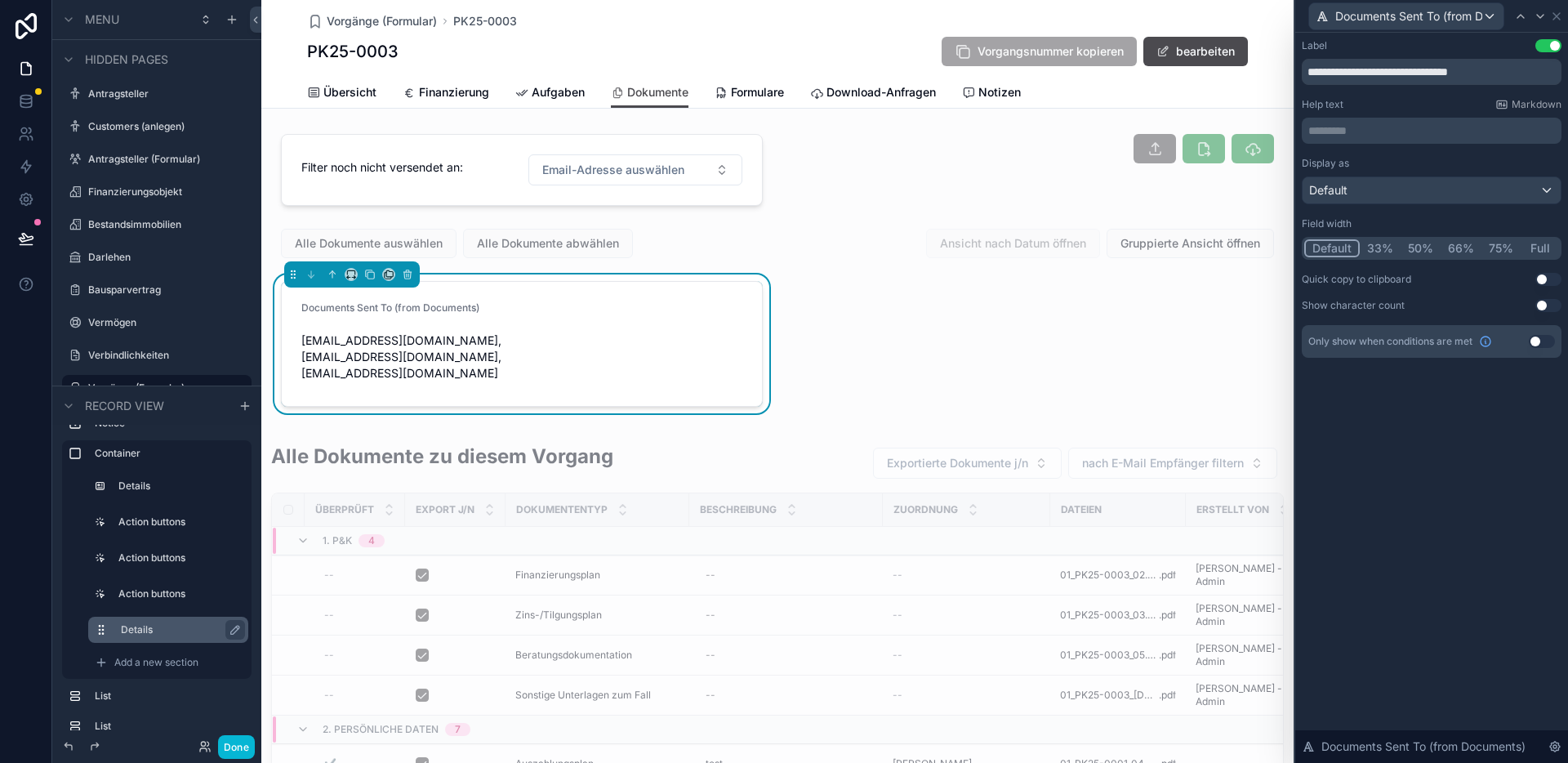
click at [1537, 250] on button "Full" at bounding box center [1539, 248] width 38 height 18
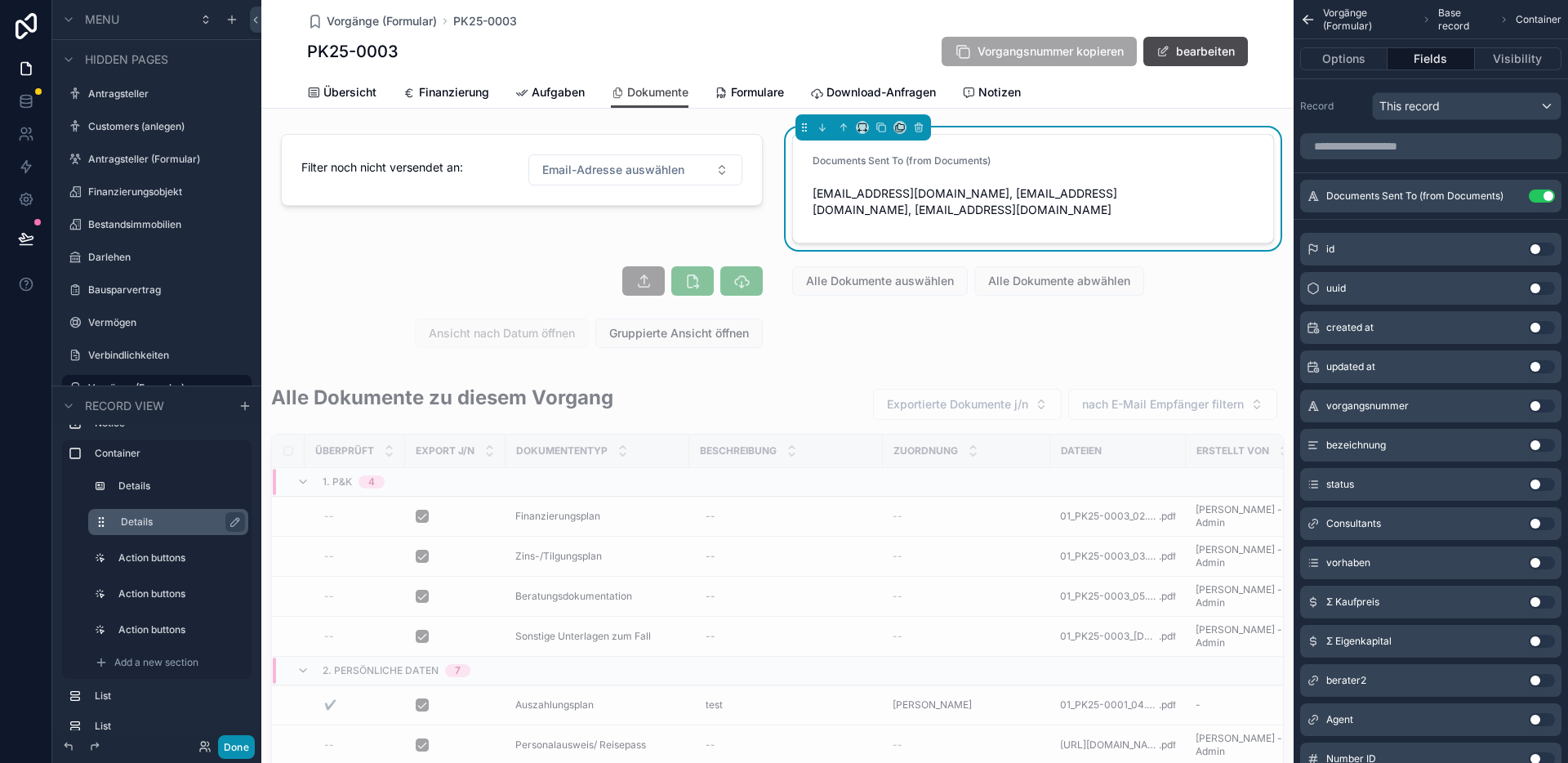
click at [236, 746] on button "Done" at bounding box center [236, 747] width 37 height 23
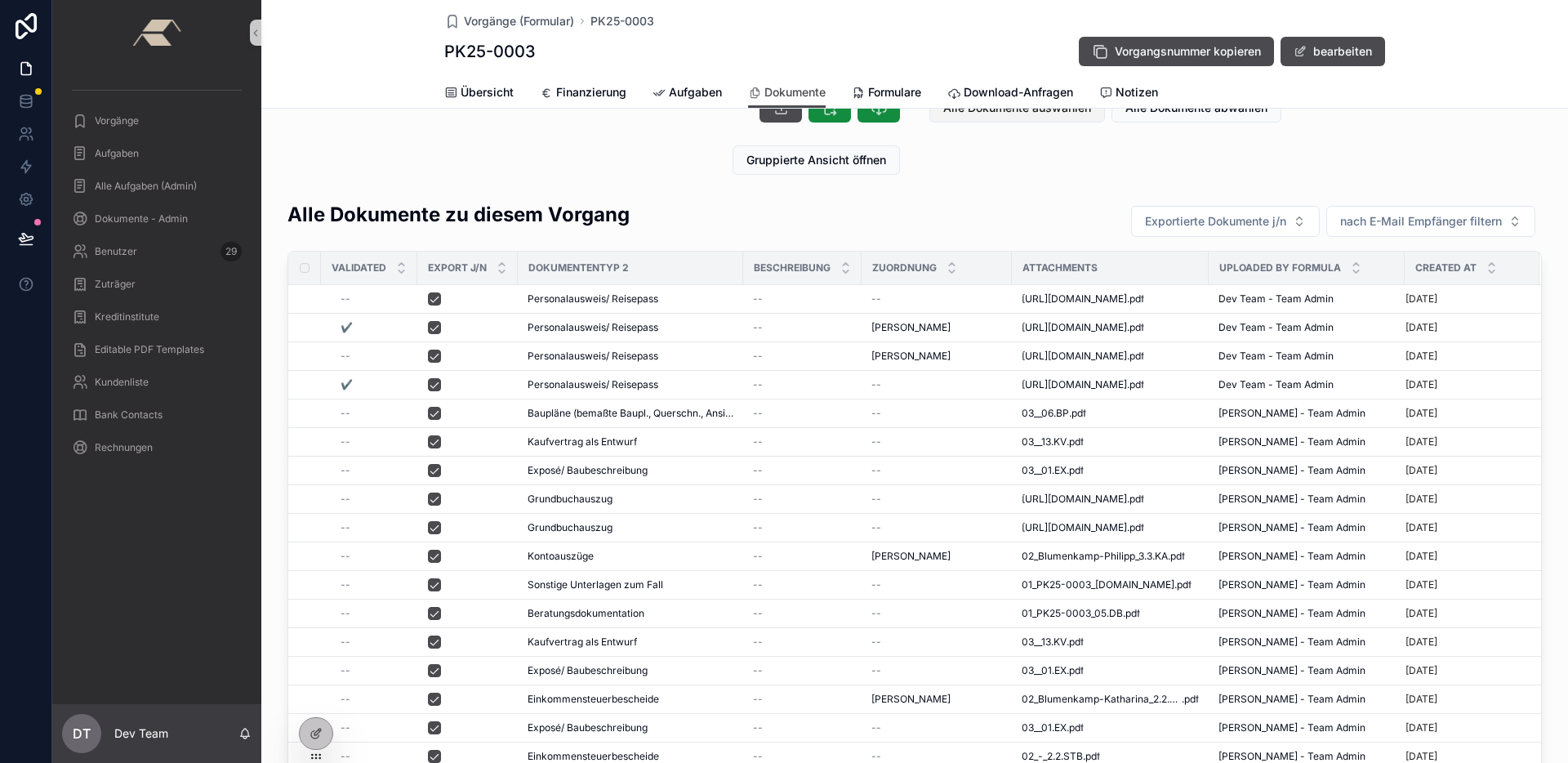
scroll to position [0, 0]
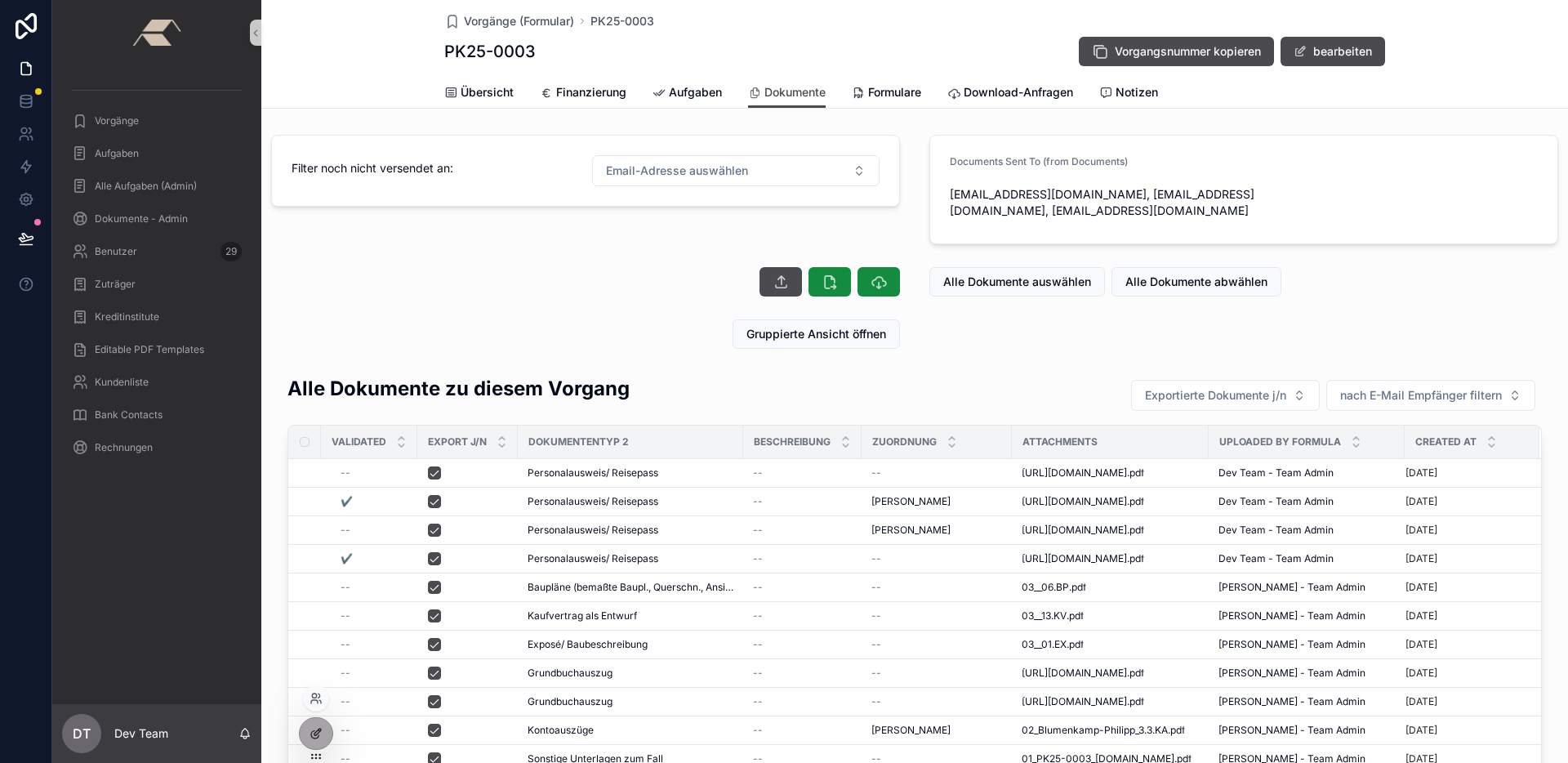
click at [323, 727] on div at bounding box center [316, 733] width 33 height 31
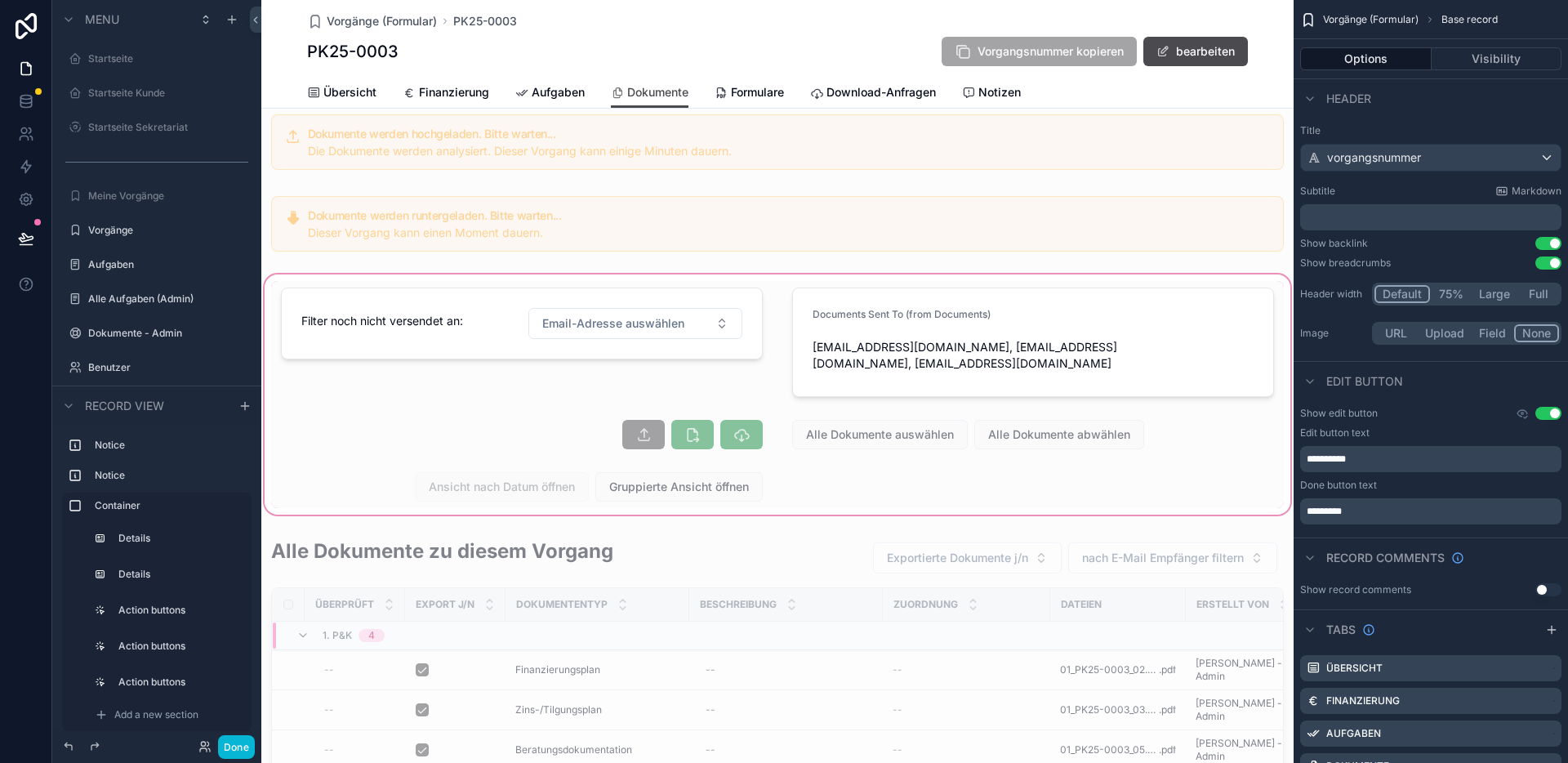
scroll to position [715, 0]
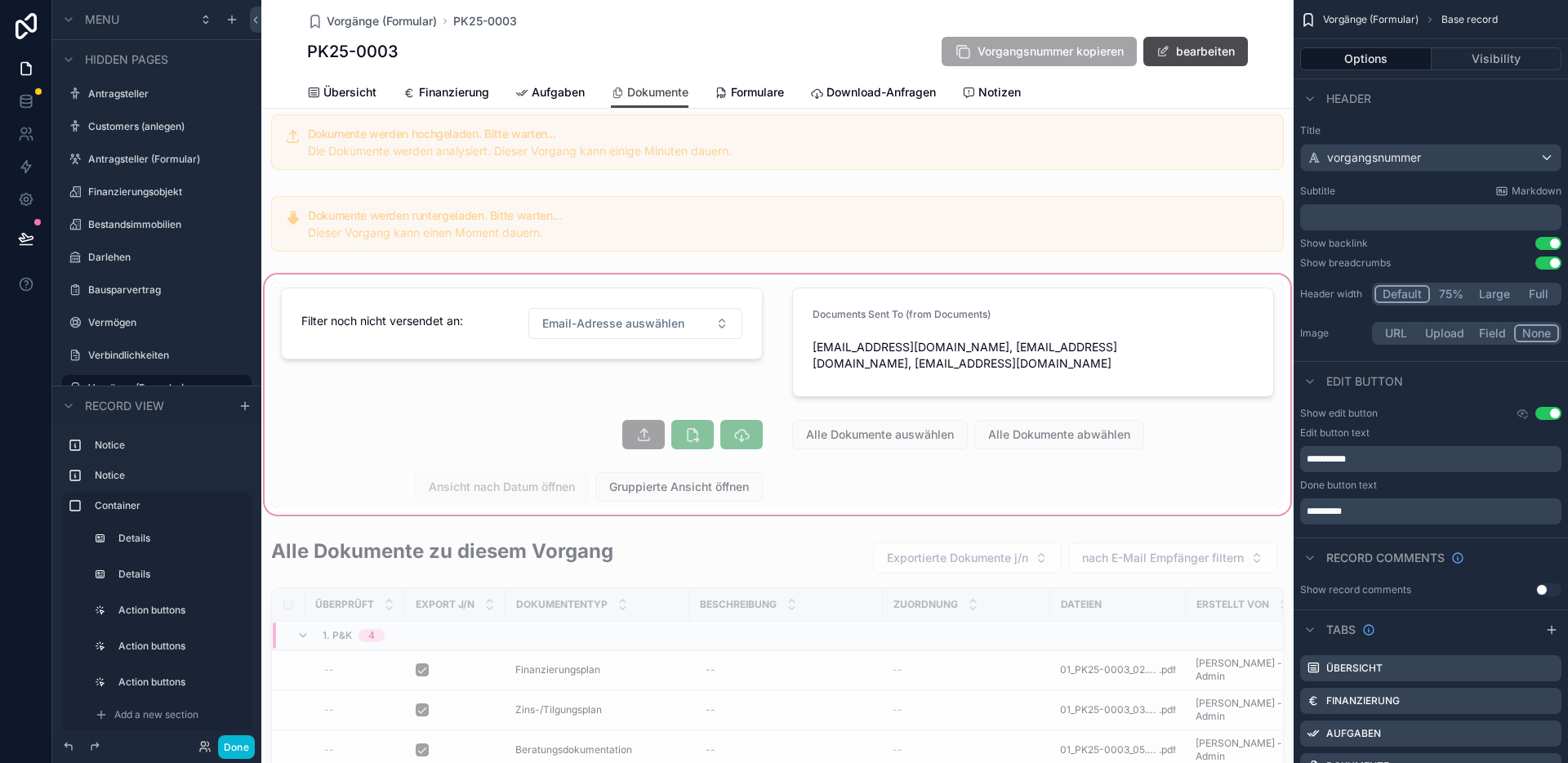
click at [1132, 314] on div "scrollable content" at bounding box center [777, 394] width 1032 height 247
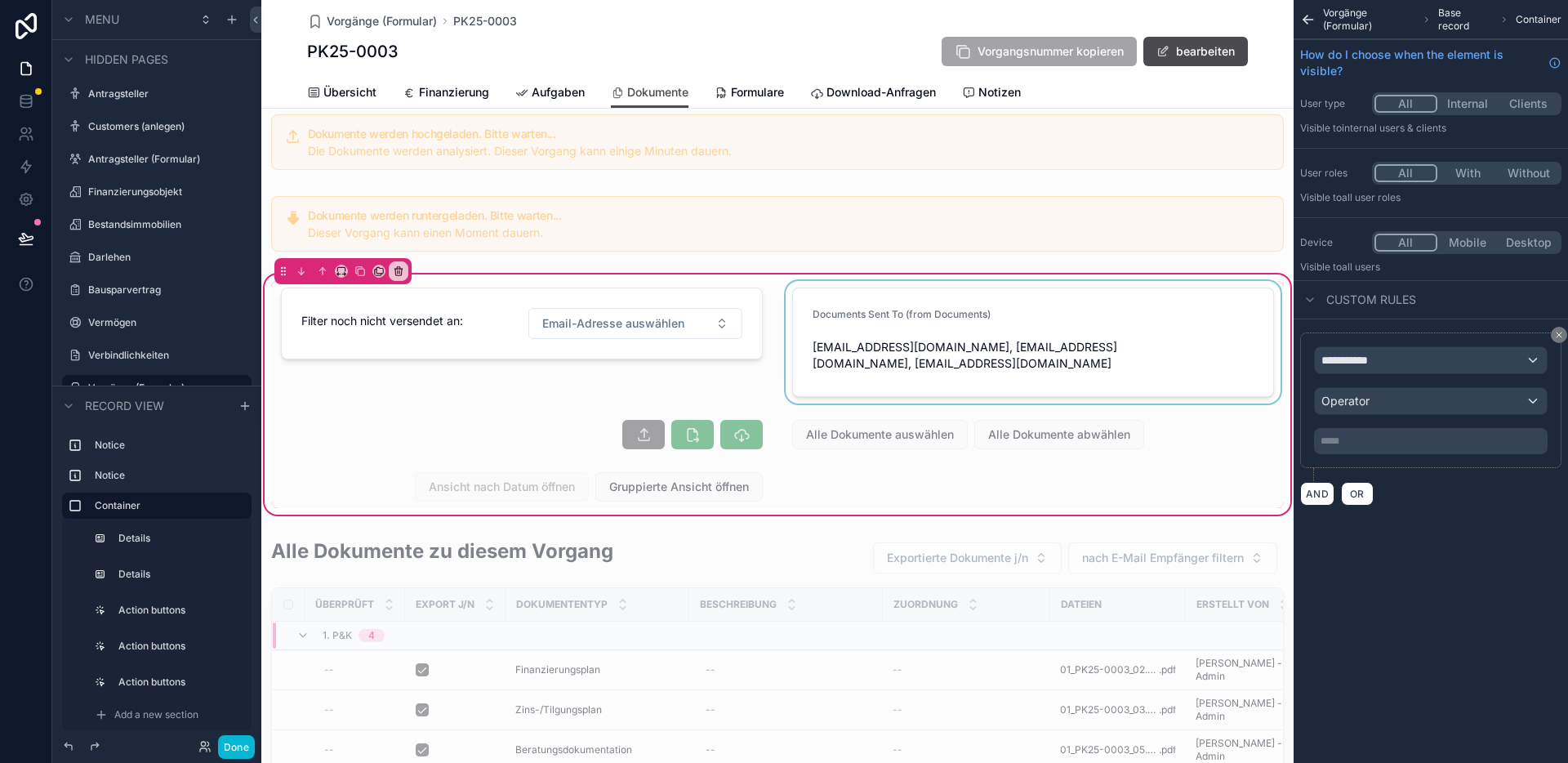
click at [1135, 316] on div "scrollable content" at bounding box center [1033, 342] width 501 height 123
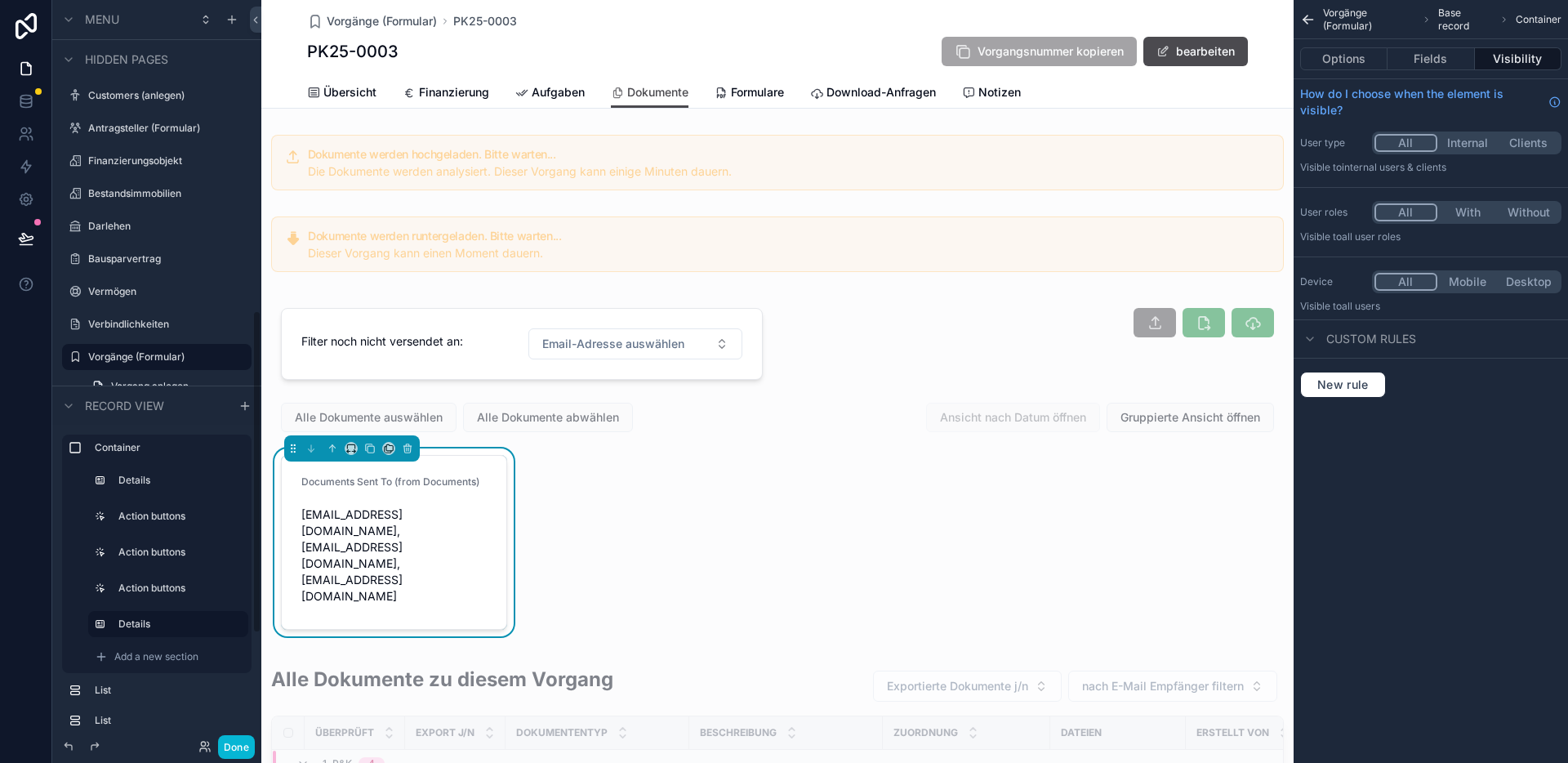
scroll to position [715, 0]
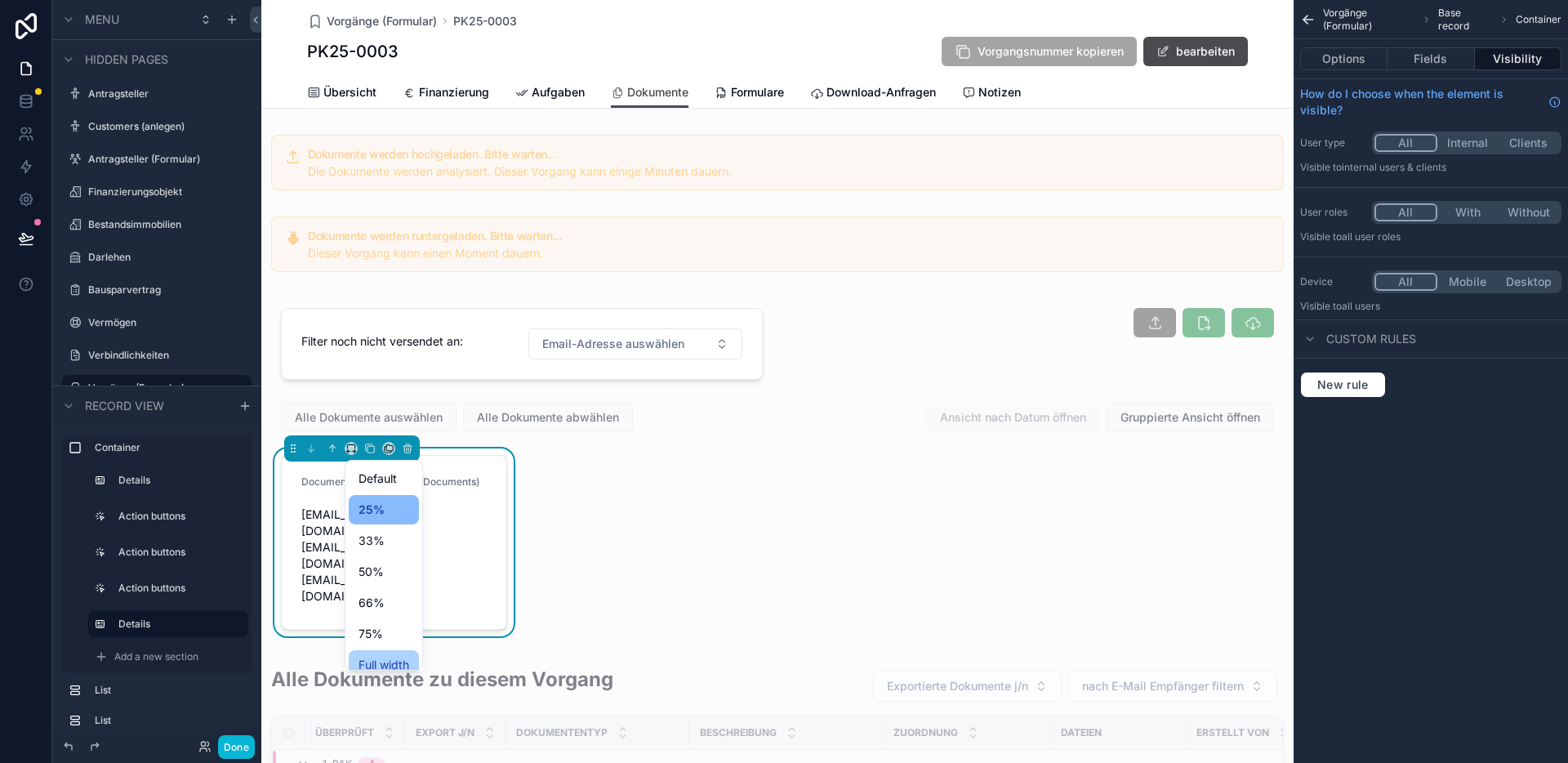
click at [377, 653] on div "Full width" at bounding box center [384, 665] width 71 height 30
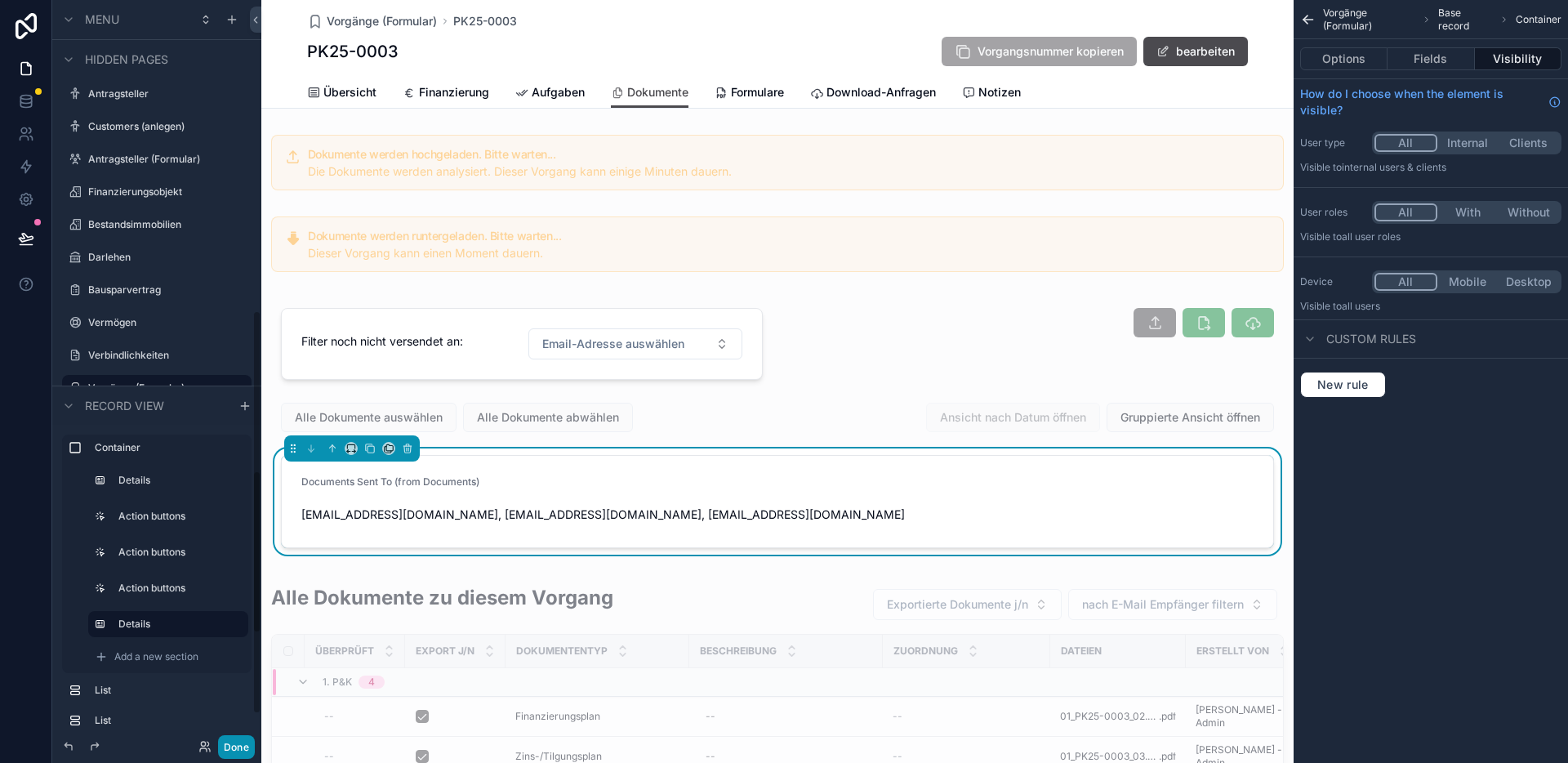
click at [239, 750] on button "Done" at bounding box center [236, 747] width 37 height 23
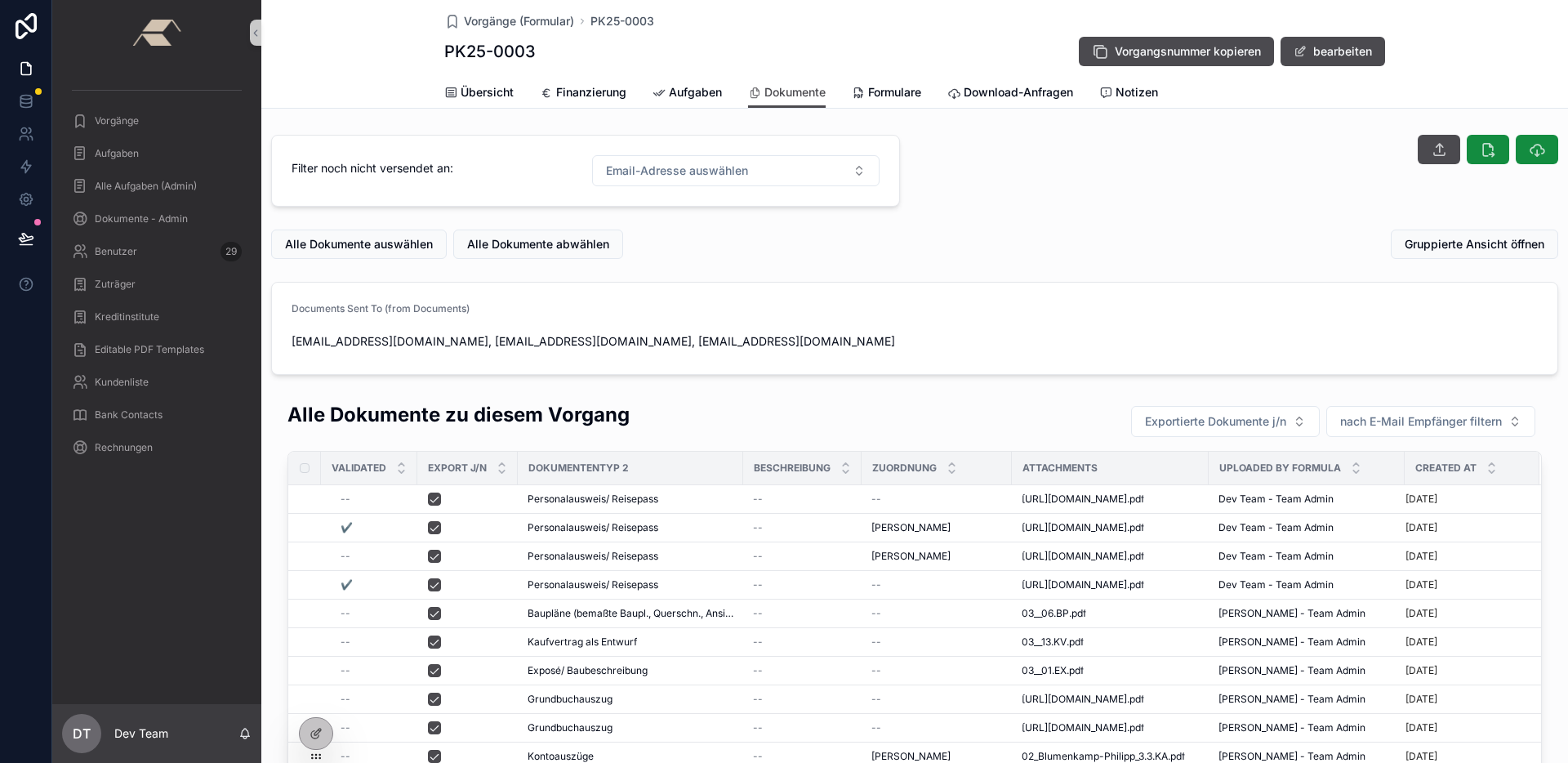
click at [860, 329] on div "[EMAIL_ADDRESS][DOMAIN_NAME], [EMAIL_ADDRESS][DOMAIN_NAME], [EMAIL_ADDRESS][DOM…" at bounding box center [914, 341] width 1246 height 26
click at [322, 735] on icon at bounding box center [316, 733] width 13 height 13
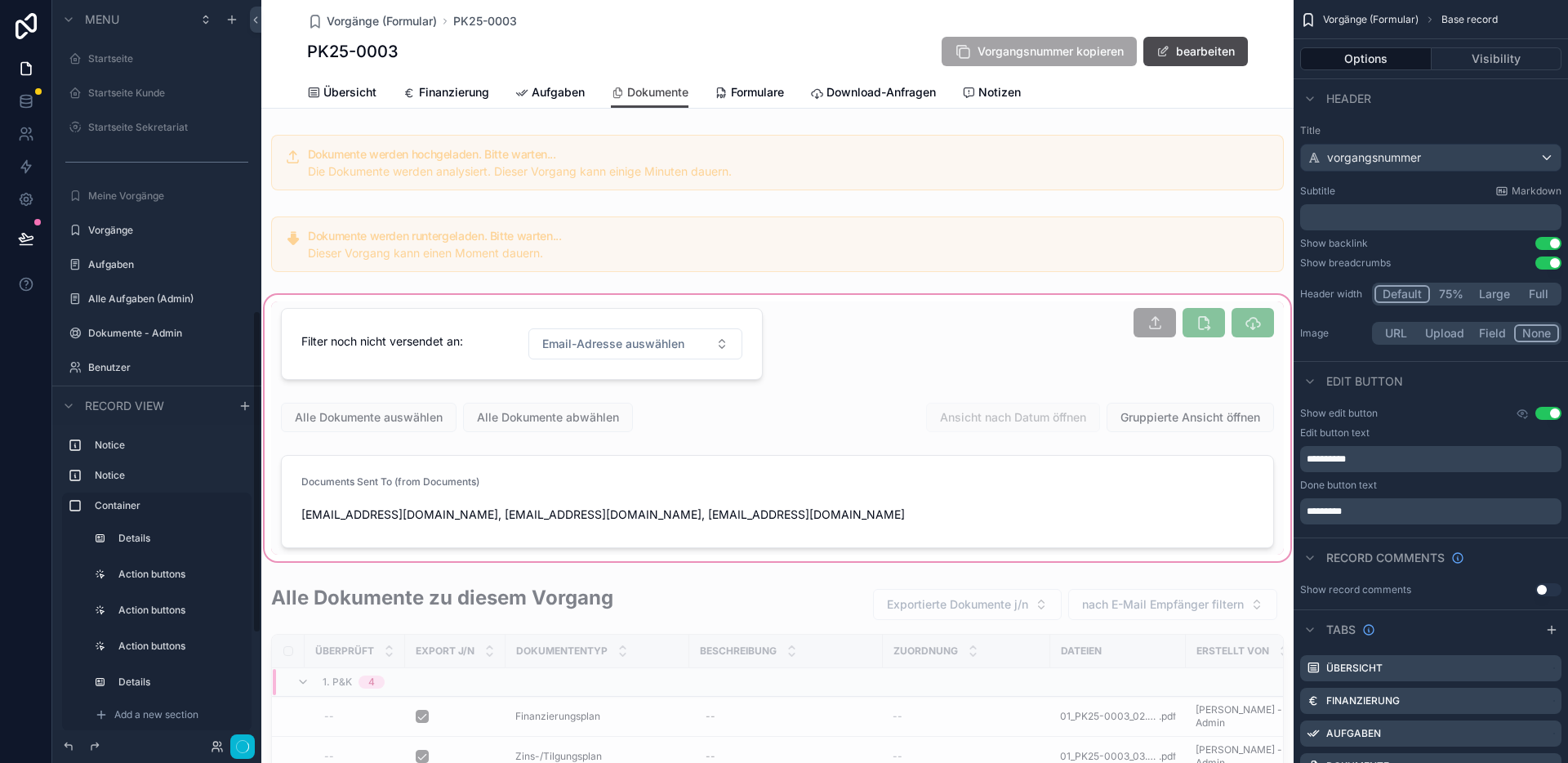
click at [625, 476] on div "scrollable content" at bounding box center [777, 428] width 1032 height 273
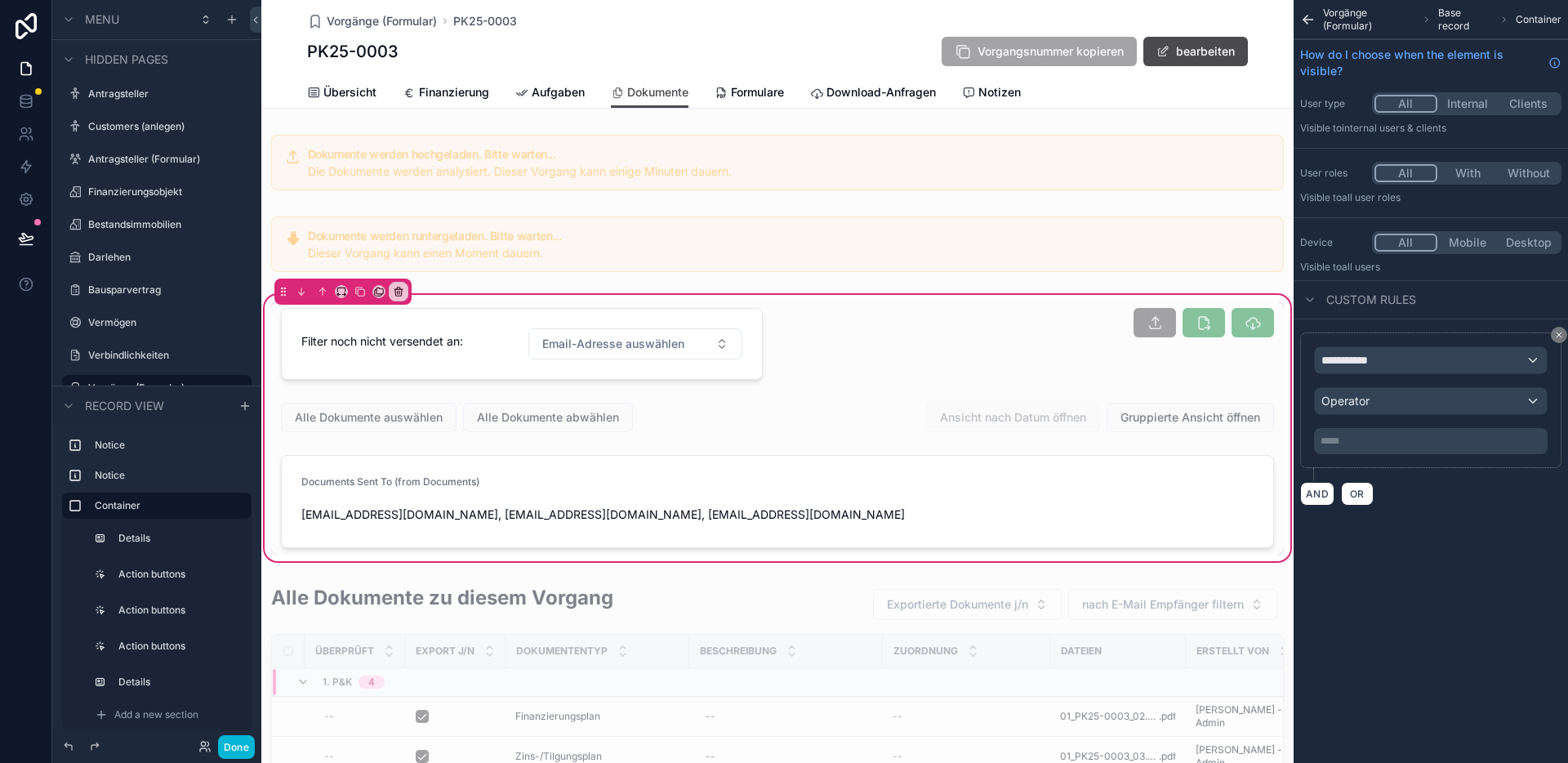
click at [1305, 20] on icon "scrollable content" at bounding box center [1308, 20] width 9 height 0
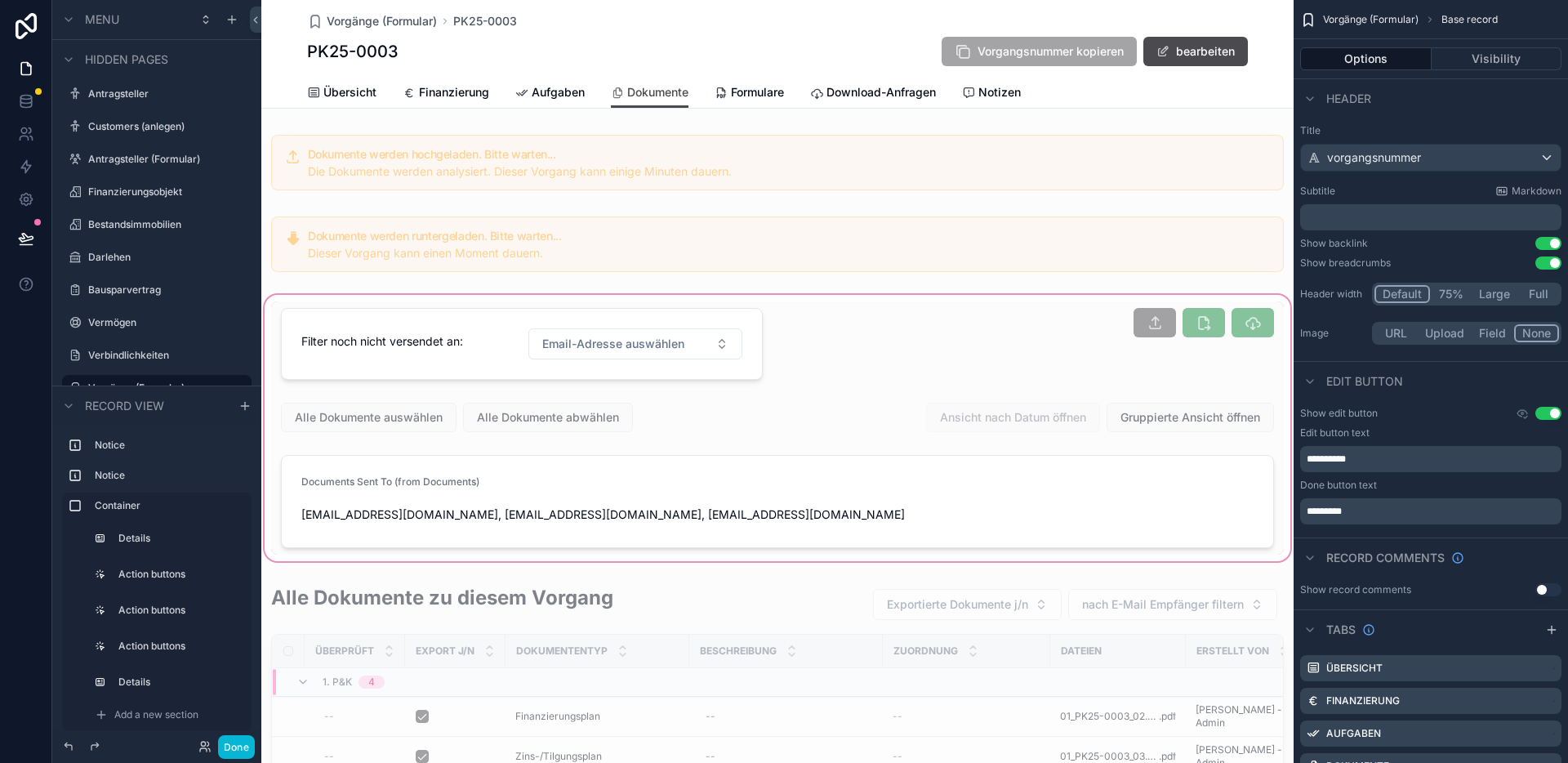
click at [579, 476] on div "scrollable content" at bounding box center [777, 428] width 1032 height 273
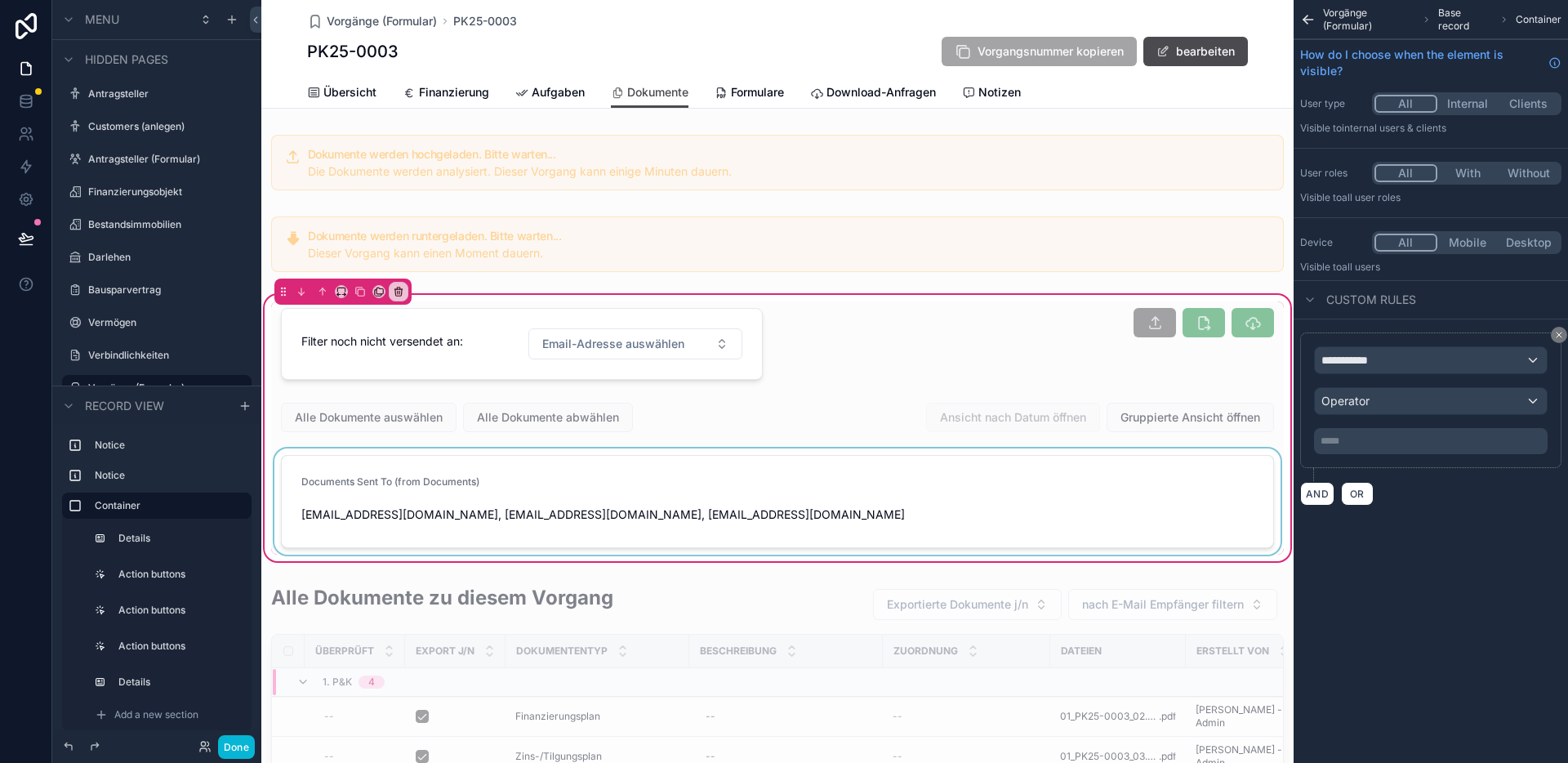
click at [1150, 464] on div "scrollable content" at bounding box center [777, 501] width 1013 height 106
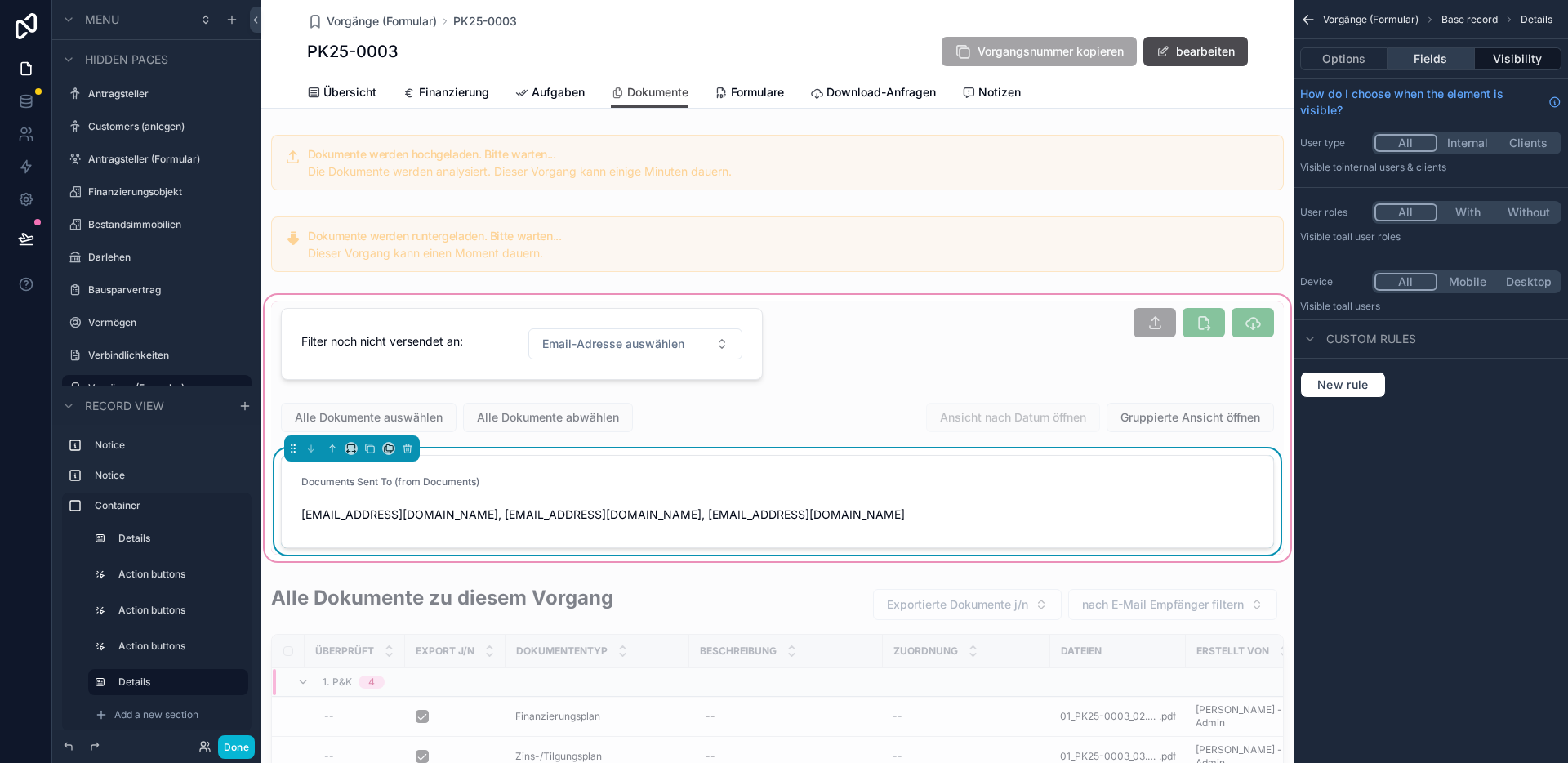
click at [1445, 62] on button "Fields" at bounding box center [1430, 59] width 87 height 23
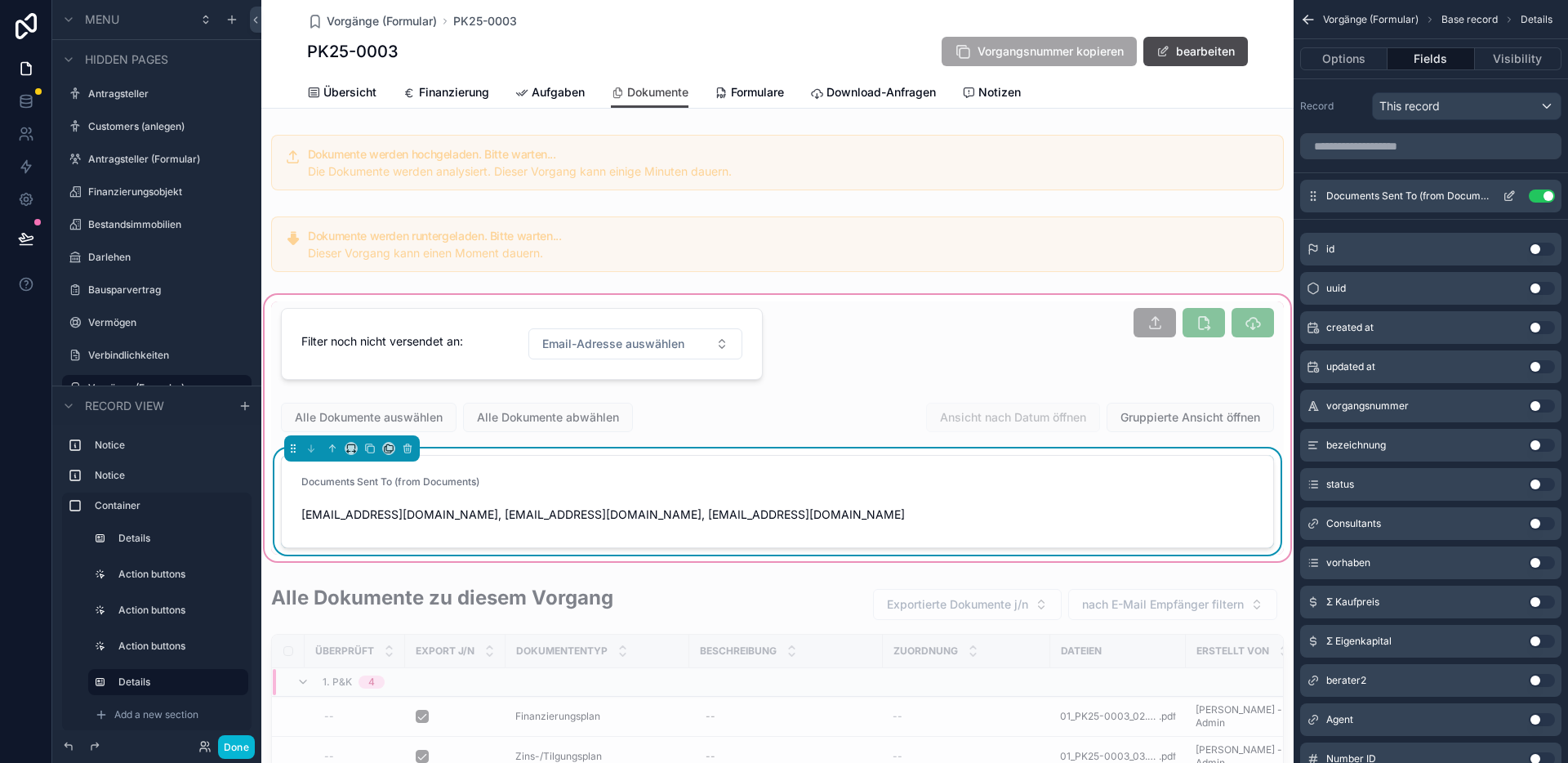
click at [1513, 199] on icon "scrollable content" at bounding box center [1509, 196] width 13 height 13
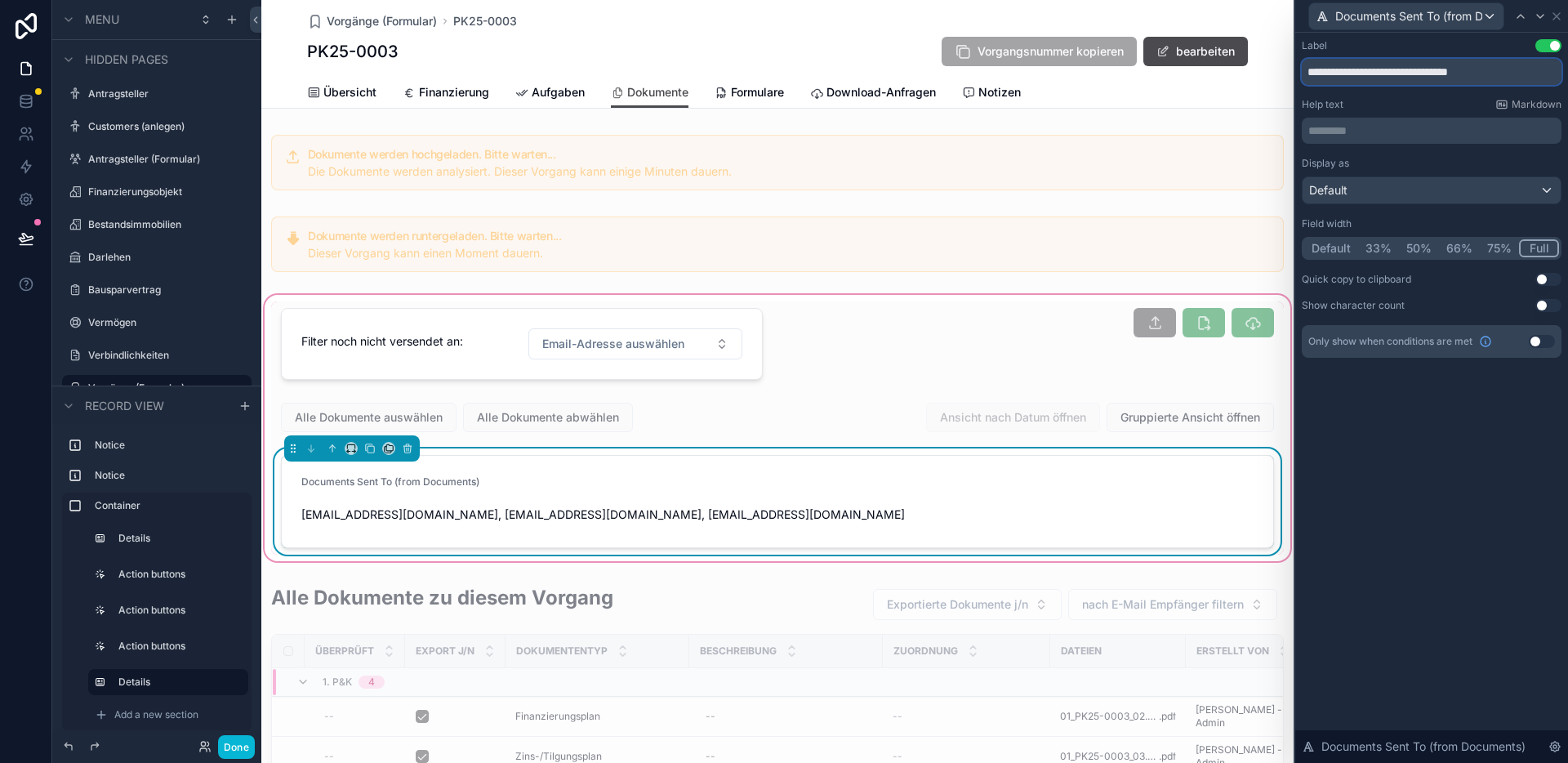
click at [1489, 76] on input "**********" at bounding box center [1431, 72] width 259 height 26
paste input "**********"
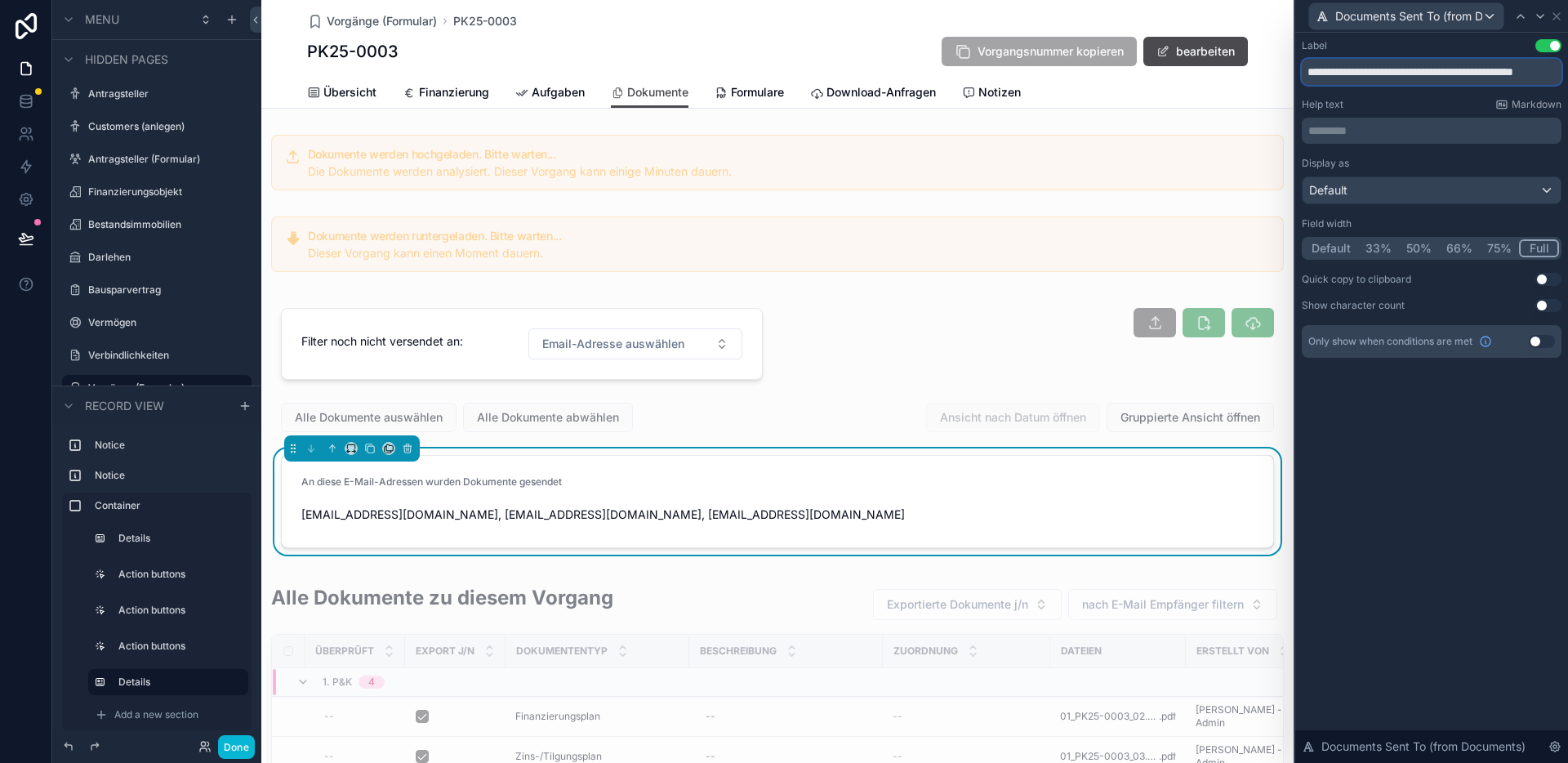
type input "**********"
click at [1441, 445] on div "**********" at bounding box center [1431, 398] width 273 height 730
click at [1414, 194] on div "Default" at bounding box center [1431, 190] width 258 height 26
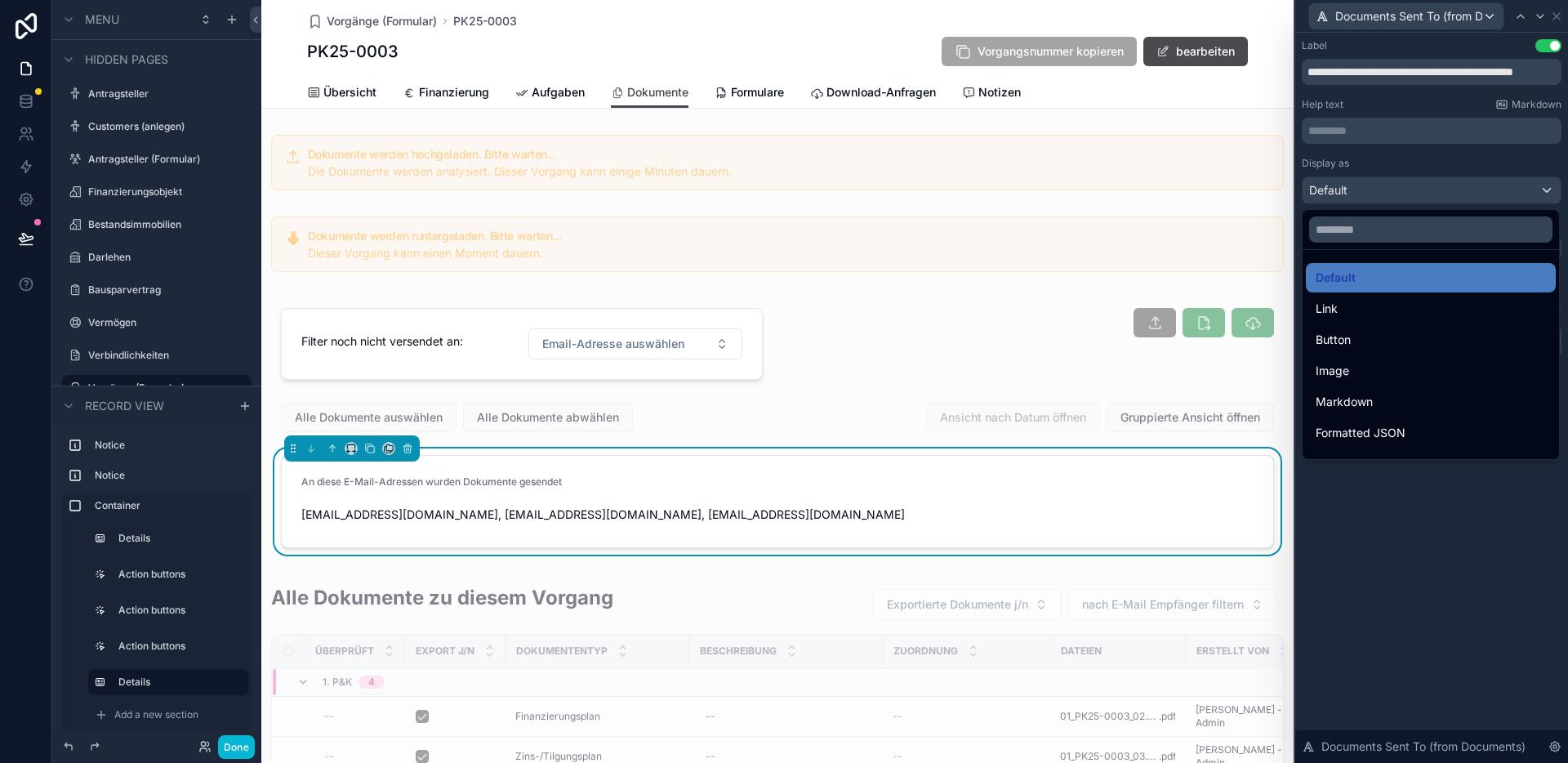
click at [1400, 192] on div at bounding box center [1431, 381] width 273 height 763
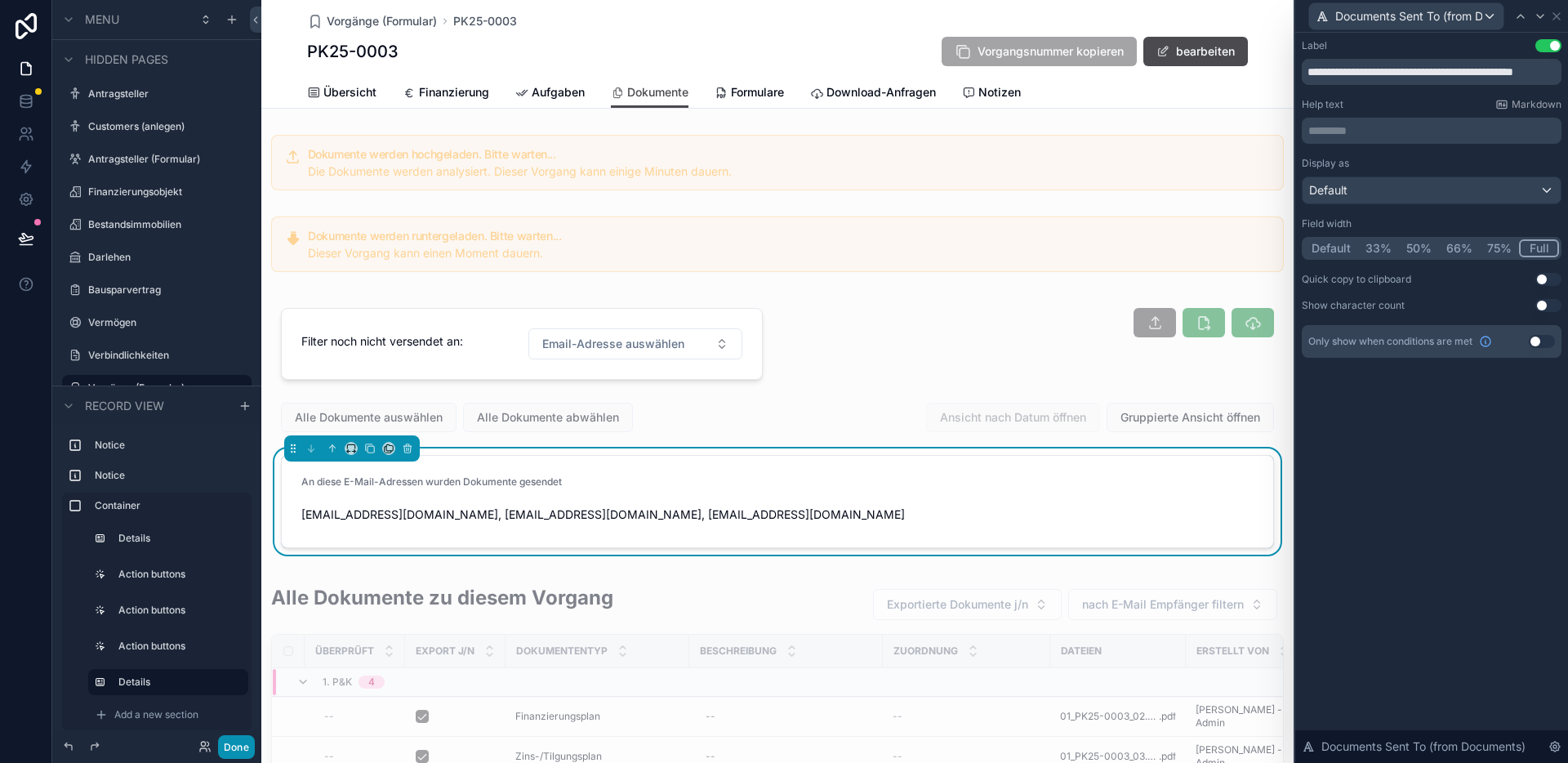
click at [249, 742] on button "Done" at bounding box center [236, 747] width 37 height 23
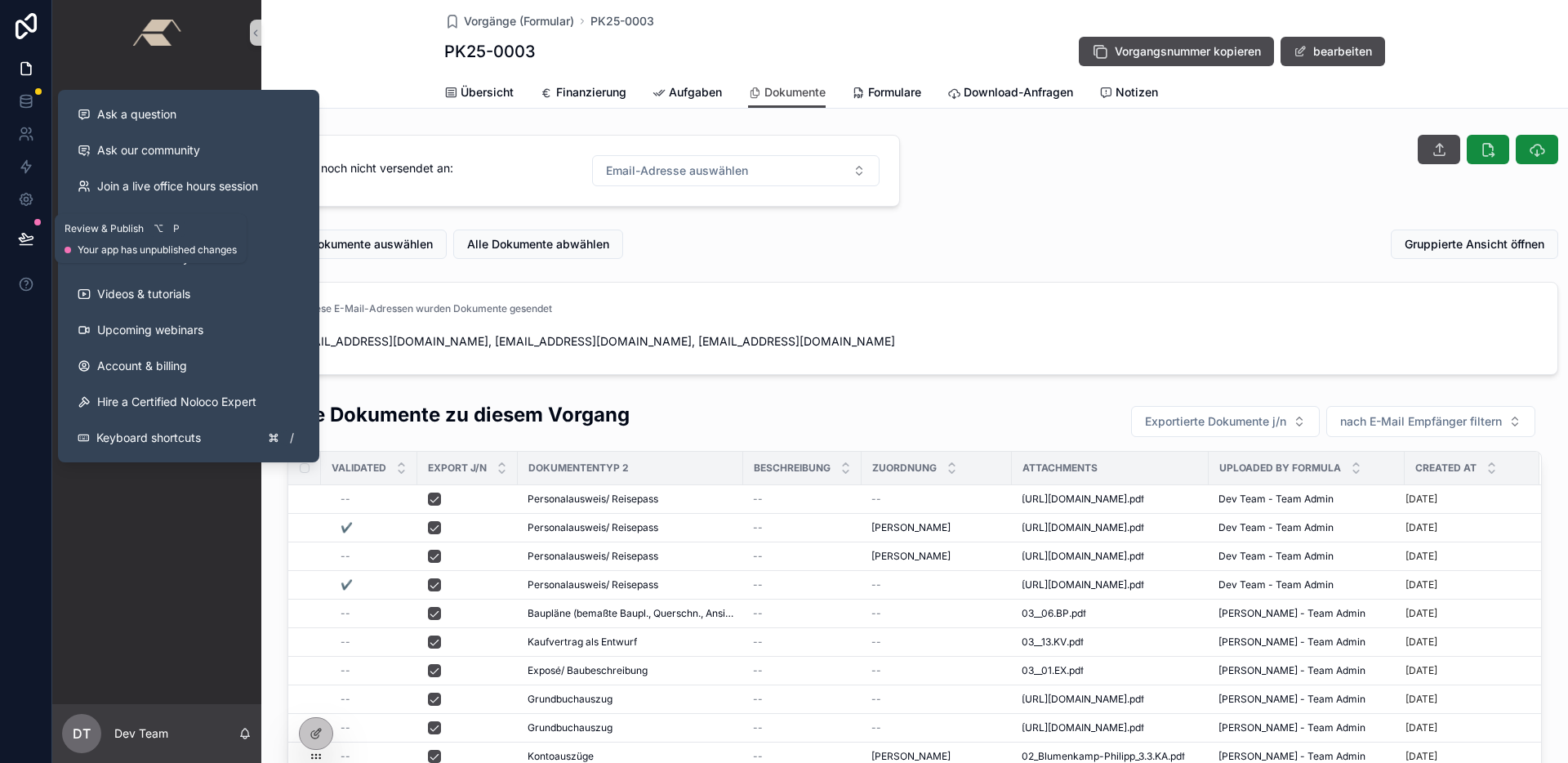
click at [27, 245] on icon at bounding box center [26, 245] width 13 height 0
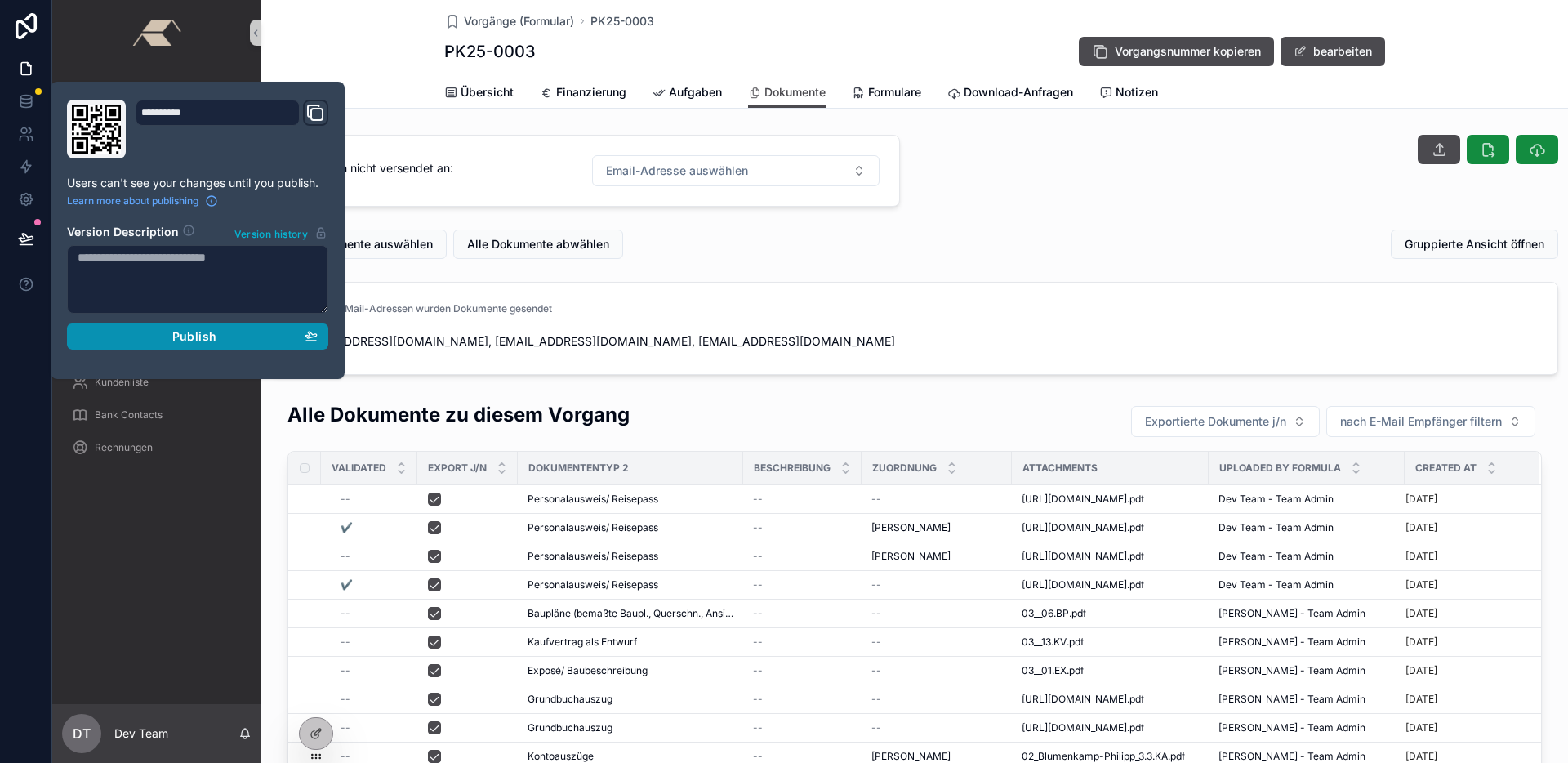
click at [199, 335] on span "Publish" at bounding box center [194, 336] width 44 height 14
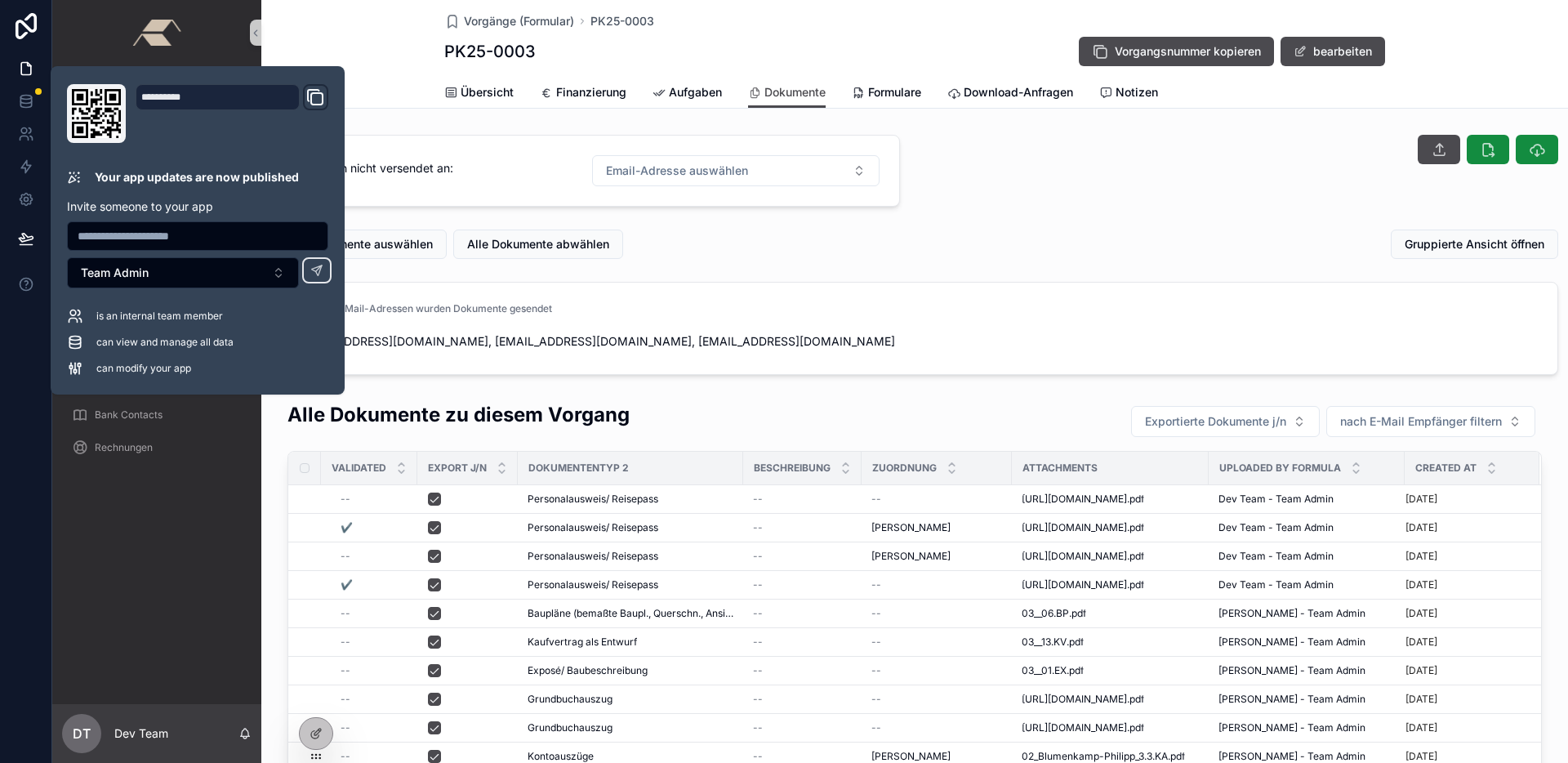
click at [1188, 191] on div "scrollable content" at bounding box center [1243, 170] width 648 height 85
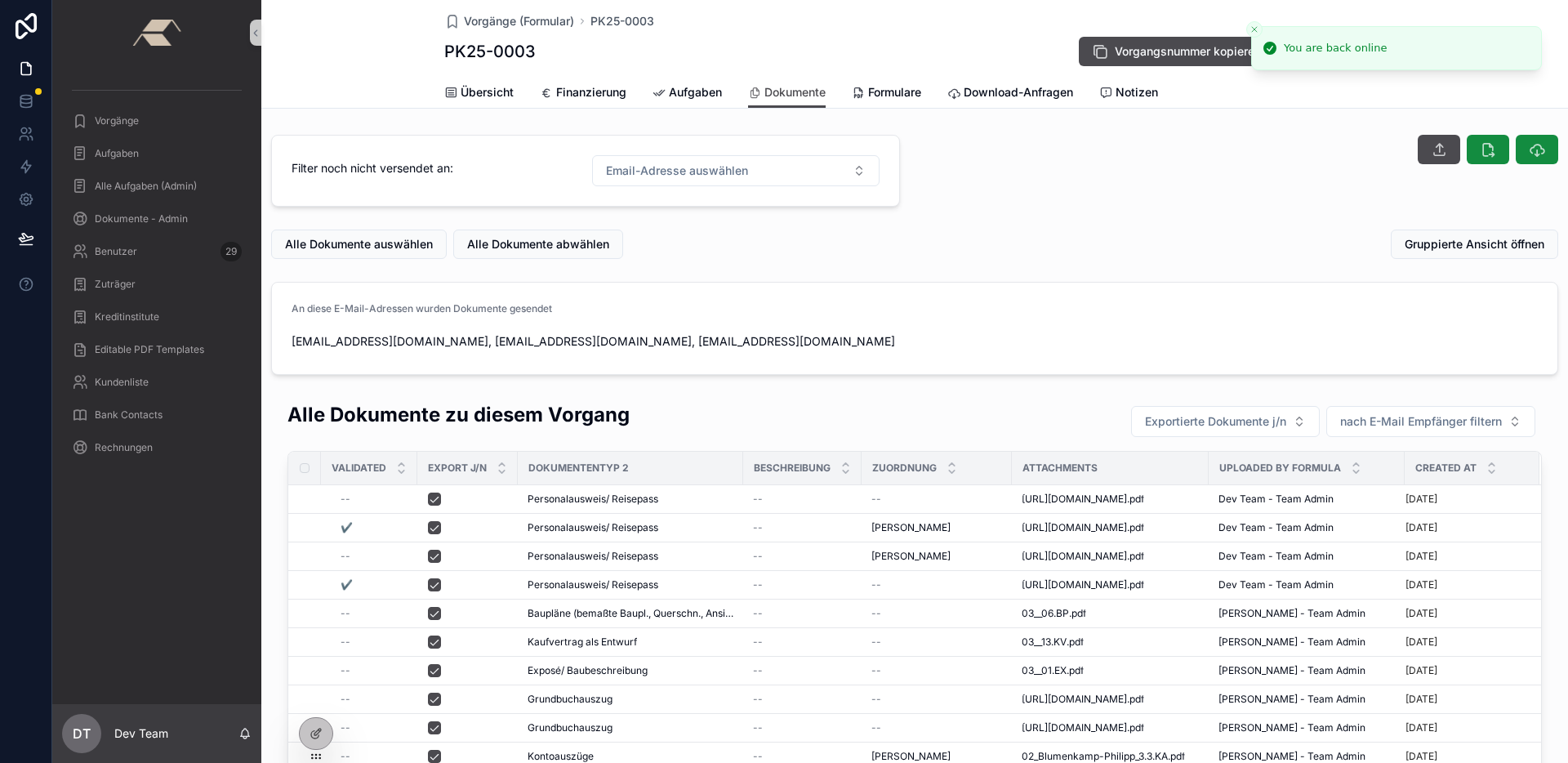
click at [1248, 158] on div "scrollable content" at bounding box center [1243, 149] width 629 height 30
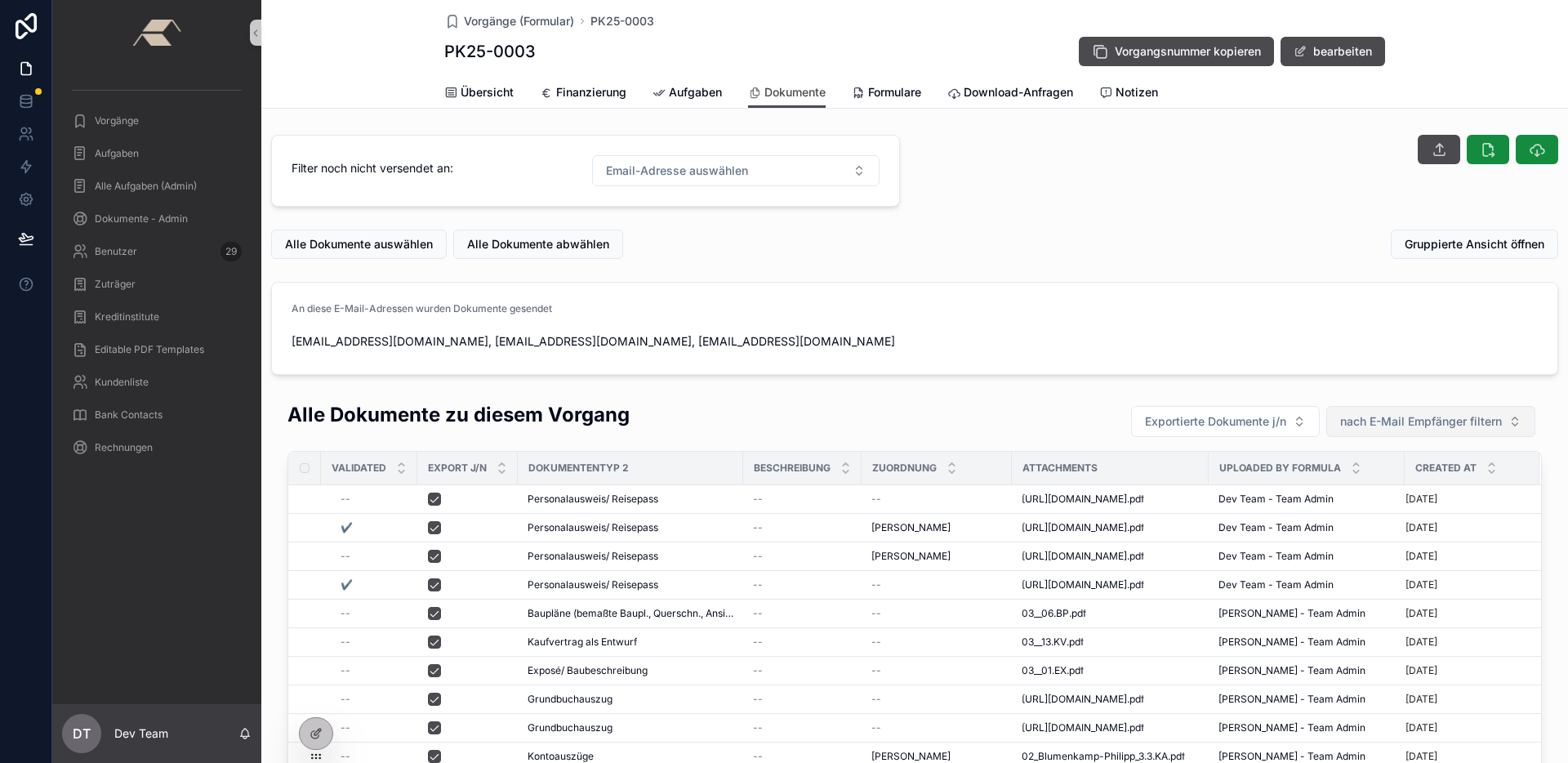
click at [1388, 418] on span "nach E-Mail Empfänger filtern" at bounding box center [1420, 421] width 162 height 16
click at [923, 302] on div "An diese E-Mail-Adressen wurden Dokumente gesendet" at bounding box center [914, 312] width 1246 height 20
